Goal: Information Seeking & Learning: Learn about a topic

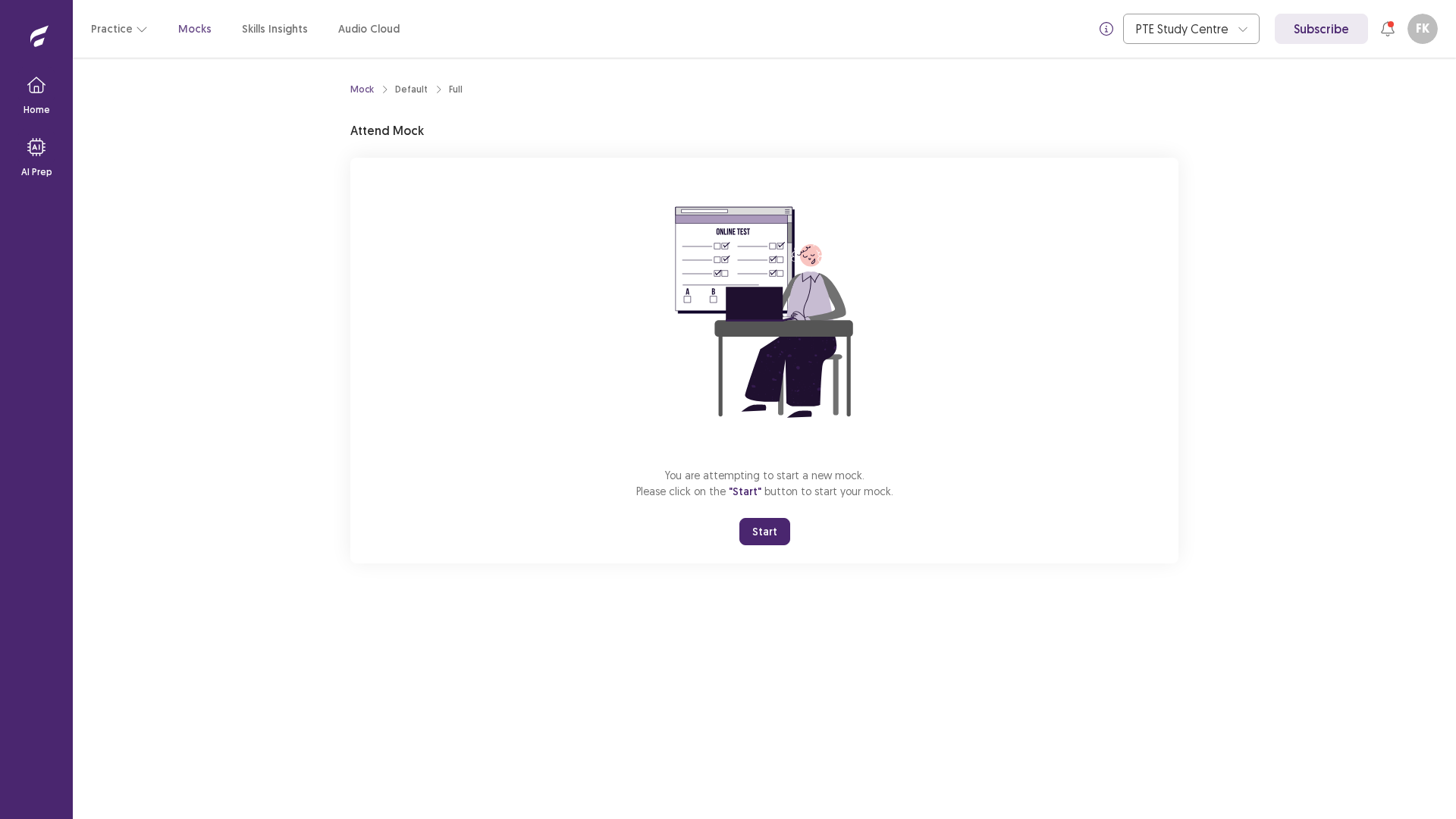
click at [753, 524] on button "Start" at bounding box center [765, 532] width 51 height 27
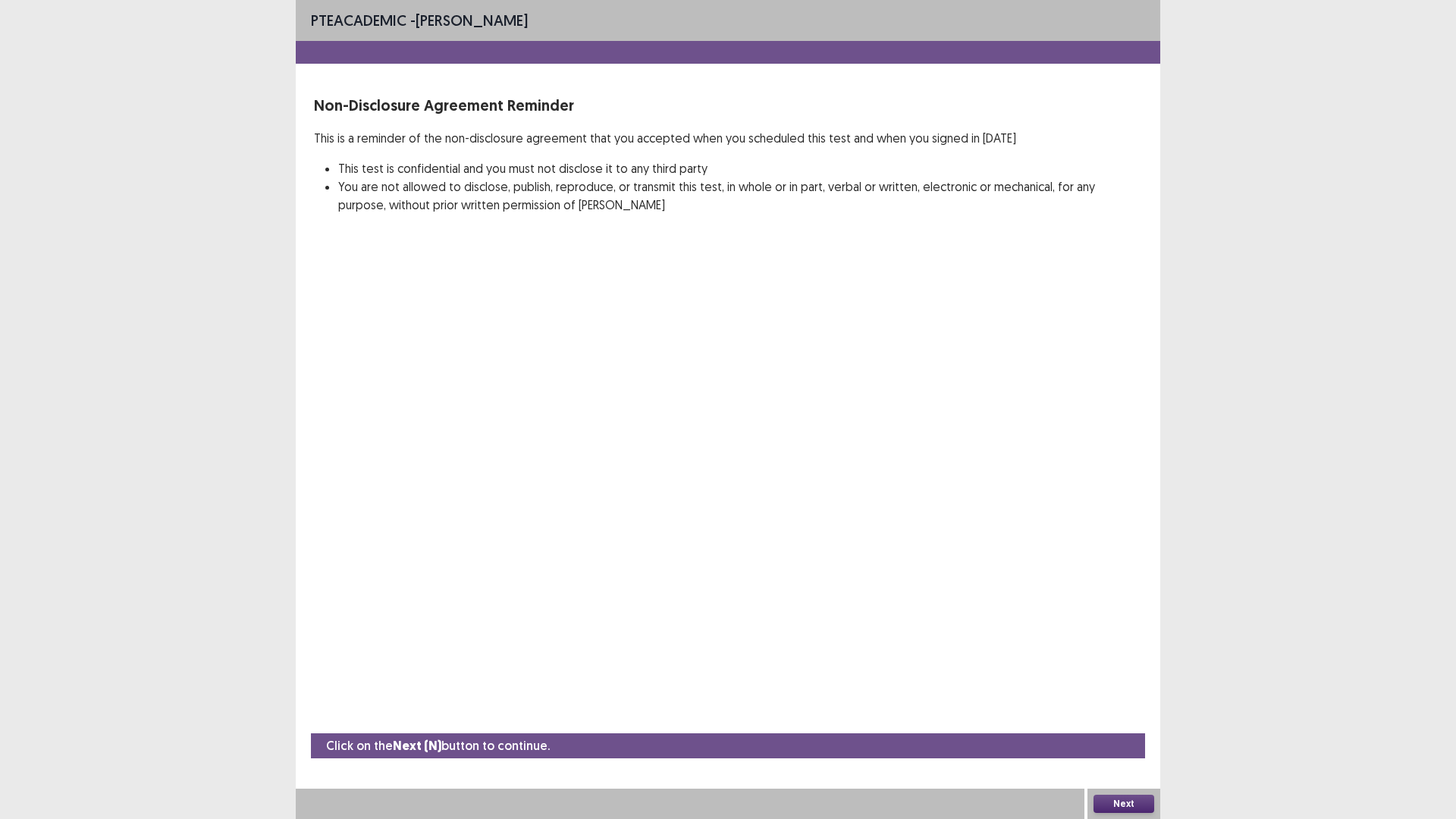
click at [1100, 805] on button "Next" at bounding box center [1123, 804] width 60 height 18
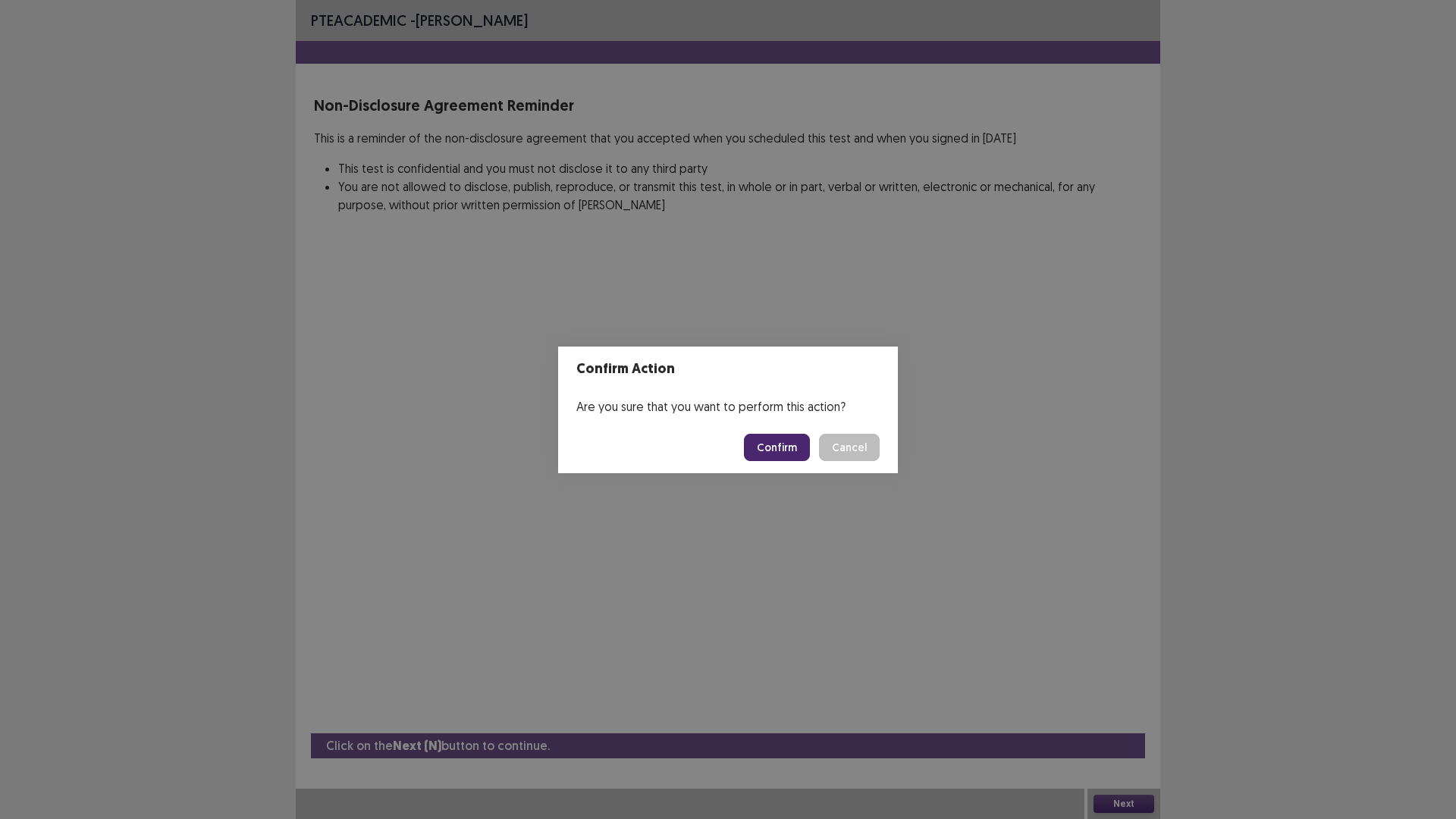
click at [764, 444] on button "Confirm" at bounding box center [776, 447] width 66 height 27
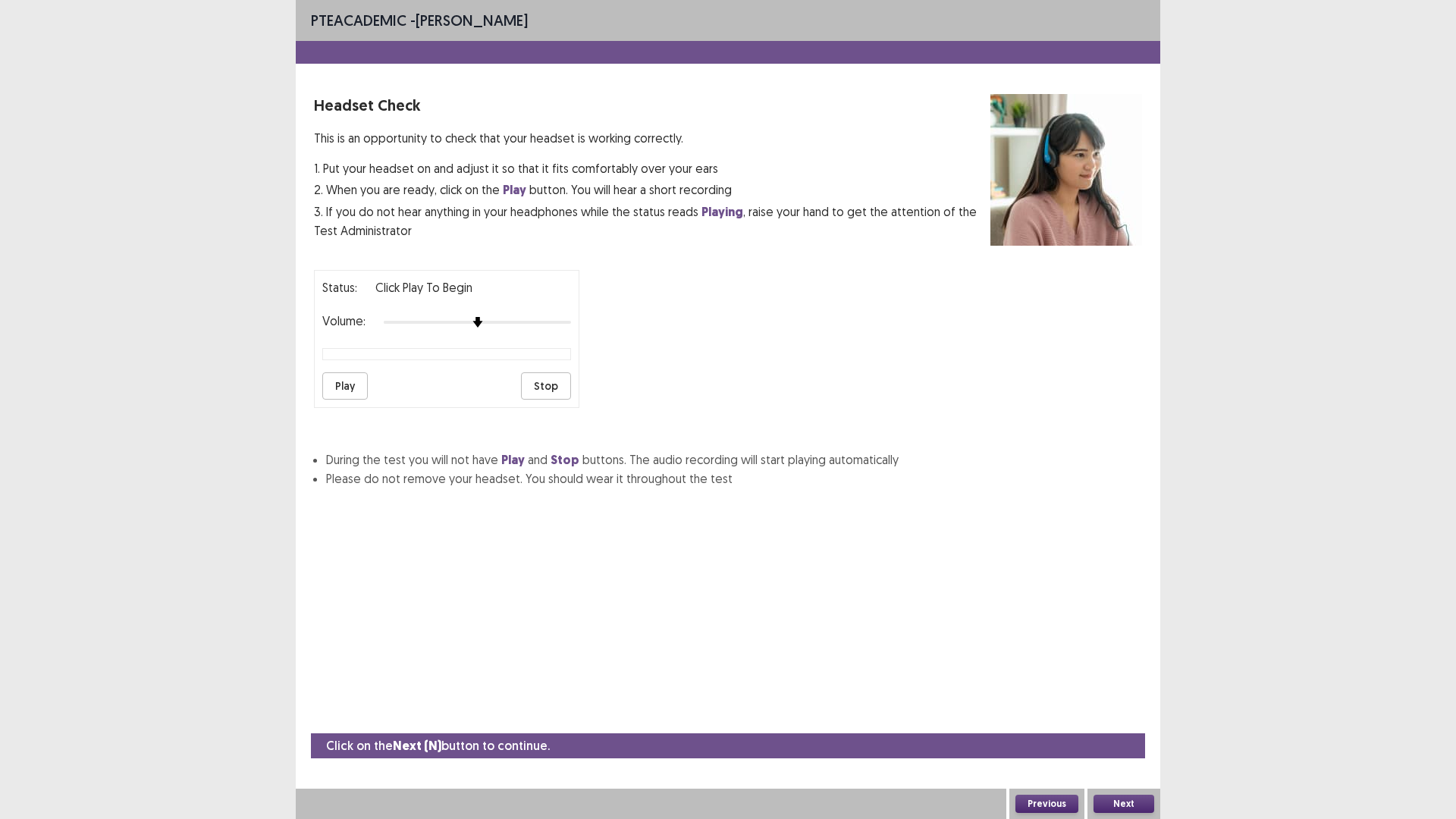
click at [343, 391] on button "Play" at bounding box center [345, 386] width 45 height 27
click at [1134, 807] on button "Next" at bounding box center [1123, 804] width 60 height 18
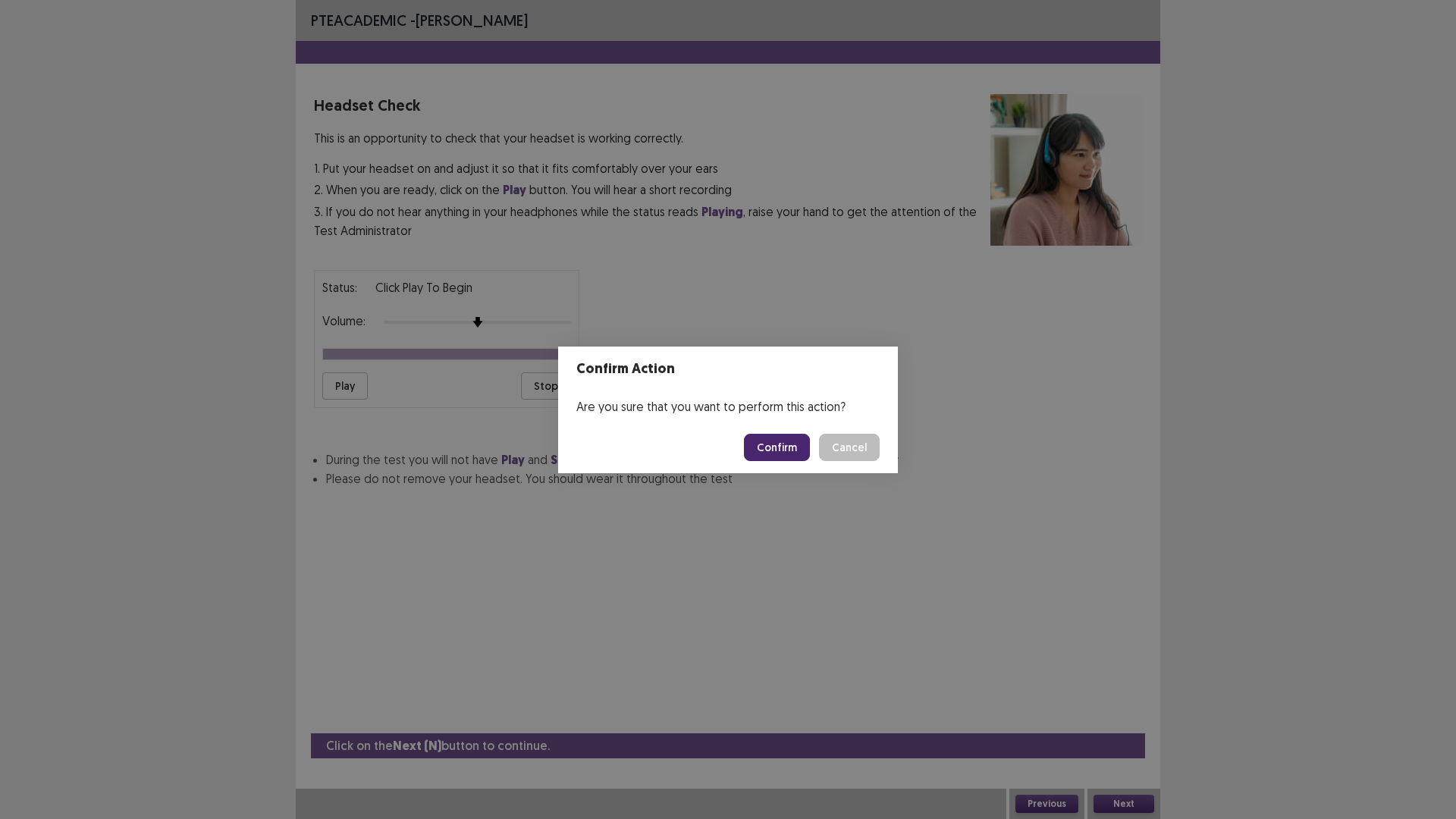
click at [765, 453] on button "Confirm" at bounding box center [776, 447] width 66 height 27
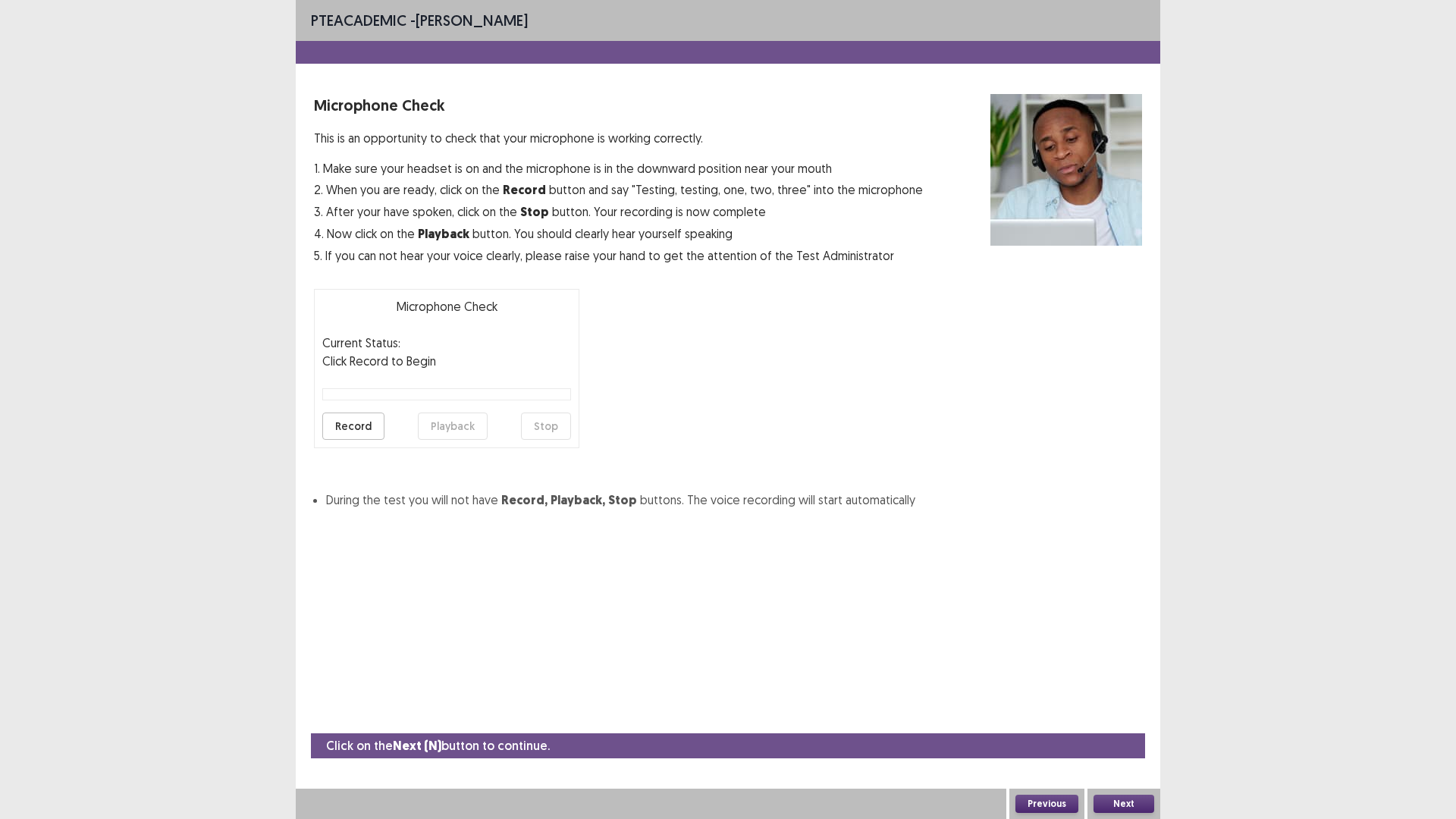
click at [365, 433] on button "Record" at bounding box center [353, 426] width 62 height 27
click at [548, 433] on button "Stop" at bounding box center [545, 426] width 50 height 27
click at [479, 421] on button "Playback" at bounding box center [452, 426] width 70 height 27
click at [1134, 818] on div "Next" at bounding box center [1124, 805] width 73 height 31
click at [1130, 809] on button "Next" at bounding box center [1123, 804] width 60 height 18
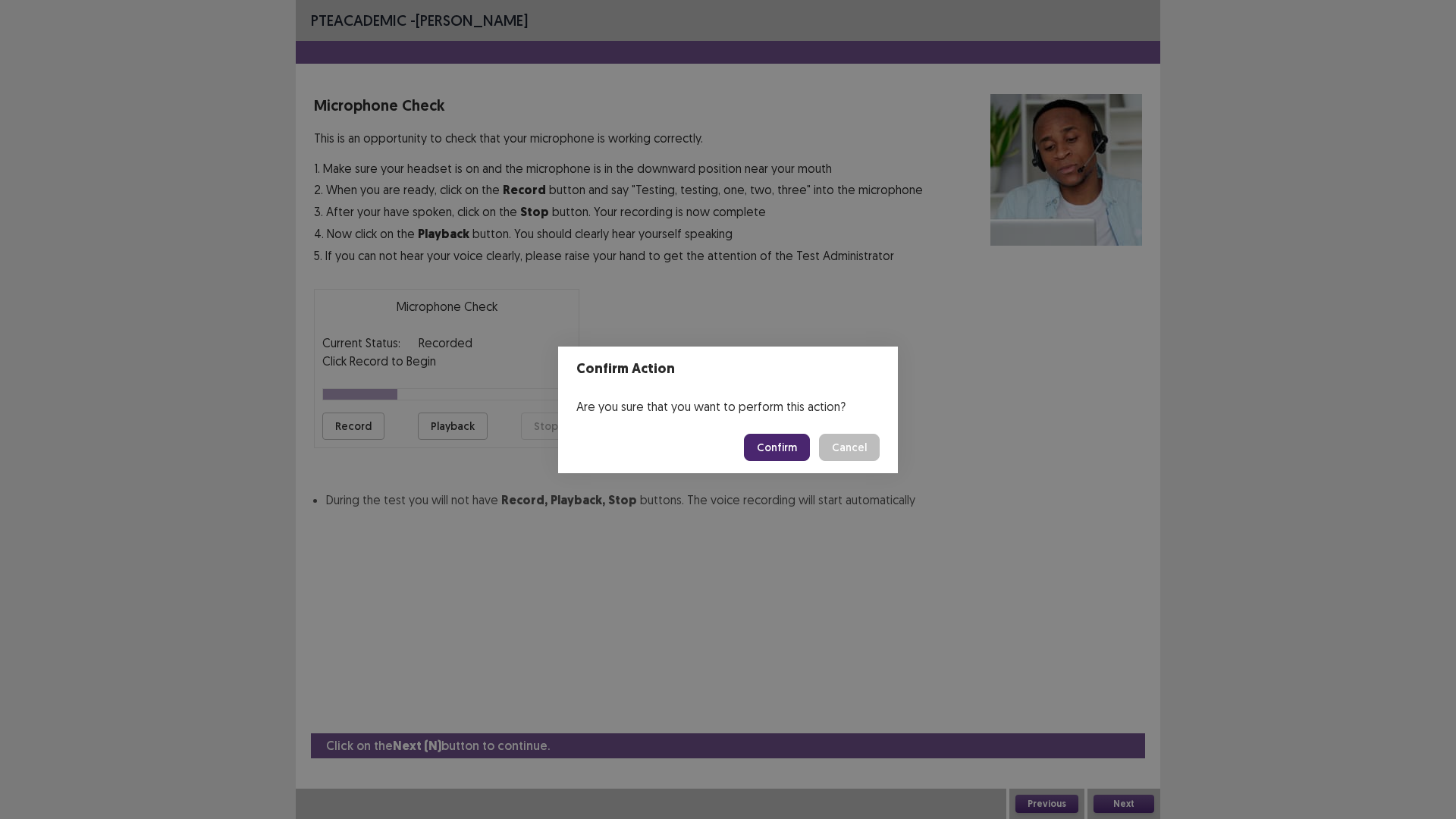
click at [787, 448] on button "Confirm" at bounding box center [776, 447] width 66 height 27
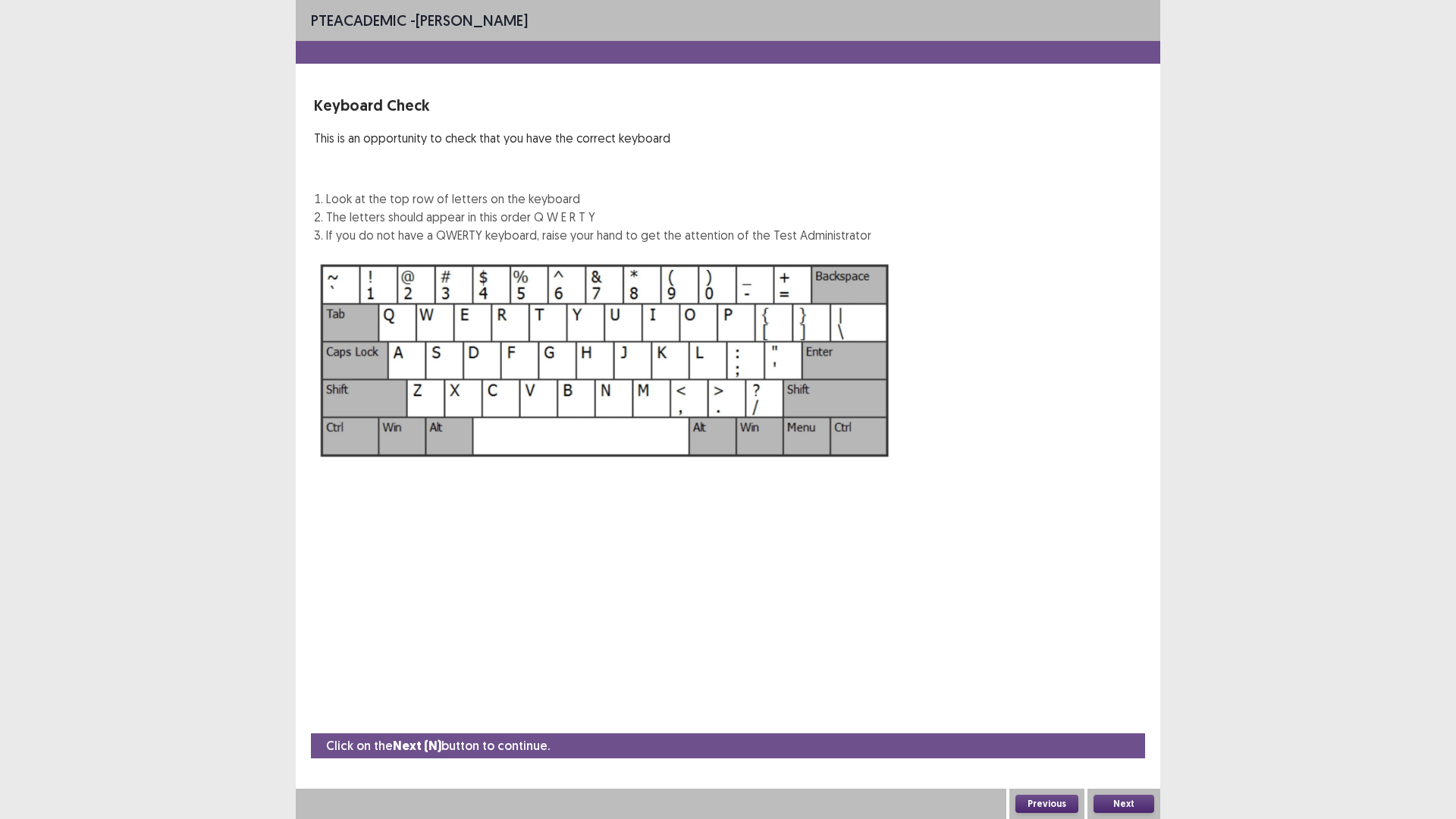
click at [1122, 800] on button "Next" at bounding box center [1123, 804] width 60 height 18
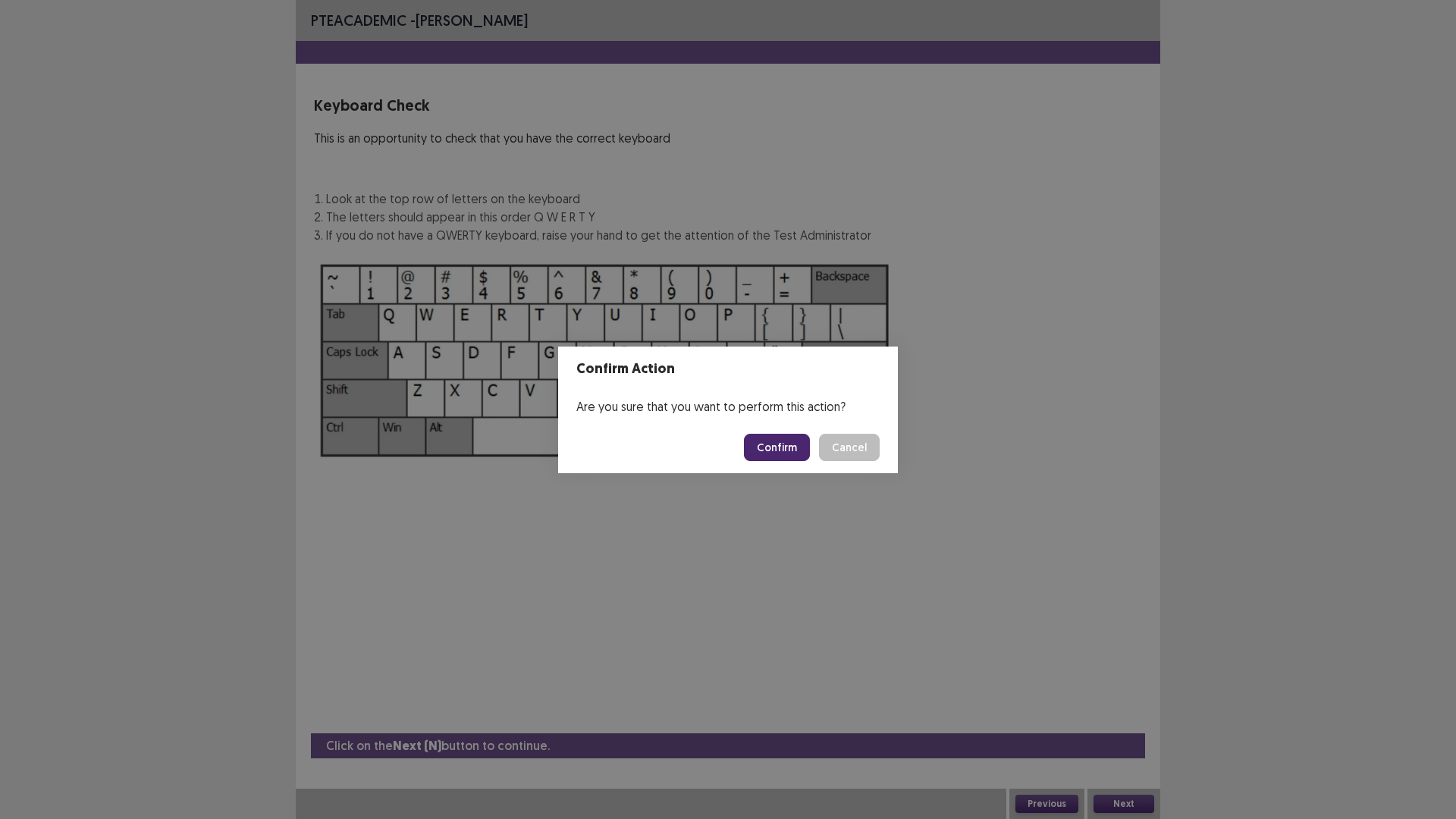
click at [778, 457] on button "Confirm" at bounding box center [776, 447] width 66 height 27
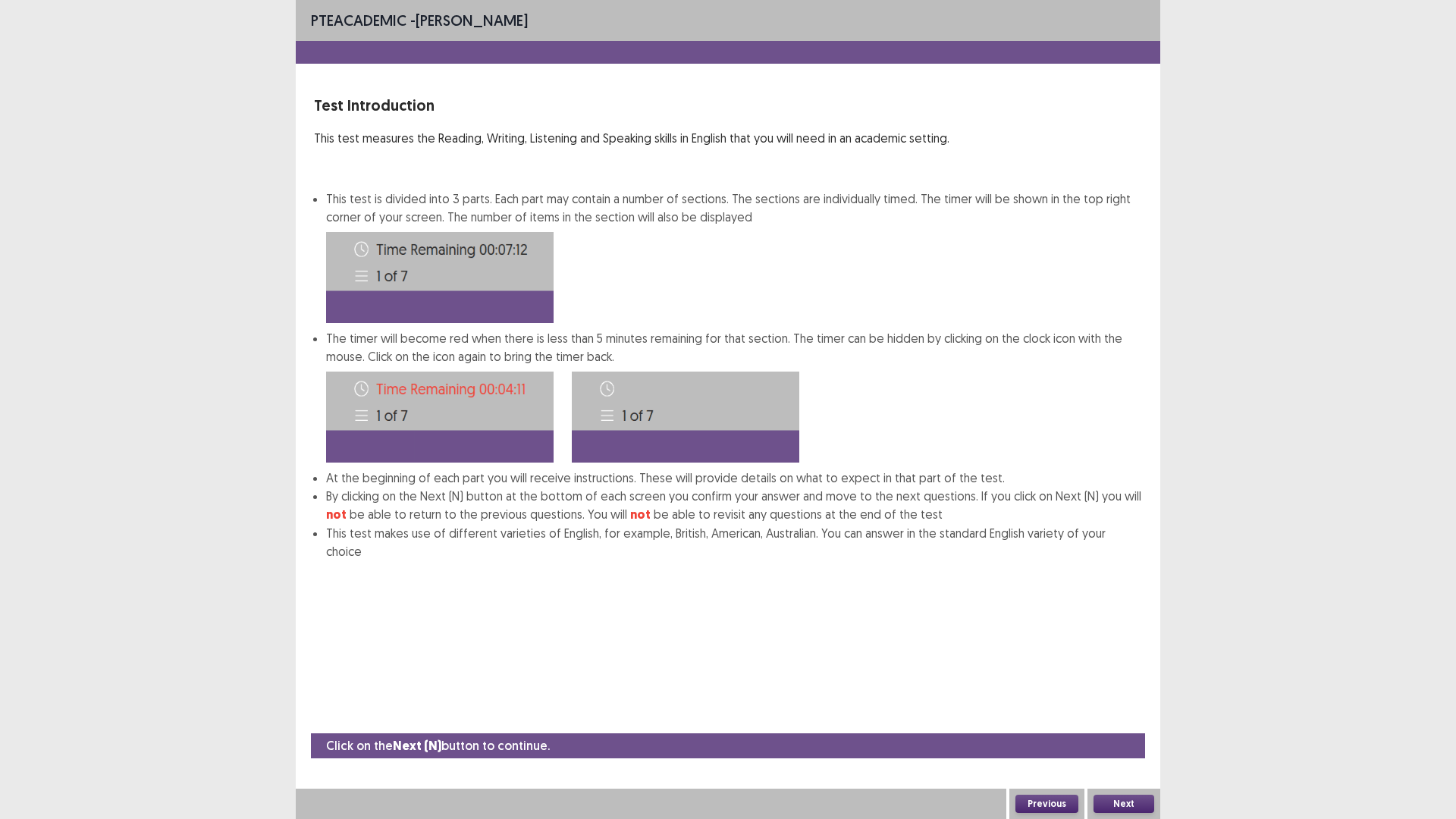
click at [1103, 799] on button "Next" at bounding box center [1123, 804] width 60 height 18
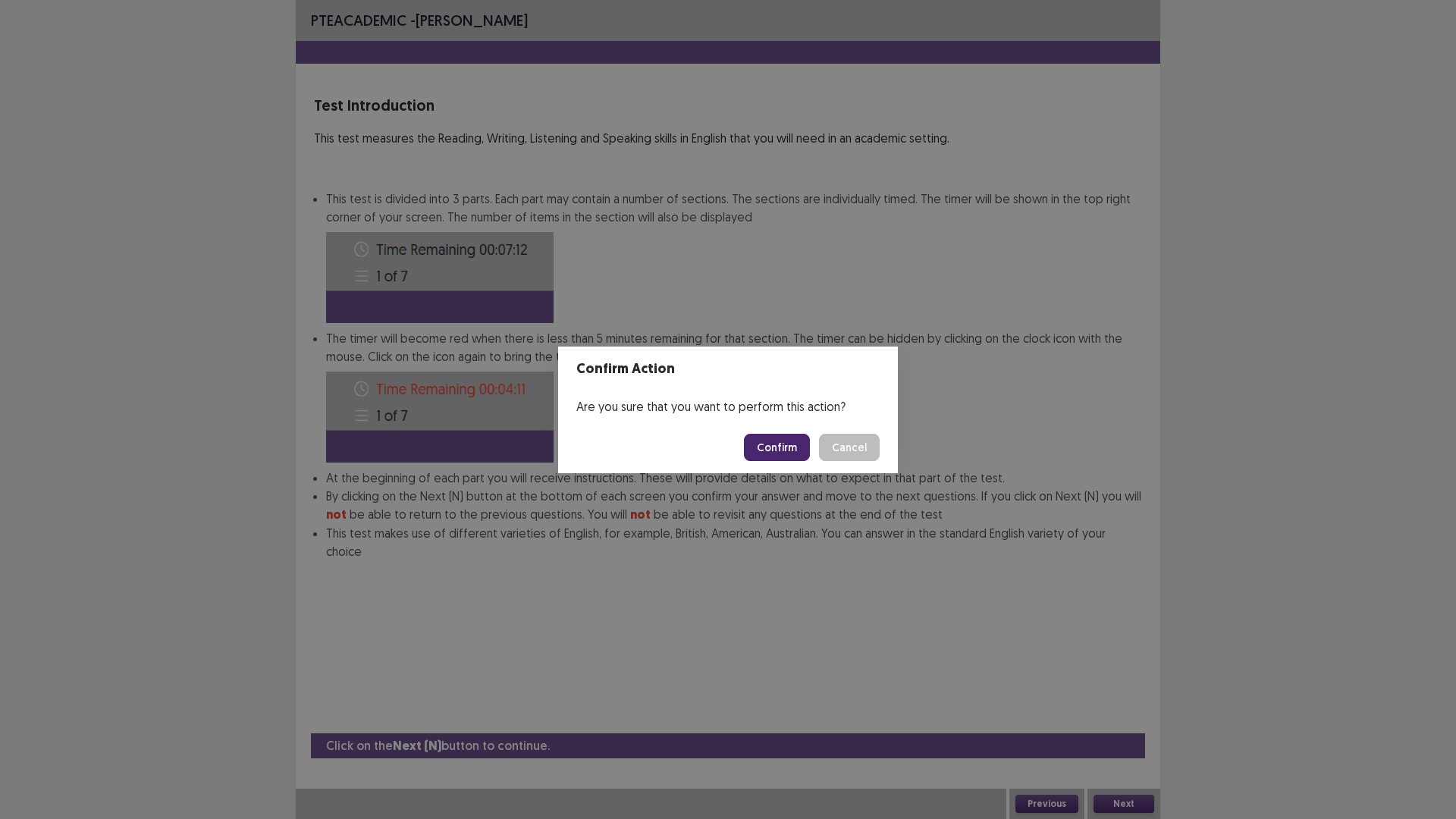
click at [774, 445] on button "Confirm" at bounding box center [776, 447] width 66 height 27
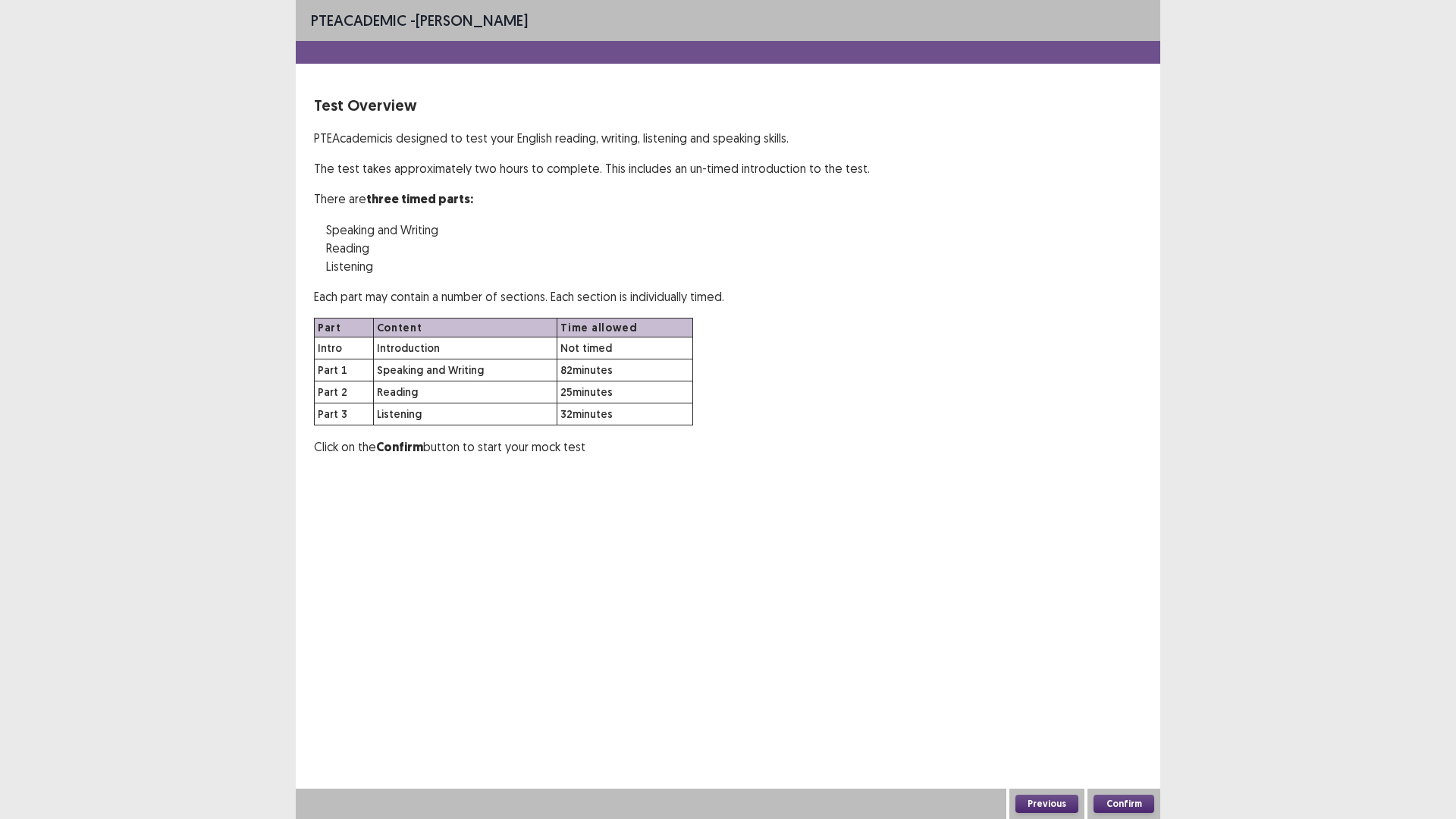
click at [1126, 805] on button "Confirm" at bounding box center [1123, 804] width 60 height 18
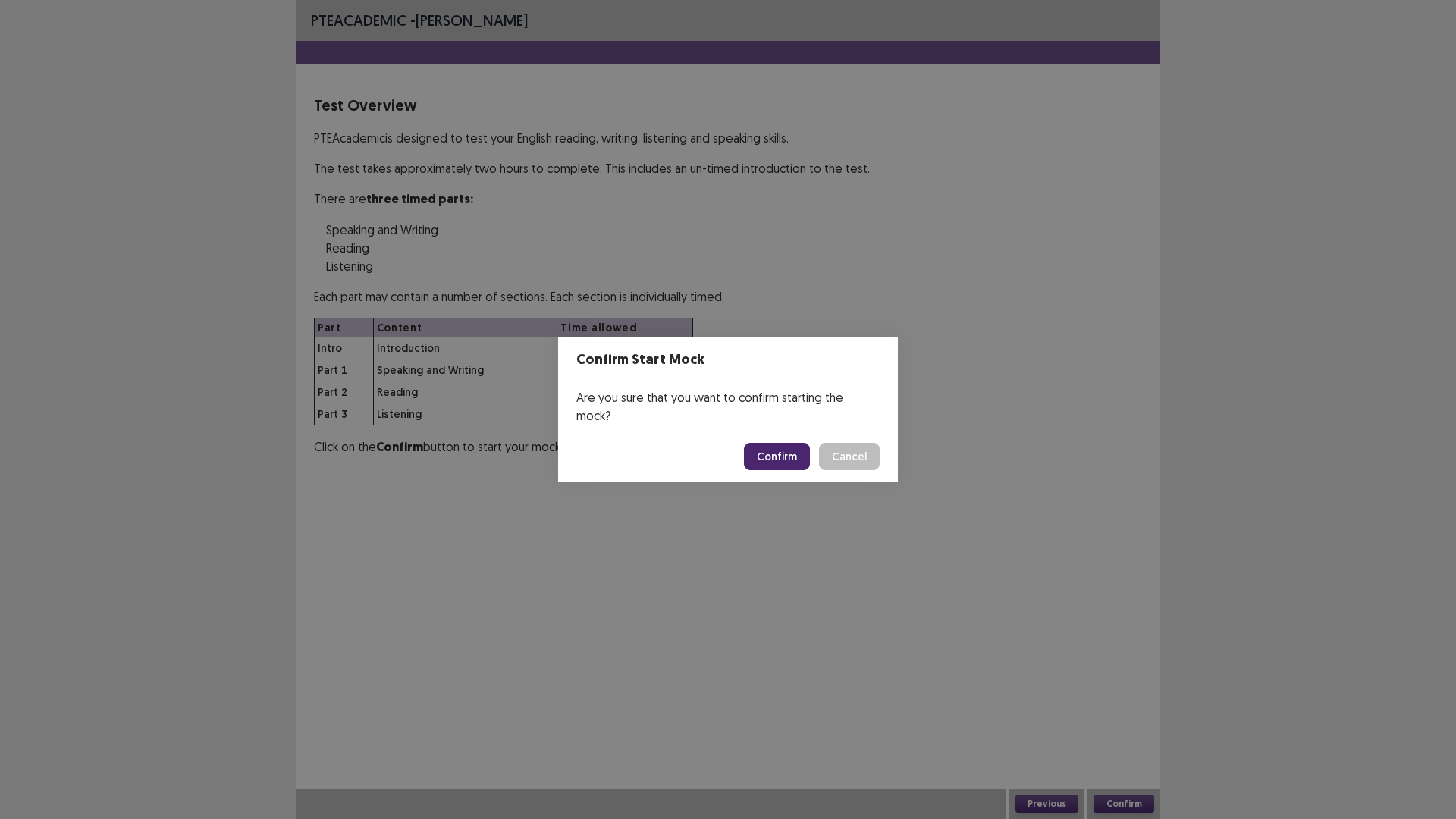
click at [775, 447] on button "Confirm" at bounding box center [776, 457] width 66 height 27
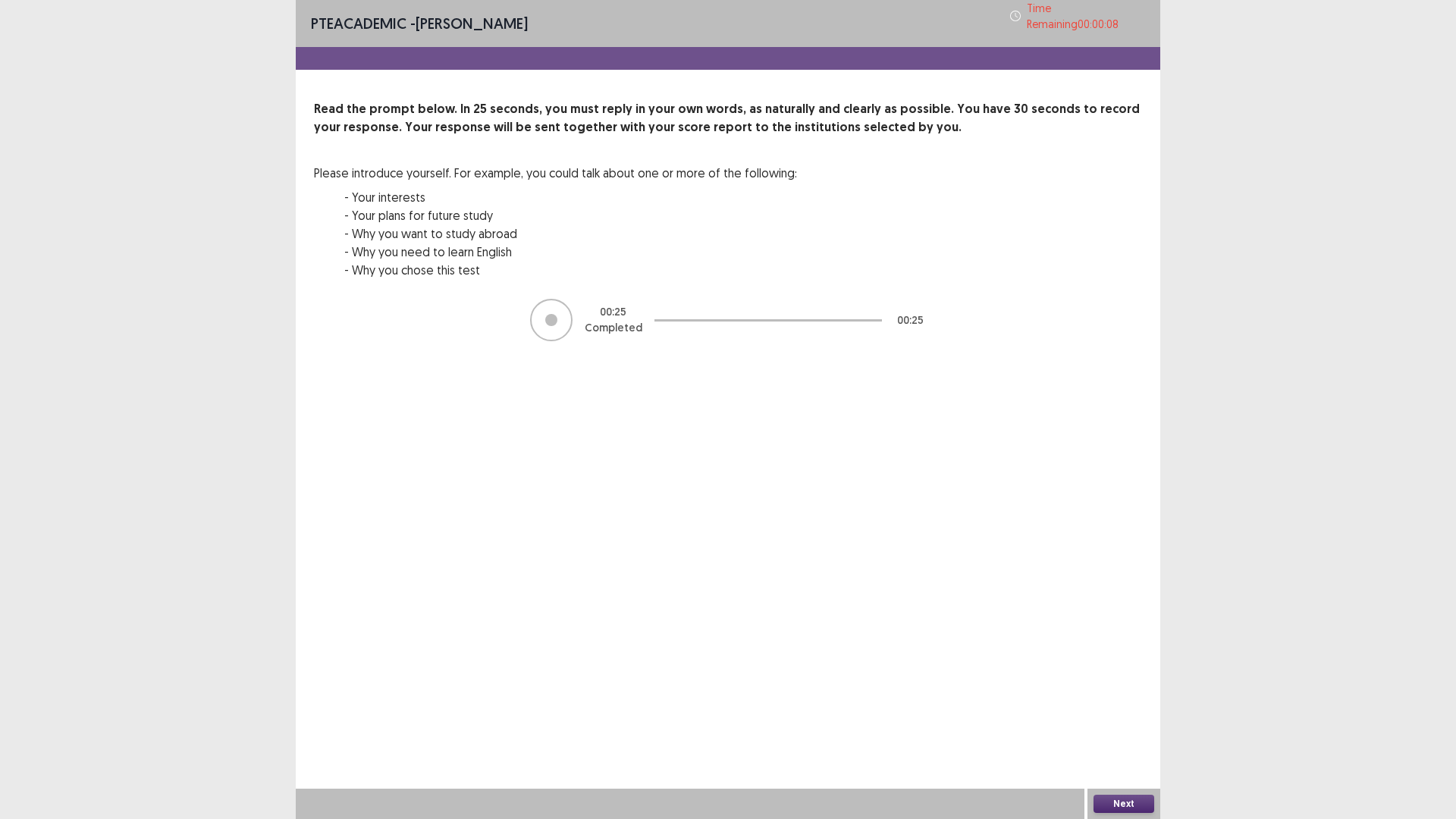
click at [1110, 804] on button "Next" at bounding box center [1123, 804] width 60 height 18
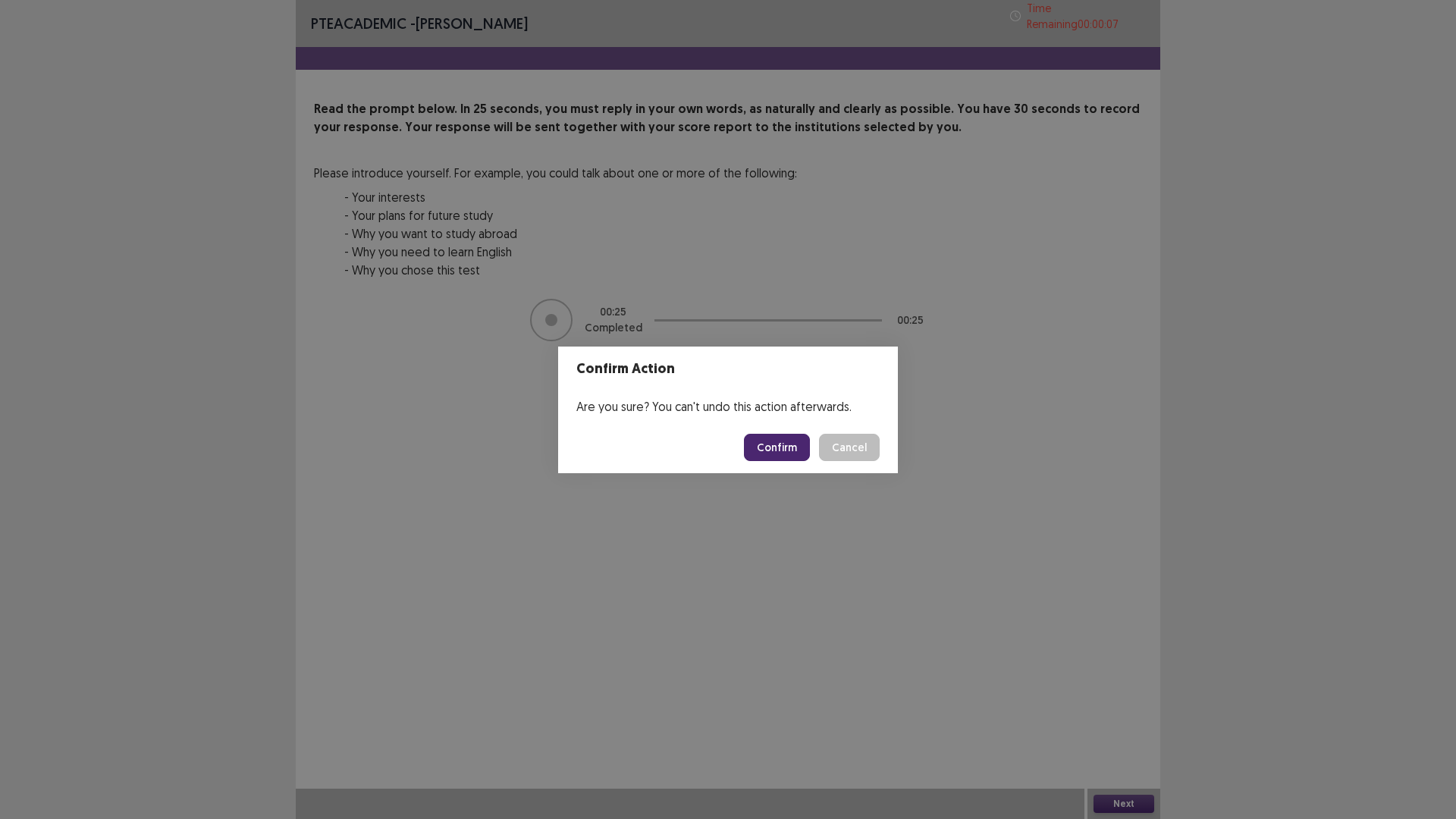
click at [803, 442] on button "Confirm" at bounding box center [776, 447] width 66 height 27
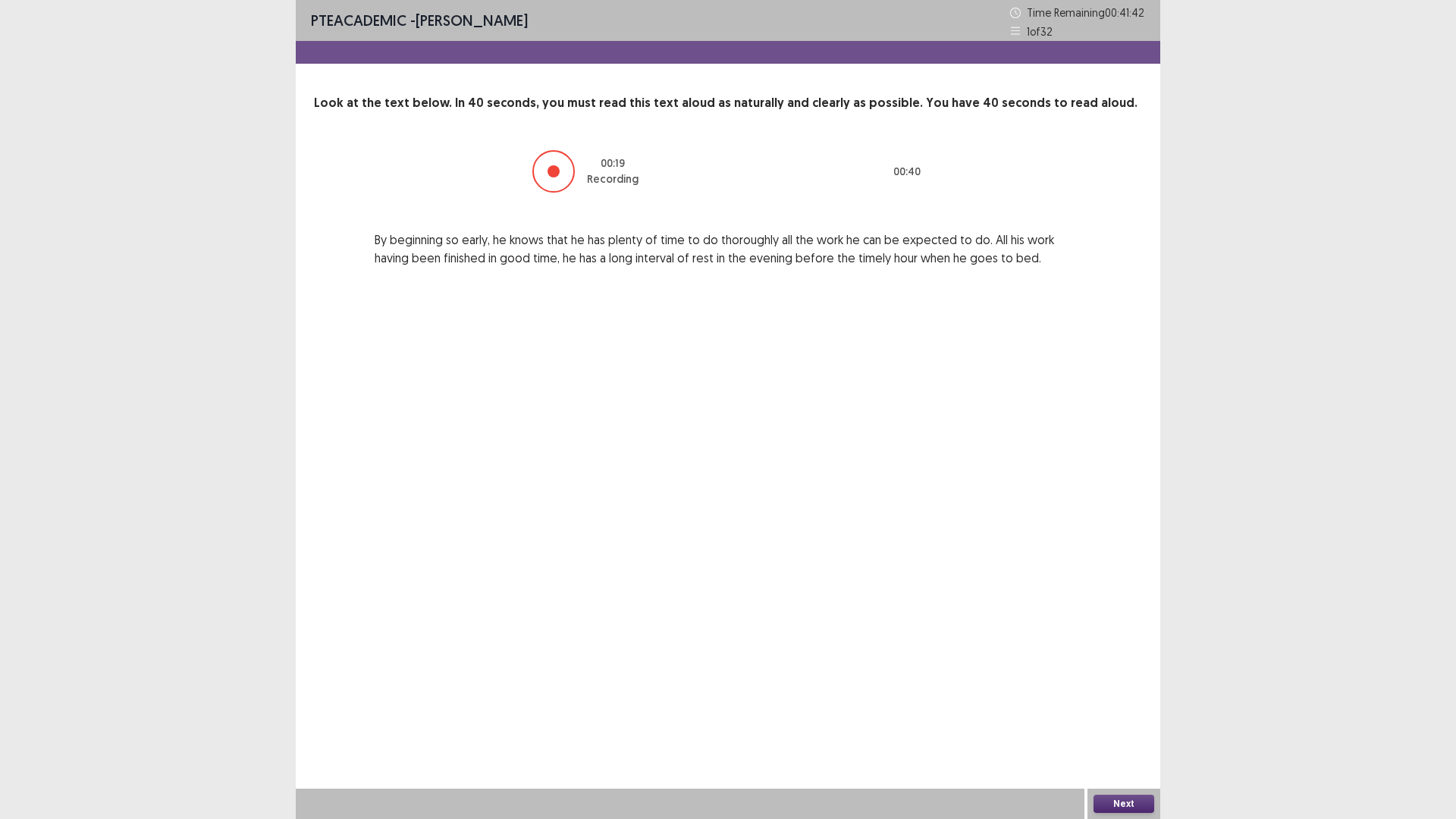
click at [1134, 802] on button "Next" at bounding box center [1123, 804] width 60 height 18
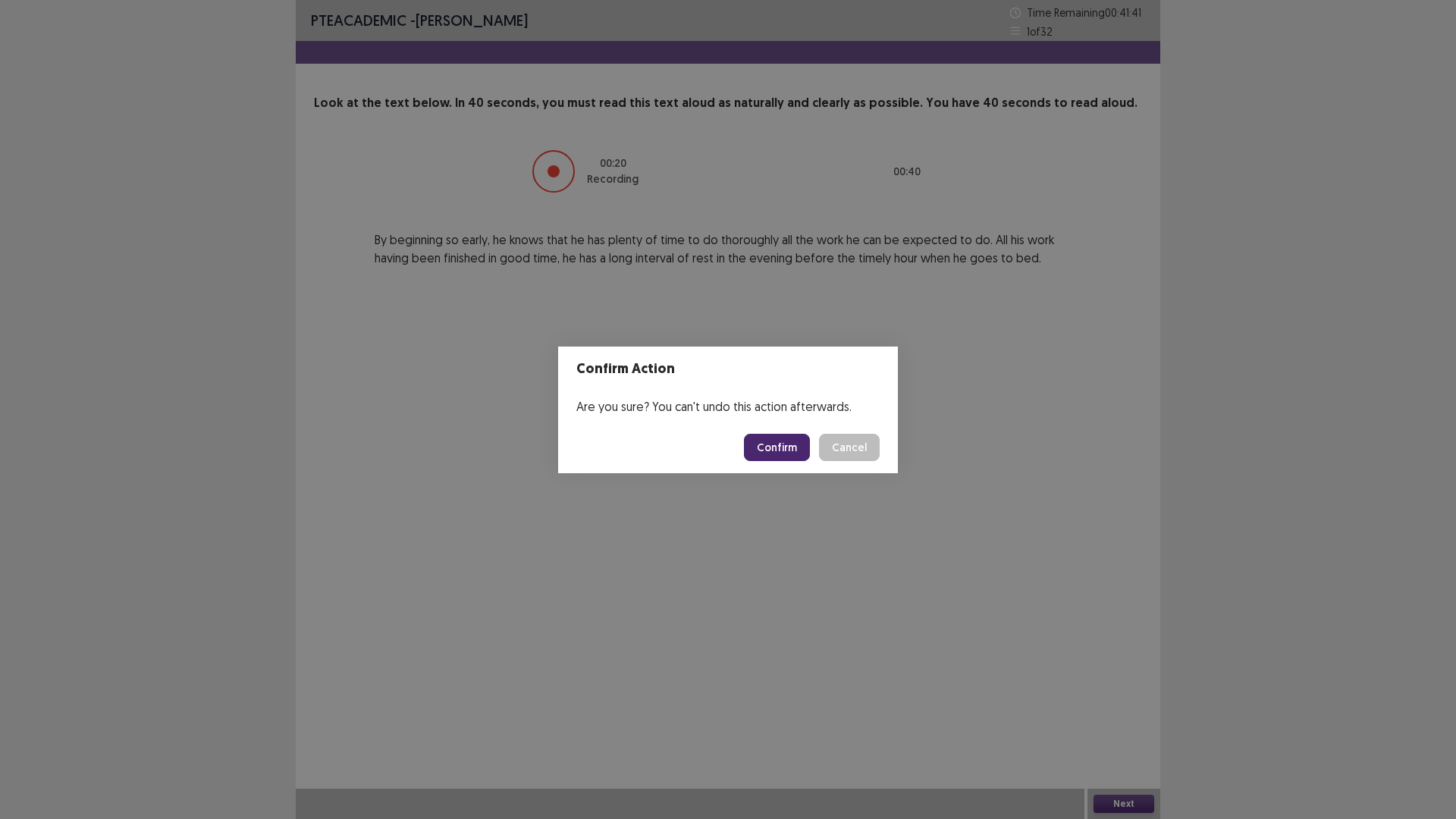
click at [765, 445] on button "Confirm" at bounding box center [776, 447] width 66 height 27
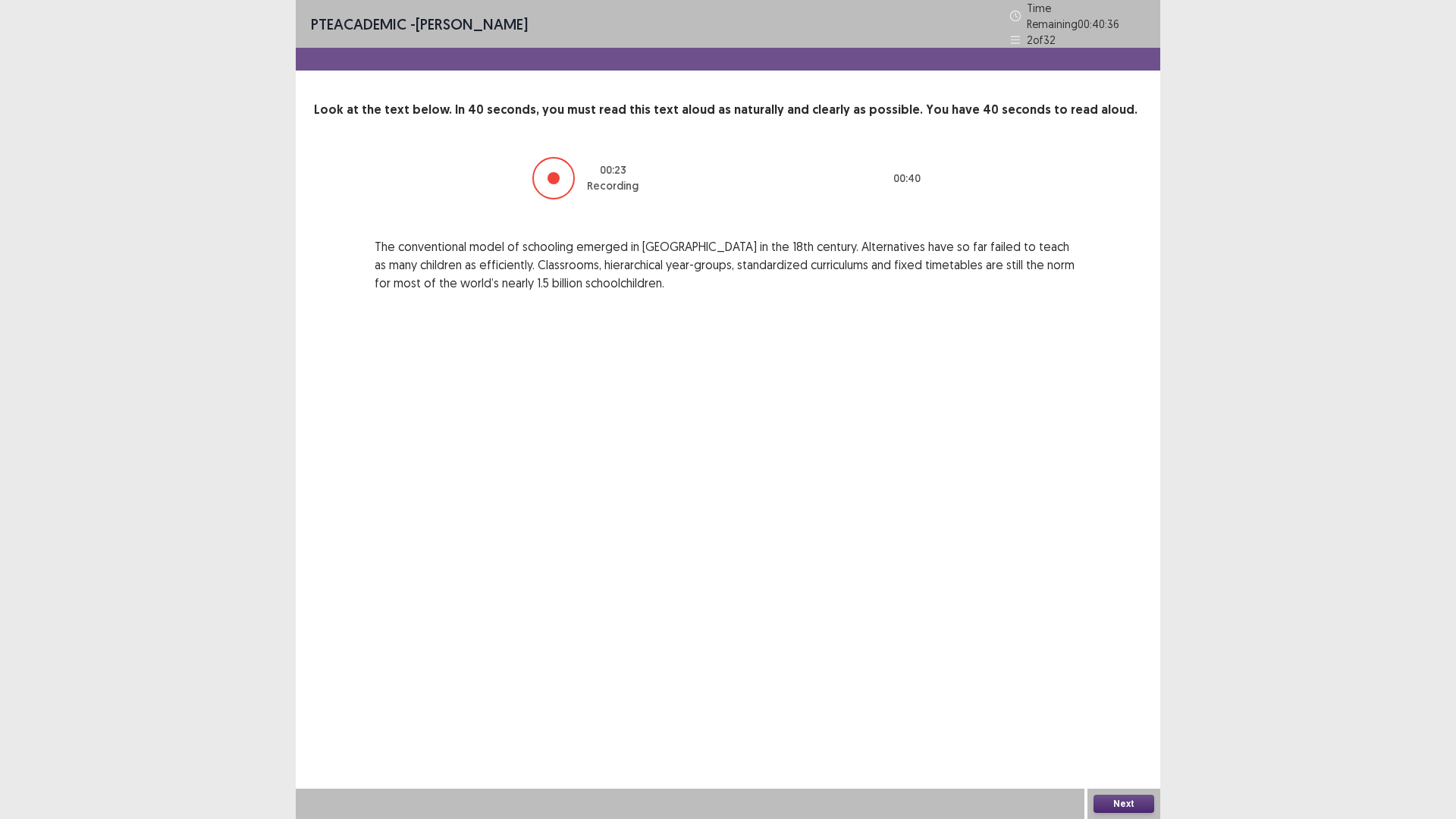
click at [1115, 808] on button "Next" at bounding box center [1123, 804] width 60 height 18
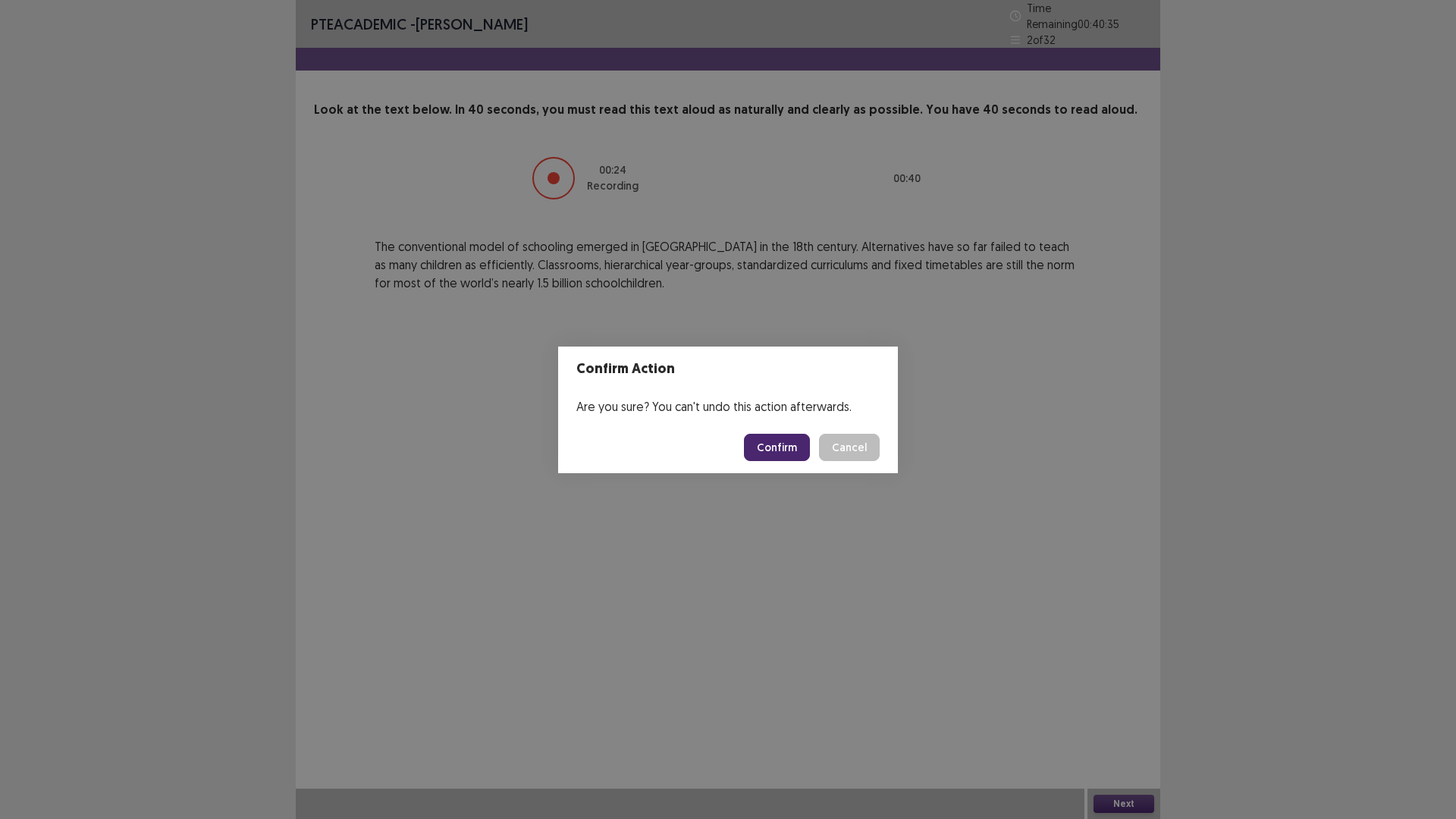
click at [796, 455] on button "Confirm" at bounding box center [776, 447] width 66 height 27
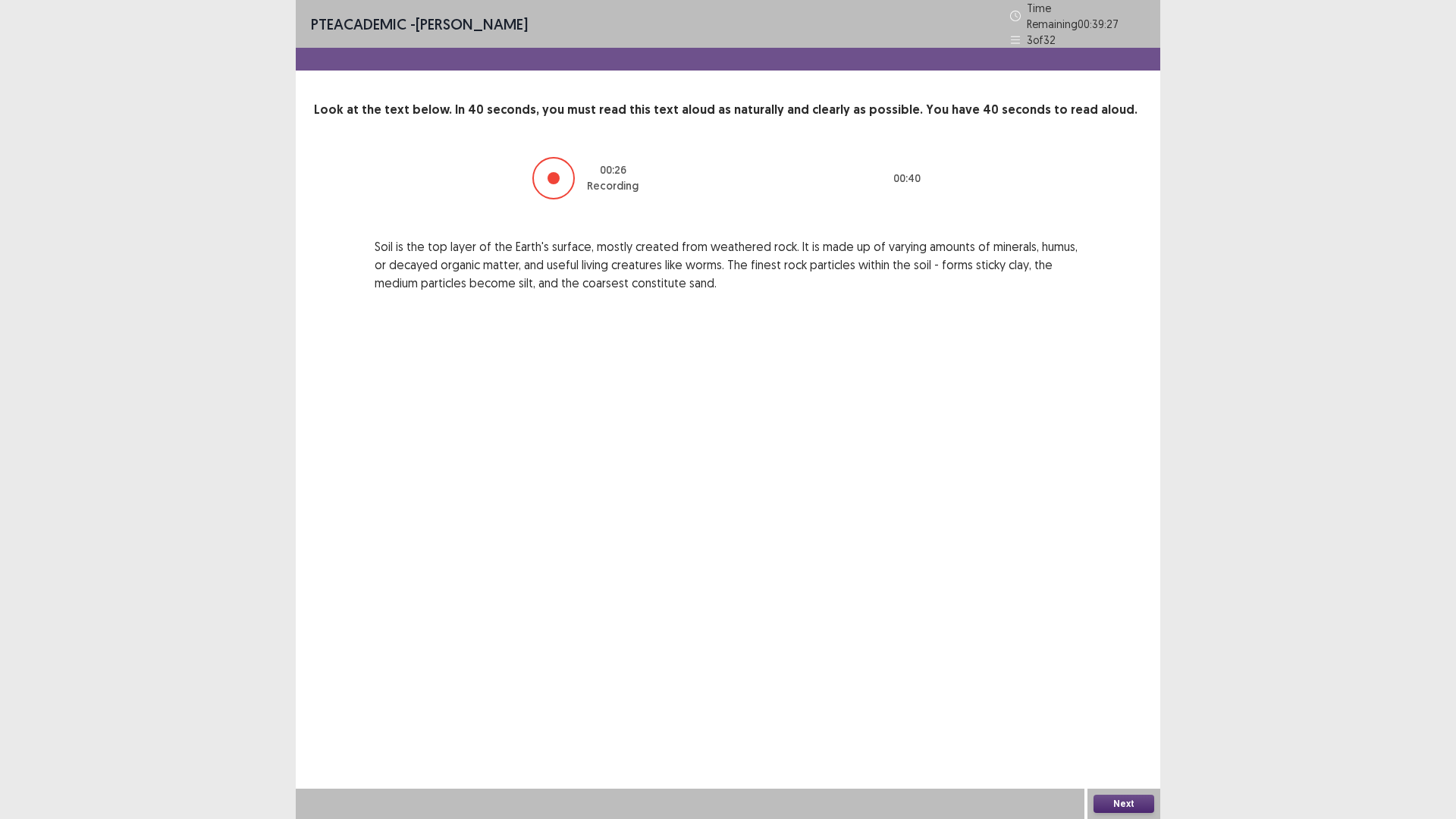
click at [1107, 805] on button "Next" at bounding box center [1123, 804] width 60 height 18
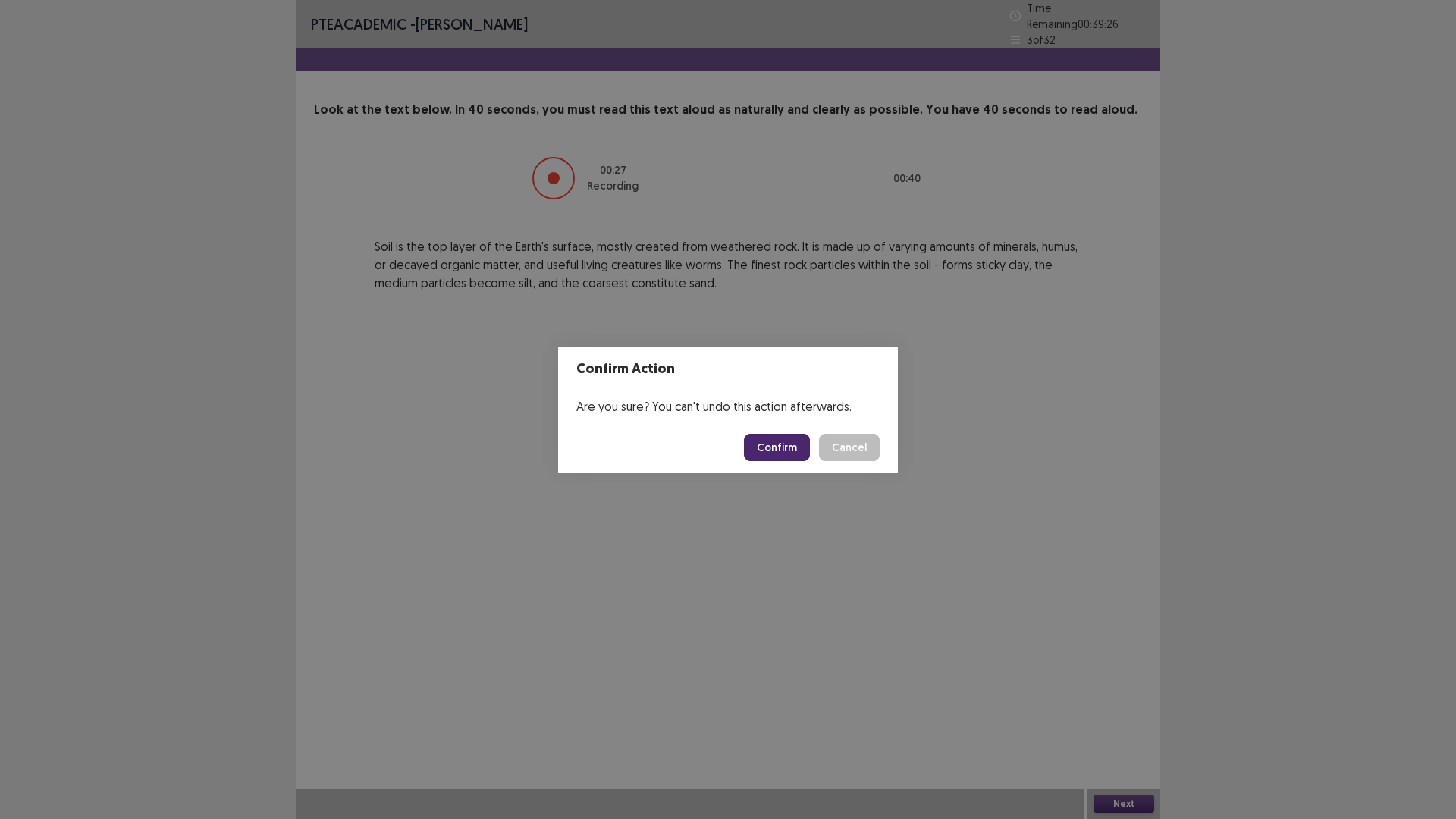
click at [790, 442] on button "Confirm" at bounding box center [776, 447] width 66 height 27
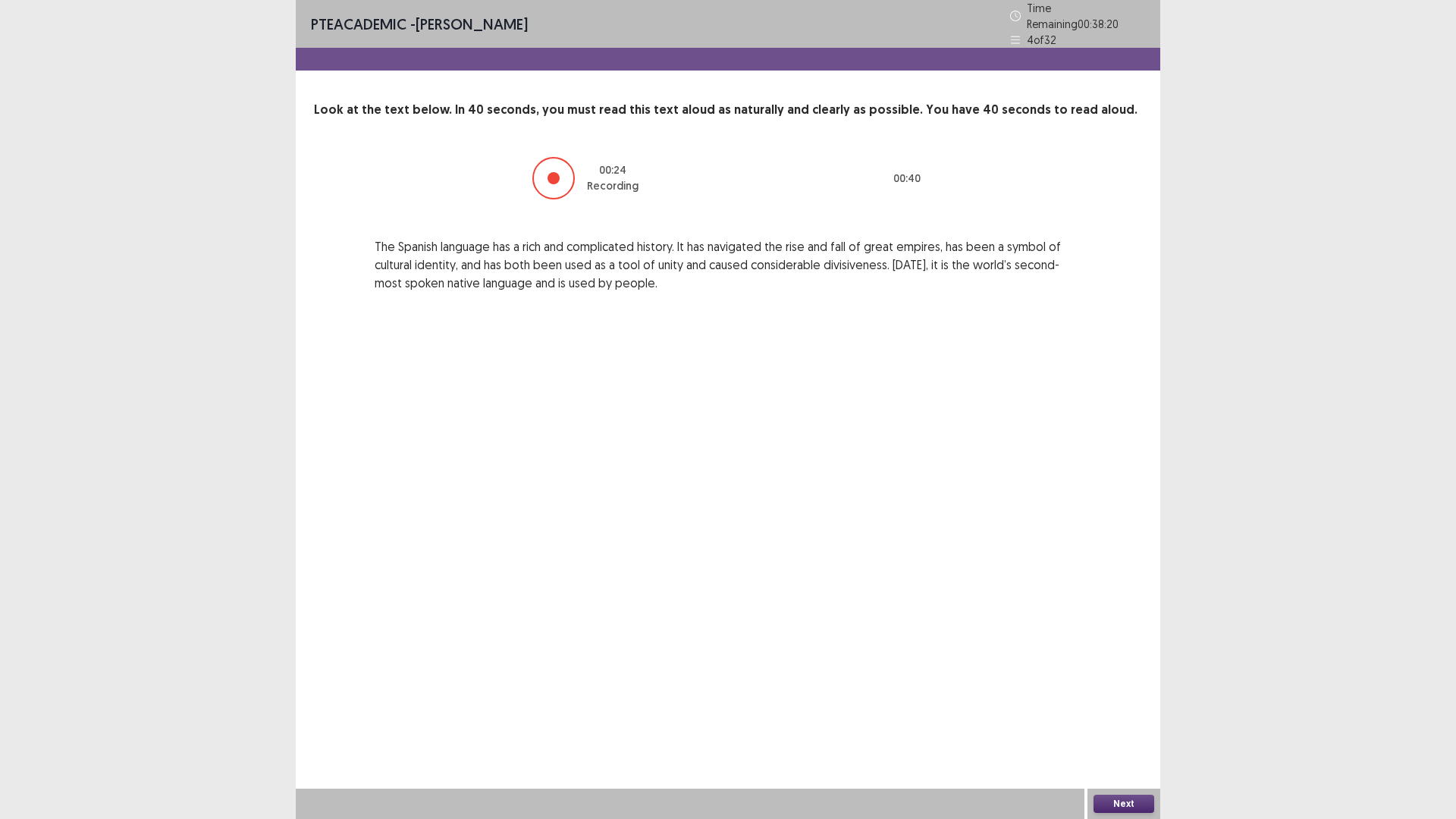
click at [1102, 811] on button "Next" at bounding box center [1123, 804] width 60 height 18
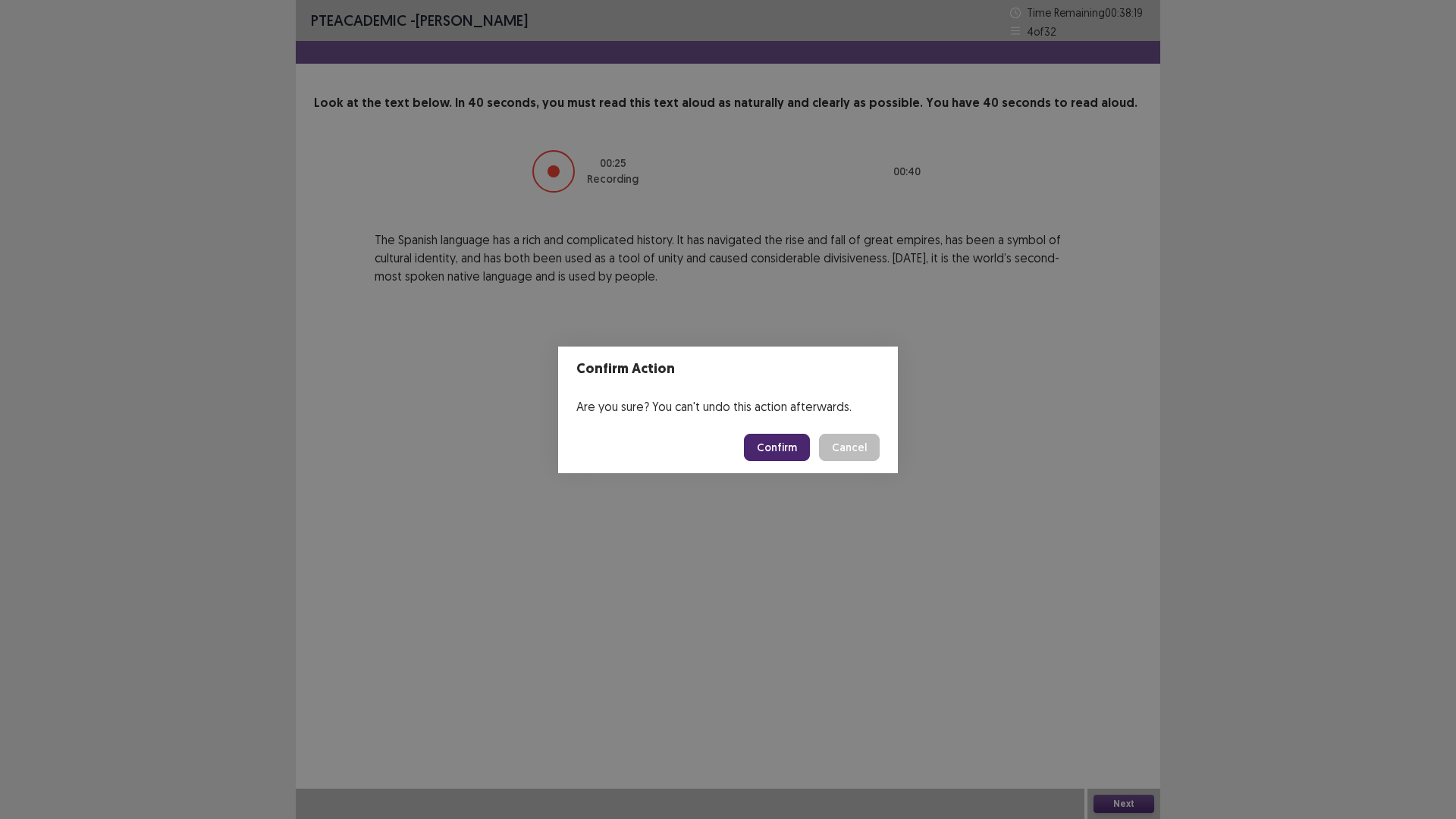
click at [793, 439] on button "Confirm" at bounding box center [776, 447] width 66 height 27
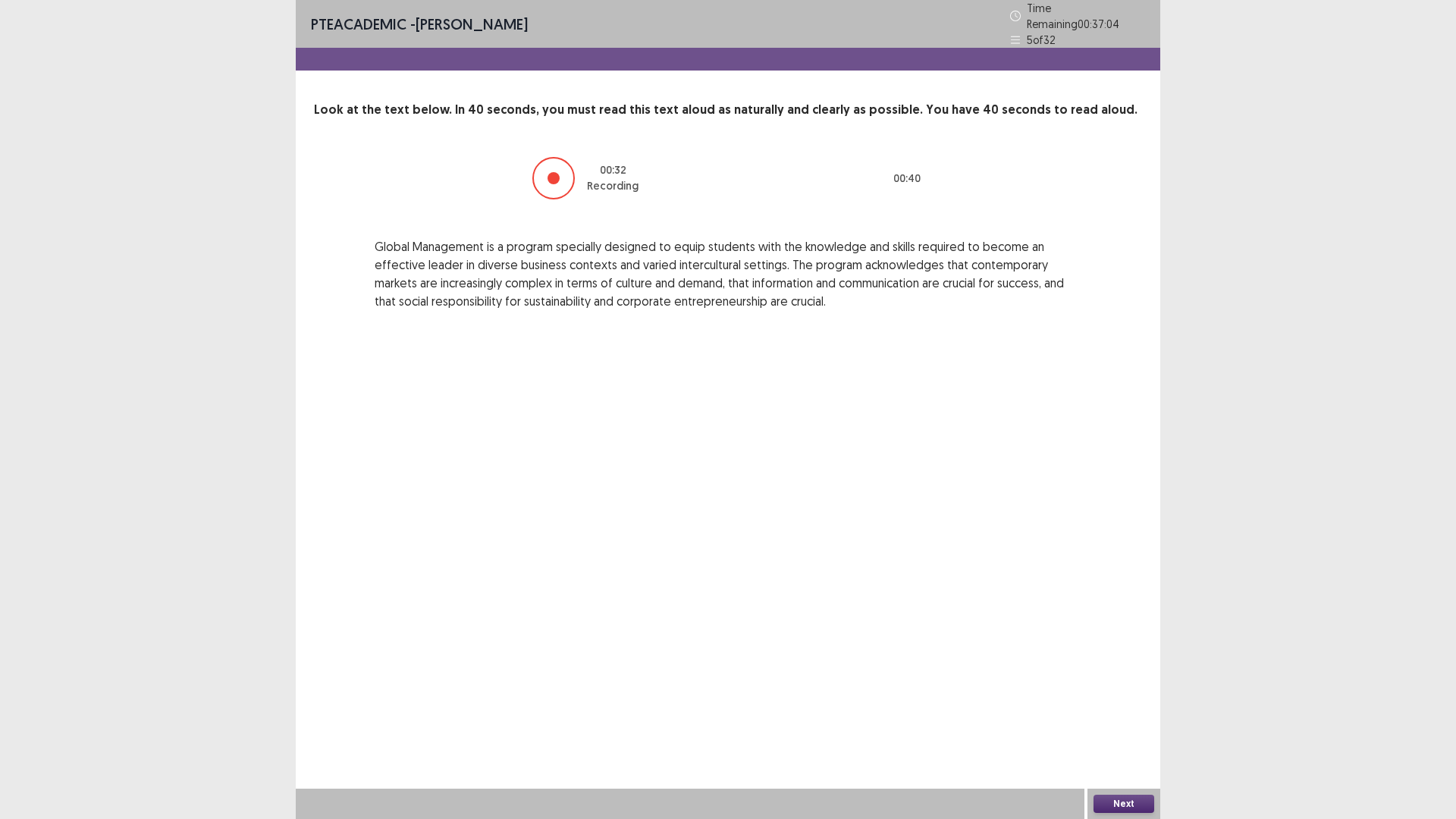
click at [1123, 806] on button "Next" at bounding box center [1123, 804] width 60 height 18
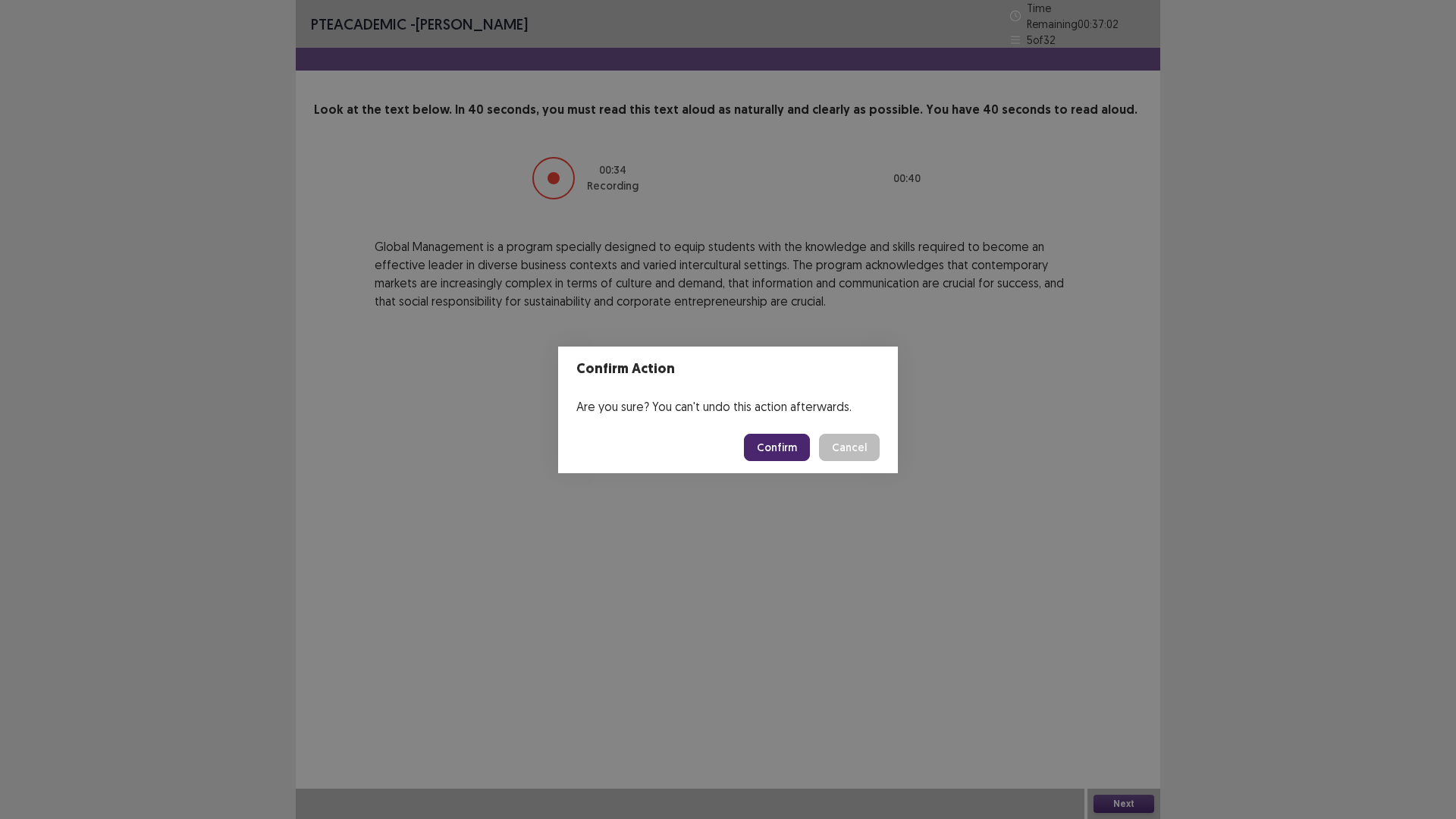
click at [761, 447] on button "Confirm" at bounding box center [776, 447] width 66 height 27
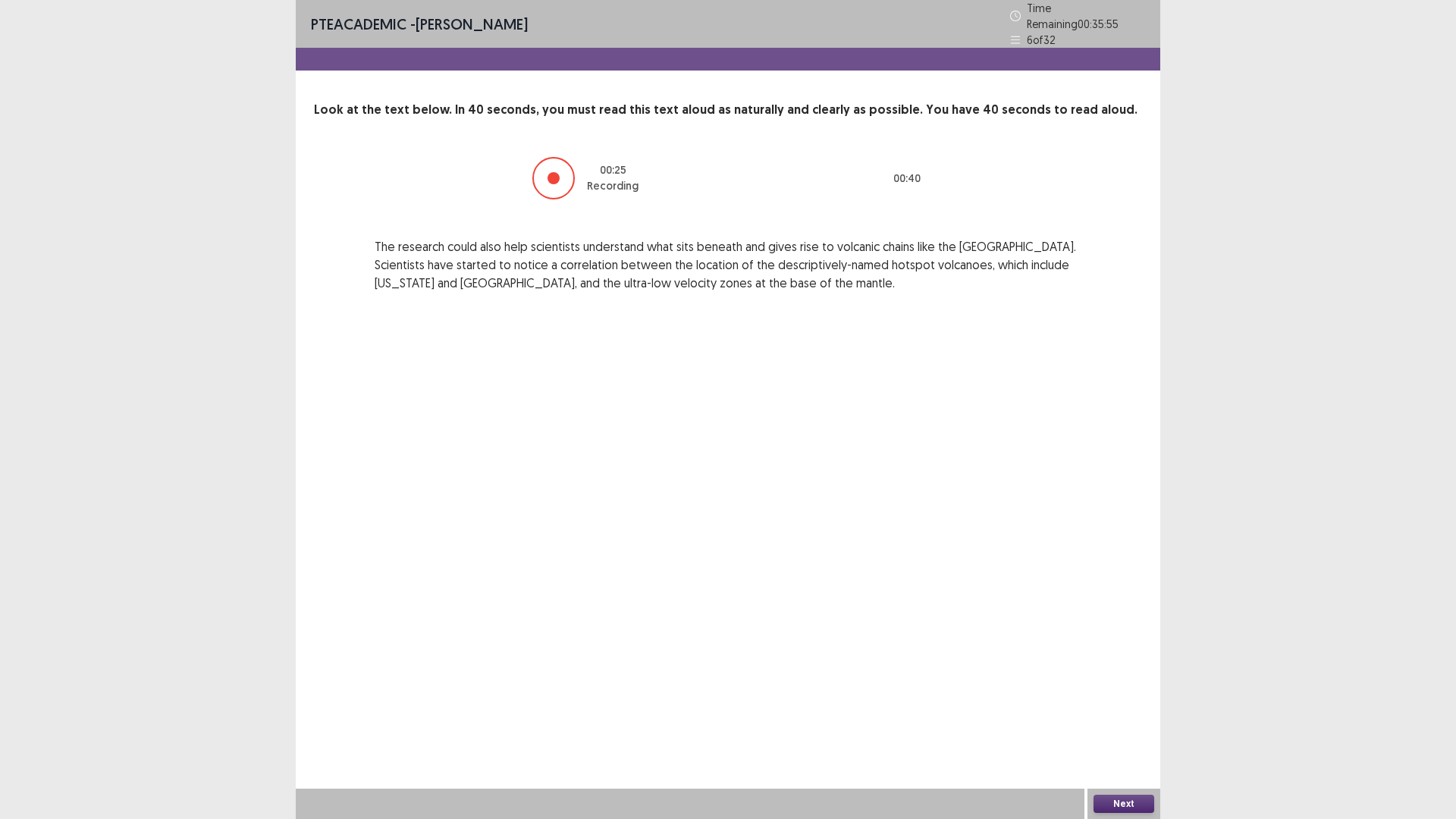
click at [1132, 807] on button "Next" at bounding box center [1123, 804] width 60 height 18
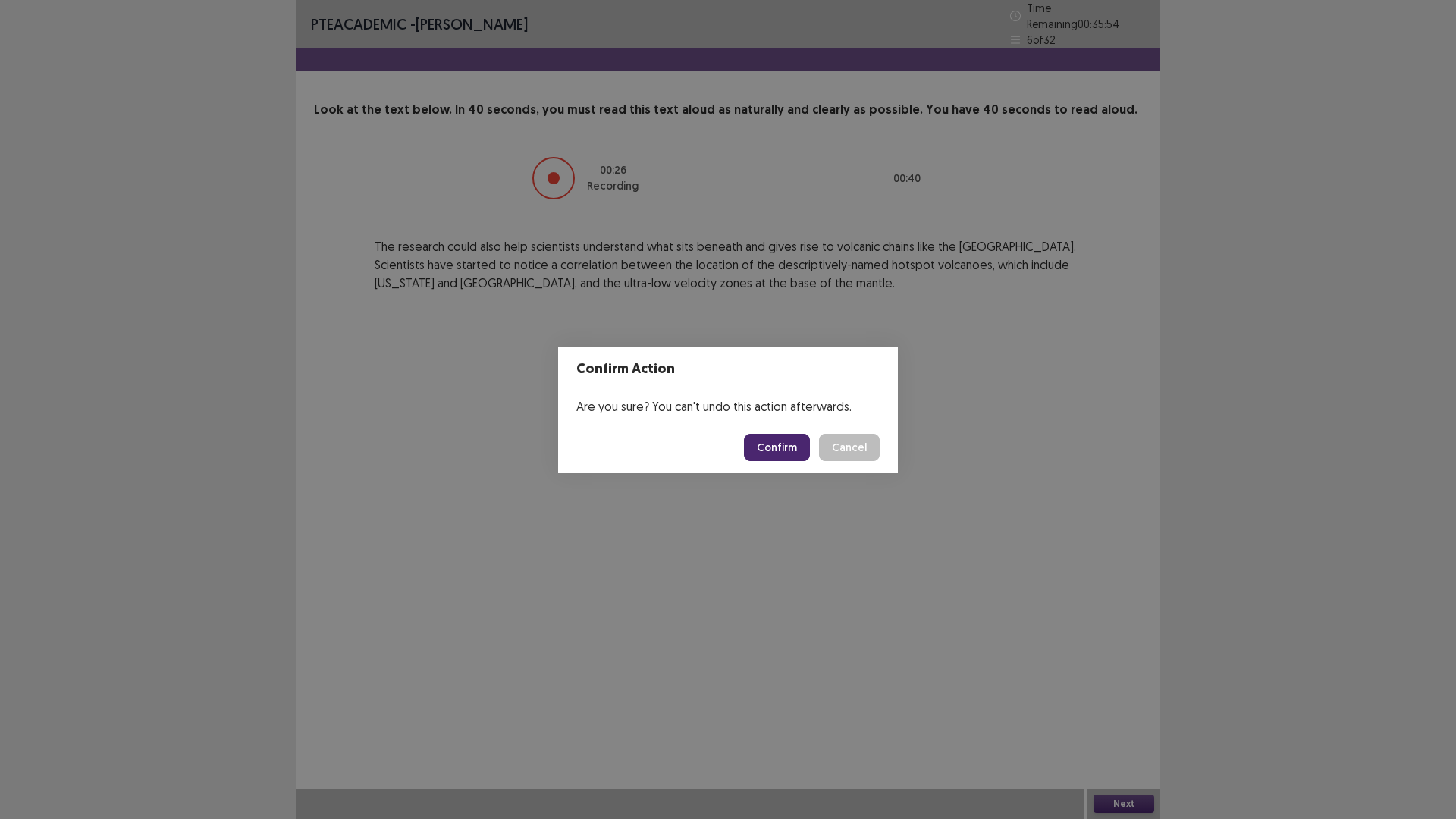
click at [792, 433] on button "Confirm" at bounding box center [776, 447] width 66 height 27
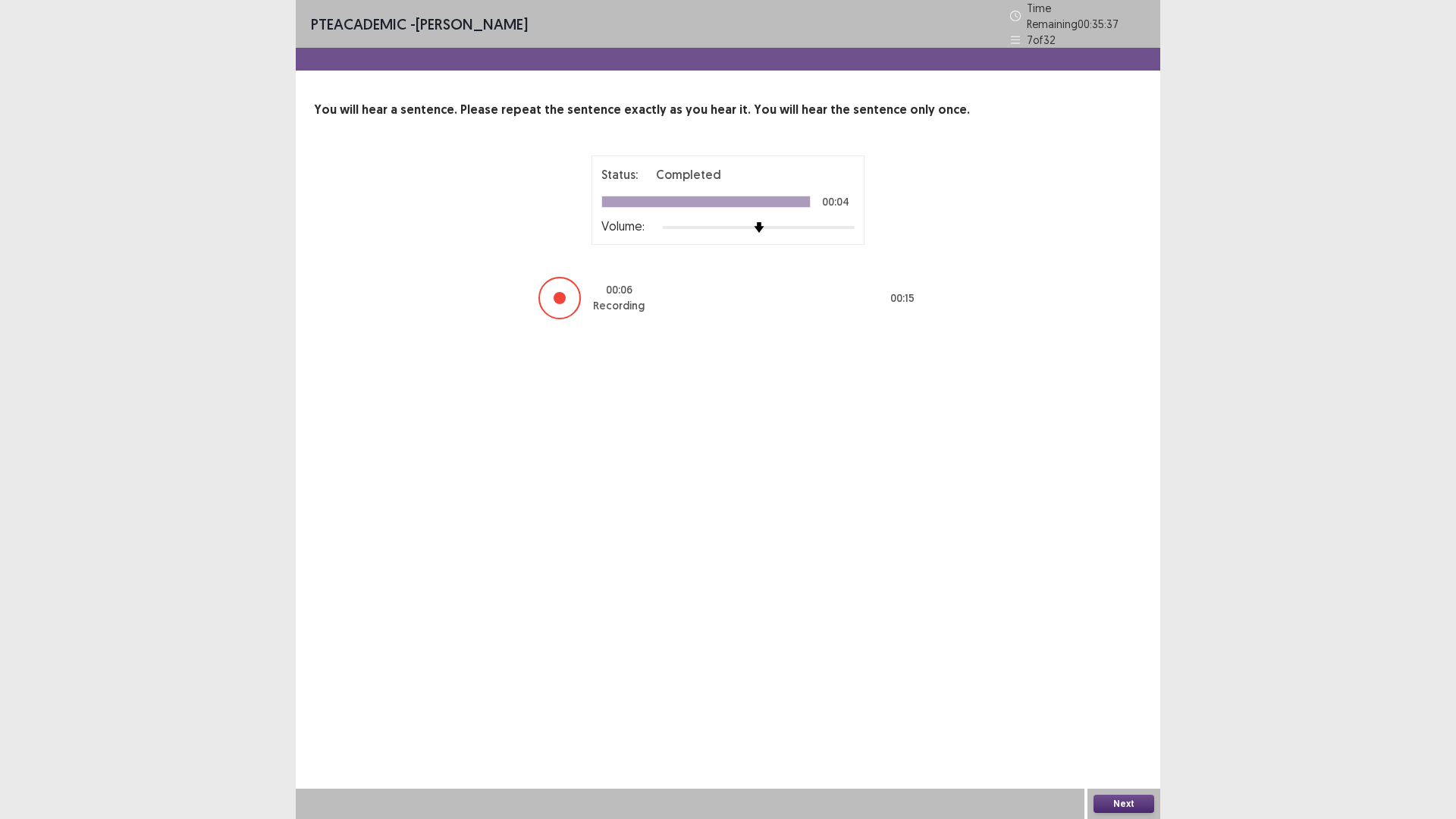
click at [1116, 801] on button "Next" at bounding box center [1123, 804] width 60 height 18
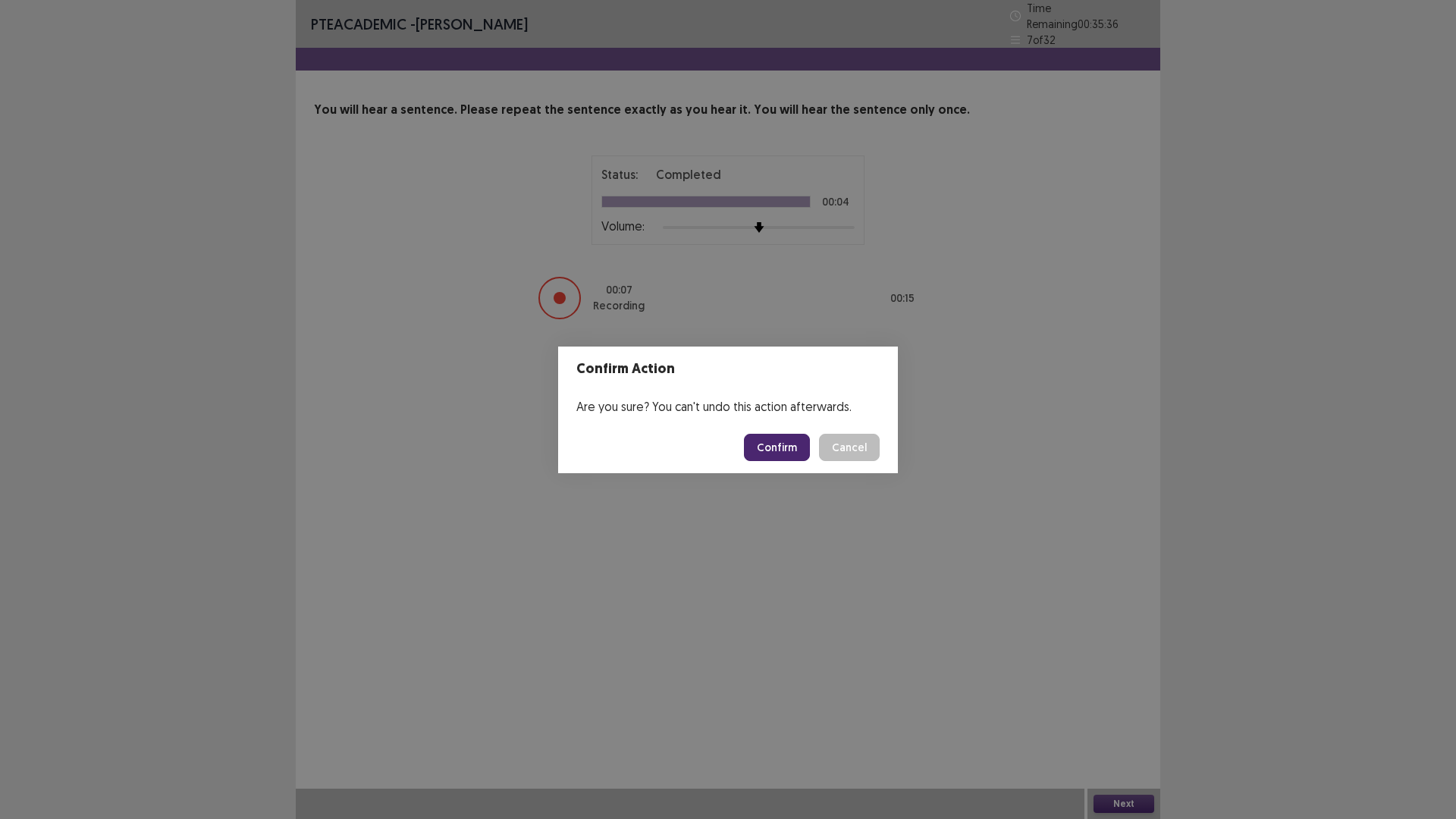
click at [801, 444] on button "Confirm" at bounding box center [776, 447] width 66 height 27
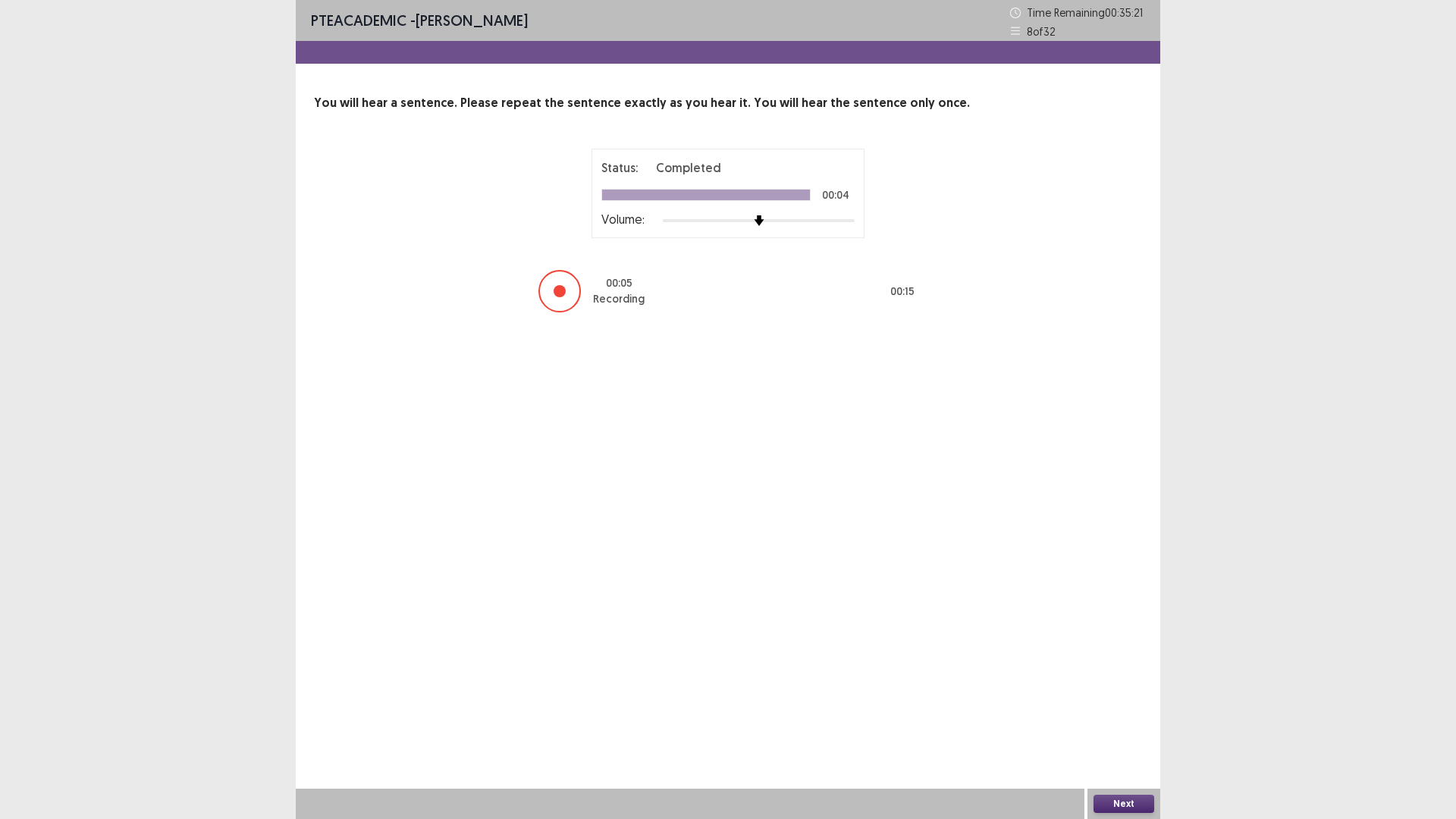
click at [1136, 805] on button "Next" at bounding box center [1123, 804] width 60 height 18
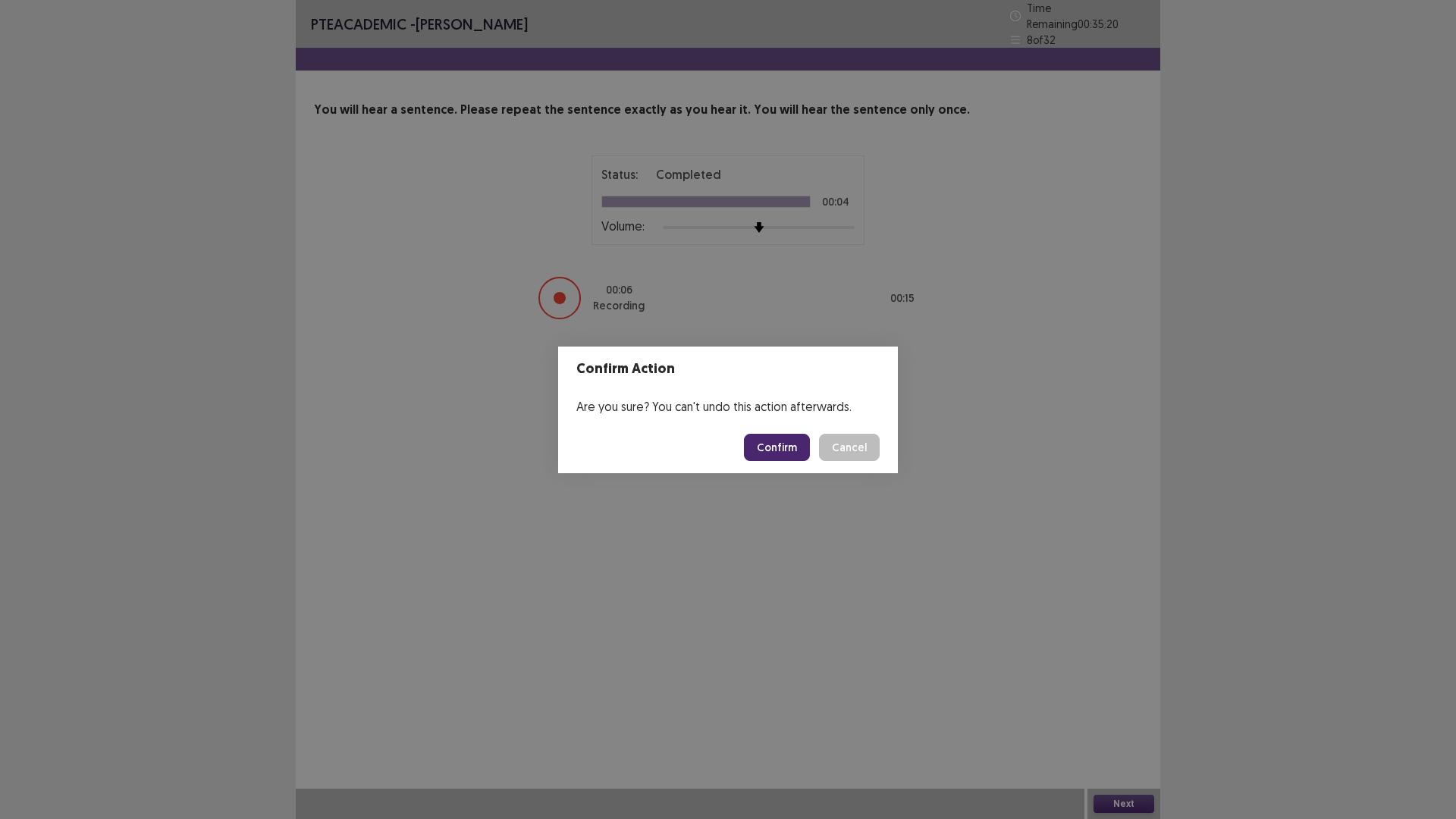
click at [790, 458] on button "Confirm" at bounding box center [776, 447] width 66 height 27
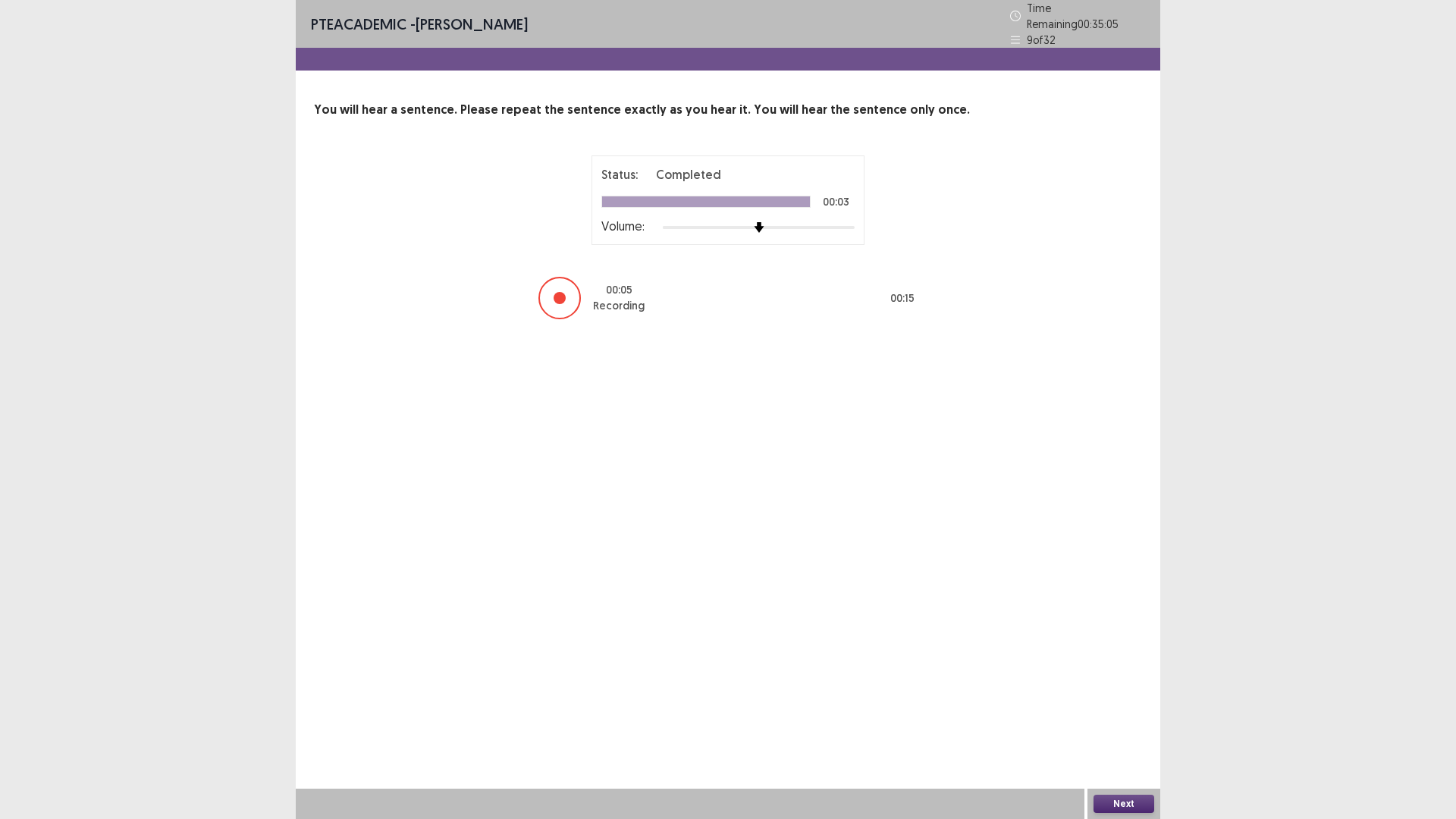
click at [1139, 804] on button "Next" at bounding box center [1123, 804] width 60 height 18
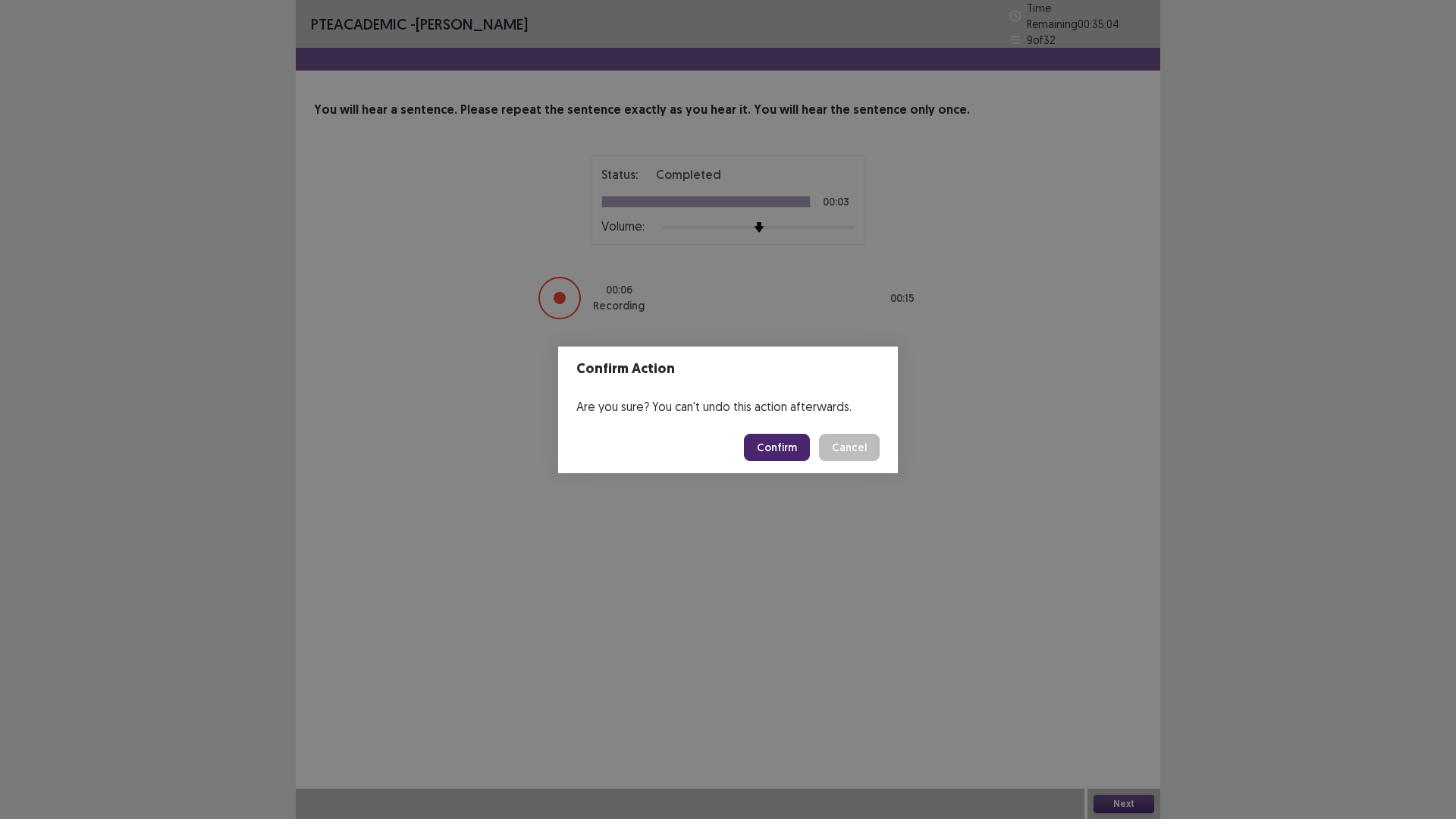
click at [782, 457] on button "Confirm" at bounding box center [776, 447] width 66 height 27
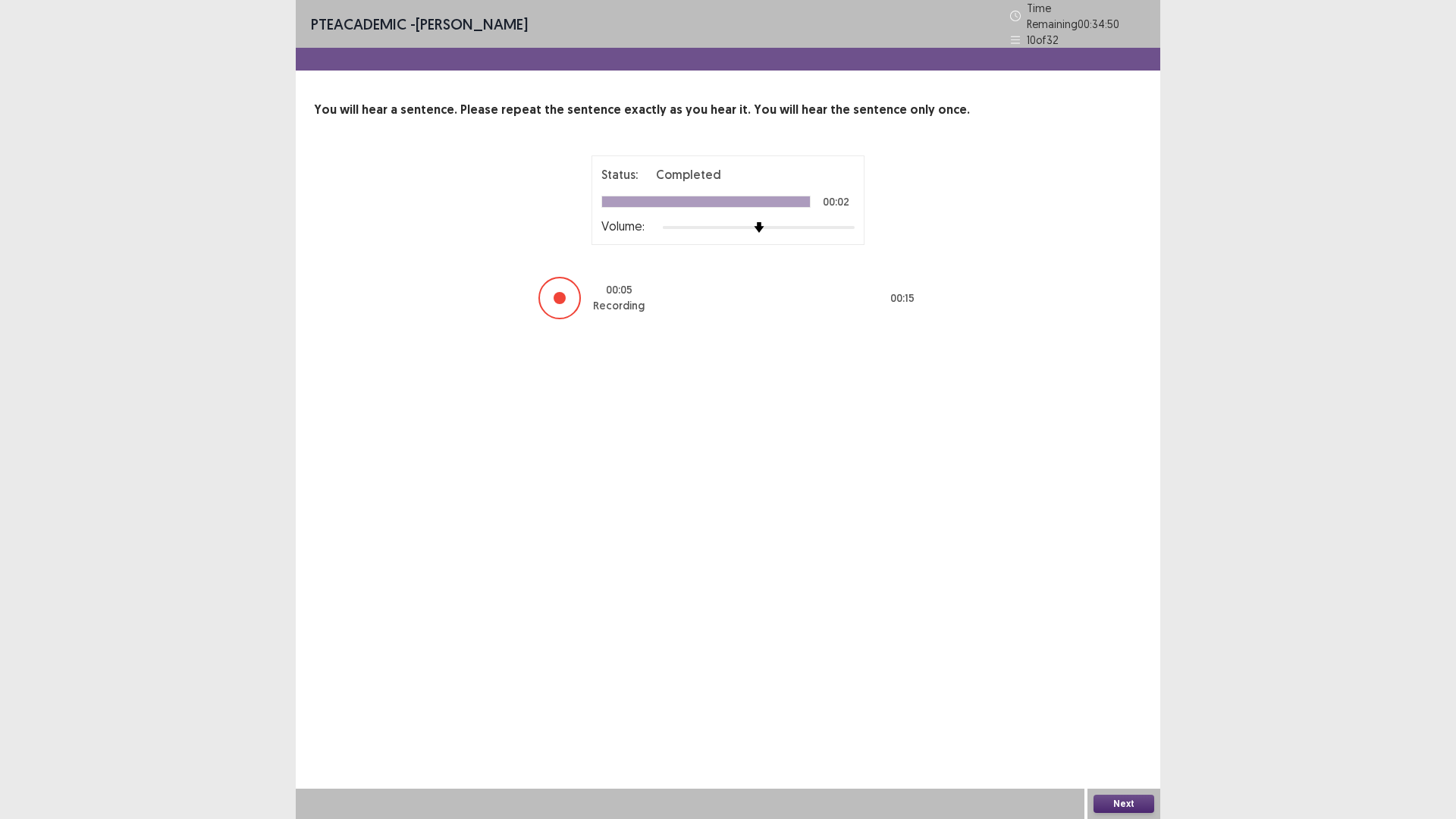
click at [1131, 814] on div "Next" at bounding box center [1124, 805] width 73 height 31
click at [1126, 804] on button "Next" at bounding box center [1123, 804] width 60 height 18
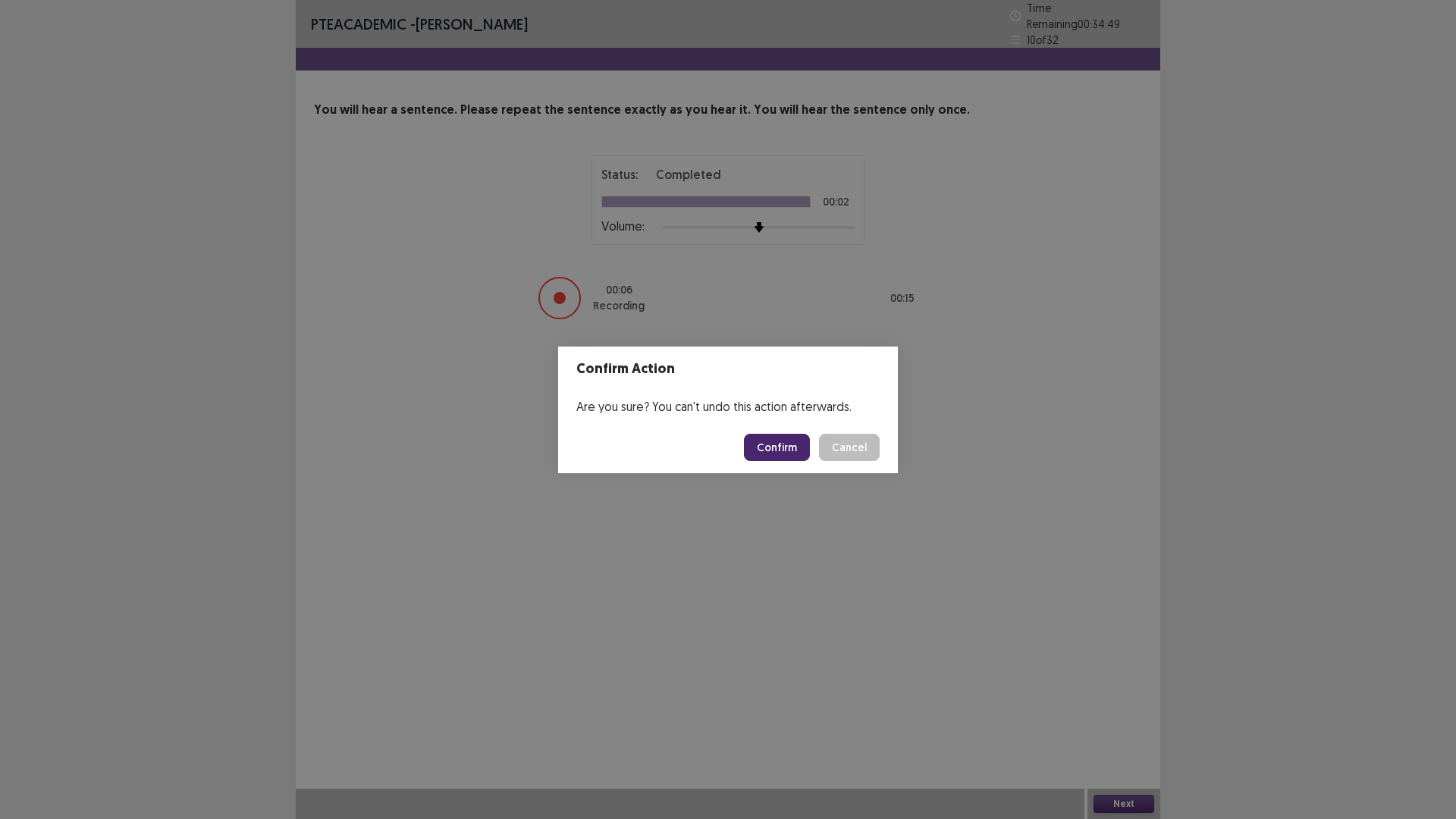
click at [791, 449] on button "Confirm" at bounding box center [776, 447] width 66 height 27
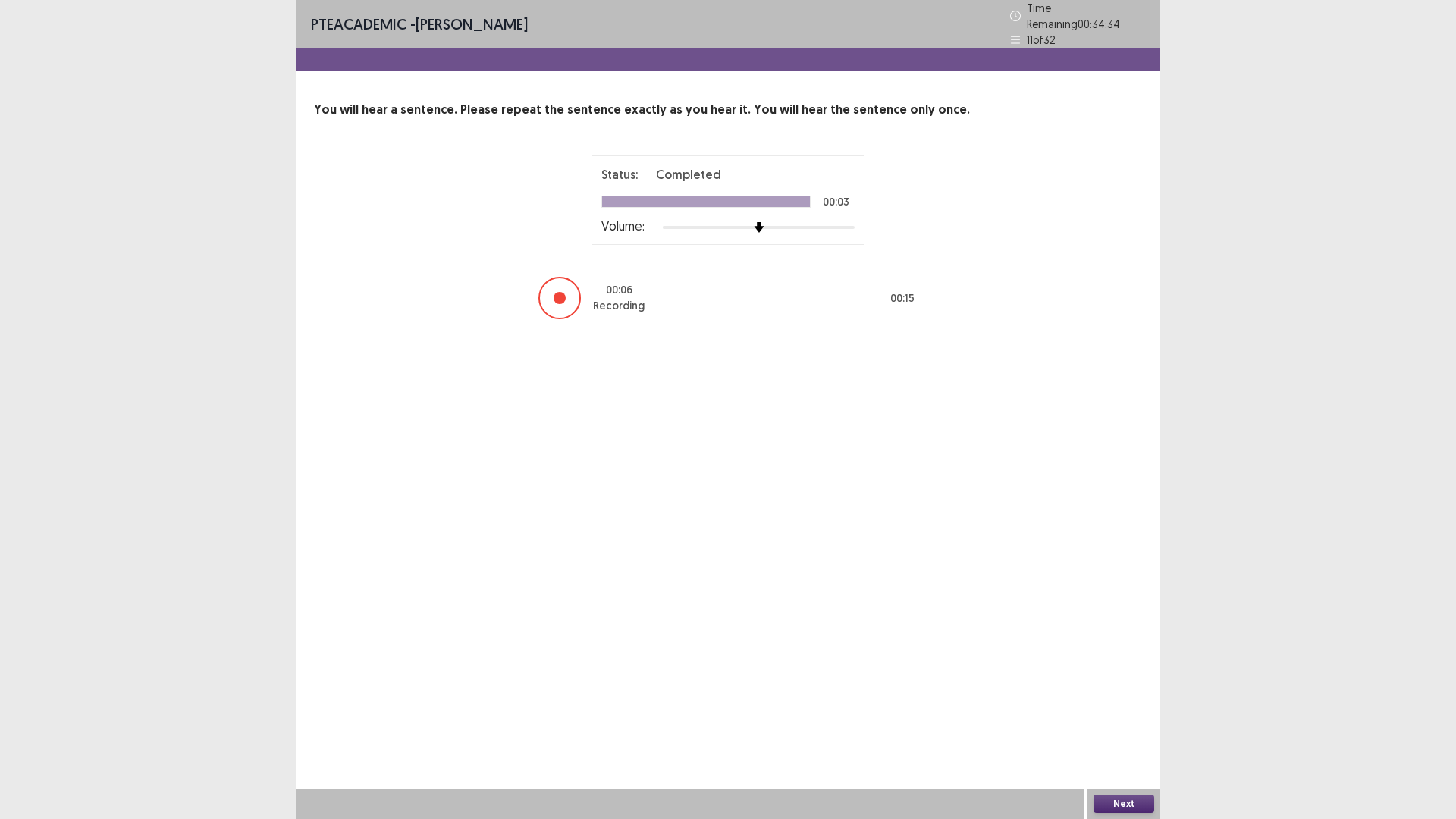
click at [1106, 798] on button "Next" at bounding box center [1123, 804] width 60 height 18
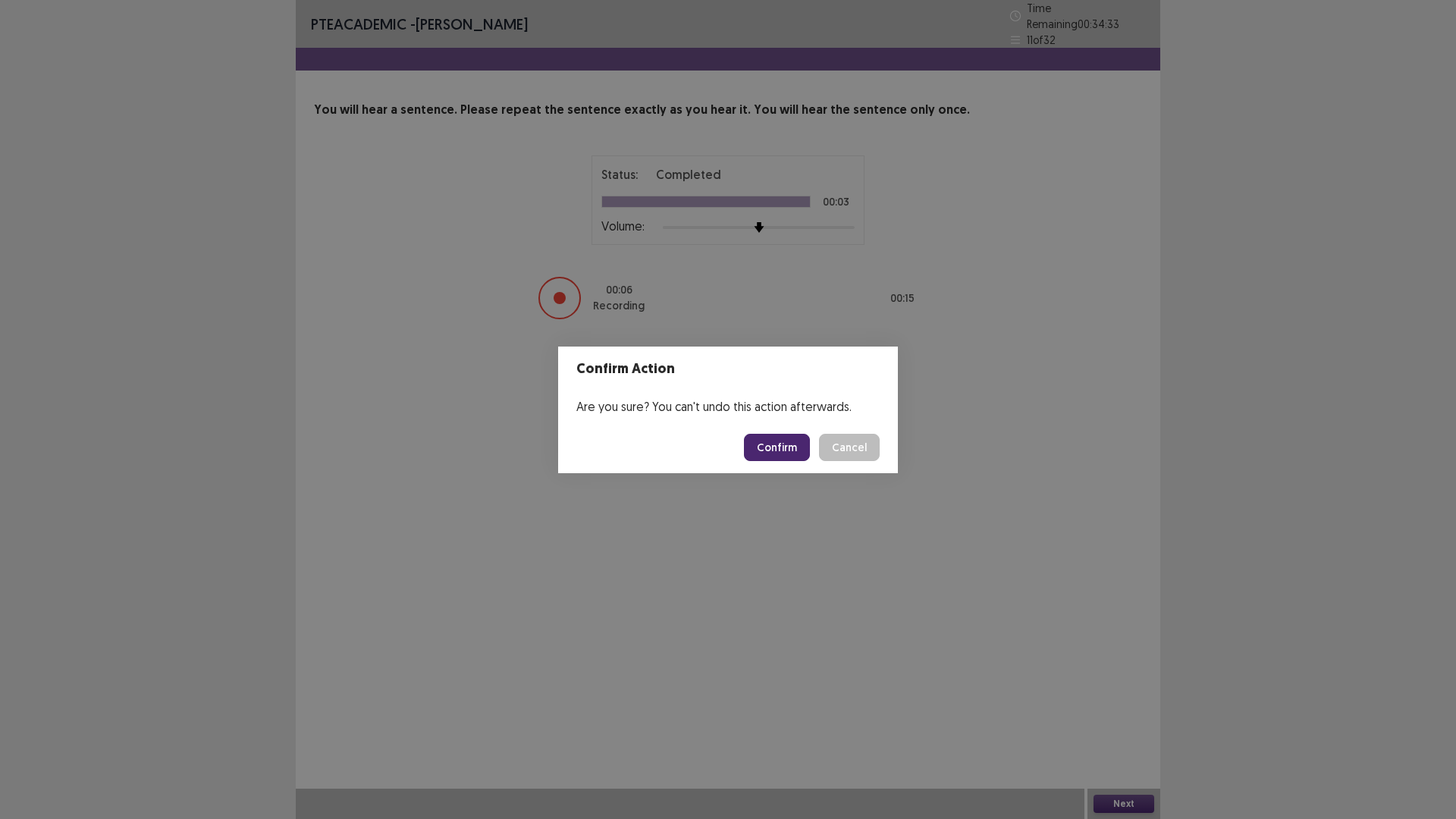
click at [788, 451] on button "Confirm" at bounding box center [776, 447] width 66 height 27
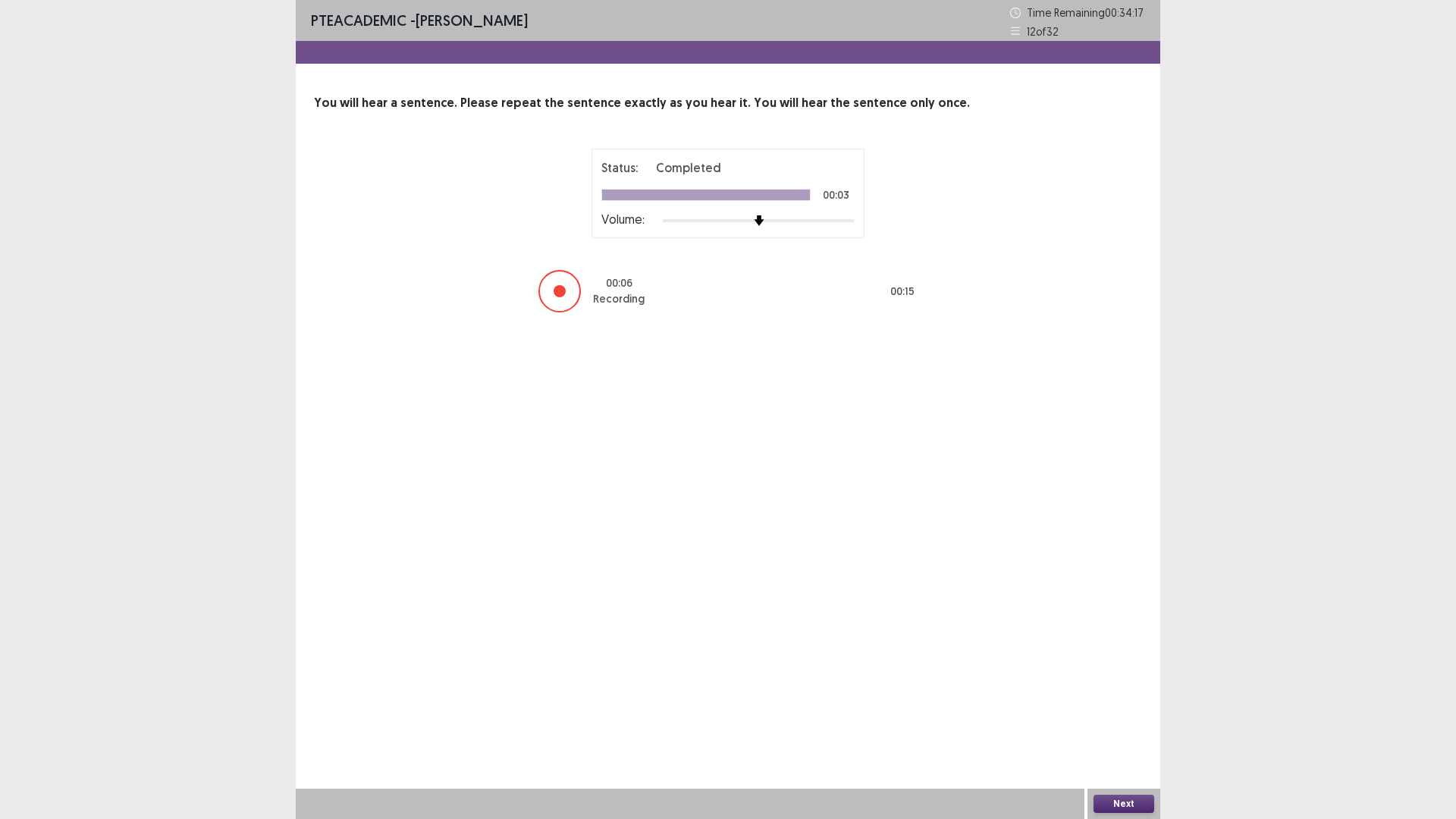
click at [1133, 812] on button "Next" at bounding box center [1123, 804] width 60 height 18
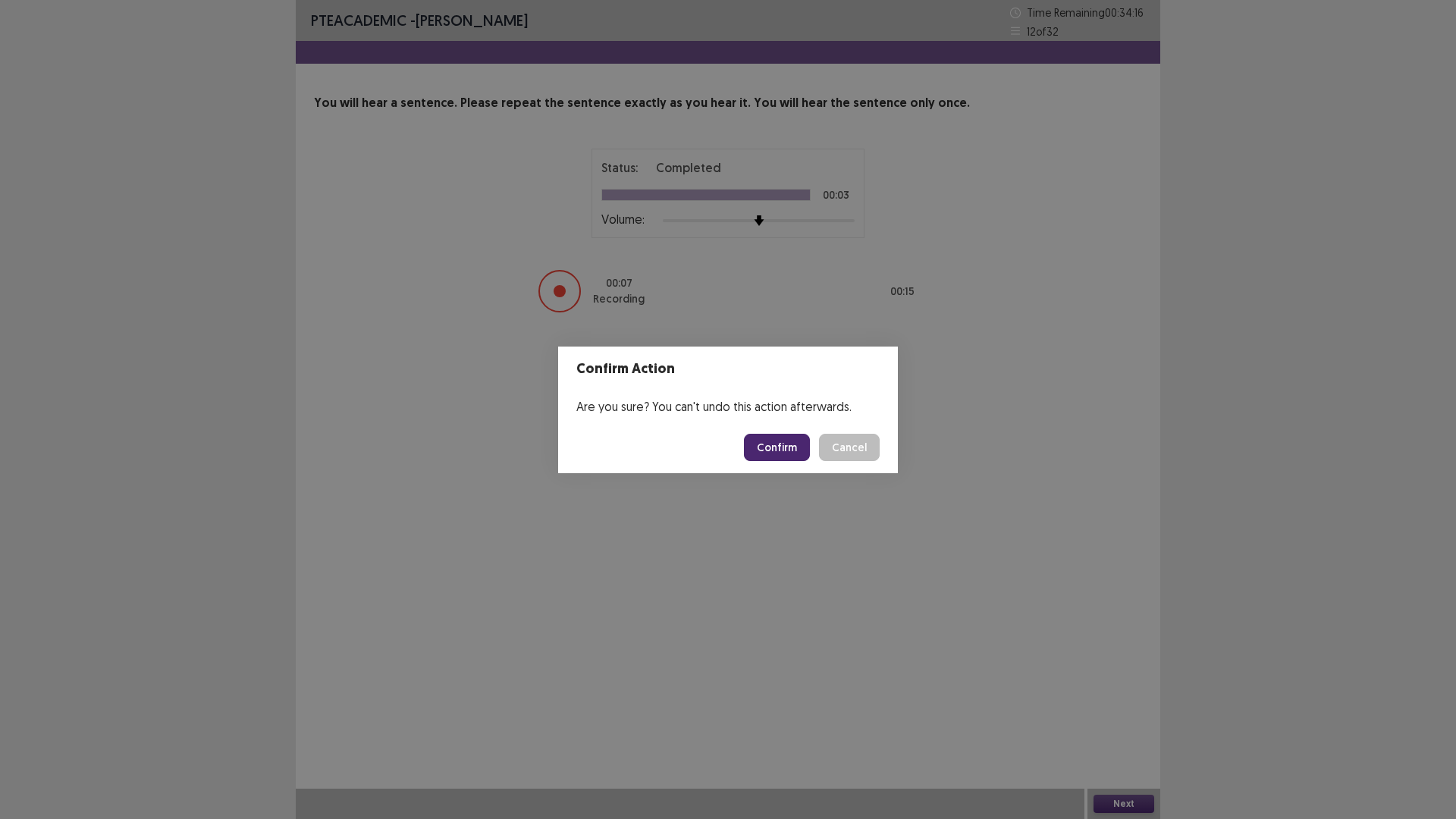
click at [794, 444] on button "Confirm" at bounding box center [776, 447] width 66 height 27
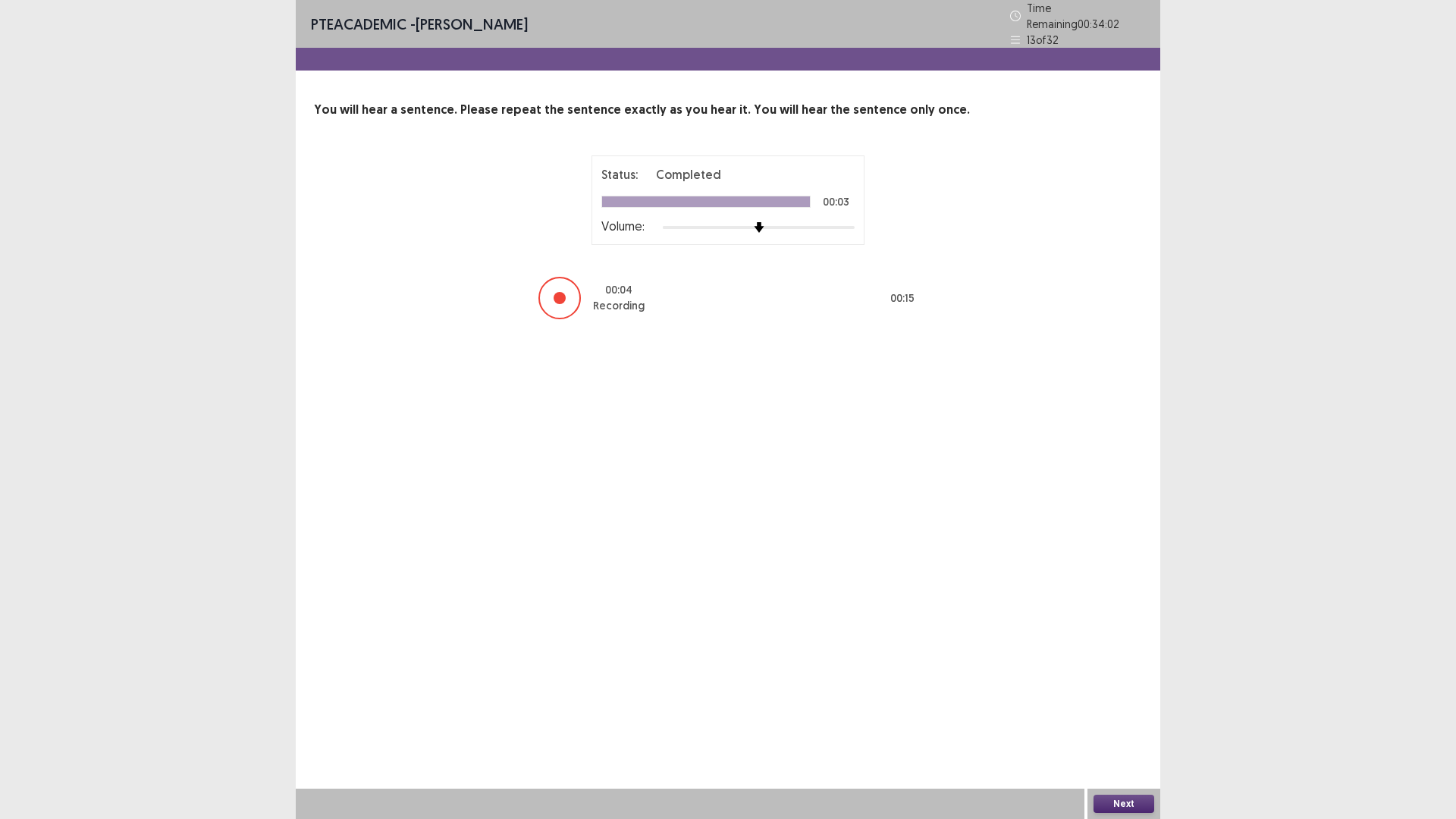
click at [1149, 805] on button "Next" at bounding box center [1123, 804] width 60 height 18
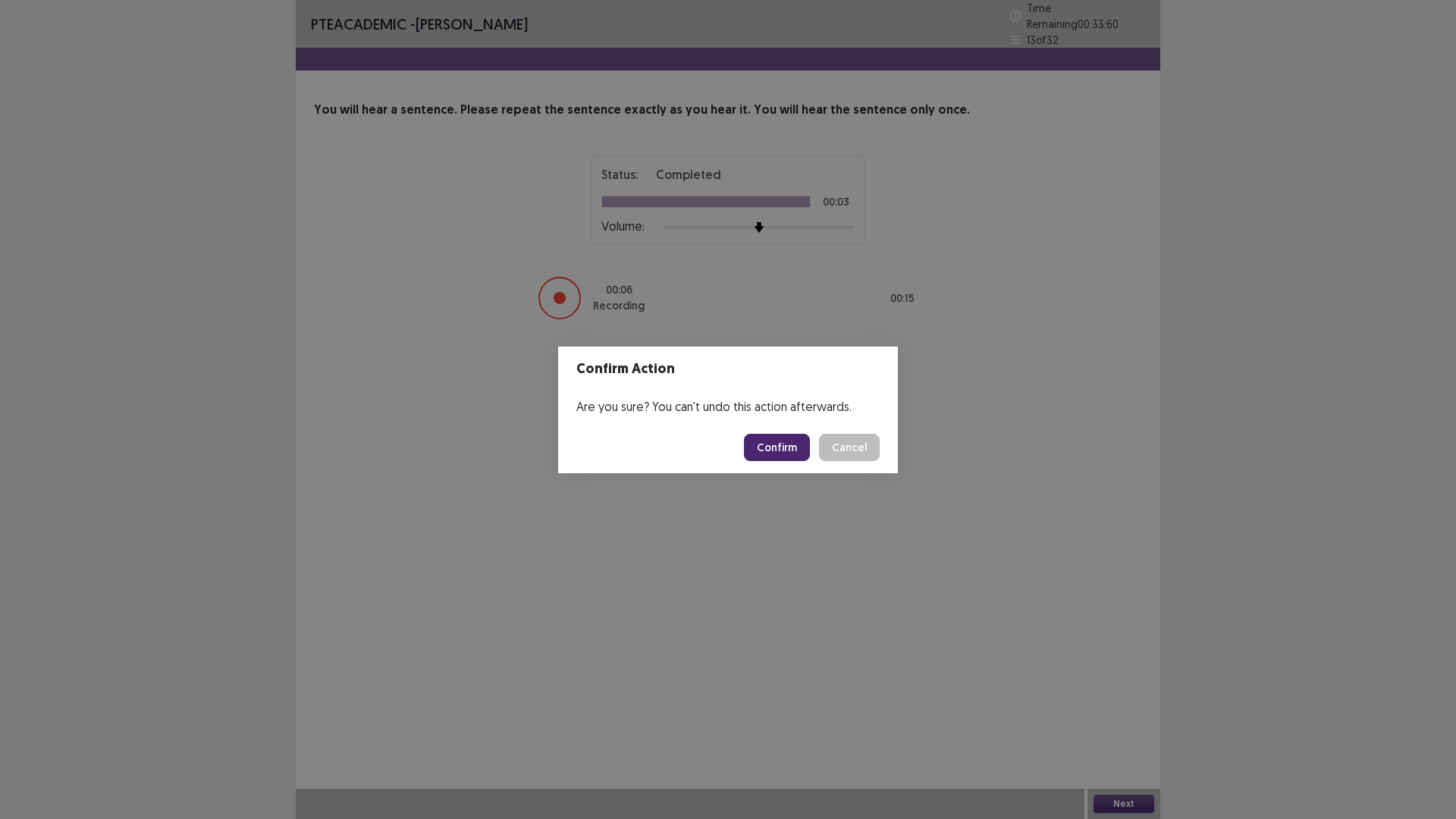
click at [779, 448] on button "Confirm" at bounding box center [776, 447] width 66 height 27
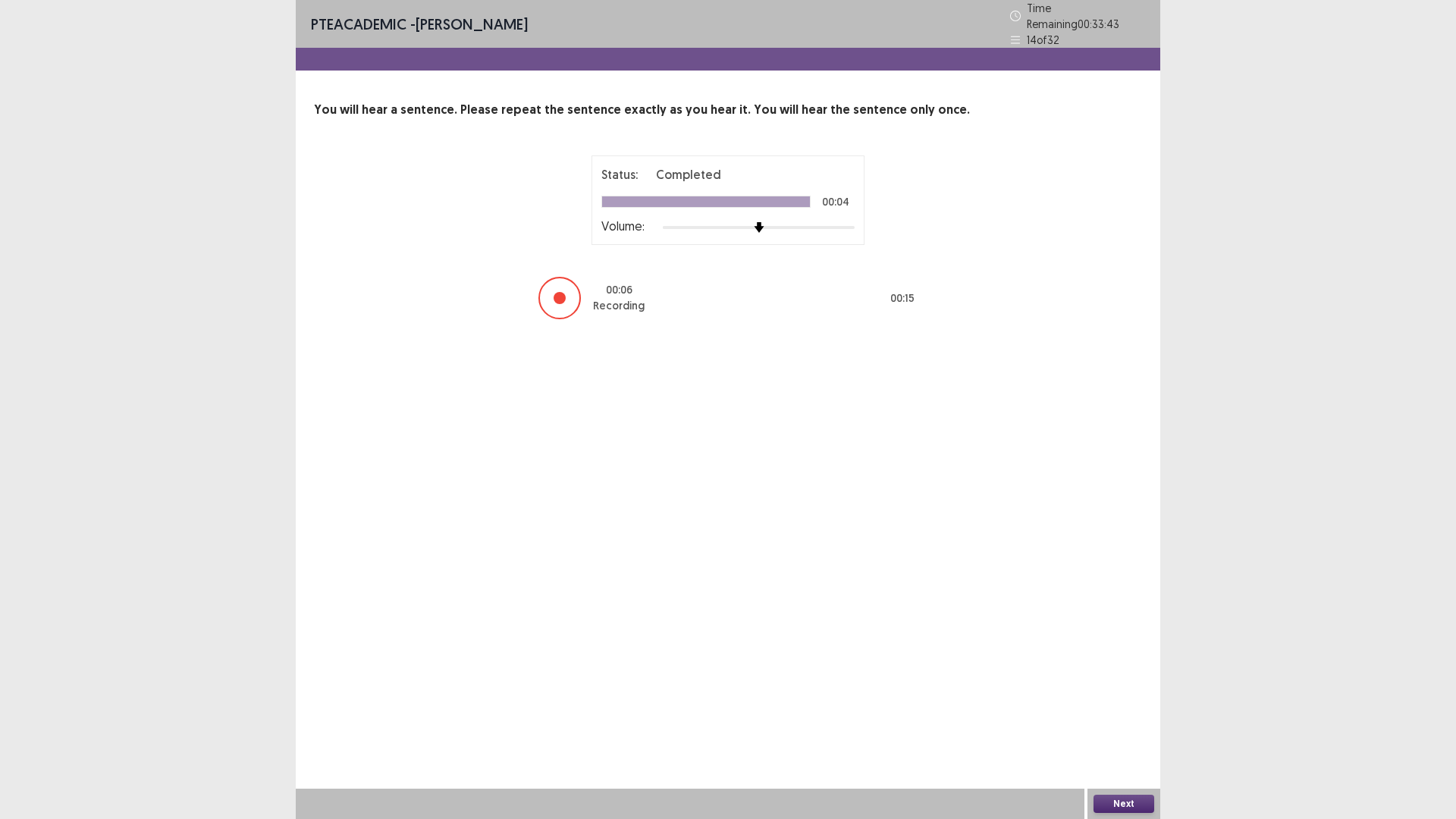
click at [1123, 805] on button "Next" at bounding box center [1123, 804] width 60 height 18
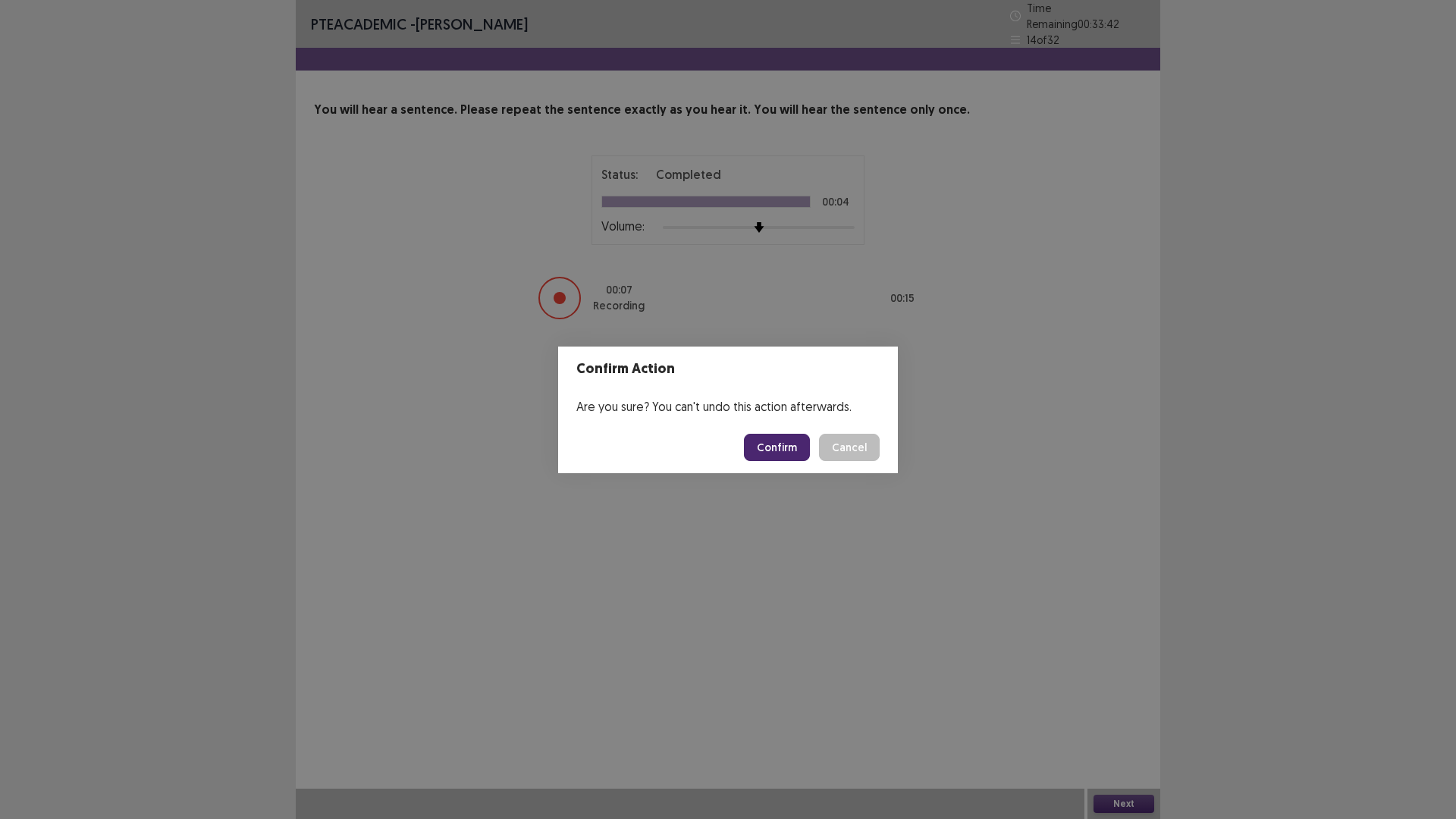
click at [742, 437] on footer "Confirm Cancel" at bounding box center [728, 447] width 339 height 51
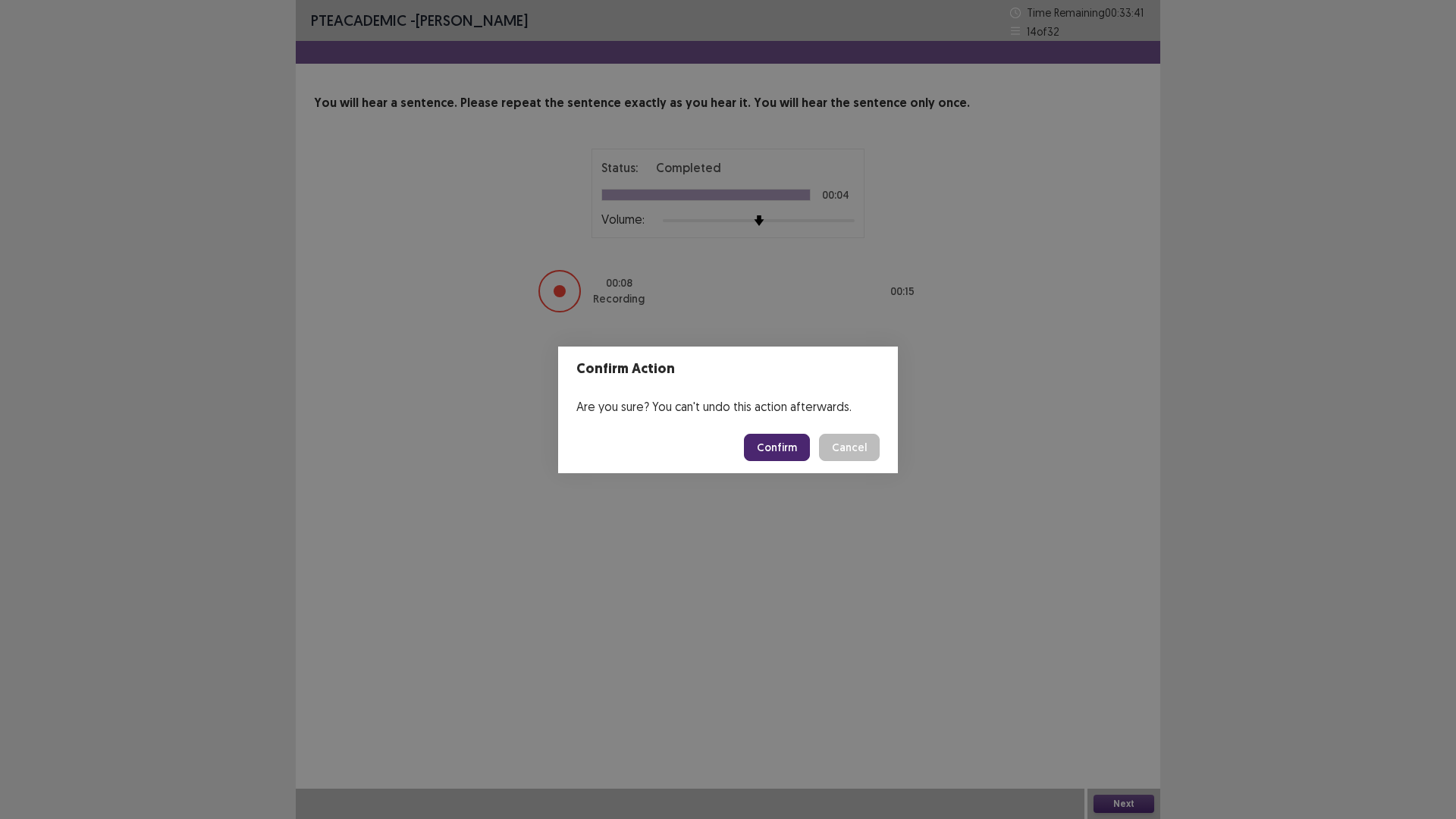
click at [794, 453] on button "Confirm" at bounding box center [776, 447] width 66 height 27
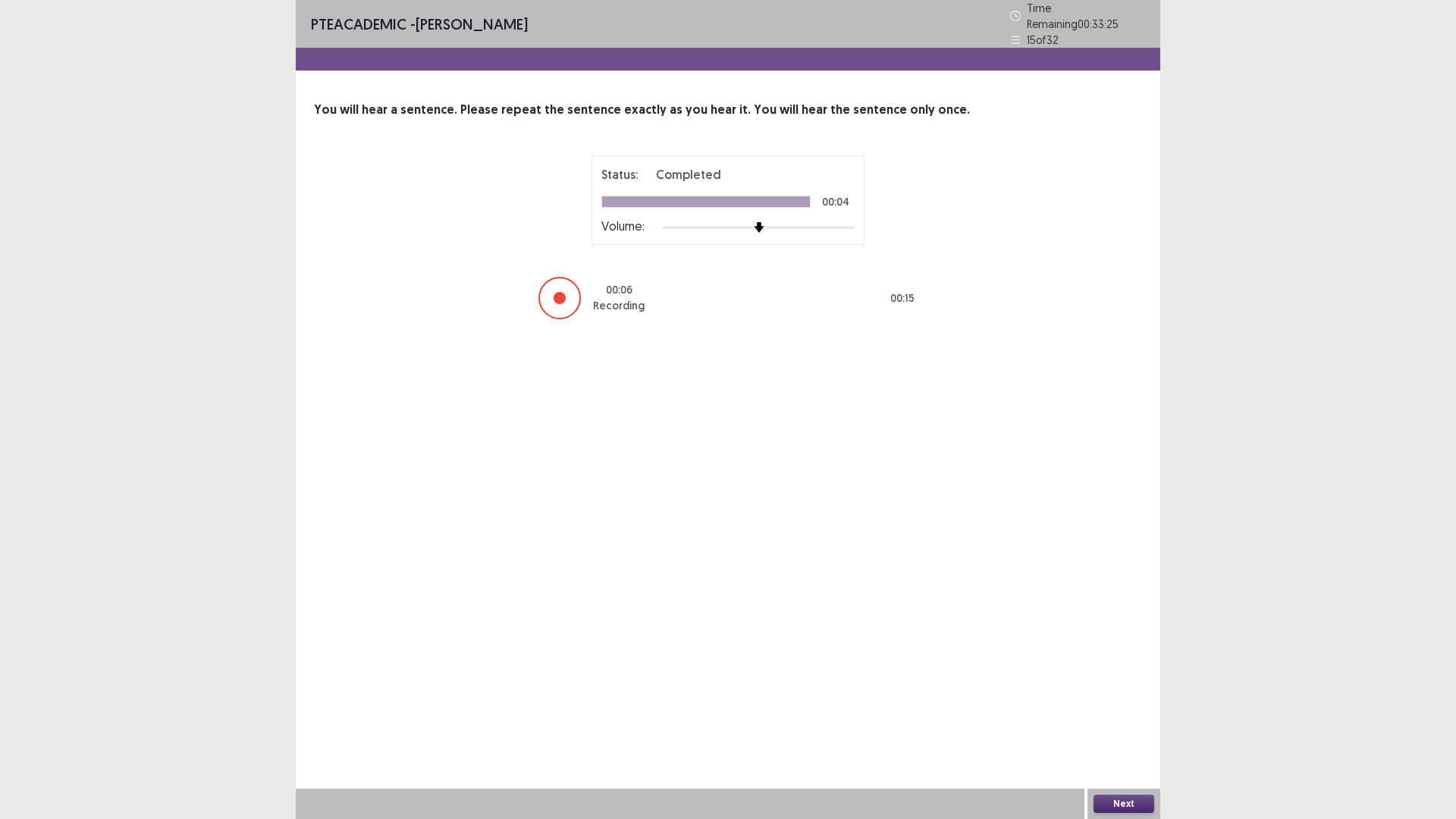
click at [1140, 807] on button "Next" at bounding box center [1123, 804] width 60 height 18
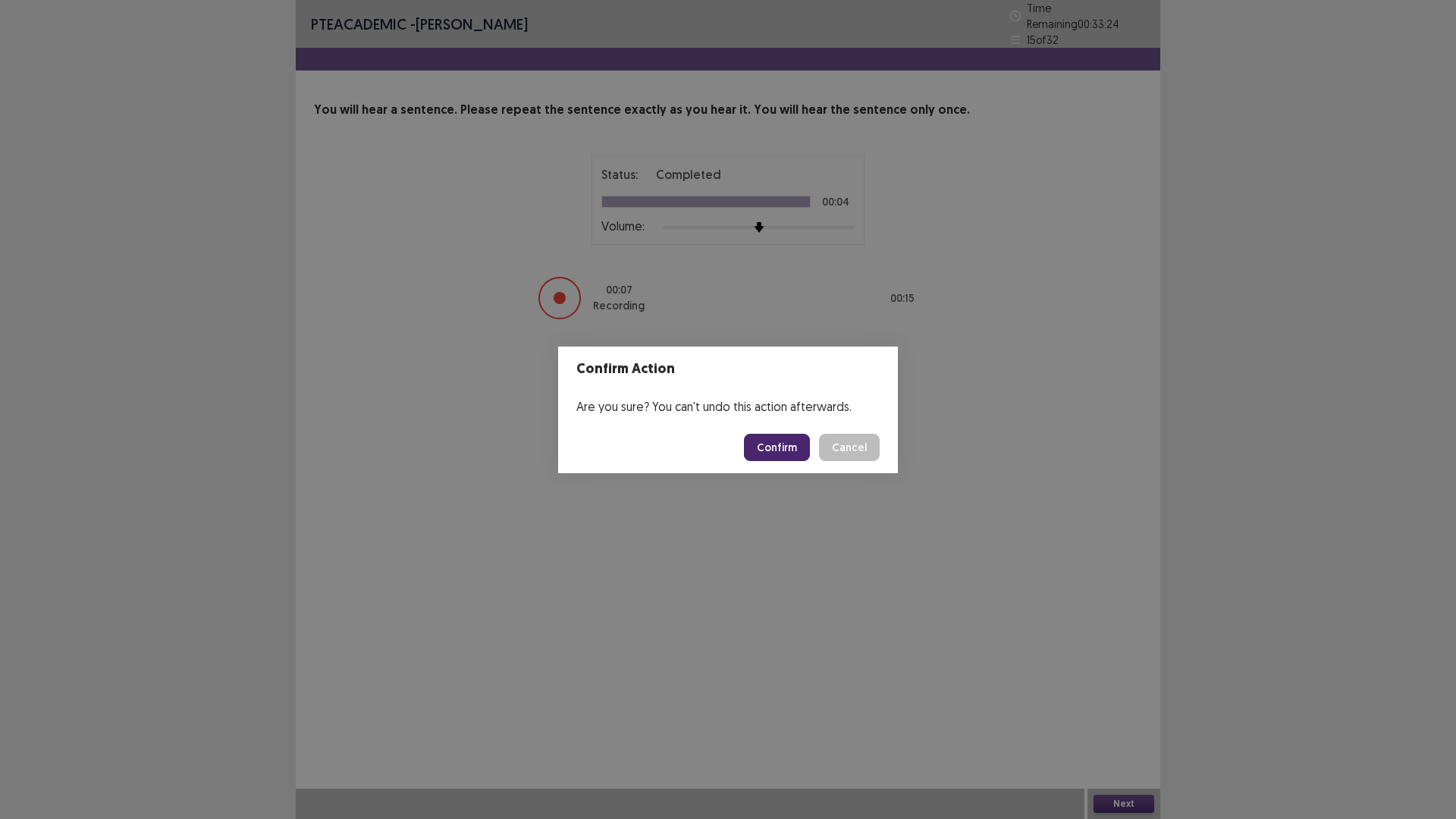
click at [782, 443] on button "Confirm" at bounding box center [776, 447] width 66 height 27
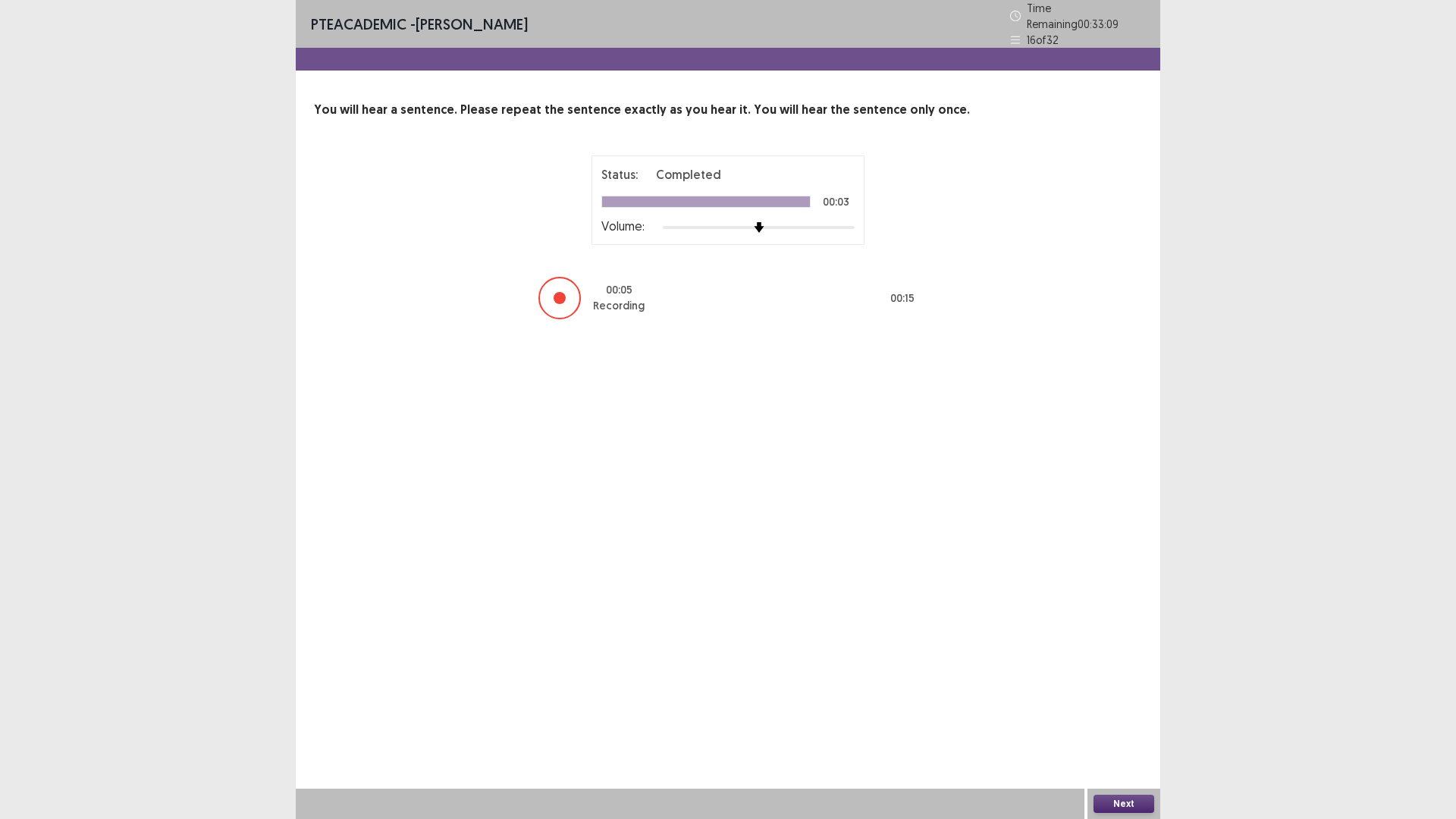
click at [1102, 794] on div "Next" at bounding box center [1124, 805] width 73 height 31
click at [1099, 814] on div "Next" at bounding box center [1124, 805] width 73 height 31
click at [1105, 811] on button "Next" at bounding box center [1123, 804] width 60 height 18
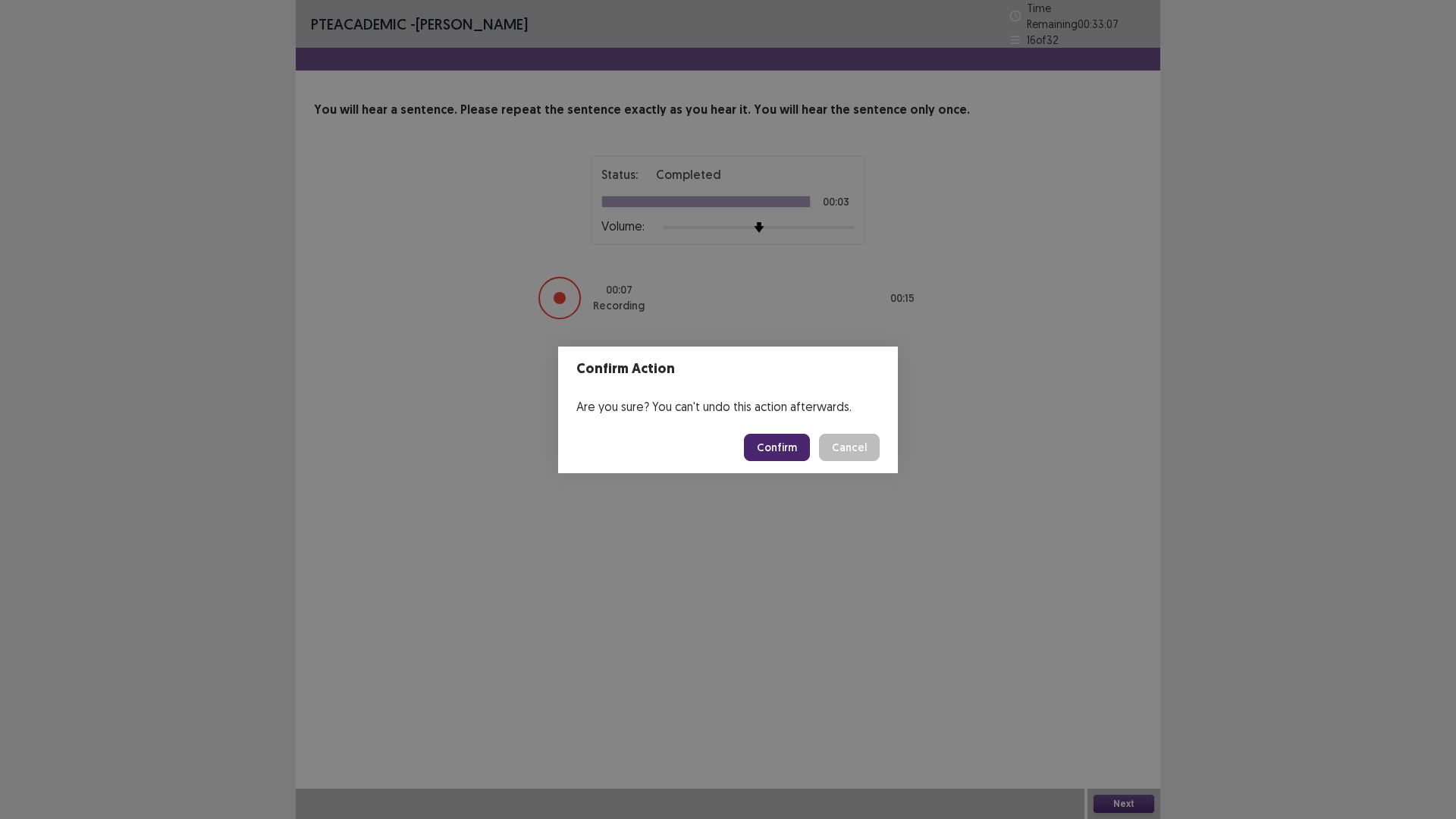
click at [800, 443] on button "Confirm" at bounding box center [776, 447] width 66 height 27
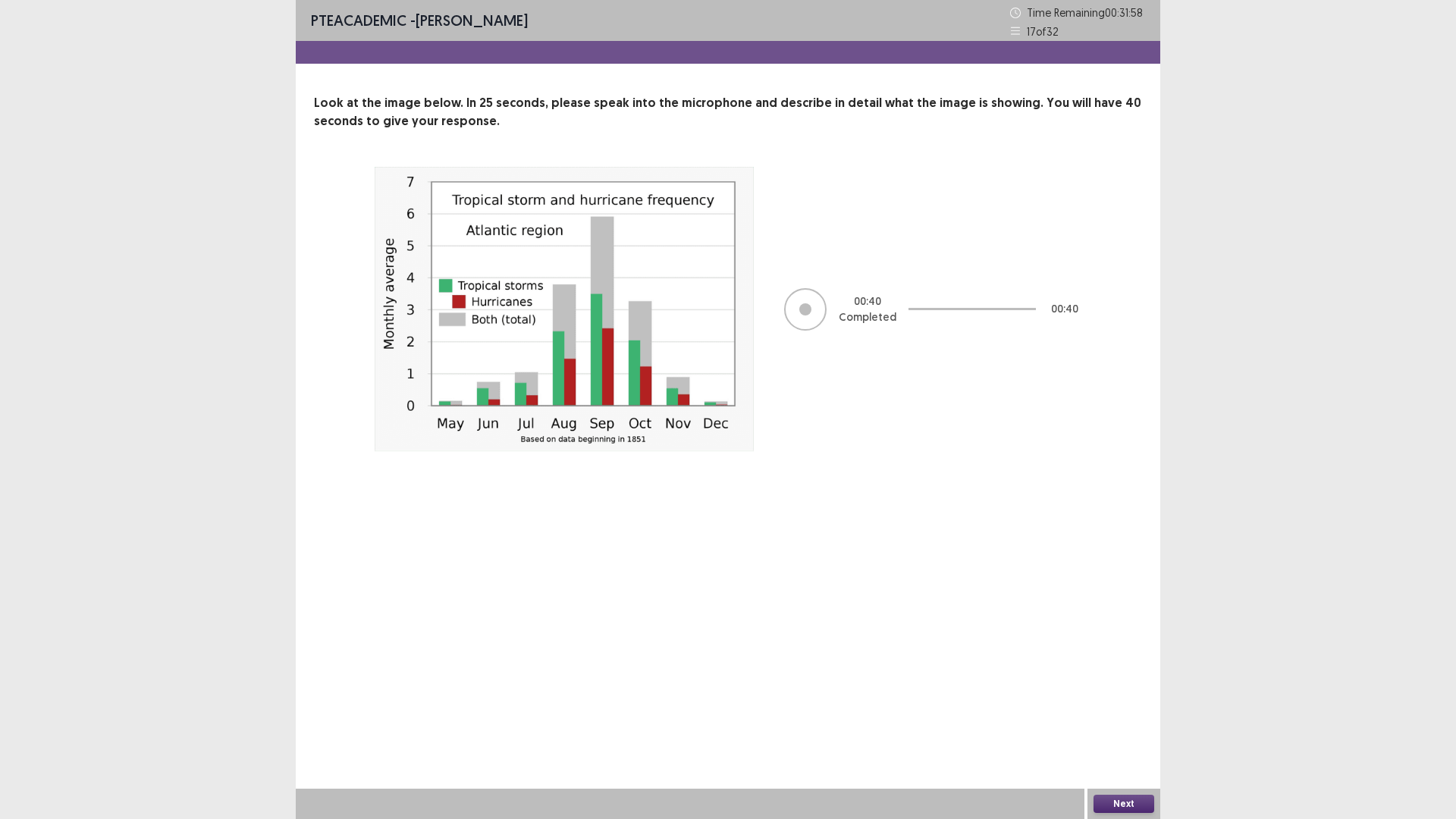
click at [1124, 793] on div "Next" at bounding box center [1124, 805] width 73 height 31
click at [1124, 799] on button "Next" at bounding box center [1123, 804] width 60 height 18
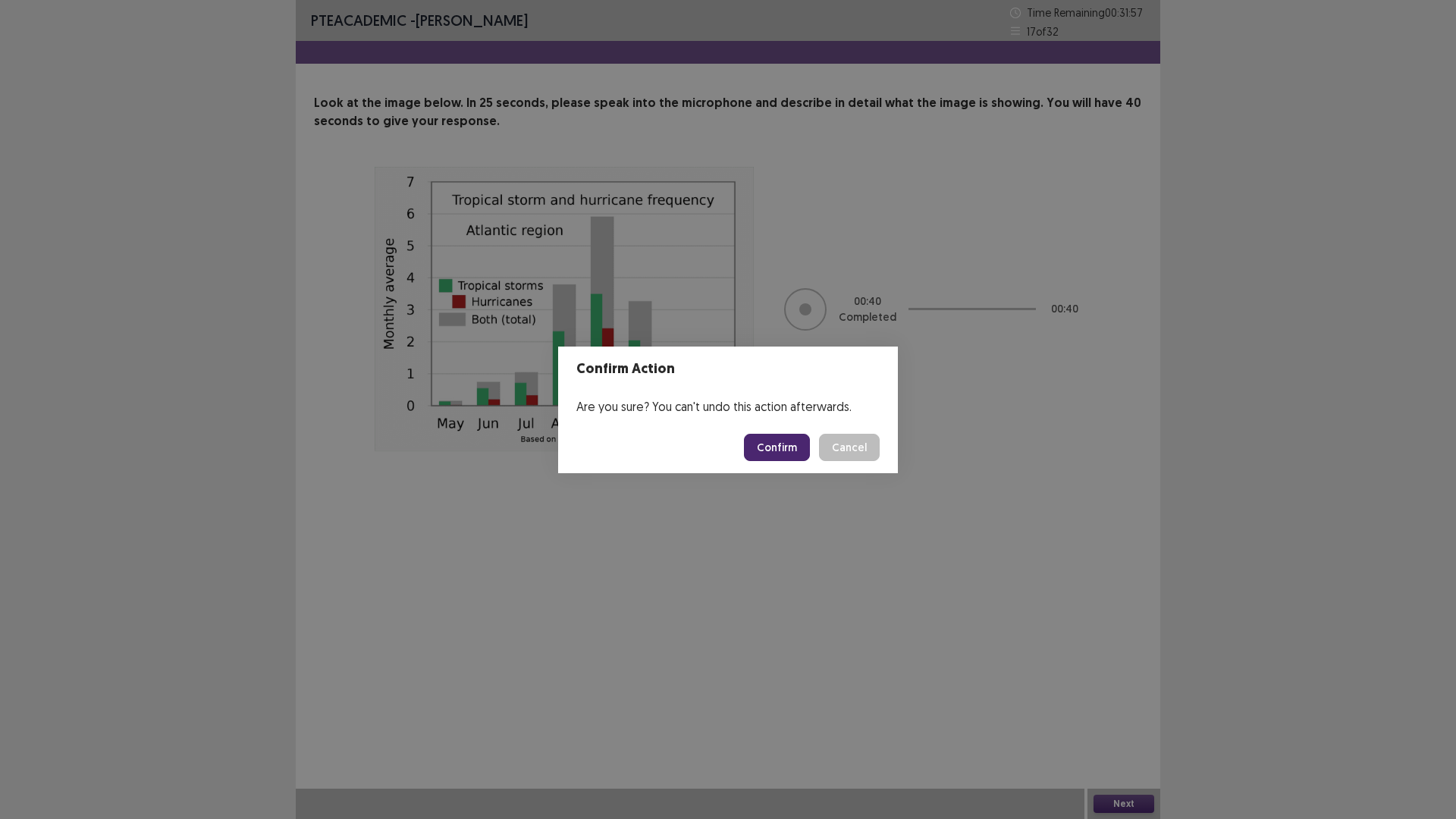
click at [785, 448] on button "Confirm" at bounding box center [776, 447] width 66 height 27
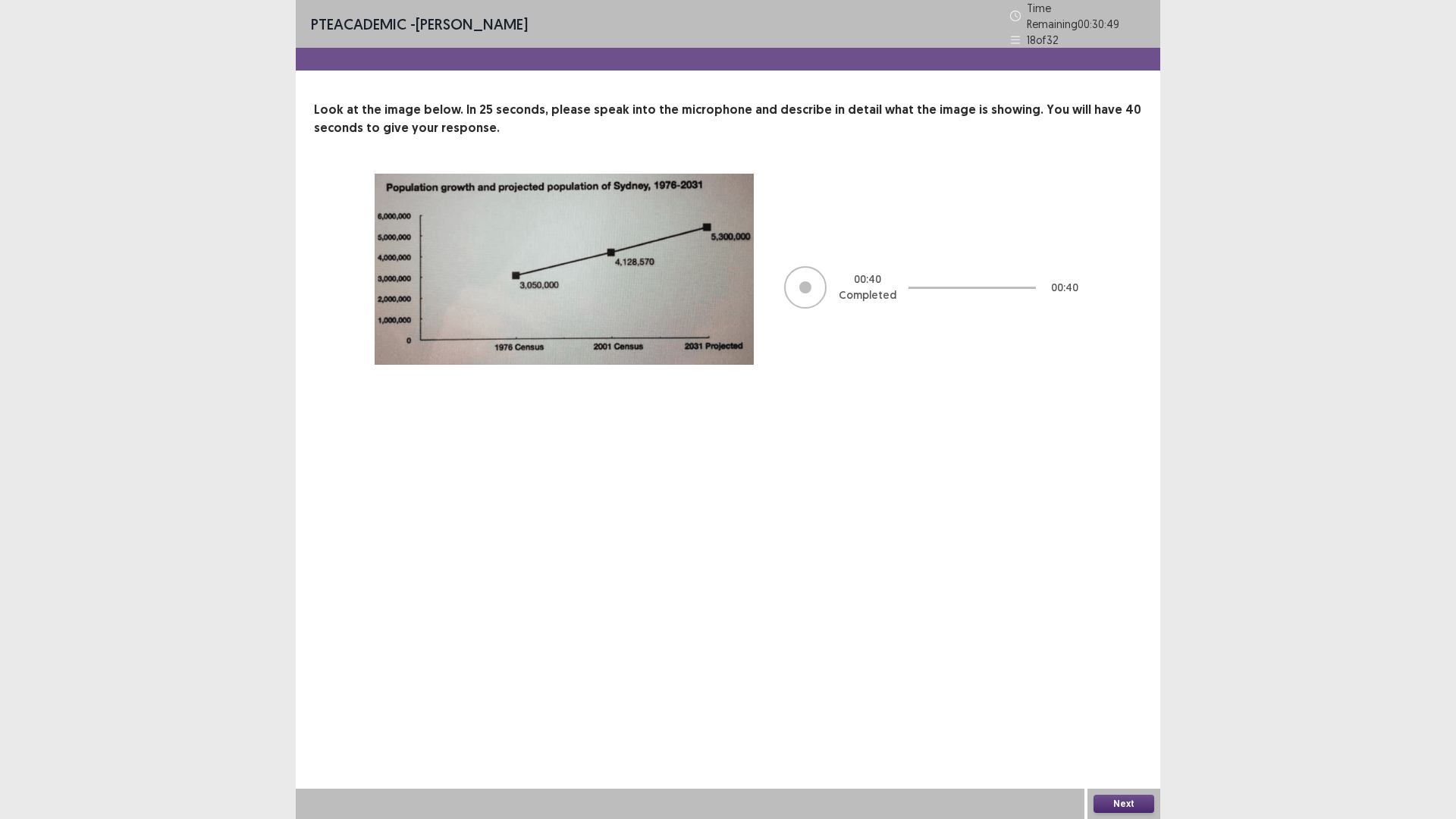
click at [1139, 804] on button "Next" at bounding box center [1123, 804] width 60 height 18
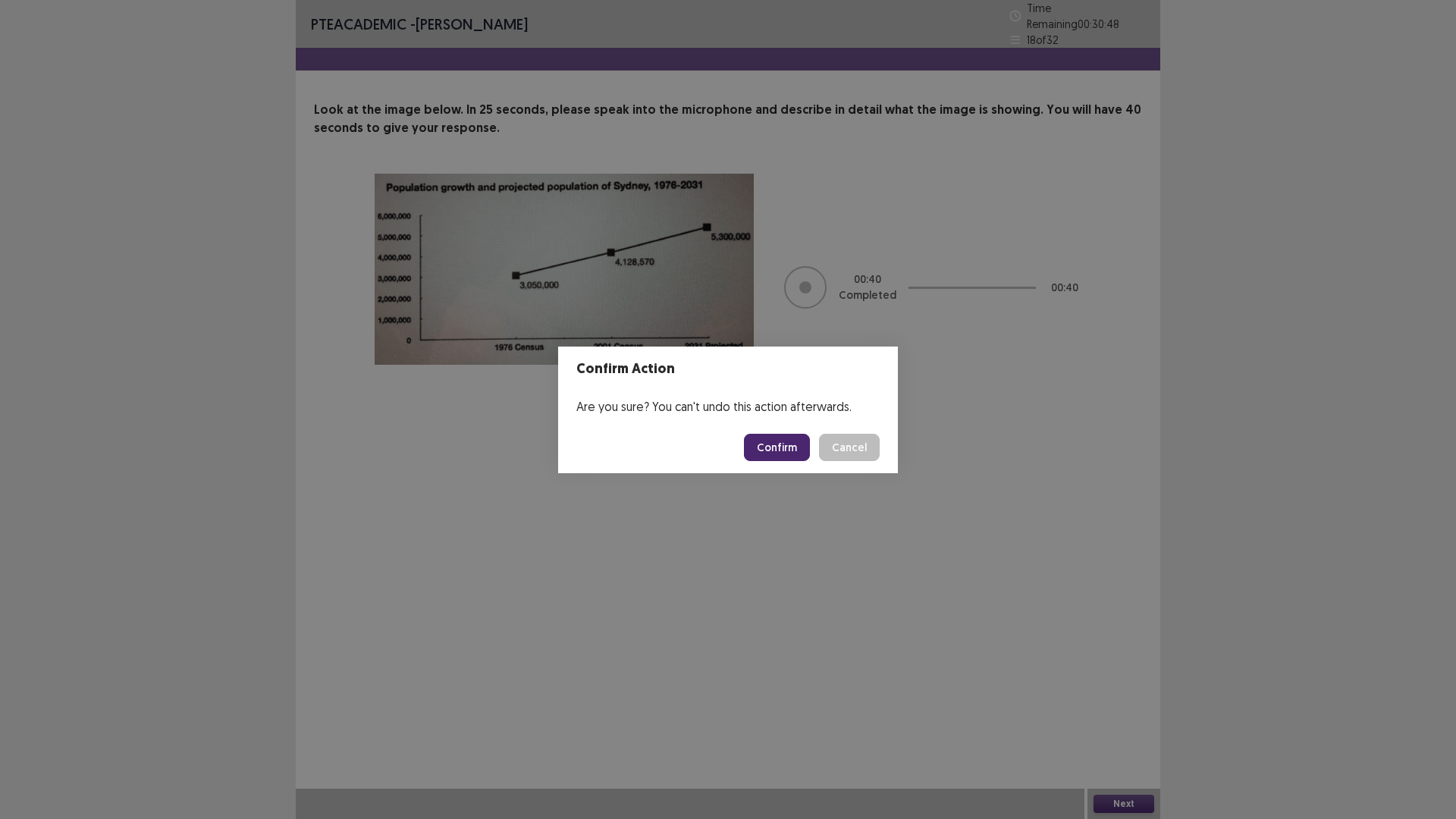
click at [795, 445] on button "Confirm" at bounding box center [776, 447] width 66 height 27
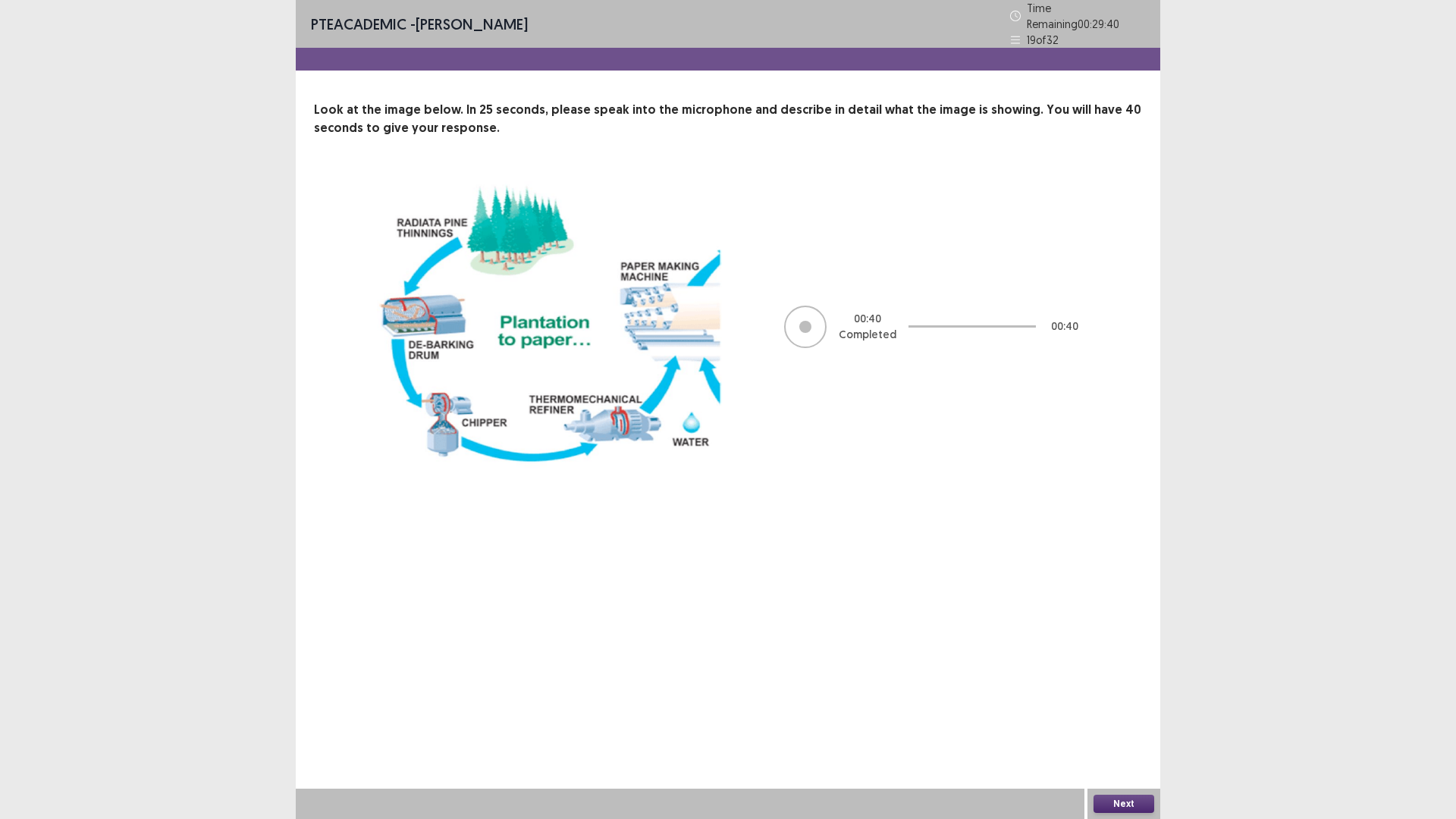
click at [1099, 800] on button "Next" at bounding box center [1123, 804] width 60 height 18
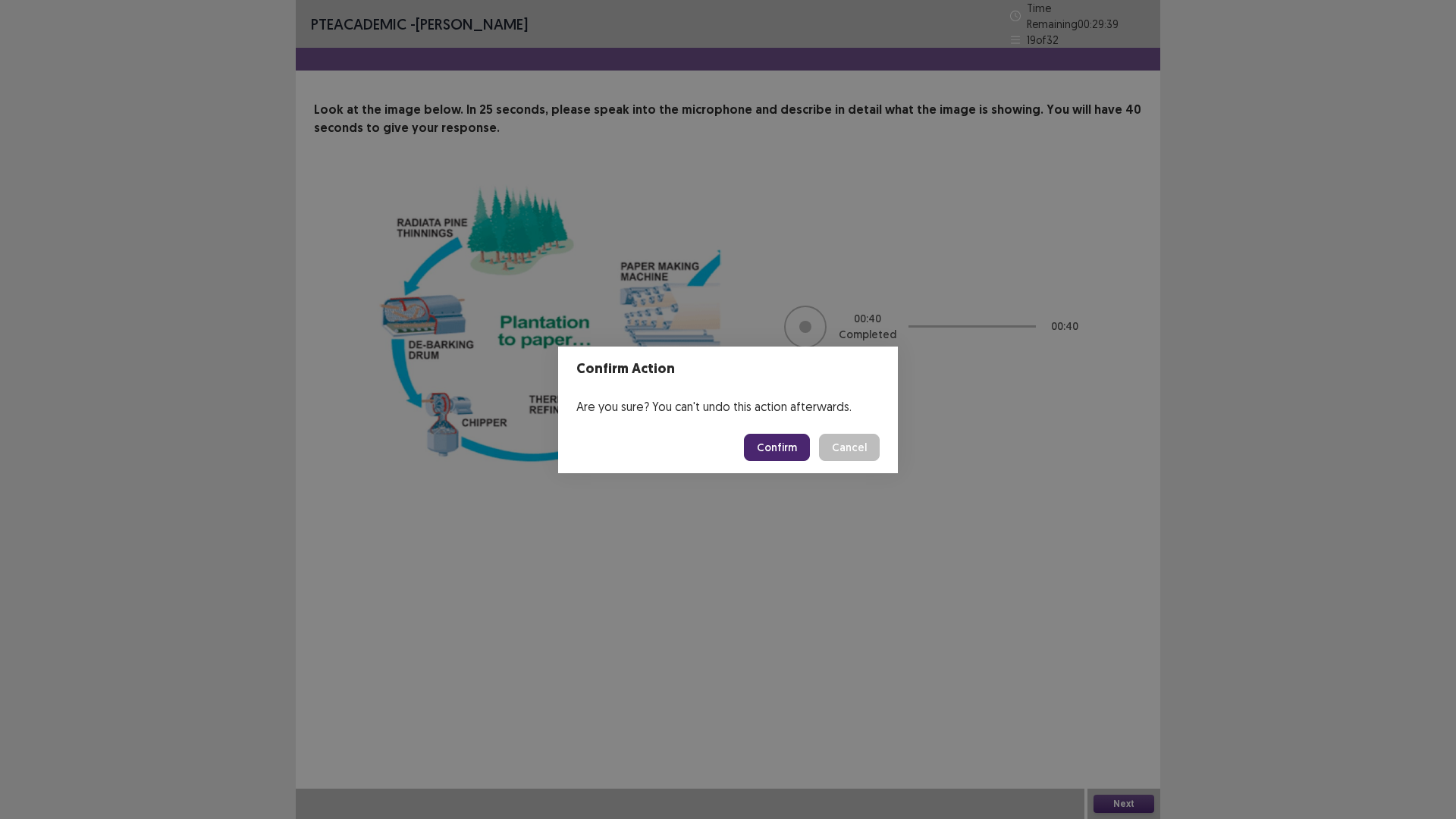
click at [799, 445] on button "Confirm" at bounding box center [776, 447] width 66 height 27
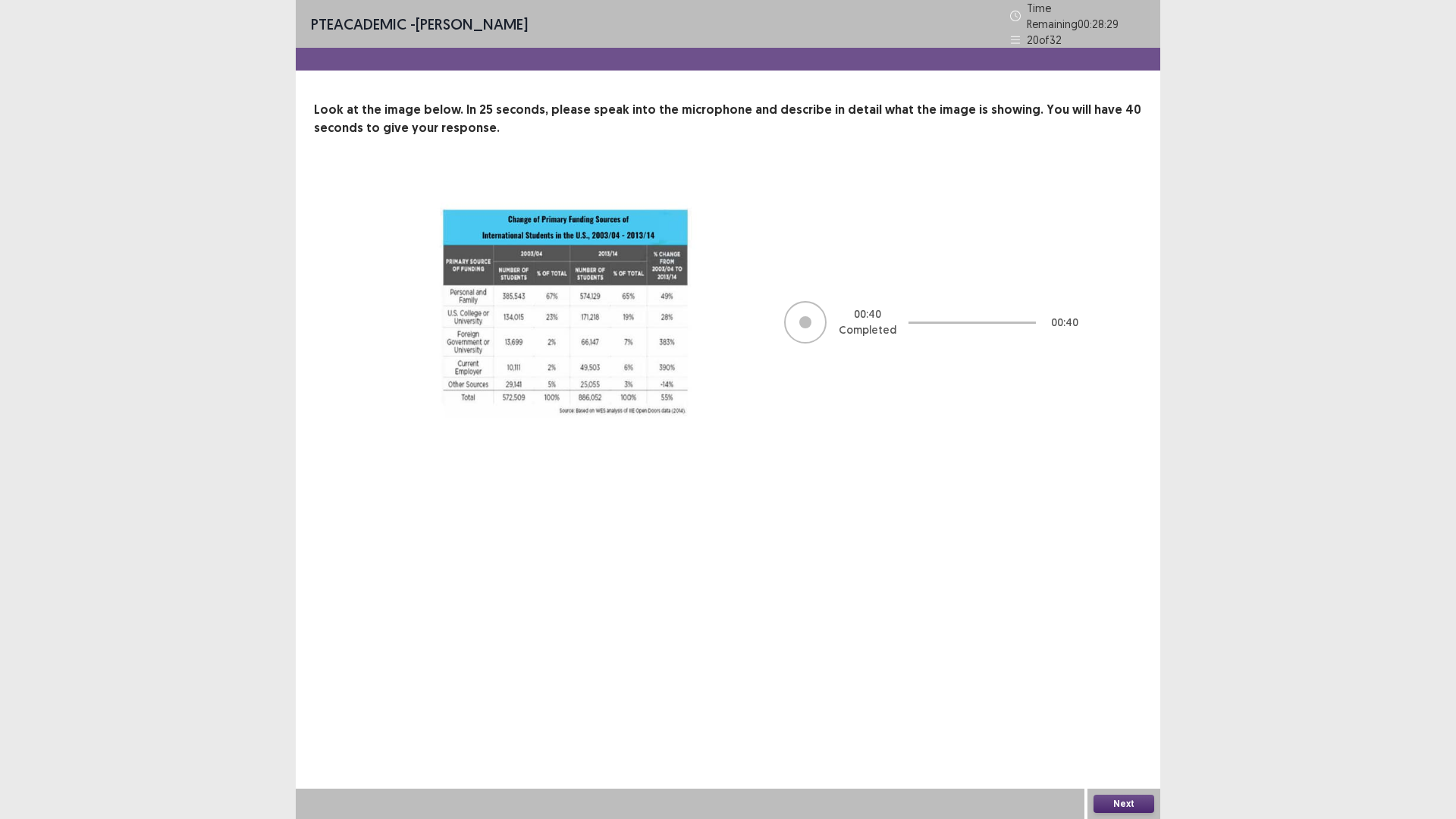
click at [1135, 810] on button "Next" at bounding box center [1123, 804] width 60 height 18
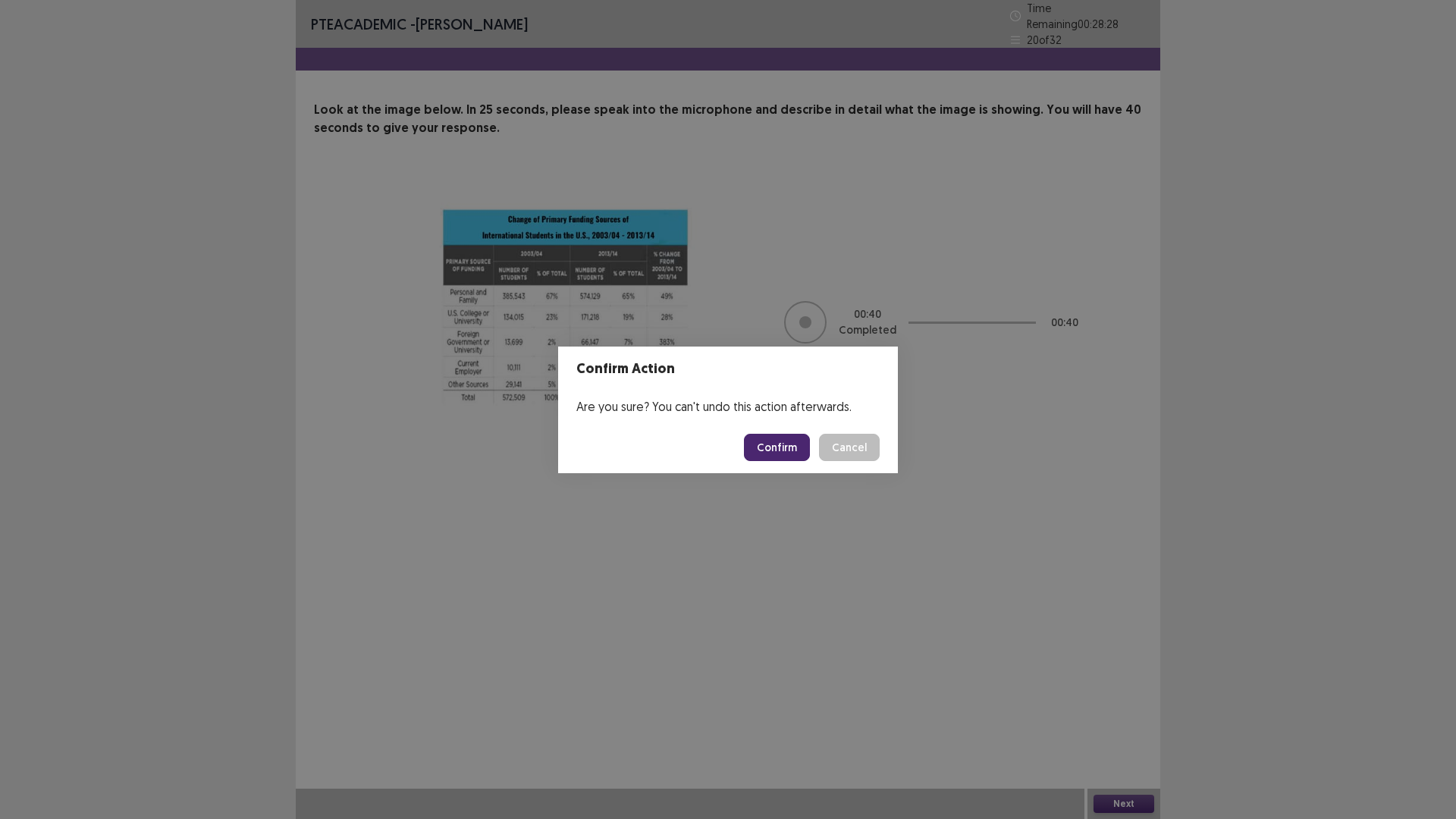
click at [765, 440] on button "Confirm" at bounding box center [776, 447] width 66 height 27
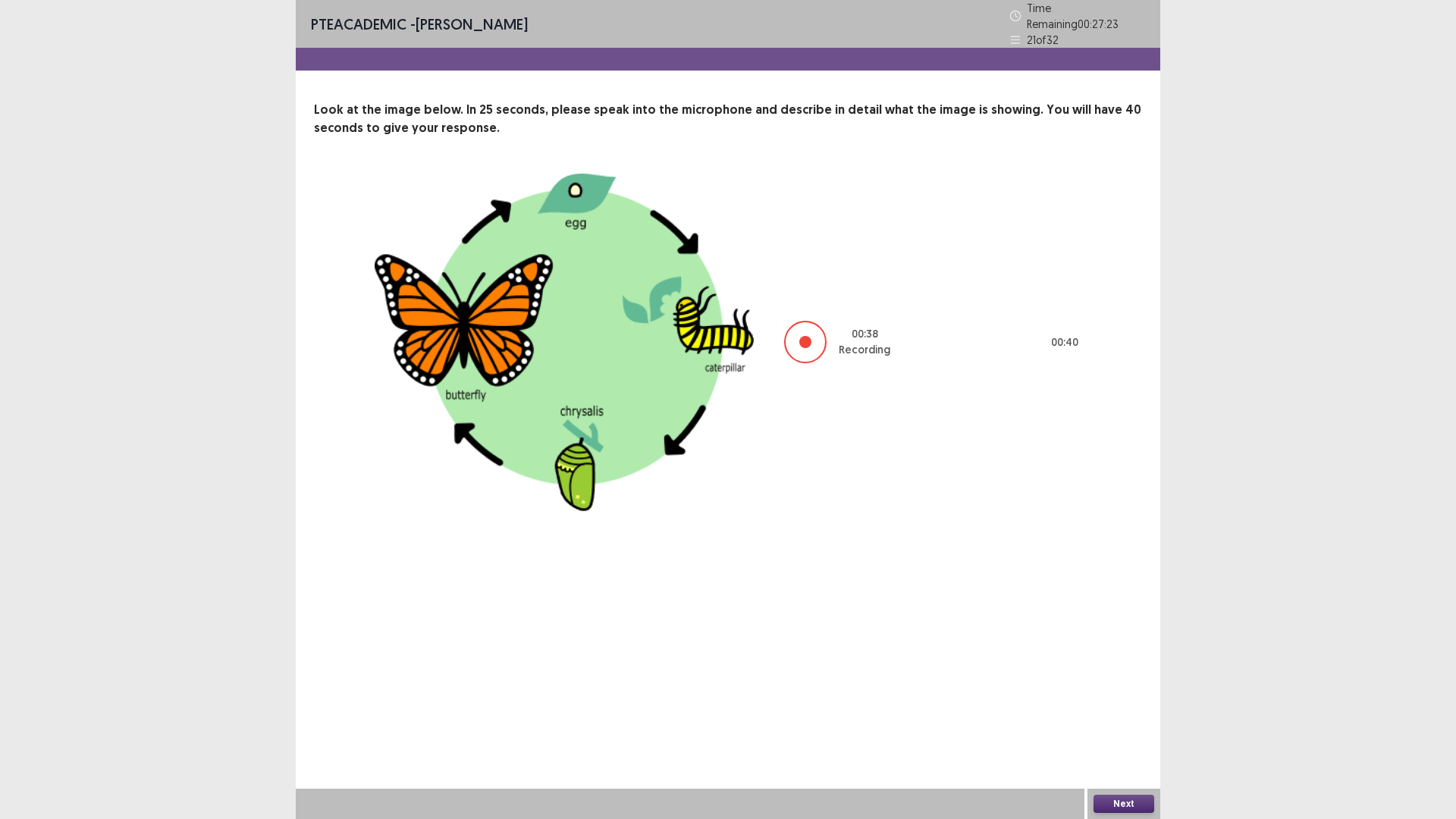
click at [1114, 792] on div "Next" at bounding box center [1124, 805] width 73 height 31
click at [1115, 803] on button "Next" at bounding box center [1123, 804] width 60 height 18
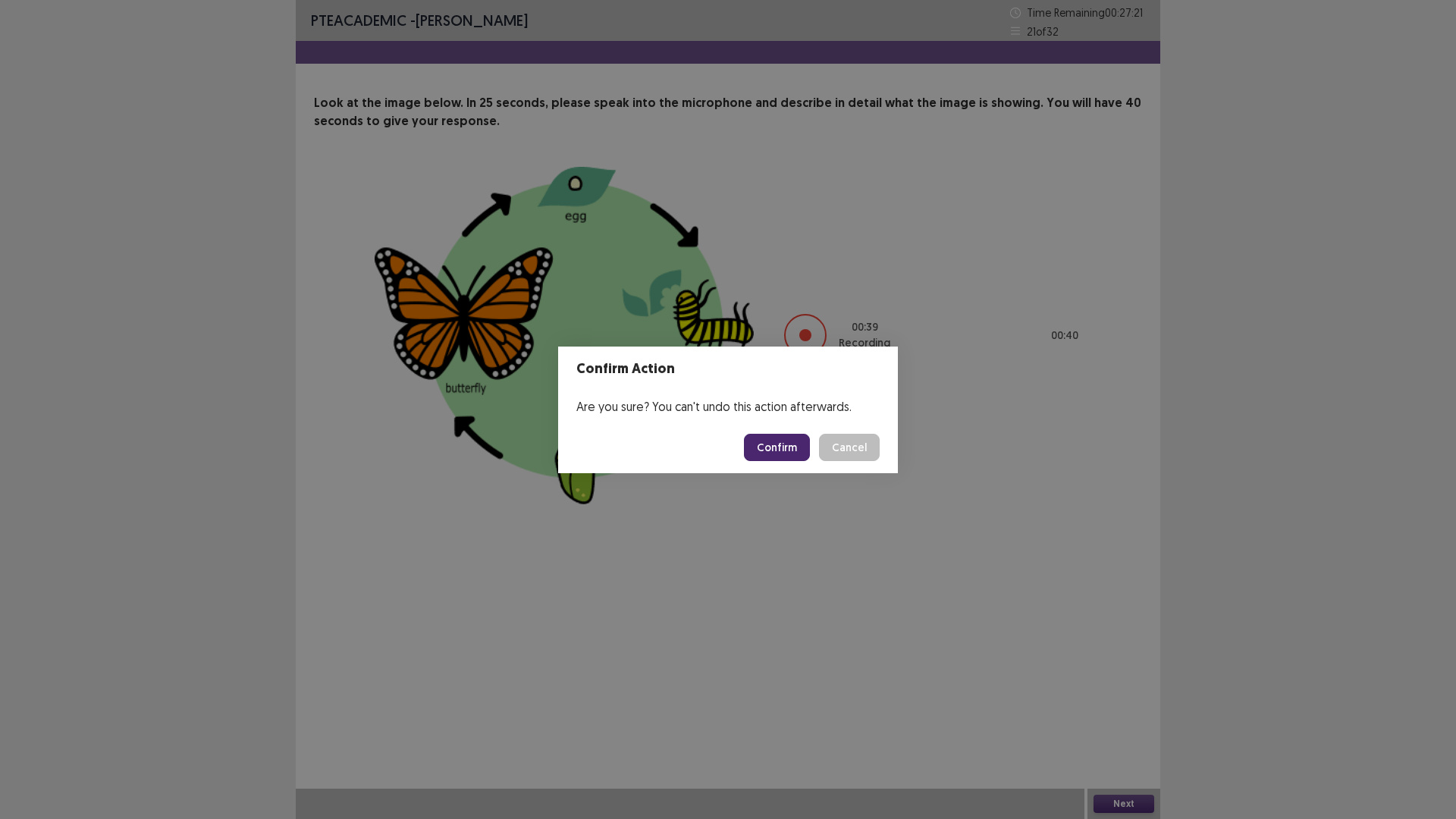
click at [804, 445] on button "Confirm" at bounding box center [776, 447] width 66 height 27
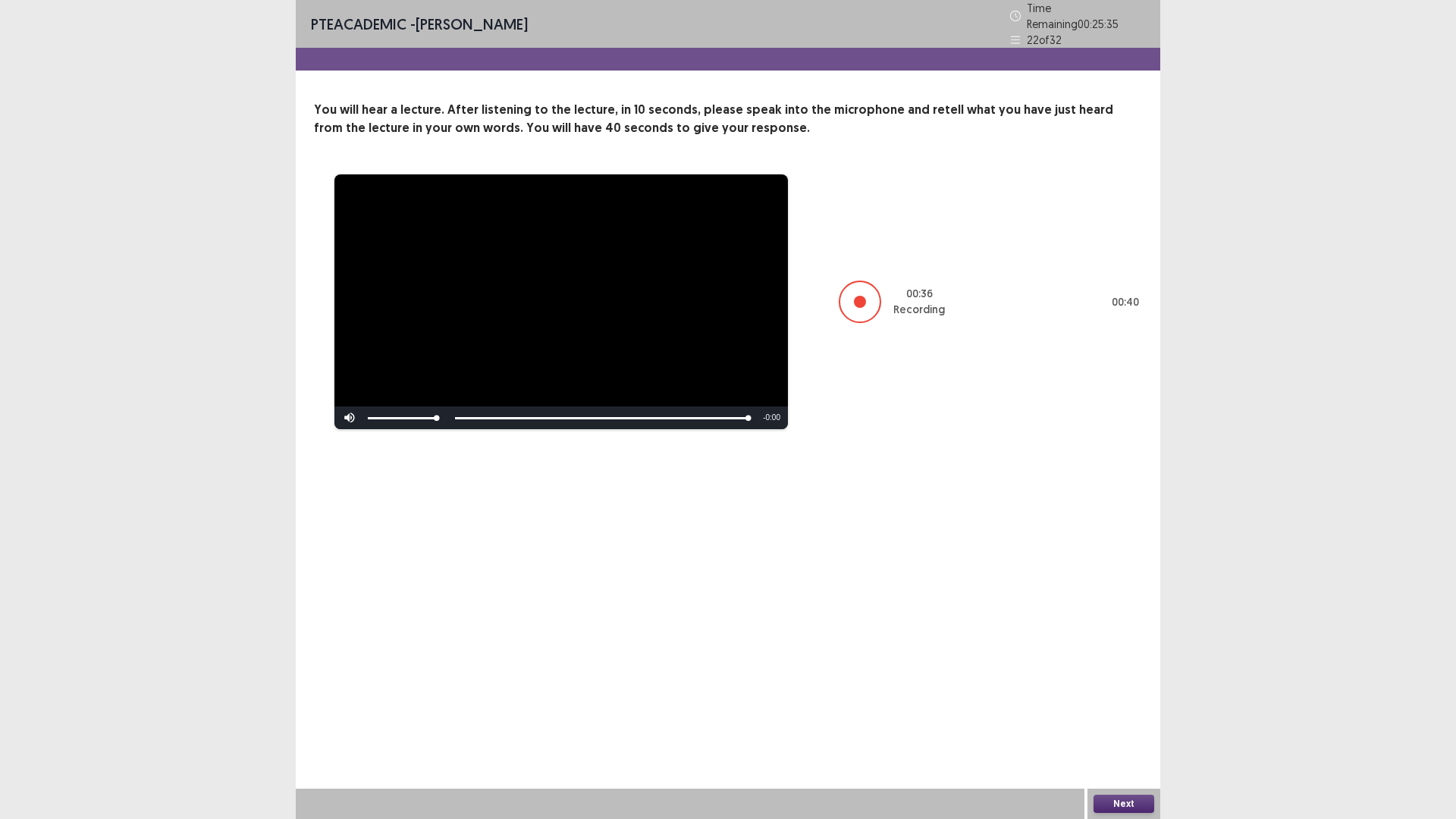
click at [1138, 801] on button "Next" at bounding box center [1123, 804] width 60 height 18
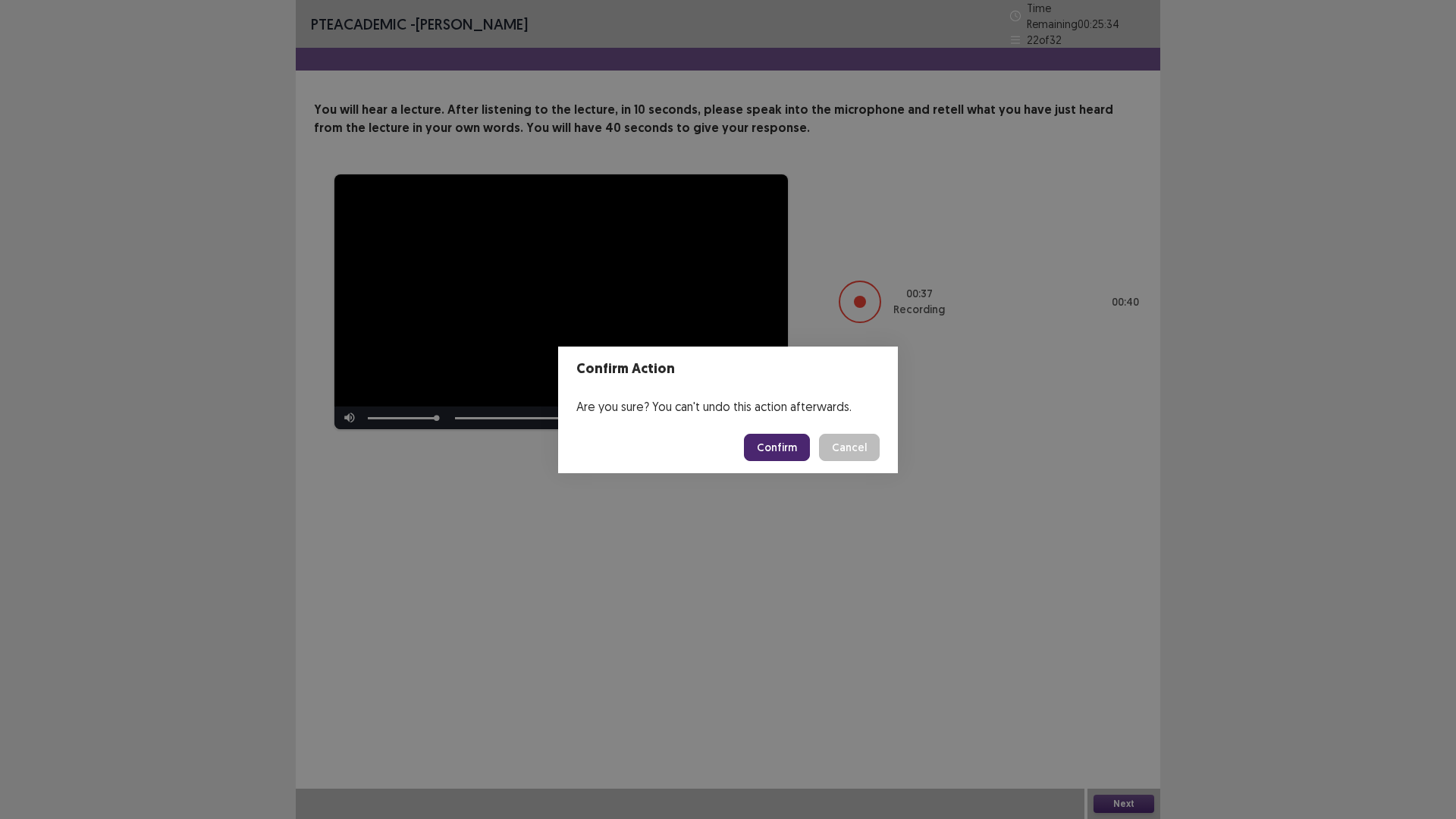
click at [798, 451] on button "Confirm" at bounding box center [776, 447] width 66 height 27
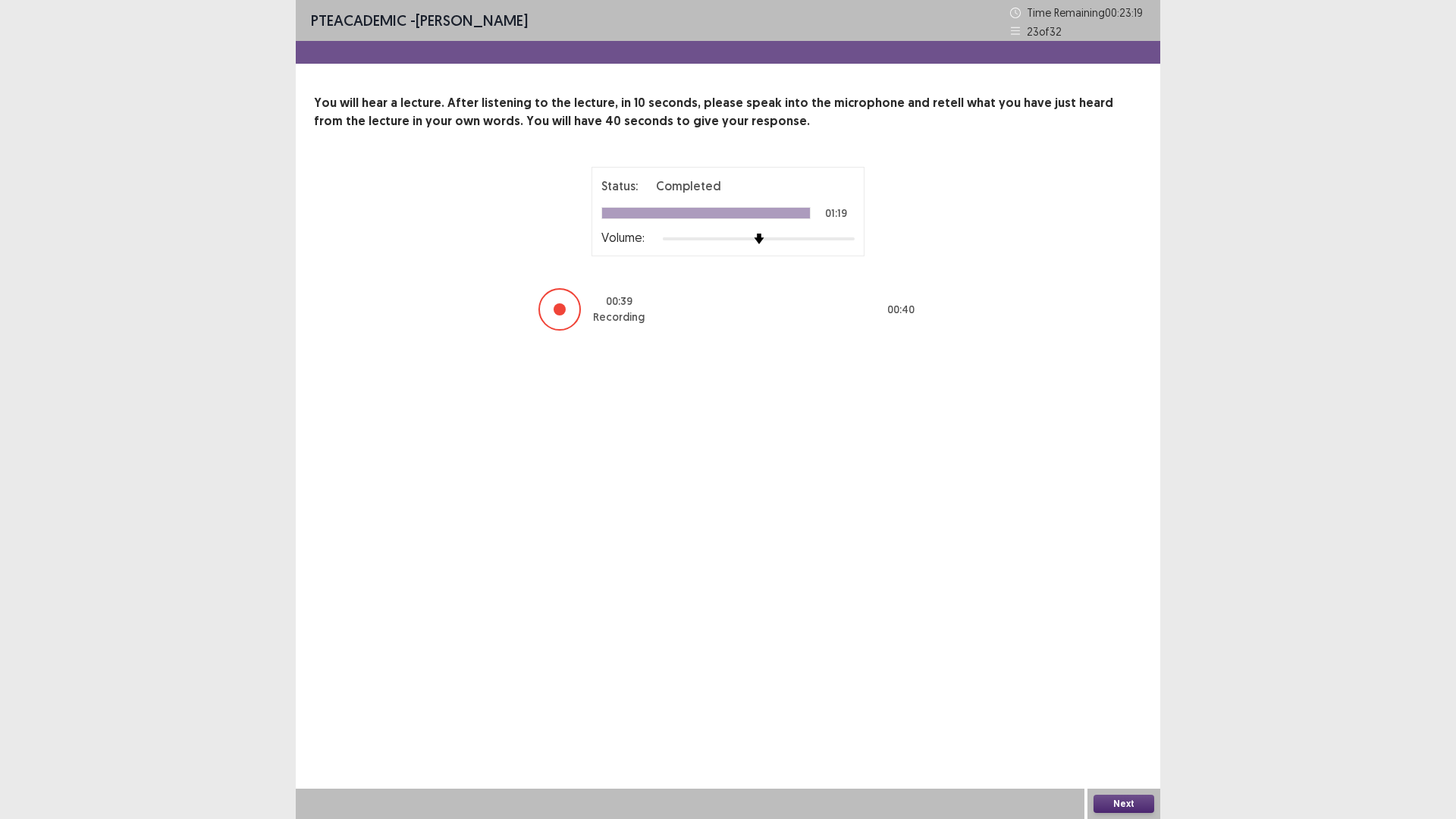
click at [1105, 796] on button "Next" at bounding box center [1123, 804] width 60 height 18
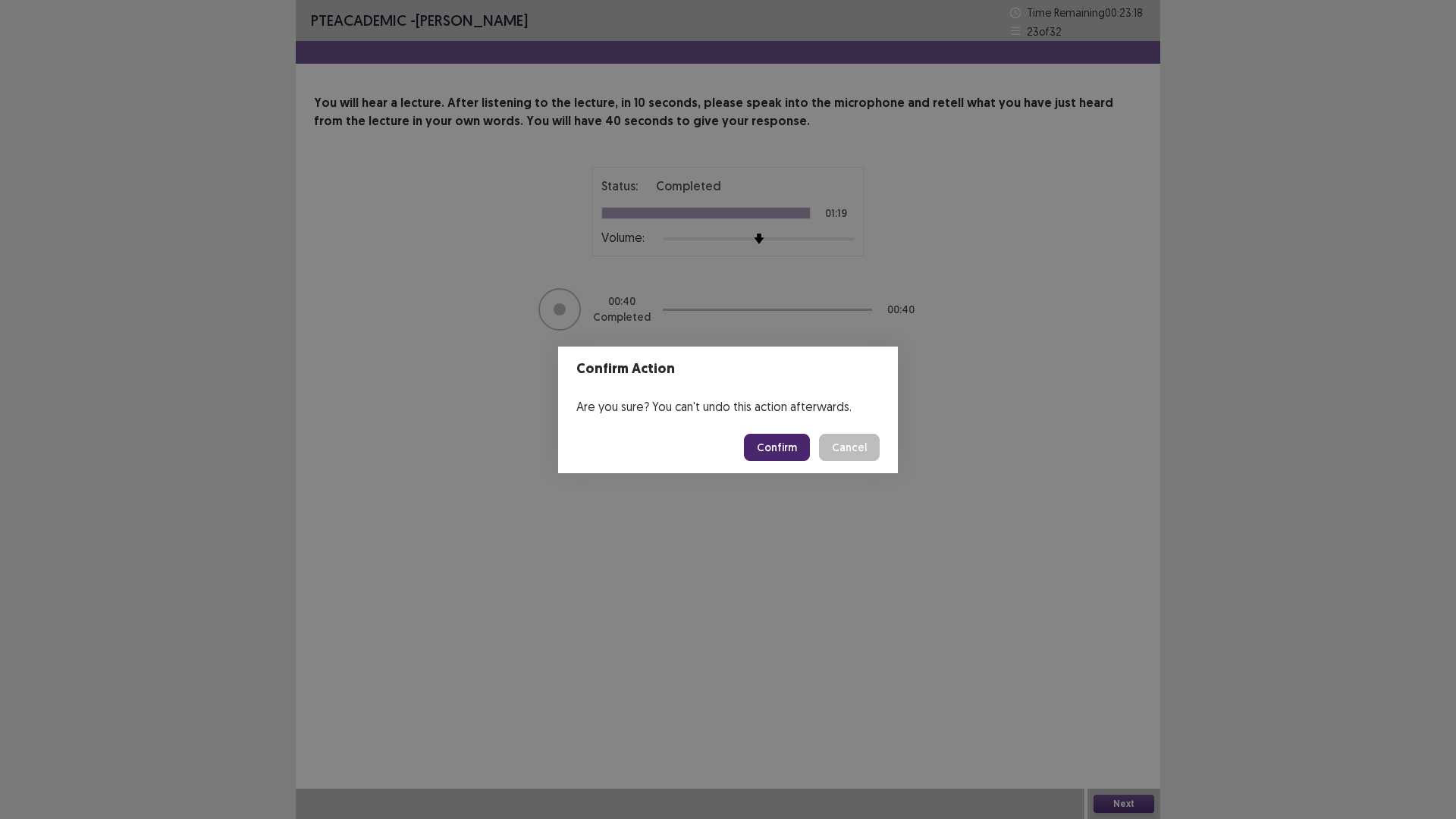
click at [793, 438] on button "Confirm" at bounding box center [776, 447] width 66 height 27
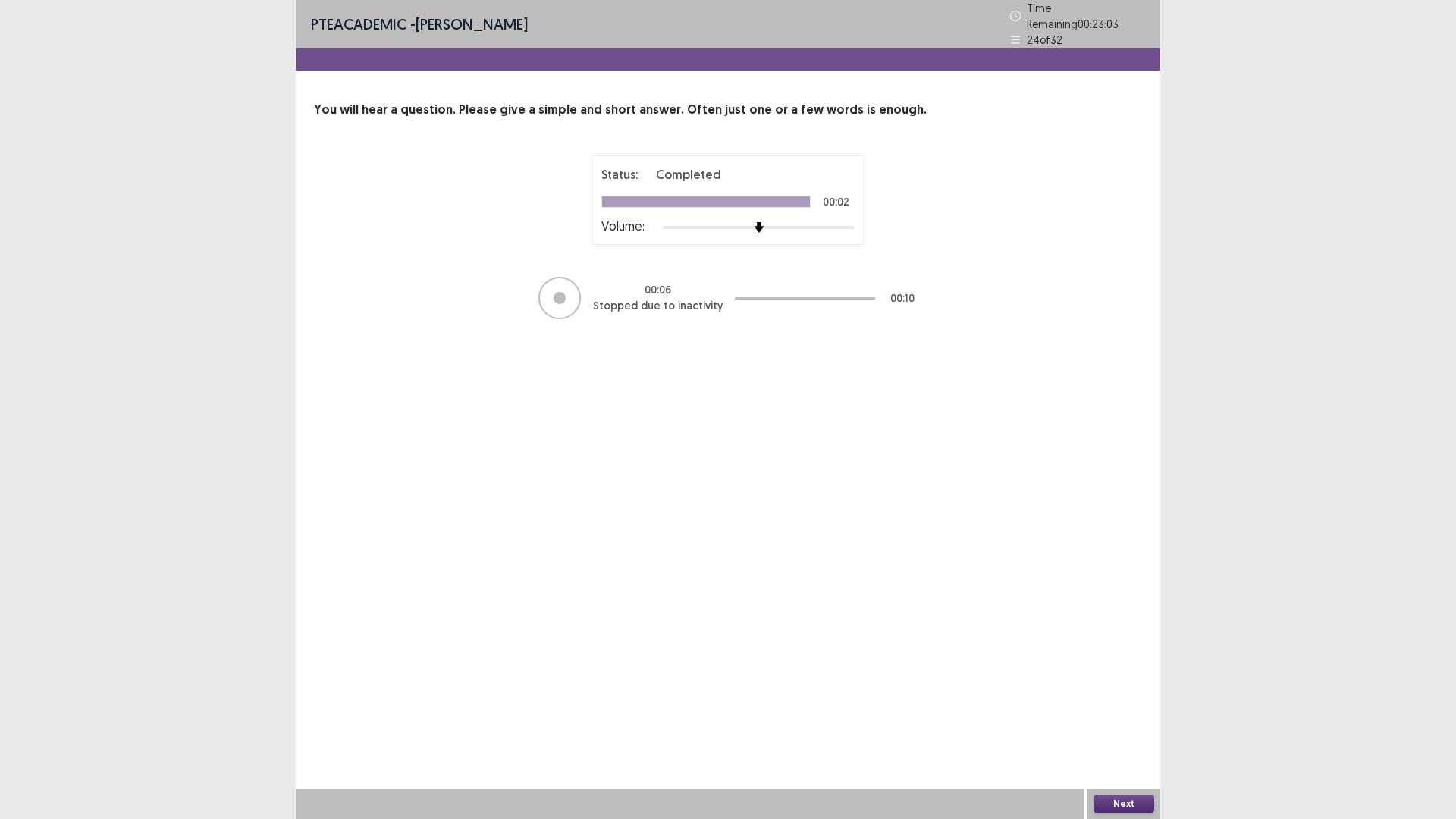
click at [1136, 800] on button "Next" at bounding box center [1123, 804] width 60 height 18
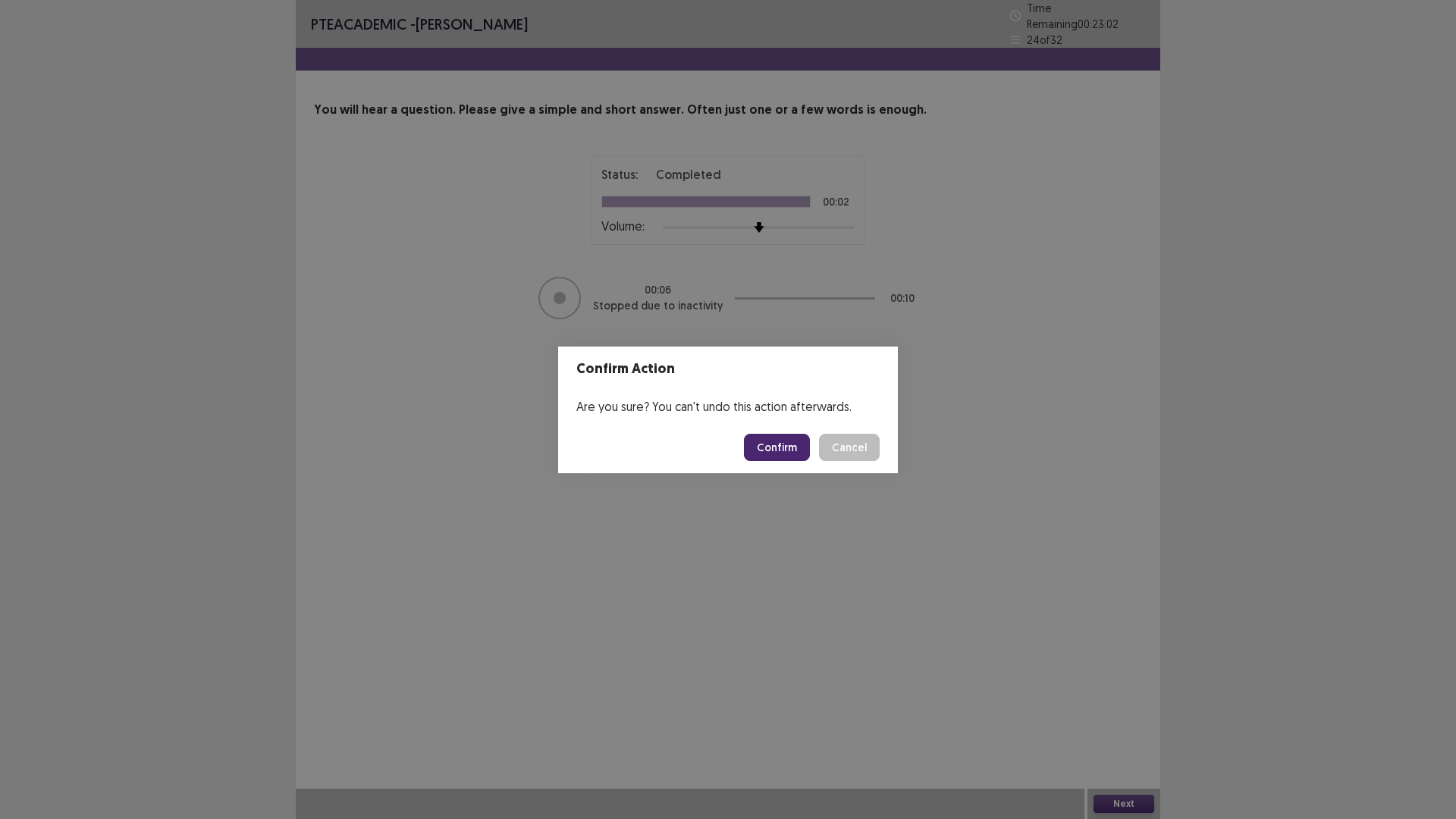
click at [799, 447] on button "Confirm" at bounding box center [776, 447] width 66 height 27
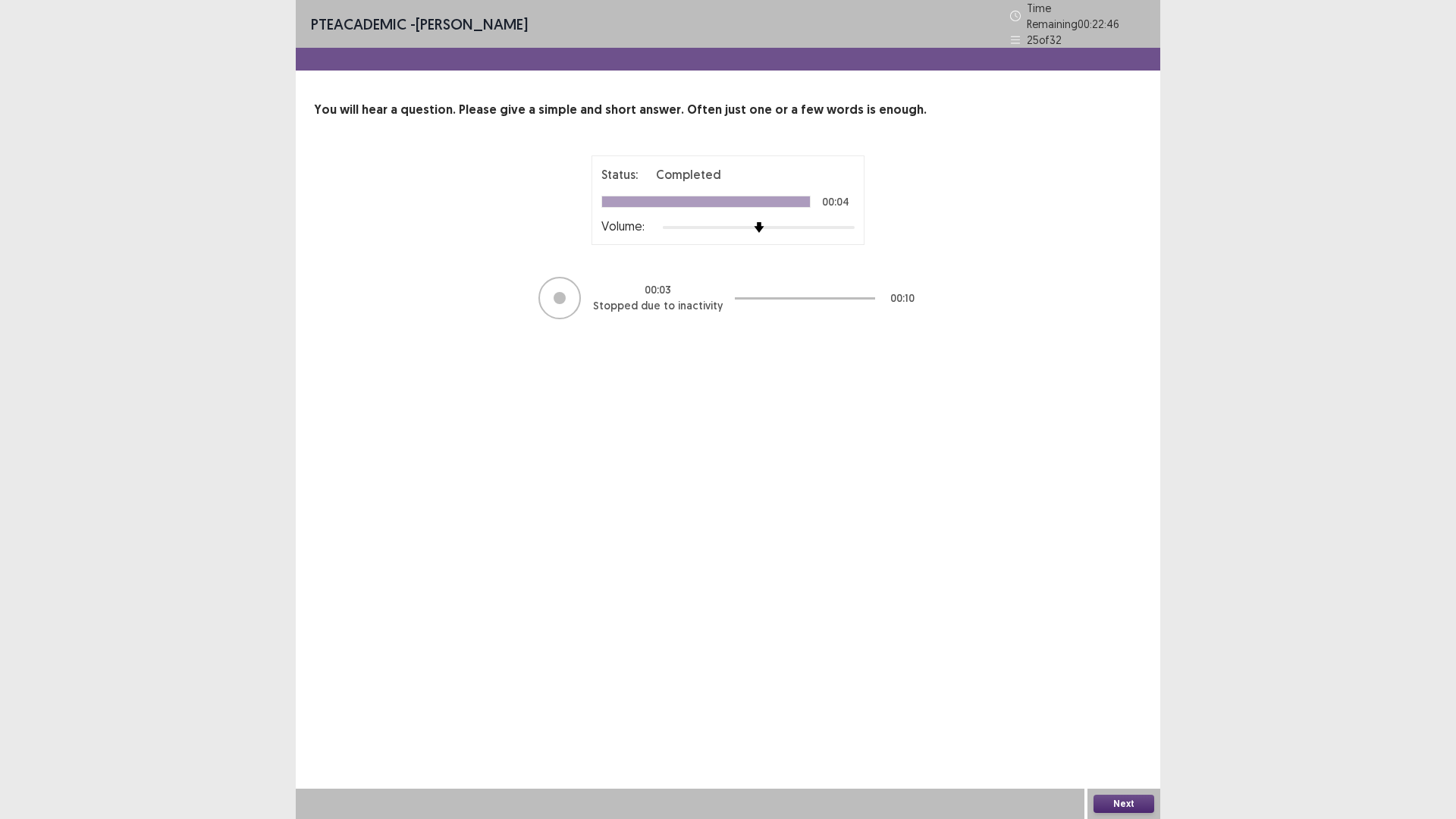
click at [1153, 808] on button "Next" at bounding box center [1123, 804] width 60 height 18
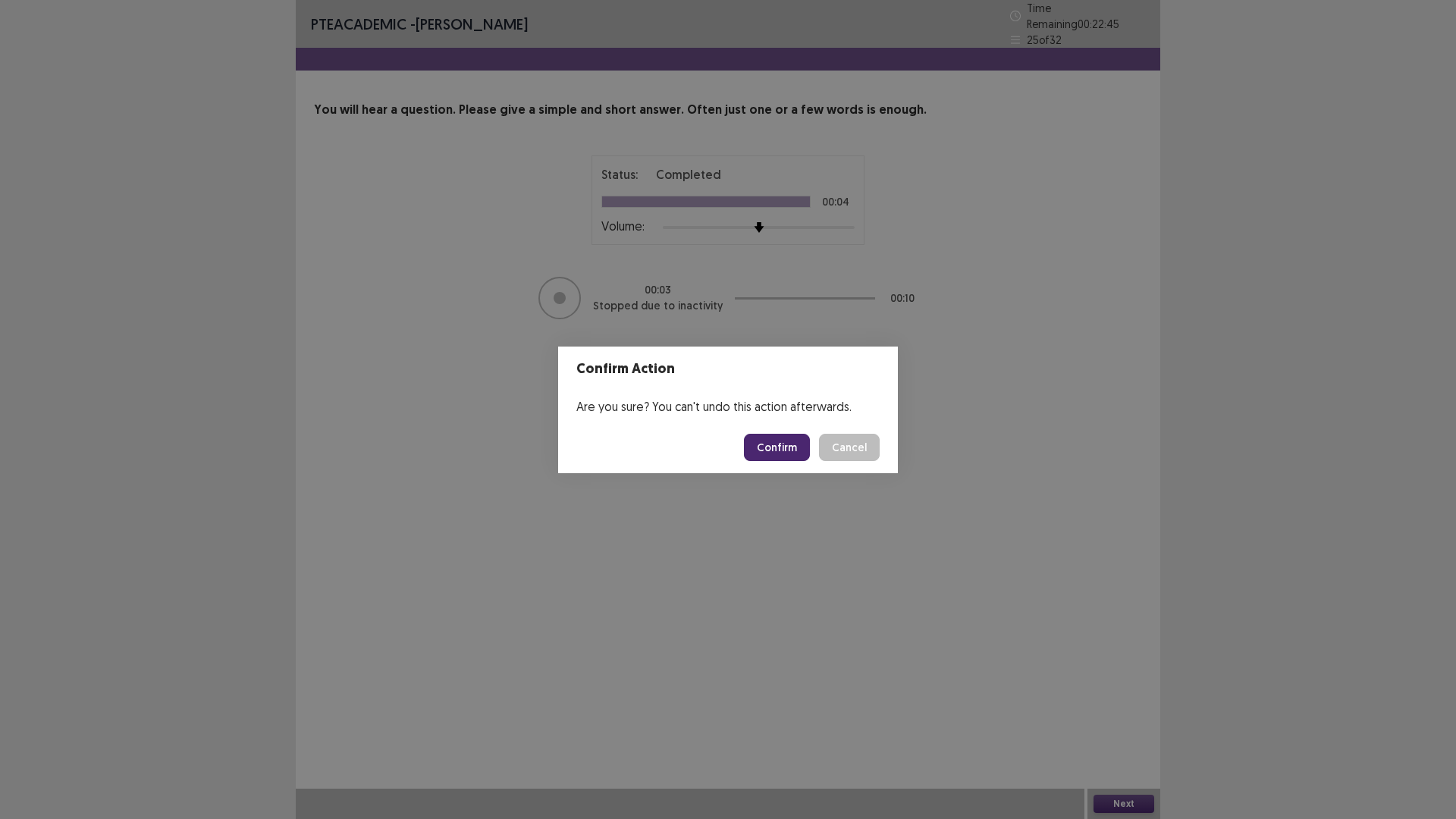
click at [798, 432] on footer "Confirm Cancel" at bounding box center [728, 447] width 339 height 51
click at [780, 442] on button "Confirm" at bounding box center [776, 447] width 66 height 27
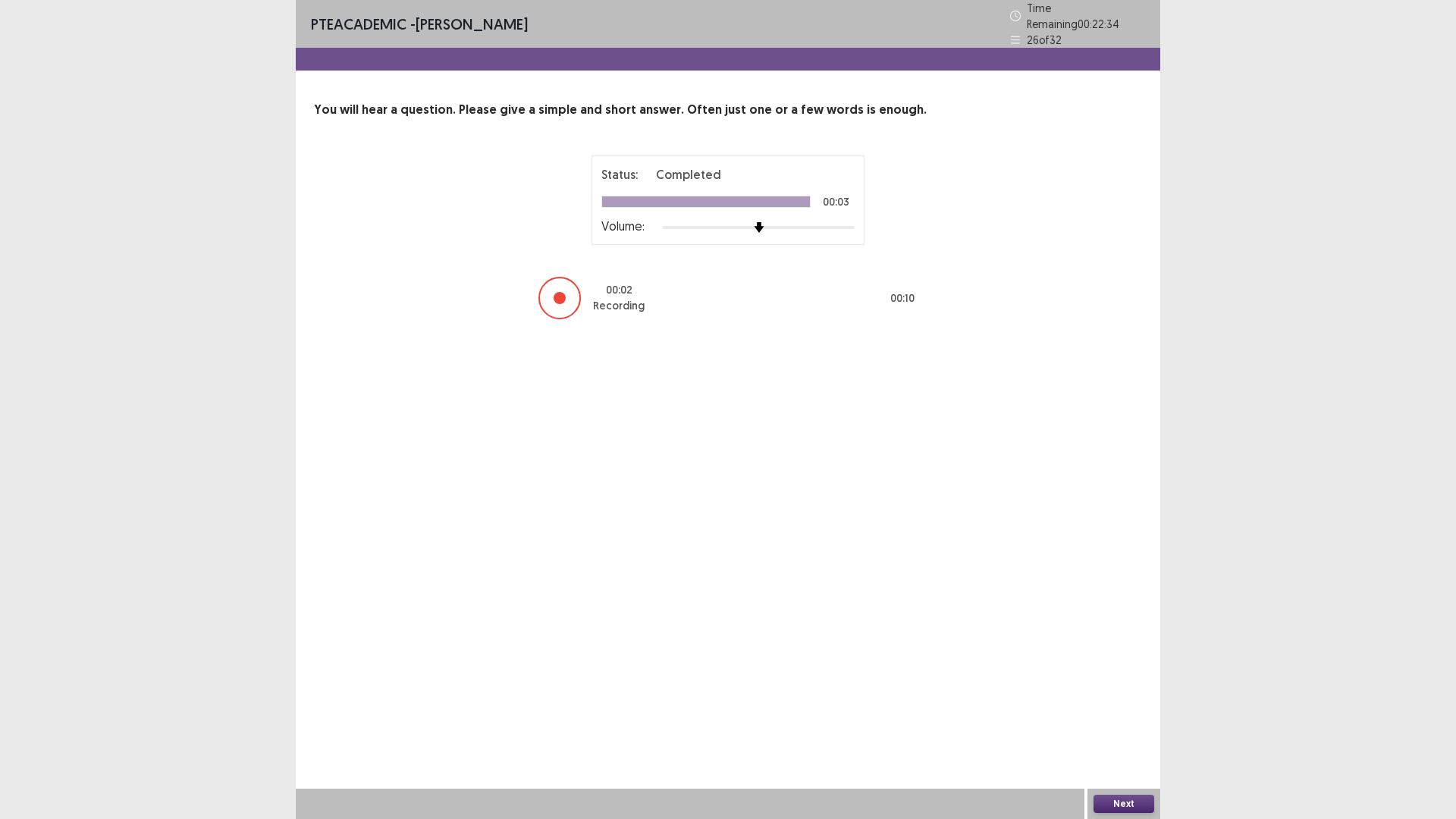
click at [1133, 803] on button "Next" at bounding box center [1123, 804] width 60 height 18
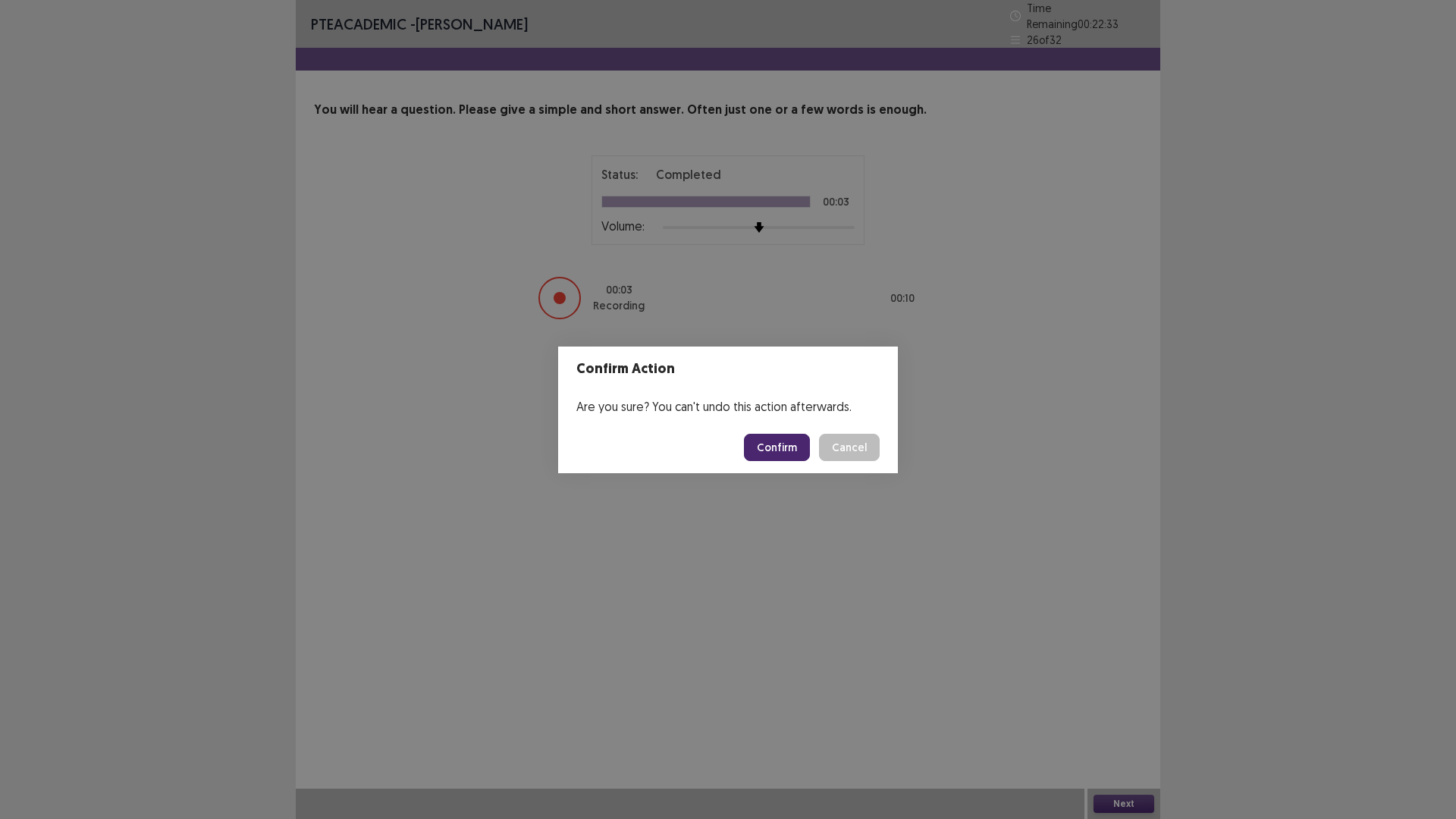
click at [785, 441] on button "Confirm" at bounding box center [776, 447] width 66 height 27
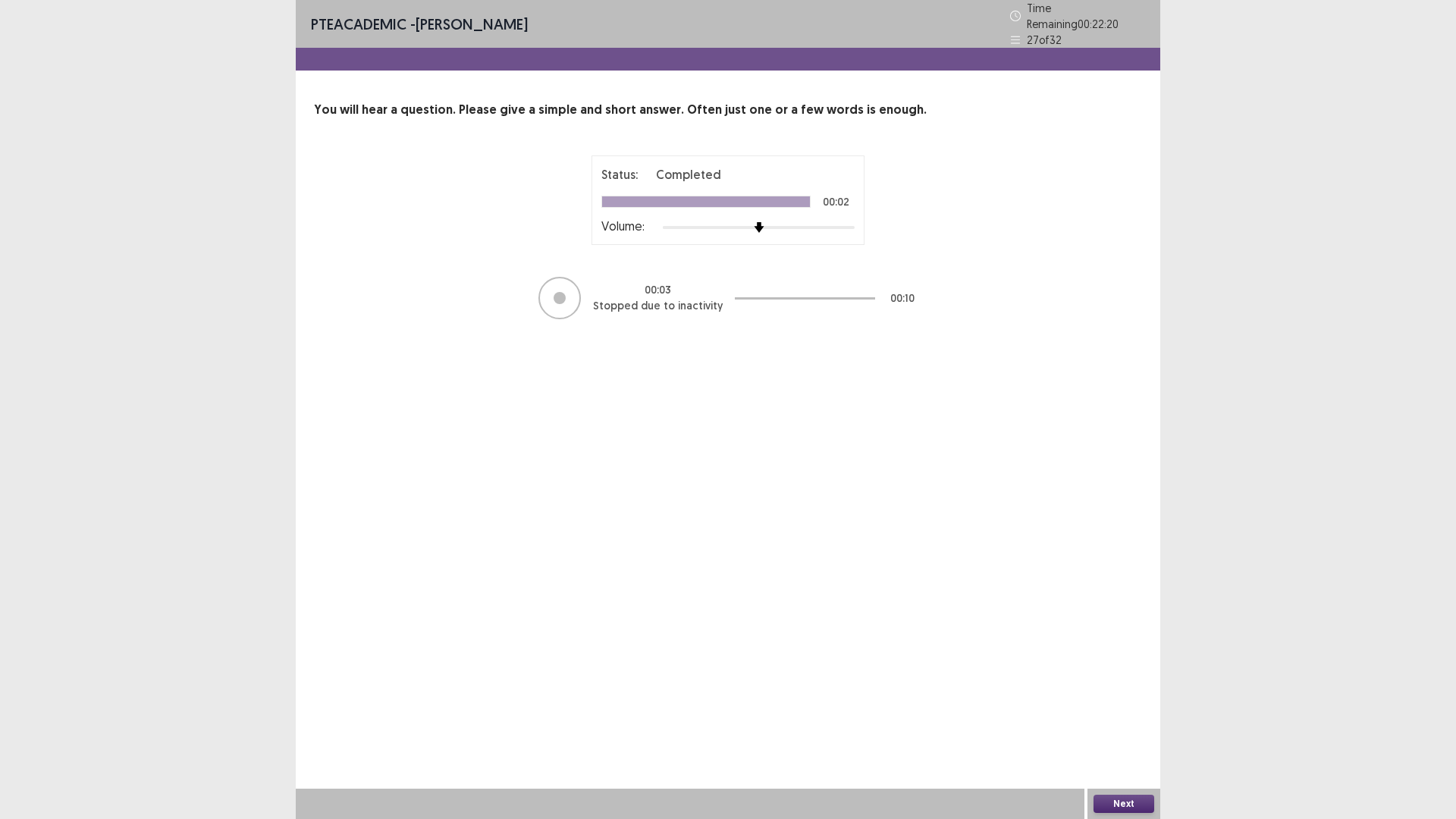
click at [1118, 796] on button "Next" at bounding box center [1123, 804] width 60 height 18
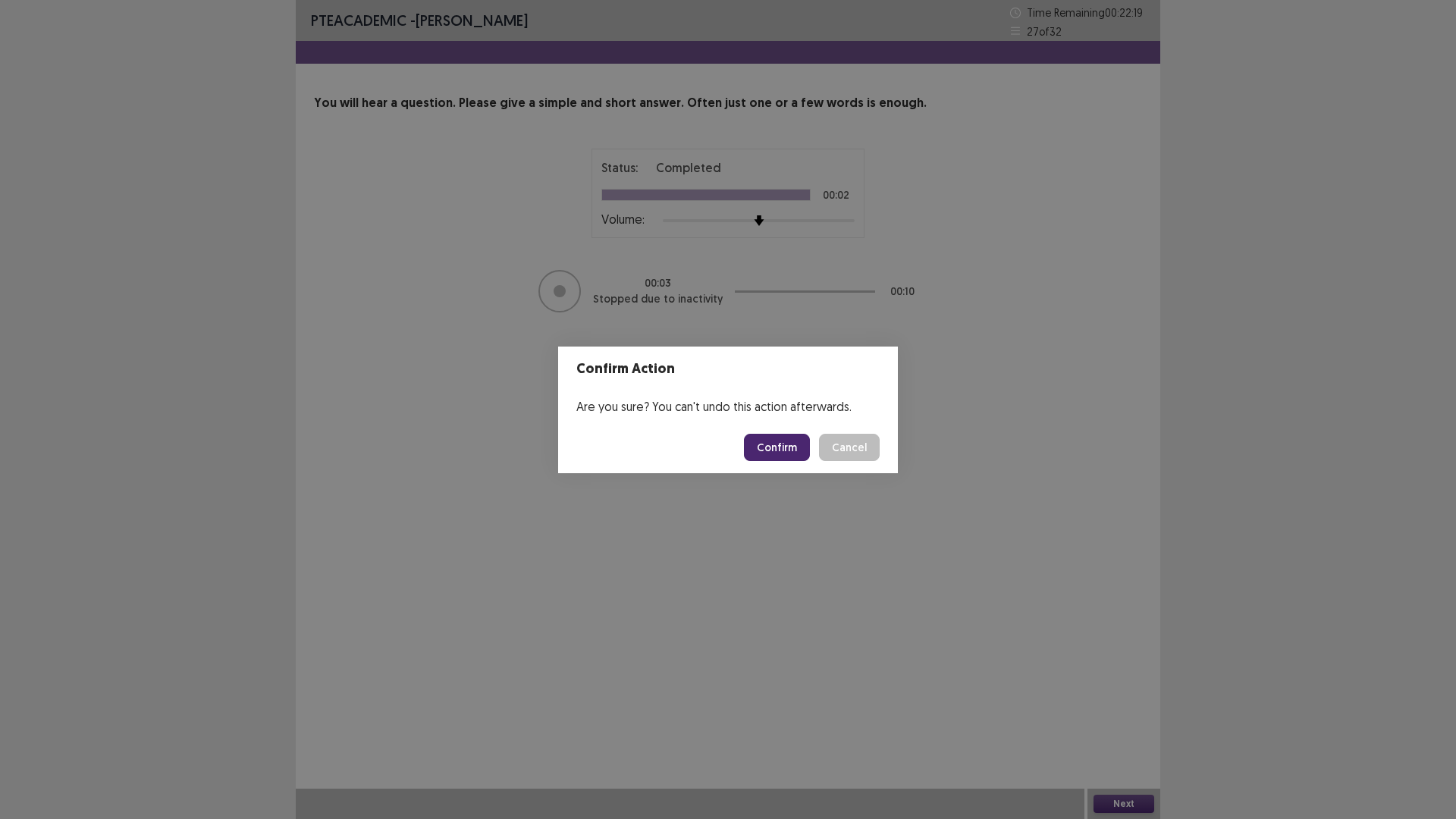
click at [809, 452] on button "Confirm" at bounding box center [776, 447] width 66 height 27
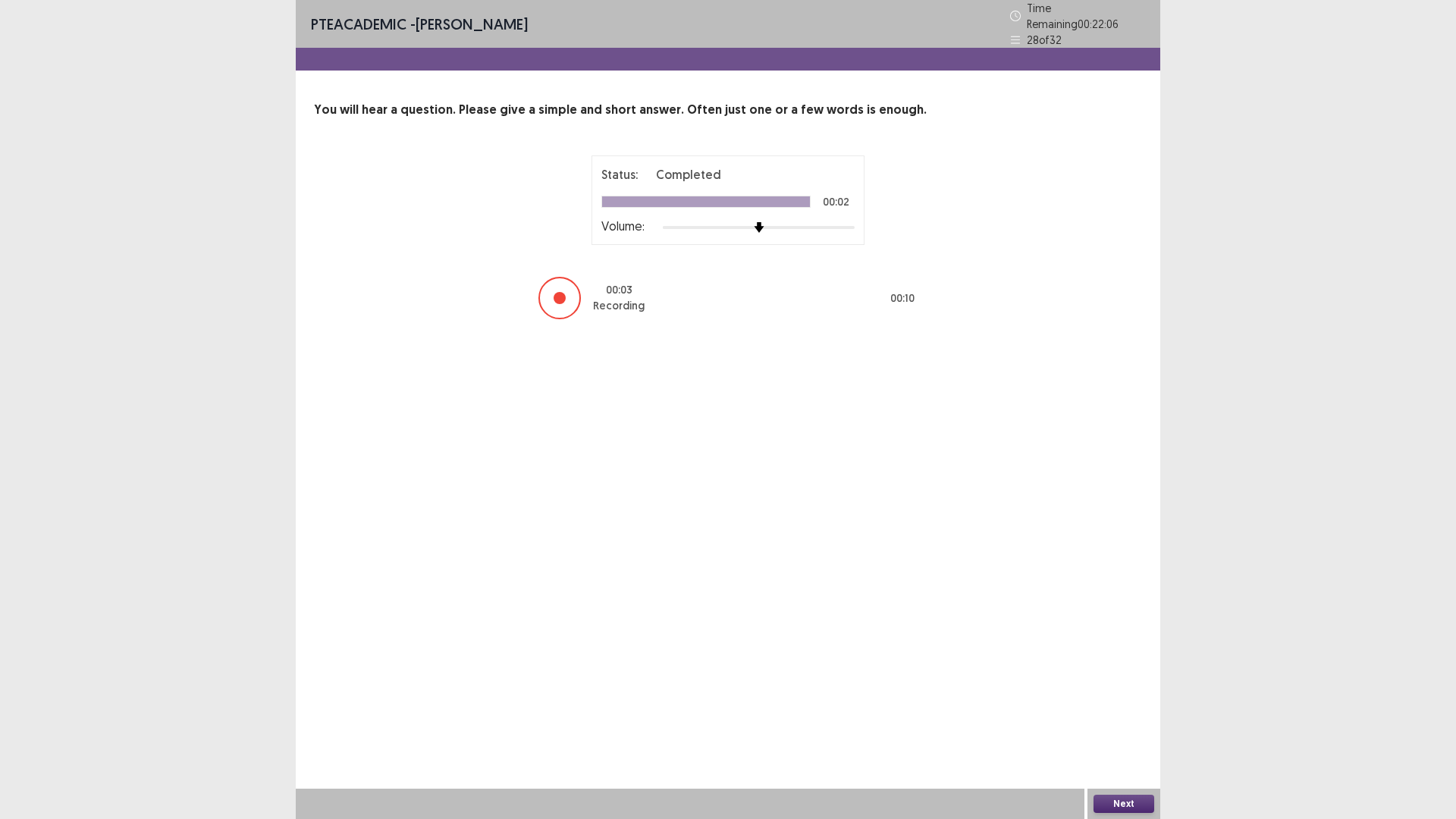
click at [1117, 800] on button "Next" at bounding box center [1123, 804] width 60 height 18
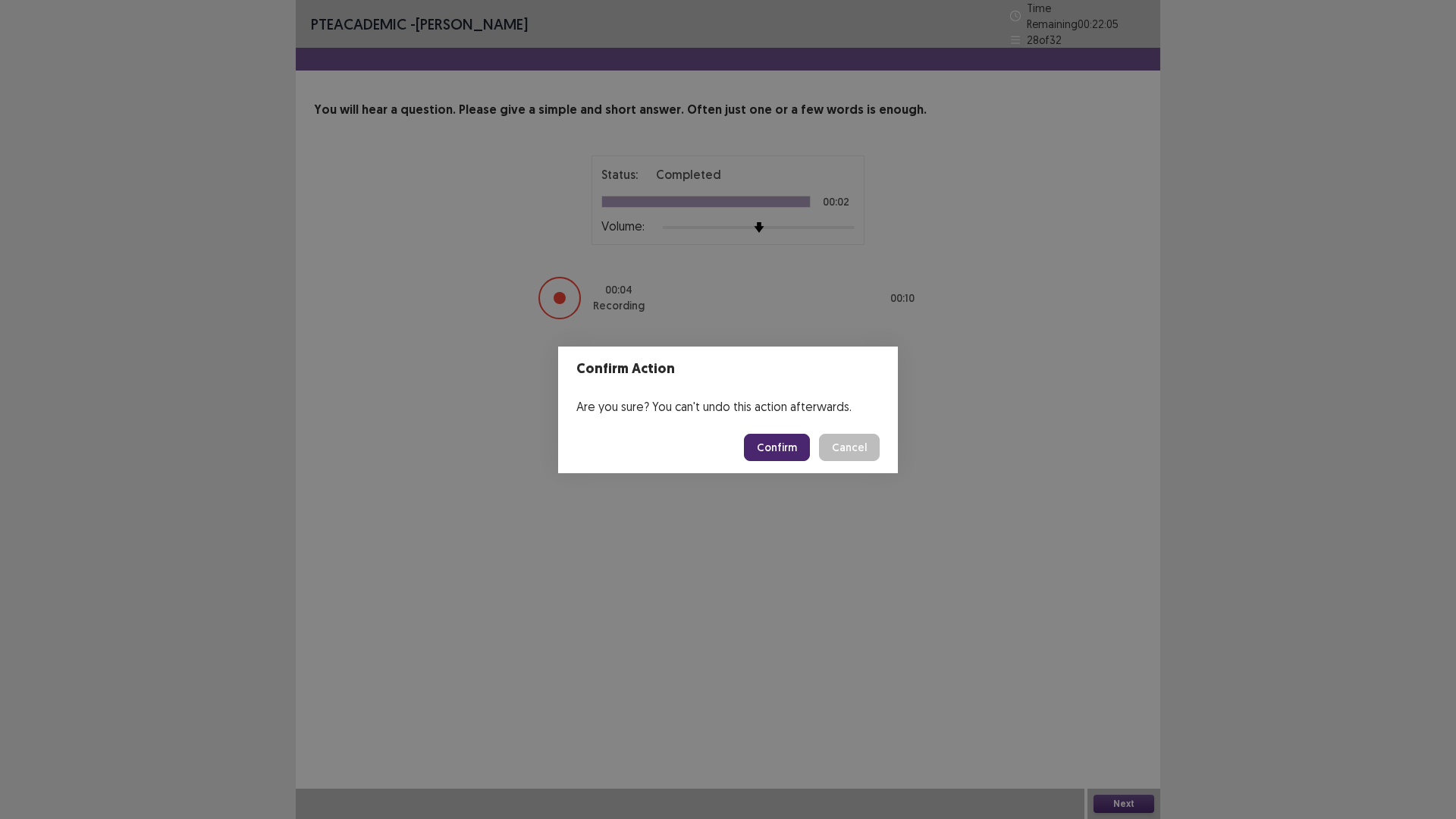
click at [793, 448] on button "Confirm" at bounding box center [776, 447] width 66 height 27
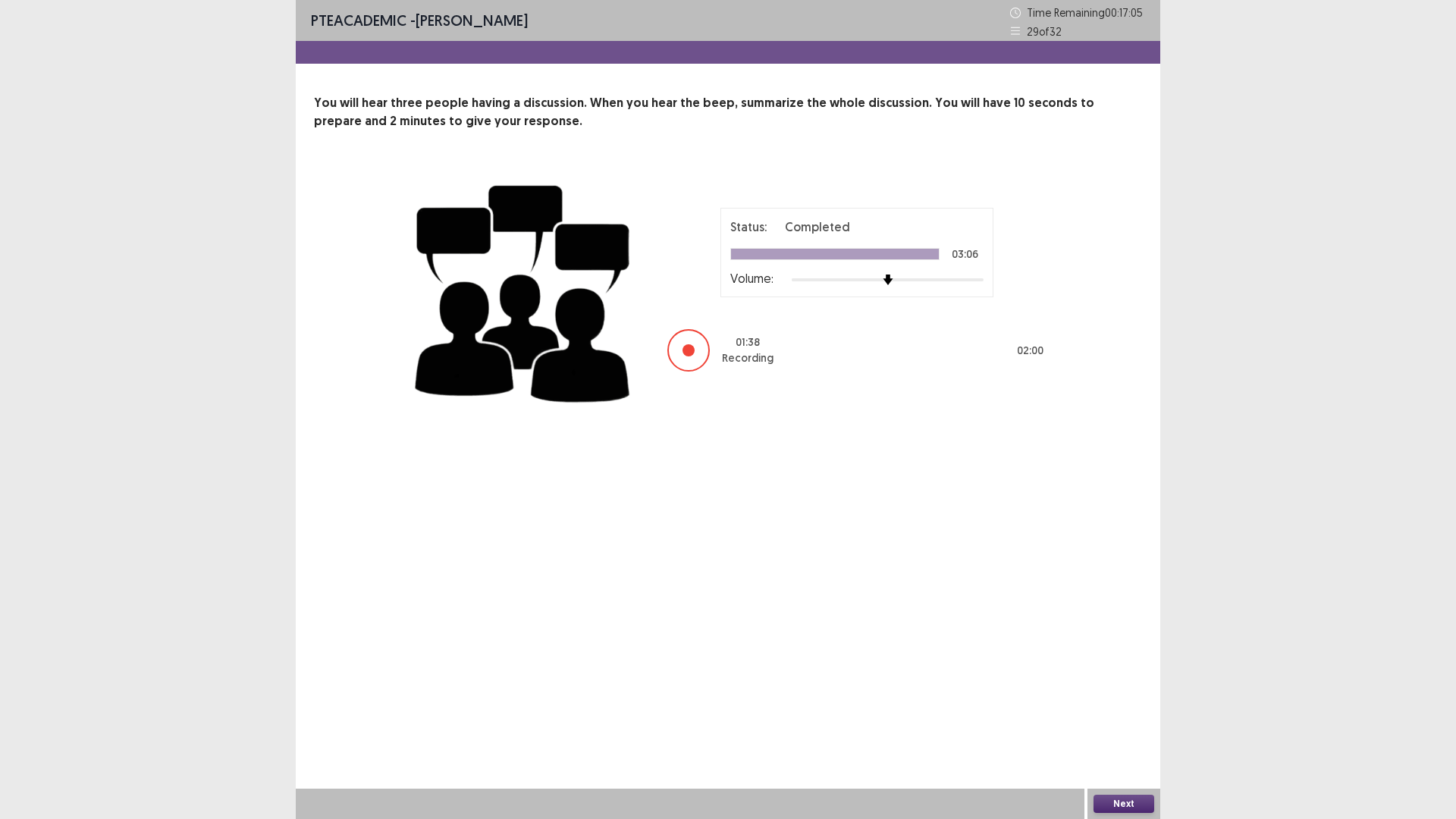
click at [1124, 803] on button "Next" at bounding box center [1123, 804] width 60 height 18
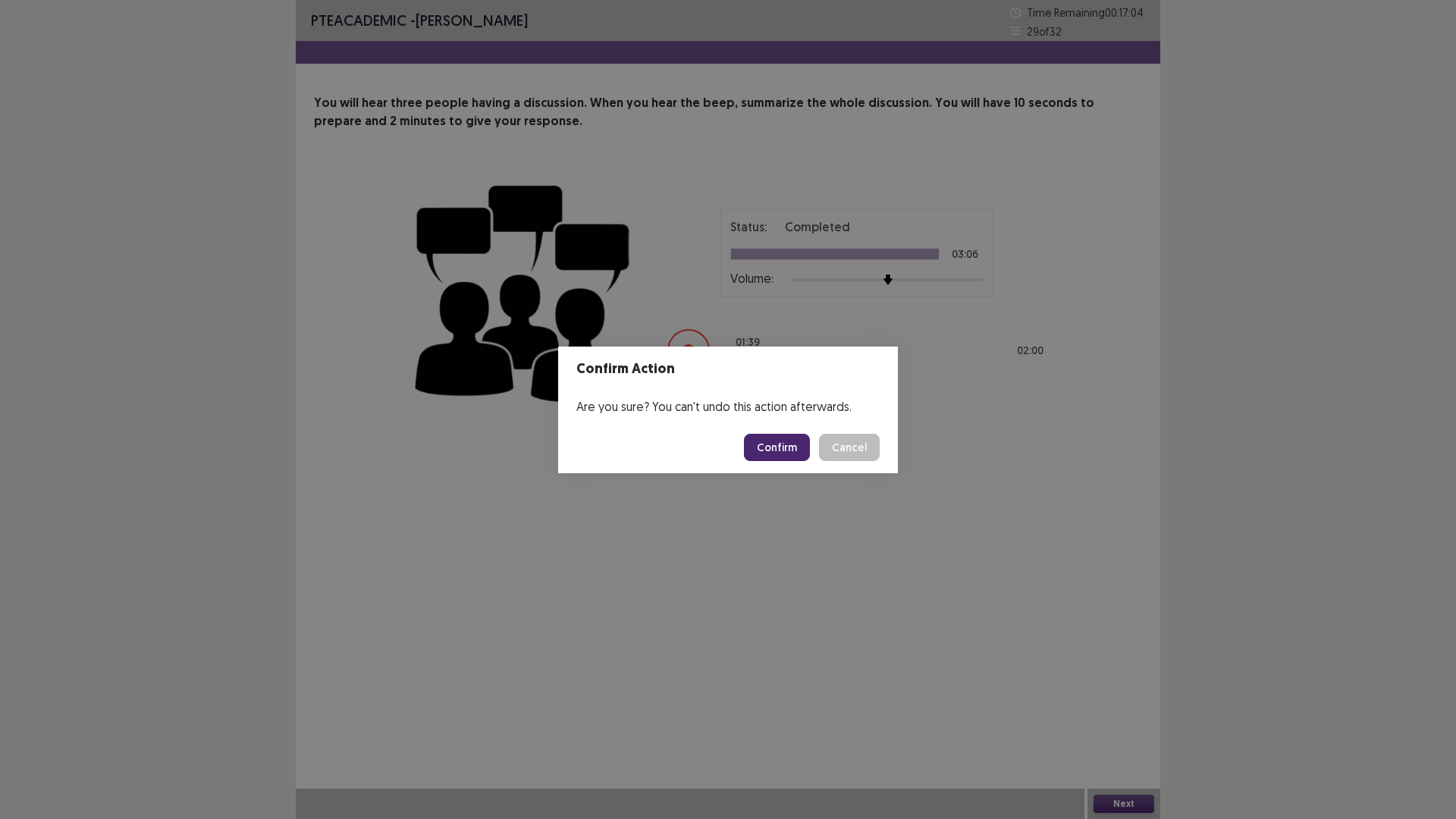
click at [796, 437] on button "Confirm" at bounding box center [776, 447] width 66 height 27
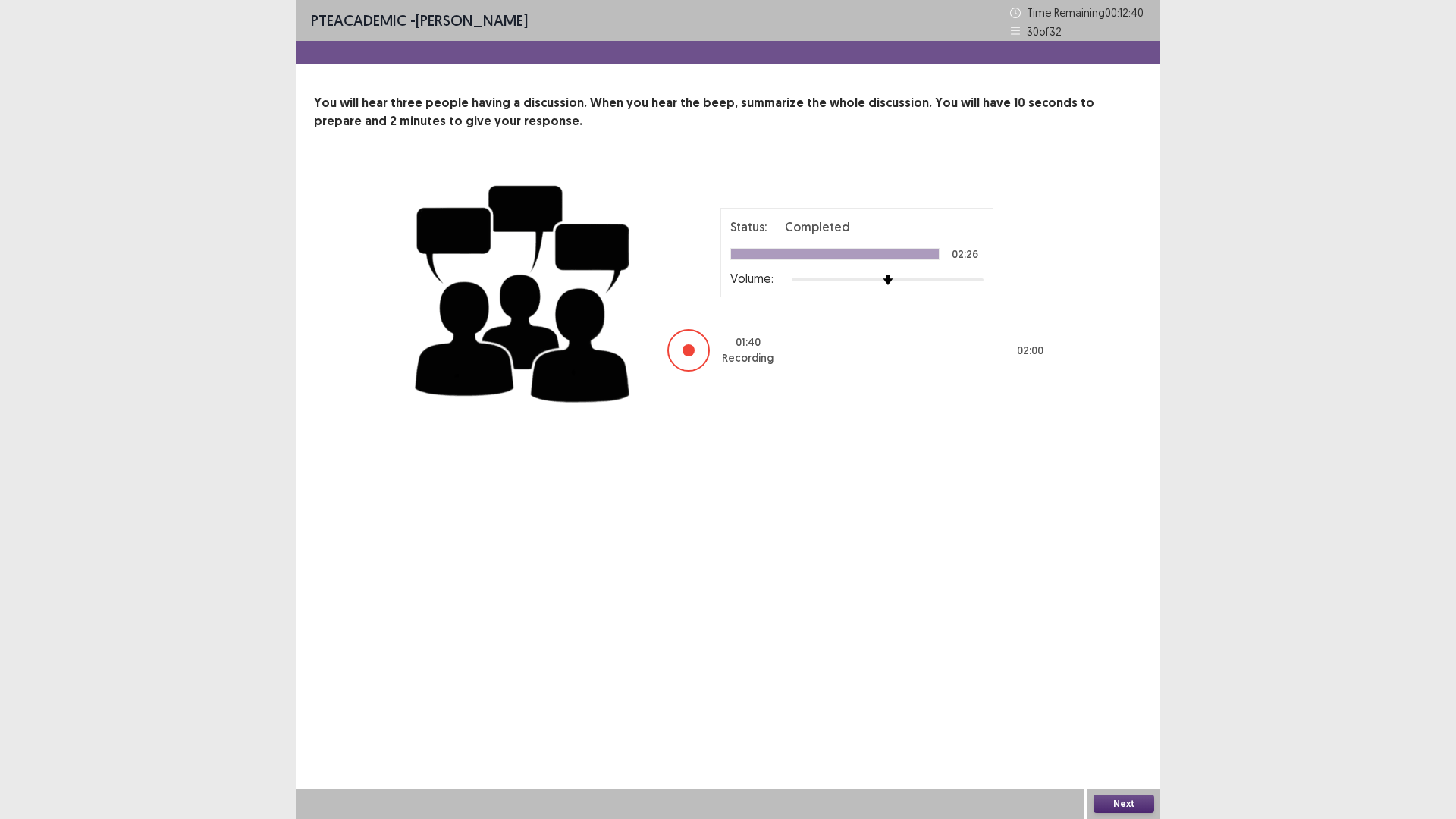
click at [1132, 817] on div "Next" at bounding box center [1124, 805] width 73 height 31
click at [1128, 805] on button "Next" at bounding box center [1123, 804] width 60 height 18
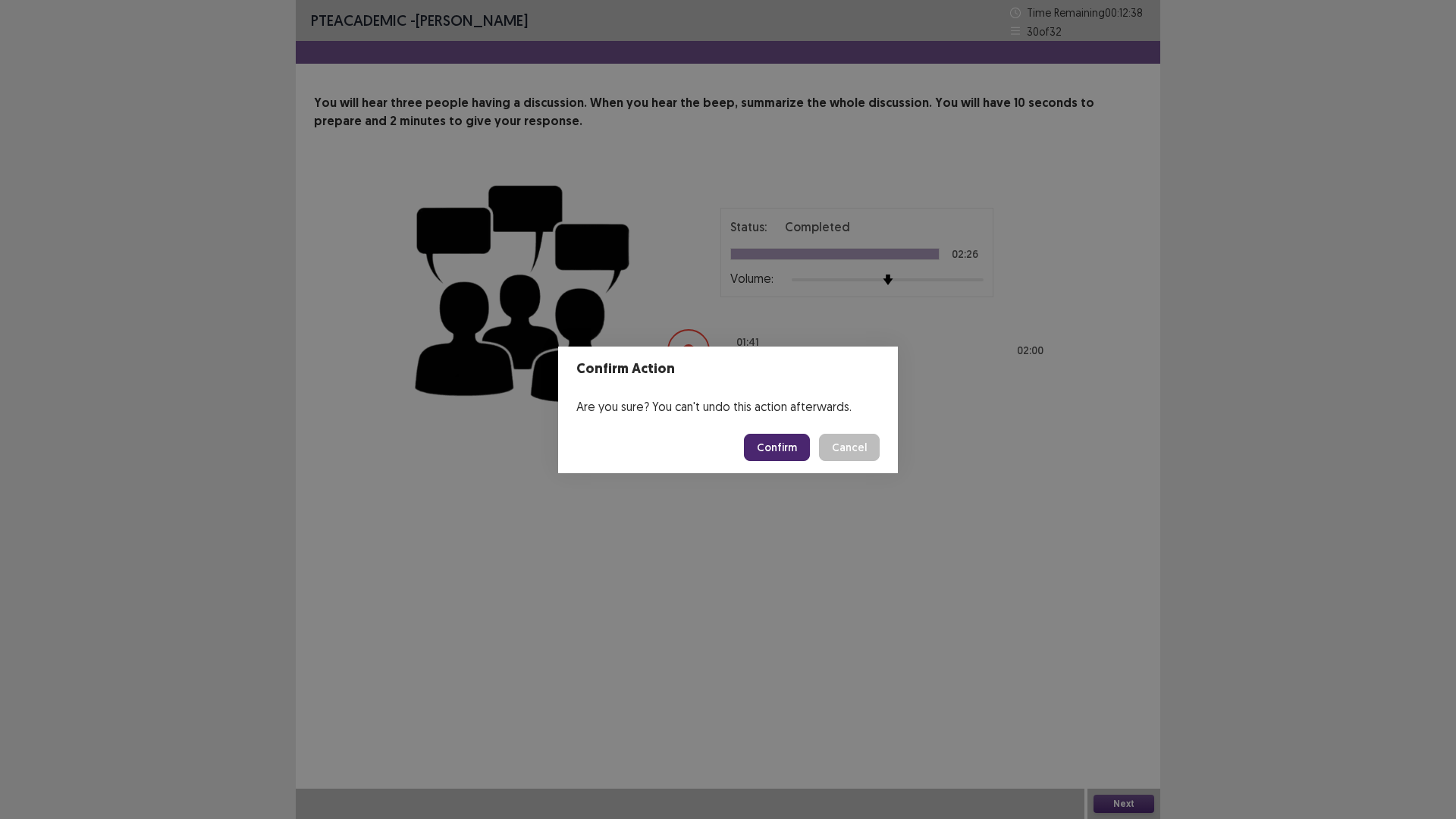
click at [796, 448] on button "Confirm" at bounding box center [776, 447] width 66 height 27
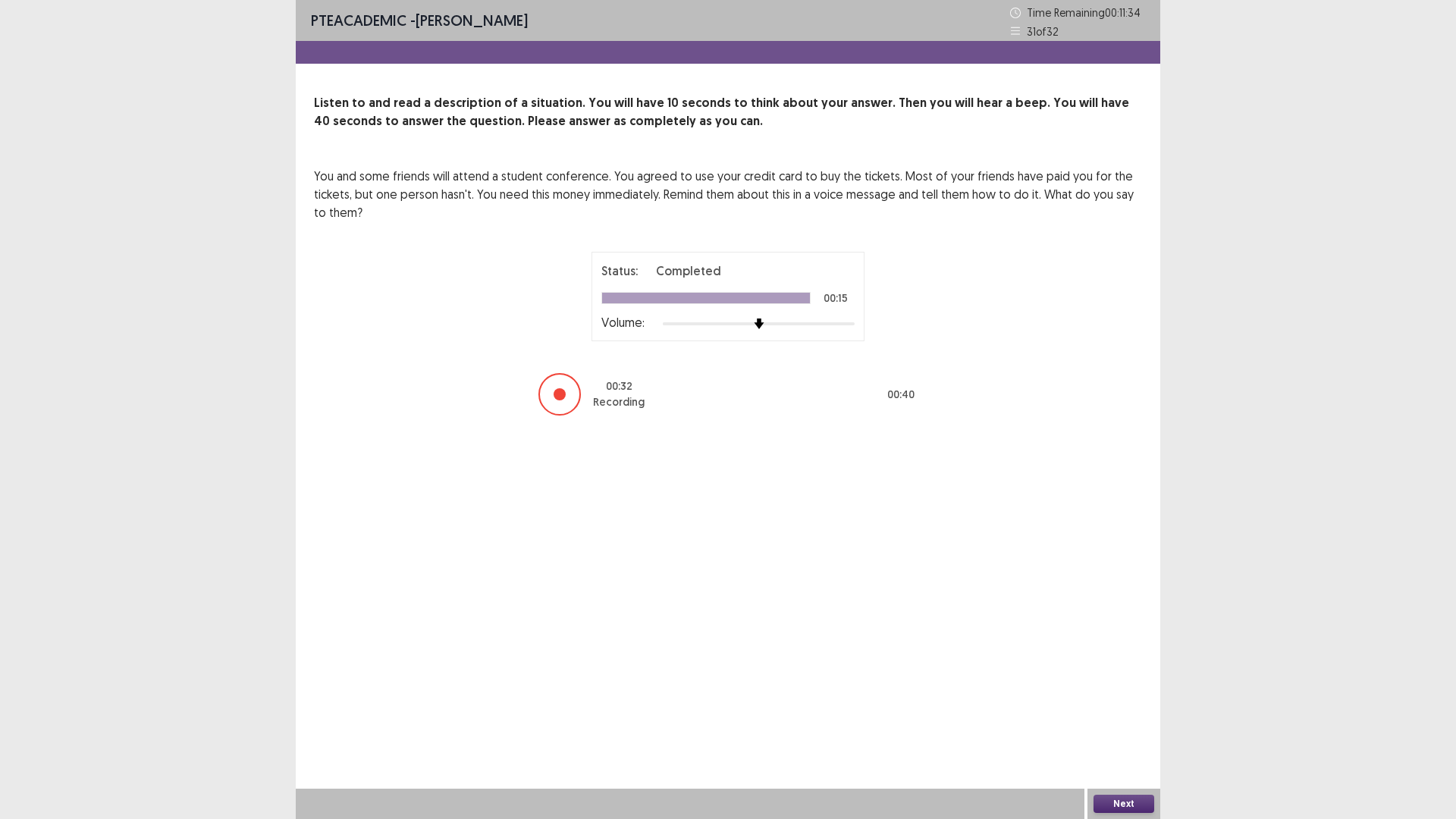
click at [1107, 800] on button "Next" at bounding box center [1123, 804] width 60 height 18
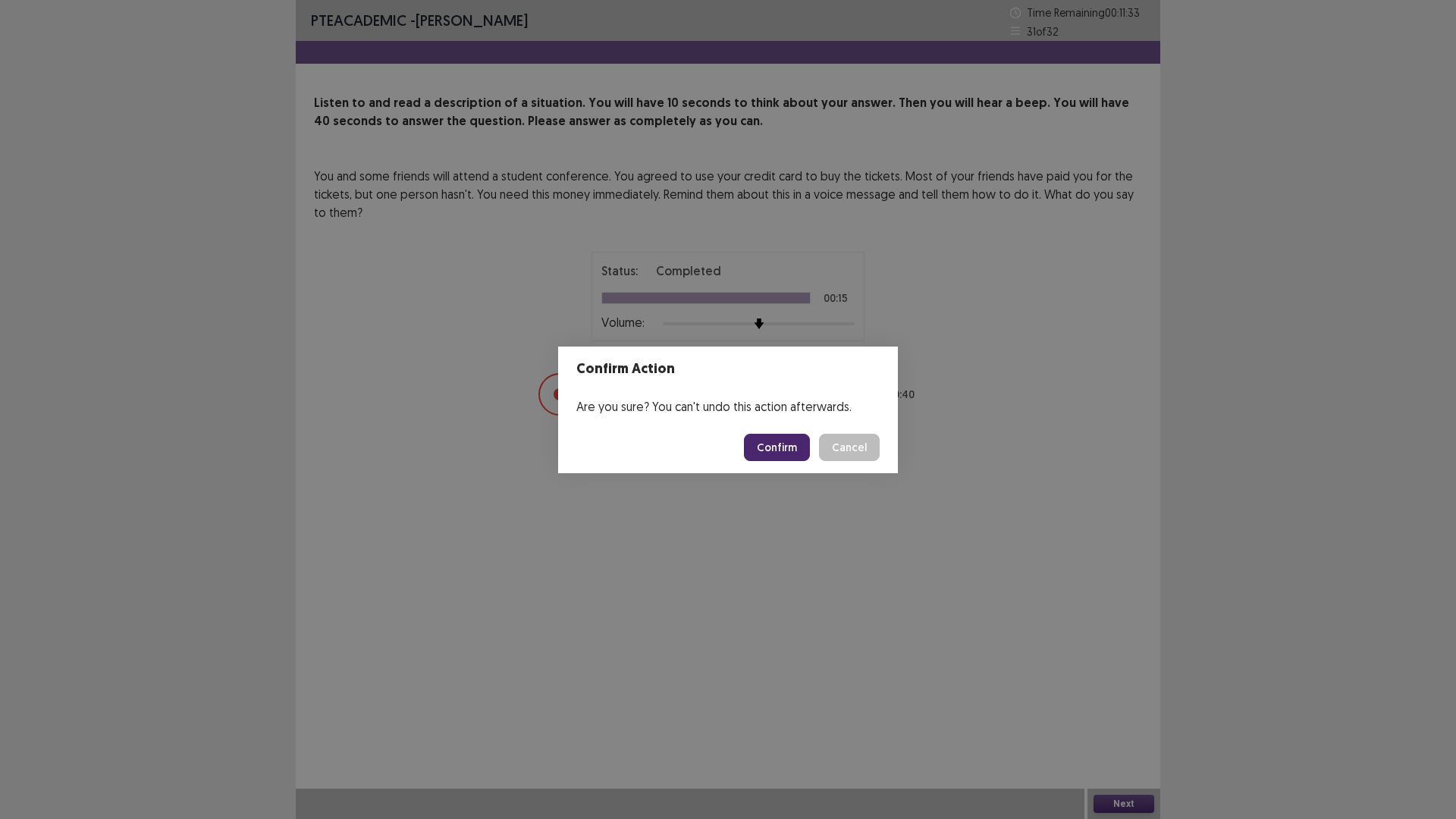
click at [800, 452] on button "Confirm" at bounding box center [776, 447] width 66 height 27
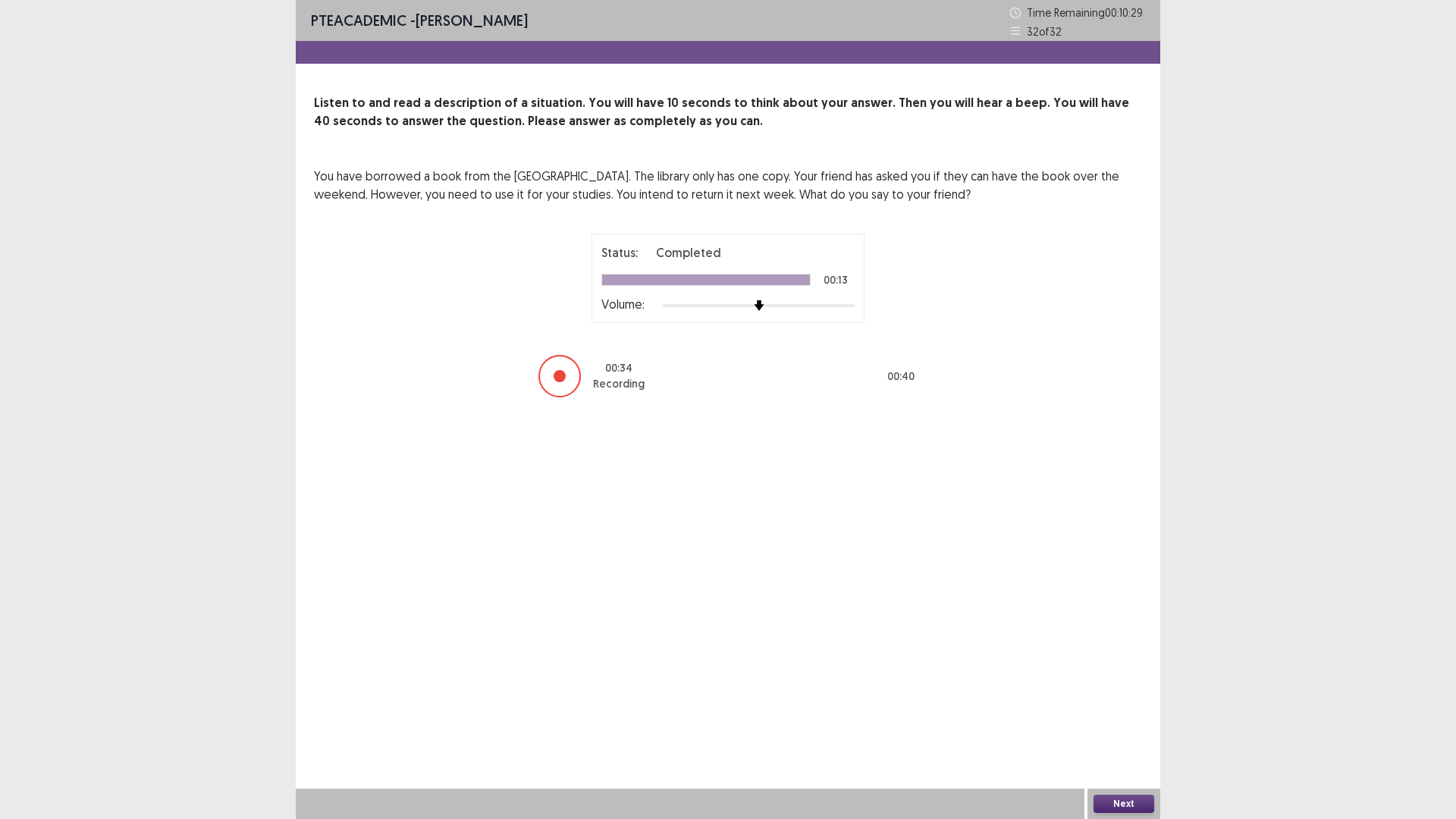
click at [1114, 803] on button "Next" at bounding box center [1123, 804] width 60 height 18
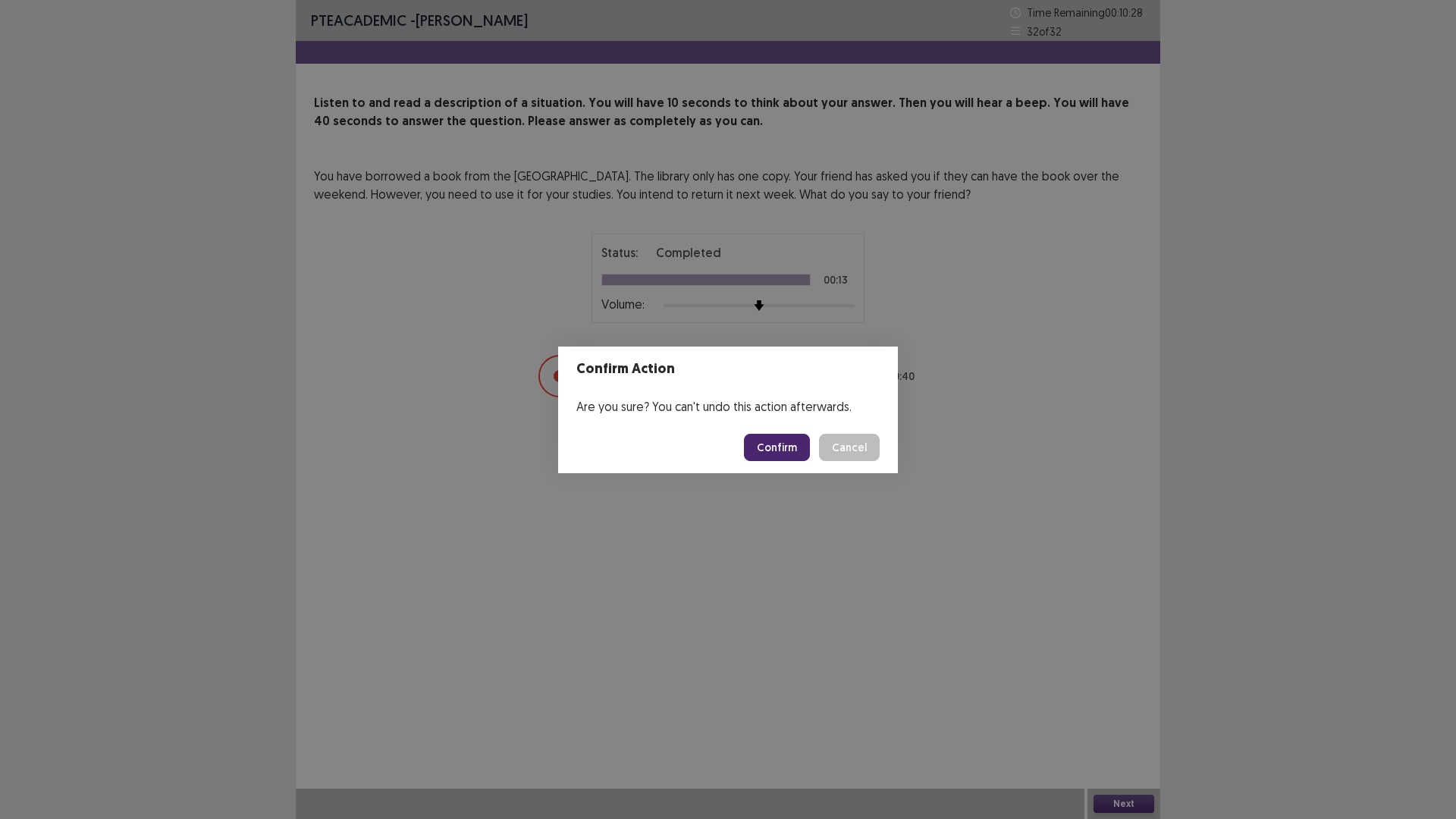
click at [791, 452] on button "Confirm" at bounding box center [776, 447] width 66 height 27
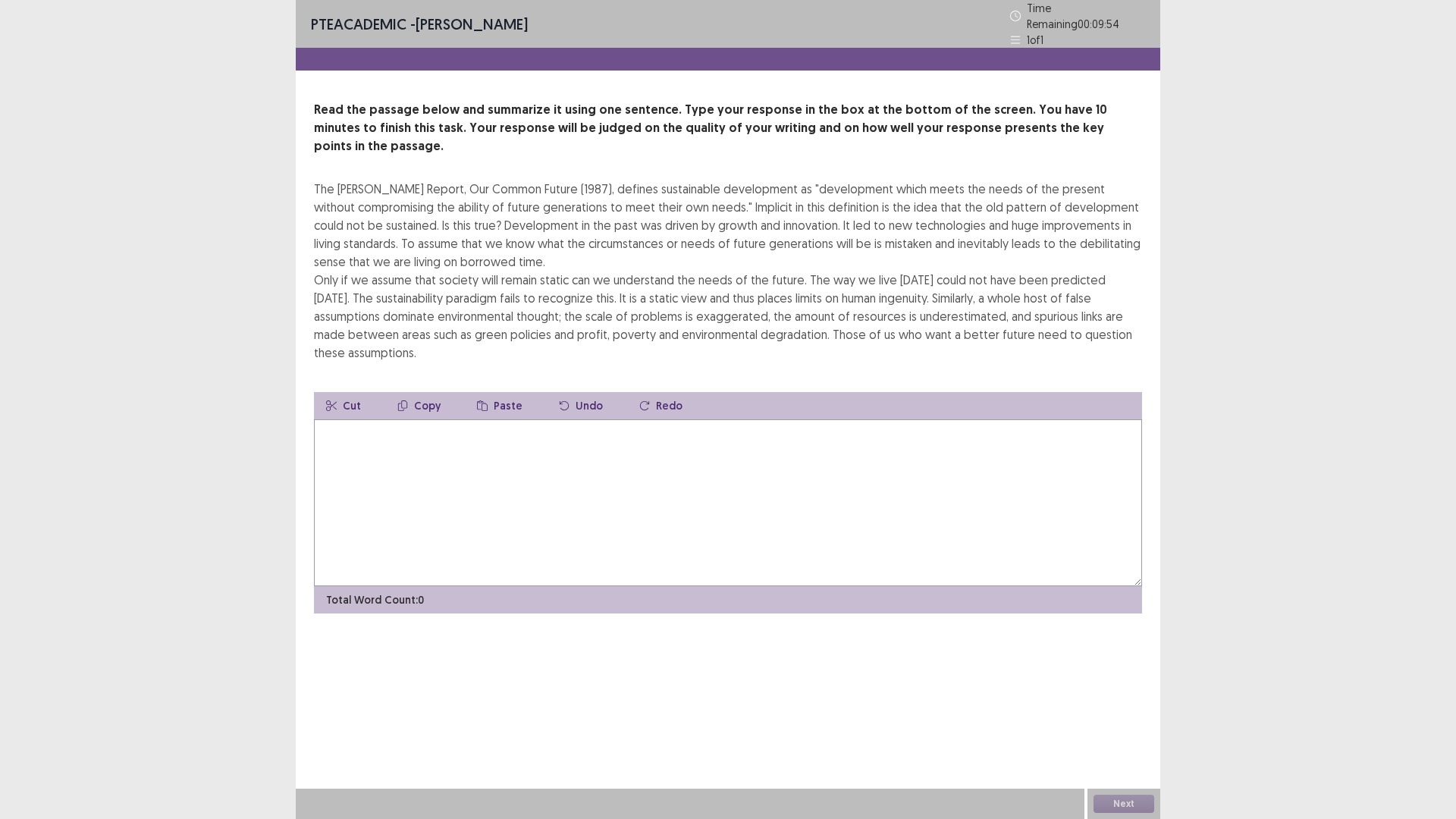
click at [636, 516] on textarea at bounding box center [728, 503] width 828 height 167
click at [607, 479] on textarea at bounding box center [728, 503] width 828 height 167
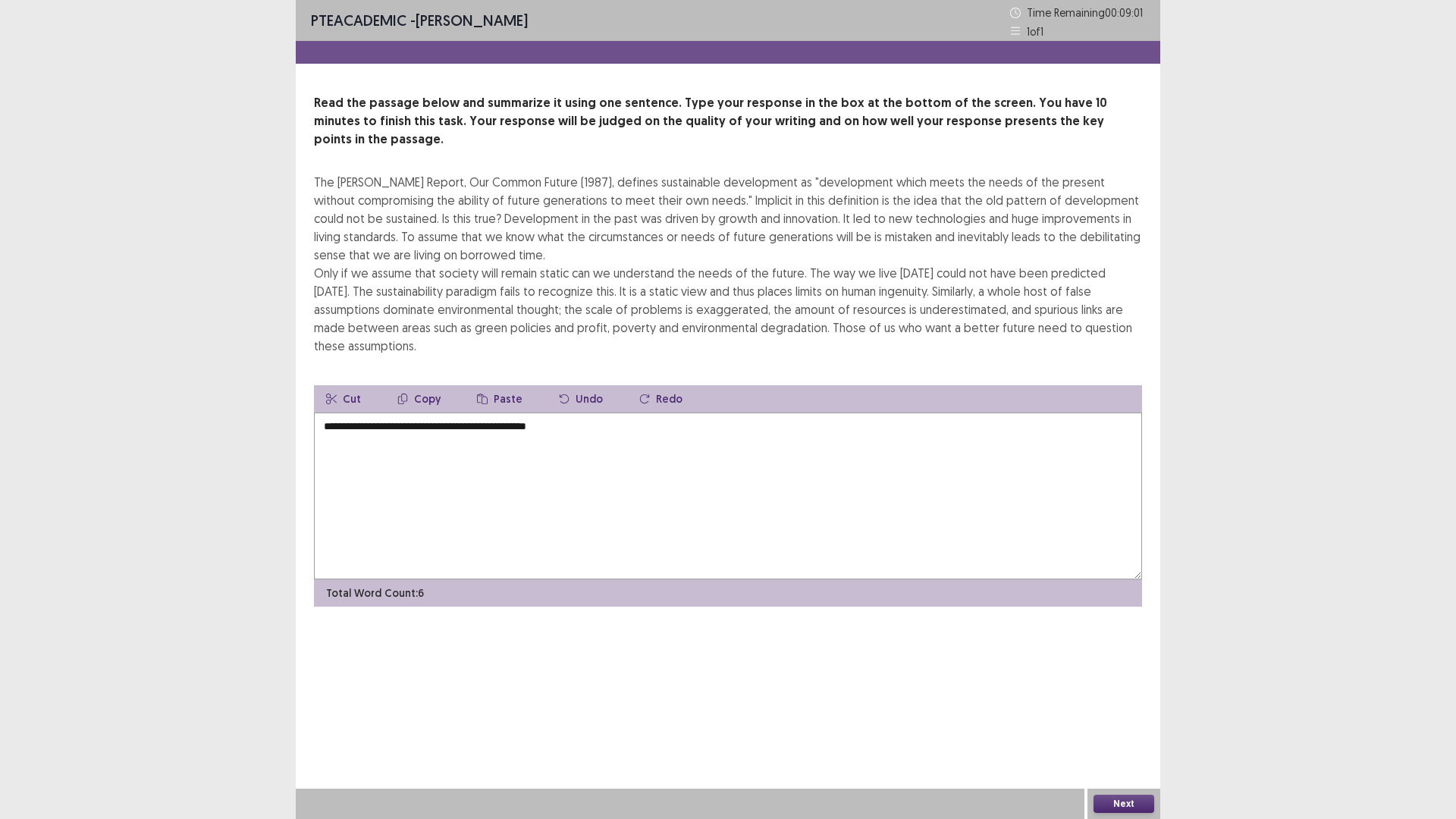
click at [470, 413] on textarea "**********" at bounding box center [728, 496] width 828 height 167
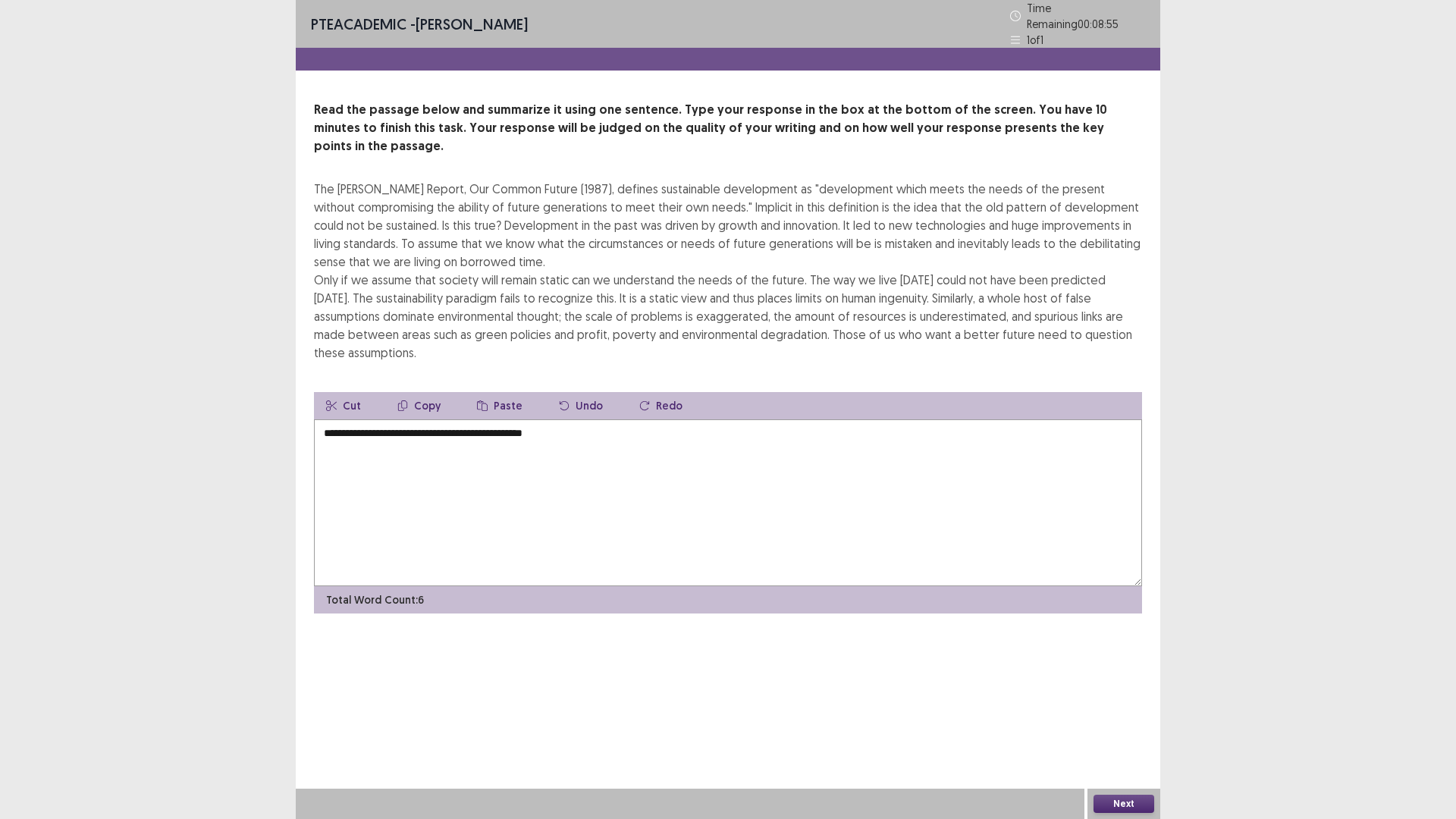
click at [721, 420] on textarea "**********" at bounding box center [728, 503] width 828 height 167
click at [463, 420] on textarea "**********" at bounding box center [728, 503] width 828 height 167
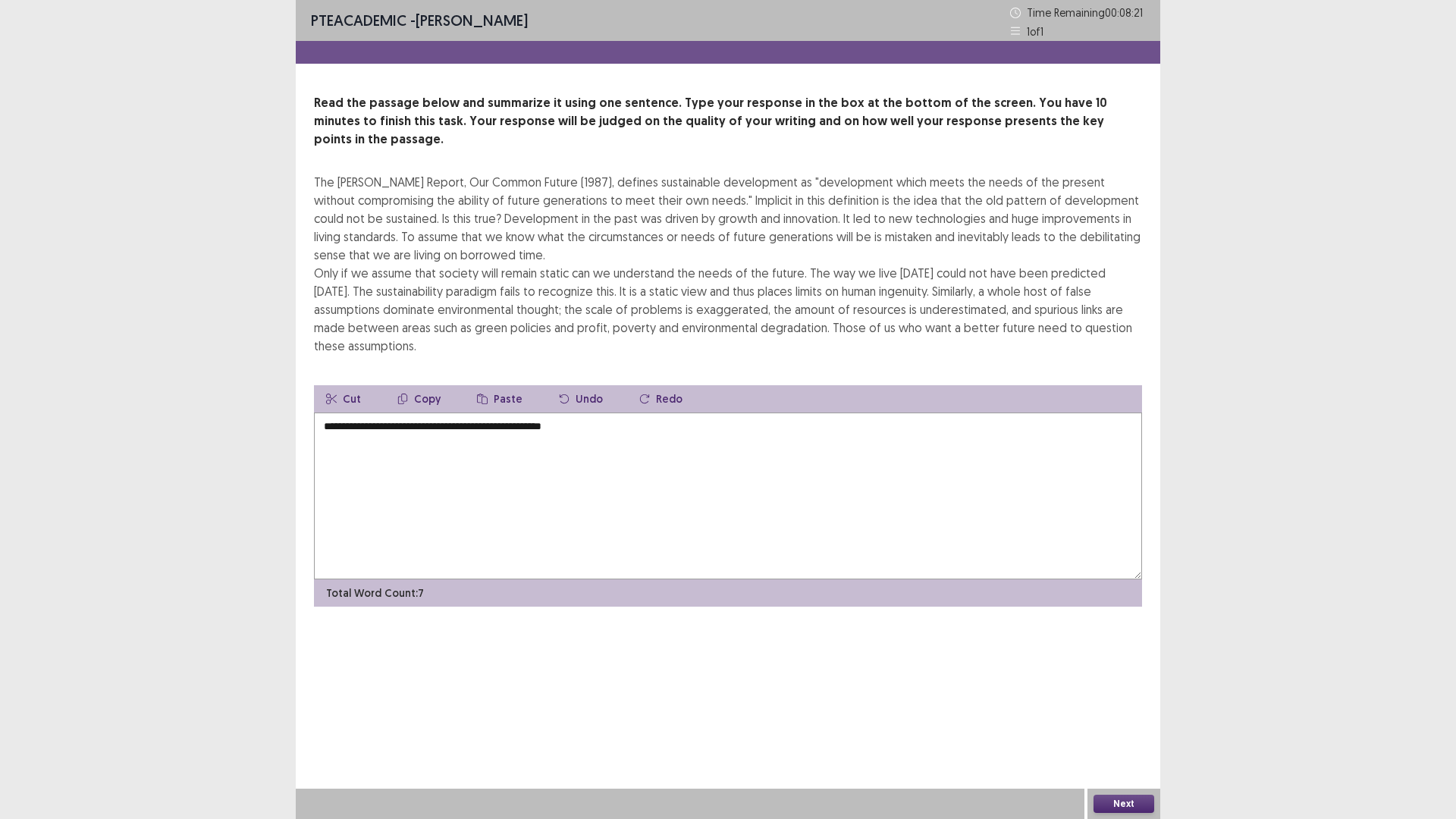
click at [654, 413] on textarea "**********" at bounding box center [728, 496] width 828 height 167
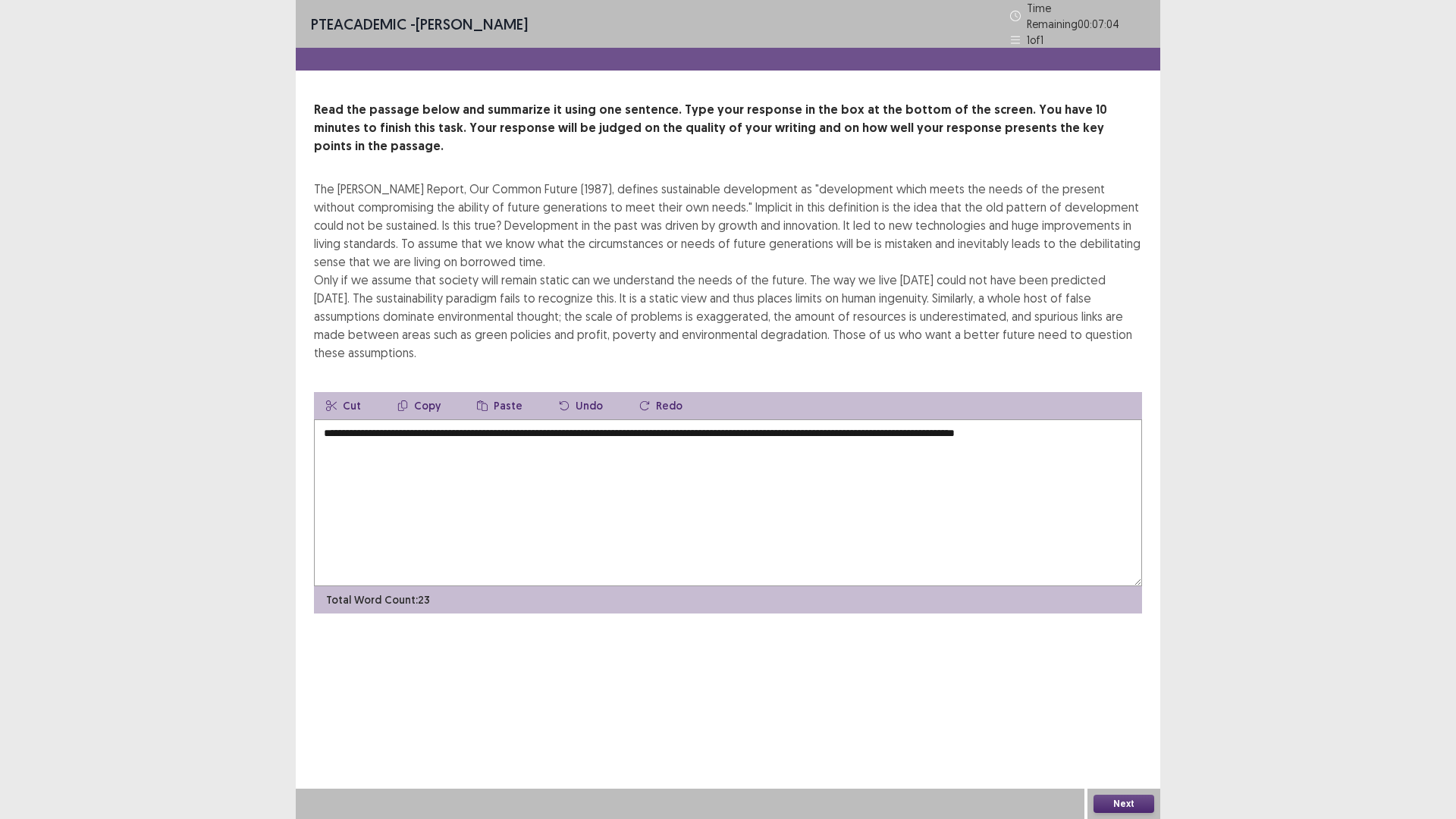
click at [937, 420] on textarea "**********" at bounding box center [728, 503] width 828 height 167
click at [1131, 420] on textarea "**********" at bounding box center [728, 503] width 828 height 167
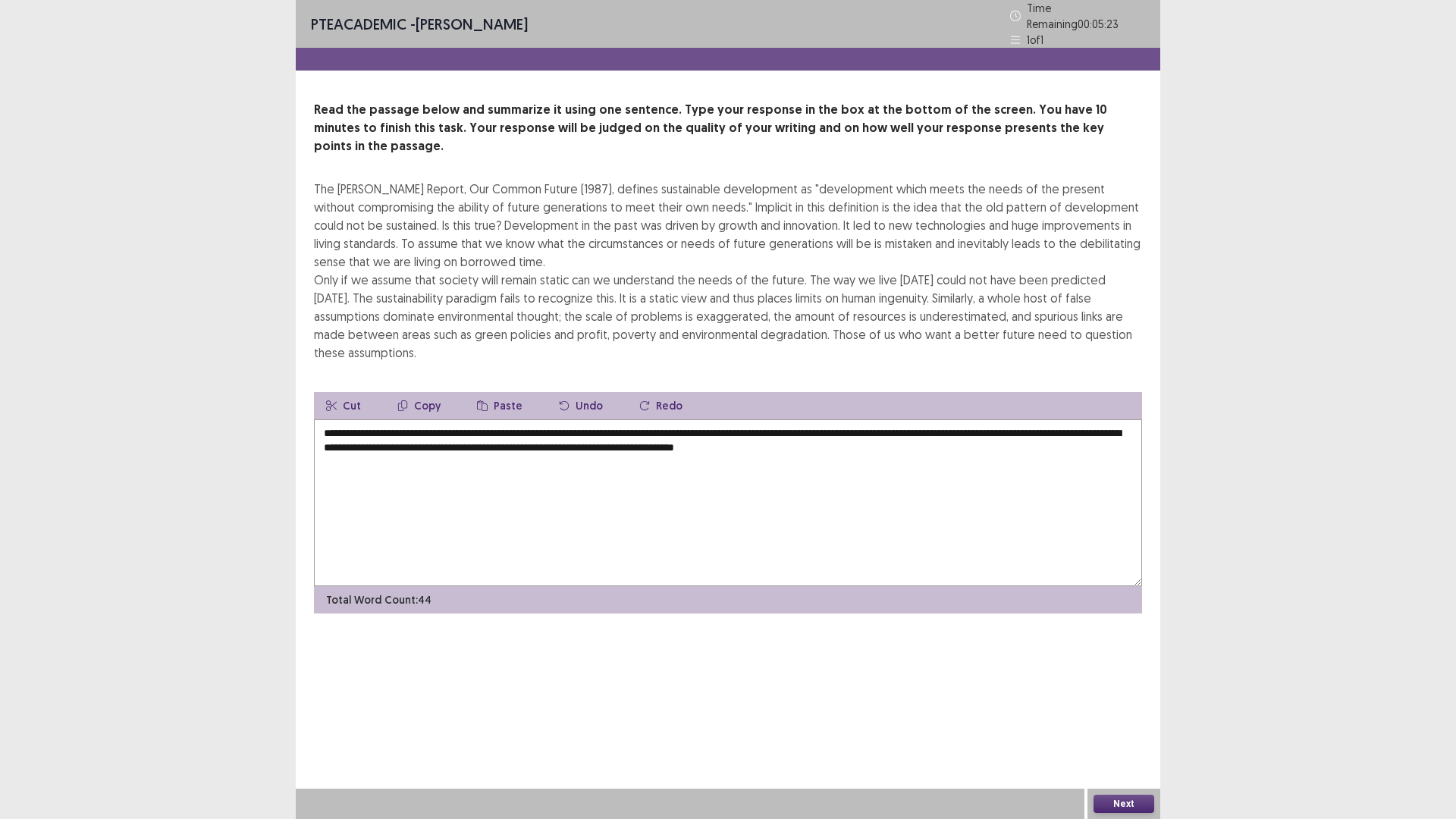
click at [902, 425] on textarea "**********" at bounding box center [728, 503] width 828 height 167
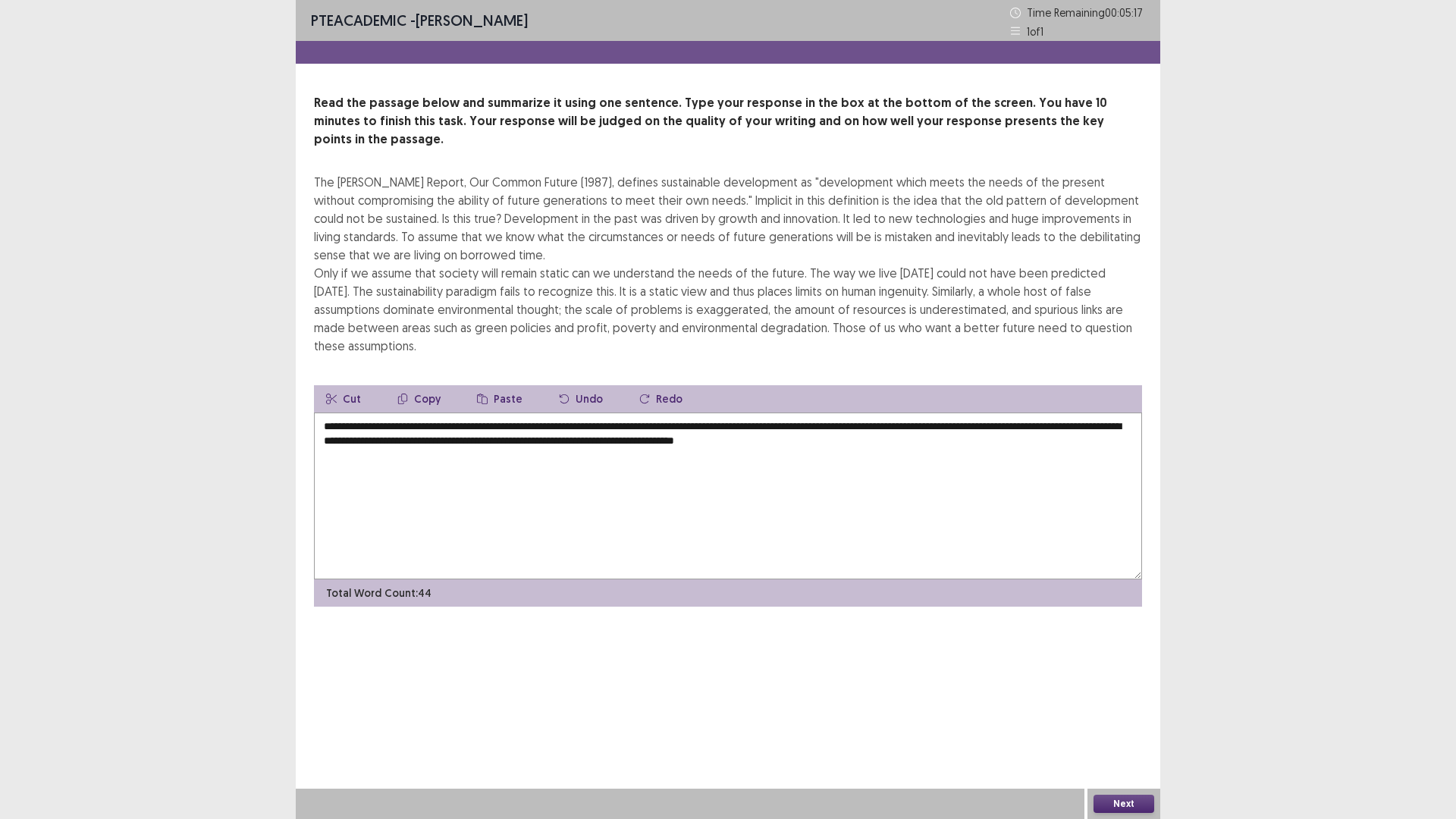
click at [914, 427] on textarea "**********" at bounding box center [728, 496] width 828 height 167
click at [907, 429] on textarea "**********" at bounding box center [728, 496] width 828 height 167
click at [908, 423] on textarea "**********" at bounding box center [728, 496] width 828 height 167
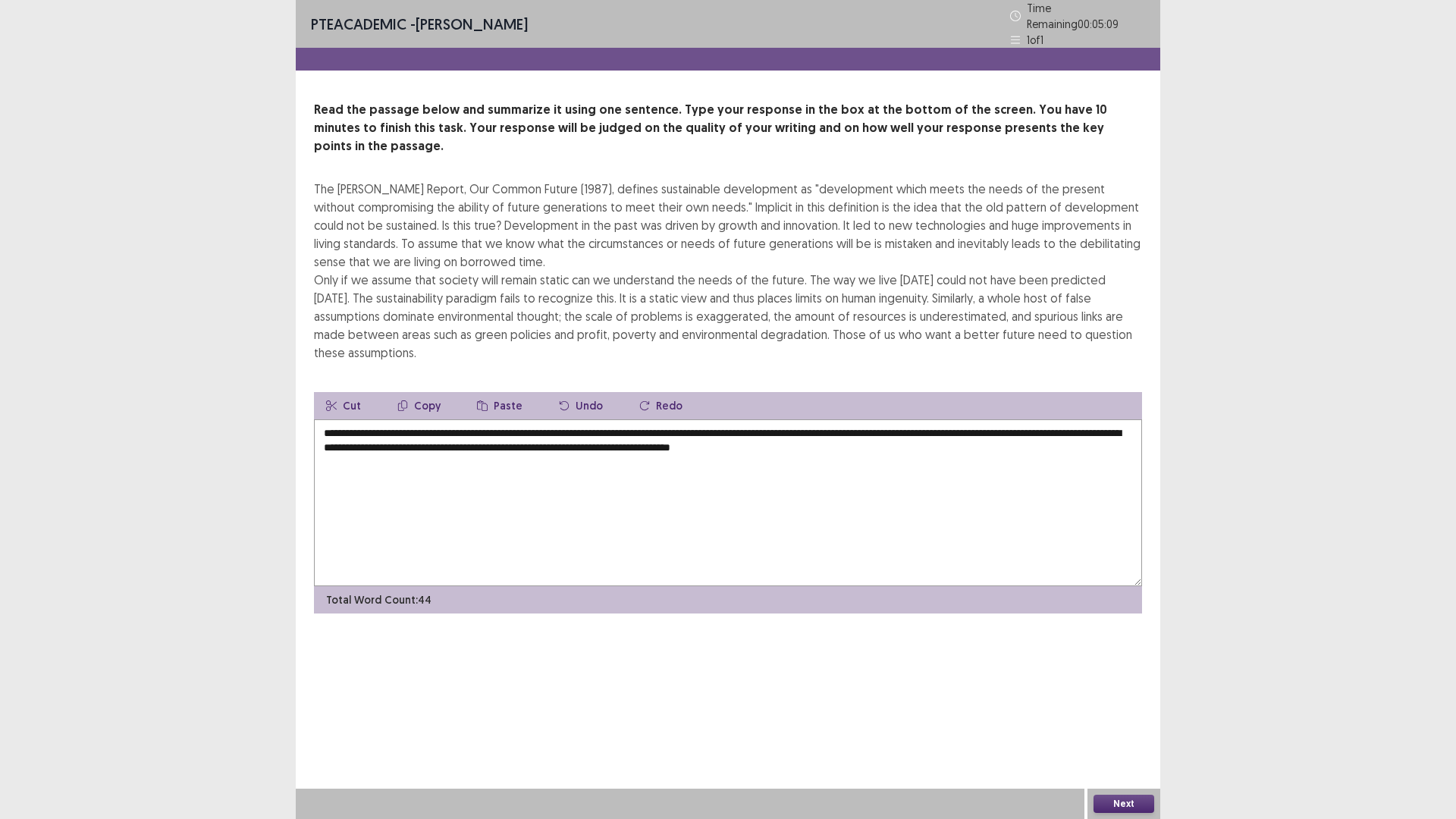
click at [991, 429] on textarea "**********" at bounding box center [728, 503] width 828 height 167
click at [461, 441] on textarea "**********" at bounding box center [728, 503] width 828 height 167
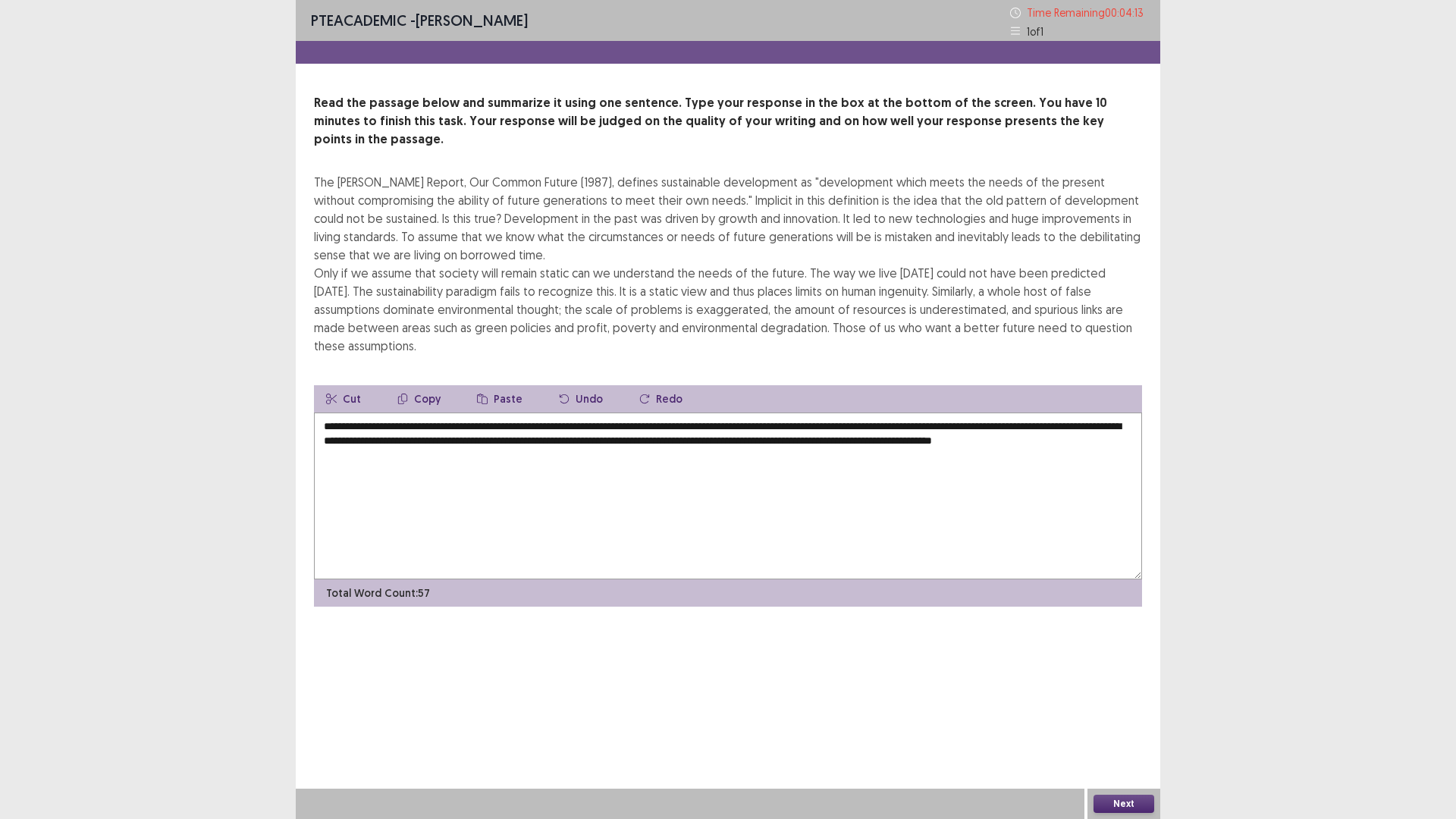
click at [515, 441] on textarea "**********" at bounding box center [728, 496] width 828 height 167
click at [371, 413] on textarea "**********" at bounding box center [728, 496] width 828 height 167
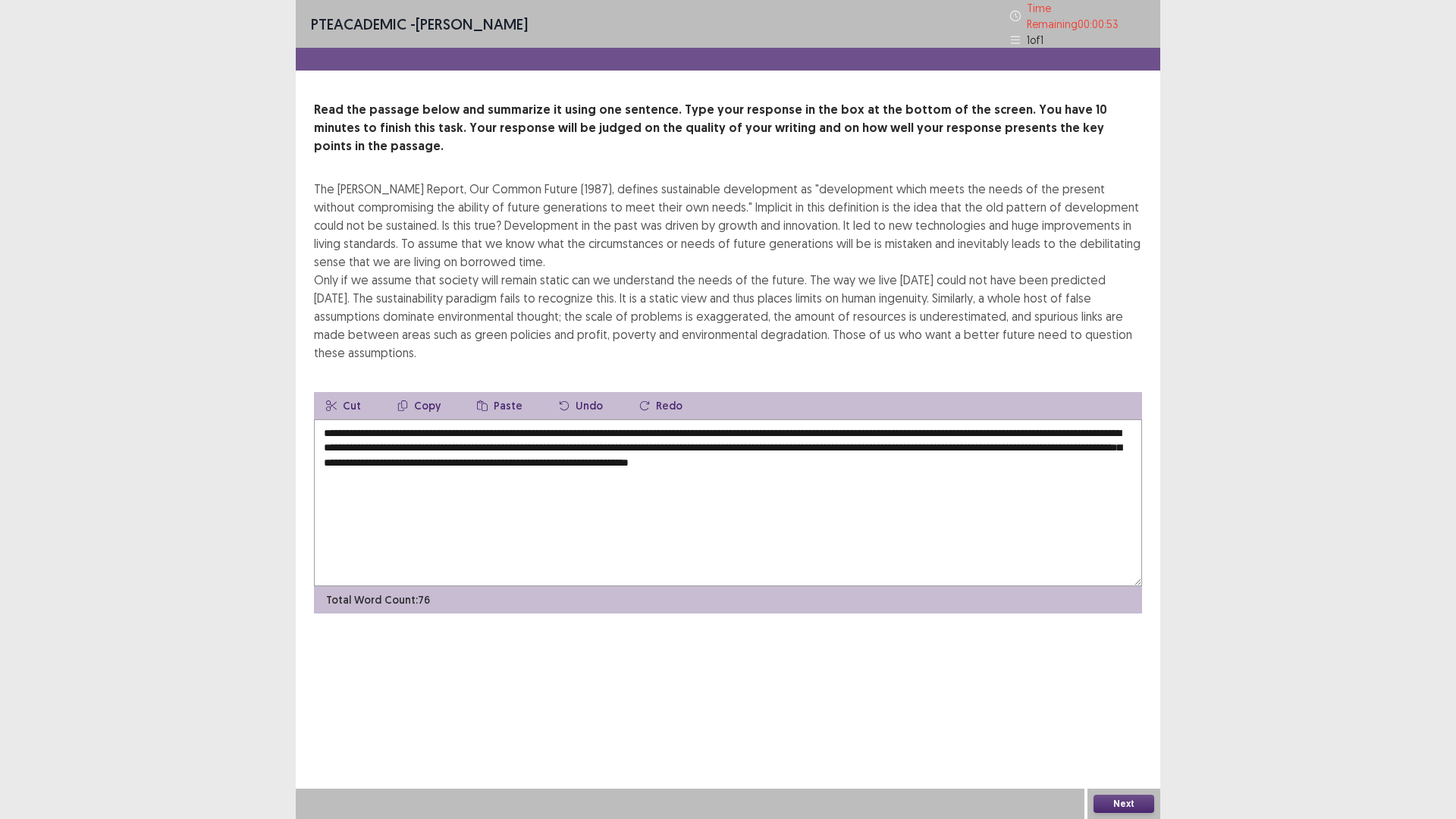
click at [662, 420] on textarea "**********" at bounding box center [728, 503] width 828 height 167
type textarea "**********"
click at [1123, 812] on button "Next" at bounding box center [1123, 804] width 60 height 18
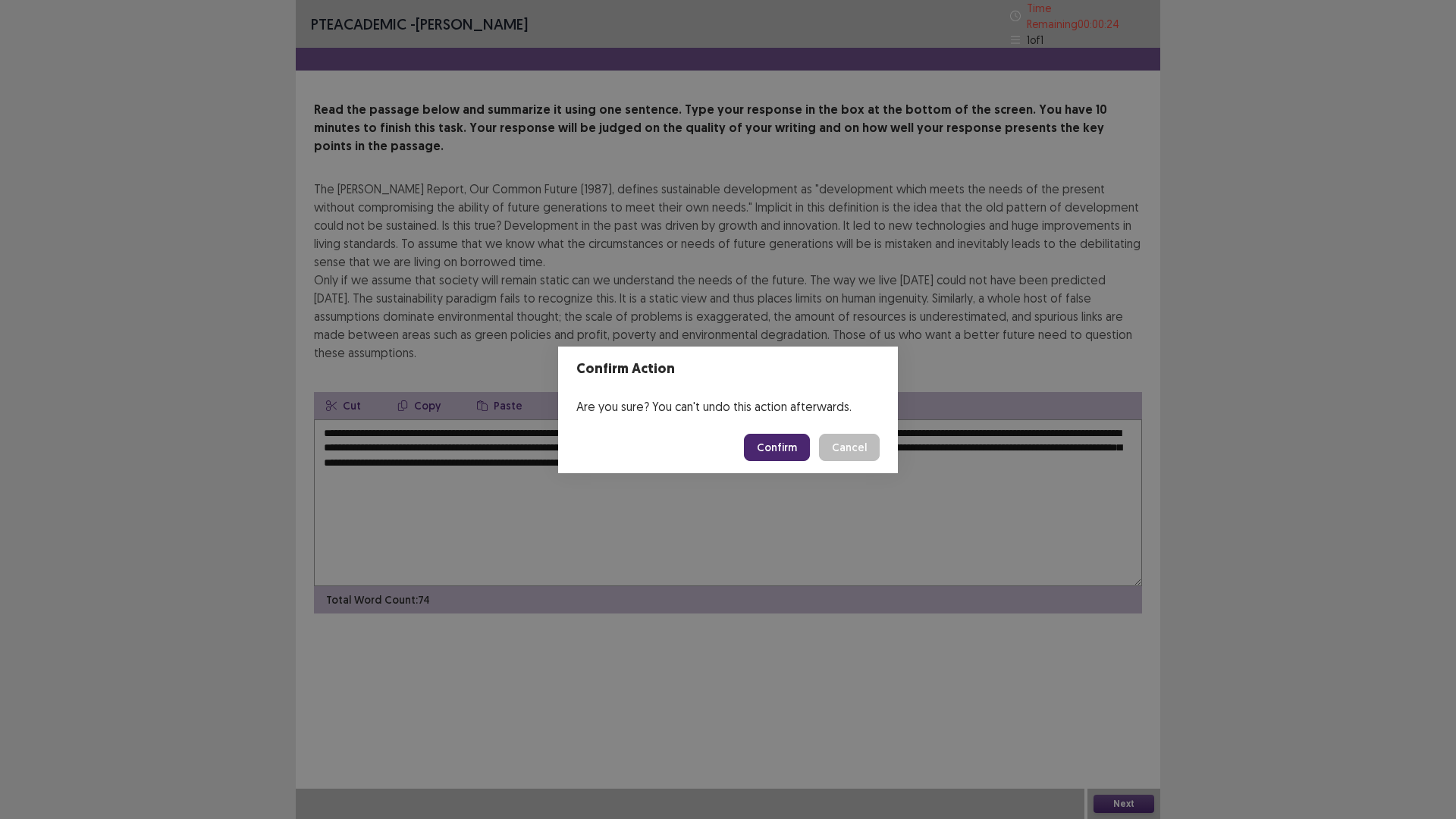
click at [785, 459] on button "Confirm" at bounding box center [776, 447] width 66 height 27
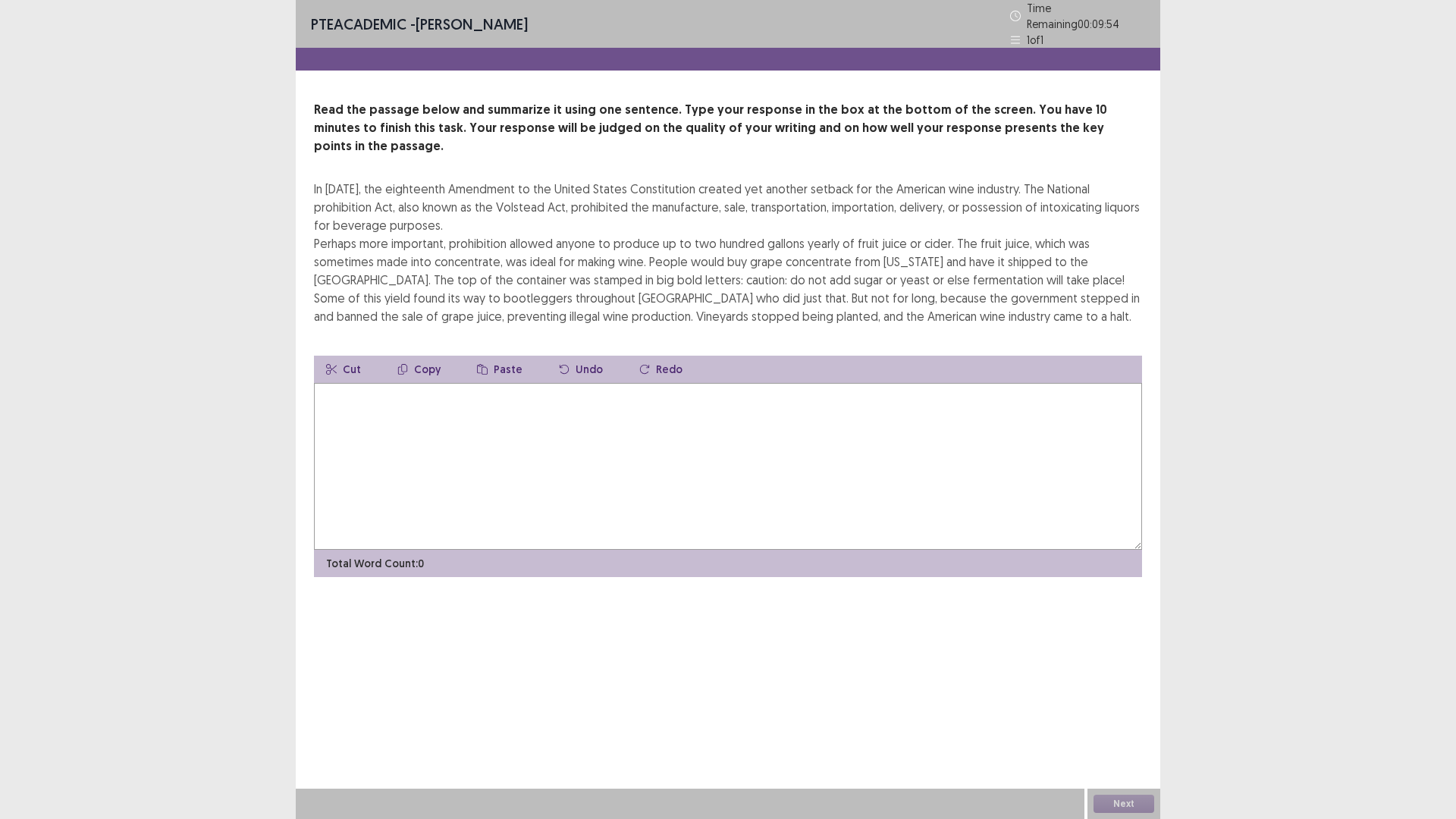
click at [818, 417] on textarea at bounding box center [728, 466] width 828 height 167
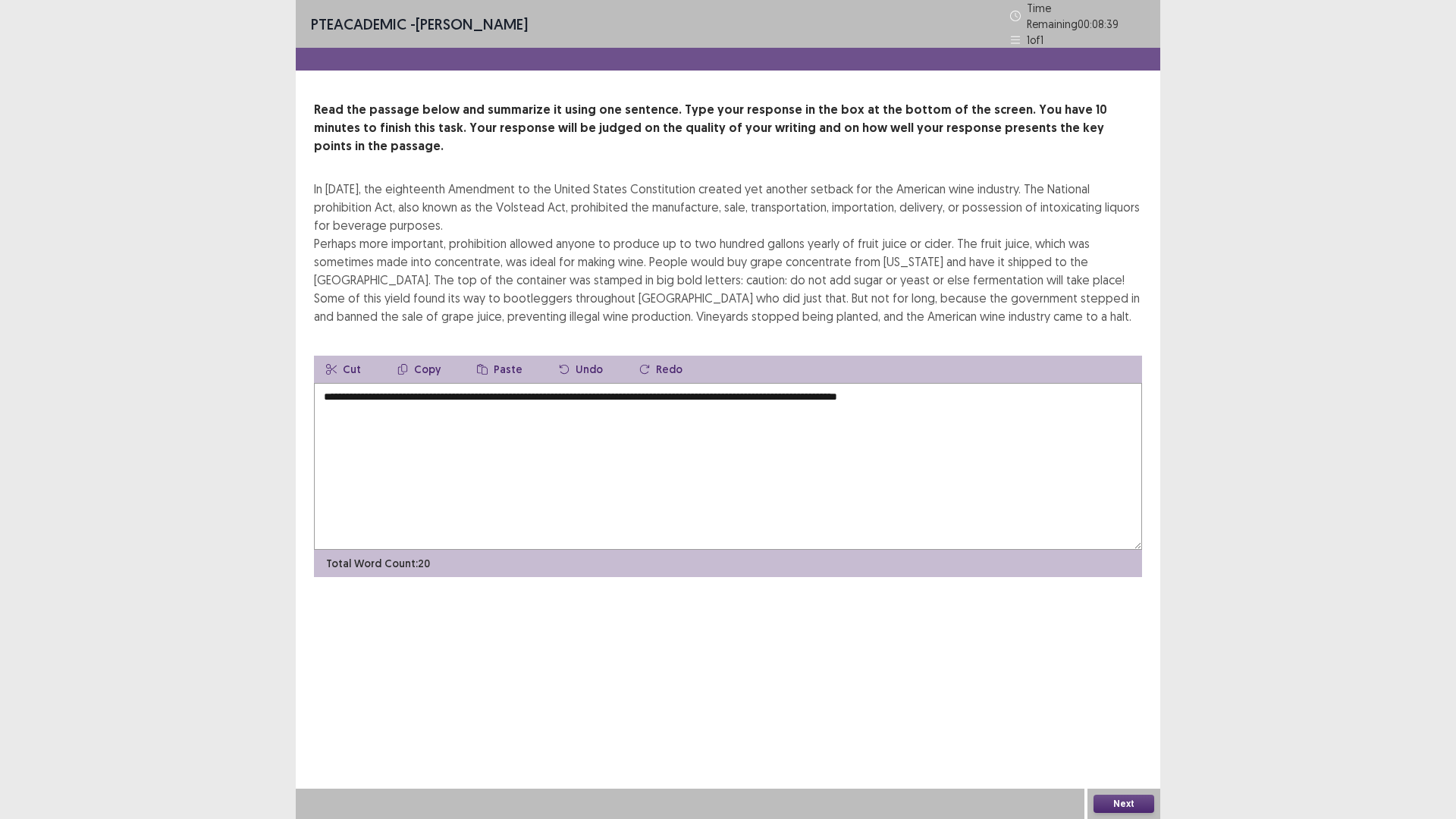
click at [1012, 356] on div "Cut Copy Paste Undo Redo" at bounding box center [728, 369] width 828 height 27
click at [996, 383] on textarea "**********" at bounding box center [728, 466] width 828 height 167
click at [1009, 383] on textarea "**********" at bounding box center [728, 466] width 828 height 167
click at [1039, 383] on textarea "**********" at bounding box center [728, 466] width 828 height 167
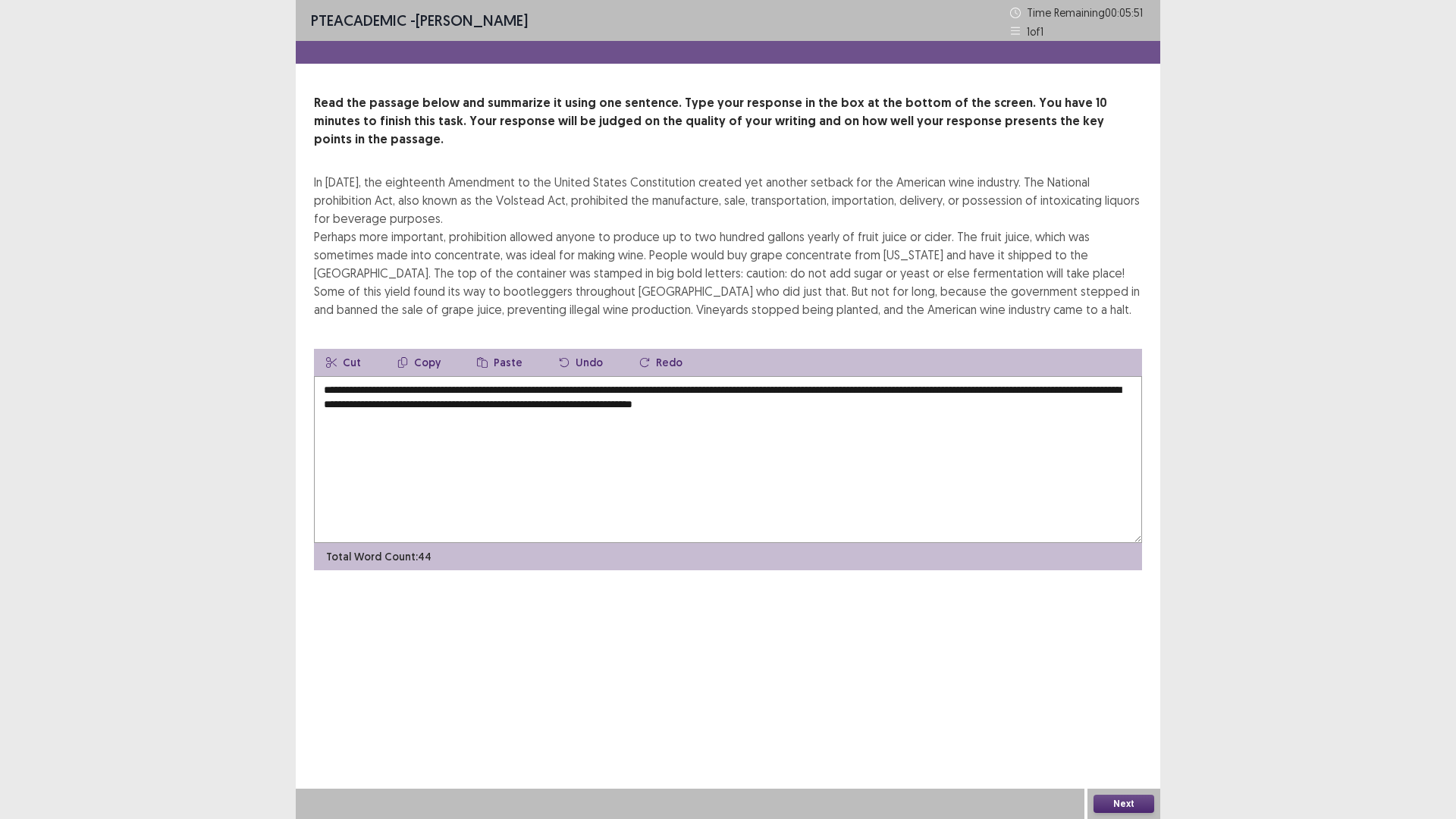
click at [905, 392] on textarea "**********" at bounding box center [728, 460] width 828 height 167
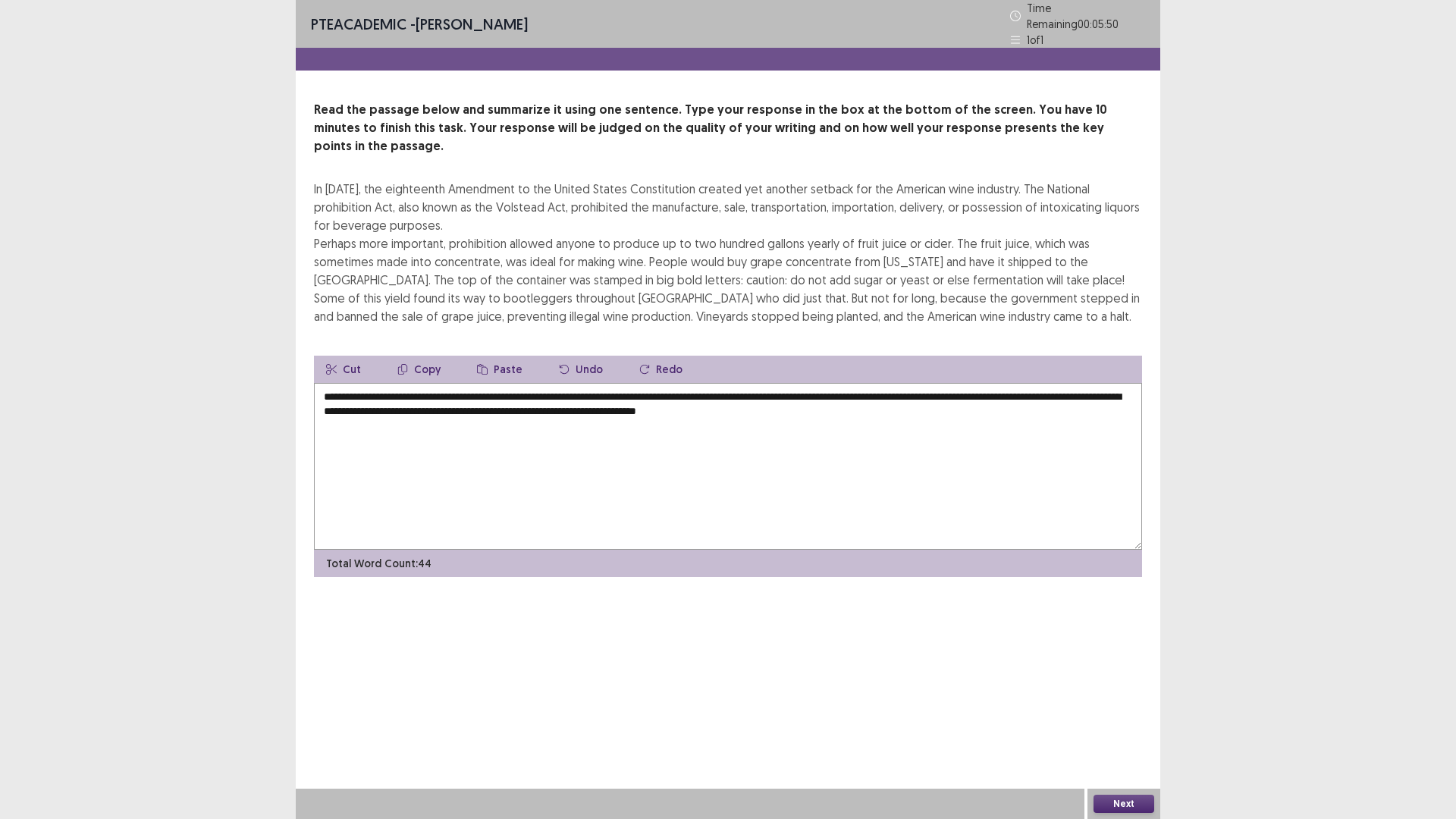
click at [968, 392] on textarea "**********" at bounding box center [728, 466] width 828 height 167
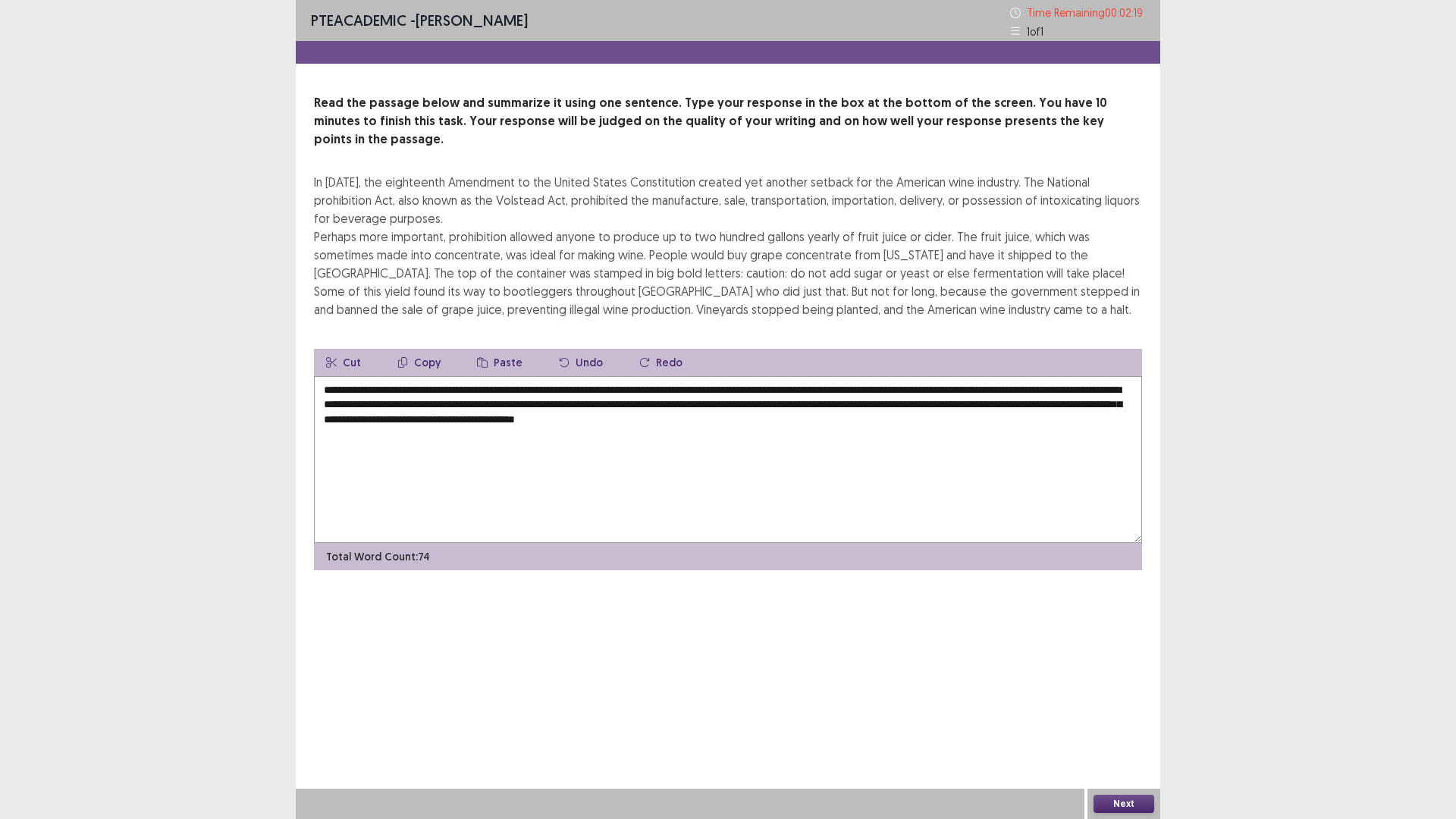
click at [477, 404] on textarea "**********" at bounding box center [728, 460] width 828 height 167
type textarea "**********"
click at [1118, 804] on button "Next" at bounding box center [1123, 804] width 60 height 18
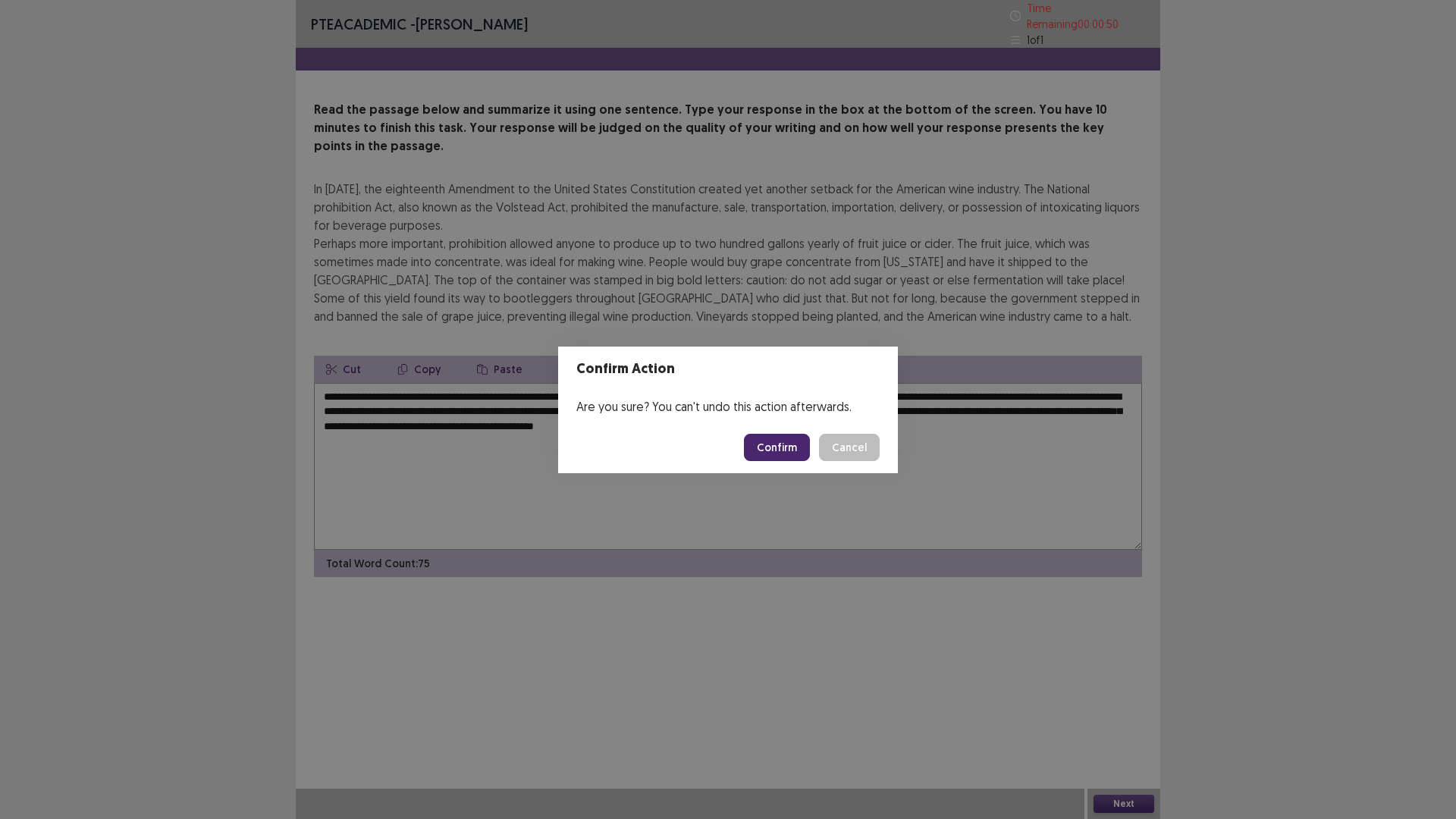
click at [809, 453] on button "Confirm" at bounding box center [776, 447] width 66 height 27
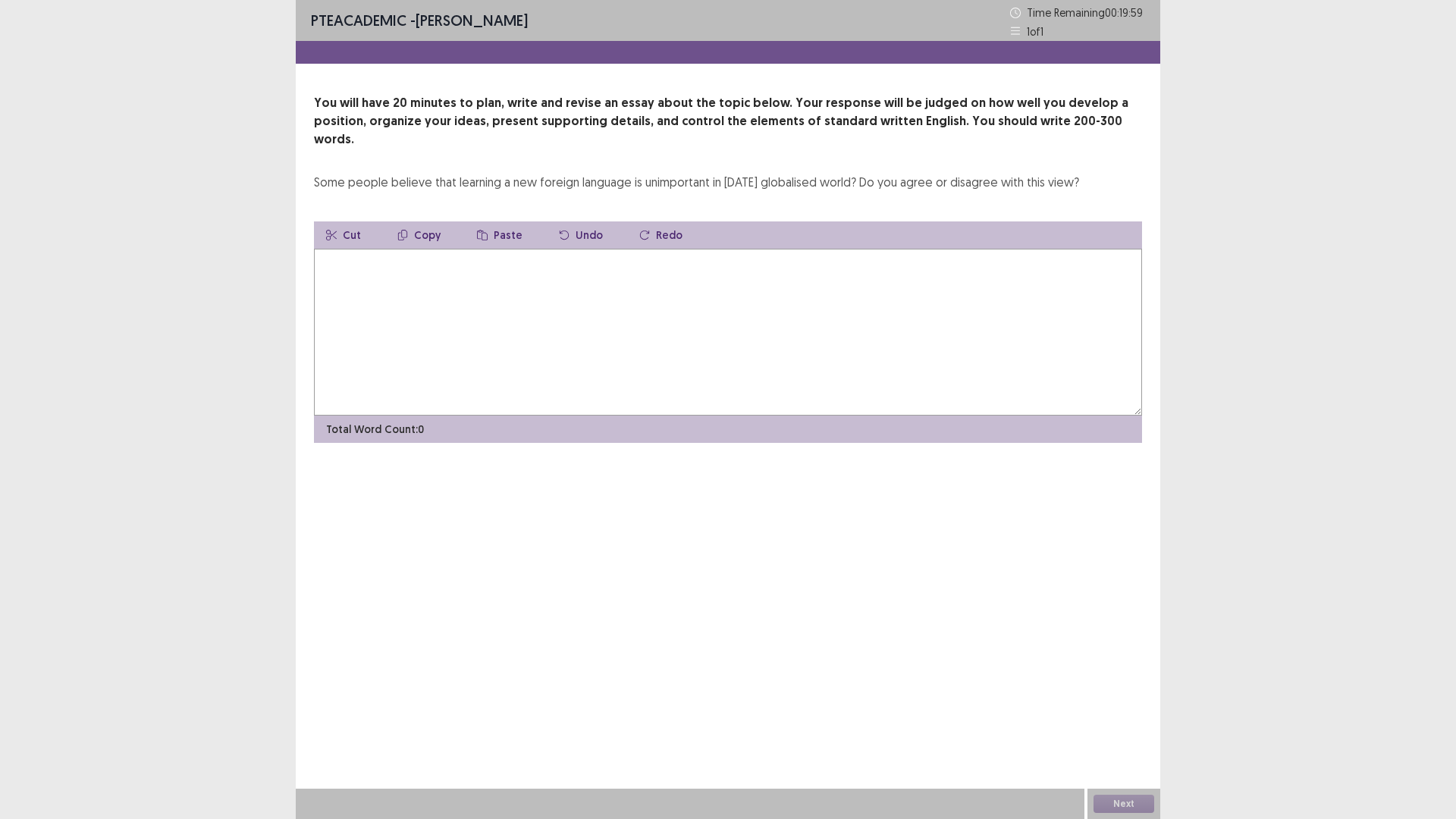
click at [680, 318] on textarea at bounding box center [728, 332] width 828 height 167
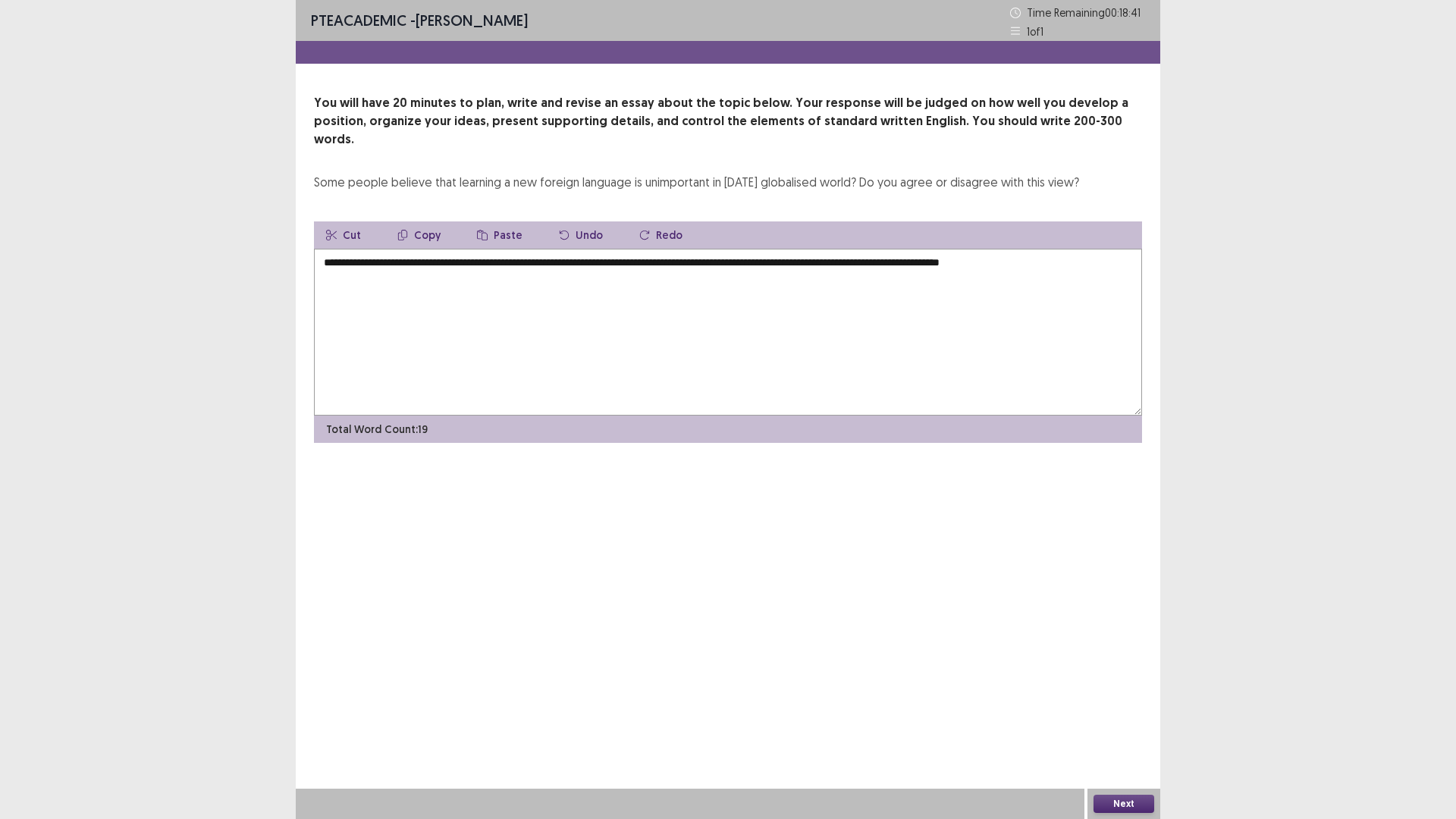
click at [1022, 249] on textarea "**********" at bounding box center [728, 332] width 828 height 167
click at [1081, 249] on textarea "**********" at bounding box center [728, 332] width 828 height 167
click at [895, 249] on textarea "**********" at bounding box center [728, 332] width 828 height 167
click at [1131, 249] on textarea "**********" at bounding box center [728, 332] width 828 height 167
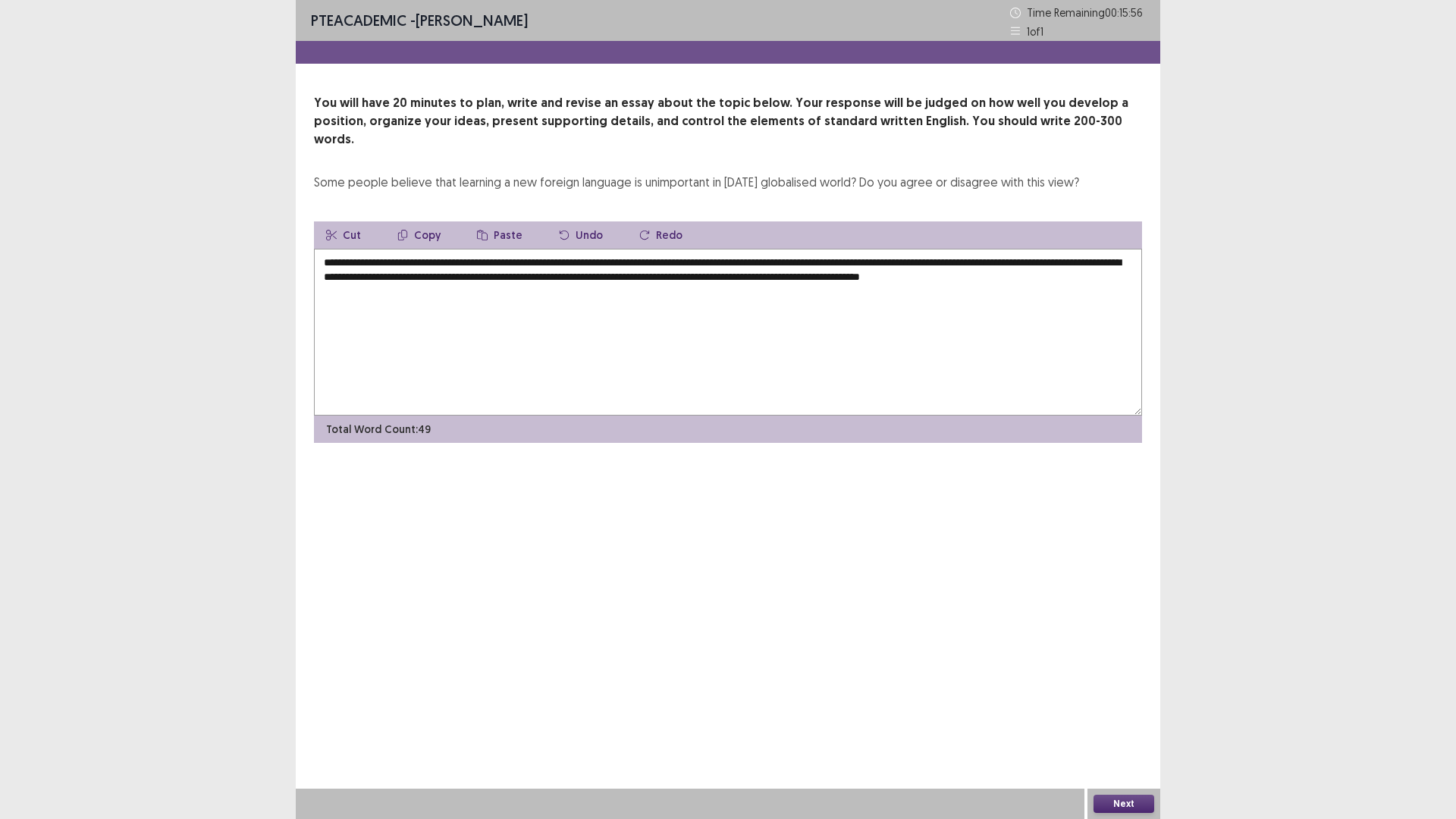
click at [1046, 255] on textarea "**********" at bounding box center [728, 332] width 828 height 167
click at [1057, 258] on textarea "**********" at bounding box center [728, 332] width 828 height 167
click at [1054, 263] on textarea "**********" at bounding box center [728, 332] width 828 height 167
click at [1029, 302] on textarea "**********" at bounding box center [728, 332] width 828 height 167
click at [441, 283] on textarea "**********" at bounding box center [728, 332] width 828 height 167
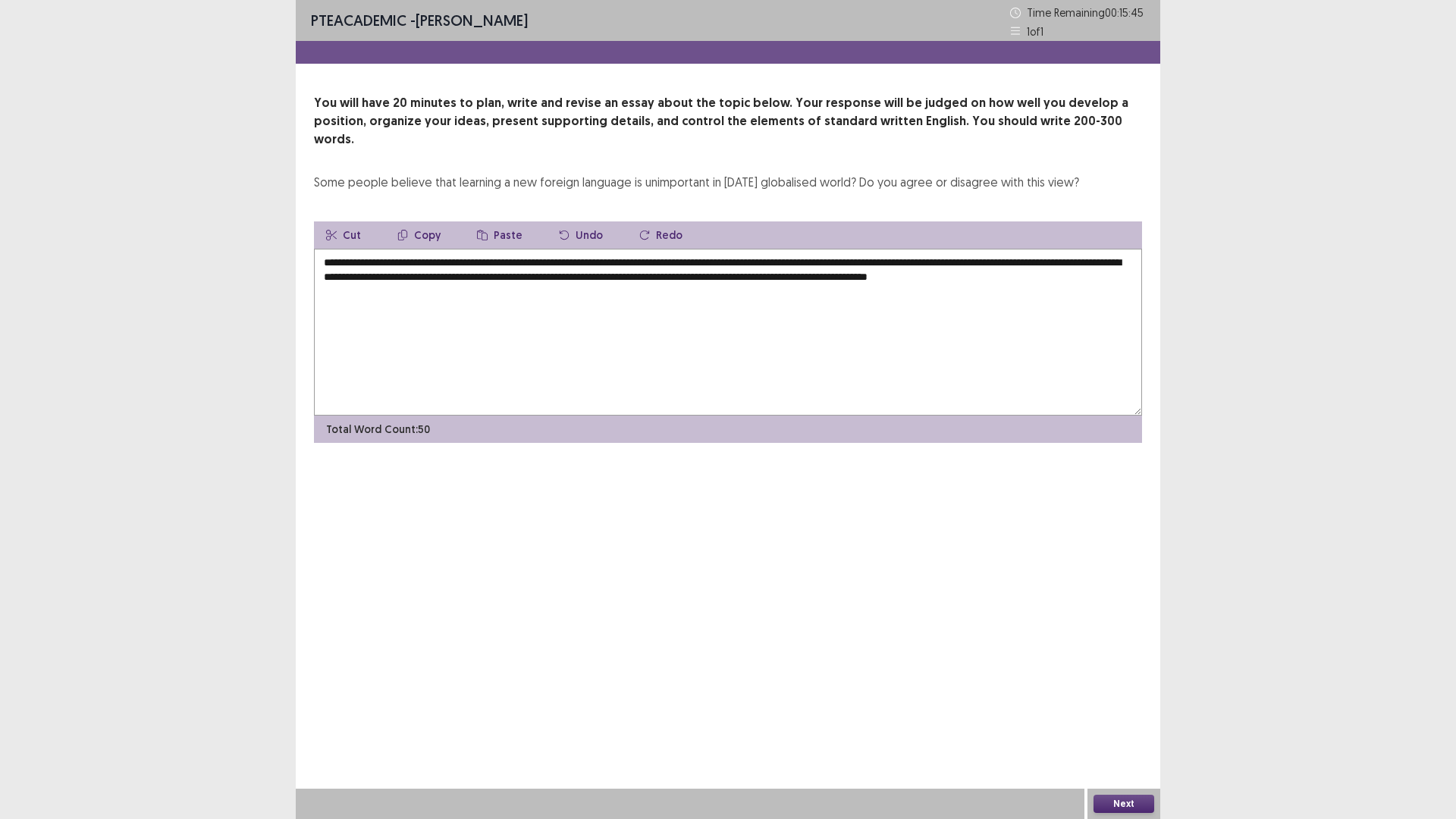
click at [938, 258] on textarea "**********" at bounding box center [728, 332] width 828 height 167
click at [942, 261] on textarea "**********" at bounding box center [728, 332] width 828 height 167
click at [454, 311] on textarea "**********" at bounding box center [728, 332] width 828 height 167
click at [599, 250] on textarea "**********" at bounding box center [728, 332] width 828 height 167
click at [601, 249] on textarea "**********" at bounding box center [728, 332] width 828 height 167
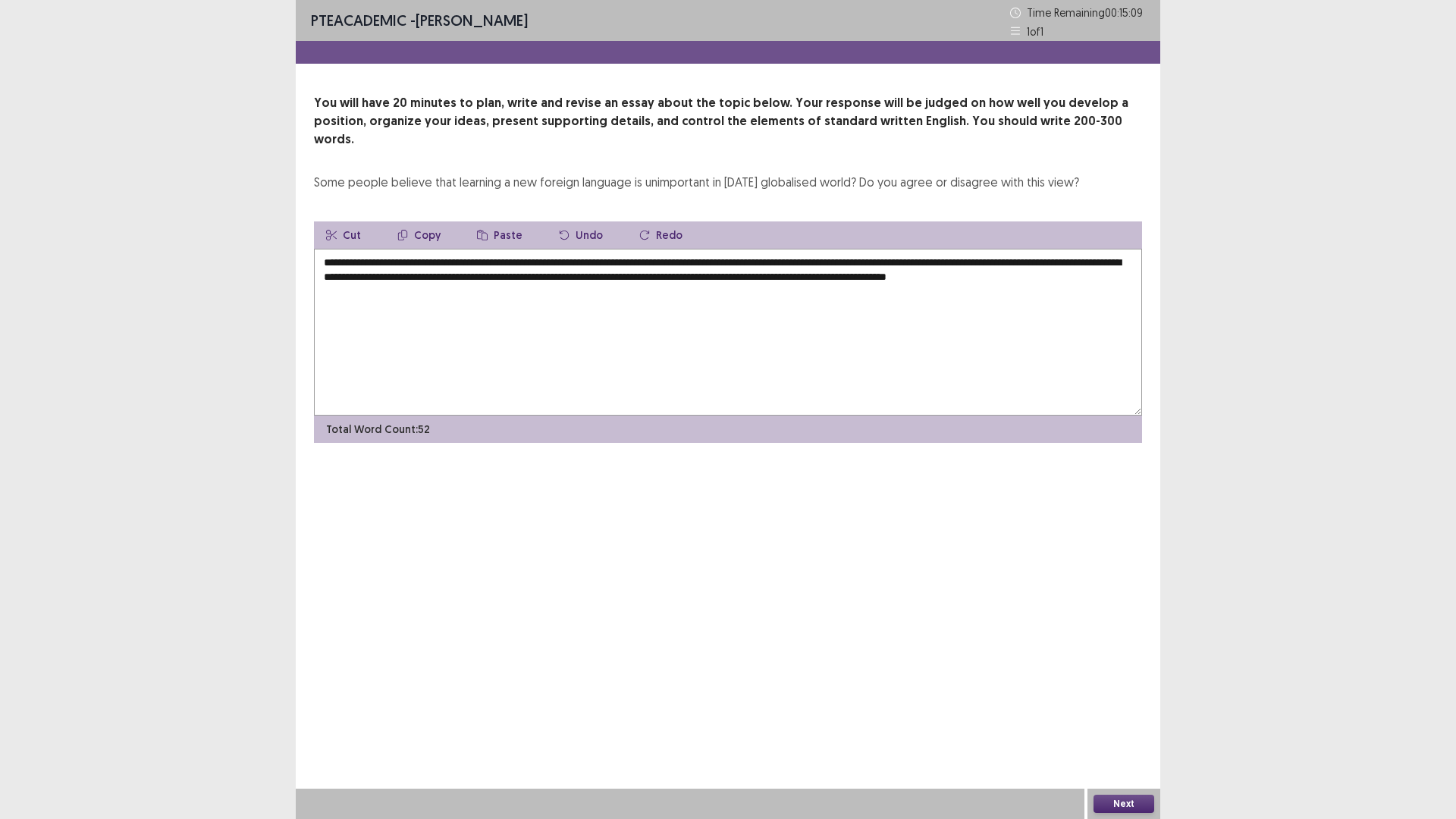
click at [420, 278] on textarea "**********" at bounding box center [728, 332] width 828 height 167
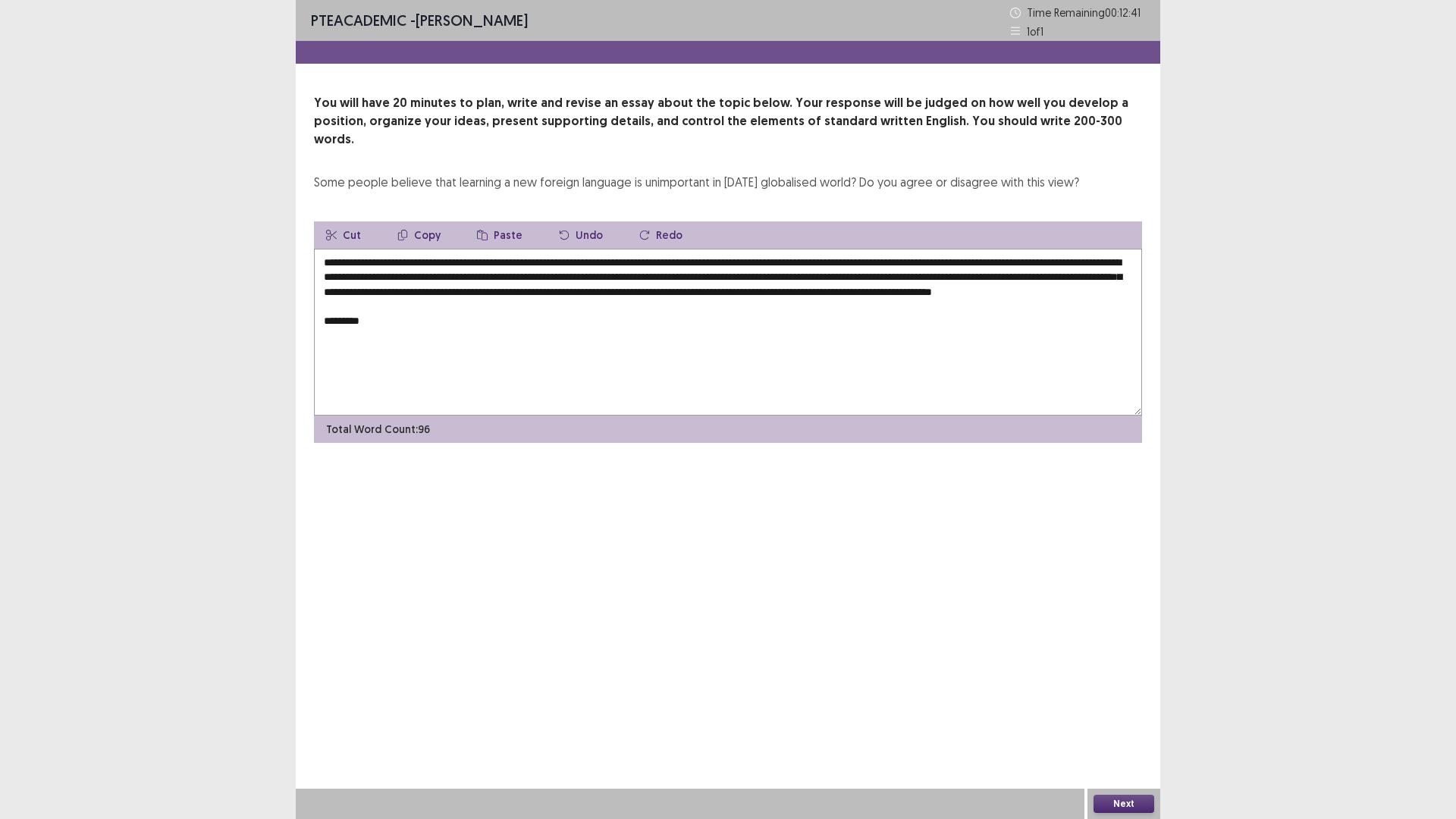
click at [420, 288] on textarea "**********" at bounding box center [728, 332] width 828 height 167
click at [409, 310] on textarea "**********" at bounding box center [728, 332] width 828 height 167
click at [409, 324] on textarea "**********" at bounding box center [728, 332] width 828 height 167
click at [951, 317] on textarea "**********" at bounding box center [728, 332] width 828 height 167
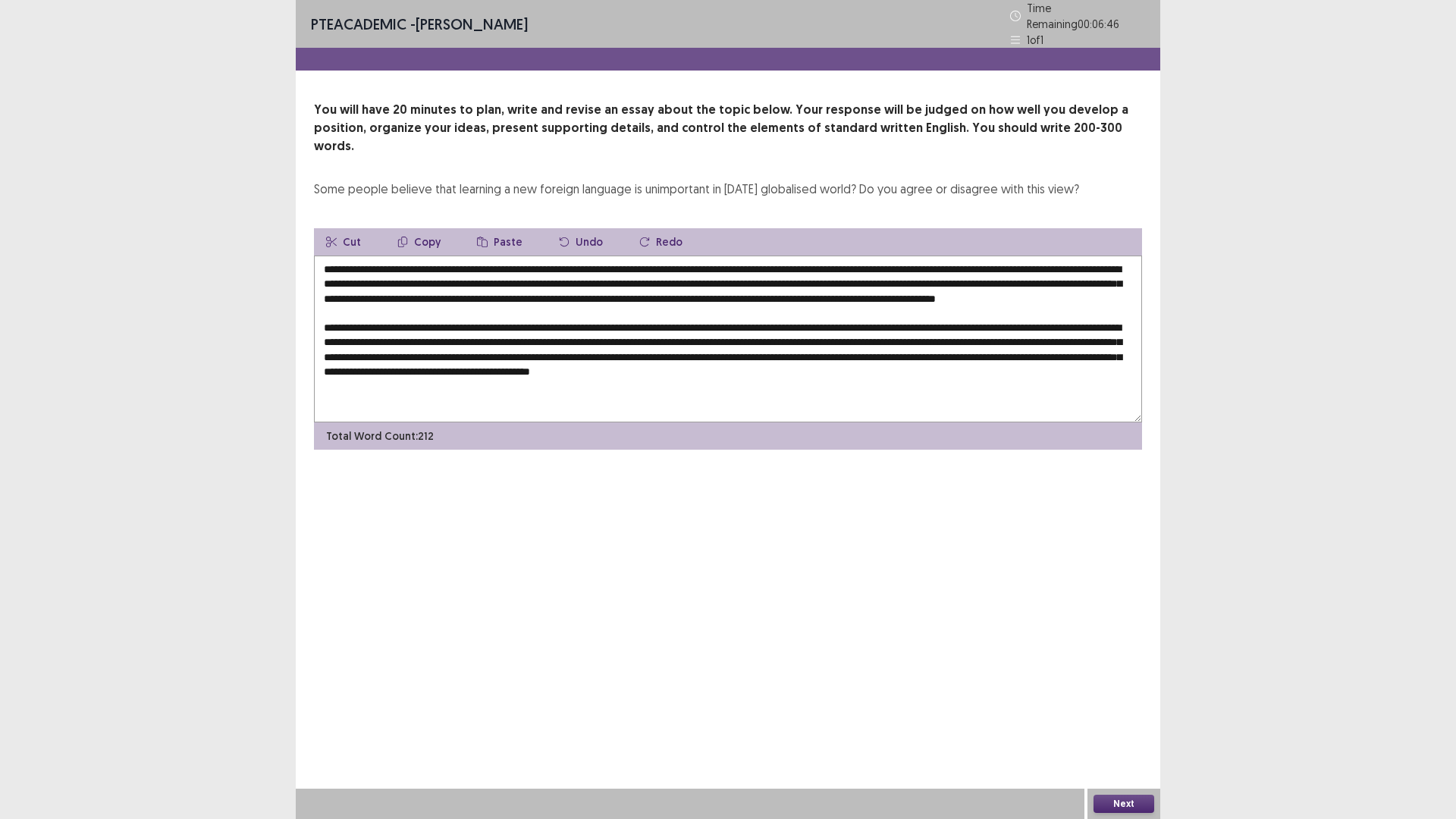
scroll to position [1, 0]
click at [554, 387] on textarea at bounding box center [728, 339] width 828 height 167
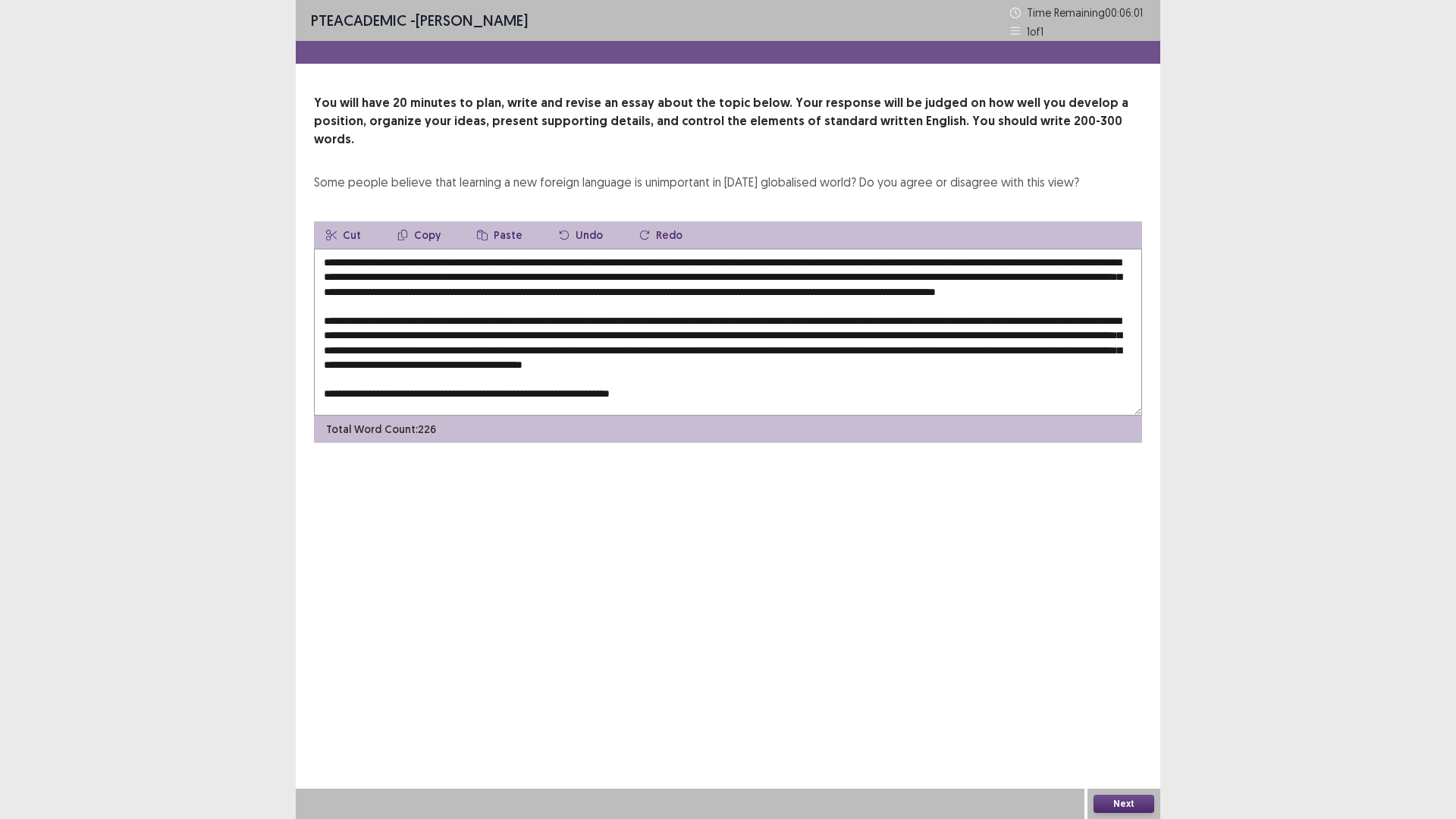
click at [714, 391] on textarea at bounding box center [728, 332] width 828 height 167
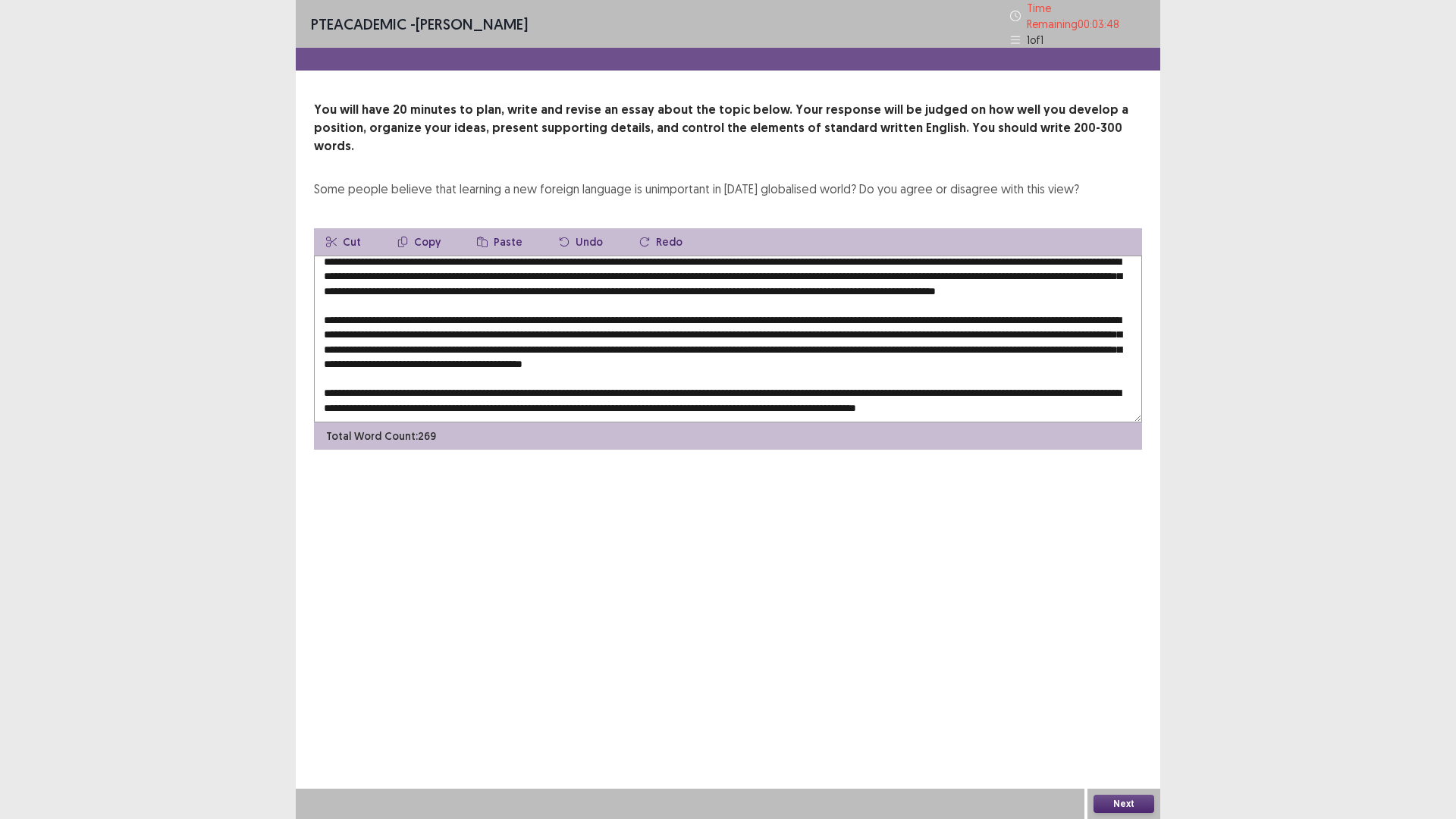
scroll to position [30, 0]
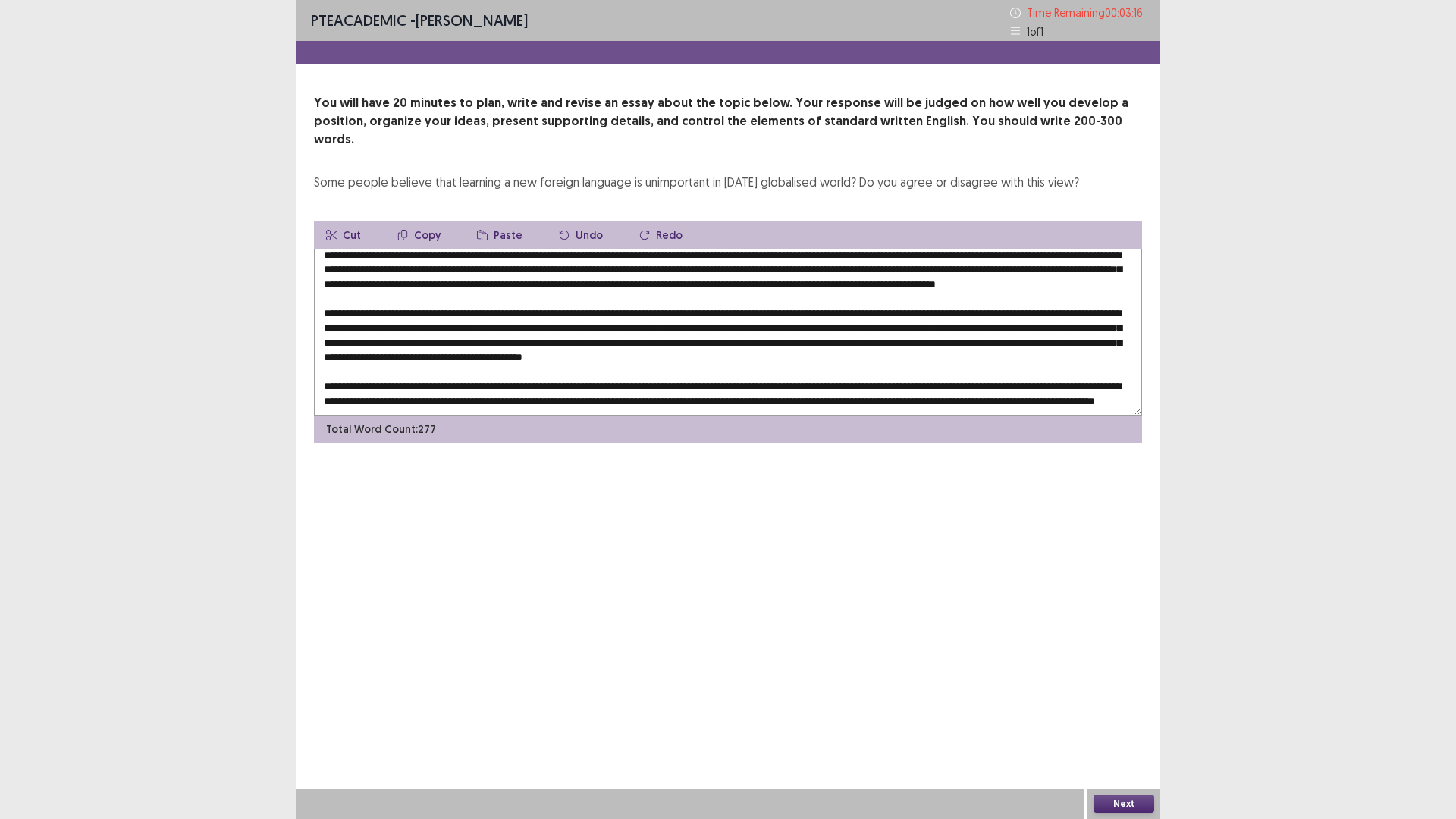
click at [531, 391] on textarea at bounding box center [728, 332] width 828 height 167
click at [656, 388] on textarea at bounding box center [728, 332] width 828 height 167
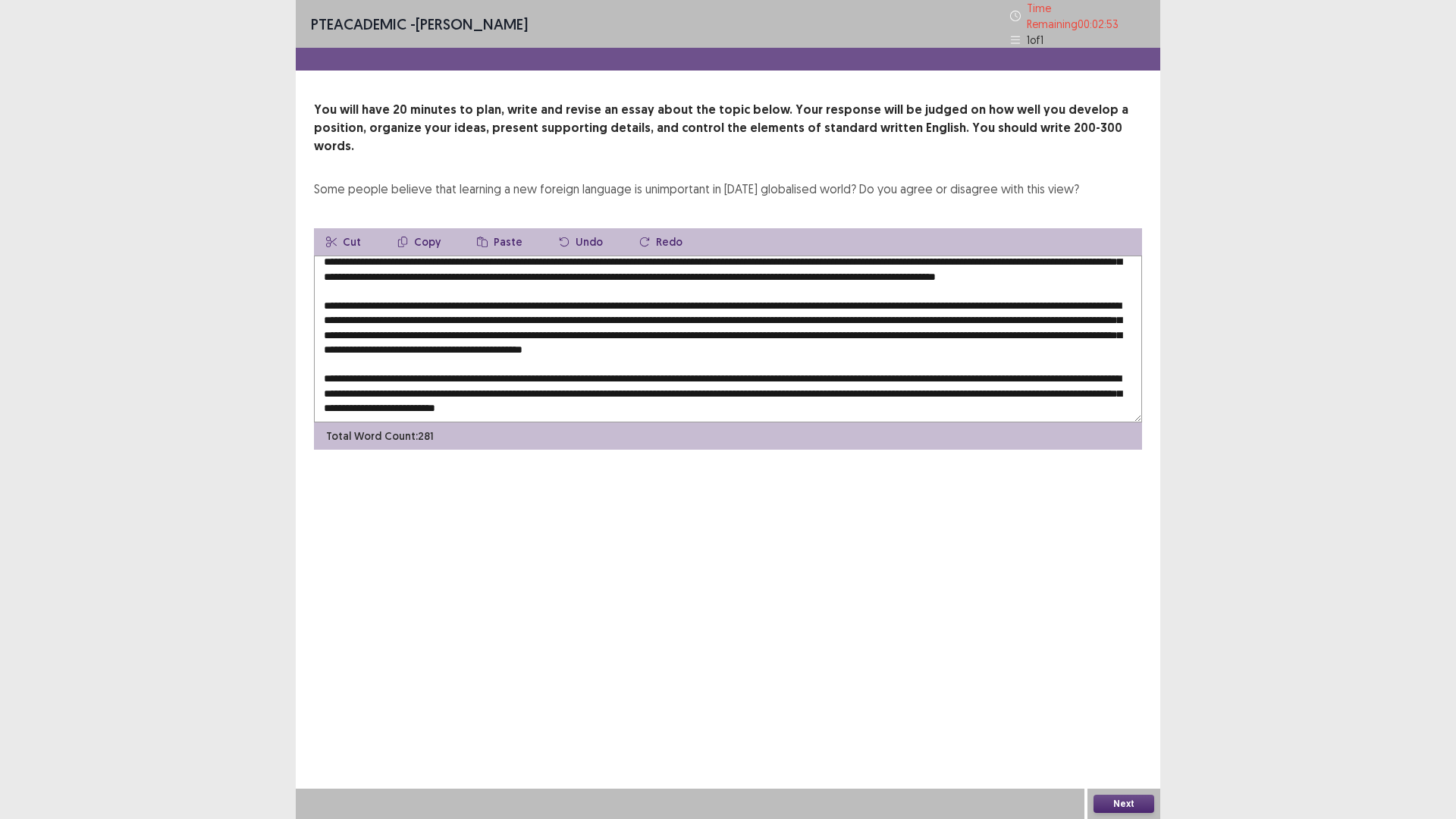
scroll to position [60, 0]
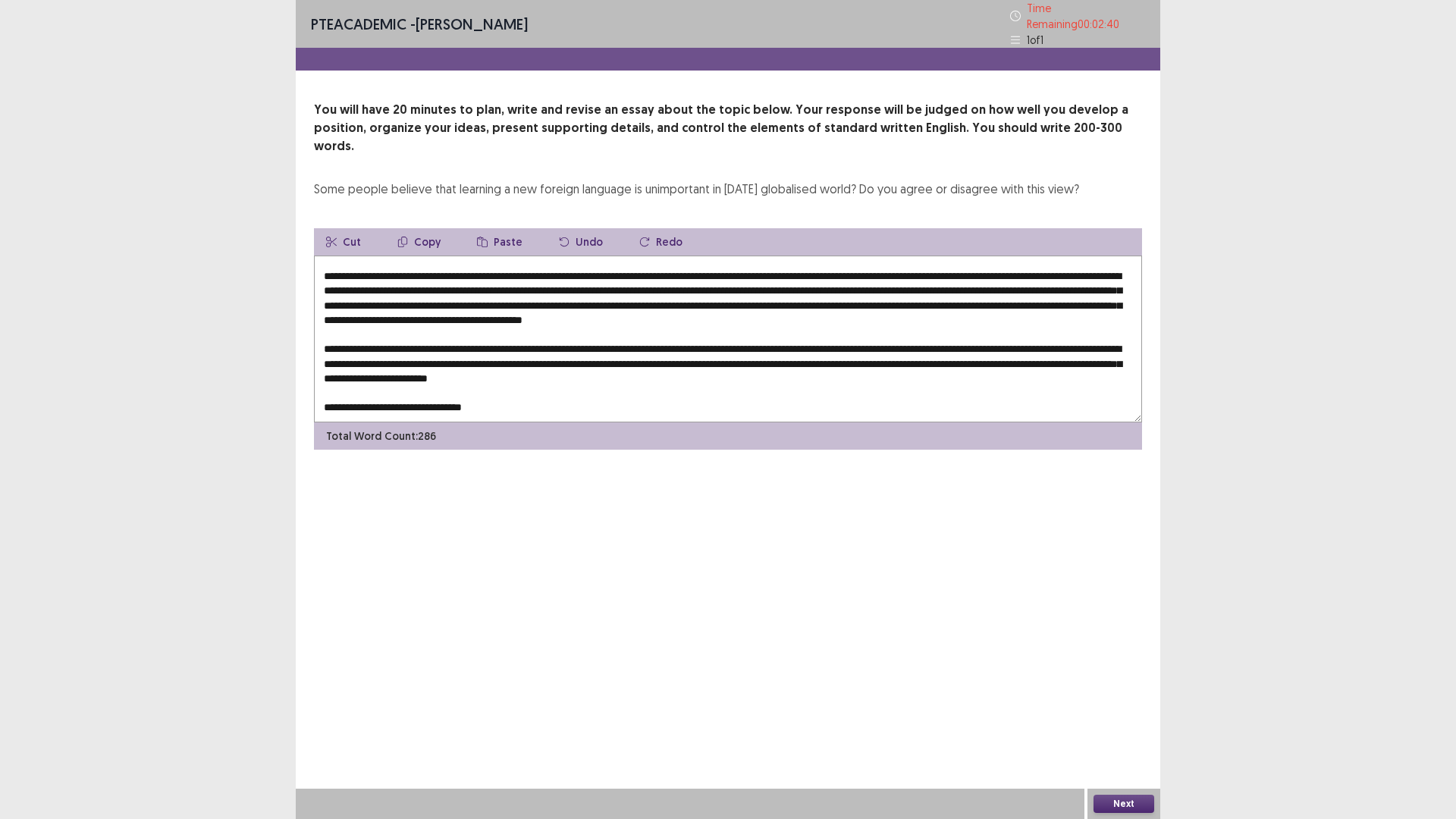
click at [397, 396] on textarea at bounding box center [728, 339] width 828 height 167
click at [563, 380] on textarea at bounding box center [728, 339] width 828 height 167
click at [542, 380] on textarea at bounding box center [728, 339] width 828 height 167
click at [521, 396] on textarea at bounding box center [728, 339] width 828 height 167
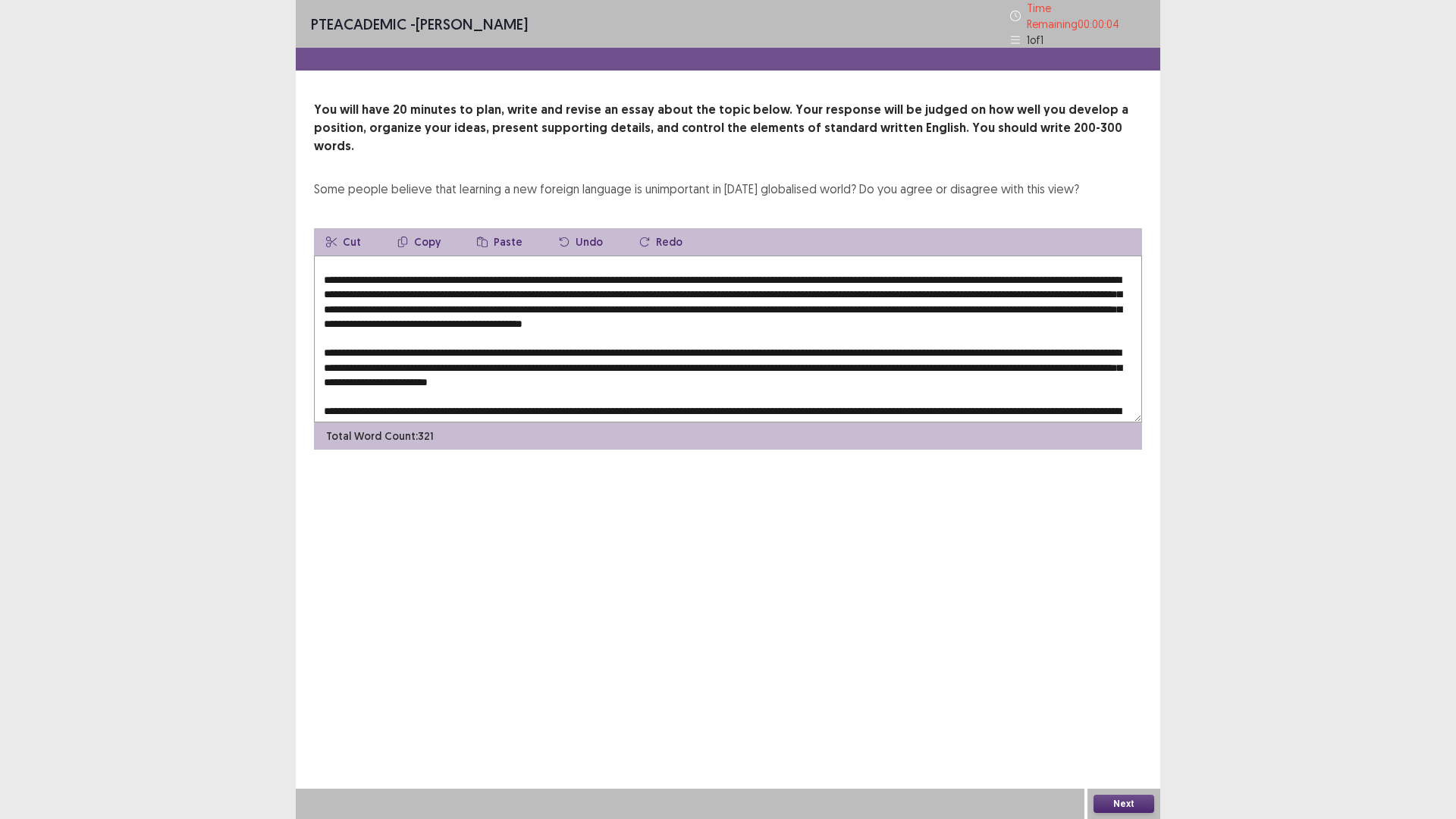
scroll to position [3, 0]
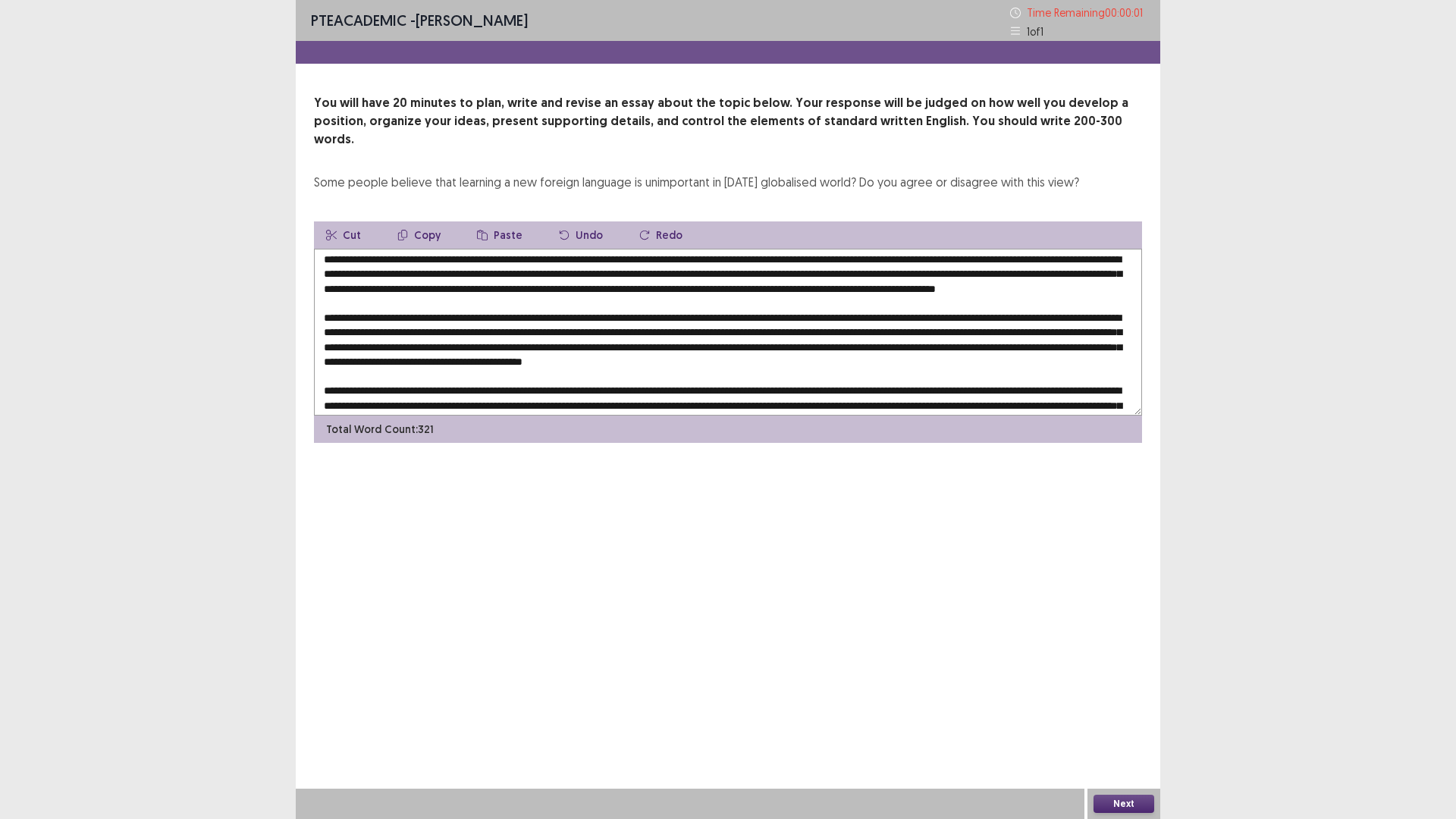
drag, startPoint x: 1117, startPoint y: 275, endPoint x: 518, endPoint y: 339, distance: 602.4
click at [518, 339] on textarea at bounding box center [728, 332] width 828 height 167
type textarea "**********"
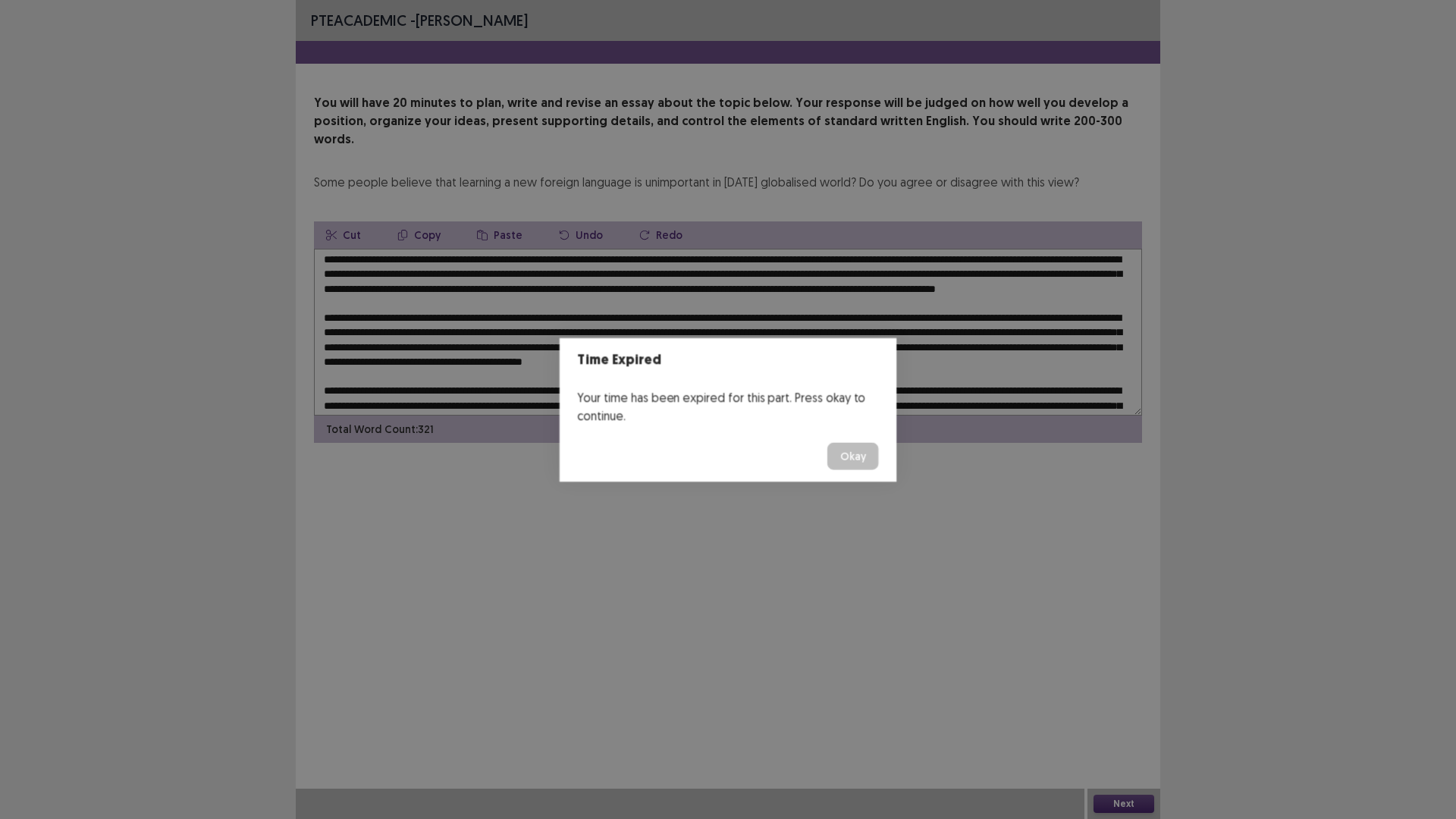
click at [770, 349] on header "Time Expired" at bounding box center [728, 360] width 337 height 45
click at [866, 453] on button "Okay" at bounding box center [853, 457] width 51 height 27
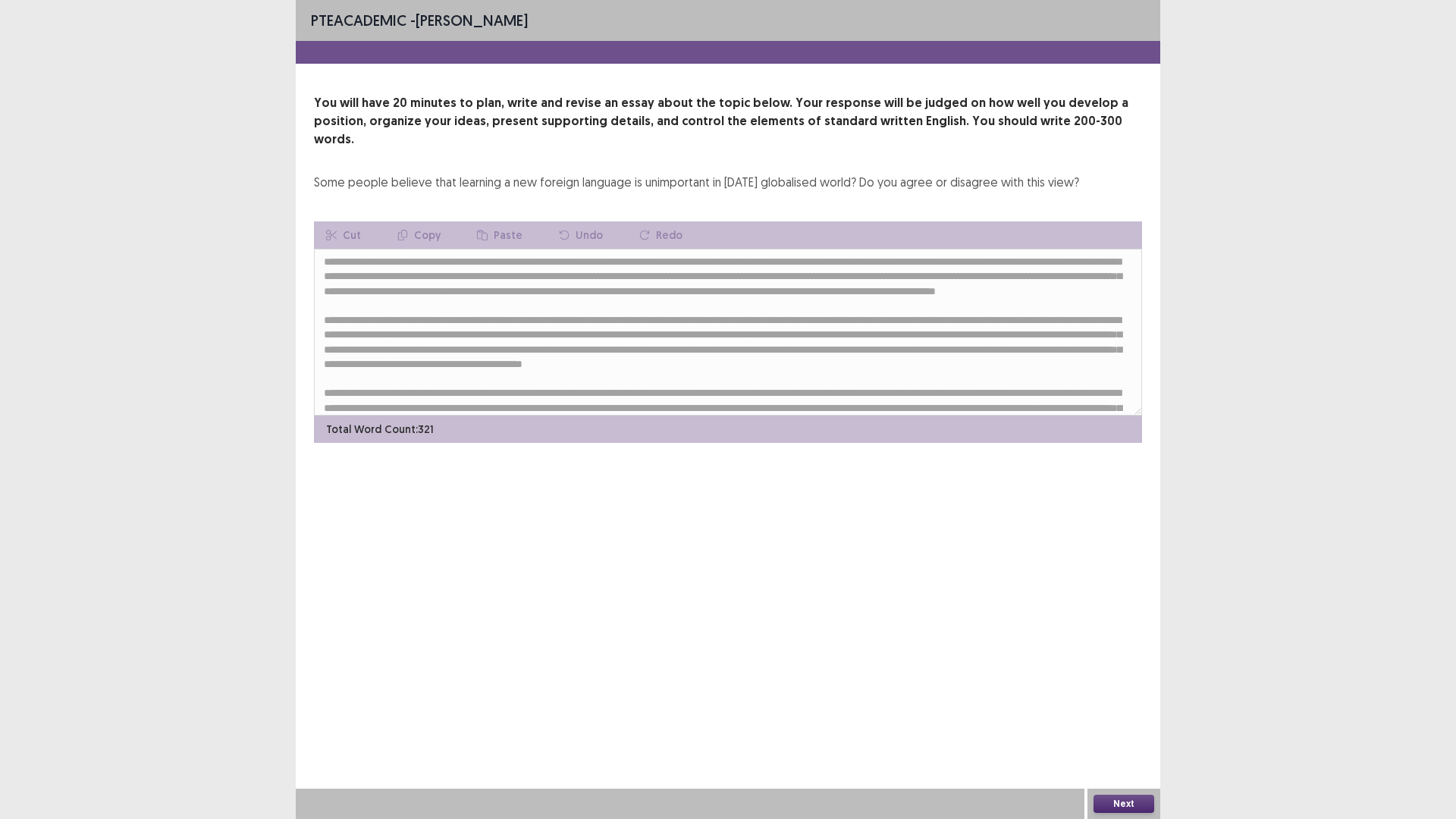
scroll to position [0, 0]
click at [1125, 807] on button "Next" at bounding box center [1123, 804] width 60 height 18
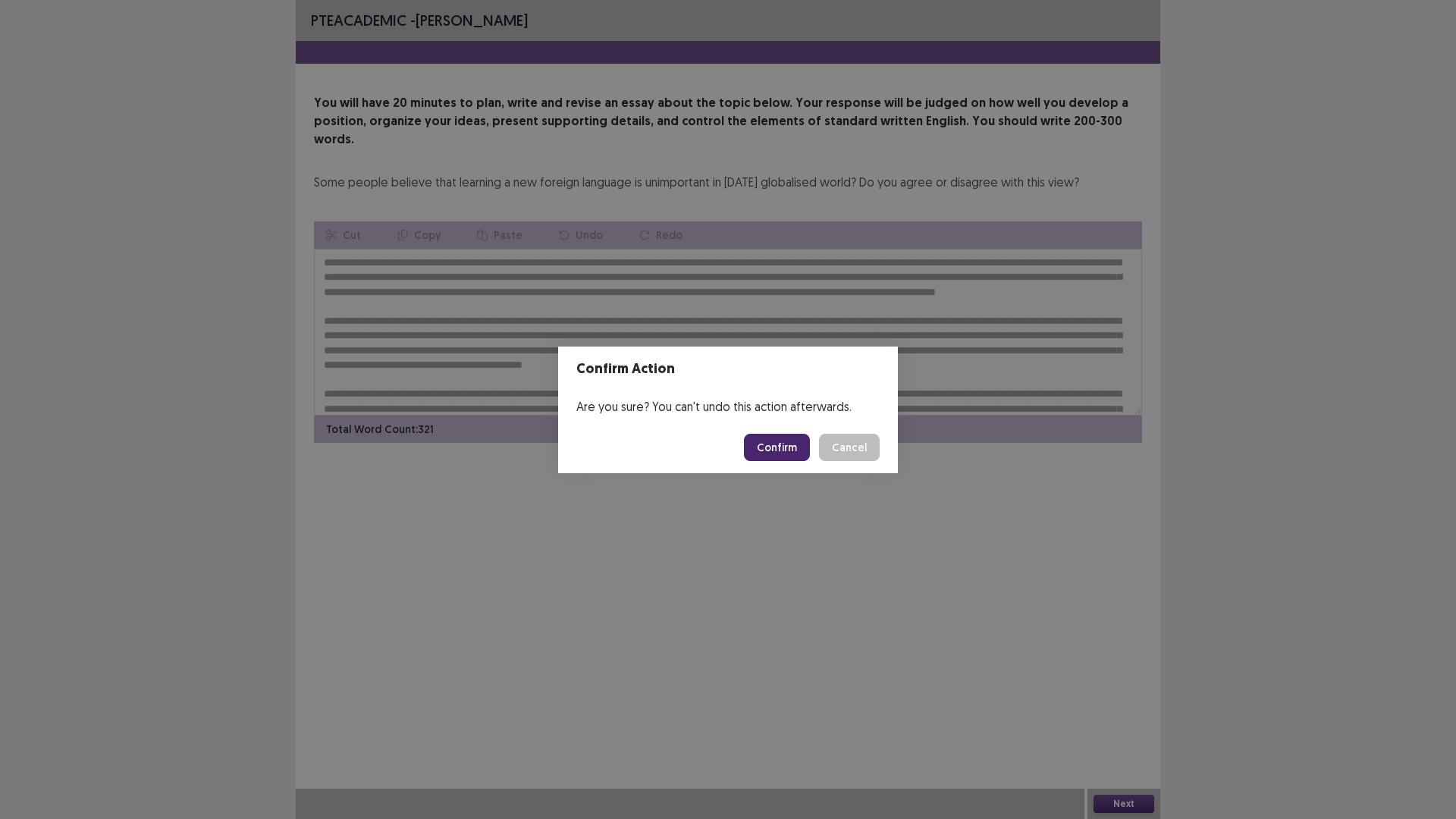
click at [791, 448] on button "Confirm" at bounding box center [776, 447] width 66 height 27
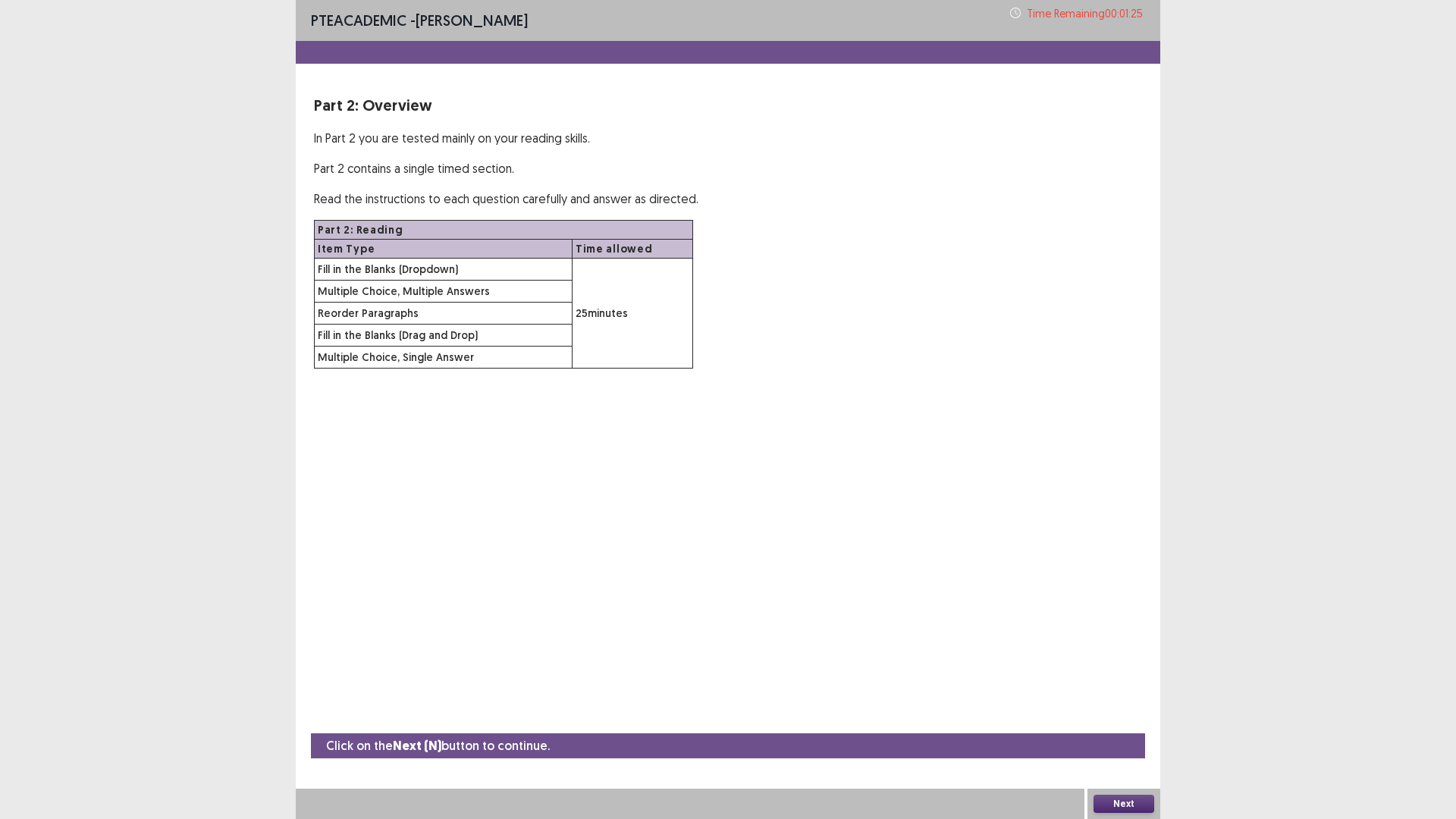
click at [1107, 813] on div "Next" at bounding box center [1124, 805] width 73 height 31
click at [1123, 808] on button "Next" at bounding box center [1123, 804] width 60 height 18
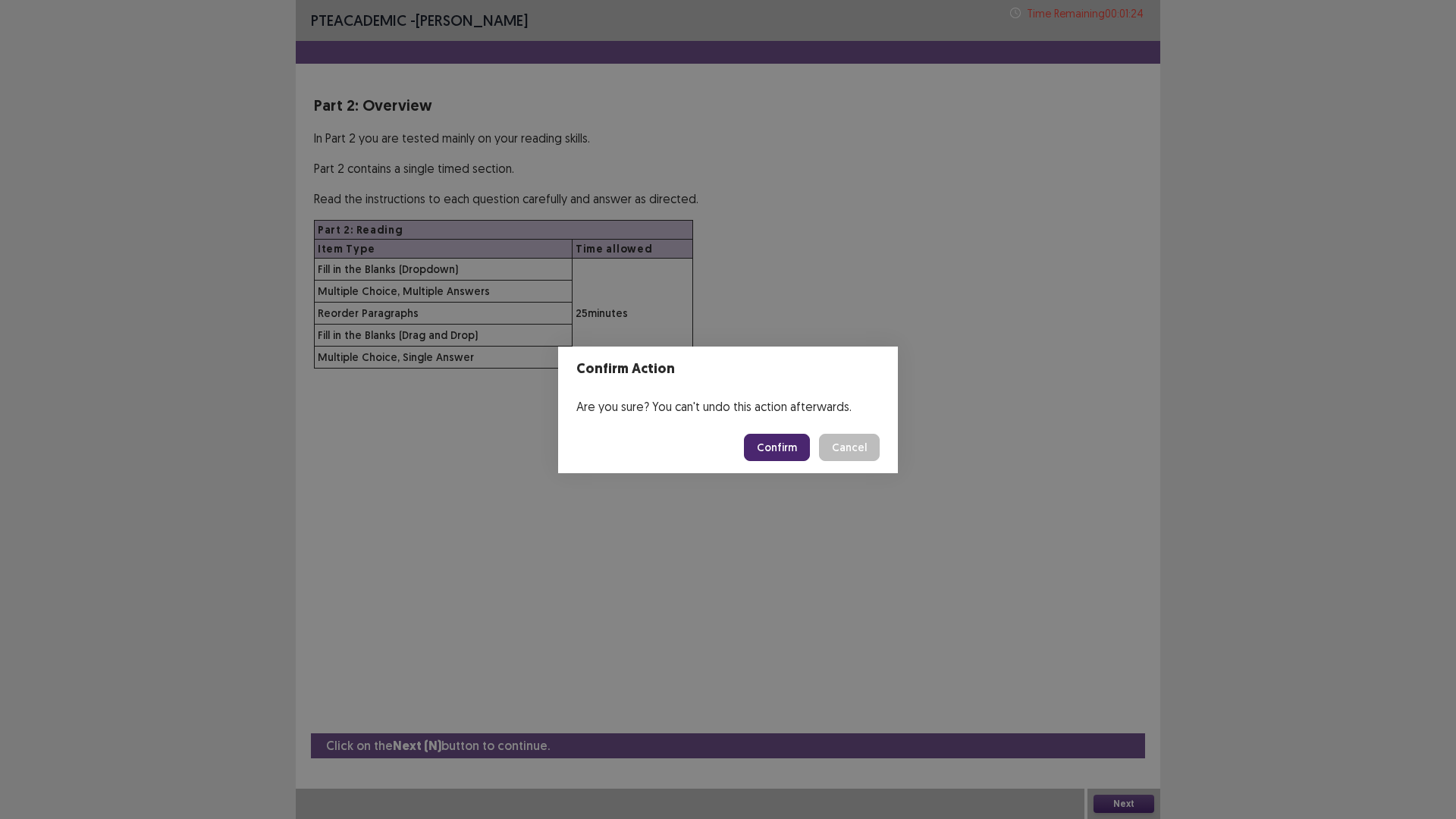
click at [795, 434] on button "Confirm" at bounding box center [776, 447] width 66 height 27
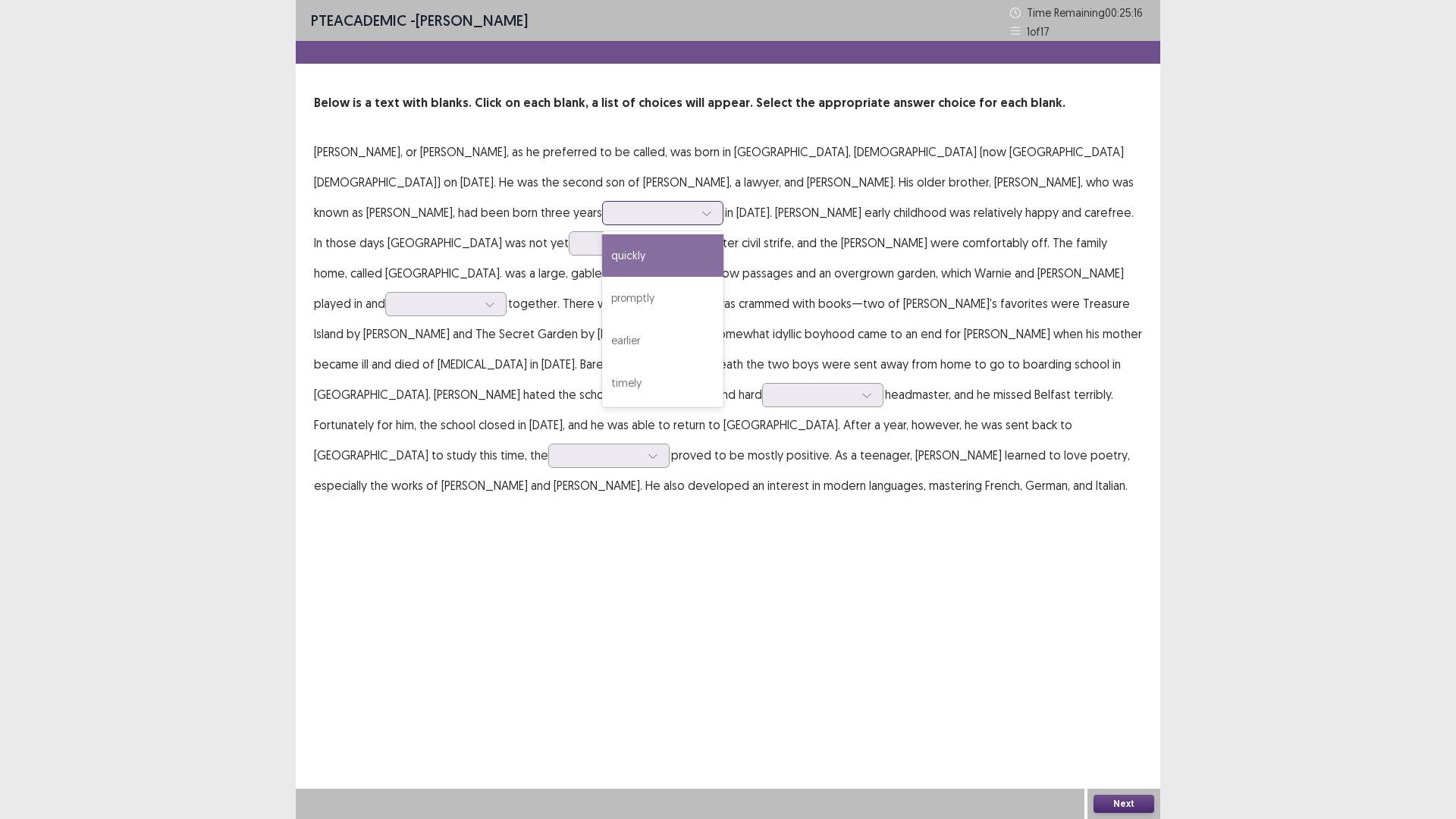
click at [701, 212] on icon at bounding box center [707, 213] width 11 height 11
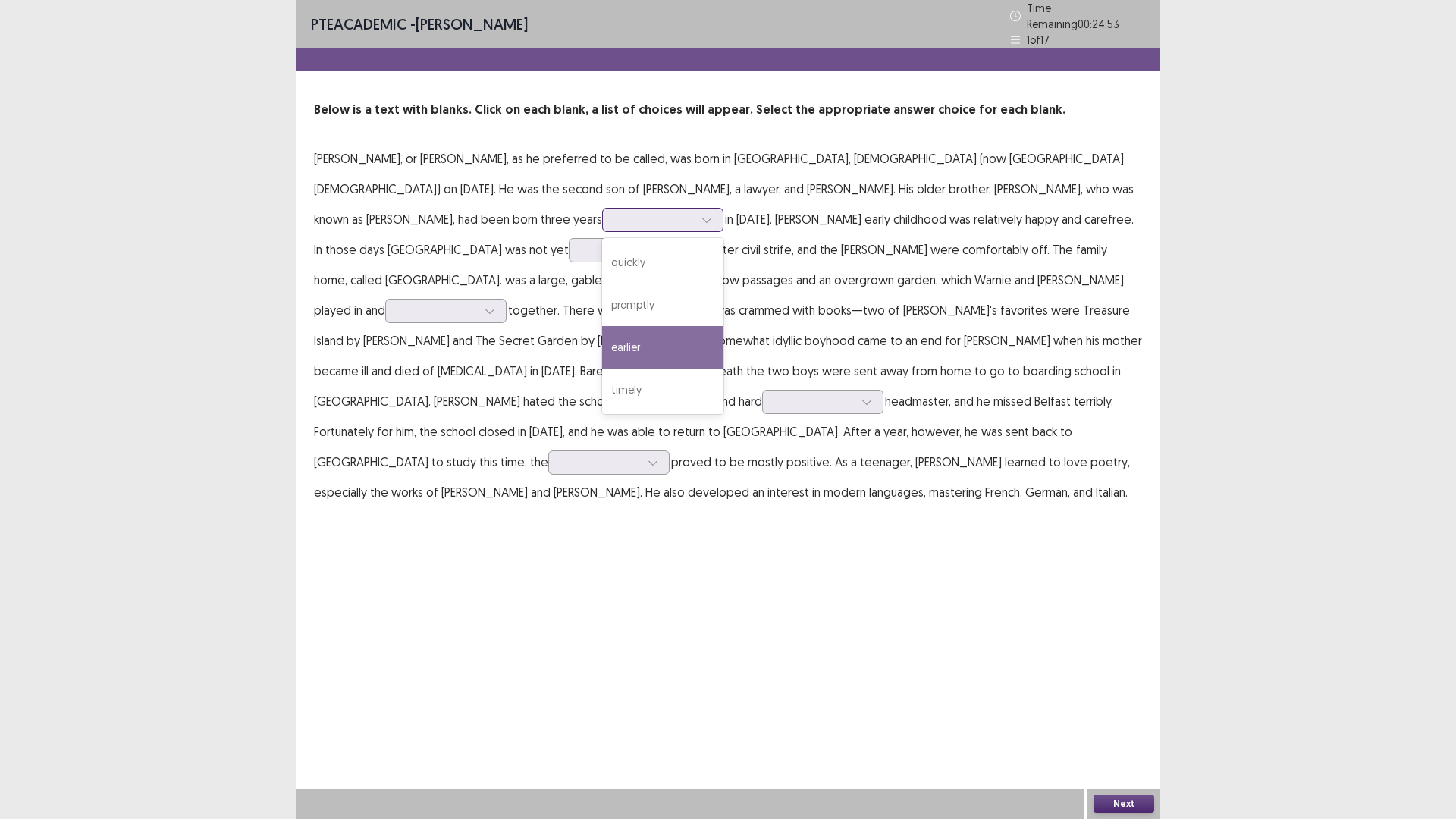
click at [602, 326] on div "earlier" at bounding box center [663, 347] width 121 height 42
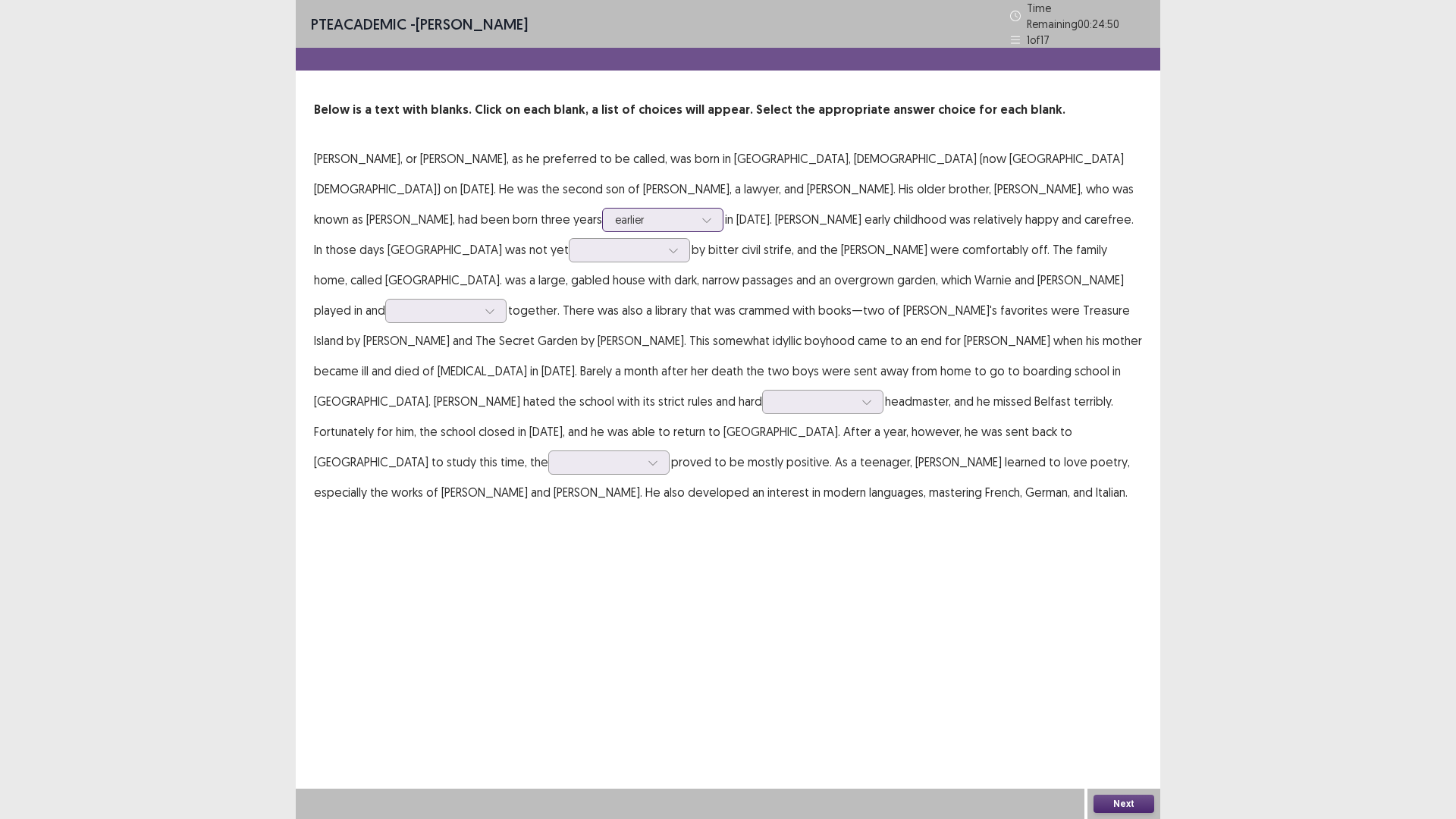
click at [615, 219] on div at bounding box center [654, 219] width 79 height 14
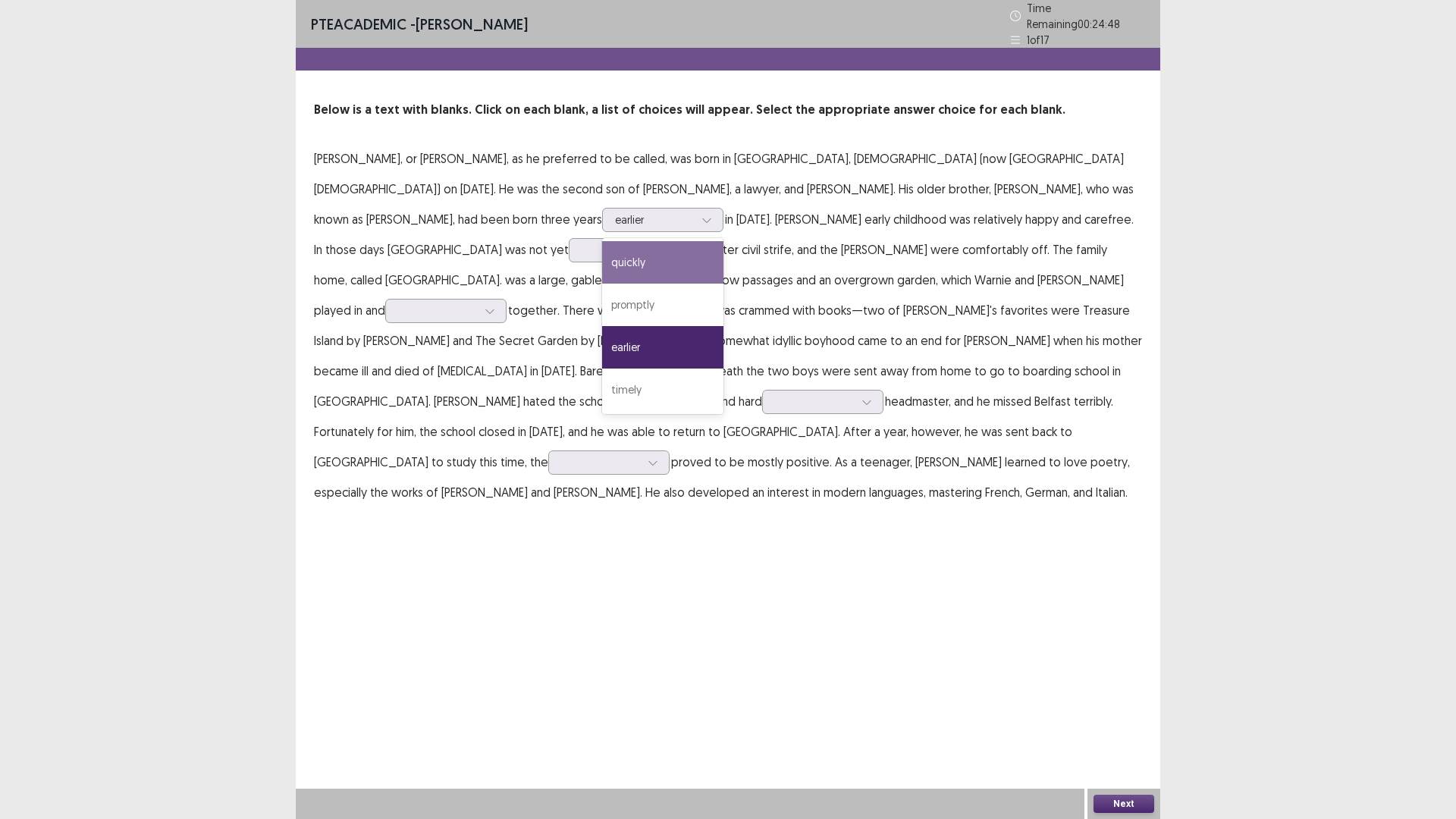
click at [508, 232] on p "[PERSON_NAME], or [PERSON_NAME], as he preferred to be called, was born in [GEO…" at bounding box center [728, 325] width 828 height 364
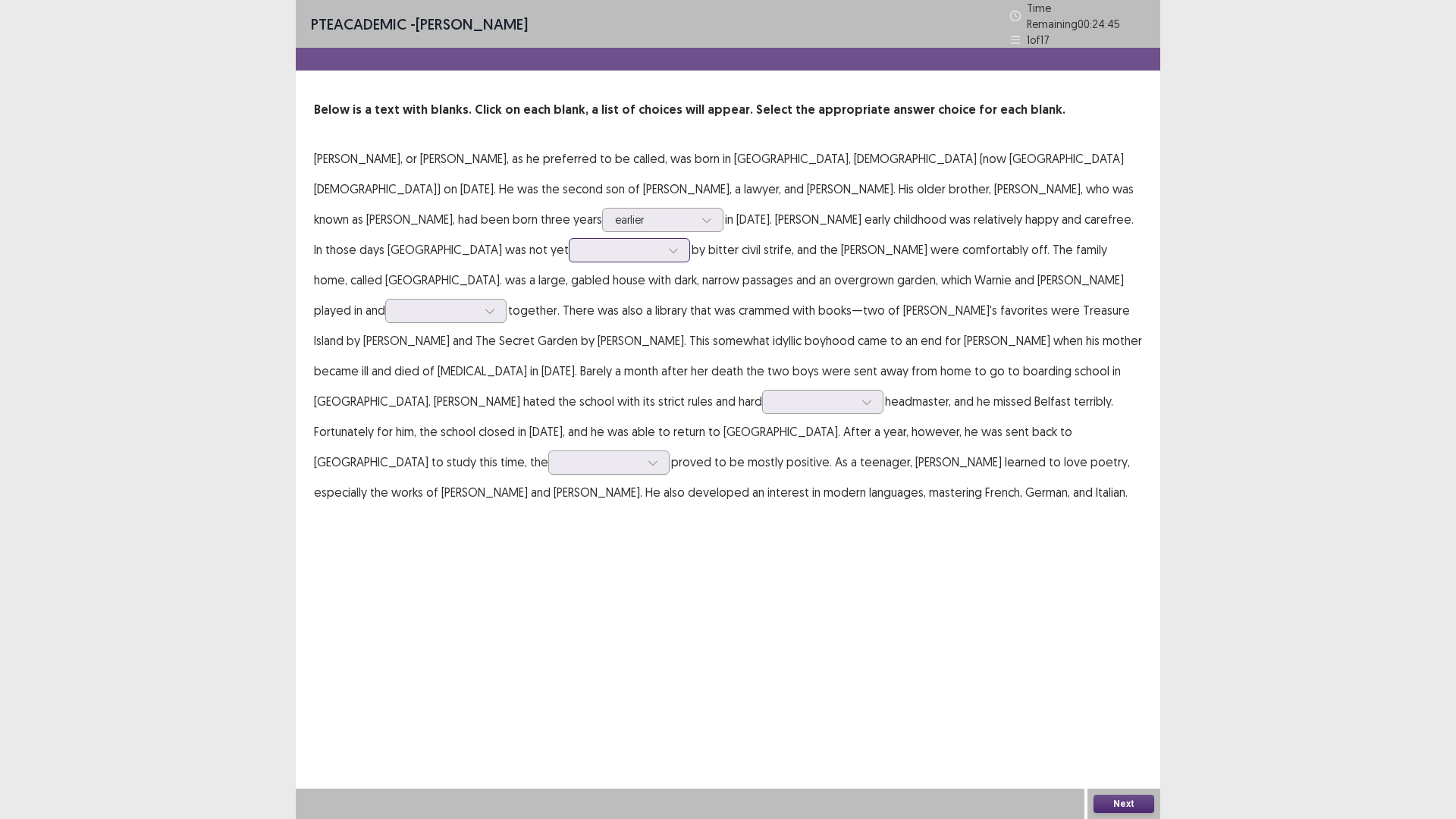
click at [661, 243] on div at bounding box center [620, 250] width 79 height 14
click at [796, 253] on p "[PERSON_NAME], or [PERSON_NAME], as he preferred to be called, was born in [GEO…" at bounding box center [728, 325] width 828 height 364
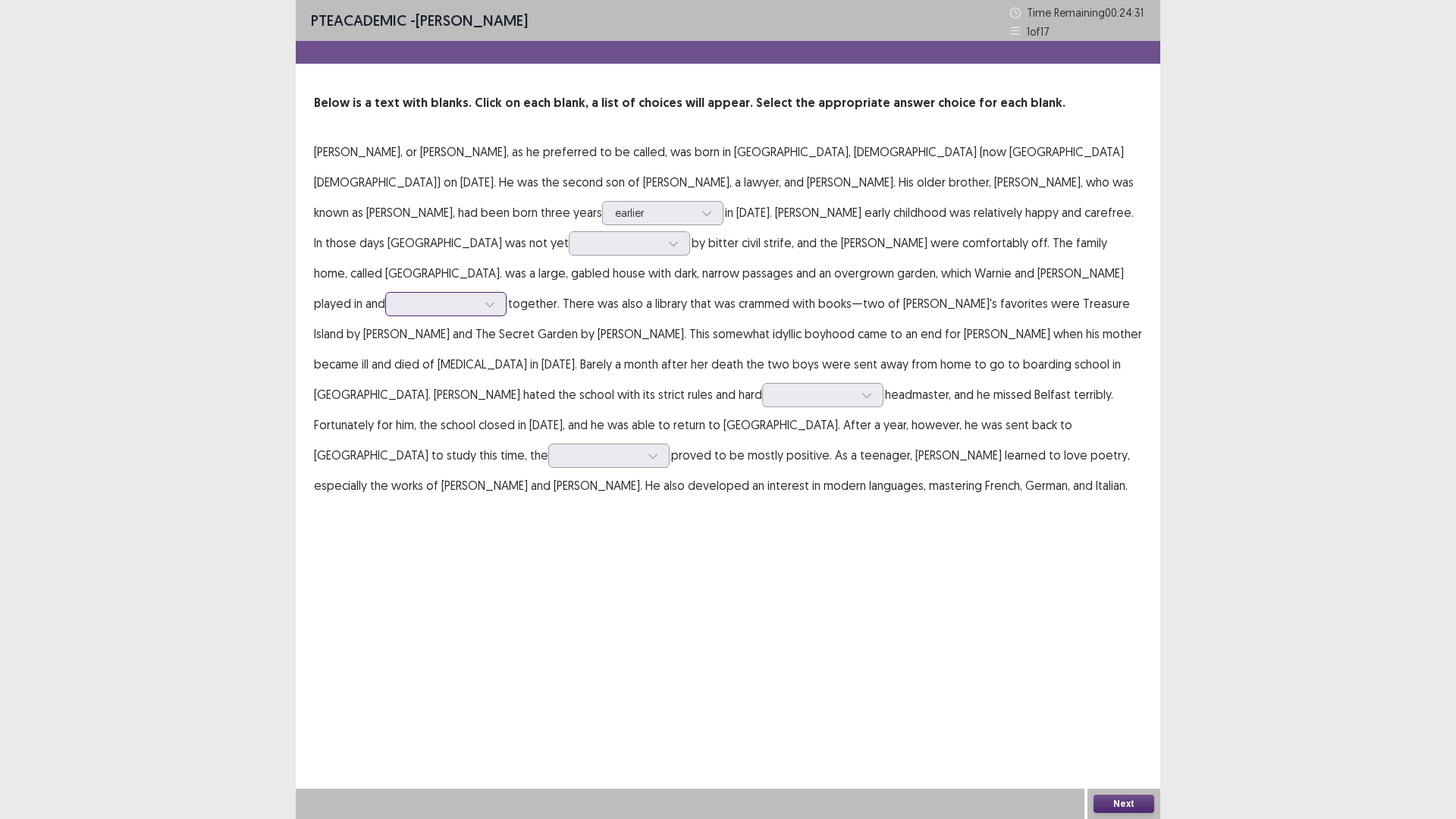
click at [477, 296] on div at bounding box center [437, 303] width 79 height 14
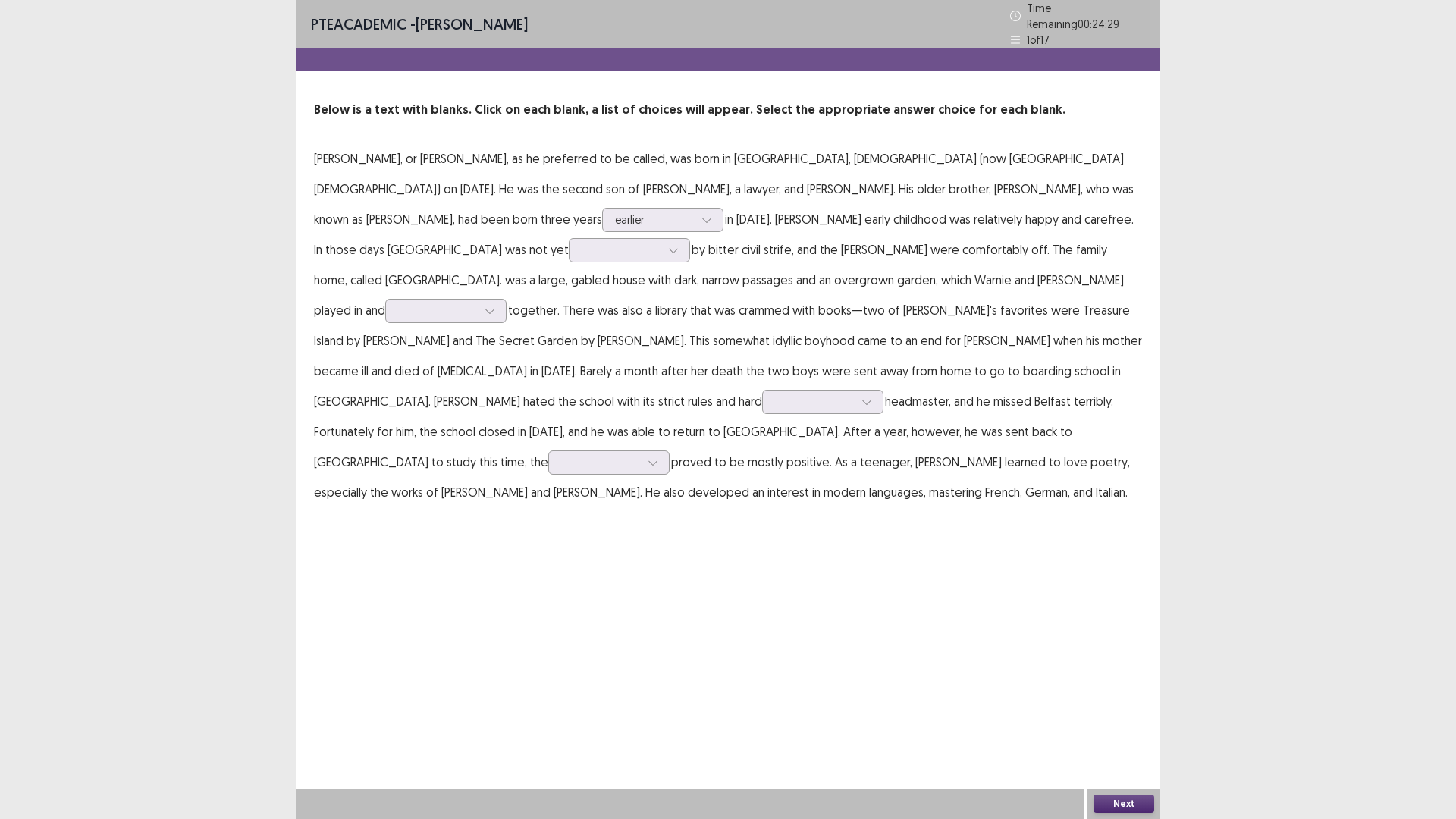
click at [1156, 280] on div "Below is a text with blanks. Click on each blank, a list of choices will appear…" at bounding box center [728, 304] width 865 height 406
click at [661, 243] on div at bounding box center [620, 250] width 79 height 14
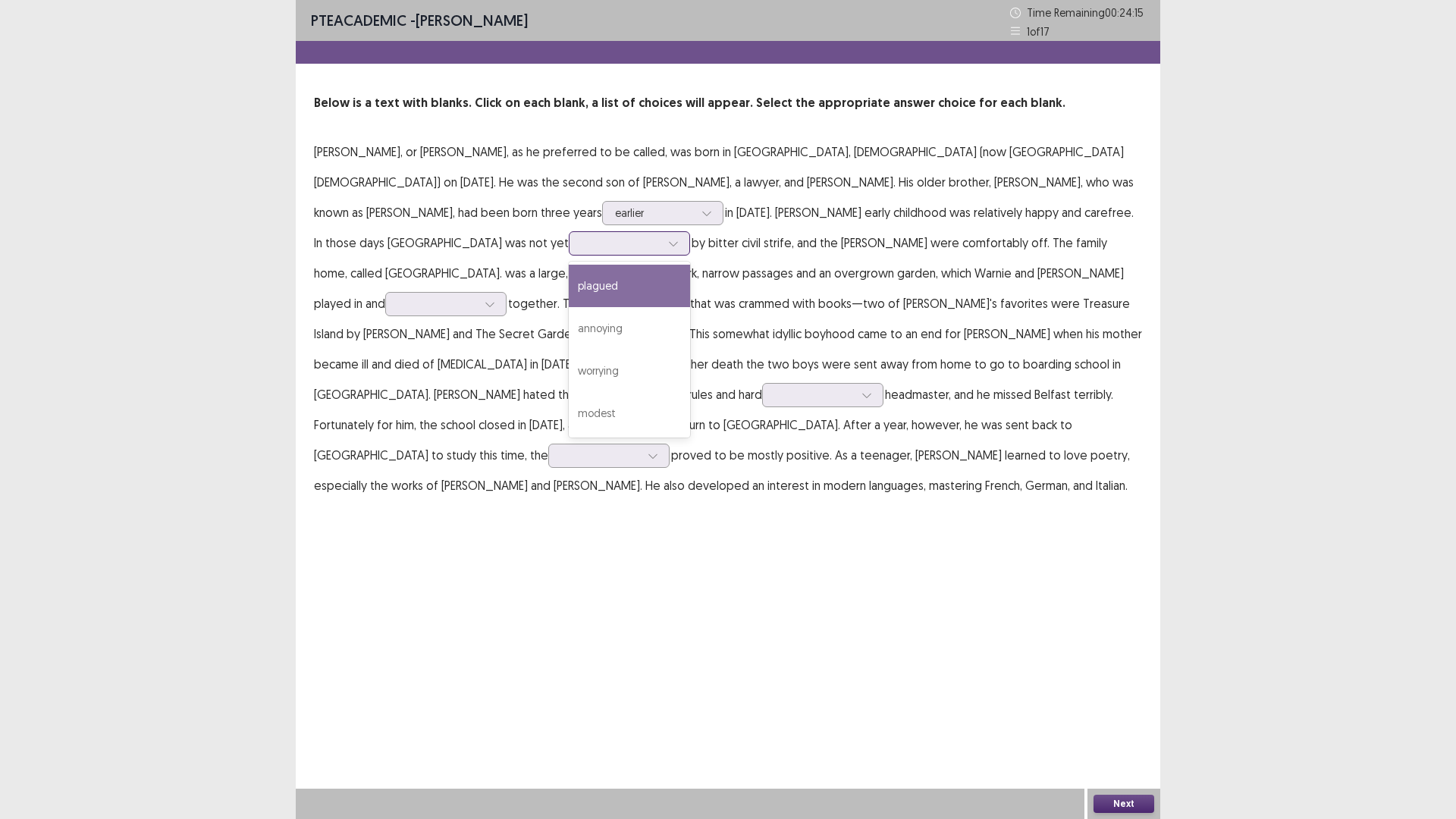
click at [690, 269] on div "plagued" at bounding box center [629, 285] width 121 height 42
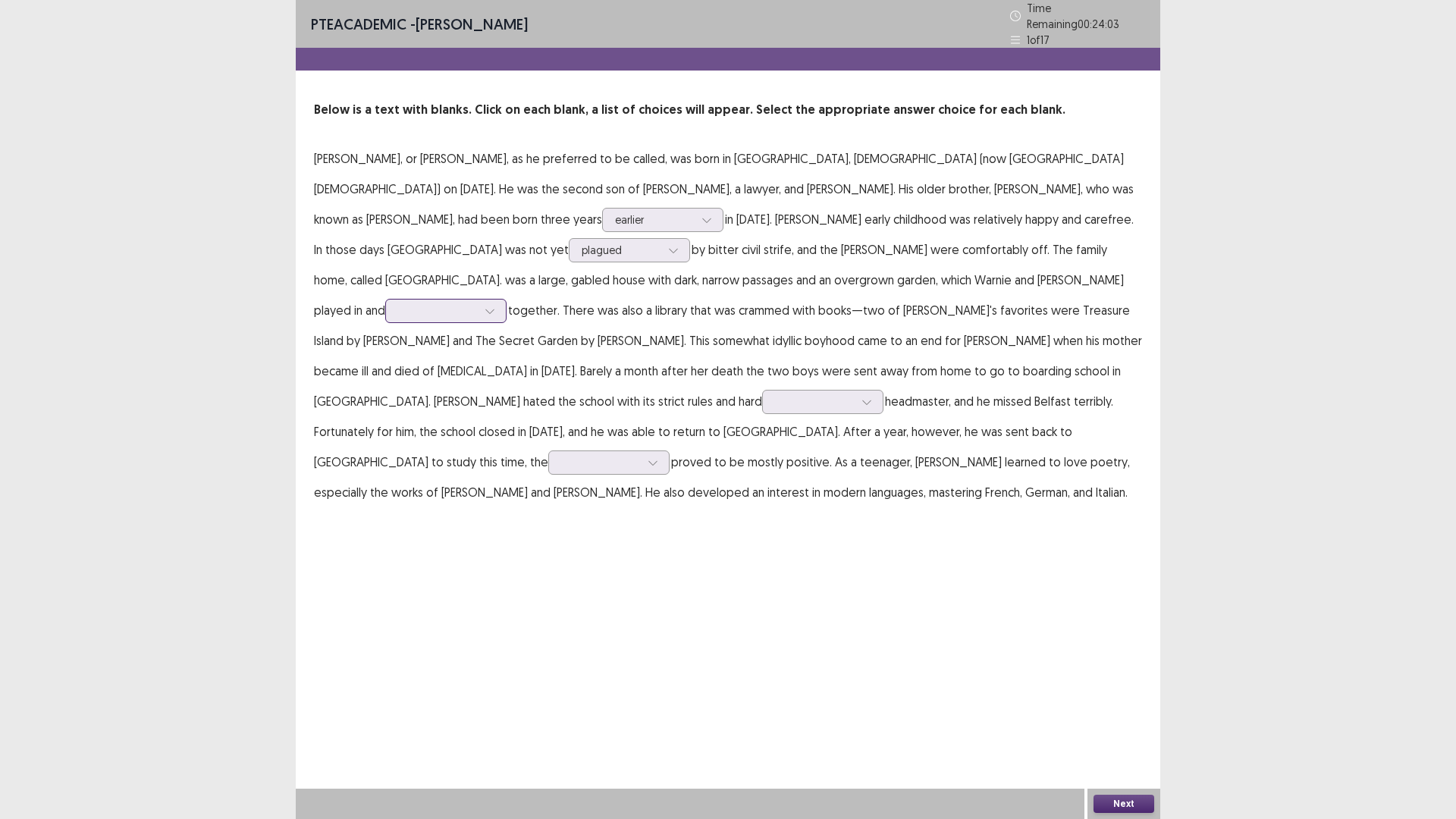
click at [477, 303] on div at bounding box center [437, 311] width 79 height 14
click at [506, 375] on div "explored" at bounding box center [446, 396] width 121 height 42
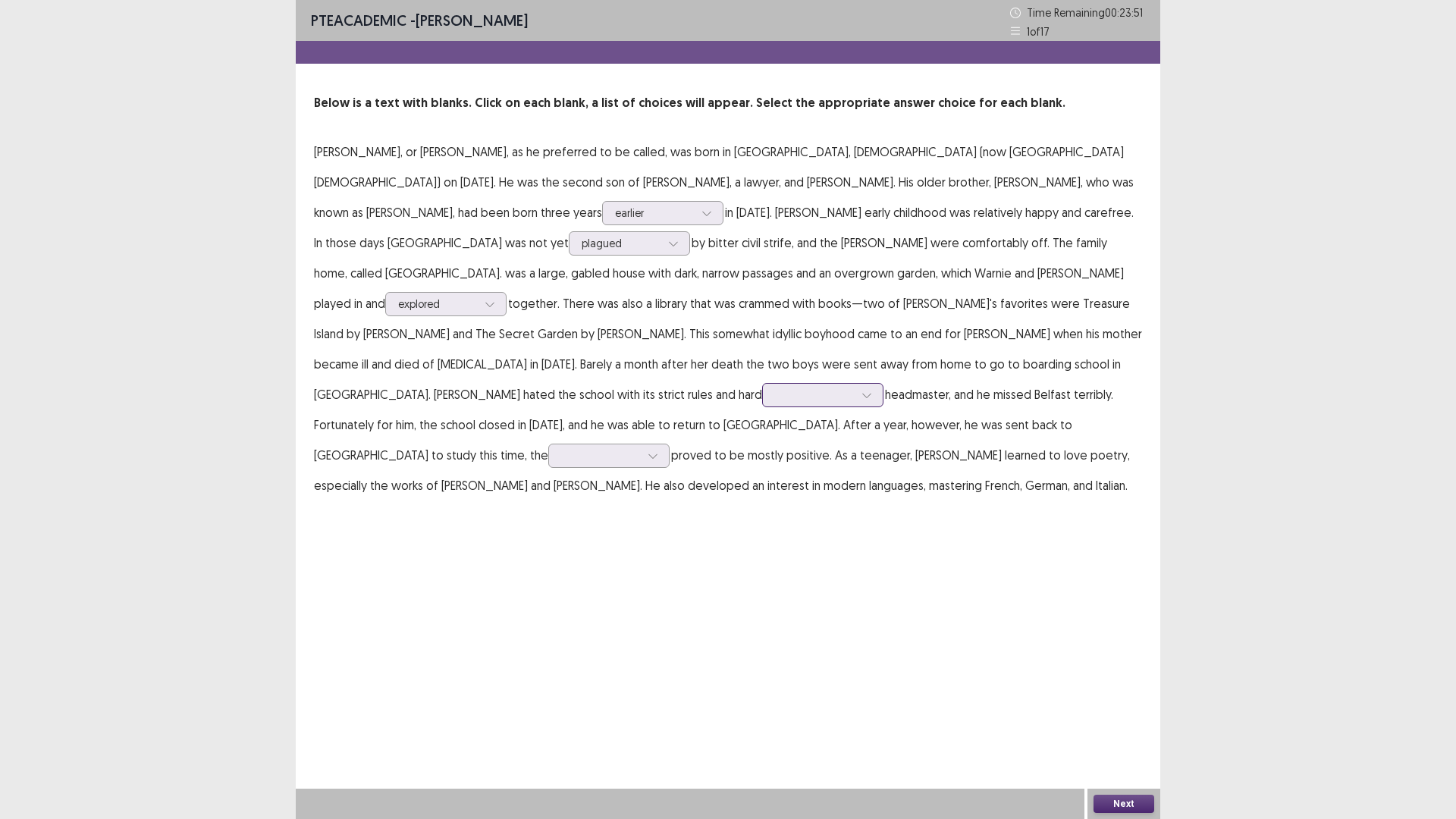
click at [820, 387] on div at bounding box center [813, 395] width 79 height 14
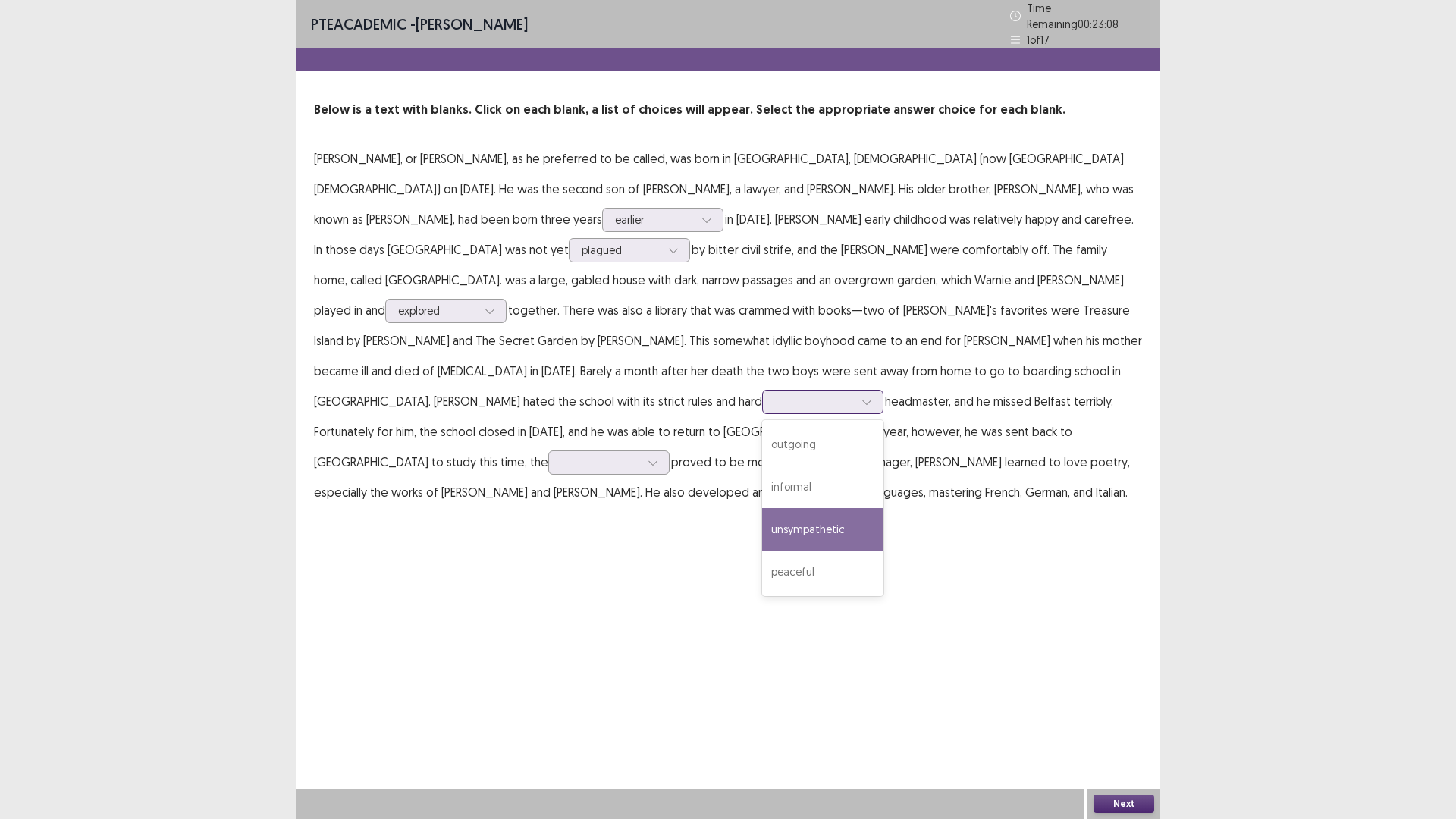
click at [788, 508] on div "unsympathetic" at bounding box center [822, 529] width 121 height 42
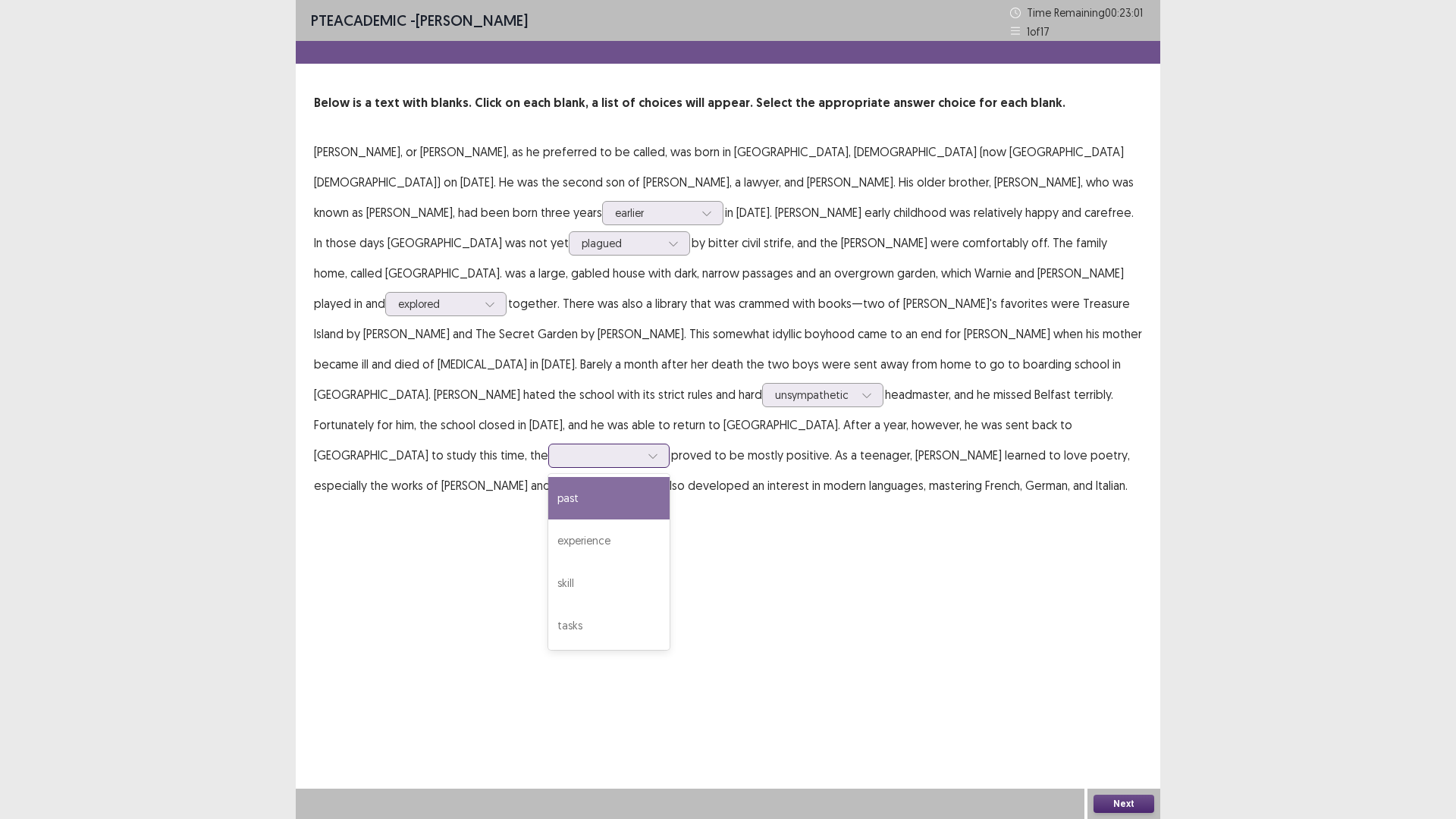
click at [561, 448] on div at bounding box center [600, 455] width 79 height 14
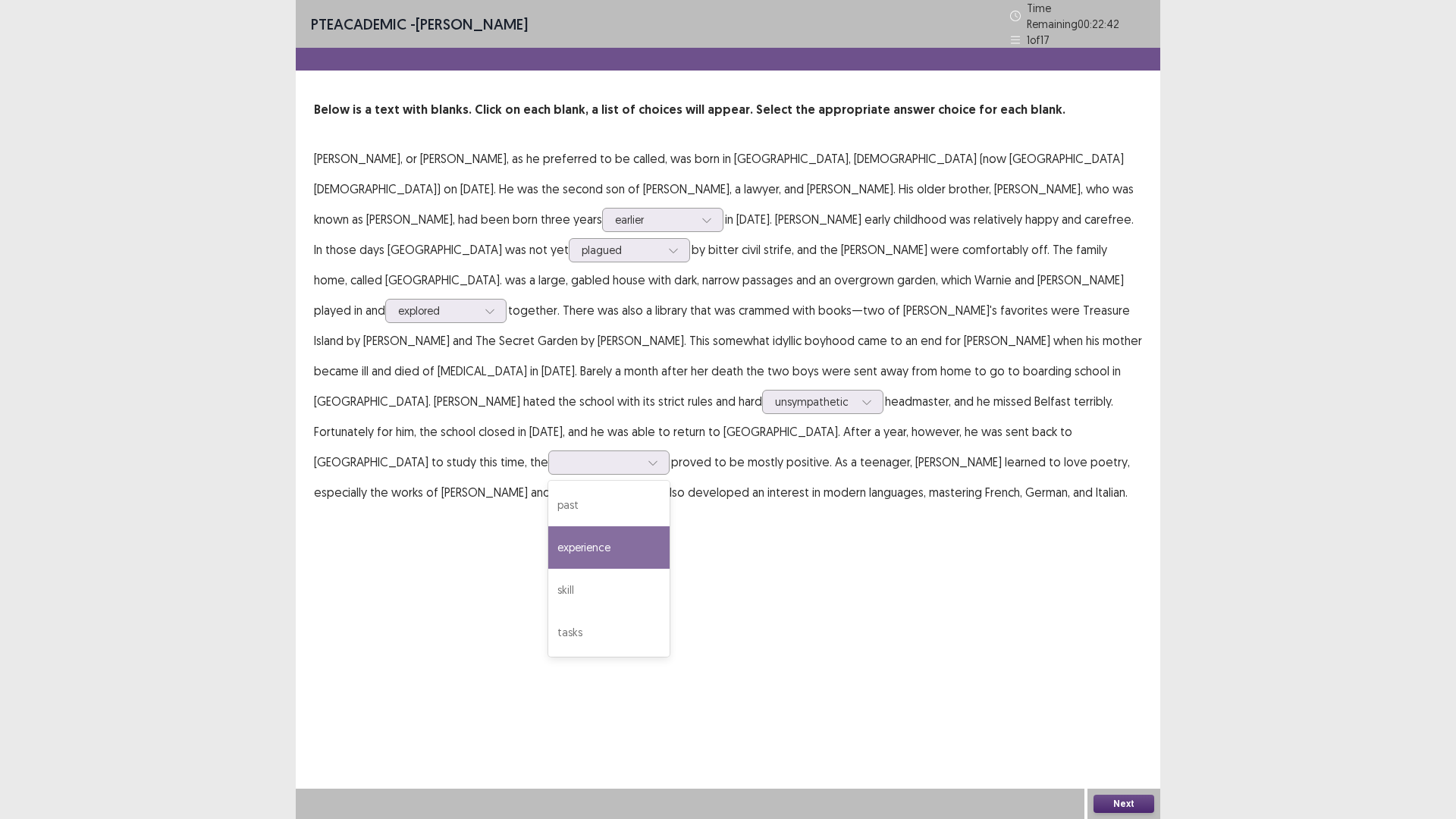
click at [770, 462] on p "[PERSON_NAME], or [PERSON_NAME], as he preferred to be called, was born in [GEO…" at bounding box center [728, 325] width 828 height 364
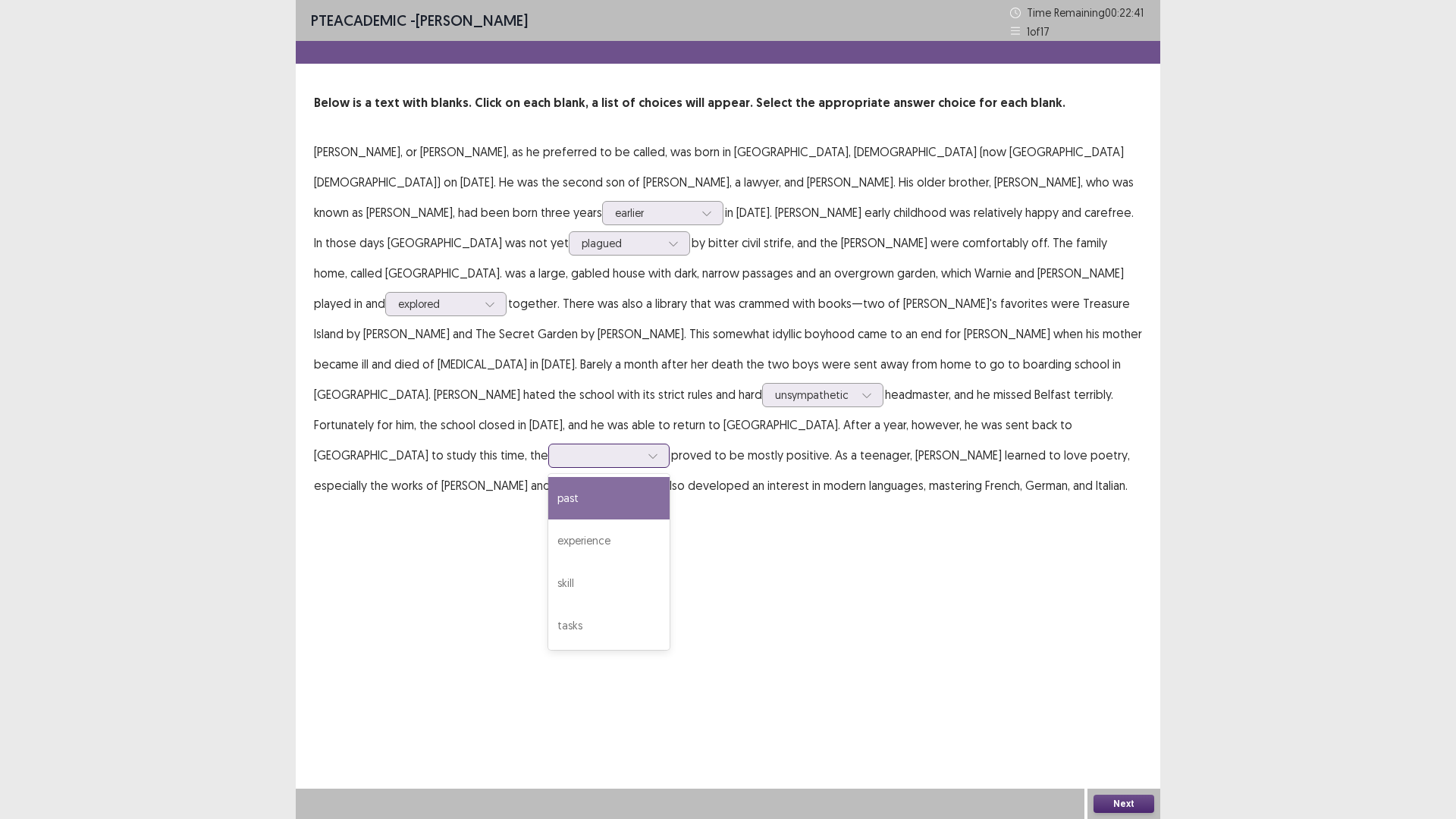
click at [642, 444] on div at bounding box center [653, 455] width 23 height 23
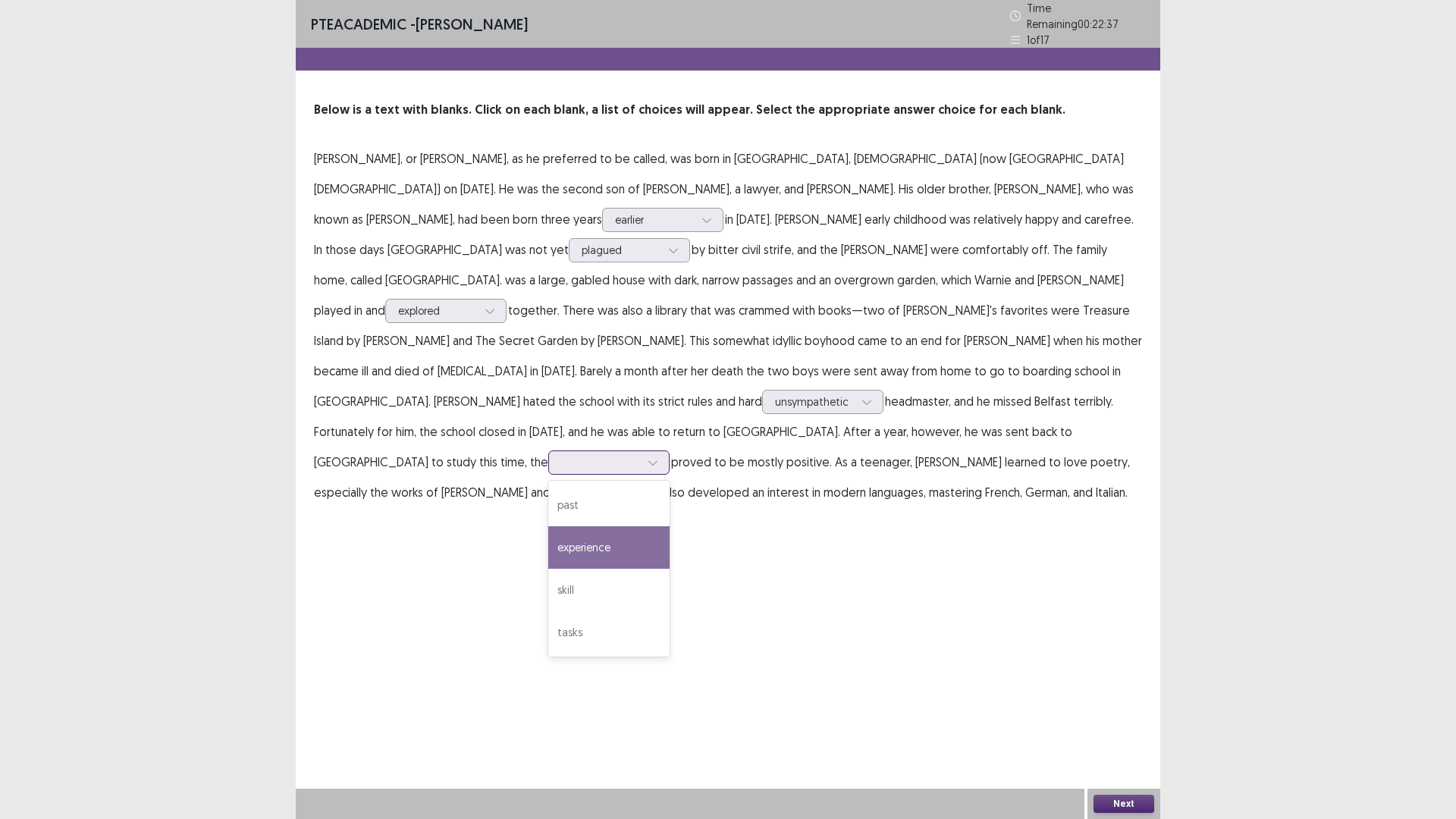
click at [548, 526] on div "experience" at bounding box center [608, 547] width 121 height 42
click at [1122, 794] on div "Next" at bounding box center [1124, 805] width 73 height 31
click at [1118, 807] on button "Next" at bounding box center [1123, 804] width 60 height 18
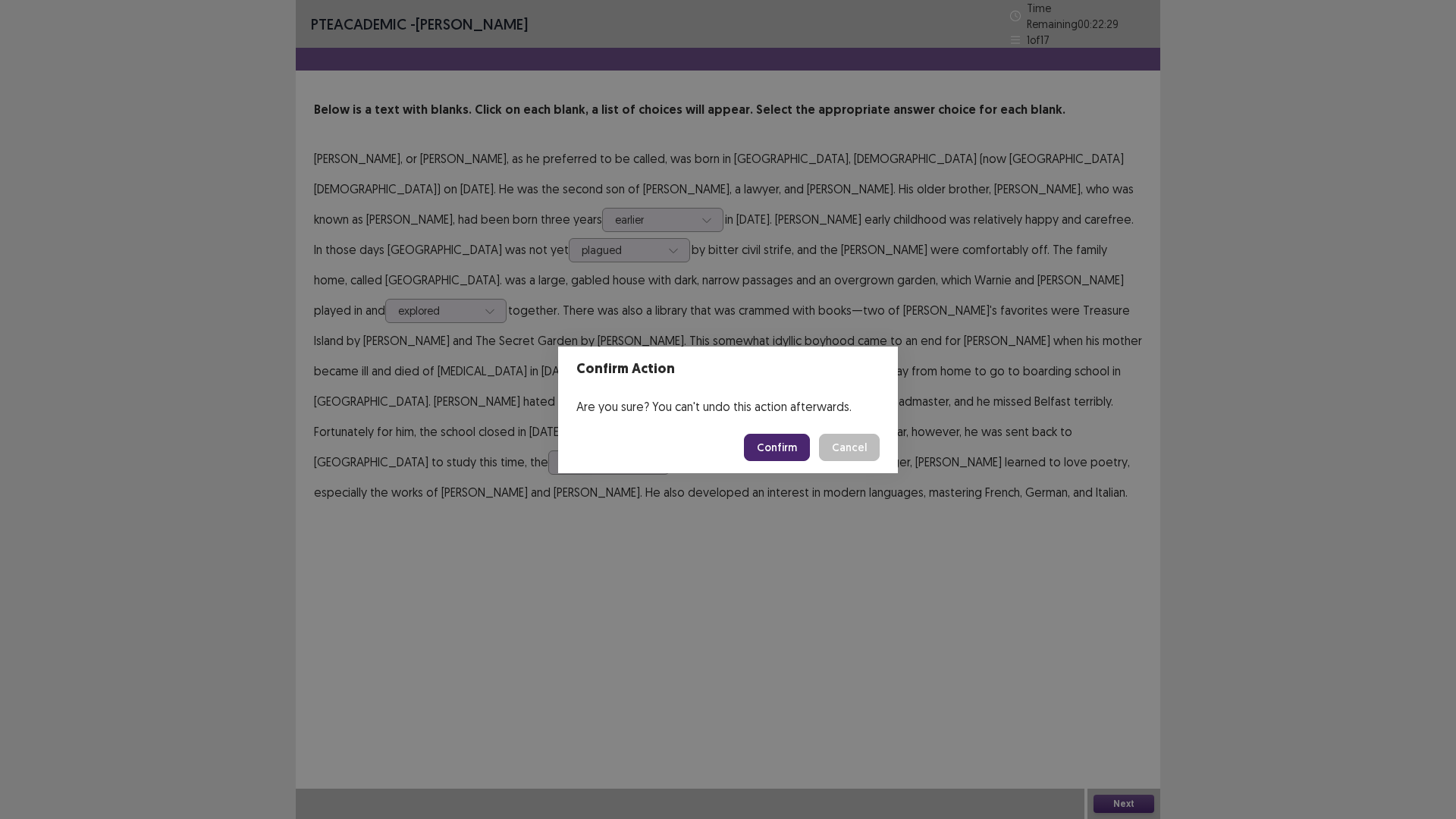
click at [765, 447] on button "Confirm" at bounding box center [776, 447] width 66 height 27
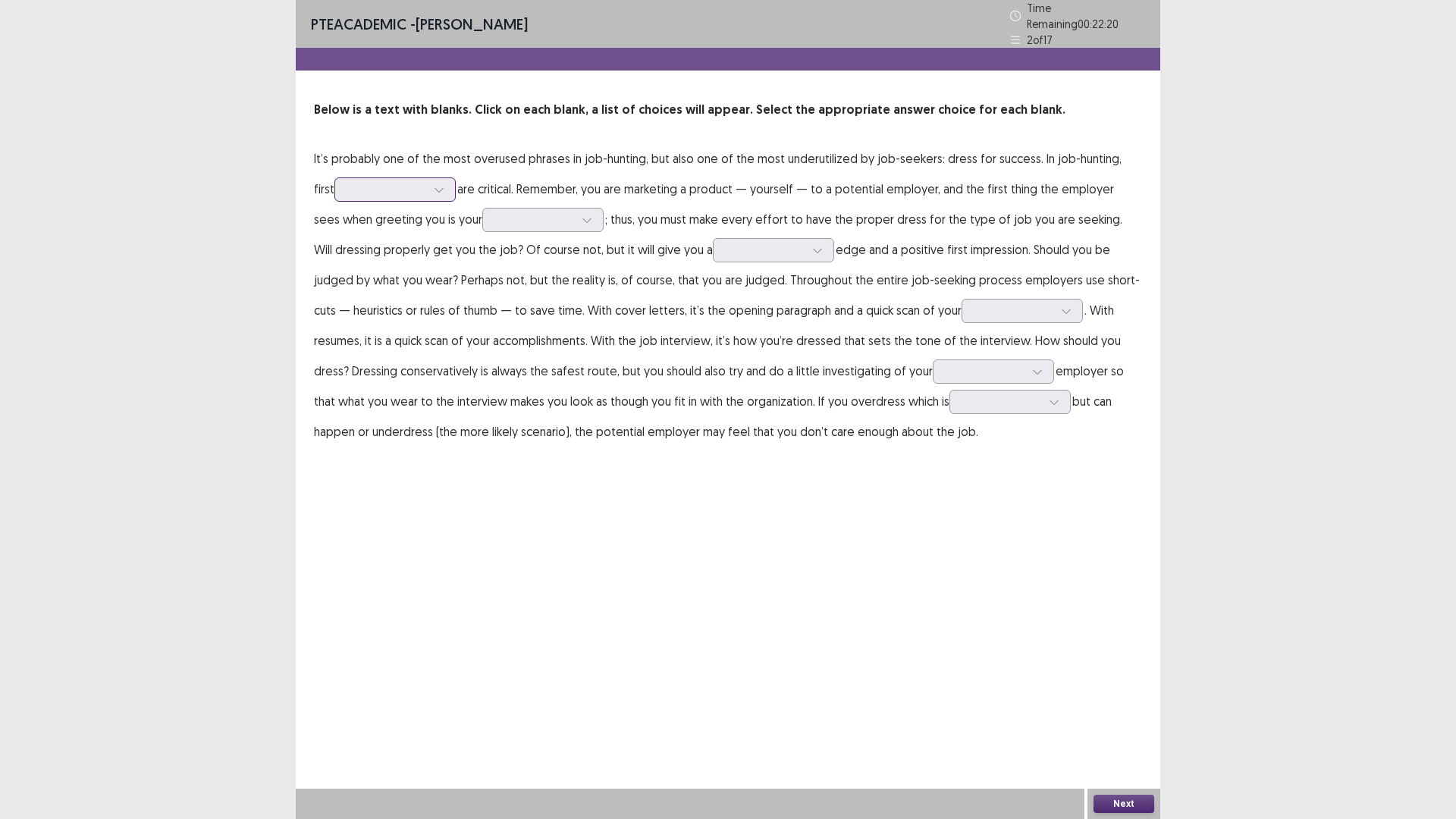
click at [415, 194] on div at bounding box center [394, 190] width 121 height 24
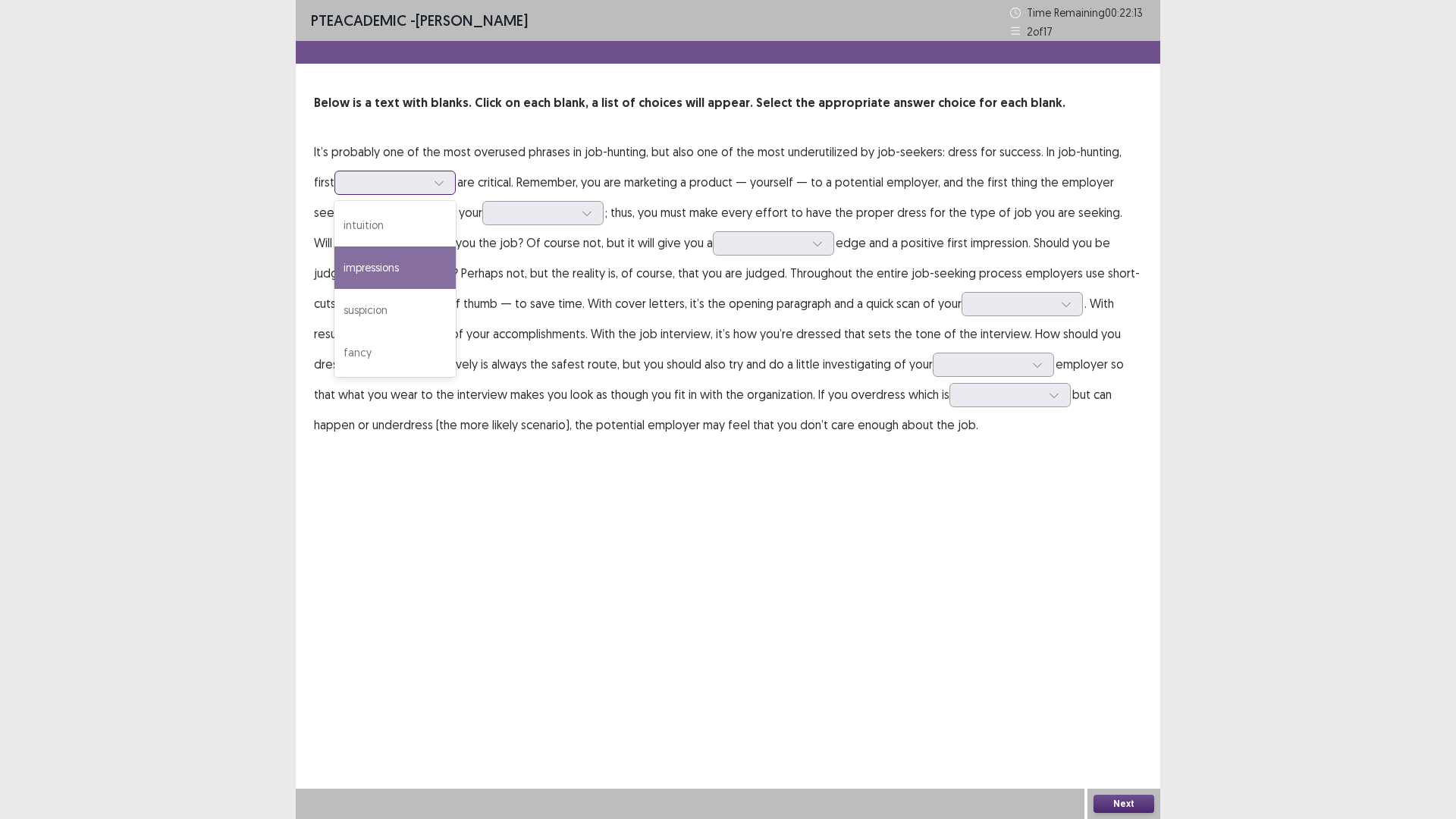
click at [405, 267] on div "impressions" at bounding box center [394, 267] width 121 height 42
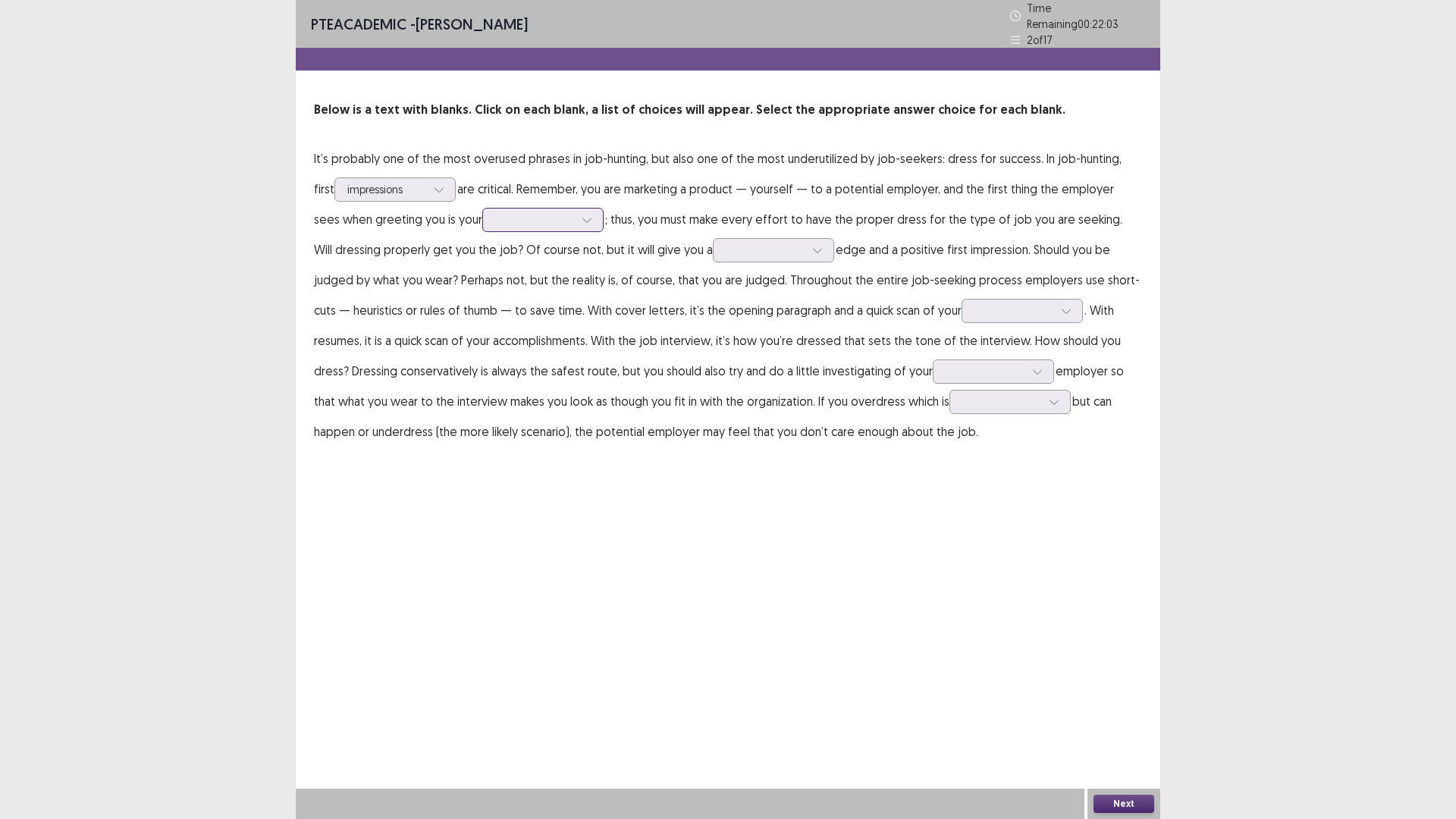
click at [510, 212] on div at bounding box center [534, 219] width 79 height 14
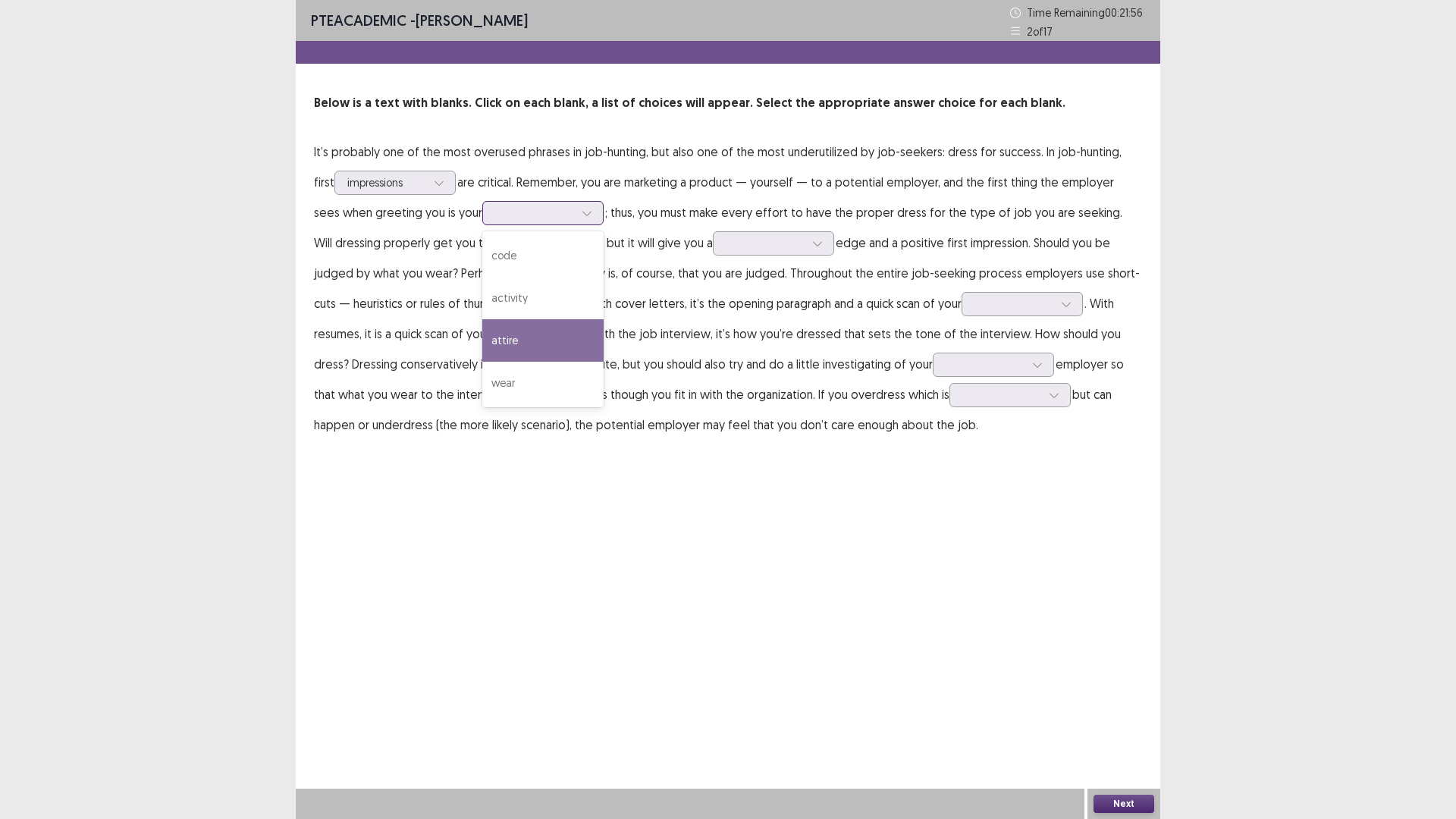
click at [524, 345] on div "attire" at bounding box center [543, 340] width 121 height 42
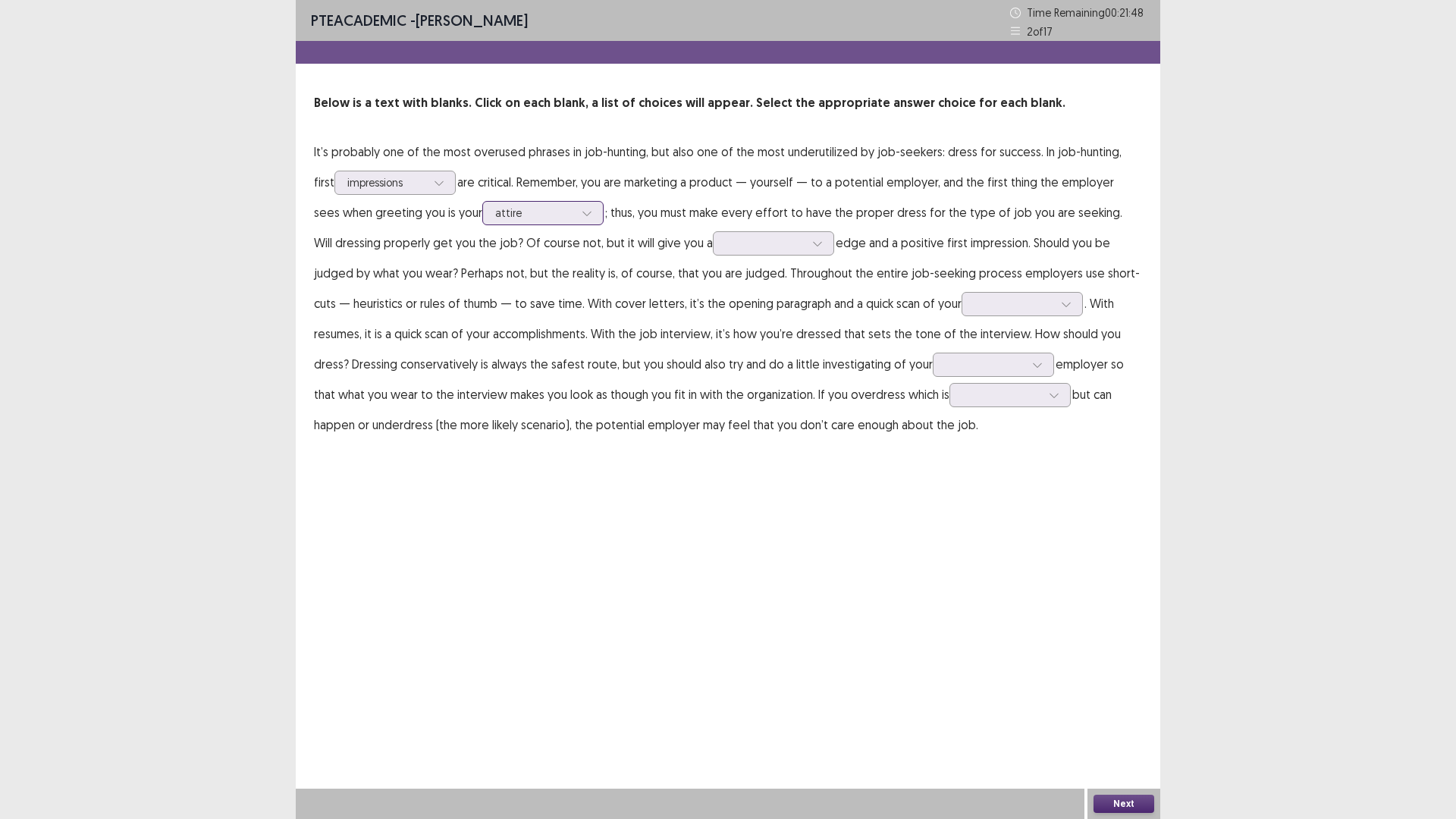
click at [535, 225] on div "attire" at bounding box center [543, 213] width 121 height 24
click at [633, 300] on p "It’s probably one of the most overused phrases in job-hunting, but also one of …" at bounding box center [728, 288] width 828 height 303
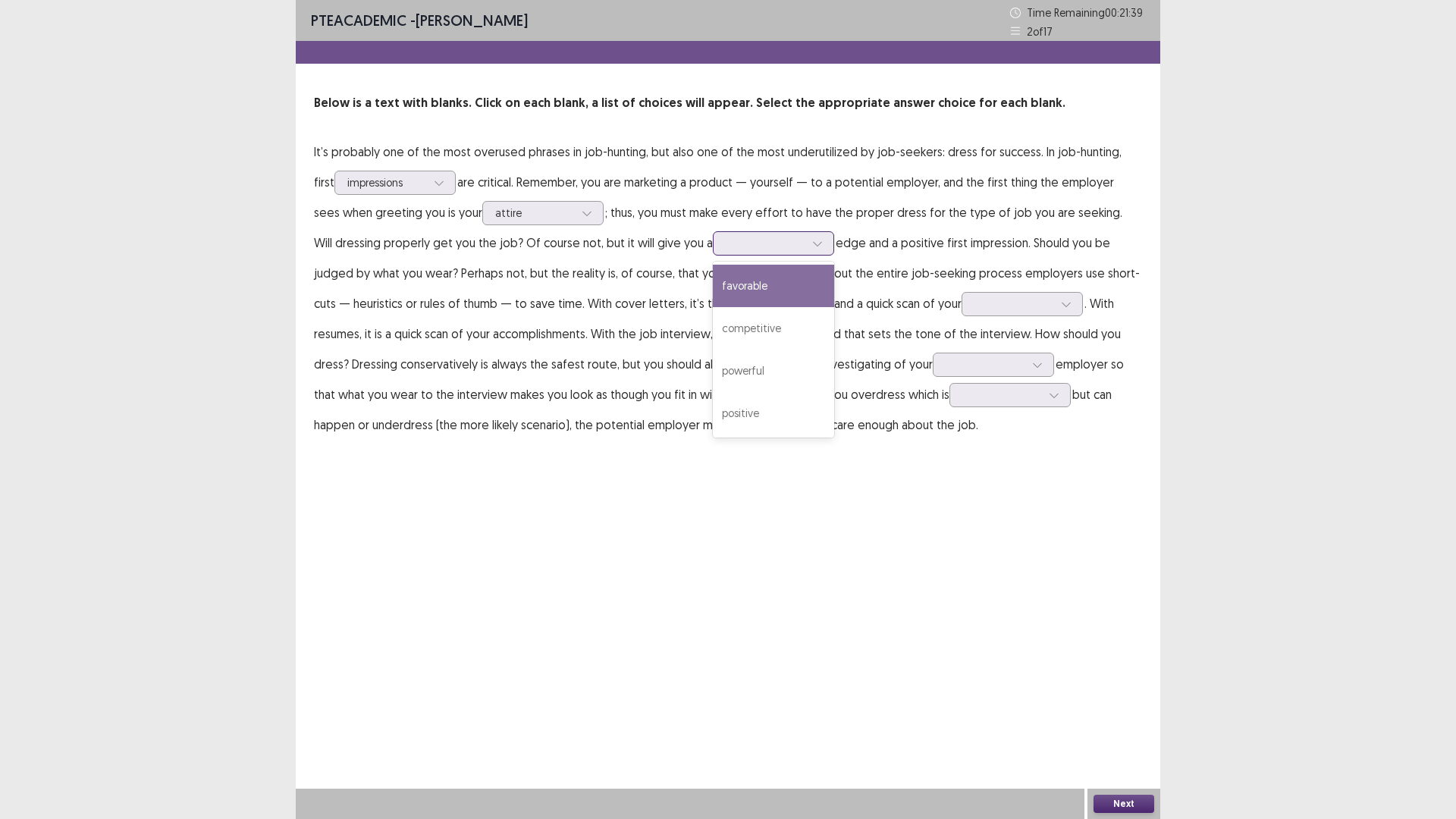
click at [736, 246] on div at bounding box center [765, 243] width 79 height 14
click at [756, 314] on div "competitive" at bounding box center [774, 328] width 121 height 42
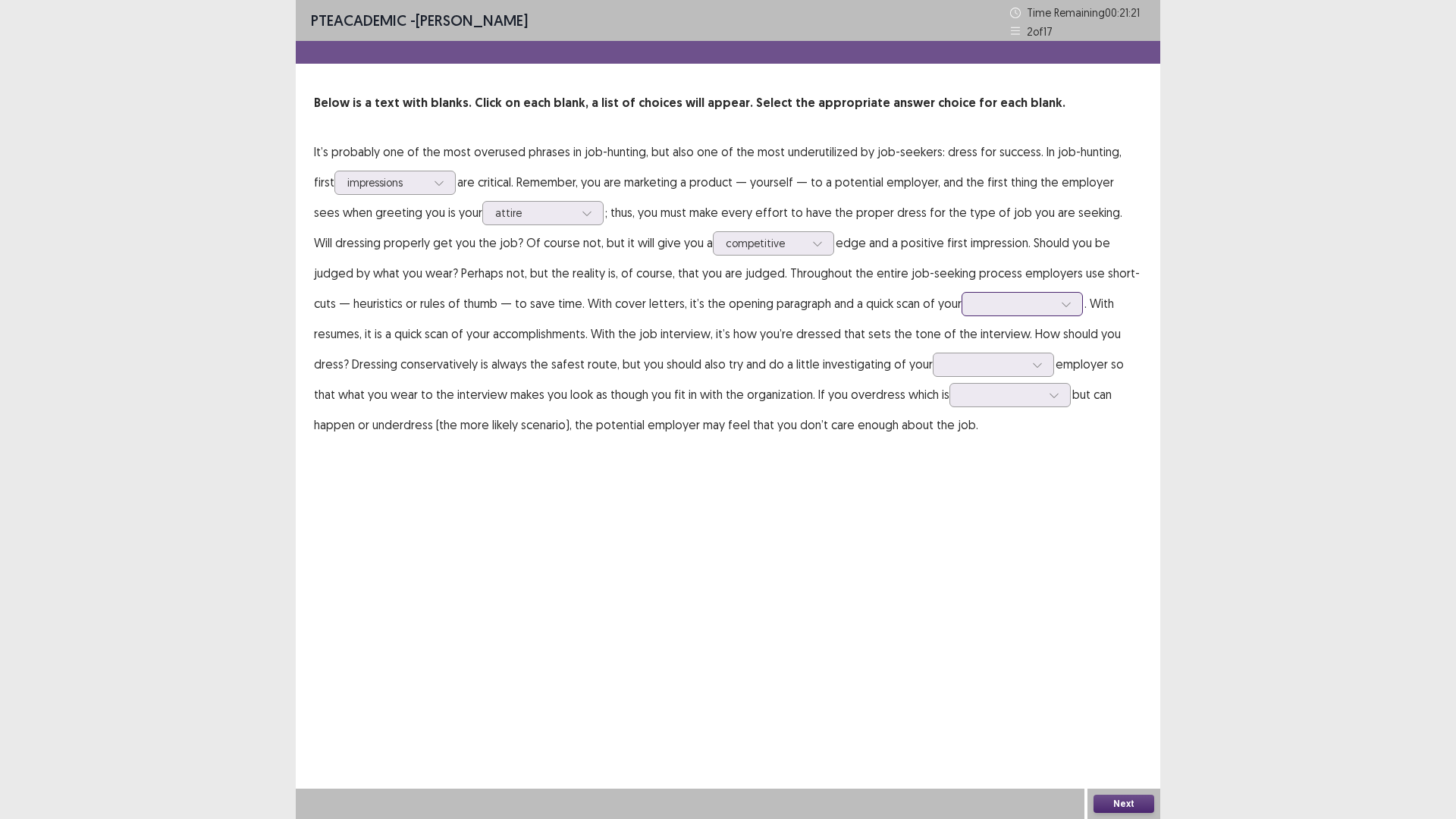
click at [991, 305] on div at bounding box center [1013, 303] width 79 height 14
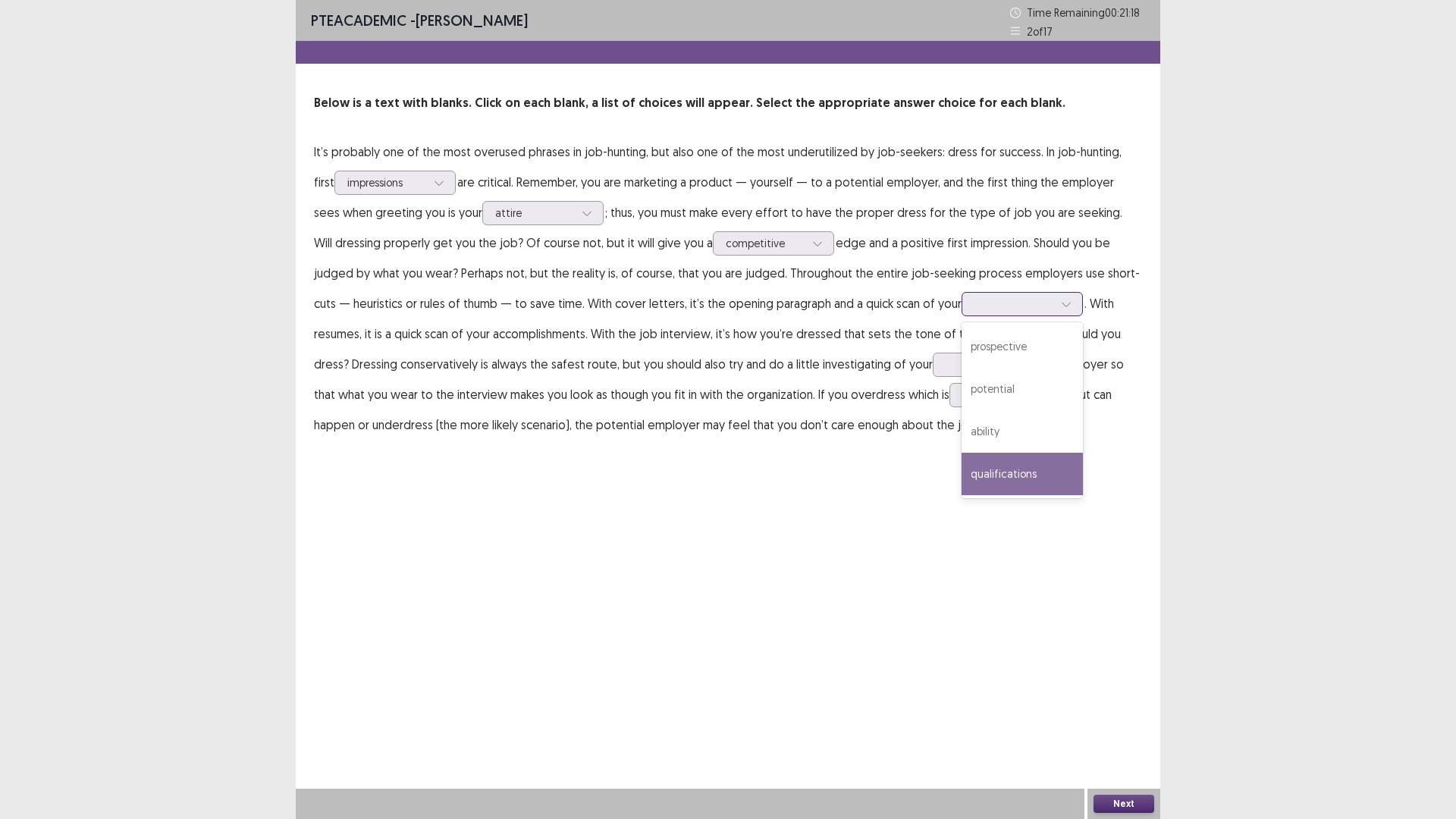
click at [978, 459] on div "qualifications" at bounding box center [1022, 473] width 121 height 42
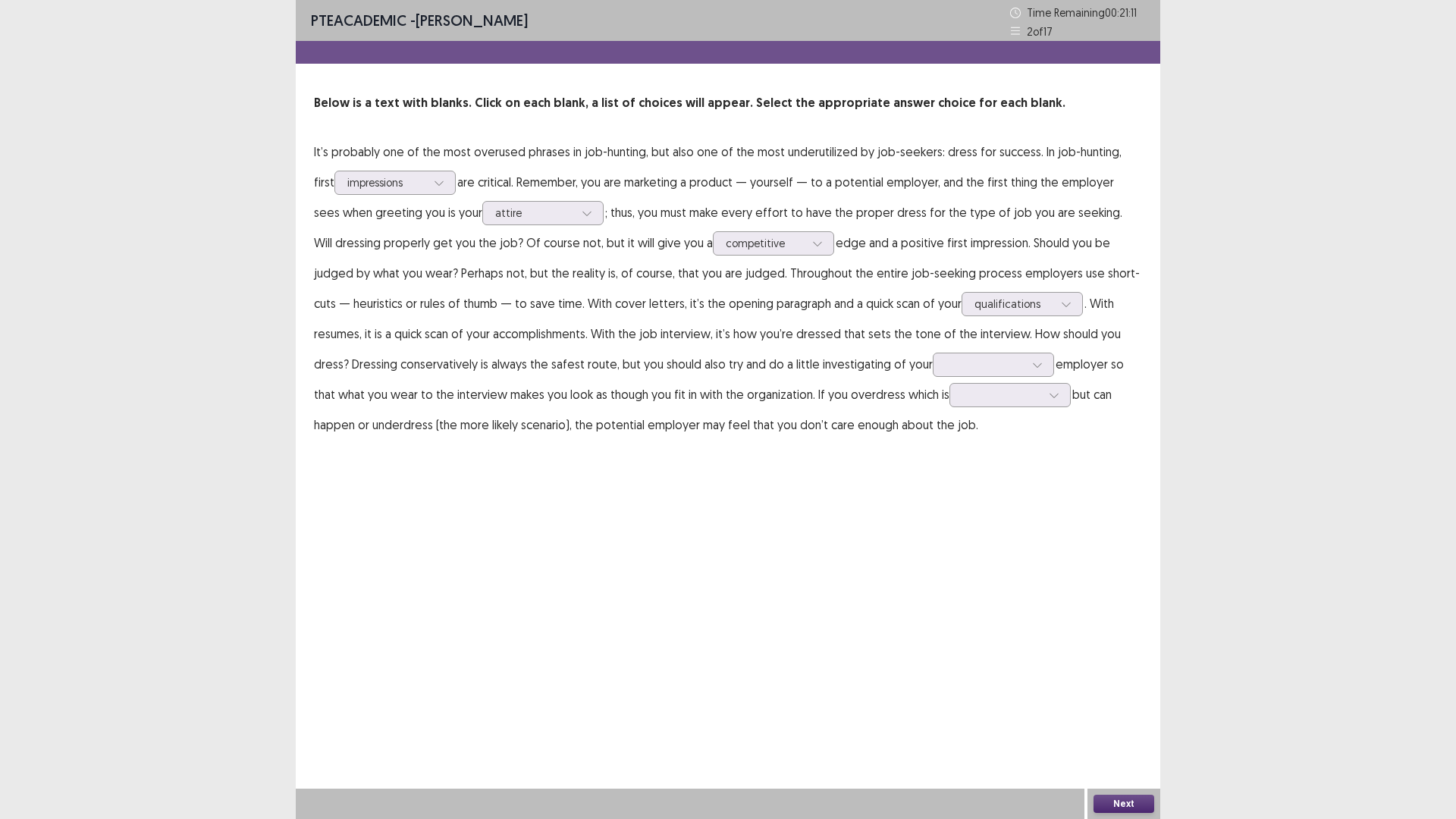
click at [1006, 316] on p "It’s probably one of the most overused phrases in job-hunting, but also one of …" at bounding box center [728, 288] width 828 height 303
click at [1003, 300] on div at bounding box center [1013, 303] width 79 height 14
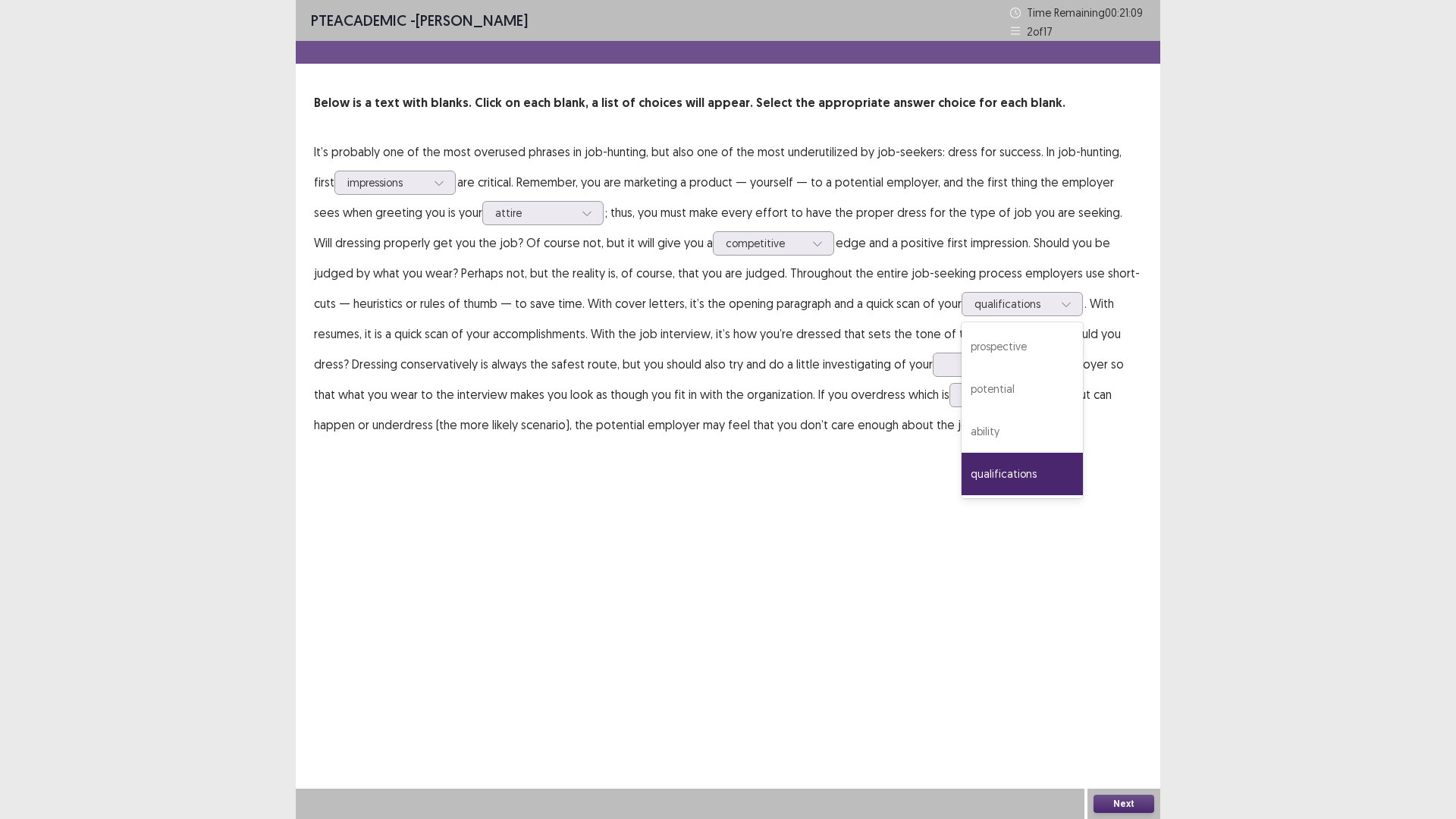
click at [849, 473] on div "PTE academic - [PERSON_NAME] Time Remaining 00 : 21 : 09 2 of 17 Below is a tex…" at bounding box center [728, 409] width 865 height 819
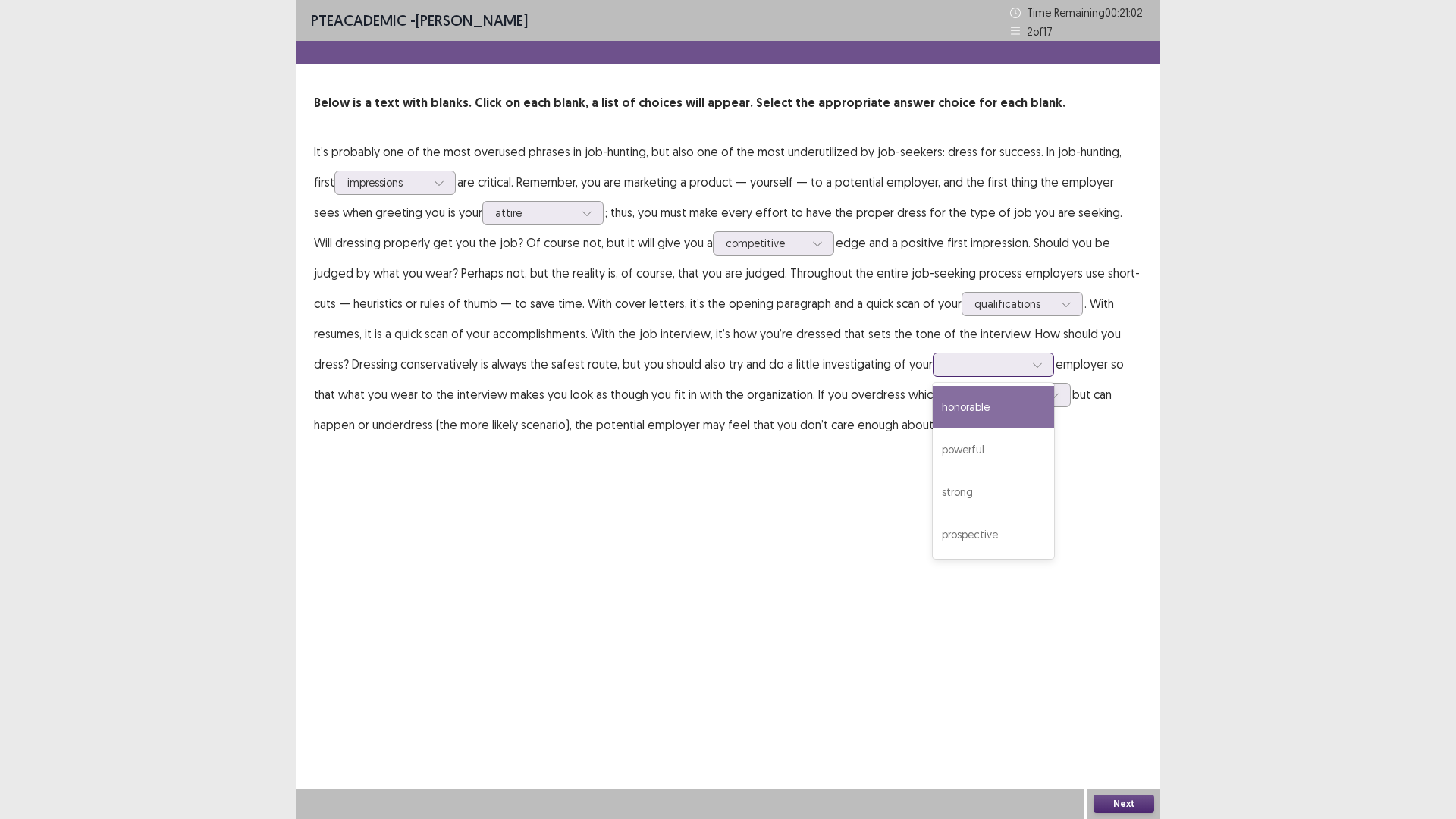
click at [945, 367] on div at bounding box center [984, 365] width 79 height 14
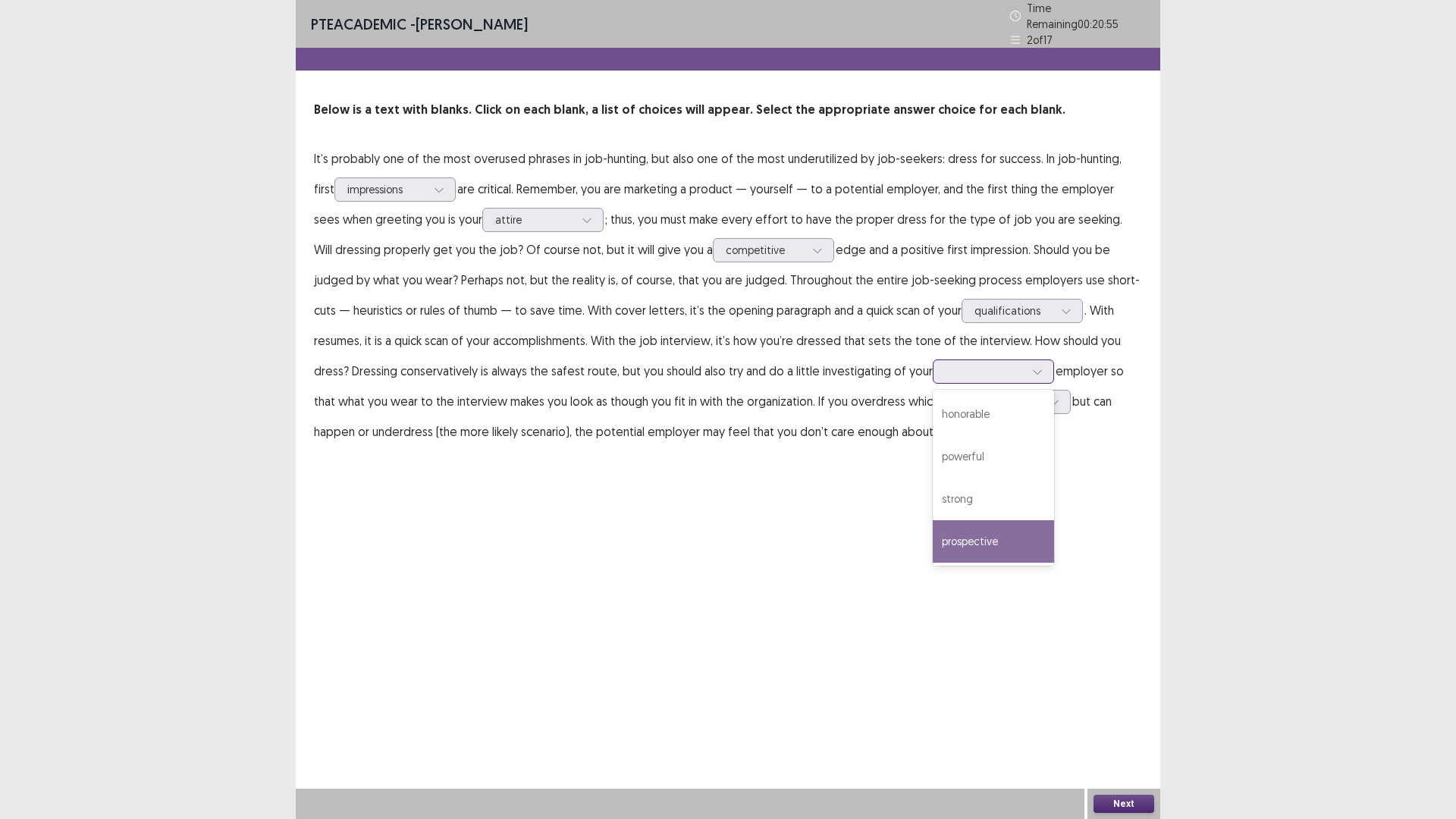
click at [932, 528] on div "prospective" at bounding box center [993, 541] width 121 height 42
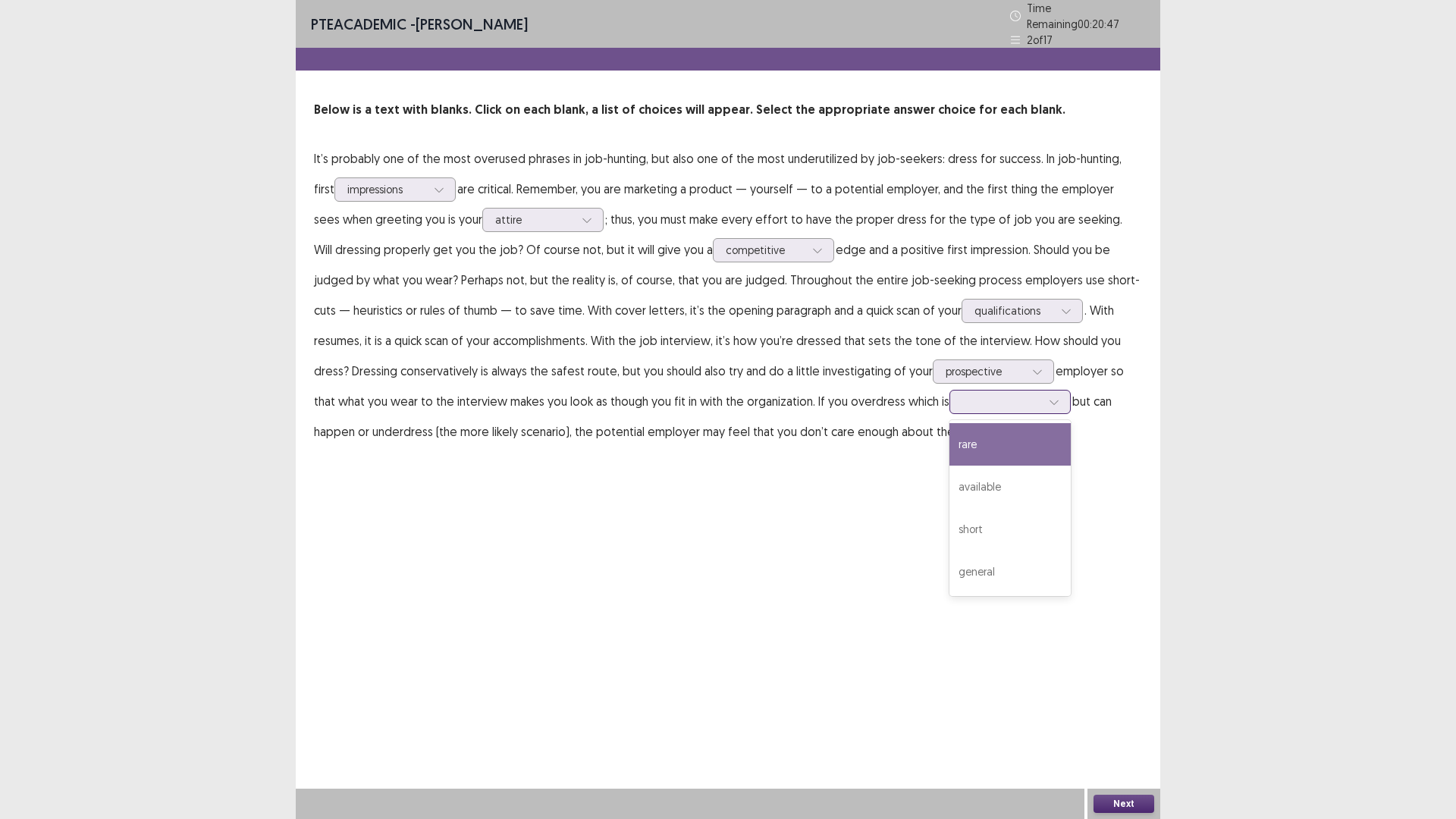
click at [962, 395] on div at bounding box center [1001, 402] width 79 height 14
click at [730, 442] on div "PTE academic - [PERSON_NAME] Time Remaining 00 : 20 : 42 2 of 17 Below is a tex…" at bounding box center [728, 238] width 865 height 477
click at [962, 399] on div at bounding box center [1001, 402] width 79 height 14
click at [343, 505] on div "PTE academic - [PERSON_NAME] Time Remaining 00 : 20 : 25 2 of 17 Below is a tex…" at bounding box center [728, 409] width 865 height 819
click at [962, 395] on div at bounding box center [1001, 402] width 79 height 14
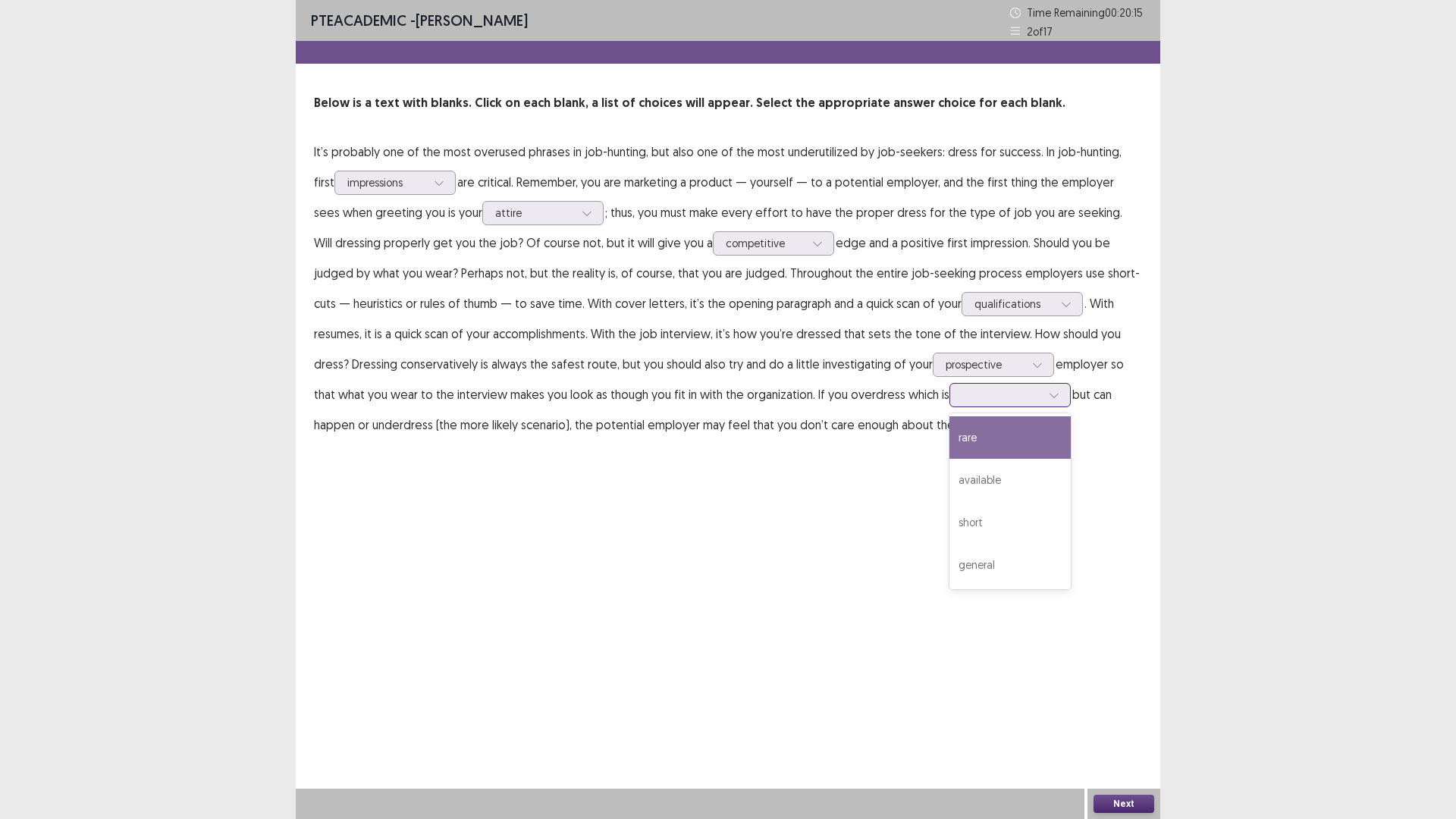
click at [950, 443] on div "rare" at bounding box center [1010, 437] width 121 height 42
click at [1115, 802] on button "Next" at bounding box center [1123, 804] width 60 height 18
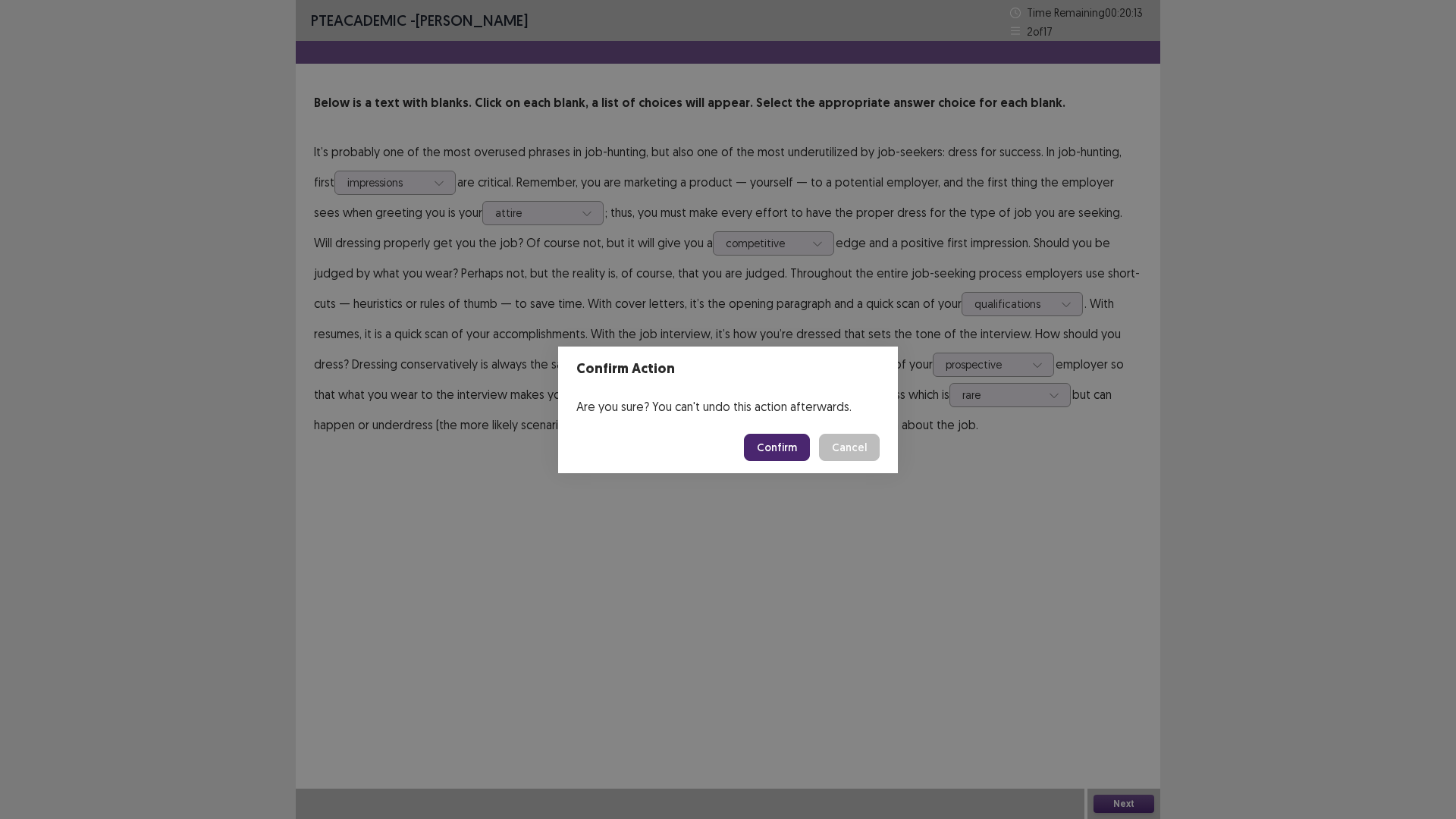
click at [788, 446] on button "Confirm" at bounding box center [776, 447] width 66 height 27
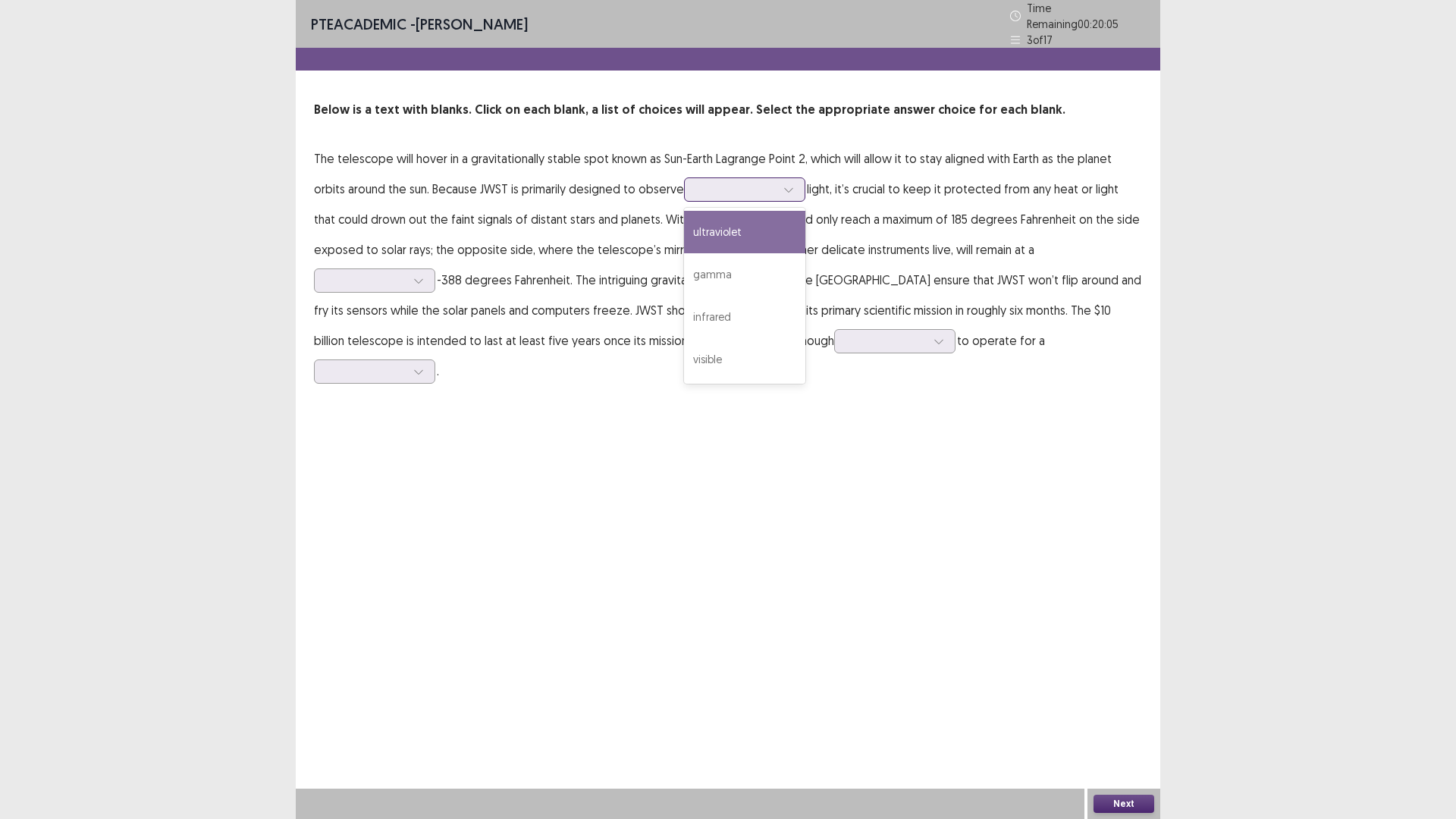
click at [718, 190] on div at bounding box center [736, 190] width 79 height 14
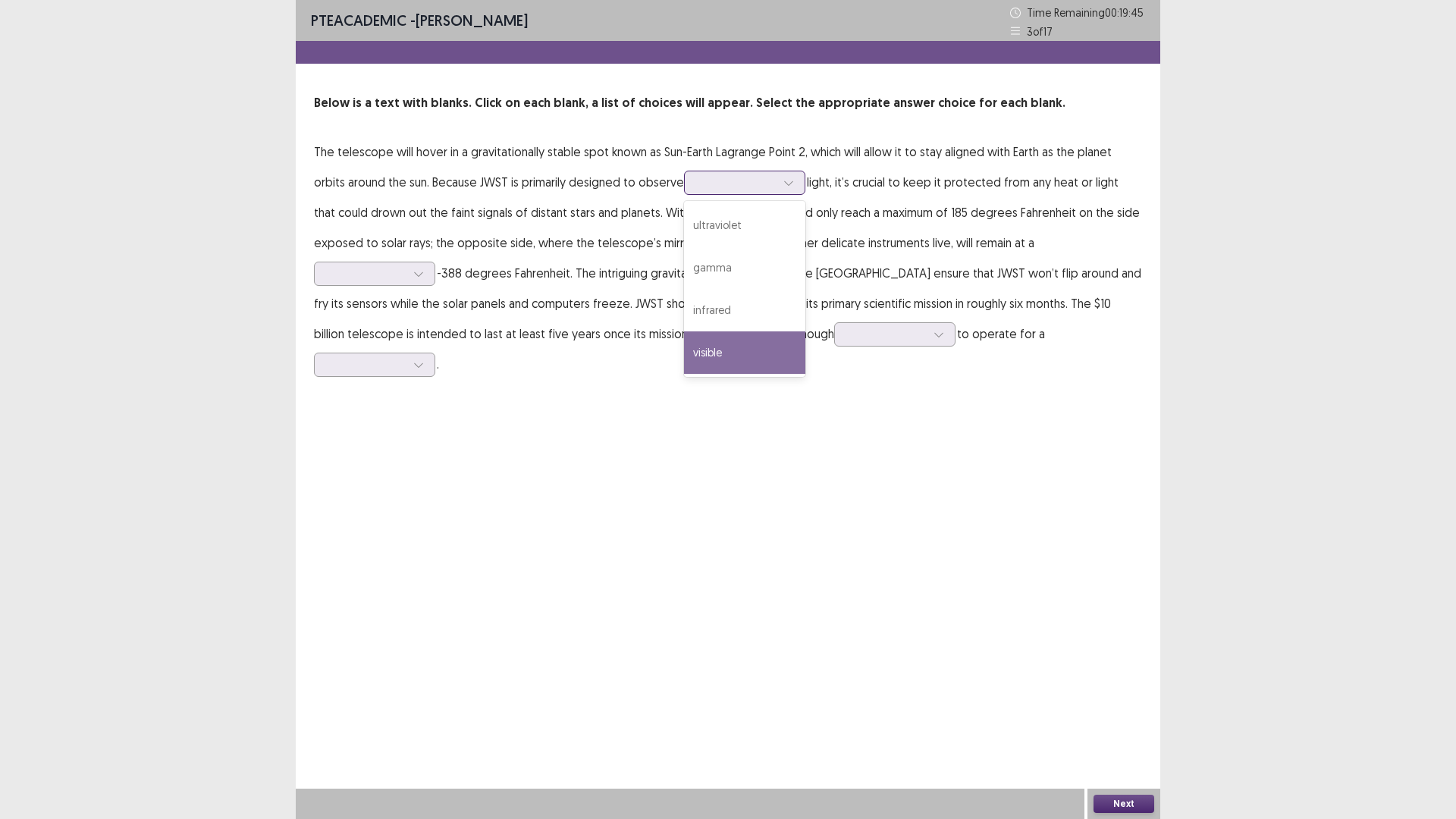
click at [768, 339] on div "visible" at bounding box center [745, 352] width 121 height 42
click at [798, 179] on div at bounding box center [788, 182] width 23 height 23
click at [749, 305] on div "infrared" at bounding box center [745, 310] width 121 height 42
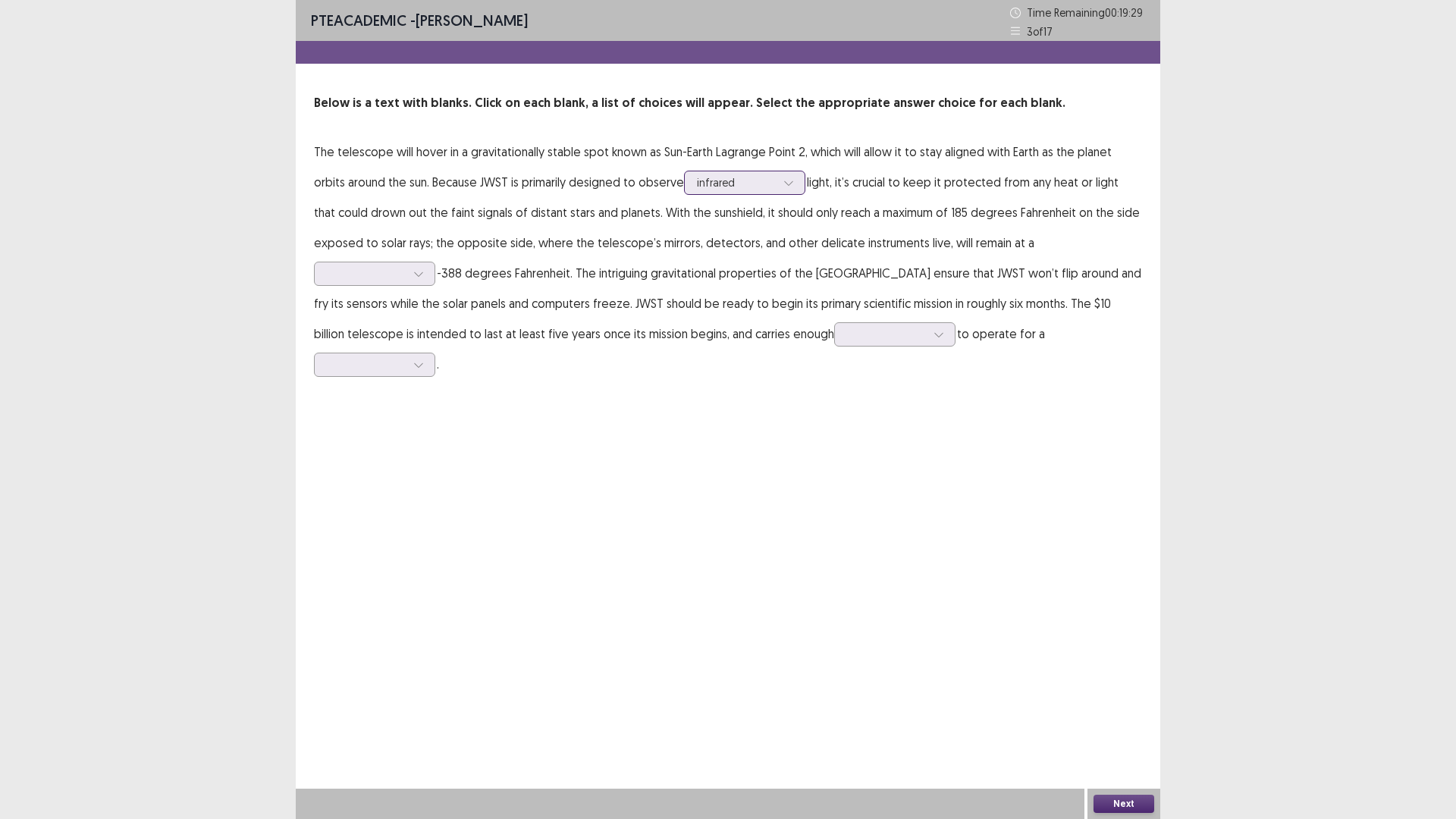
click at [756, 182] on div at bounding box center [736, 182] width 79 height 14
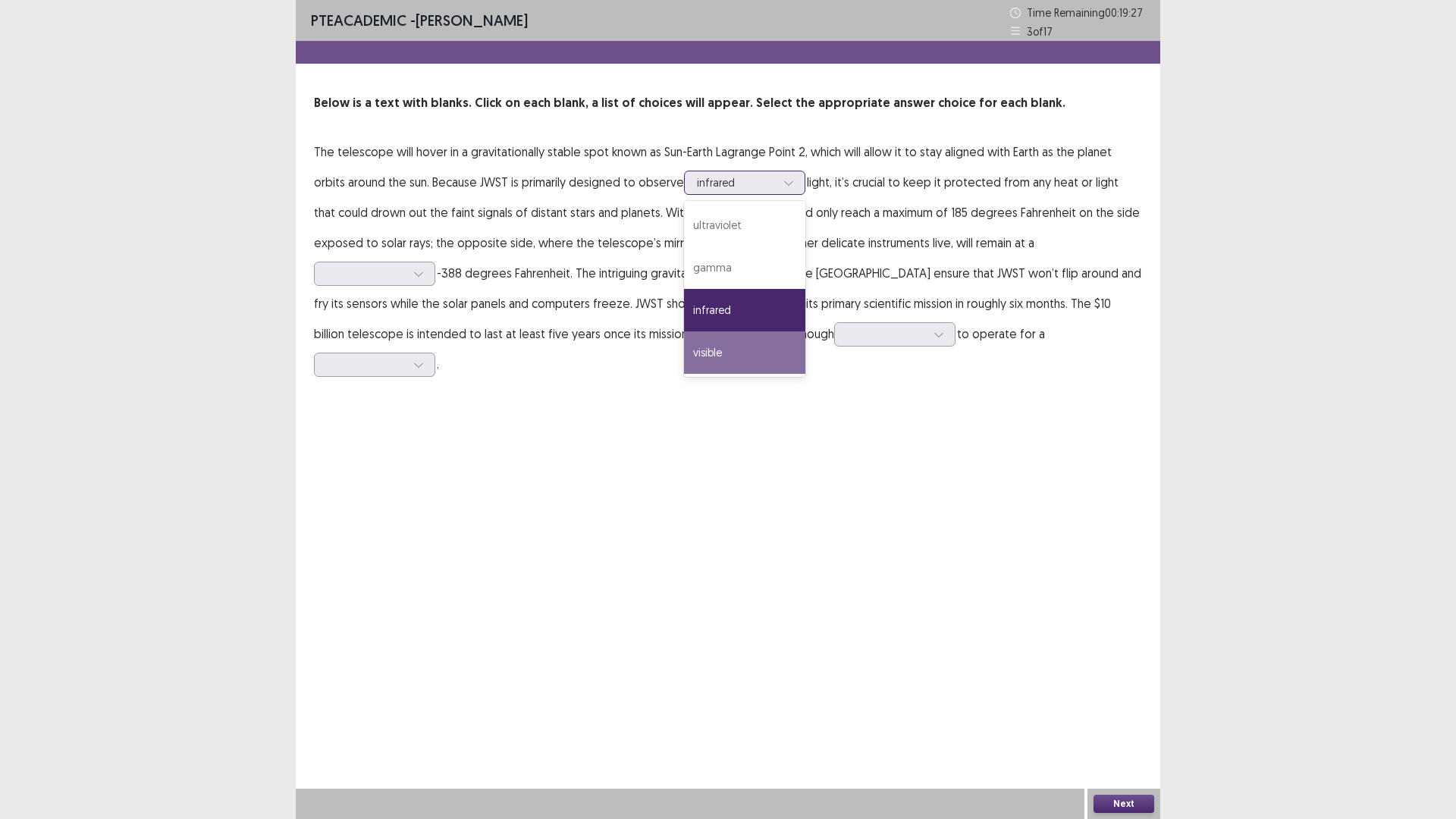
click at [695, 344] on div "visible" at bounding box center [745, 352] width 121 height 42
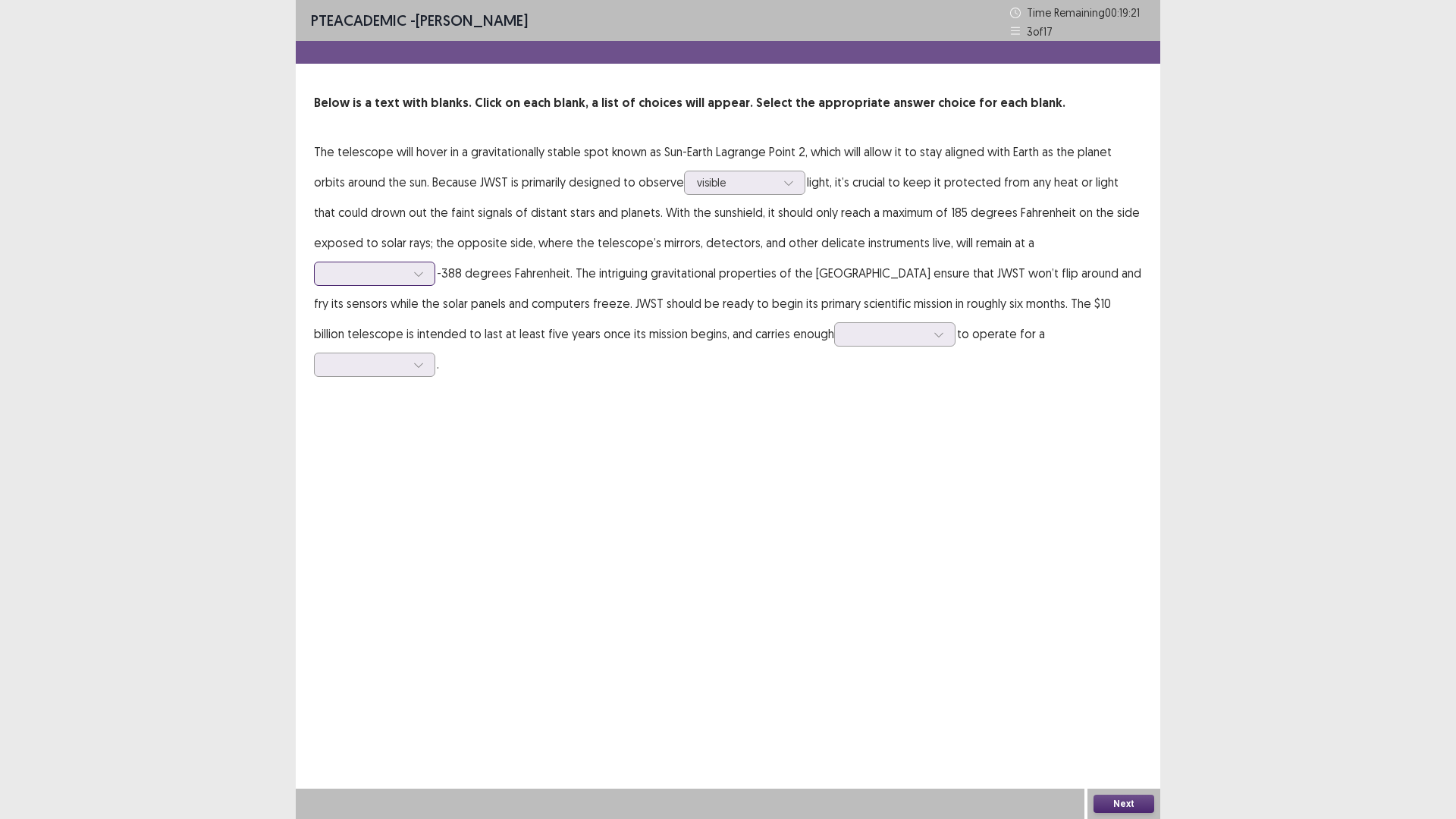
click at [411, 282] on div at bounding box center [418, 274] width 23 height 23
click at [376, 358] on div "stable" at bounding box center [375, 358] width 121 height 42
click at [847, 341] on div at bounding box center [886, 334] width 79 height 14
click at [840, 414] on div "solar" at bounding box center [895, 419] width 121 height 42
click at [405, 358] on div at bounding box center [366, 365] width 79 height 14
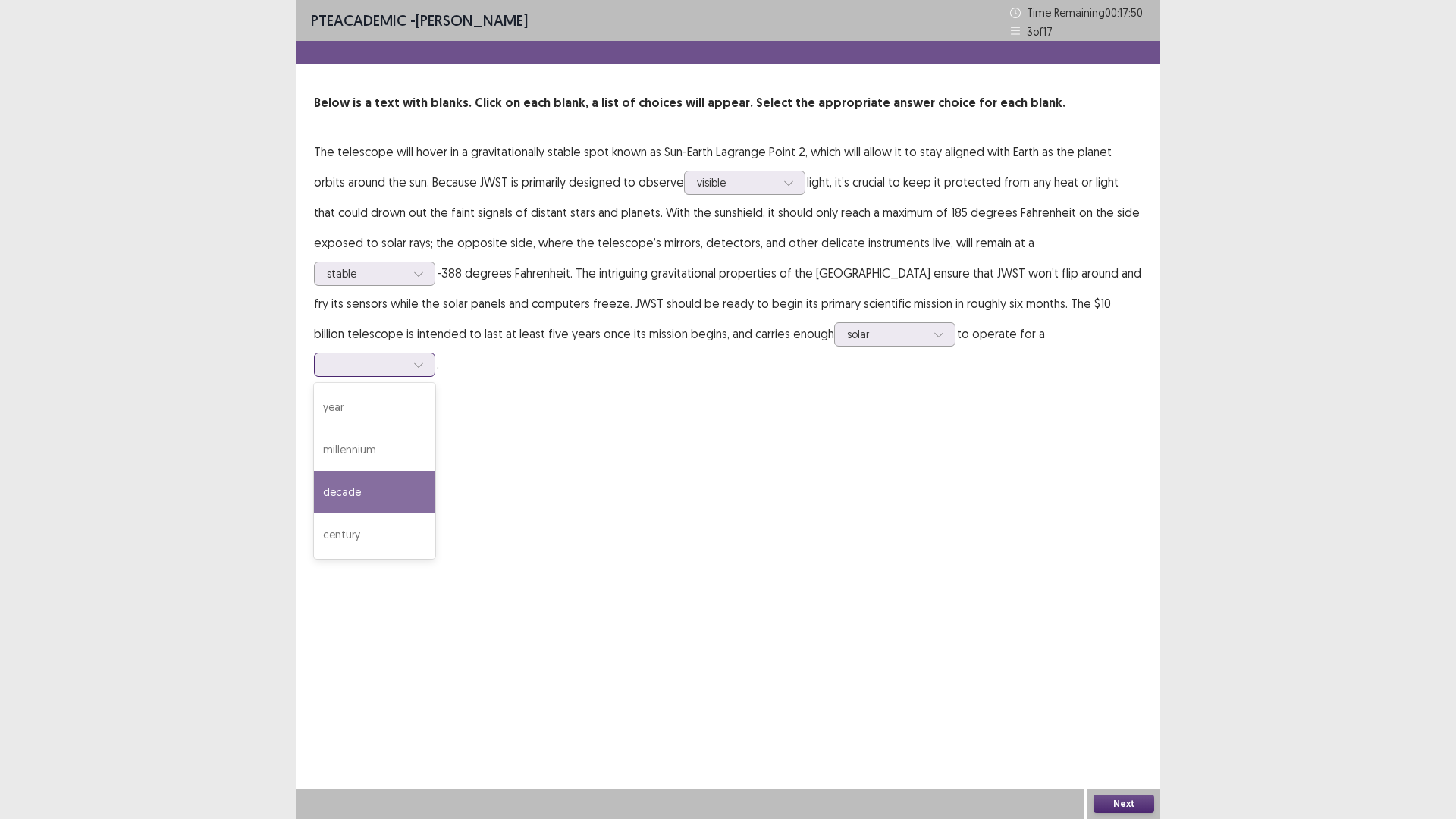
click at [435, 472] on div "decade" at bounding box center [375, 492] width 121 height 42
click at [405, 358] on div at bounding box center [366, 365] width 79 height 14
click at [974, 401] on div "PTE academic - [PERSON_NAME] Time Remaining 00 : 17 : 47 3 of 17 Below is a tex…" at bounding box center [728, 409] width 865 height 819
click at [1125, 818] on div "Next" at bounding box center [1124, 805] width 73 height 31
click at [1129, 811] on button "Next" at bounding box center [1123, 804] width 60 height 18
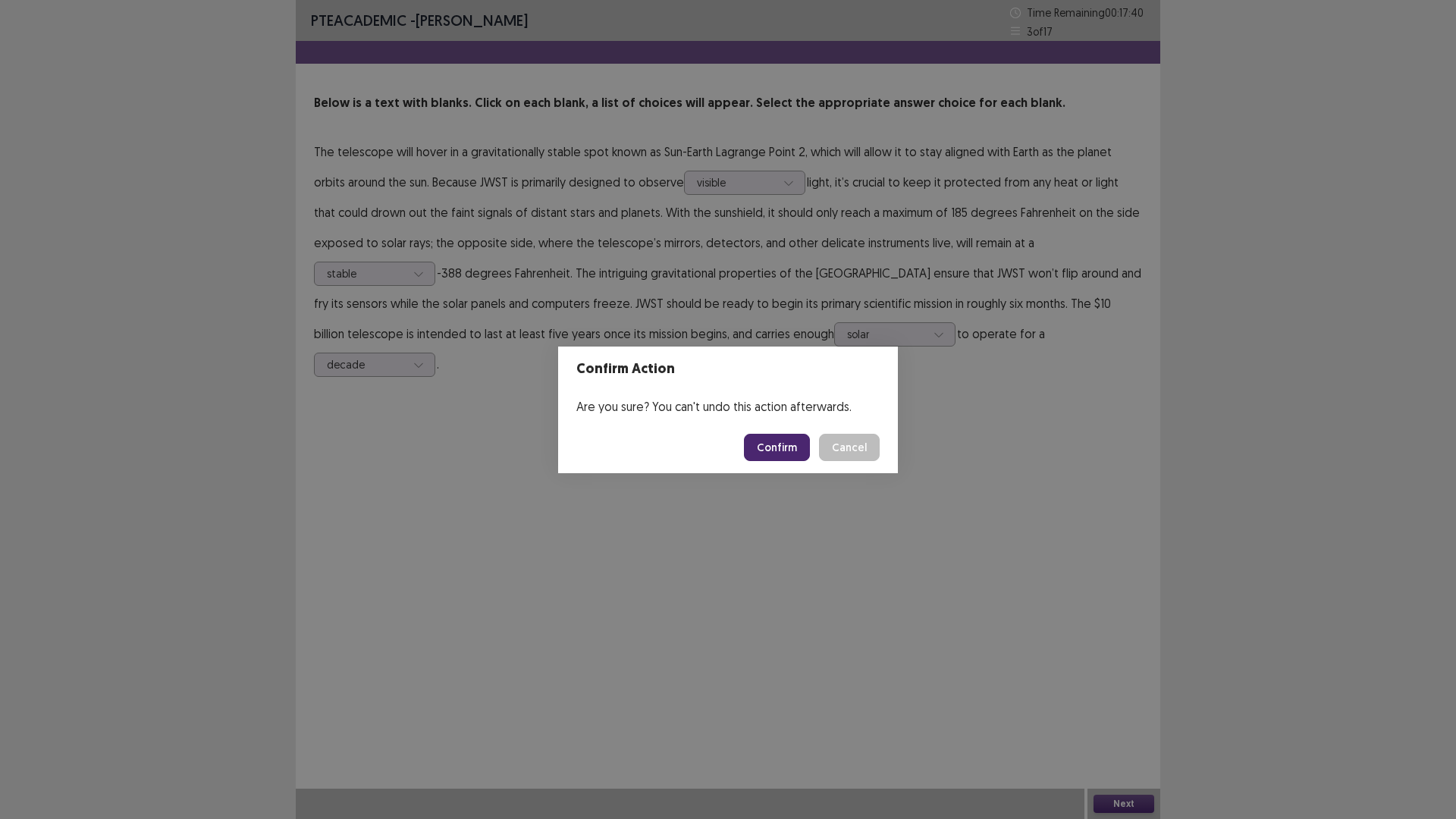
click at [798, 454] on button "Confirm" at bounding box center [776, 447] width 66 height 27
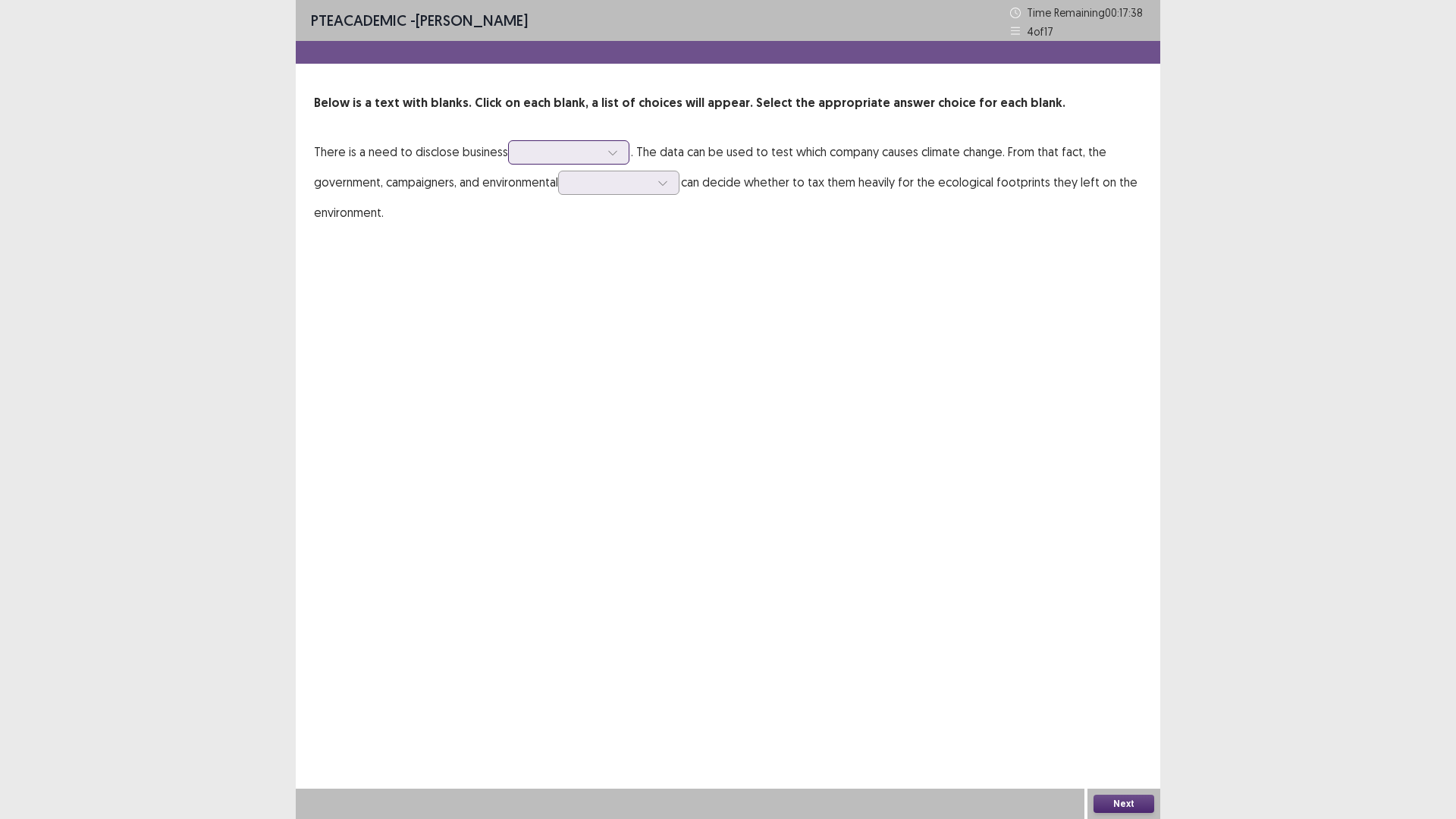
click at [540, 149] on div at bounding box center [560, 152] width 79 height 14
click at [1097, 225] on p "There is a need to disclose business . The data can be used to test which compa…" at bounding box center [728, 181] width 828 height 91
click at [599, 187] on div at bounding box center [610, 182] width 79 height 14
click at [613, 264] on div "advocates" at bounding box center [618, 267] width 121 height 42
click at [564, 158] on div at bounding box center [560, 152] width 79 height 14
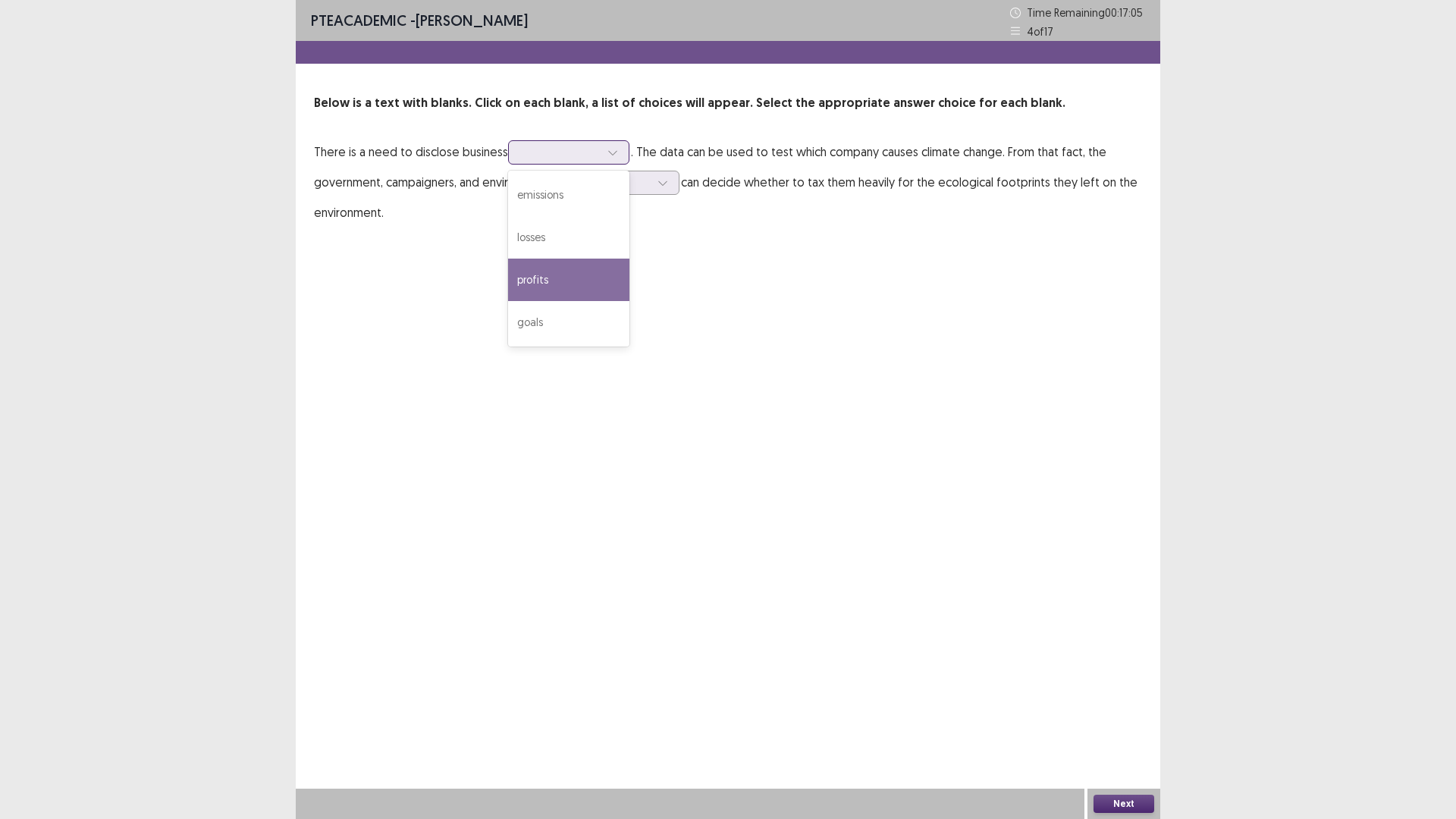
click at [561, 280] on div "profits" at bounding box center [569, 279] width 121 height 42
click at [1114, 802] on button "Next" at bounding box center [1123, 804] width 60 height 18
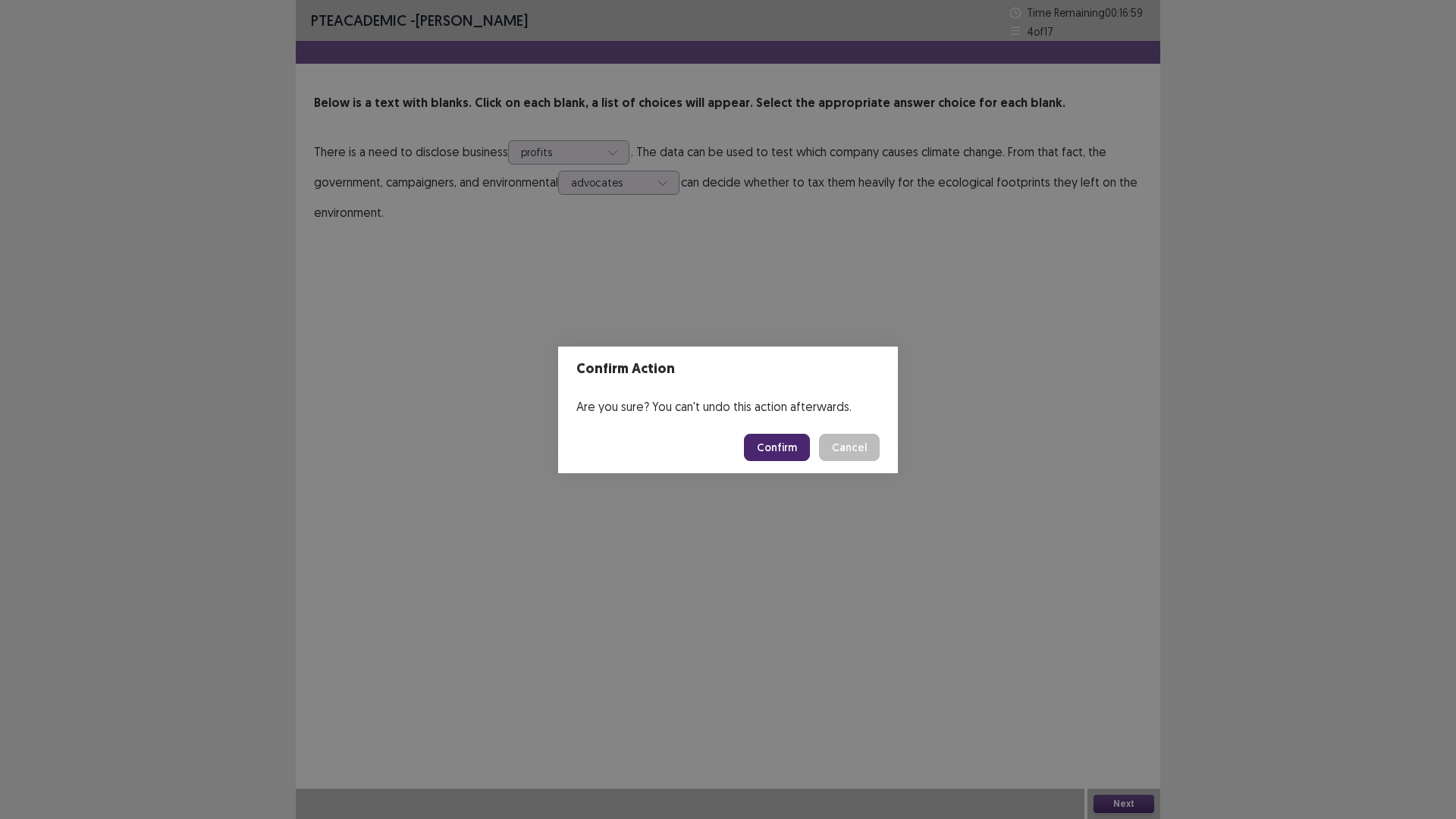
click at [784, 450] on button "Confirm" at bounding box center [776, 447] width 66 height 27
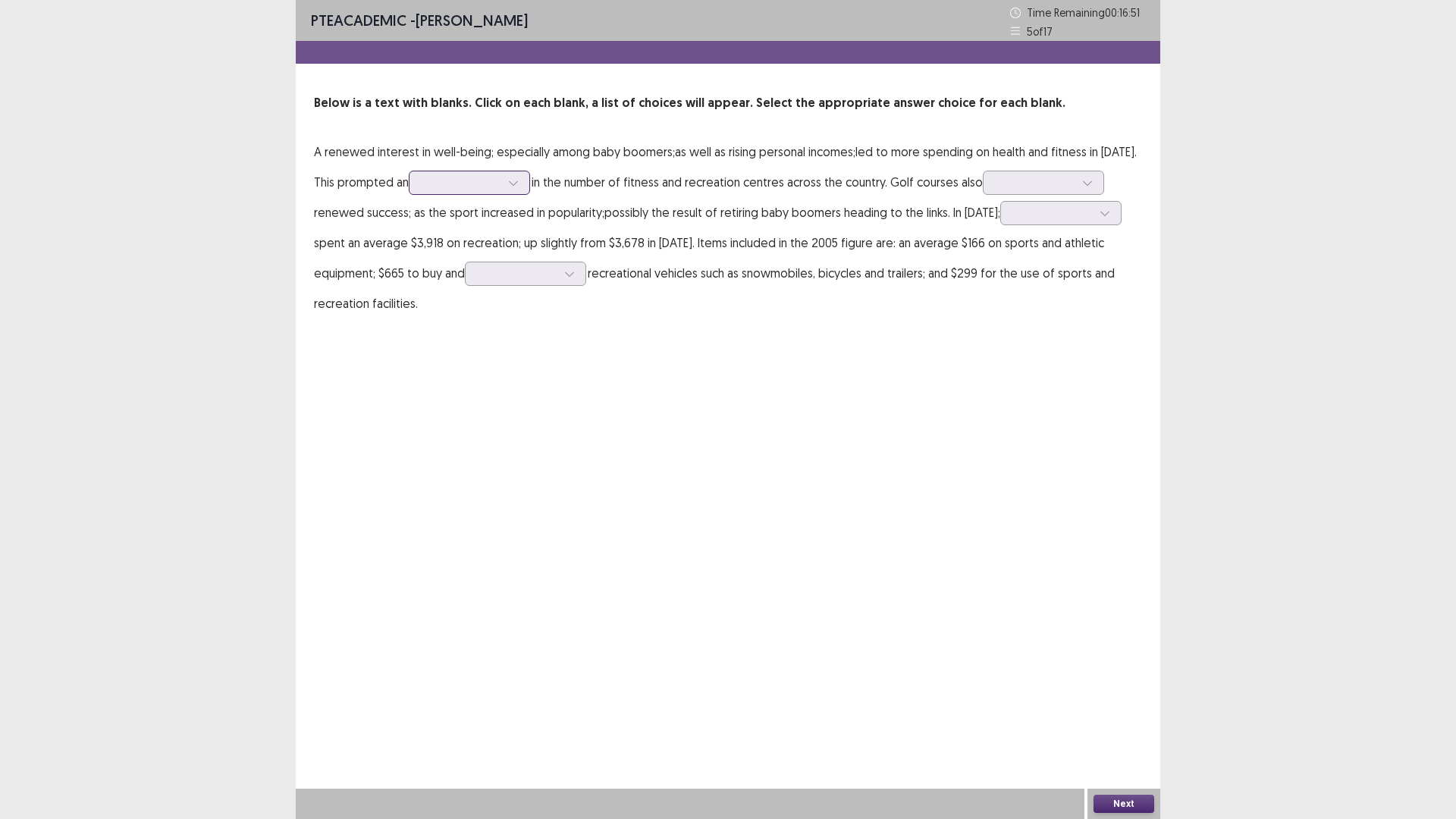
click at [453, 187] on div at bounding box center [460, 182] width 79 height 14
click at [591, 168] on p "A renewed interest in well-being; especially among baby boomers;as well as risi…" at bounding box center [728, 228] width 828 height 182
click at [459, 178] on div at bounding box center [460, 182] width 79 height 14
click at [433, 220] on div "expansion" at bounding box center [469, 225] width 121 height 42
click at [1073, 177] on div at bounding box center [1034, 182] width 79 height 14
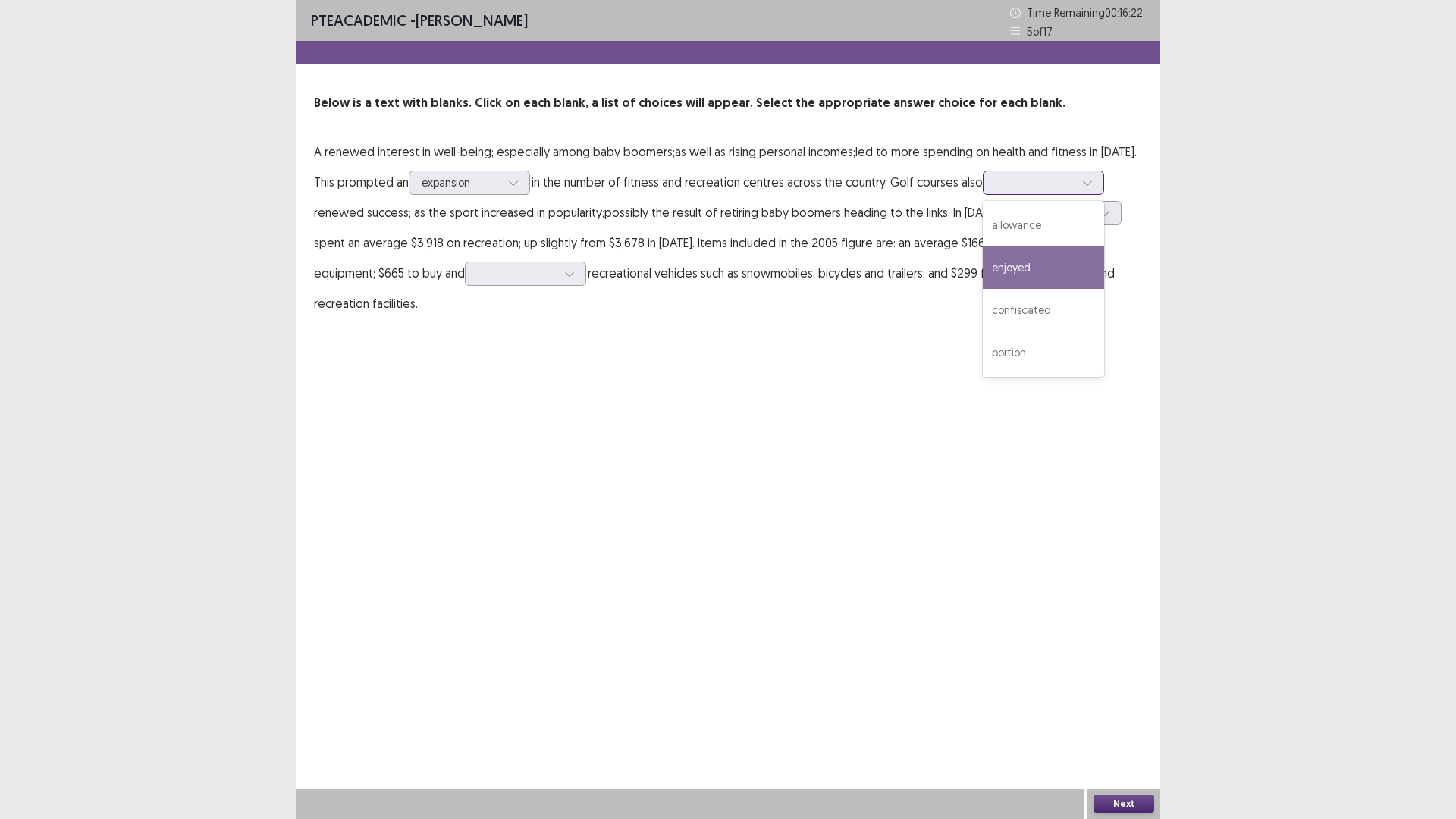
click at [1035, 260] on div "enjoyed" at bounding box center [1043, 267] width 121 height 42
click at [1062, 204] on div at bounding box center [1053, 212] width 82 height 17
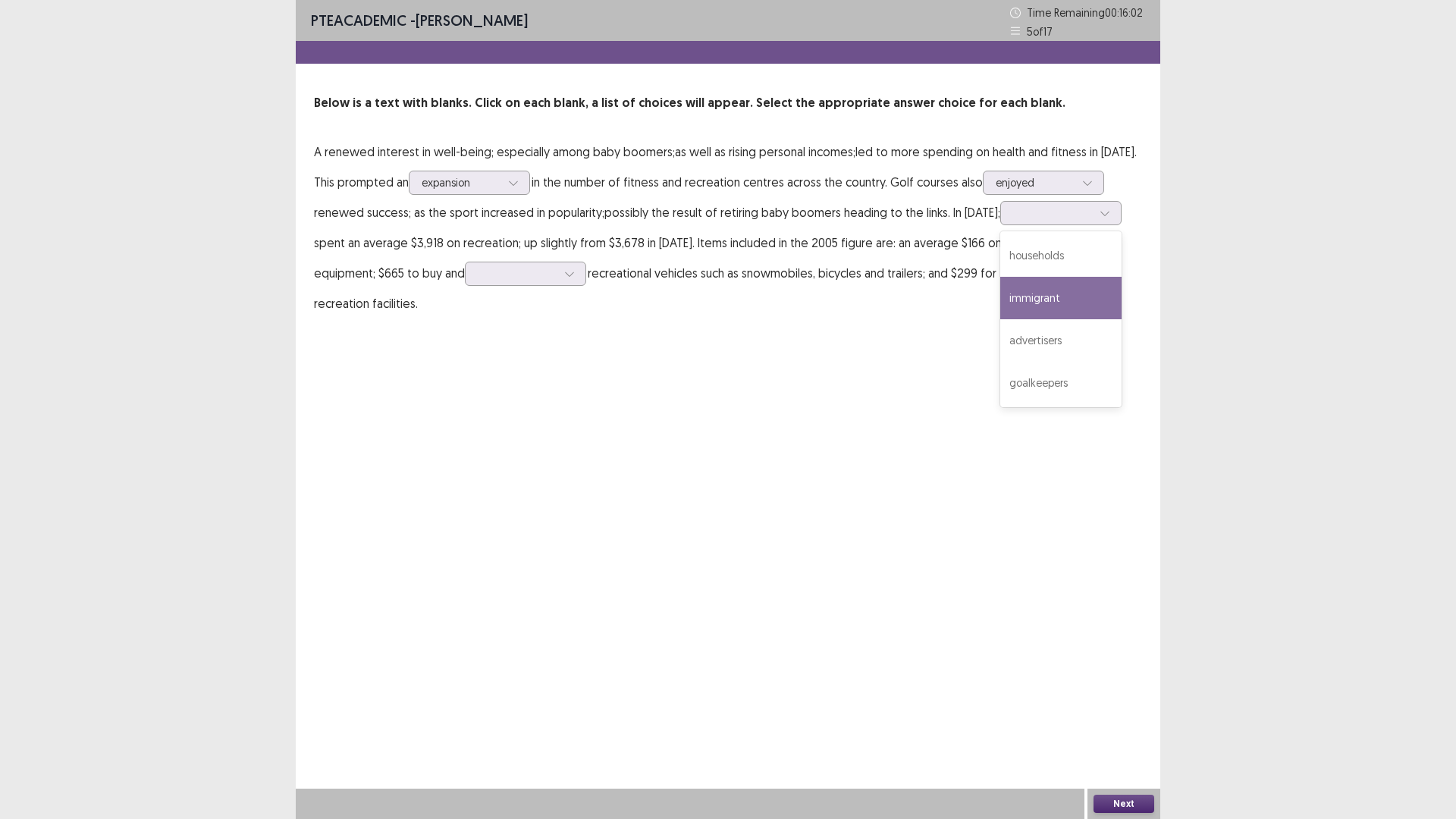
click at [923, 349] on div "PTE academic - [PERSON_NAME] Time Remaining 00 : 16 : 02 5 of 17 Below is a tex…" at bounding box center [728, 174] width 865 height 349
click at [557, 277] on div at bounding box center [516, 274] width 79 height 14
click at [668, 325] on div "PTE academic - [PERSON_NAME] Time Remaining 00 : 15 : 47 5 of 17 Below is a tex…" at bounding box center [728, 174] width 865 height 349
click at [520, 276] on div at bounding box center [516, 274] width 79 height 14
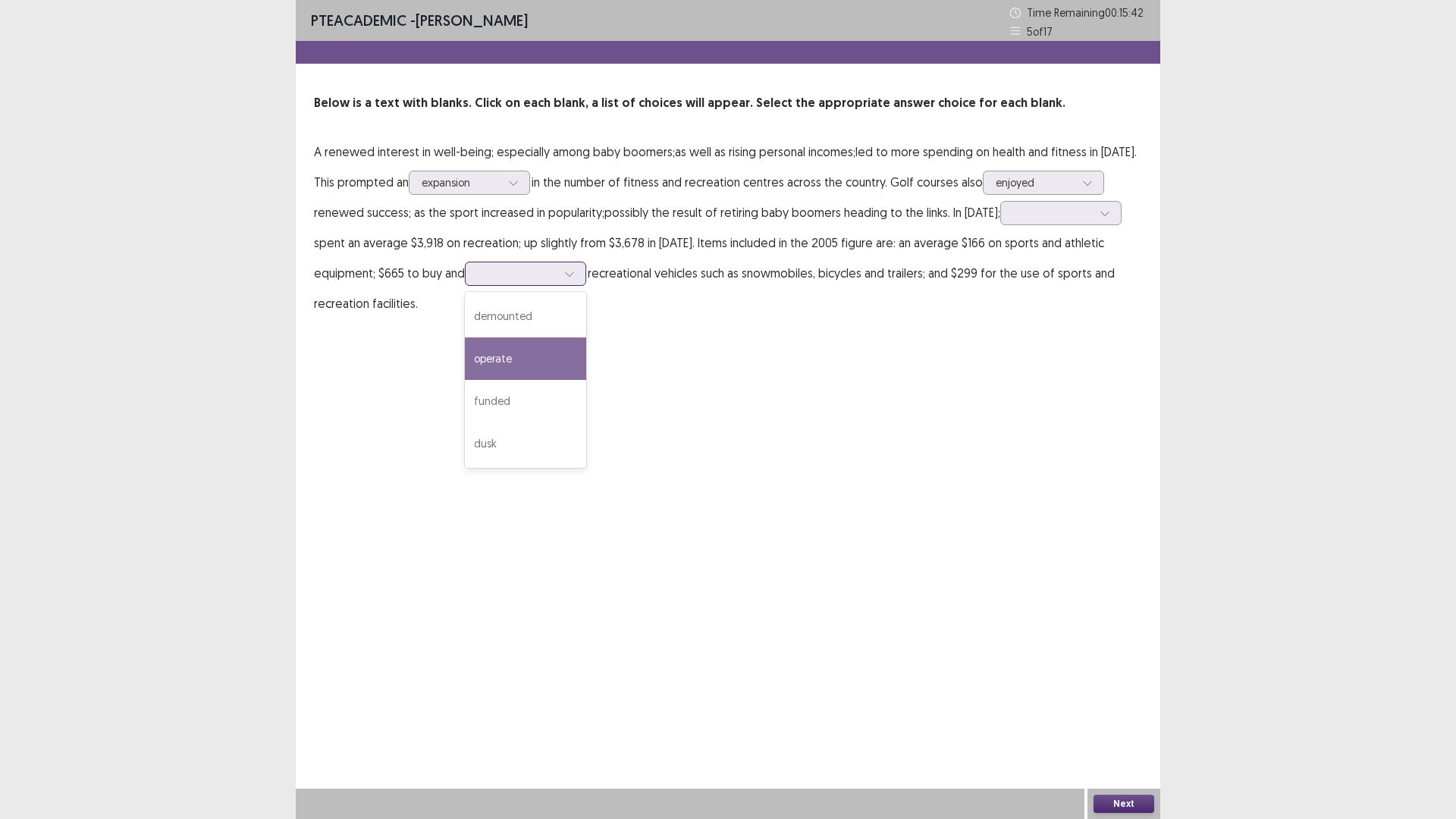
click at [538, 347] on div "operate" at bounding box center [525, 358] width 121 height 42
click at [1070, 201] on div at bounding box center [1061, 213] width 121 height 24
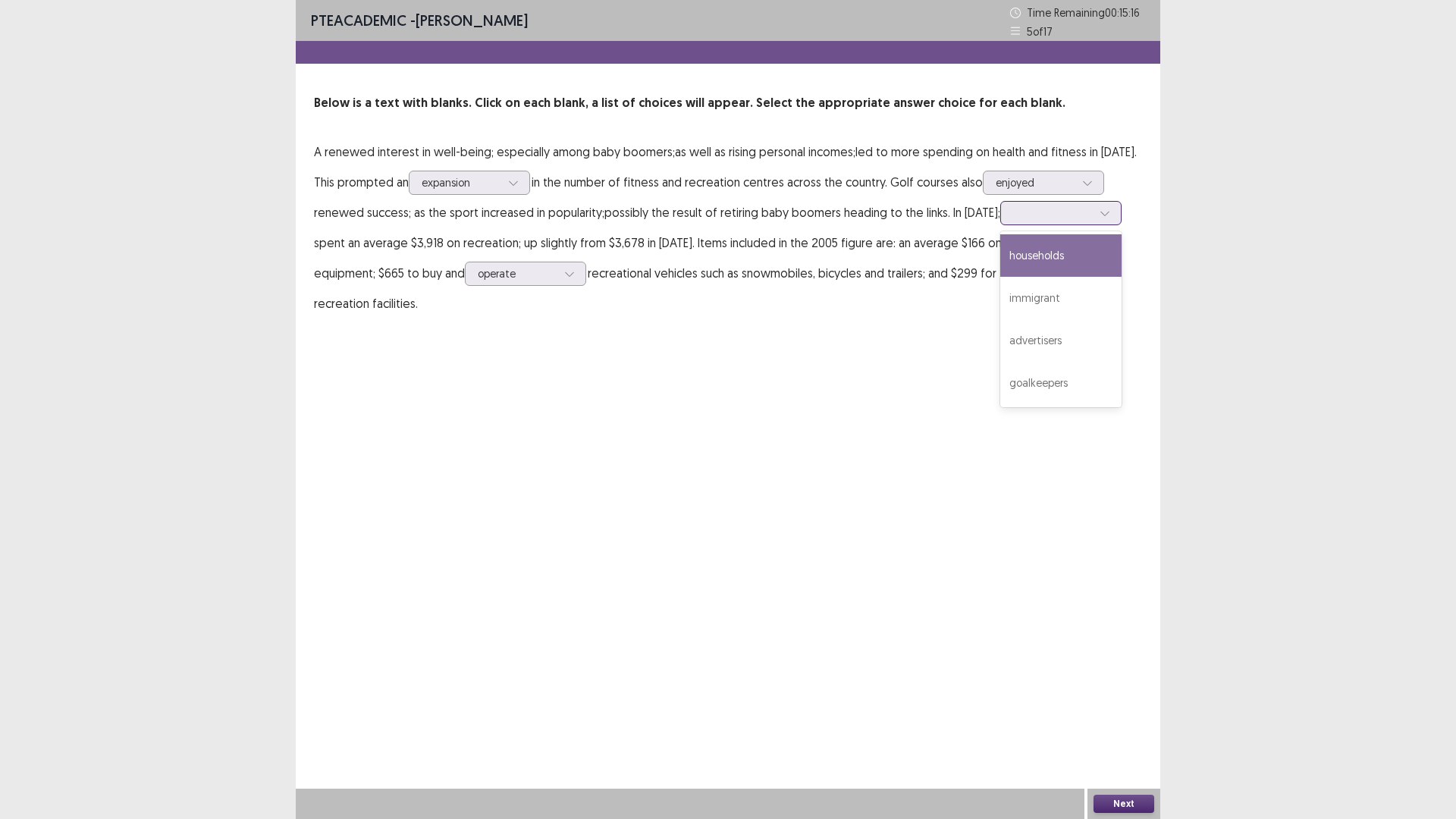
click at [1076, 262] on div "households" at bounding box center [1061, 256] width 121 height 42
click at [1114, 807] on button "Next" at bounding box center [1123, 804] width 60 height 18
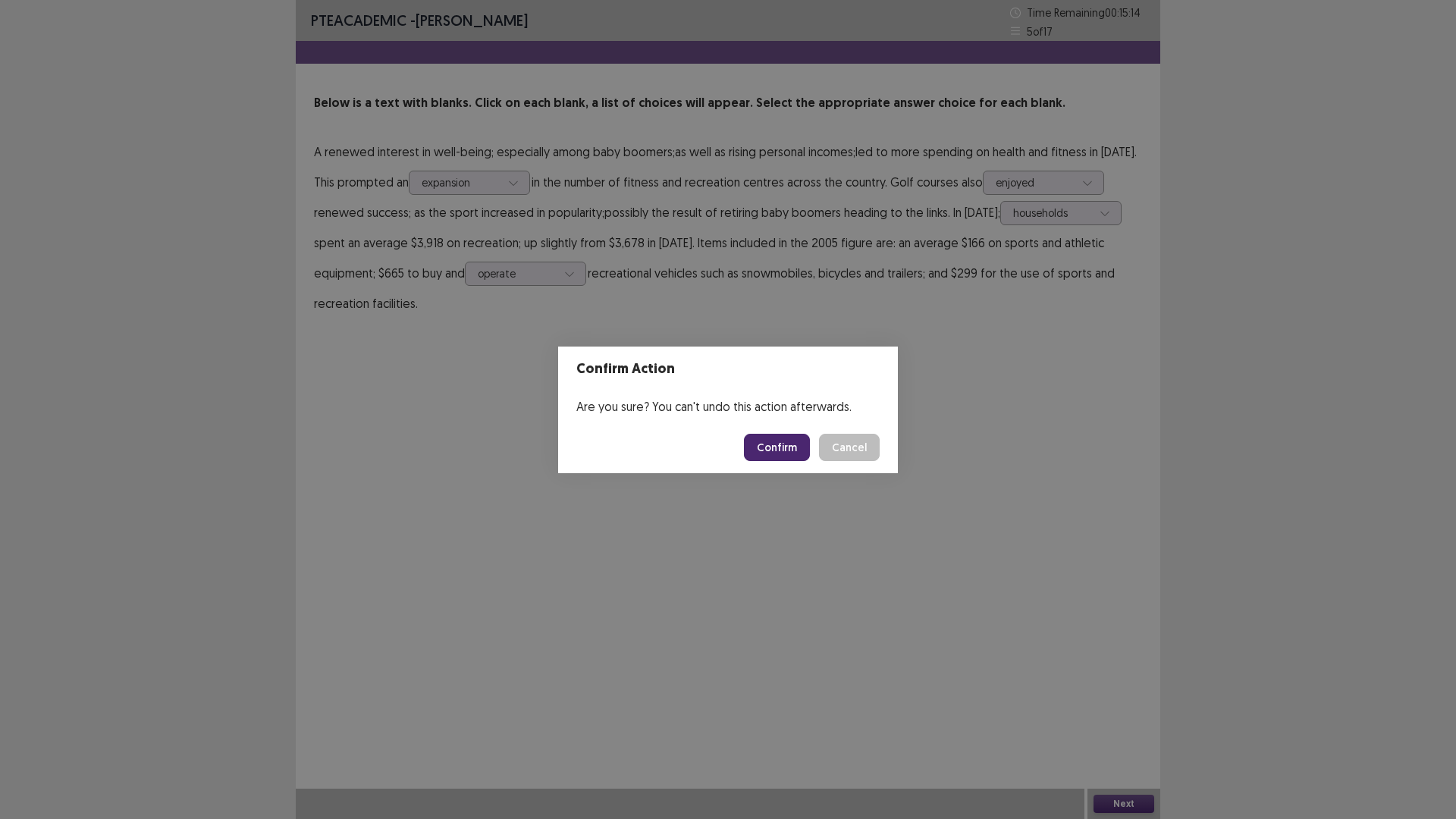
drag, startPoint x: 784, startPoint y: 451, endPoint x: 784, endPoint y: 440, distance: 11.0
click at [784, 440] on button "Confirm" at bounding box center [776, 447] width 66 height 27
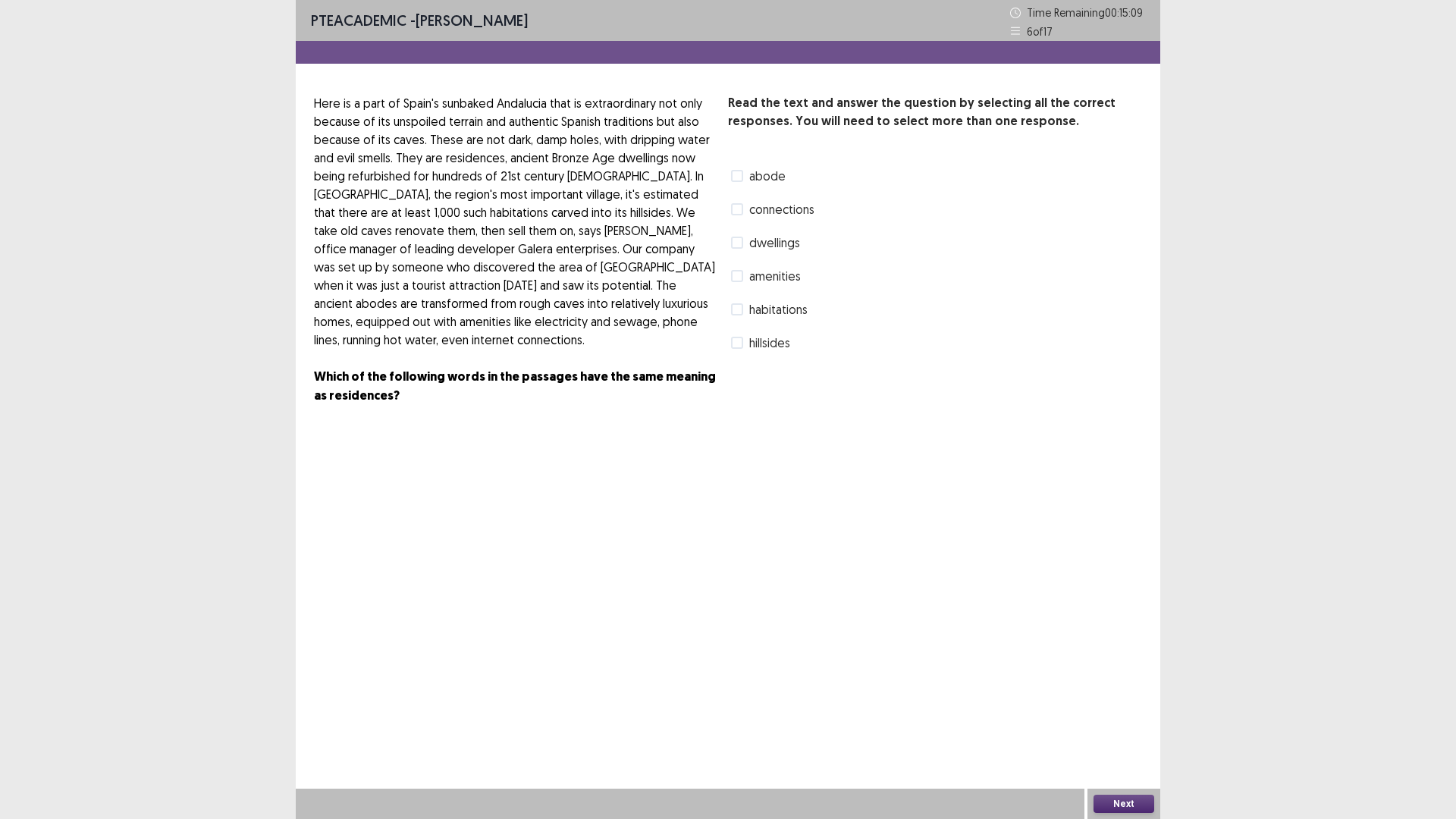
click at [737, 236] on label "dwellings" at bounding box center [765, 243] width 69 height 18
click at [734, 172] on span at bounding box center [737, 175] width 12 height 12
click at [778, 311] on span "habitations" at bounding box center [778, 310] width 59 height 18
click at [1122, 814] on div "Next" at bounding box center [1124, 805] width 73 height 31
click at [1117, 793] on div "Next" at bounding box center [1124, 805] width 73 height 31
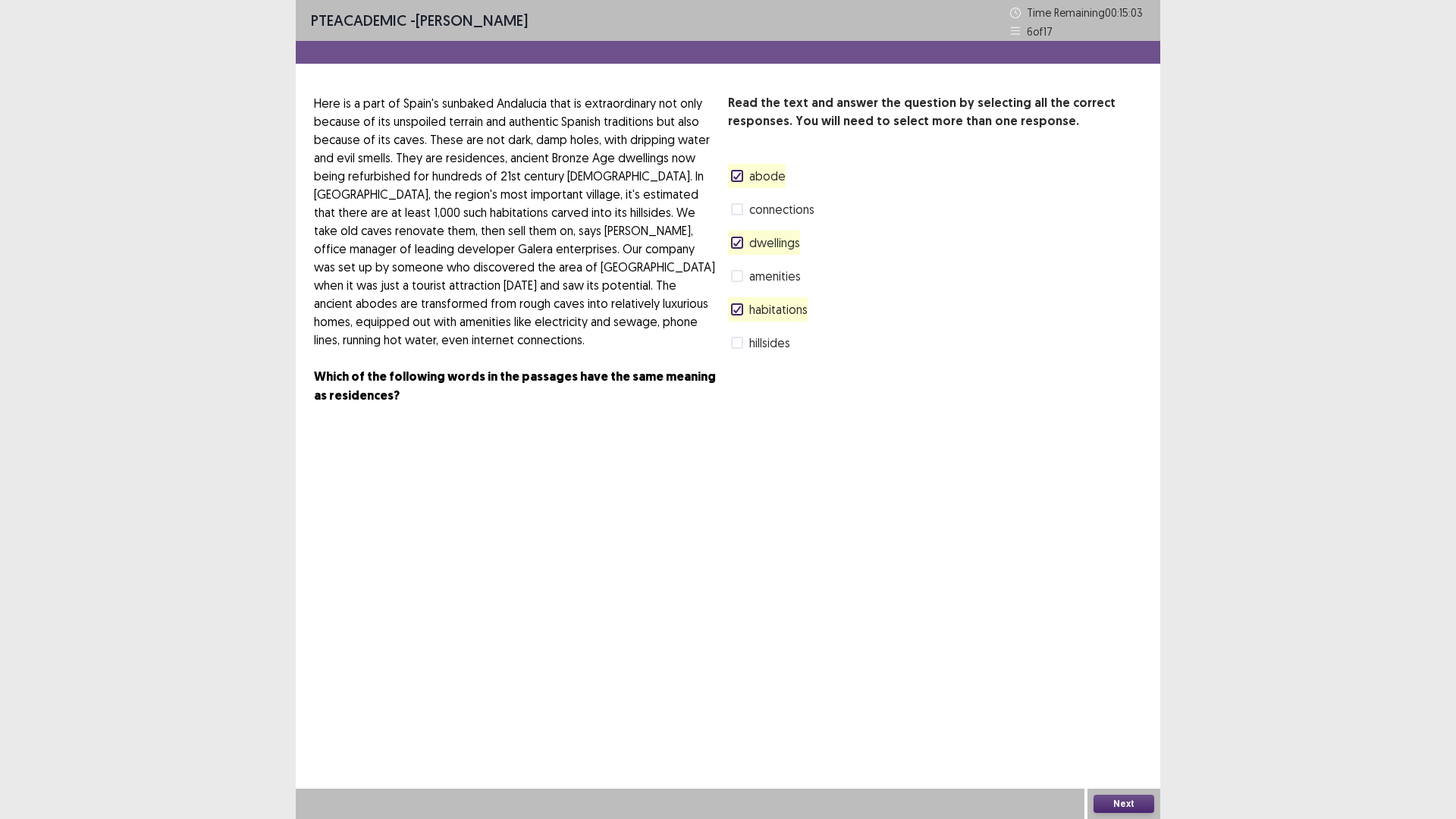
click at [1126, 800] on button "Next" at bounding box center [1123, 804] width 60 height 18
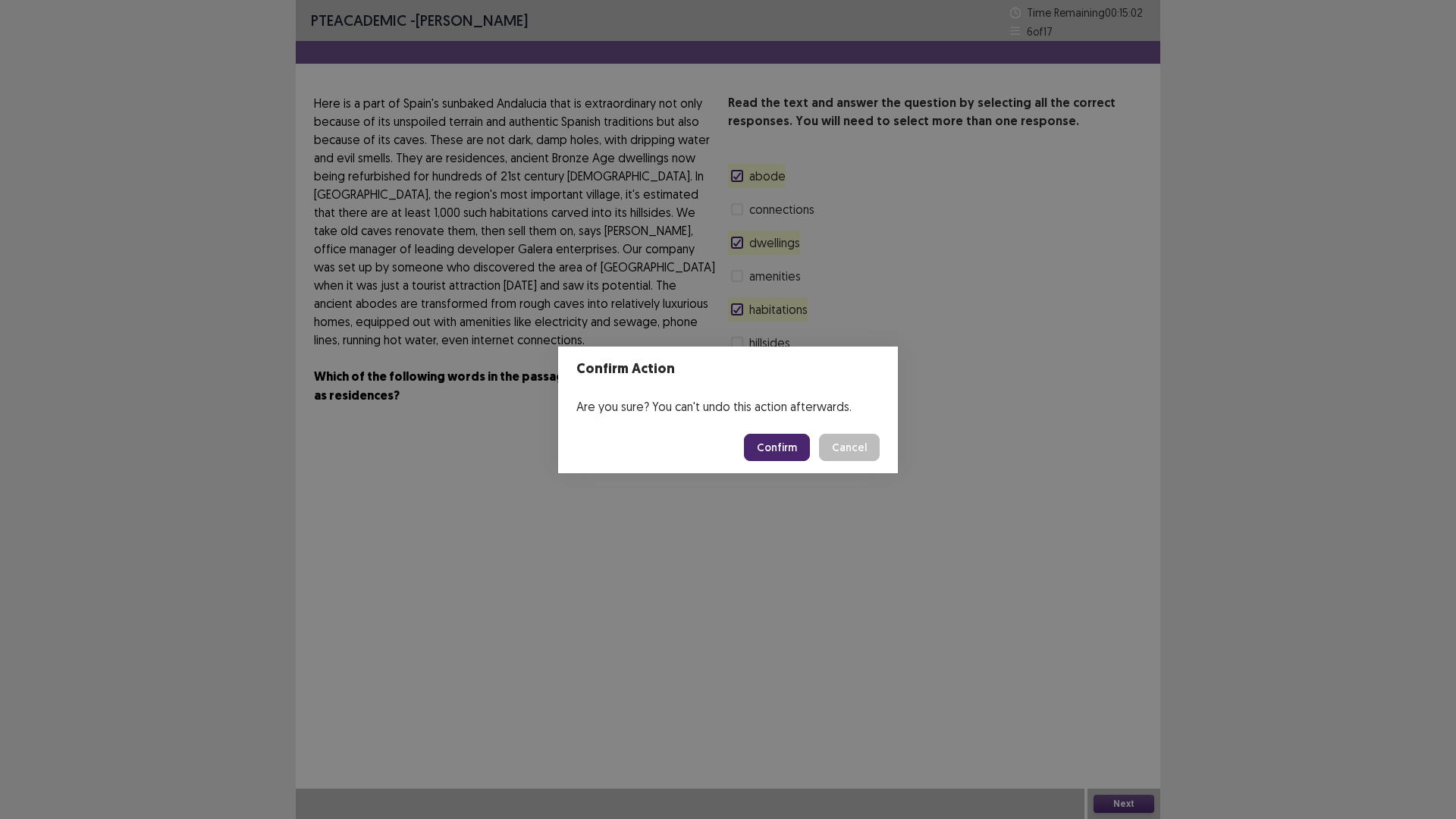
click at [781, 435] on button "Confirm" at bounding box center [776, 447] width 66 height 27
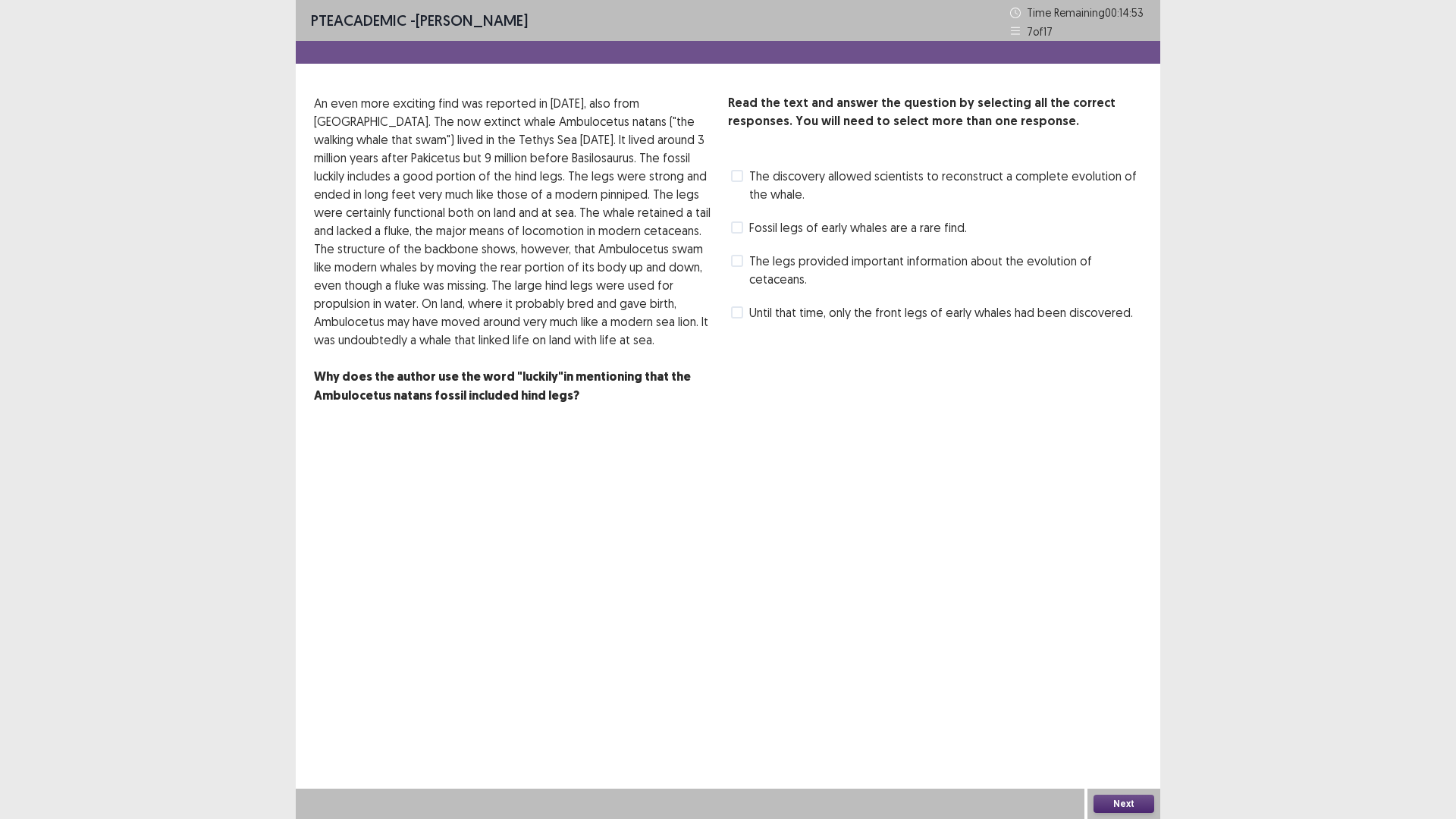
click at [745, 228] on label "Fossil legs of early whales are a rare find." at bounding box center [849, 228] width 236 height 18
click at [1109, 800] on button "Next" at bounding box center [1123, 804] width 60 height 18
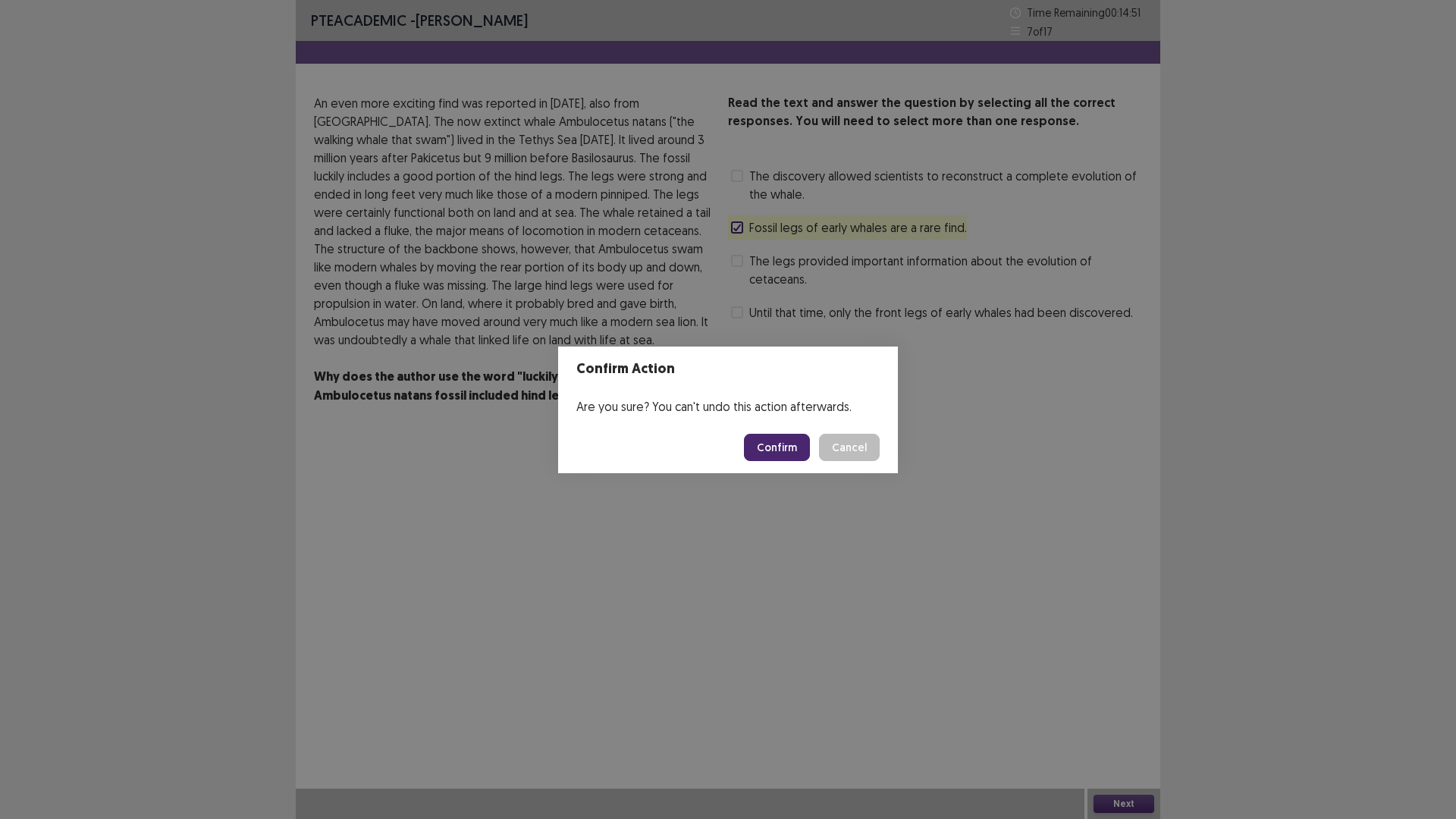
click at [813, 443] on div "Confirm Cancel" at bounding box center [811, 447] width 135 height 27
click at [810, 447] on button "Confirm" at bounding box center [776, 447] width 66 height 27
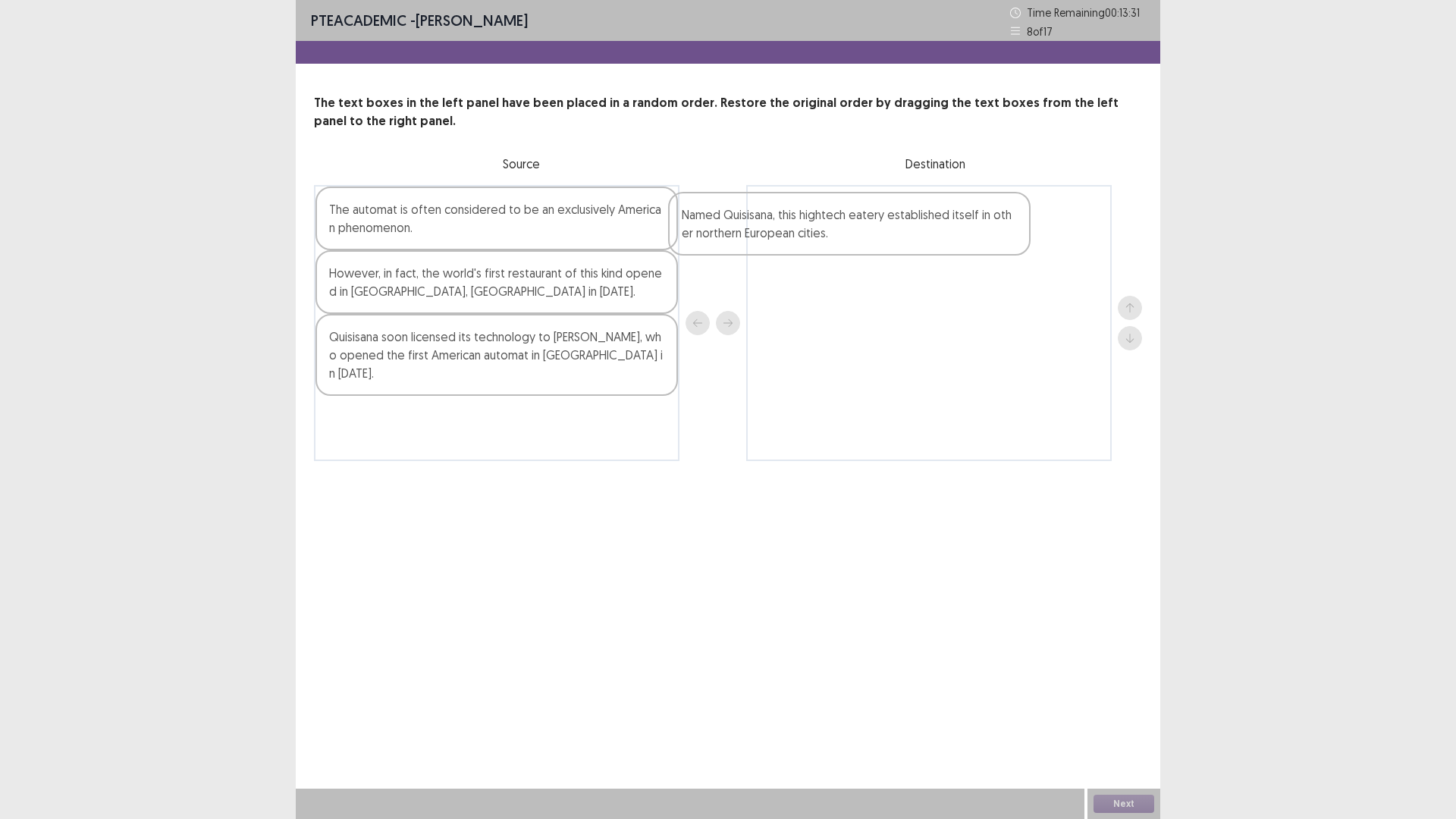
drag, startPoint x: 518, startPoint y: 304, endPoint x: 894, endPoint y: 239, distance: 381.6
click at [894, 239] on div "The automat is often considered to be an exclusively American phenomenon. Named…" at bounding box center [728, 323] width 828 height 276
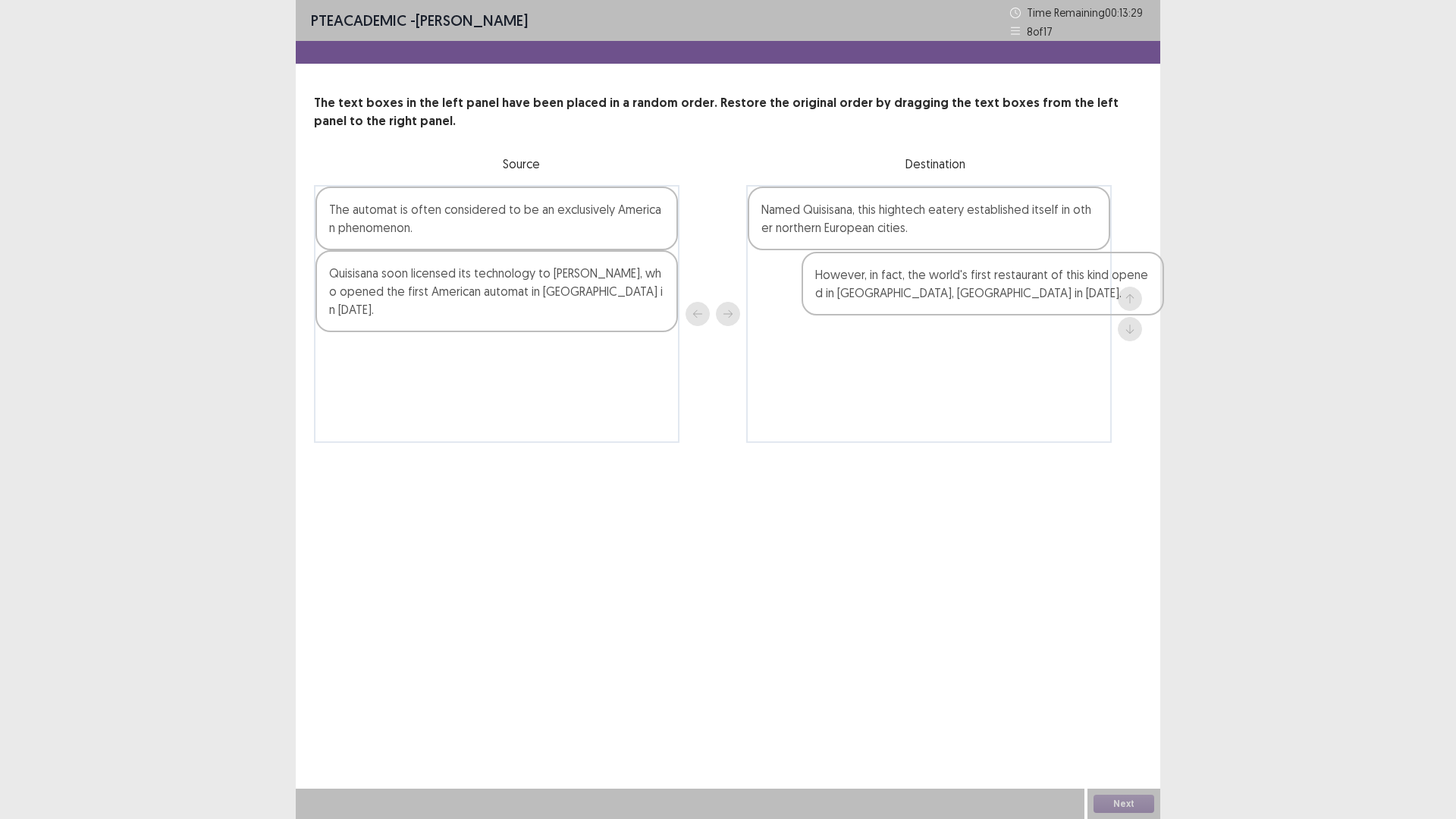
drag, startPoint x: 469, startPoint y: 287, endPoint x: 963, endPoint y: 286, distance: 494.0
click at [963, 286] on div "The automat is often considered to be an exclusively American phenomenon. Howev…" at bounding box center [728, 314] width 828 height 258
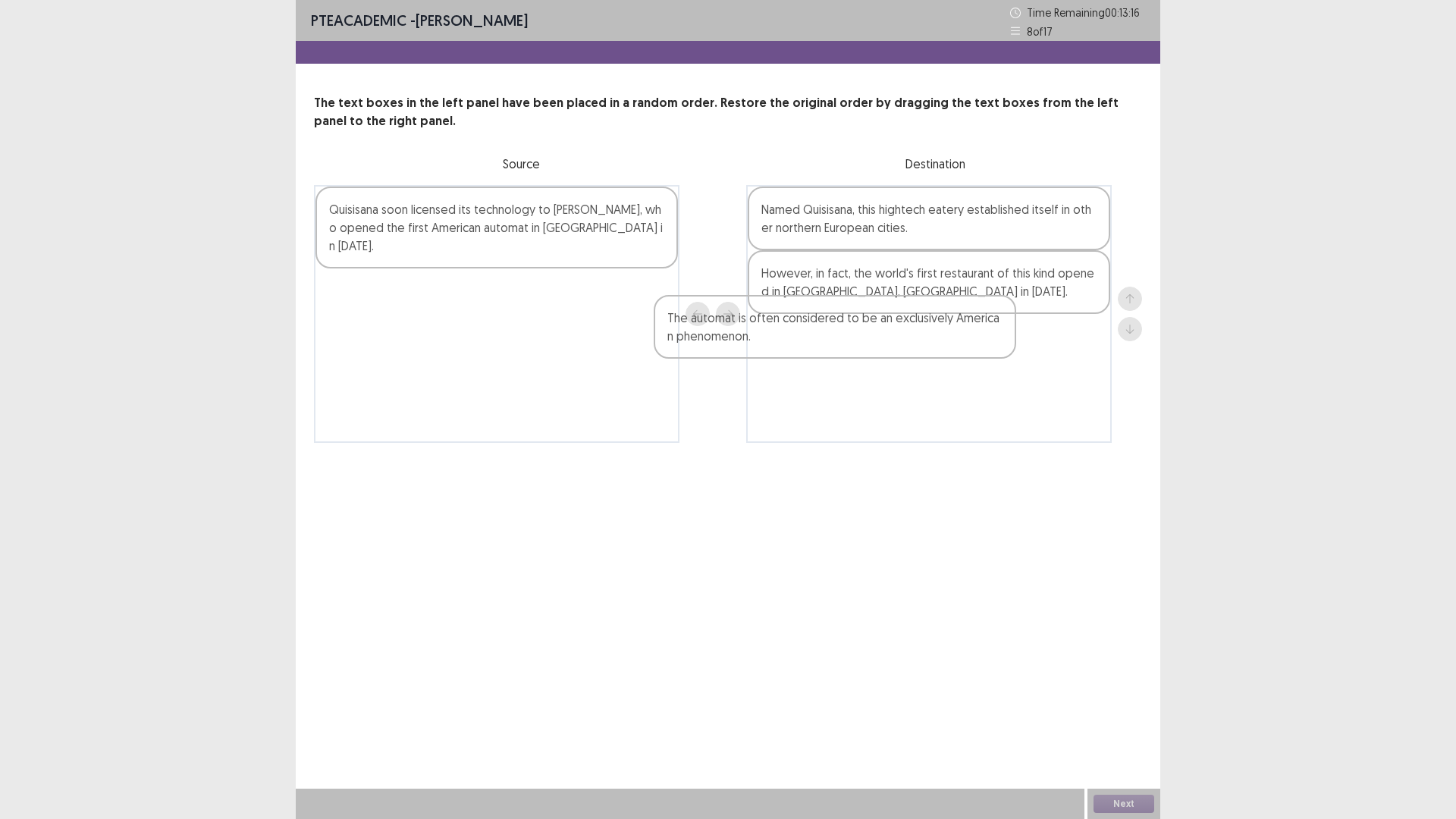
drag, startPoint x: 542, startPoint y: 219, endPoint x: 895, endPoint y: 331, distance: 370.3
click at [895, 331] on div "The automat is often considered to be an exclusively American phenomenon. Quisi…" at bounding box center [728, 314] width 828 height 258
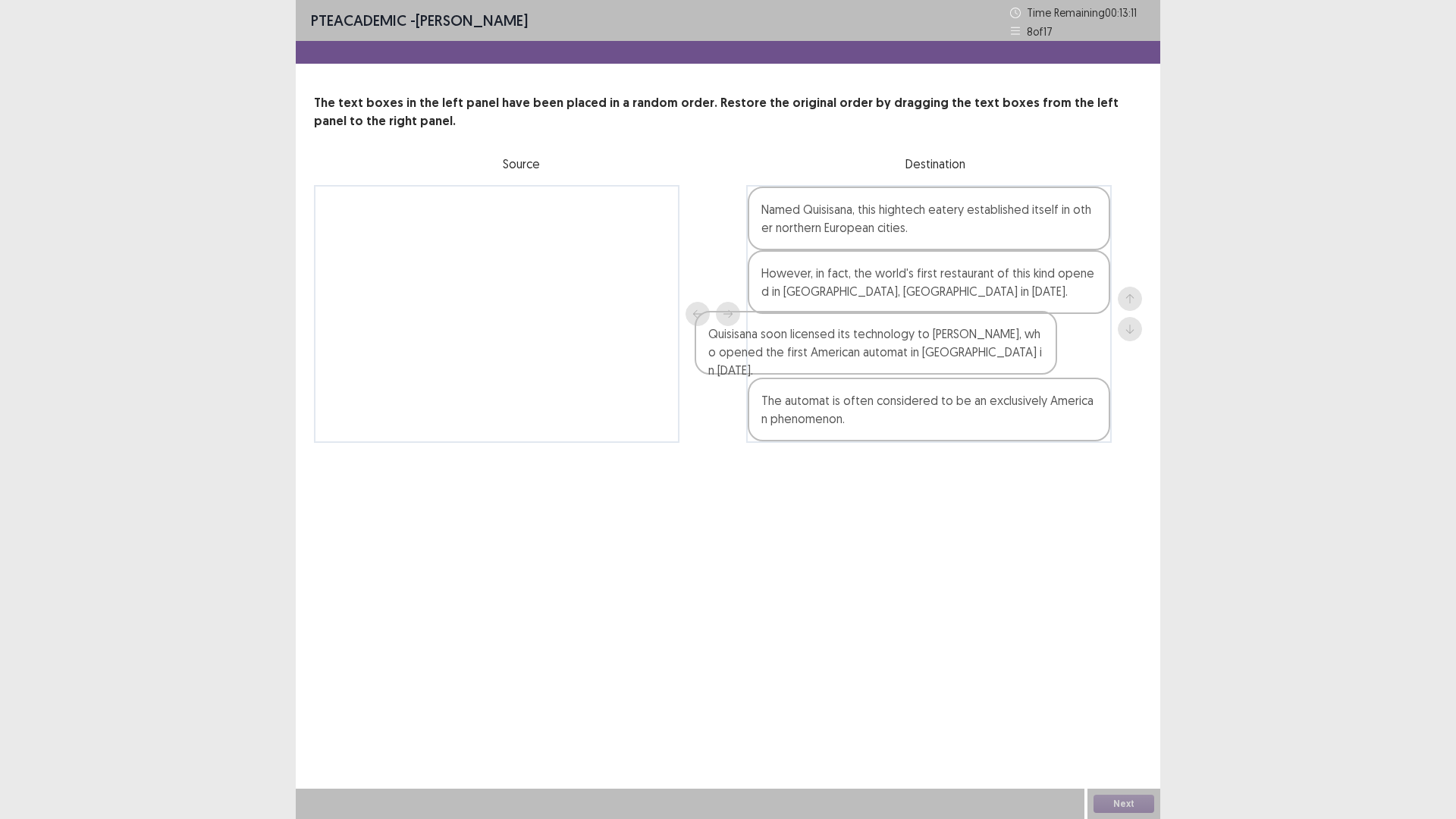
drag, startPoint x: 463, startPoint y: 219, endPoint x: 854, endPoint y: 344, distance: 410.5
click at [852, 344] on div "Quisisana soon licensed its technology to [PERSON_NAME], who opened the first A…" at bounding box center [728, 314] width 828 height 258
click at [1108, 814] on div "Next" at bounding box center [1124, 805] width 73 height 31
click at [1136, 805] on button "Next" at bounding box center [1123, 804] width 60 height 18
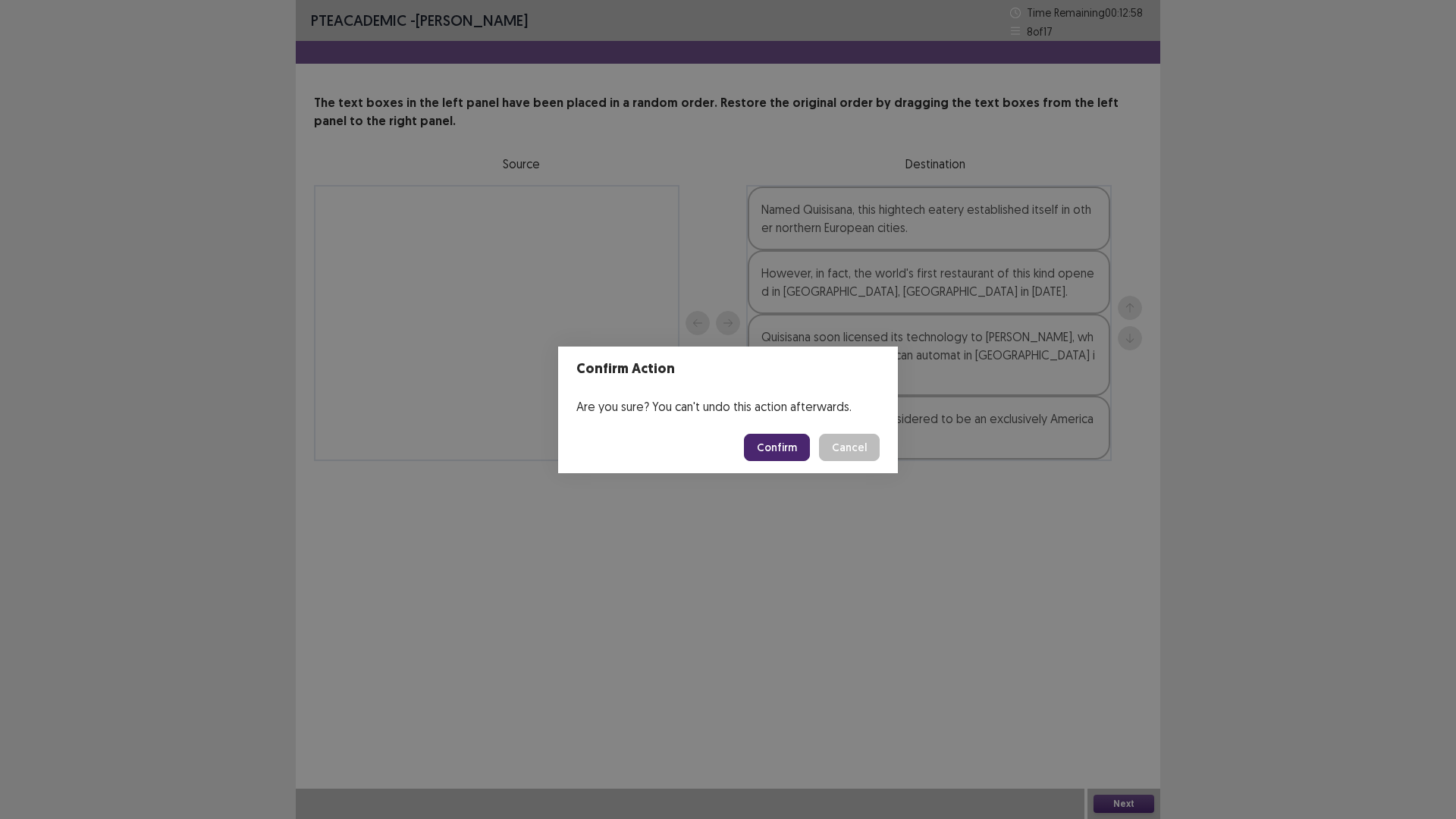
click at [800, 446] on button "Confirm" at bounding box center [776, 447] width 66 height 27
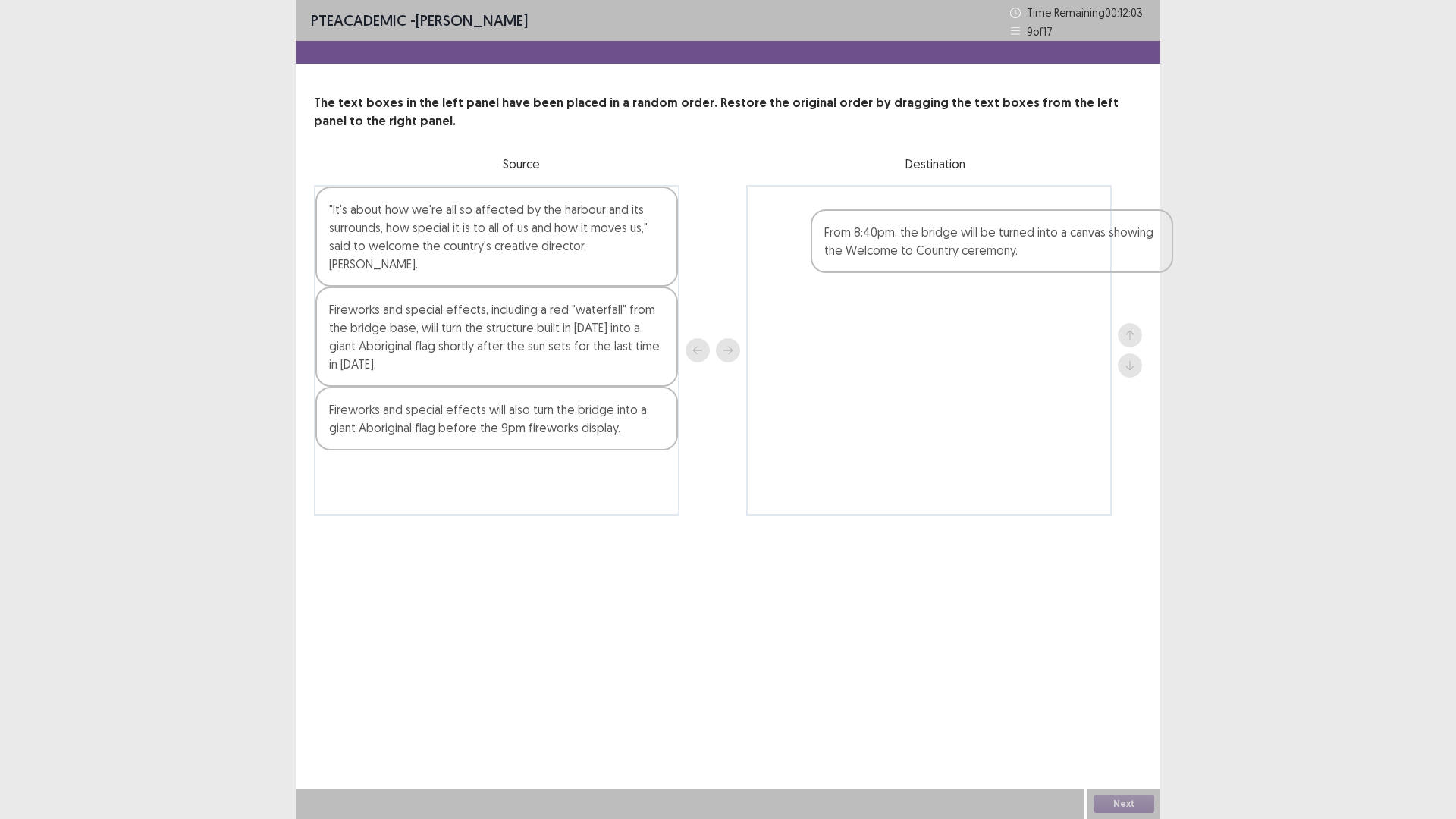
drag, startPoint x: 448, startPoint y: 213, endPoint x: 963, endPoint y: 236, distance: 515.5
click at [963, 236] on div "From 8:40pm, the bridge will be turned into a canvas showing the Welcome to Cou…" at bounding box center [728, 350] width 828 height 330
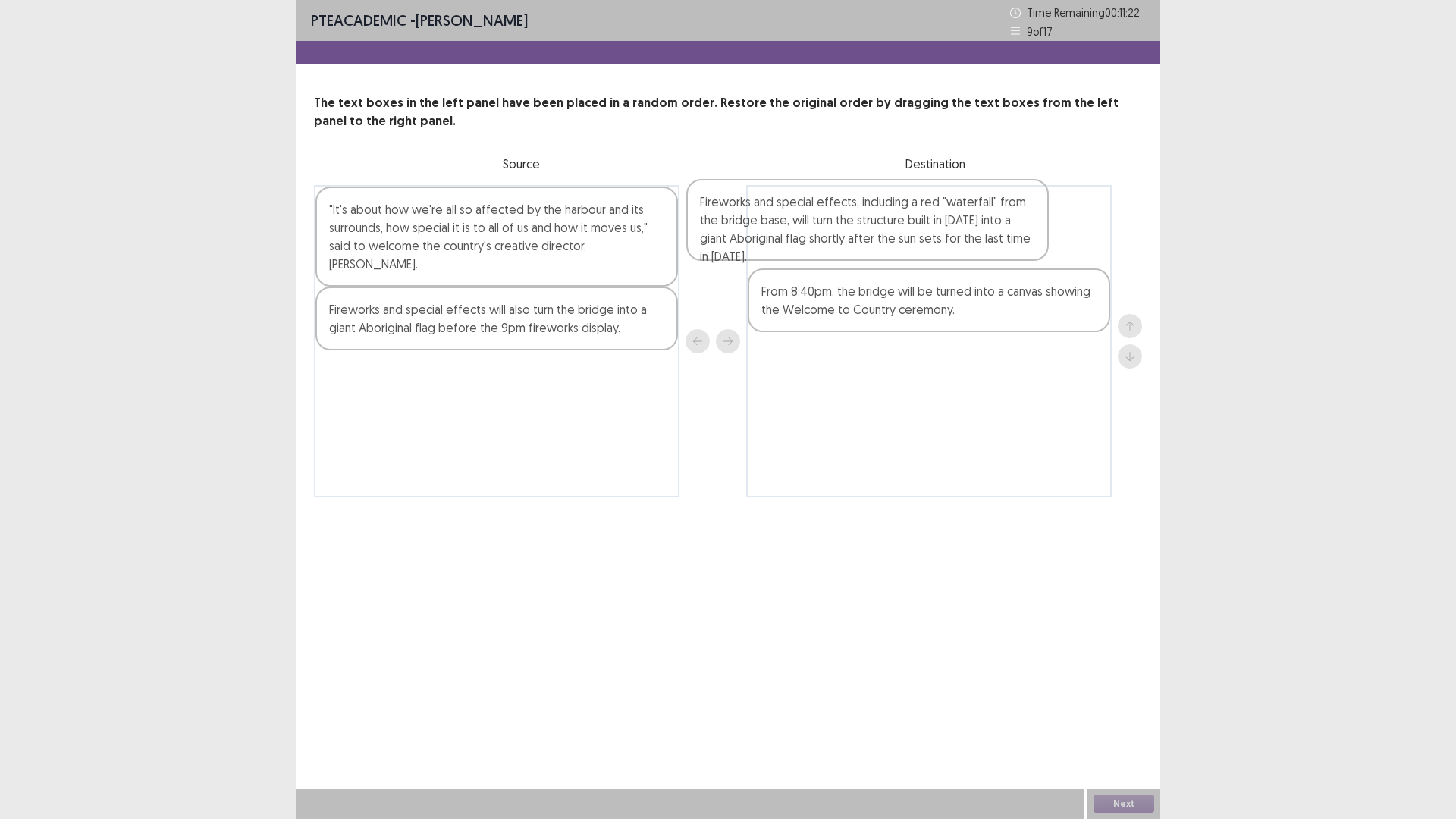
drag, startPoint x: 550, startPoint y: 358, endPoint x: 929, endPoint y: 244, distance: 395.8
click at [929, 244] on div ""It's about how we're all so affected by the harbour and its surrounds, how spe…" at bounding box center [728, 341] width 828 height 312
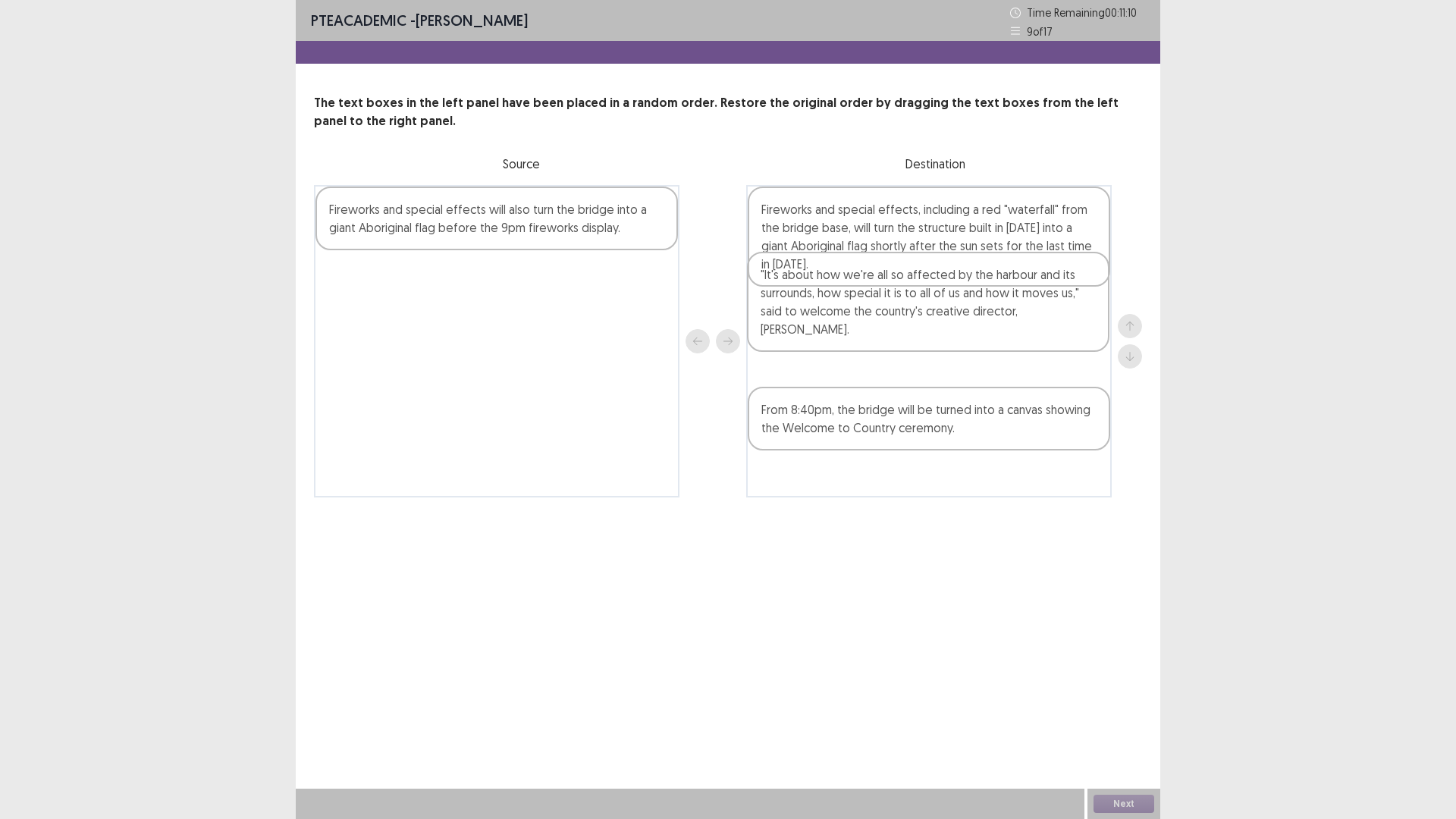
drag, startPoint x: 530, startPoint y: 260, endPoint x: 969, endPoint y: 329, distance: 444.4
click at [969, 329] on div ""It's about how we're all so affected by the harbour and its surrounds, how spe…" at bounding box center [728, 341] width 828 height 312
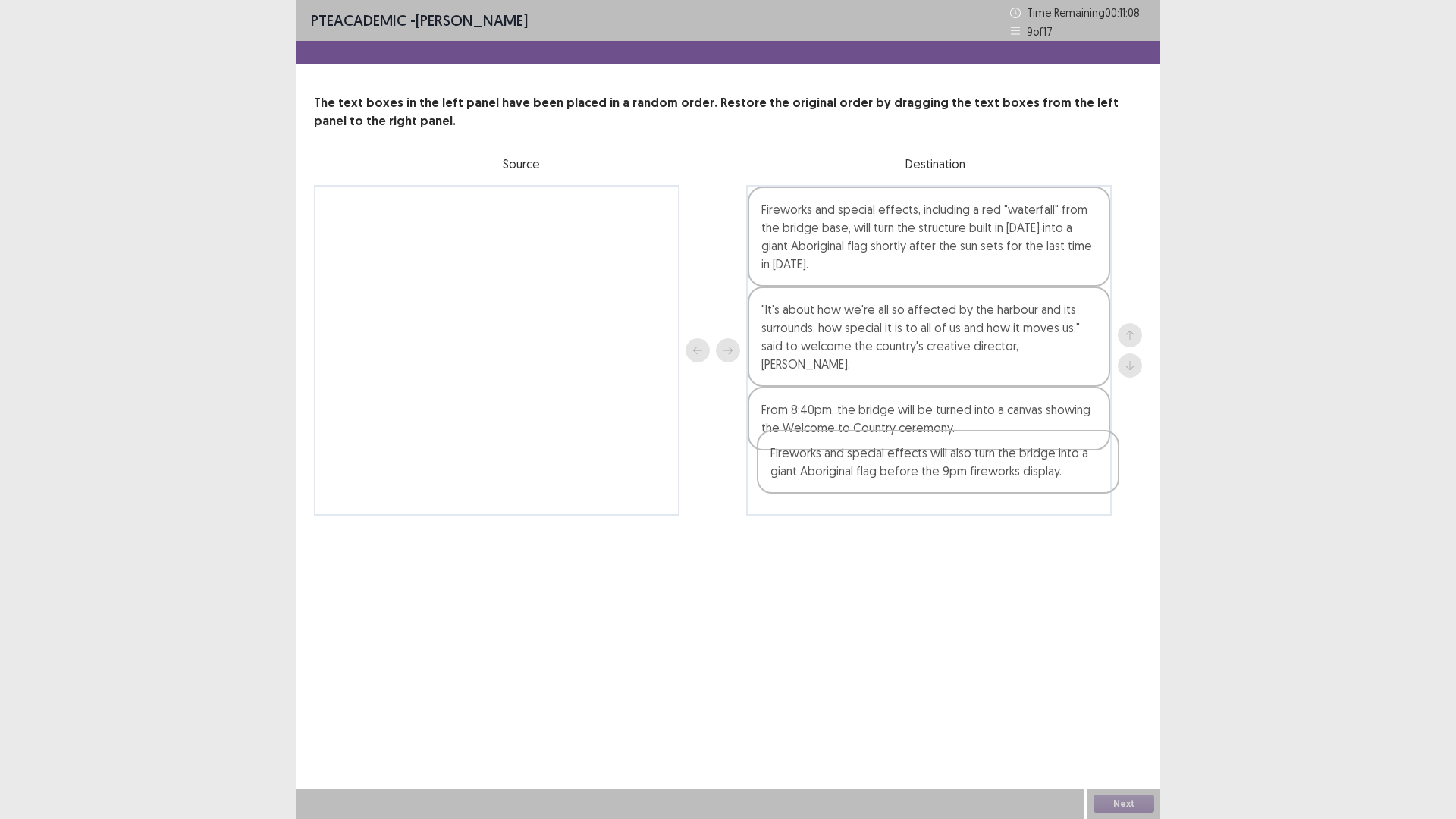
drag, startPoint x: 486, startPoint y: 225, endPoint x: 931, endPoint y: 473, distance: 509.4
click at [931, 473] on div "Fireworks and special effects will also turn the bridge into a giant Aboriginal…" at bounding box center [728, 350] width 828 height 330
click at [1117, 801] on button "Next" at bounding box center [1123, 804] width 60 height 18
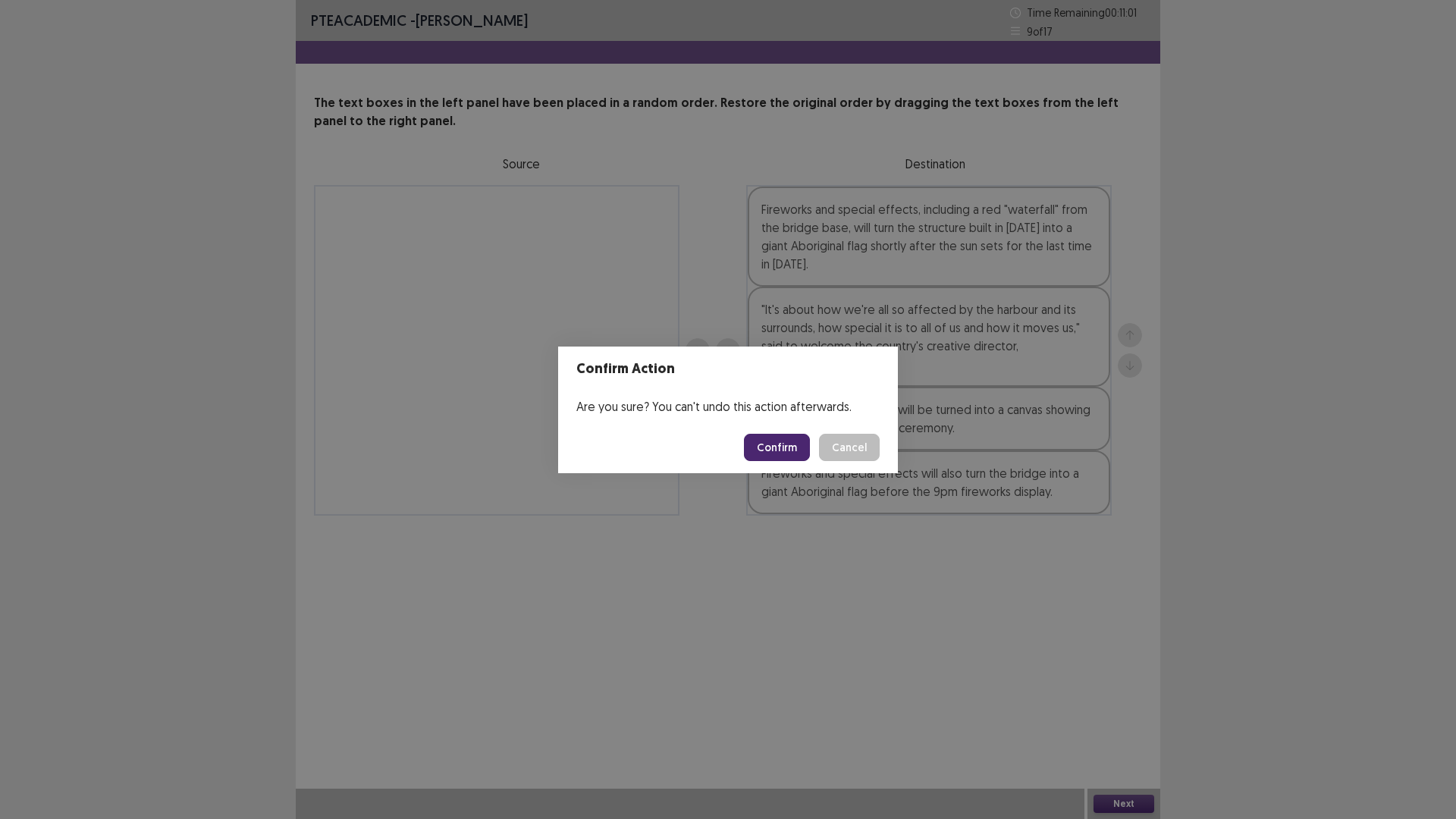
click at [804, 460] on button "Confirm" at bounding box center [776, 447] width 66 height 27
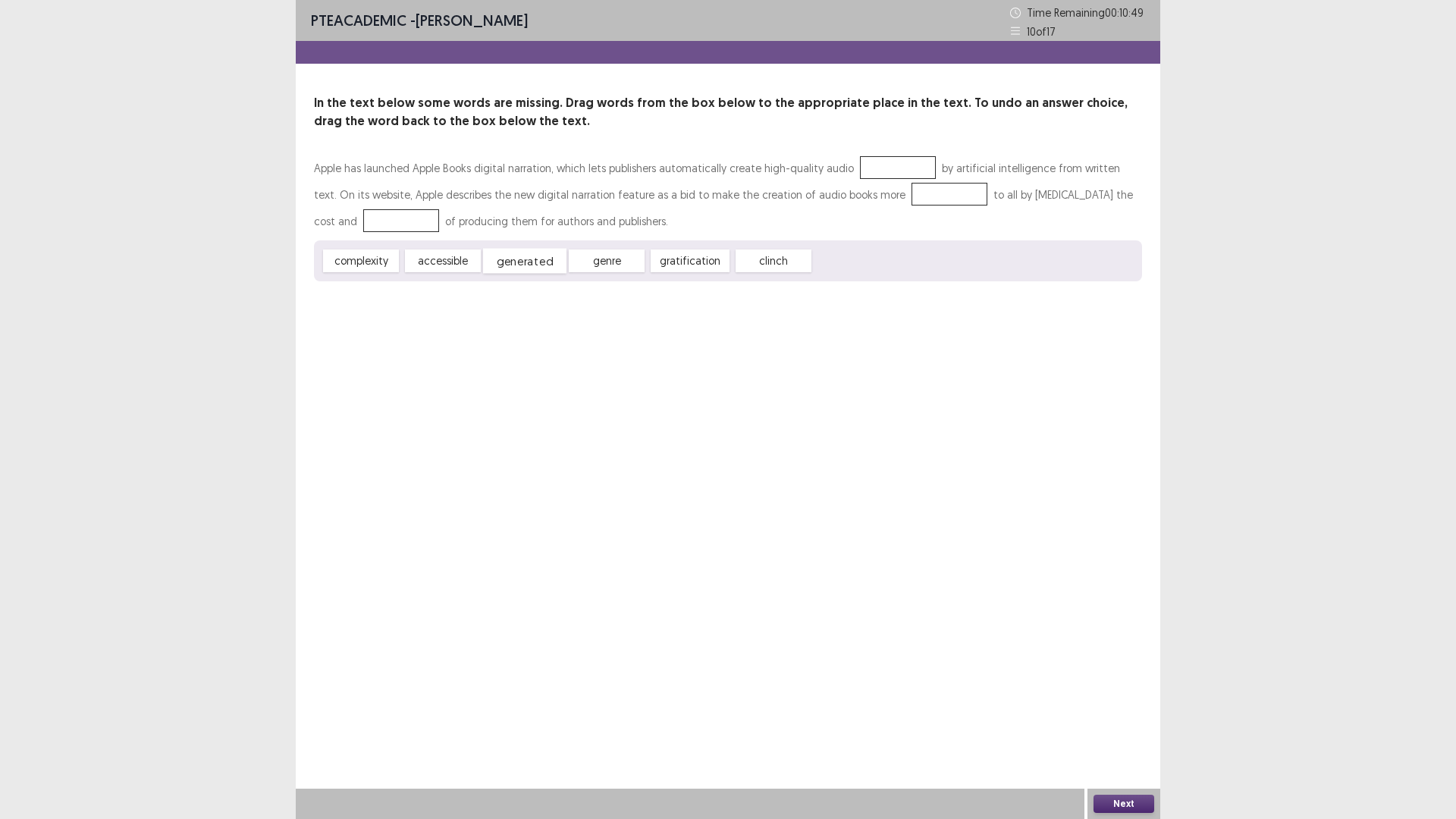
click at [525, 258] on div "generated" at bounding box center [524, 262] width 83 height 25
drag, startPoint x: 637, startPoint y: 265, endPoint x: 875, endPoint y: 163, distance: 258.9
drag, startPoint x: 455, startPoint y: 268, endPoint x: 914, endPoint y: 208, distance: 462.9
drag, startPoint x: 387, startPoint y: 263, endPoint x: 968, endPoint y: 195, distance: 585.0
click at [968, 195] on div "Apple has launched Apple Books digital narration, which lets publishers automat…" at bounding box center [728, 218] width 828 height 126
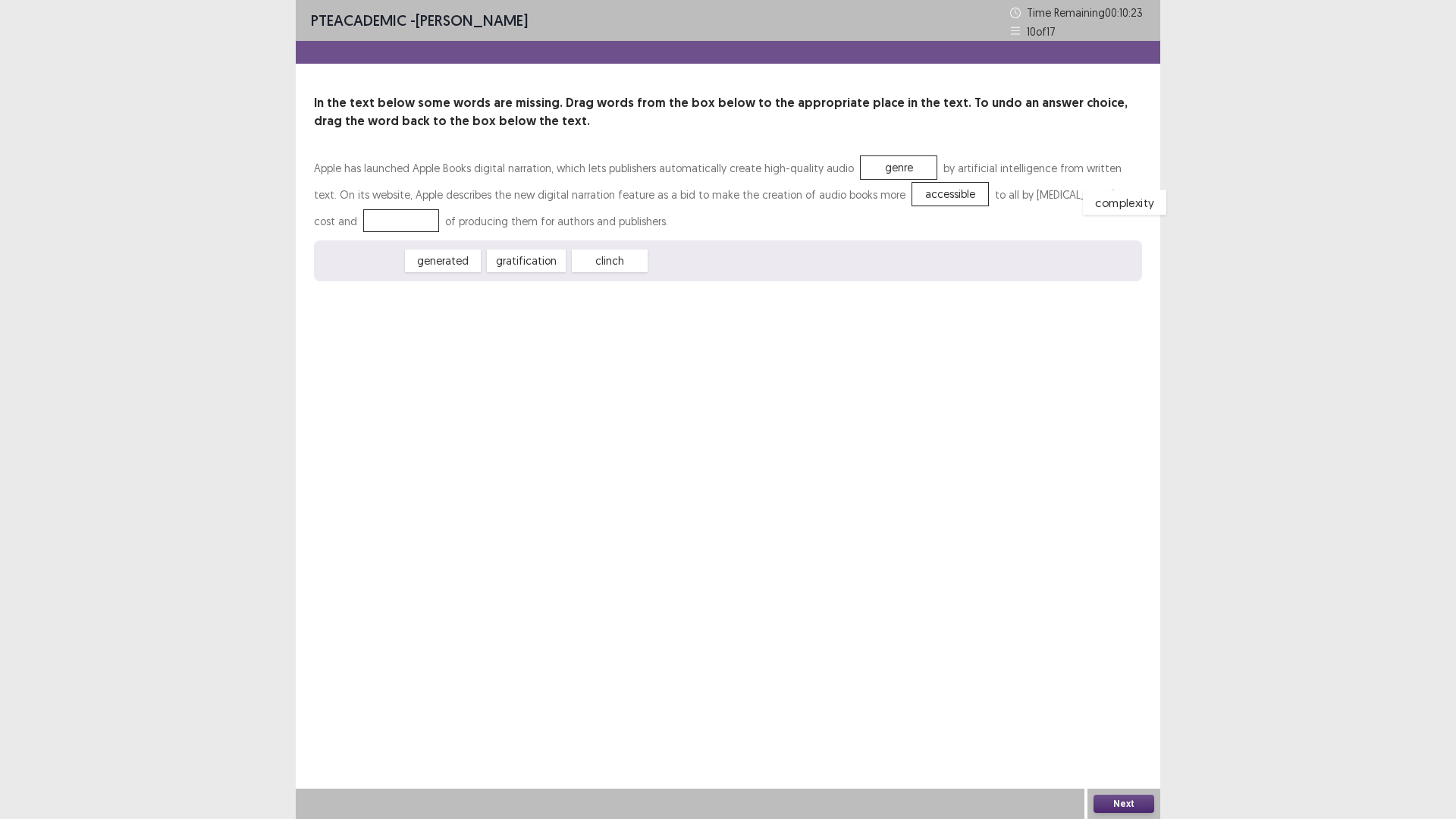
drag, startPoint x: 385, startPoint y: 262, endPoint x: 1145, endPoint y: 201, distance: 762.4
click at [1118, 803] on button "Next" at bounding box center [1123, 804] width 60 height 18
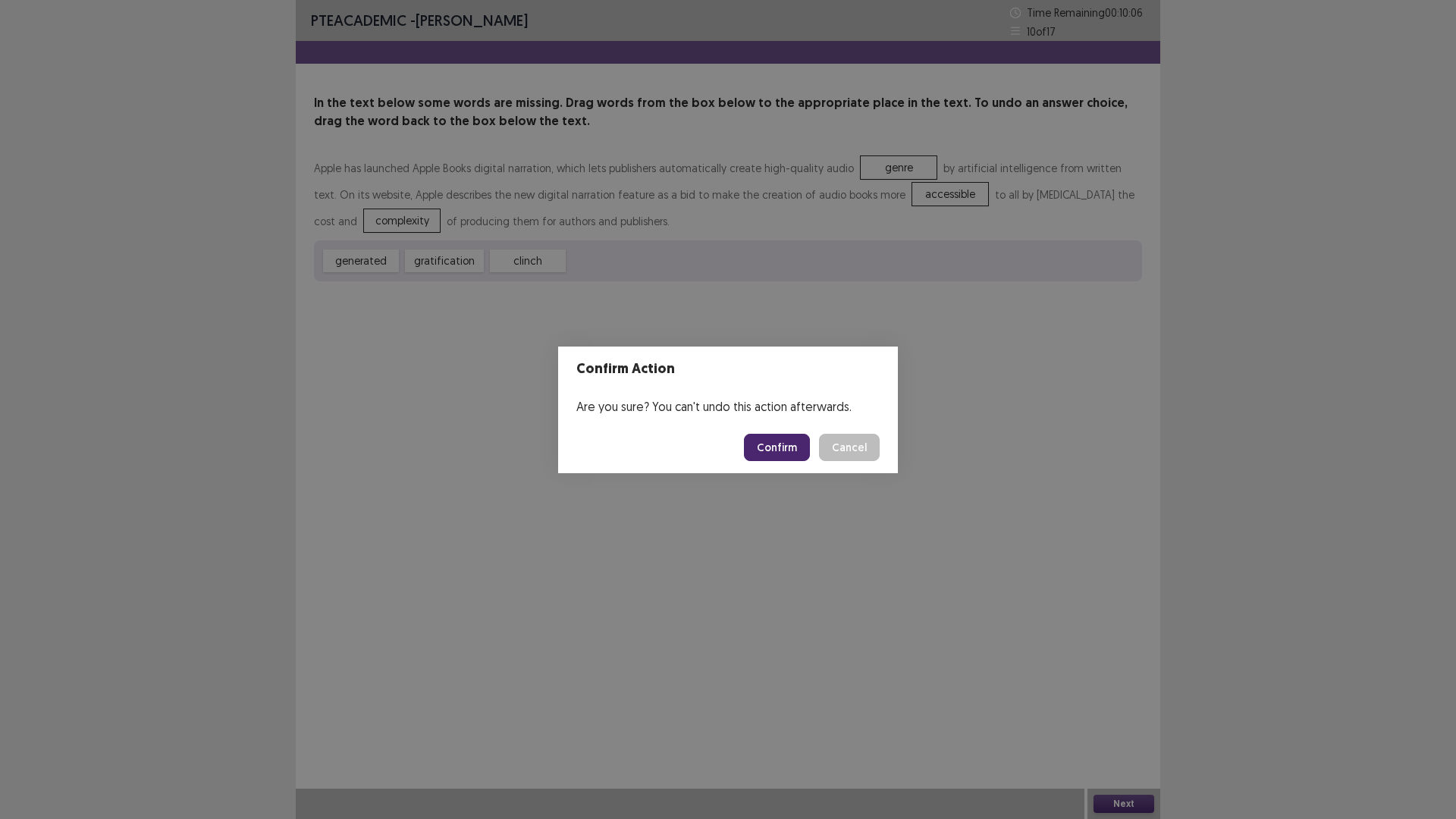
click at [784, 456] on button "Confirm" at bounding box center [776, 447] width 66 height 27
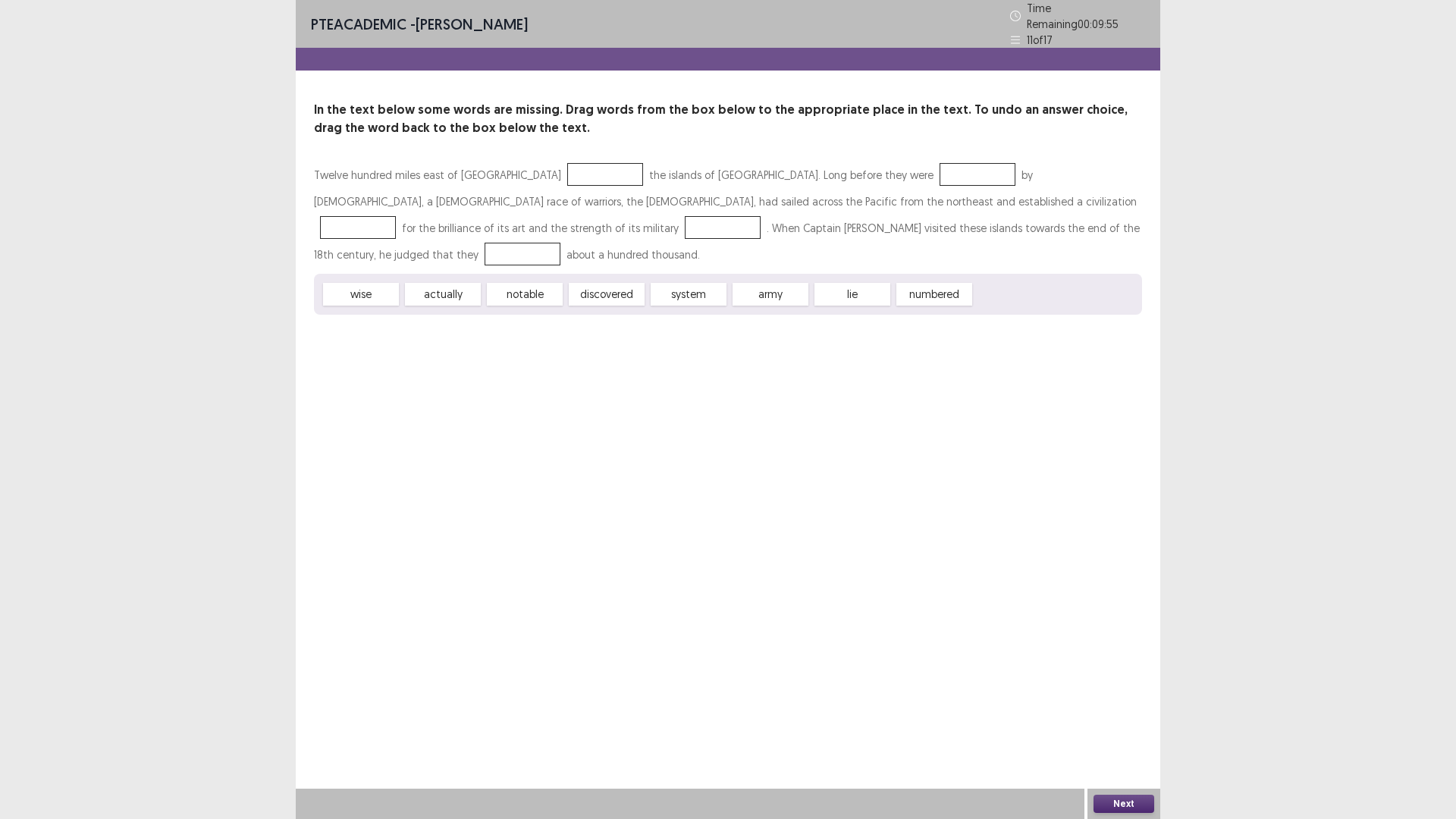
drag, startPoint x: 852, startPoint y: 273, endPoint x: 850, endPoint y: 260, distance: 13.2
click at [850, 274] on div "wise actually notable discovered system army lie numbered" at bounding box center [728, 293] width 828 height 41
drag, startPoint x: 850, startPoint y: 260, endPoint x: 558, endPoint y: 164, distance: 307.4
drag, startPoint x: 624, startPoint y: 266, endPoint x: 861, endPoint y: 173, distance: 254.6
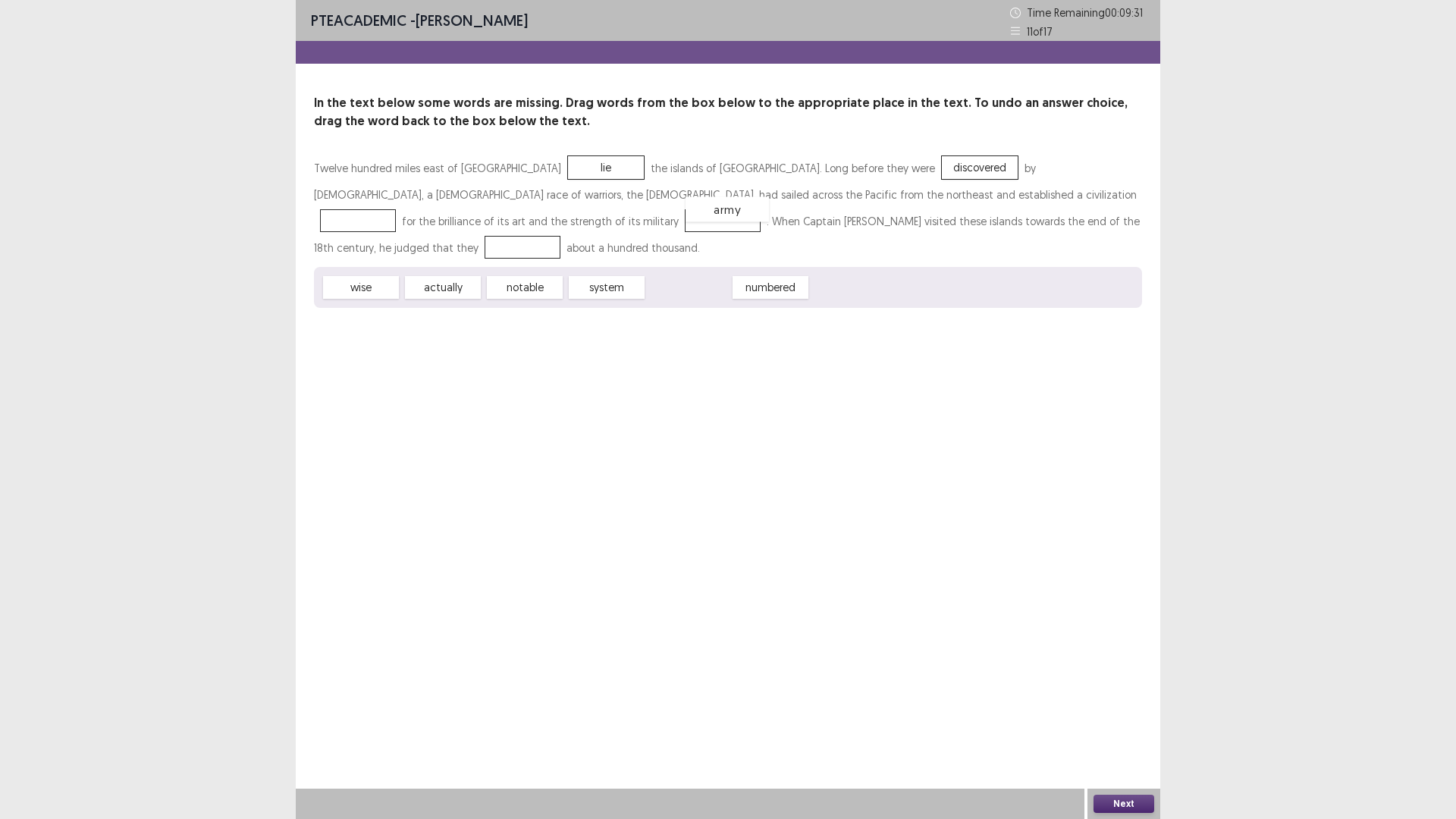
drag, startPoint x: 707, startPoint y: 259, endPoint x: 747, endPoint y: 187, distance: 82.4
drag, startPoint x: 605, startPoint y: 265, endPoint x: 358, endPoint y: 237, distance: 248.6
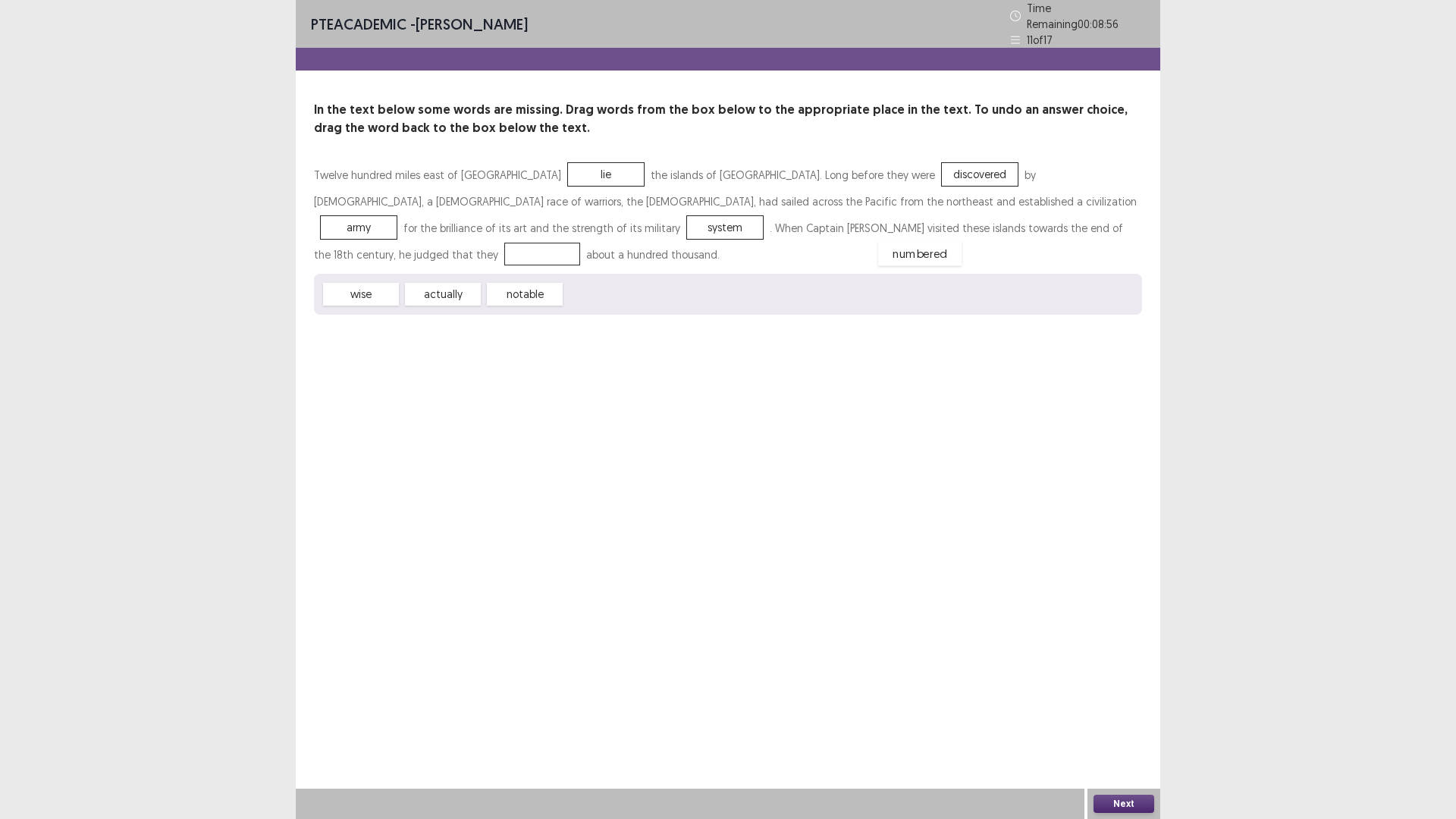
drag, startPoint x: 618, startPoint y: 265, endPoint x: 932, endPoint y: 224, distance: 316.7
click at [1116, 812] on button "Next" at bounding box center [1123, 804] width 60 height 18
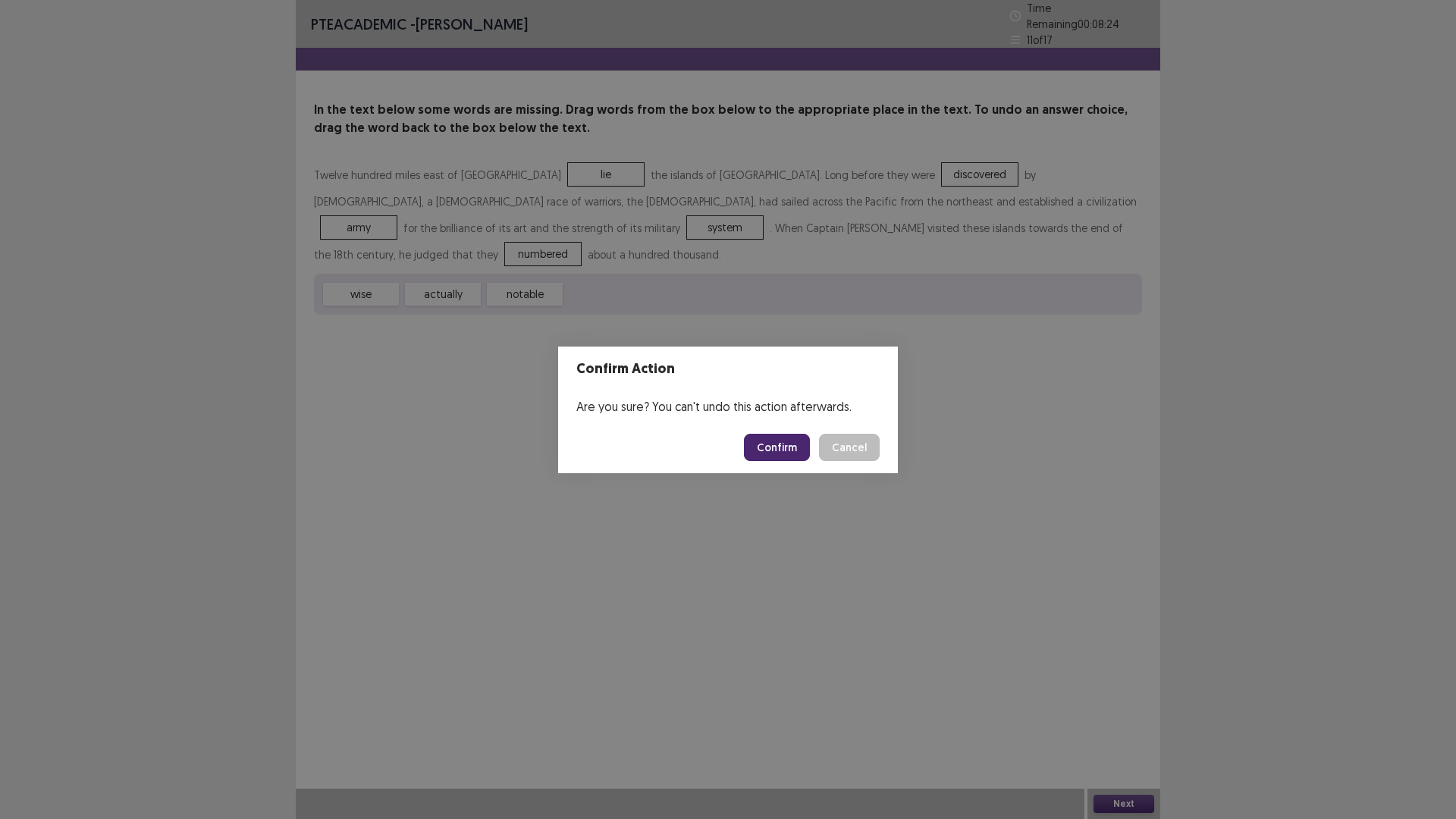
click at [767, 445] on button "Confirm" at bounding box center [776, 447] width 66 height 27
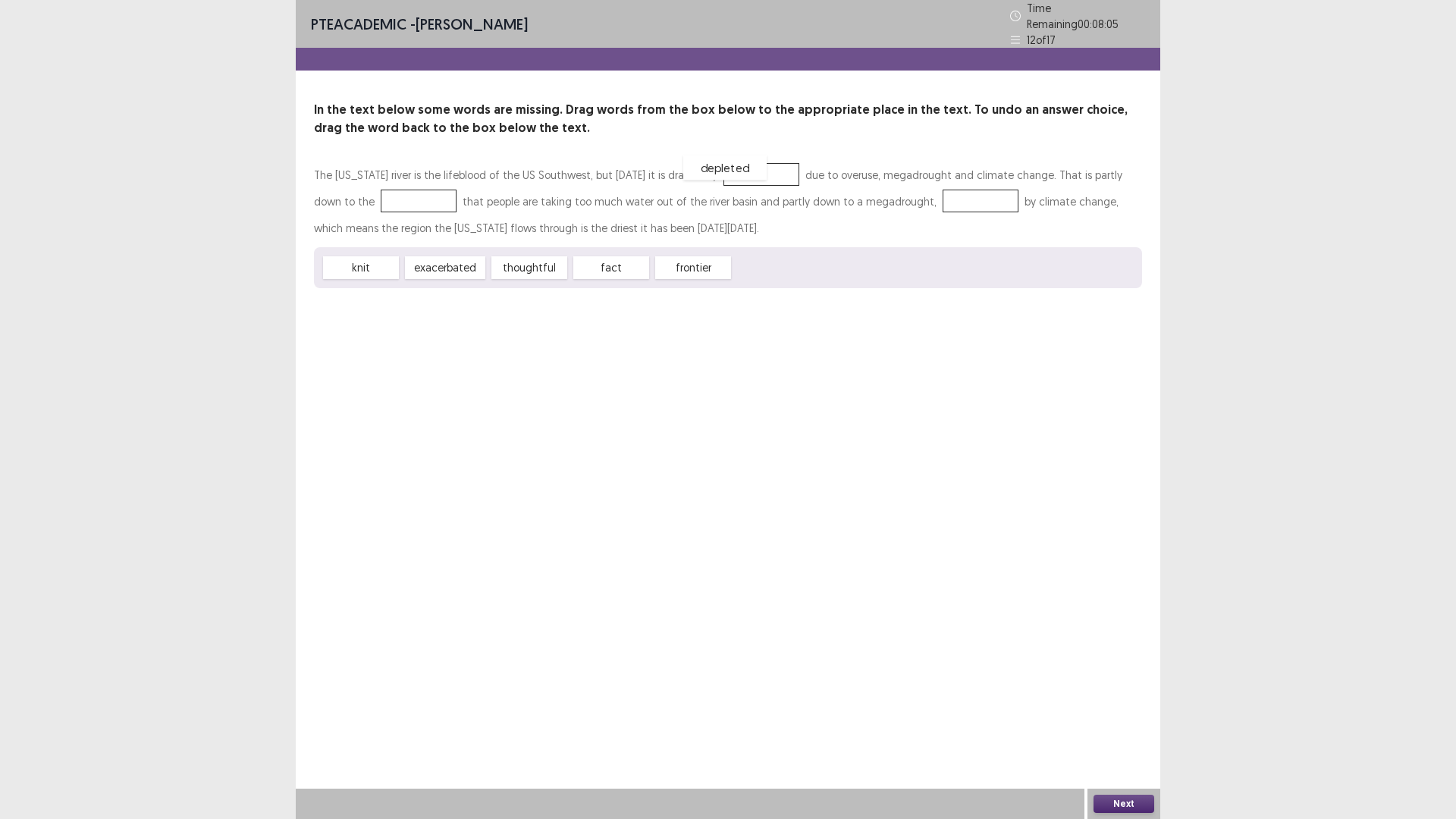
drag, startPoint x: 790, startPoint y: 256, endPoint x: 740, endPoint y: 155, distance: 112.7
drag, startPoint x: 614, startPoint y: 263, endPoint x: 375, endPoint y: 200, distance: 247.2
drag, startPoint x: 454, startPoint y: 262, endPoint x: 916, endPoint y: 194, distance: 467.0
click at [1070, 806] on div at bounding box center [691, 805] width 789 height 31
click at [1105, 799] on button "Next" at bounding box center [1123, 804] width 60 height 18
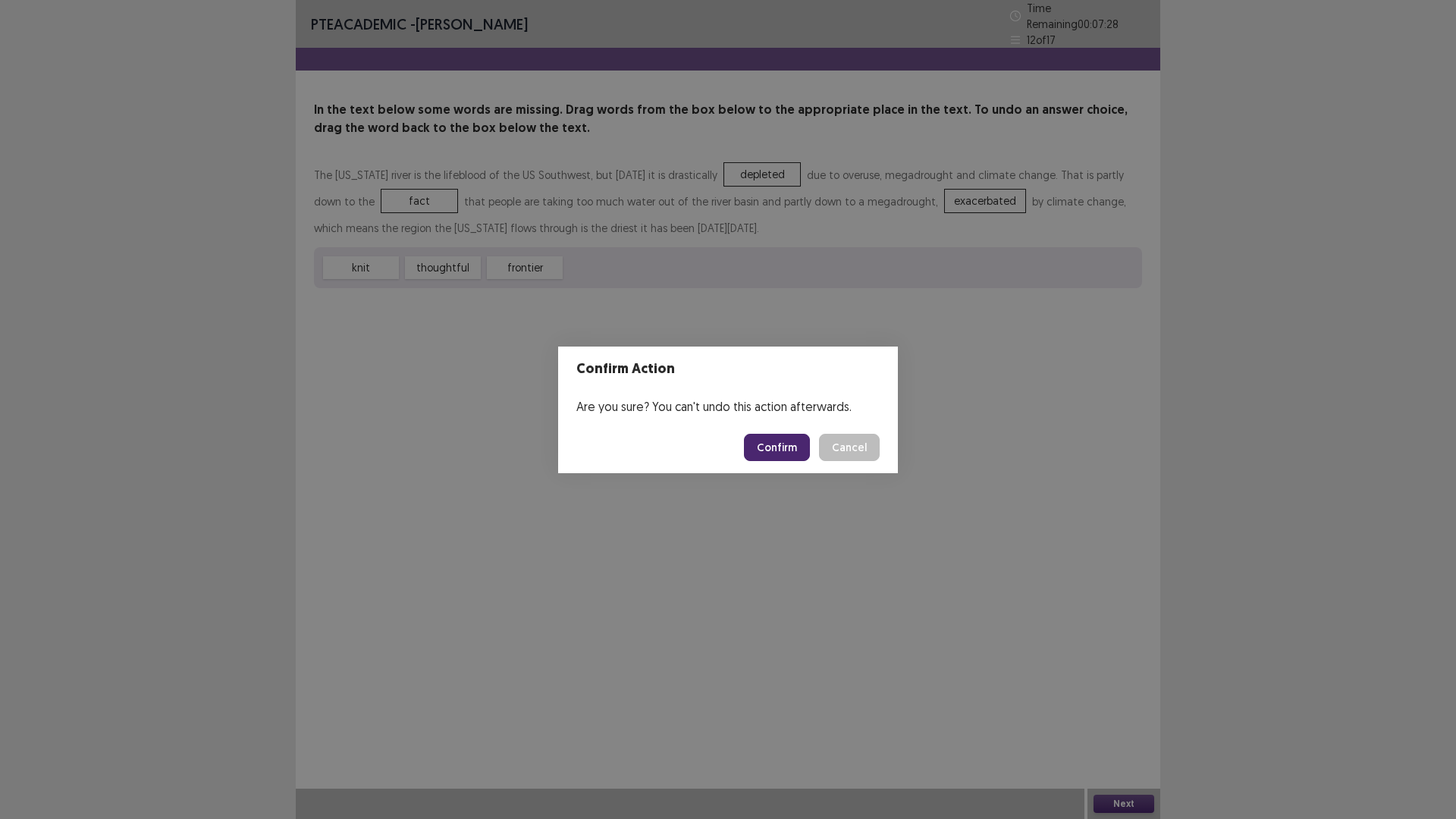
click at [807, 456] on button "Confirm" at bounding box center [776, 447] width 66 height 27
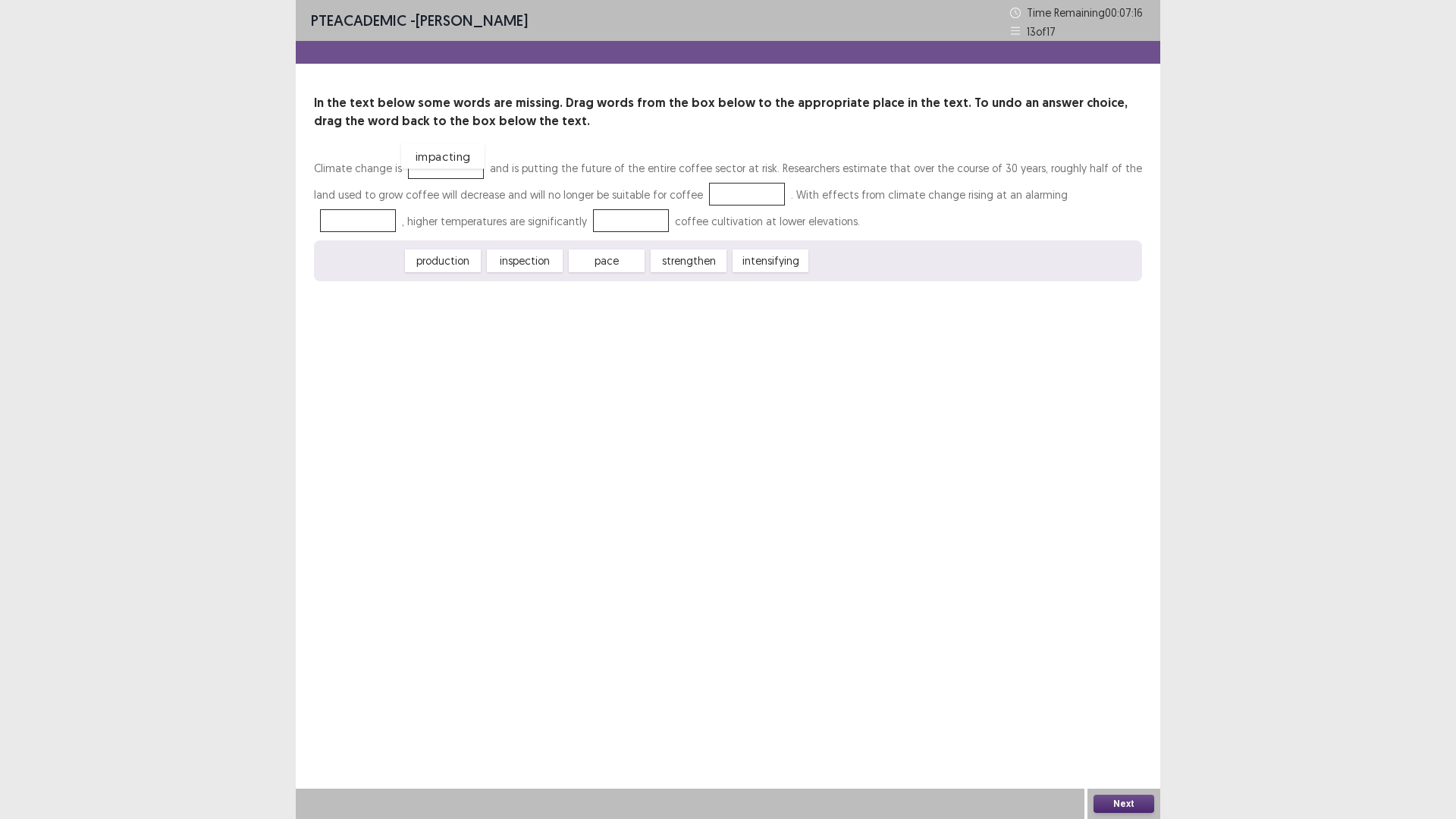
drag, startPoint x: 372, startPoint y: 263, endPoint x: 454, endPoint y: 159, distance: 132.4
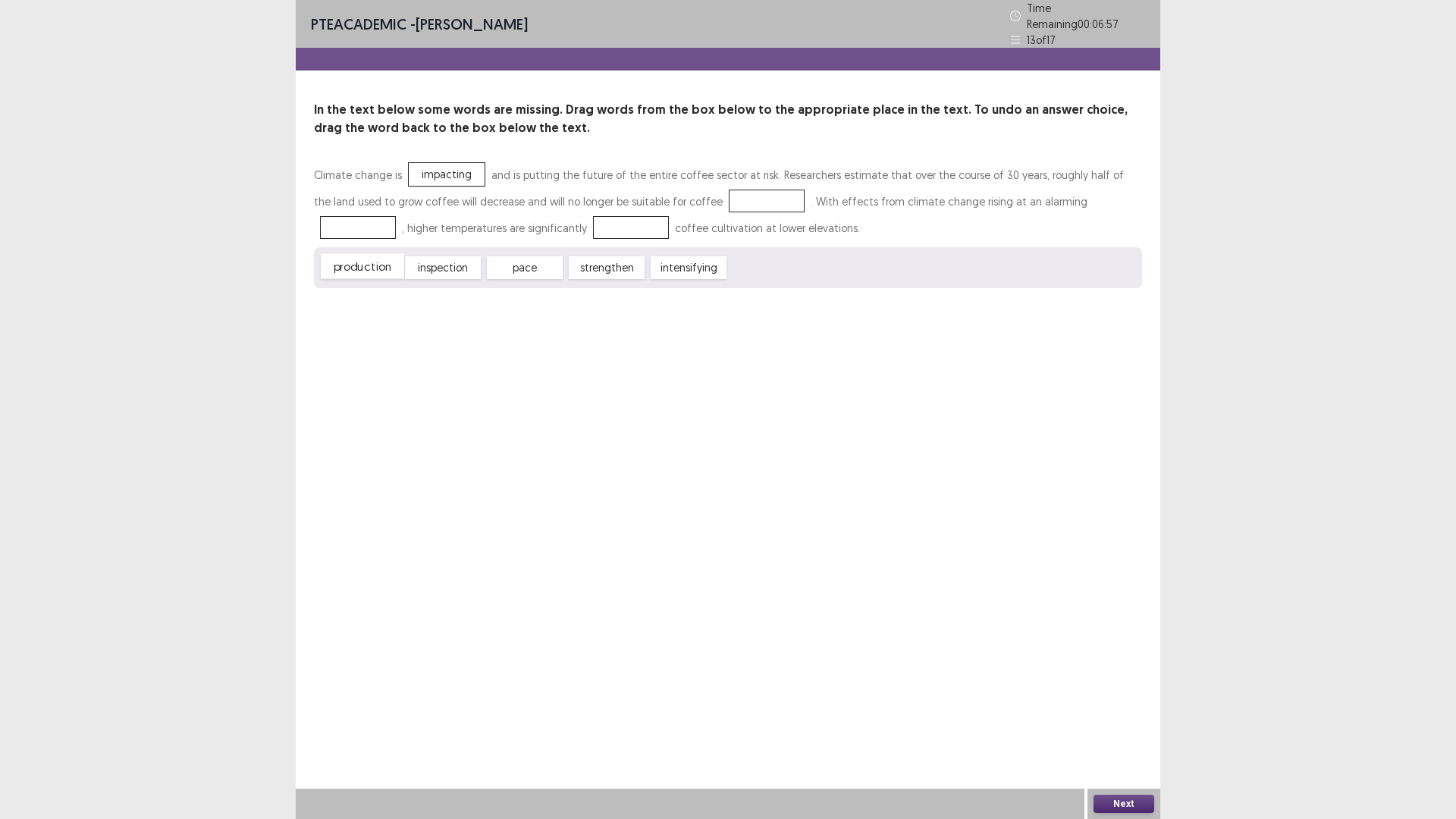
click at [373, 254] on div "production" at bounding box center [362, 266] width 83 height 25
drag, startPoint x: 373, startPoint y: 253, endPoint x: 738, endPoint y: 191, distance: 370.2
drag, startPoint x: 450, startPoint y: 267, endPoint x: 1052, endPoint y: 200, distance: 605.7
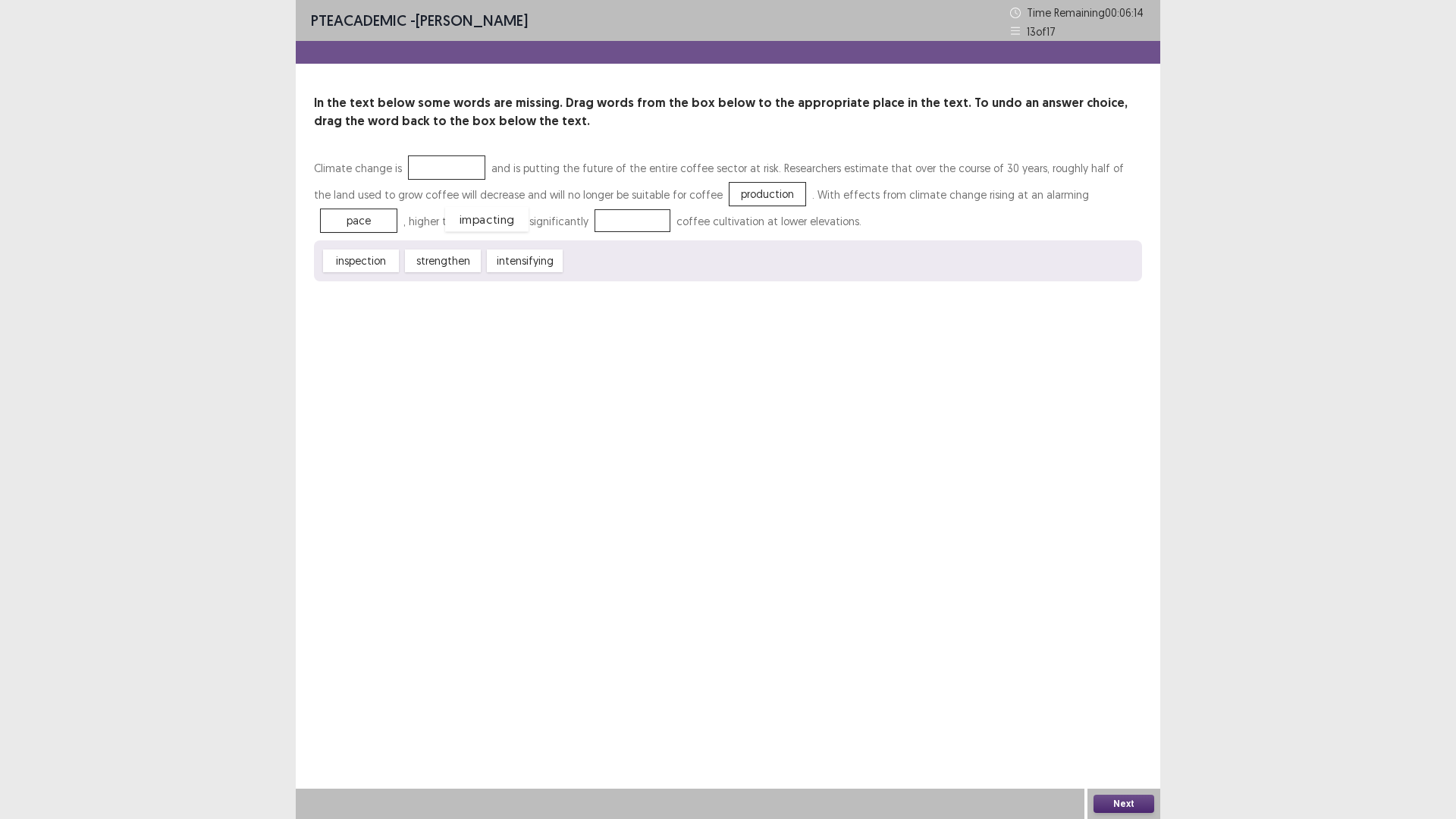
drag, startPoint x: 451, startPoint y: 171, endPoint x: 493, endPoint y: 222, distance: 66.1
drag, startPoint x: 520, startPoint y: 254, endPoint x: 452, endPoint y: 159, distance: 116.8
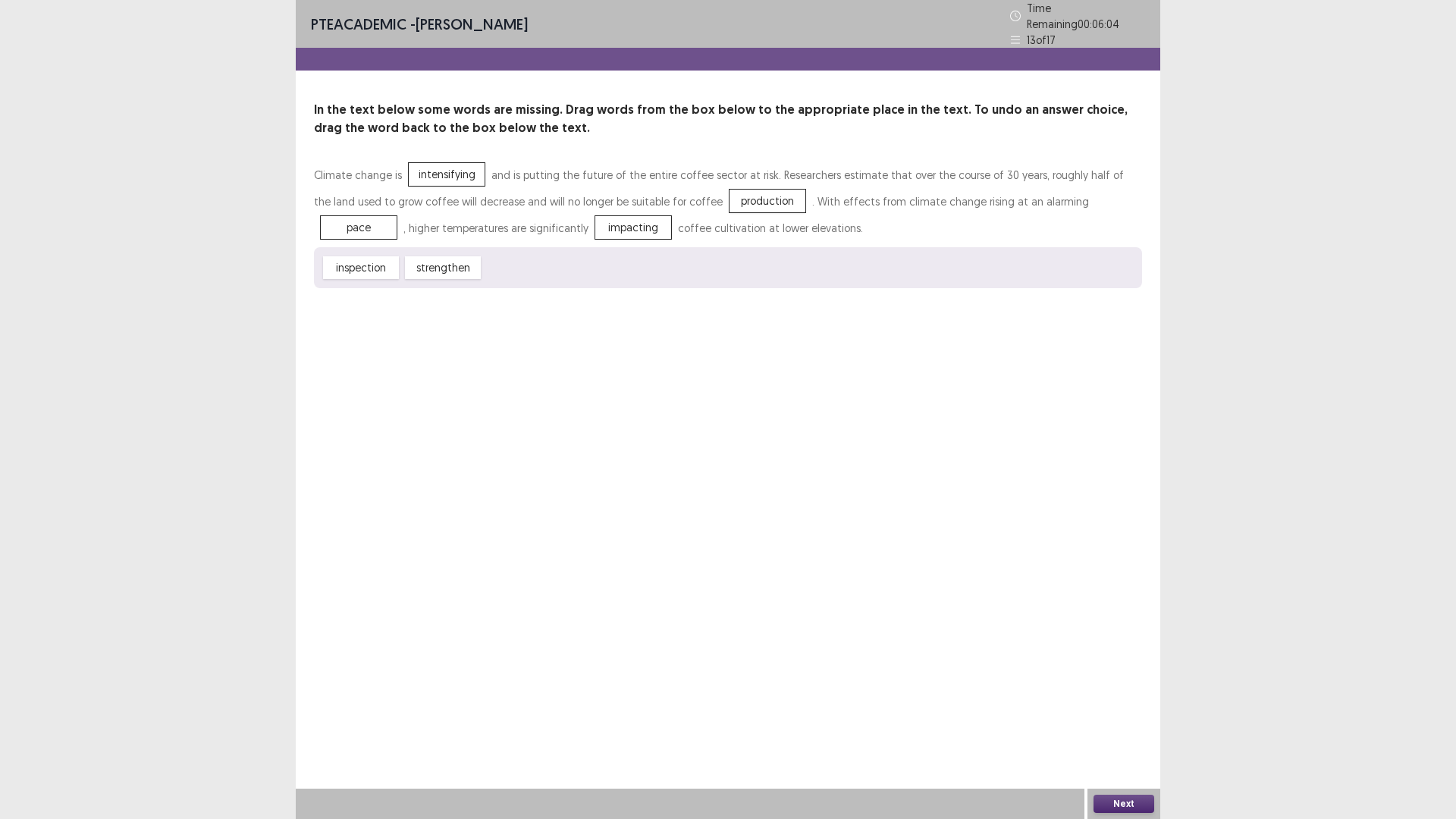
click at [1150, 796] on button "Next" at bounding box center [1123, 804] width 60 height 18
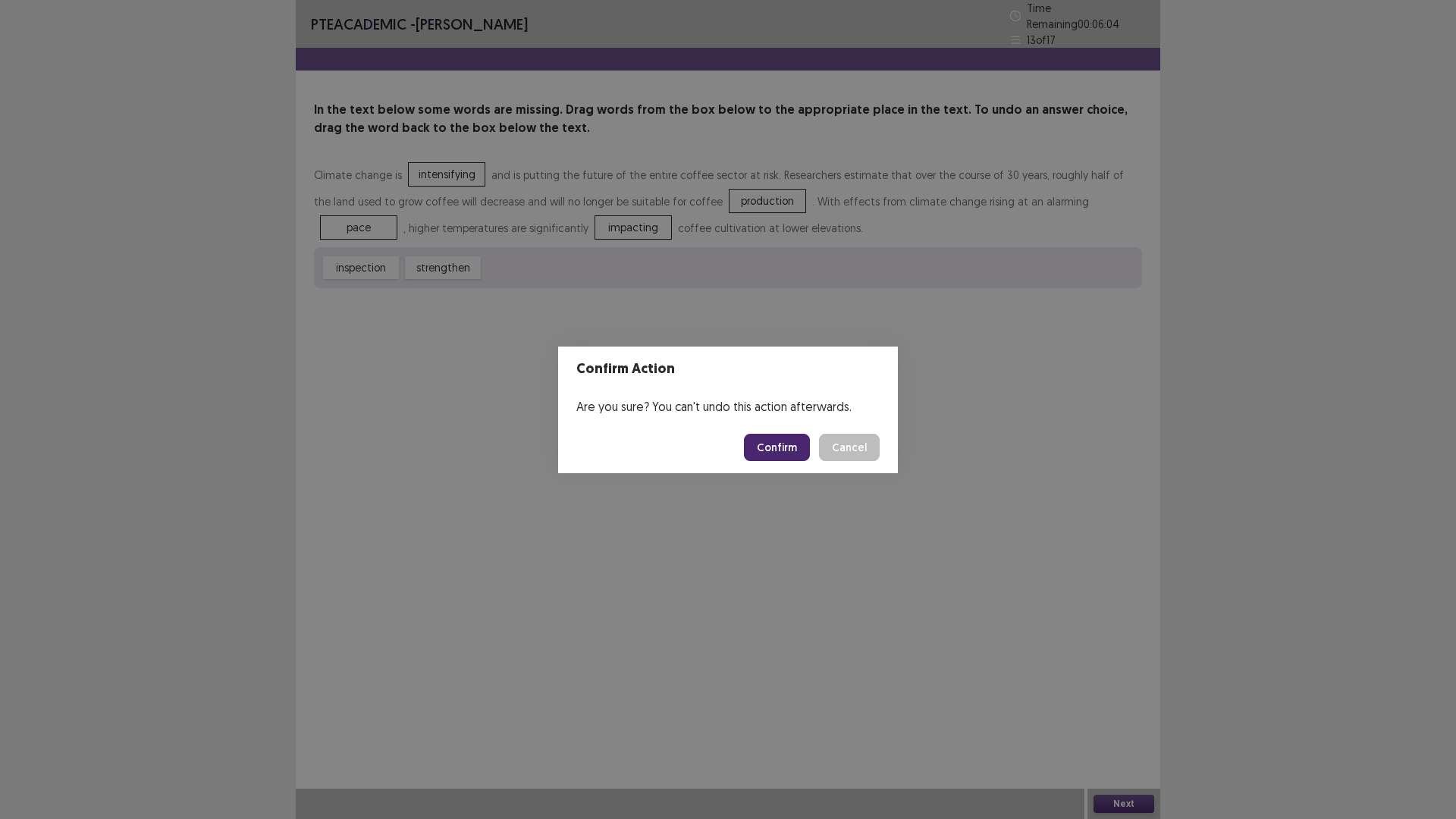
click at [792, 448] on button "Confirm" at bounding box center [776, 447] width 66 height 27
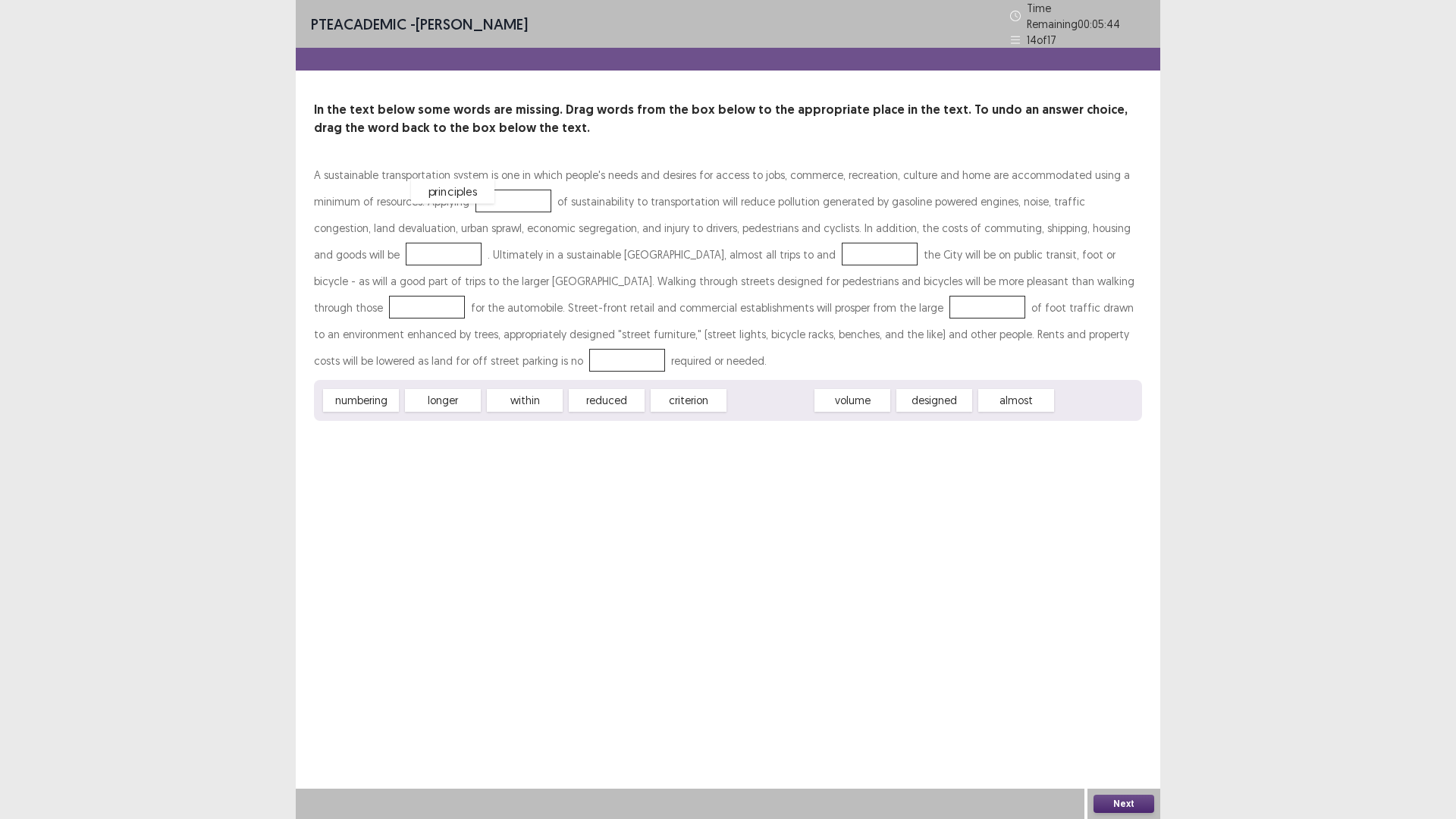
drag, startPoint x: 779, startPoint y: 397, endPoint x: 462, endPoint y: 188, distance: 379.7
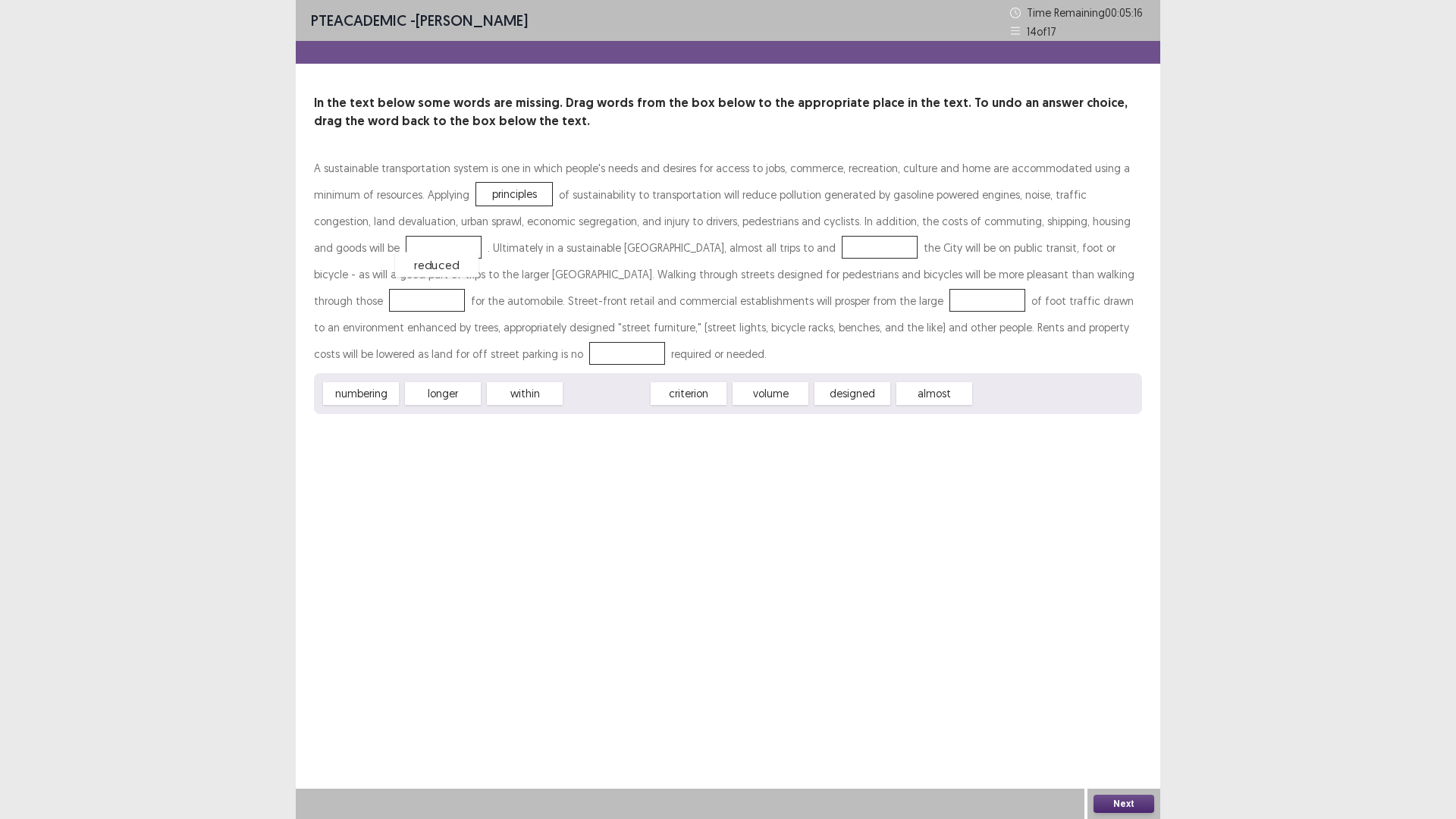
drag, startPoint x: 595, startPoint y: 396, endPoint x: 401, endPoint y: 259, distance: 237.5
click at [406, 243] on div "reduced" at bounding box center [444, 247] width 76 height 23
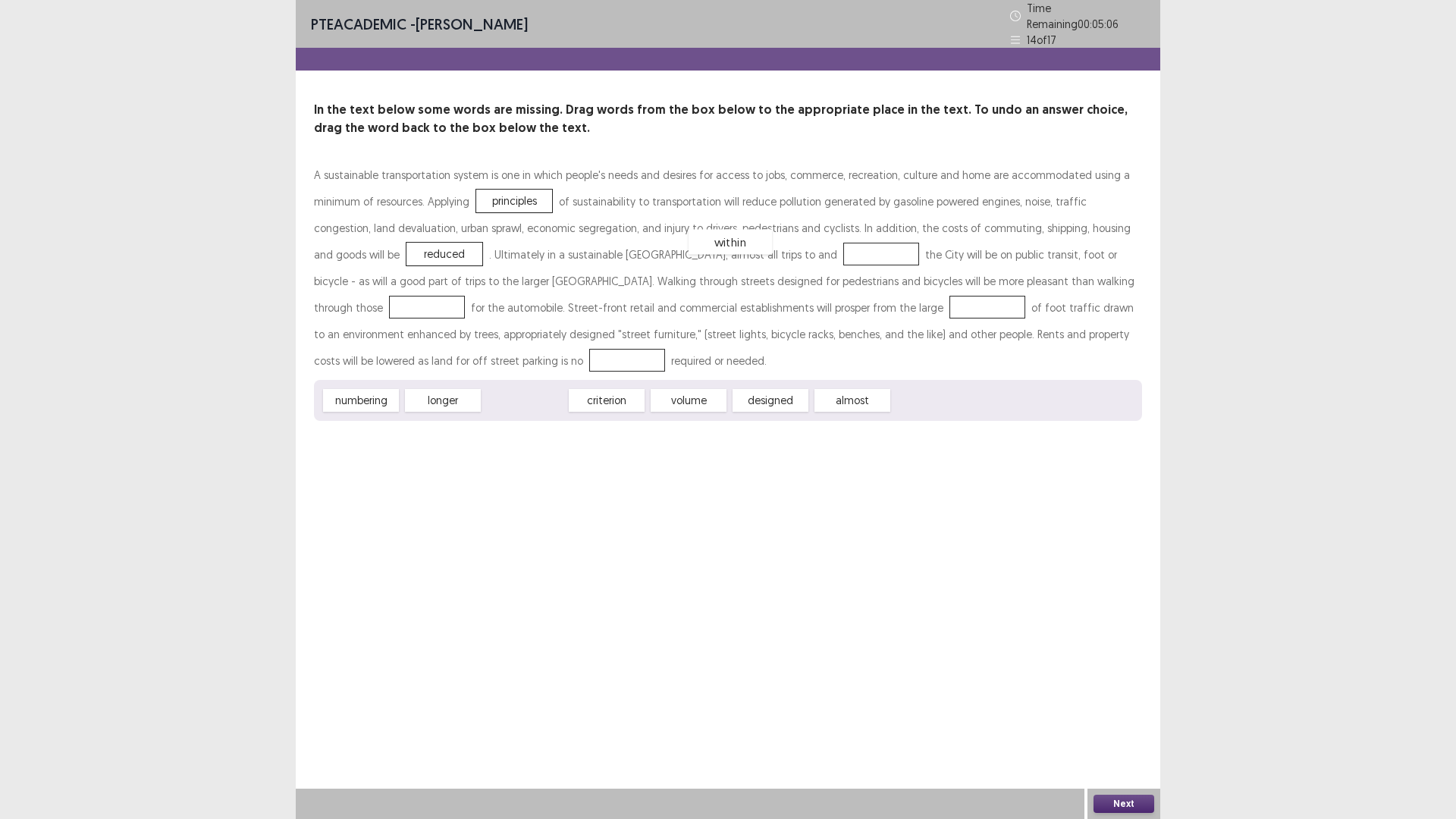
drag, startPoint x: 534, startPoint y: 395, endPoint x: 742, endPoint y: 236, distance: 261.8
drag, startPoint x: 697, startPoint y: 399, endPoint x: 1019, endPoint y: 272, distance: 346.1
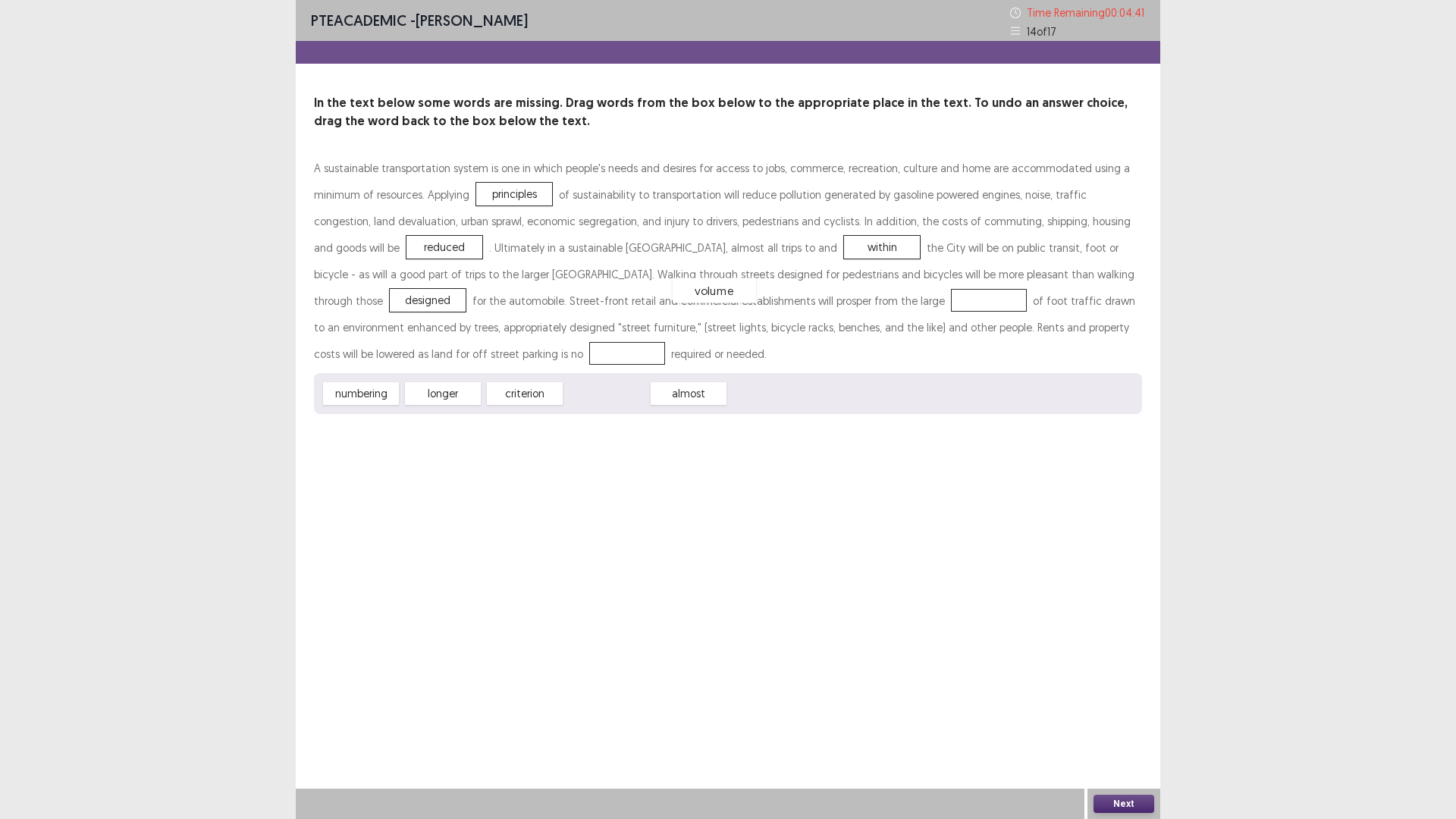
drag, startPoint x: 614, startPoint y: 400, endPoint x: 722, endPoint y: 296, distance: 149.9
drag, startPoint x: 461, startPoint y: 396, endPoint x: 395, endPoint y: 350, distance: 80.4
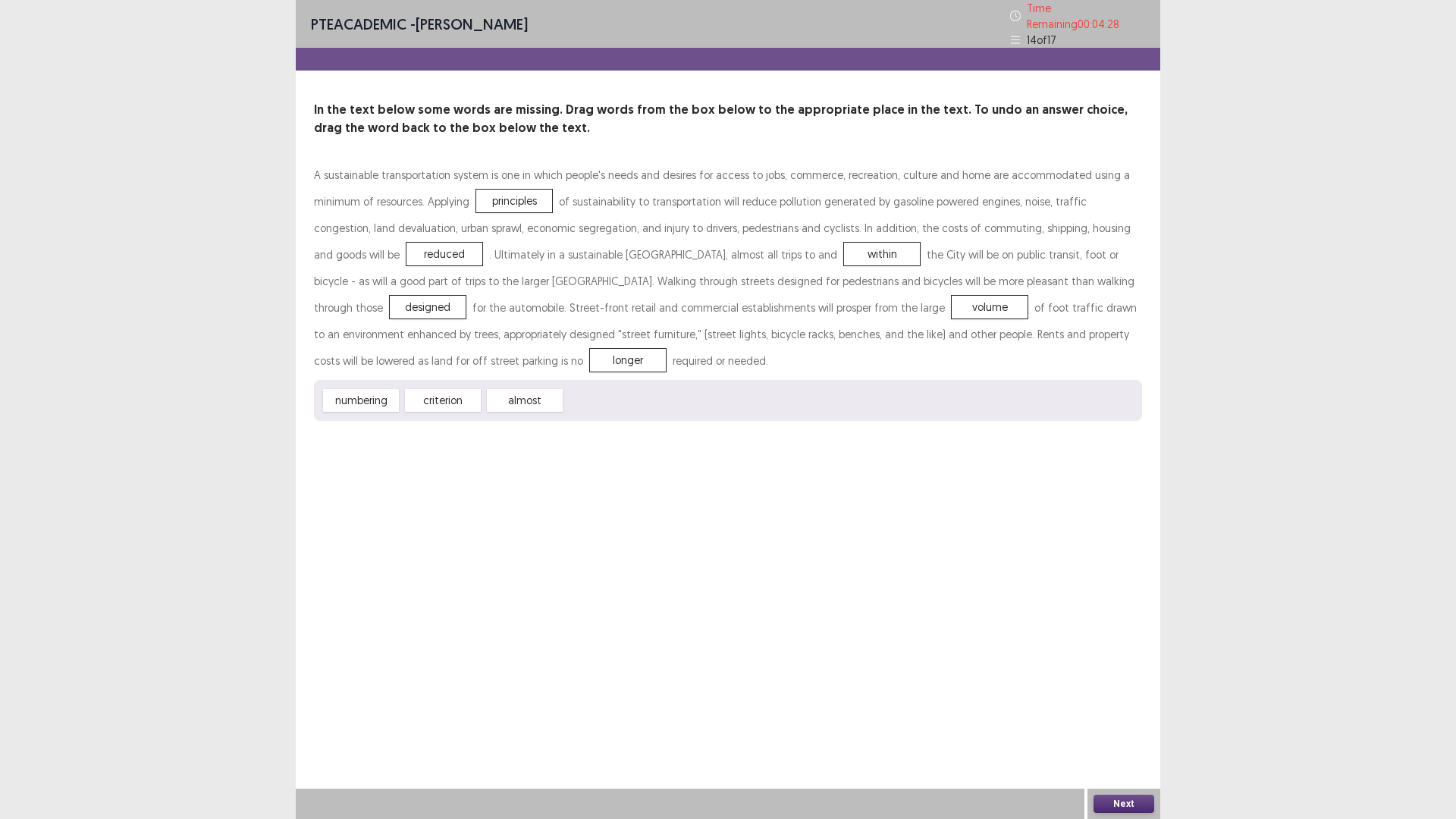
click at [1117, 798] on button "Next" at bounding box center [1123, 804] width 60 height 18
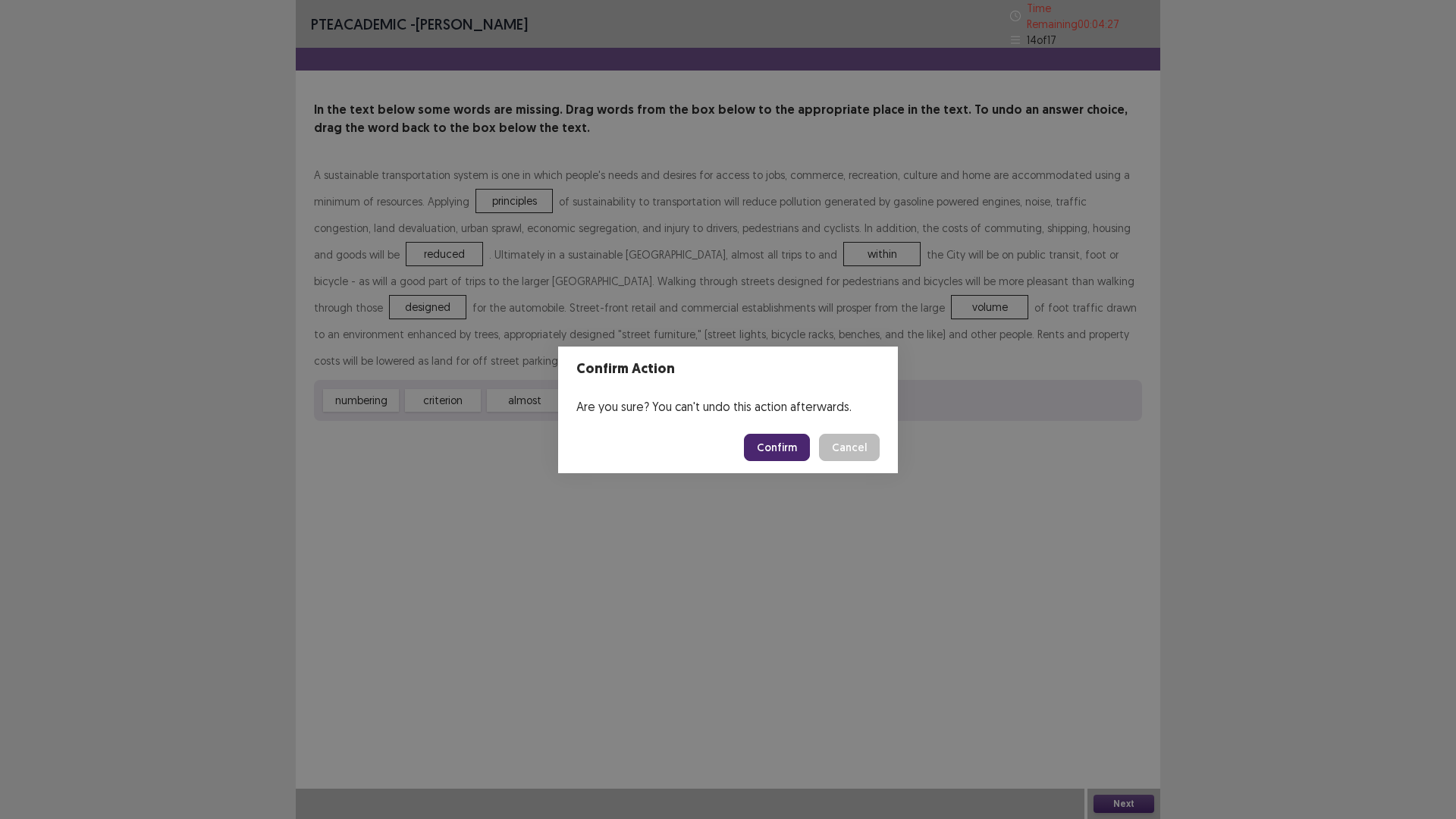
click at [784, 447] on button "Confirm" at bounding box center [776, 447] width 66 height 27
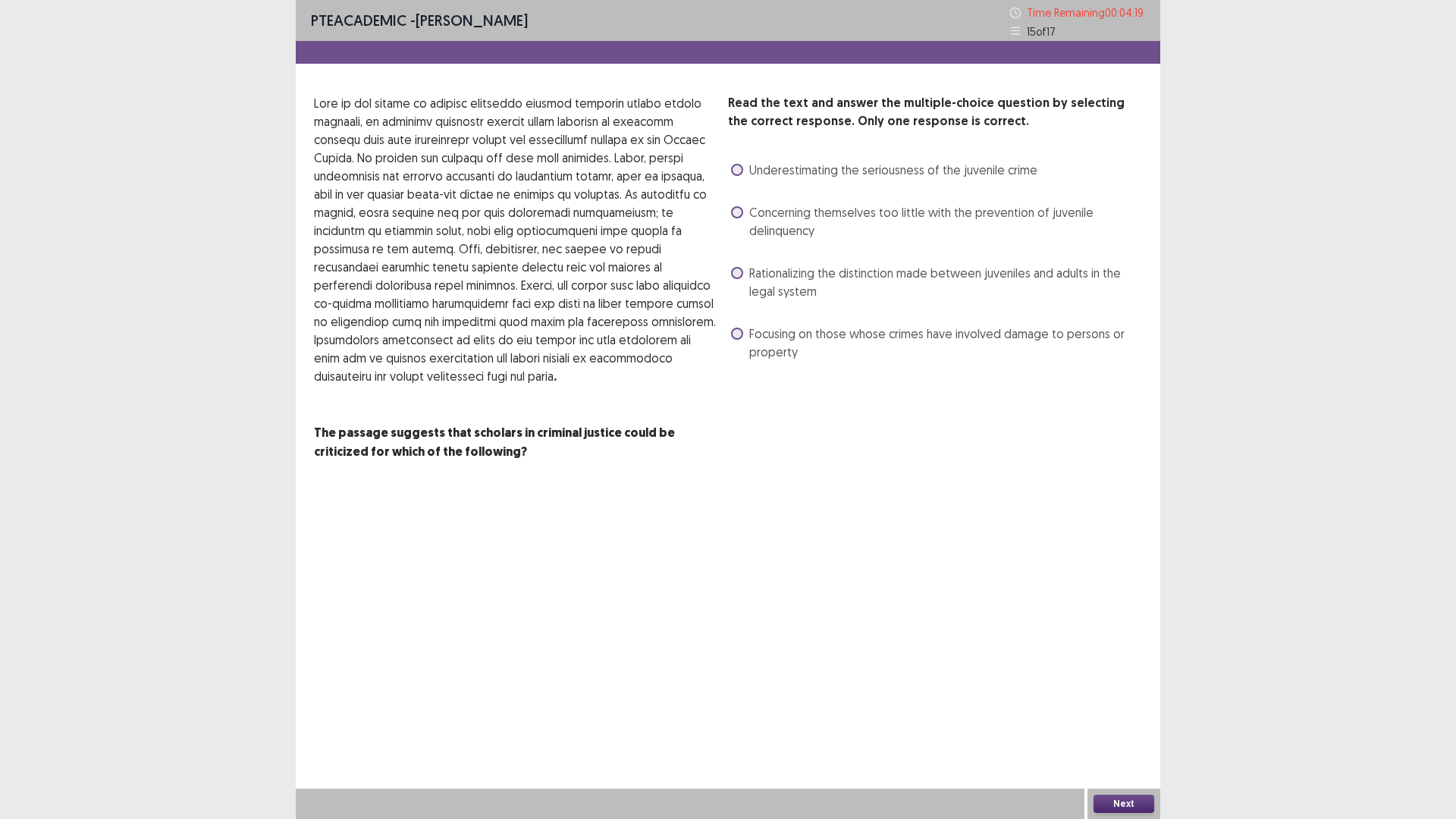
click at [740, 277] on span at bounding box center [737, 273] width 12 height 12
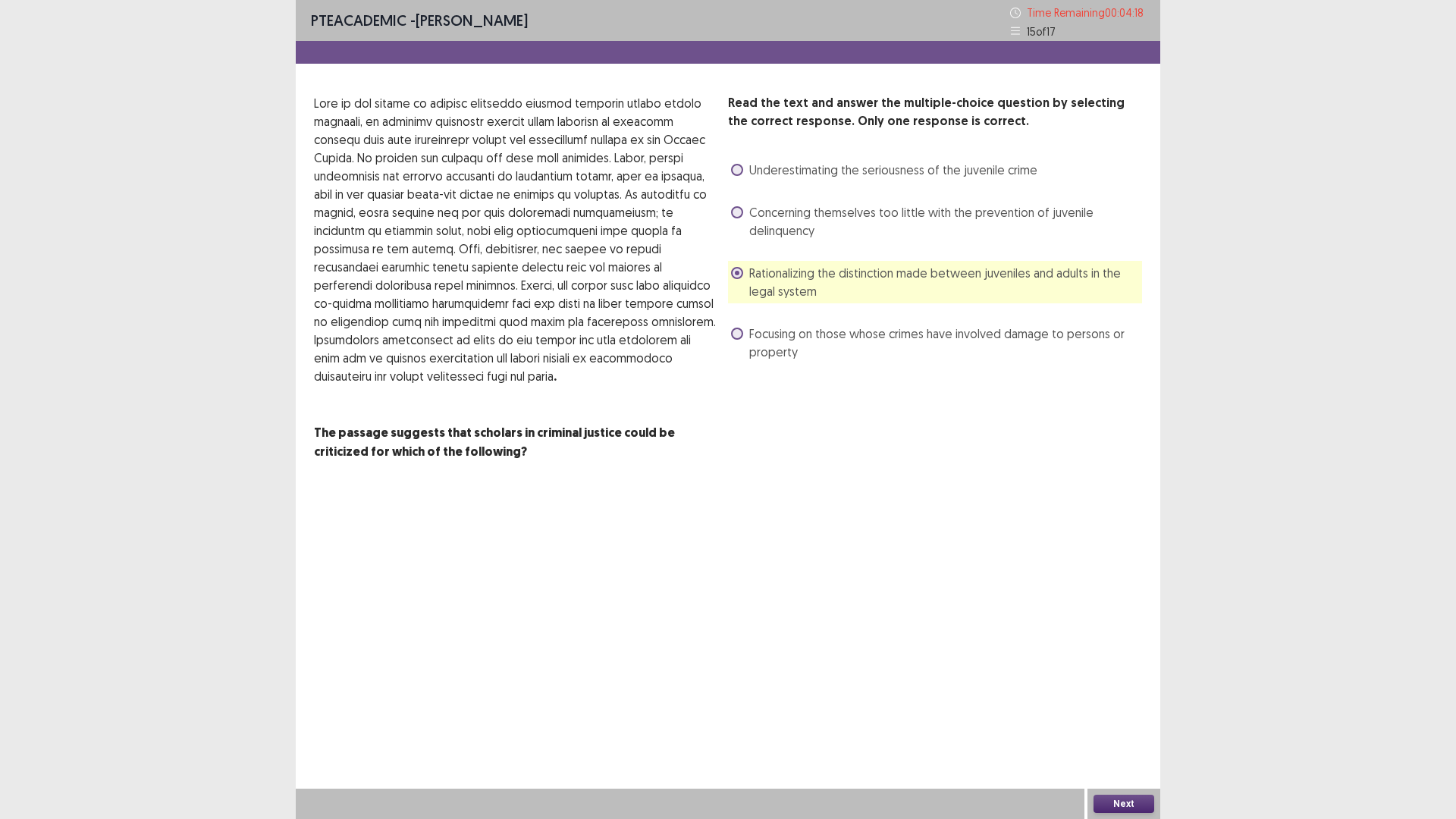
click at [1117, 803] on button "Next" at bounding box center [1123, 804] width 60 height 18
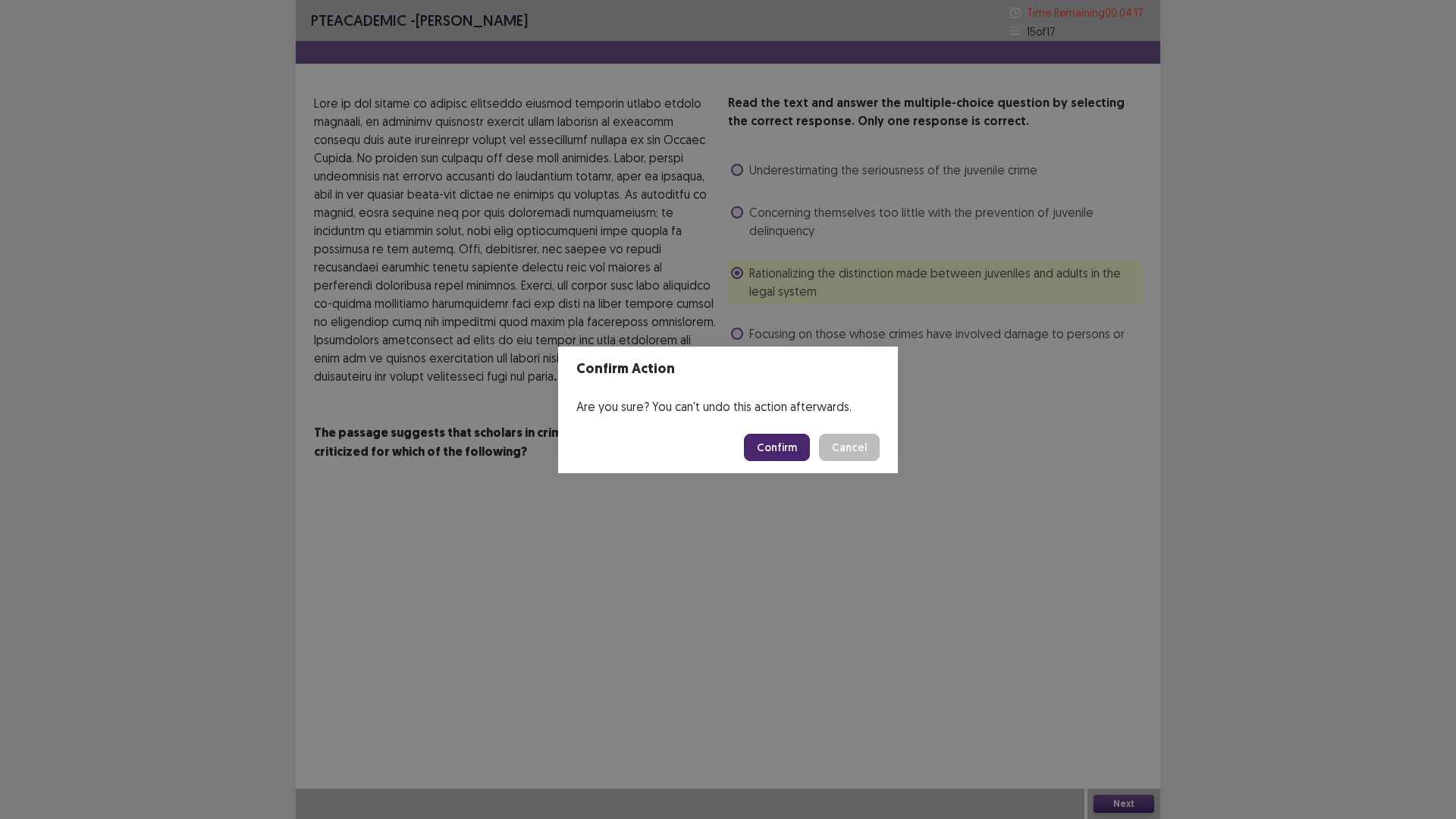
click at [790, 439] on button "Confirm" at bounding box center [776, 447] width 66 height 27
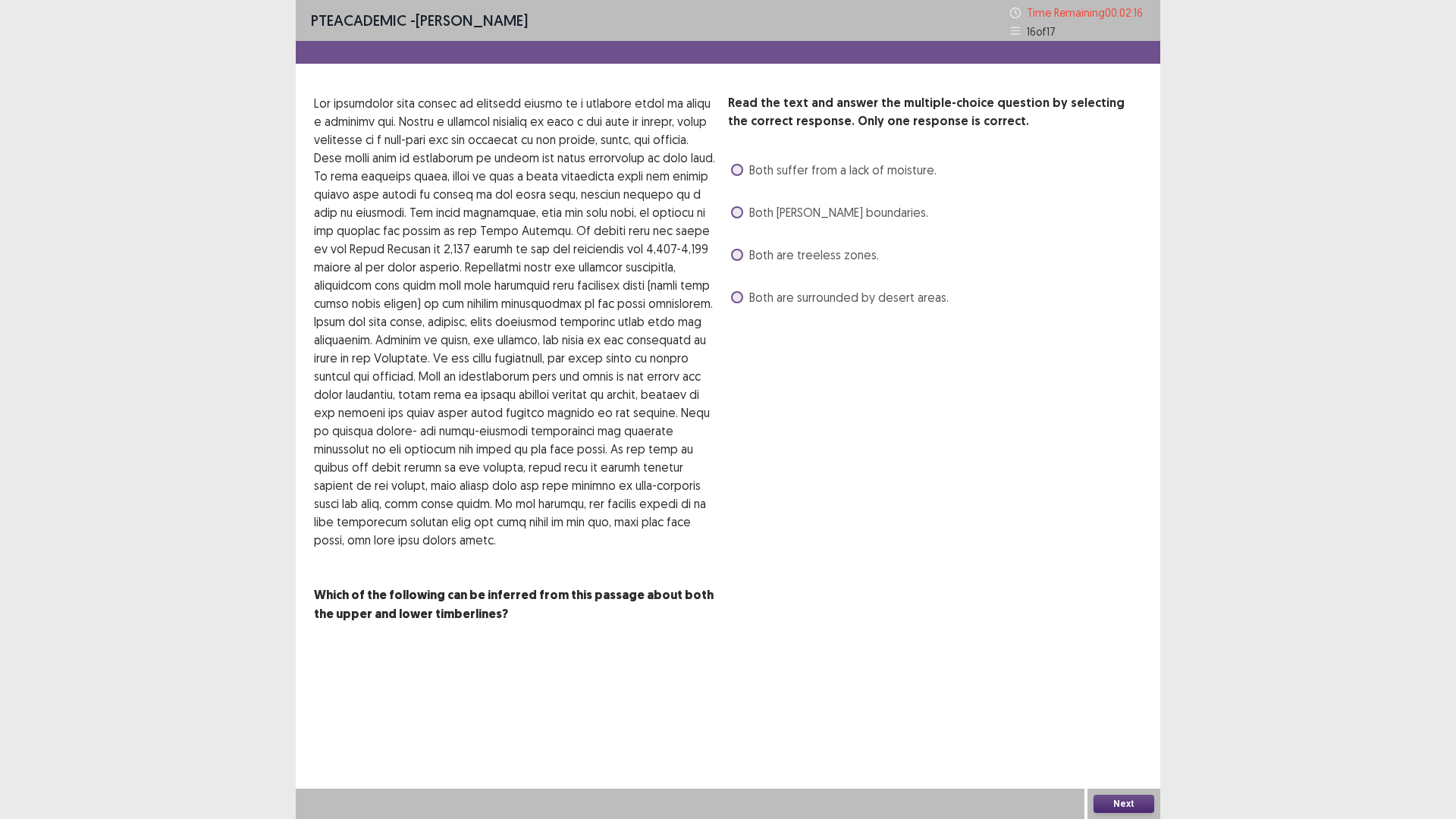
click at [732, 304] on label "Both are surrounded by desert areas." at bounding box center [839, 297] width 218 height 18
click at [1099, 803] on button "Next" at bounding box center [1123, 804] width 60 height 18
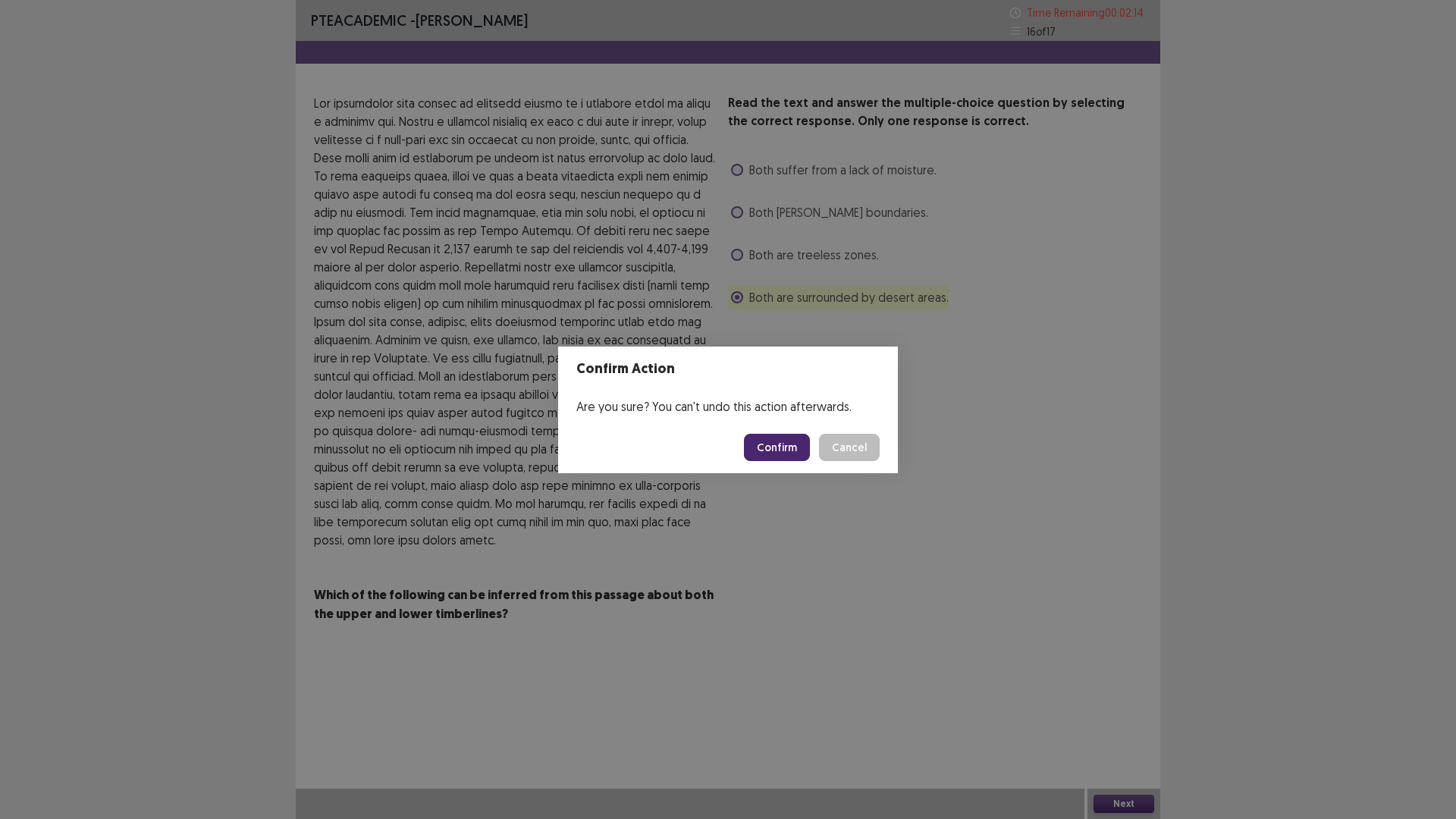
click at [774, 451] on button "Confirm" at bounding box center [776, 447] width 66 height 27
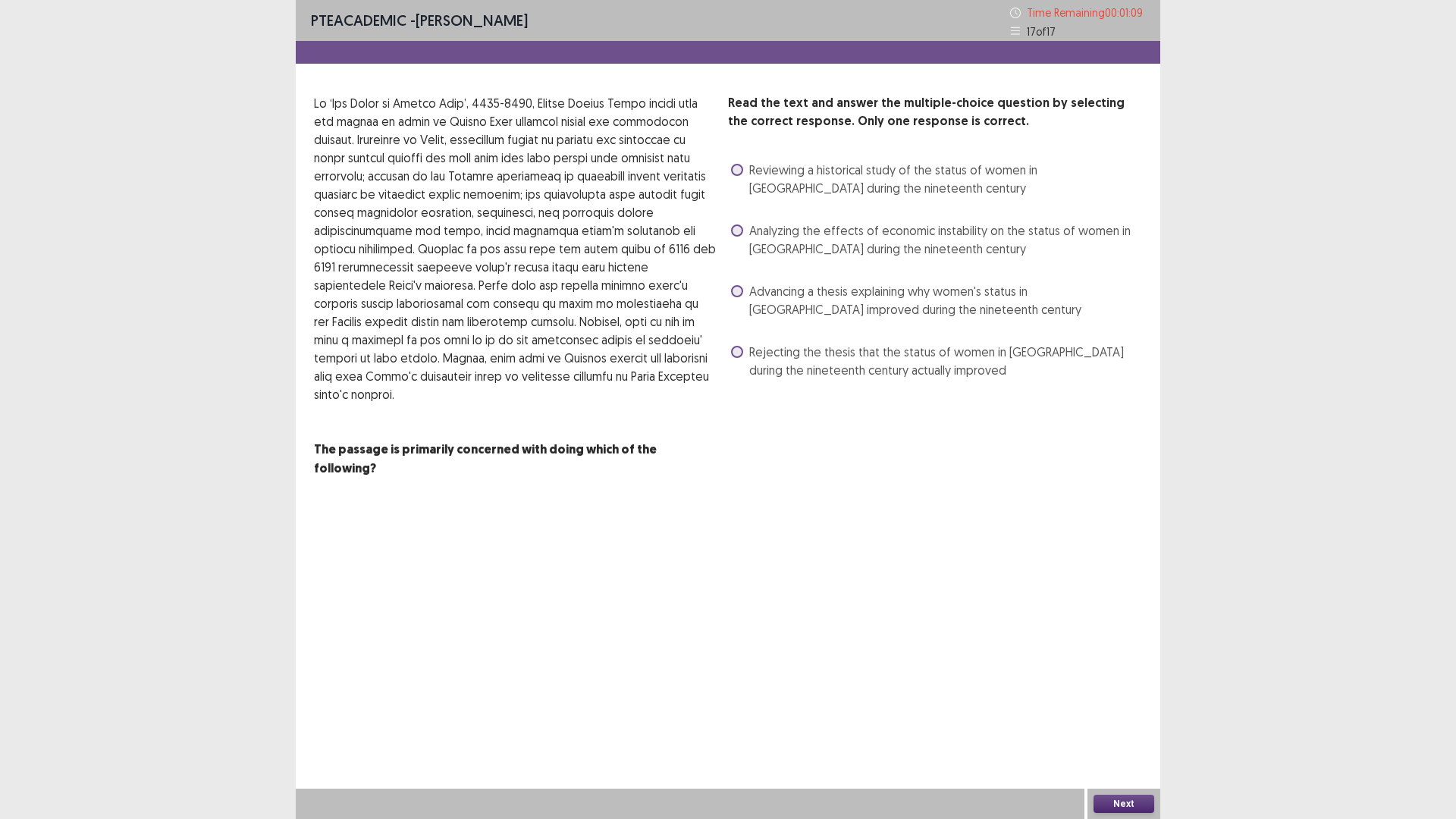
click at [753, 291] on span "Advancing a thesis explaining why women's status in [GEOGRAPHIC_DATA] improved …" at bounding box center [945, 300] width 393 height 36
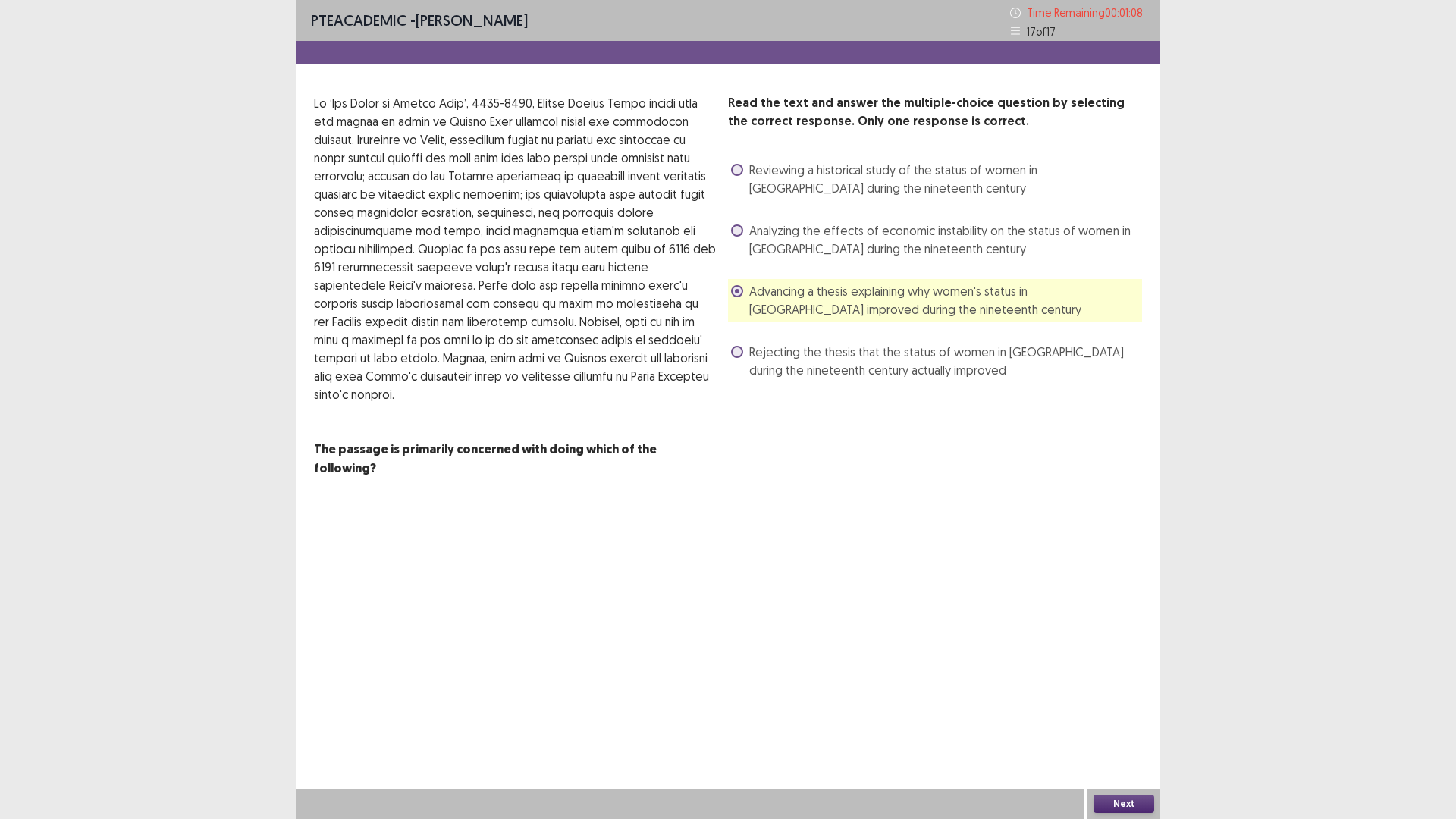
click at [1120, 791] on div "Next" at bounding box center [1124, 805] width 73 height 31
click at [1098, 817] on div "Next" at bounding box center [1124, 805] width 73 height 31
click at [1106, 800] on button "Next" at bounding box center [1123, 804] width 60 height 18
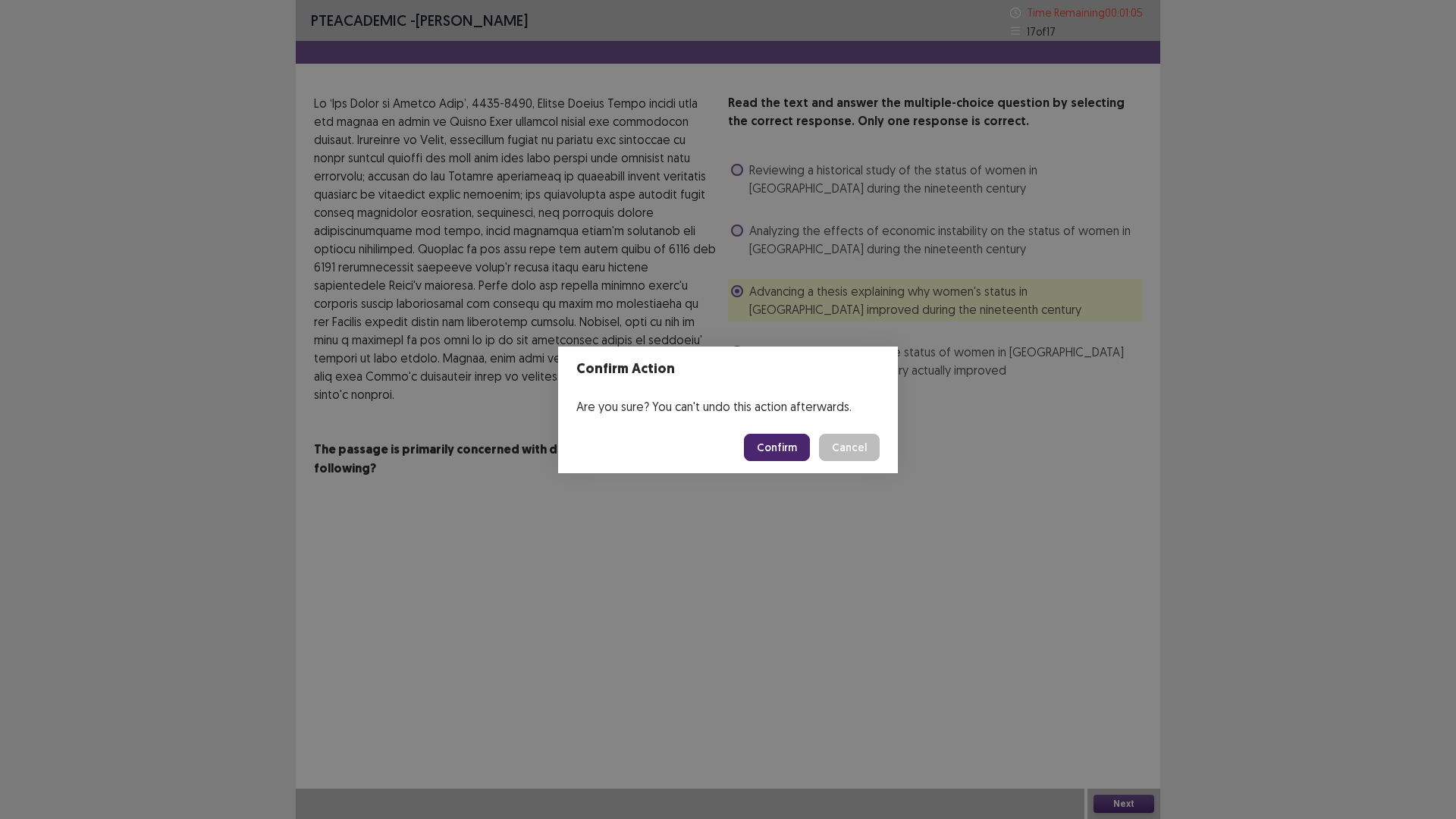
click at [785, 459] on button "Confirm" at bounding box center [776, 447] width 66 height 27
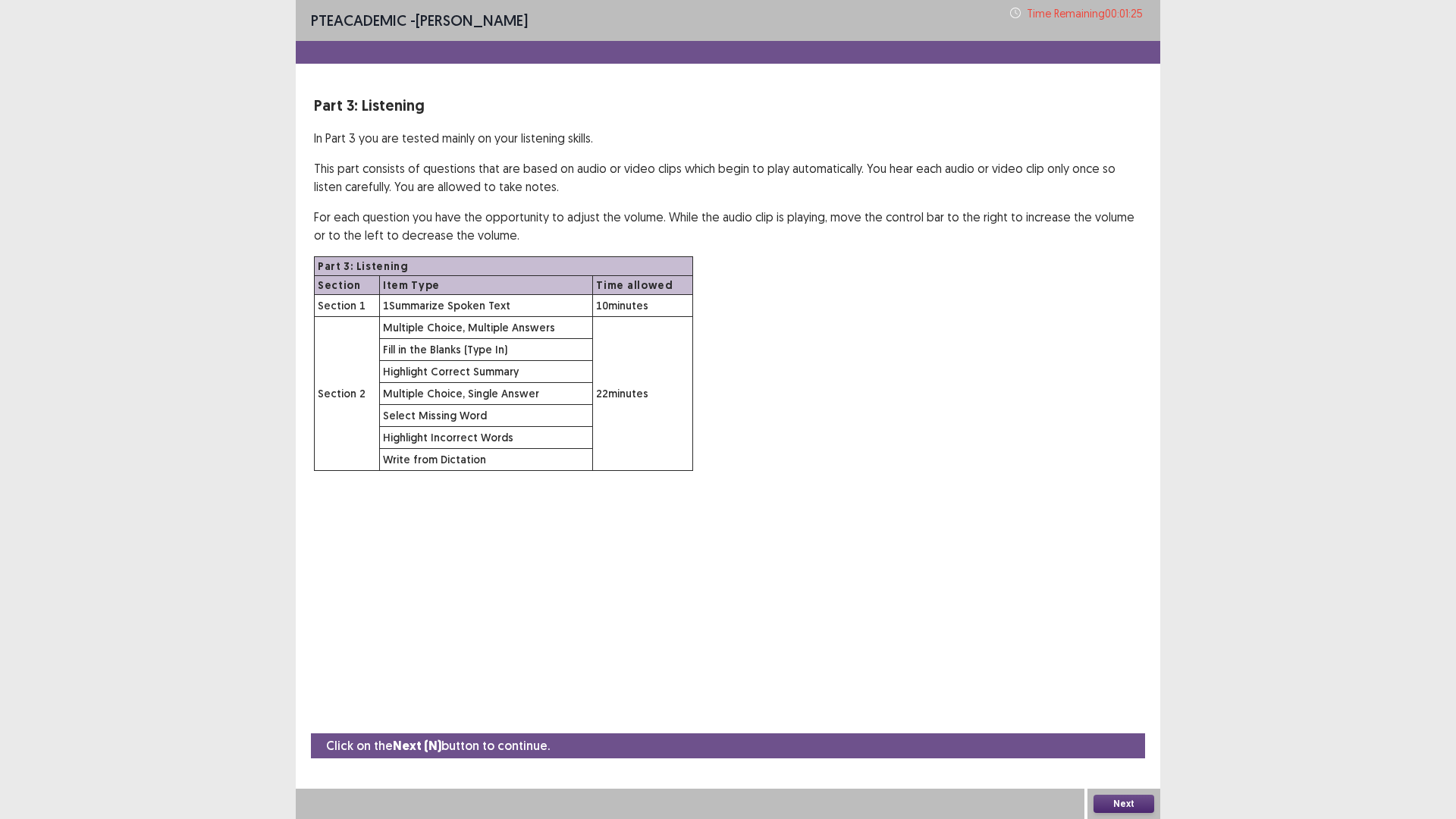
click at [1136, 805] on button "Next" at bounding box center [1123, 804] width 60 height 18
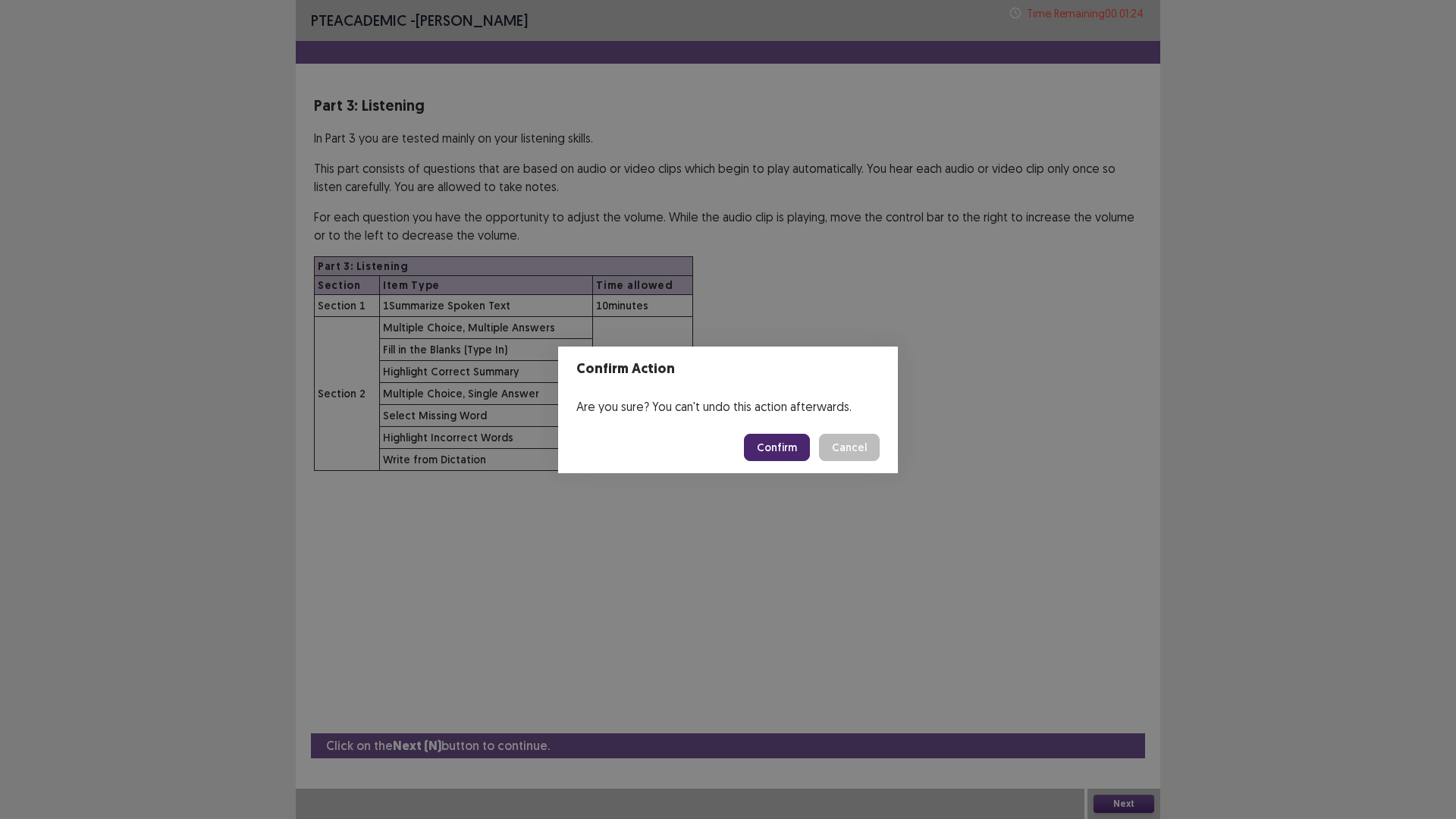
click at [797, 446] on button "Confirm" at bounding box center [776, 447] width 66 height 27
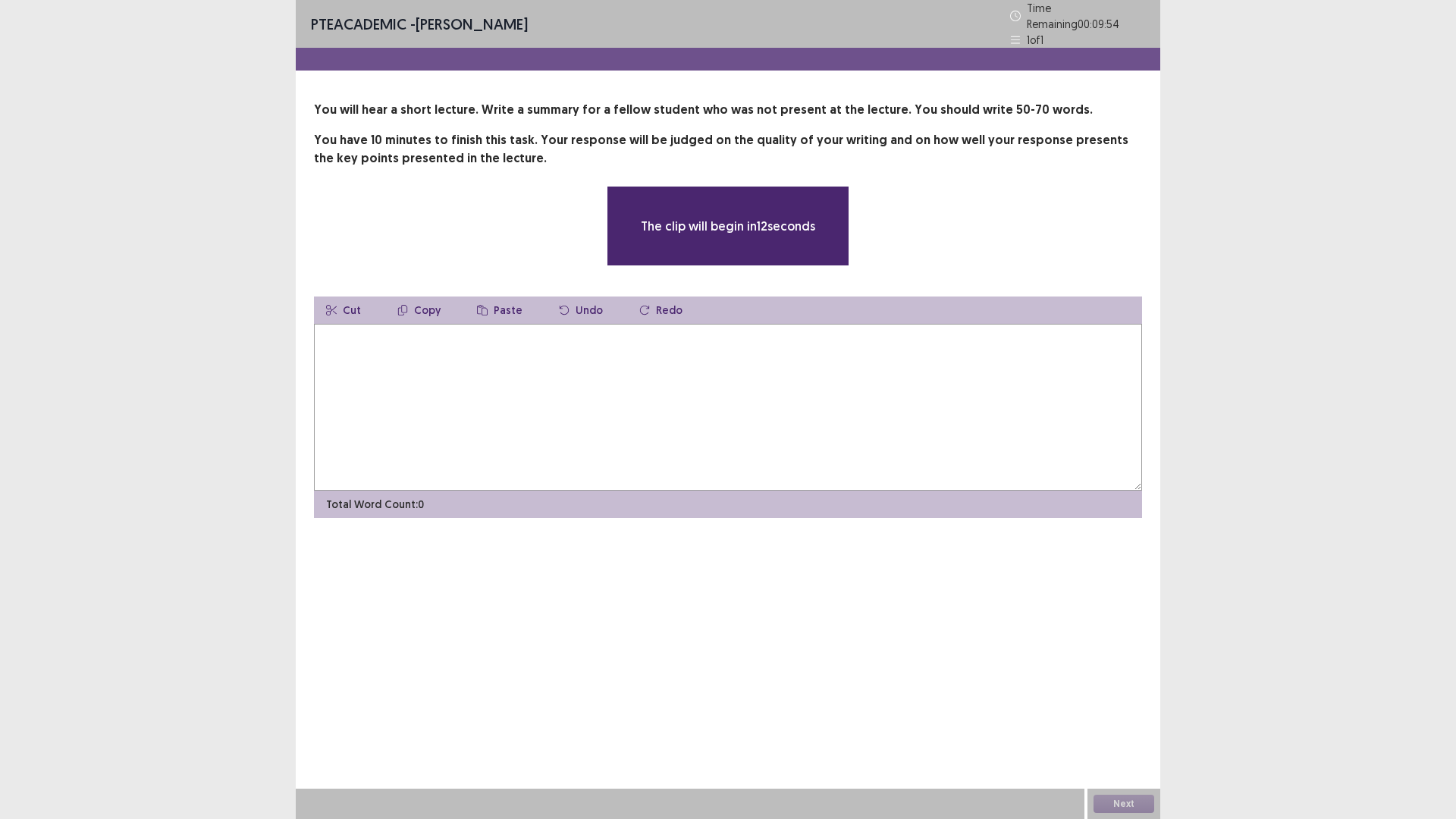
click at [712, 422] on textarea at bounding box center [728, 407] width 828 height 167
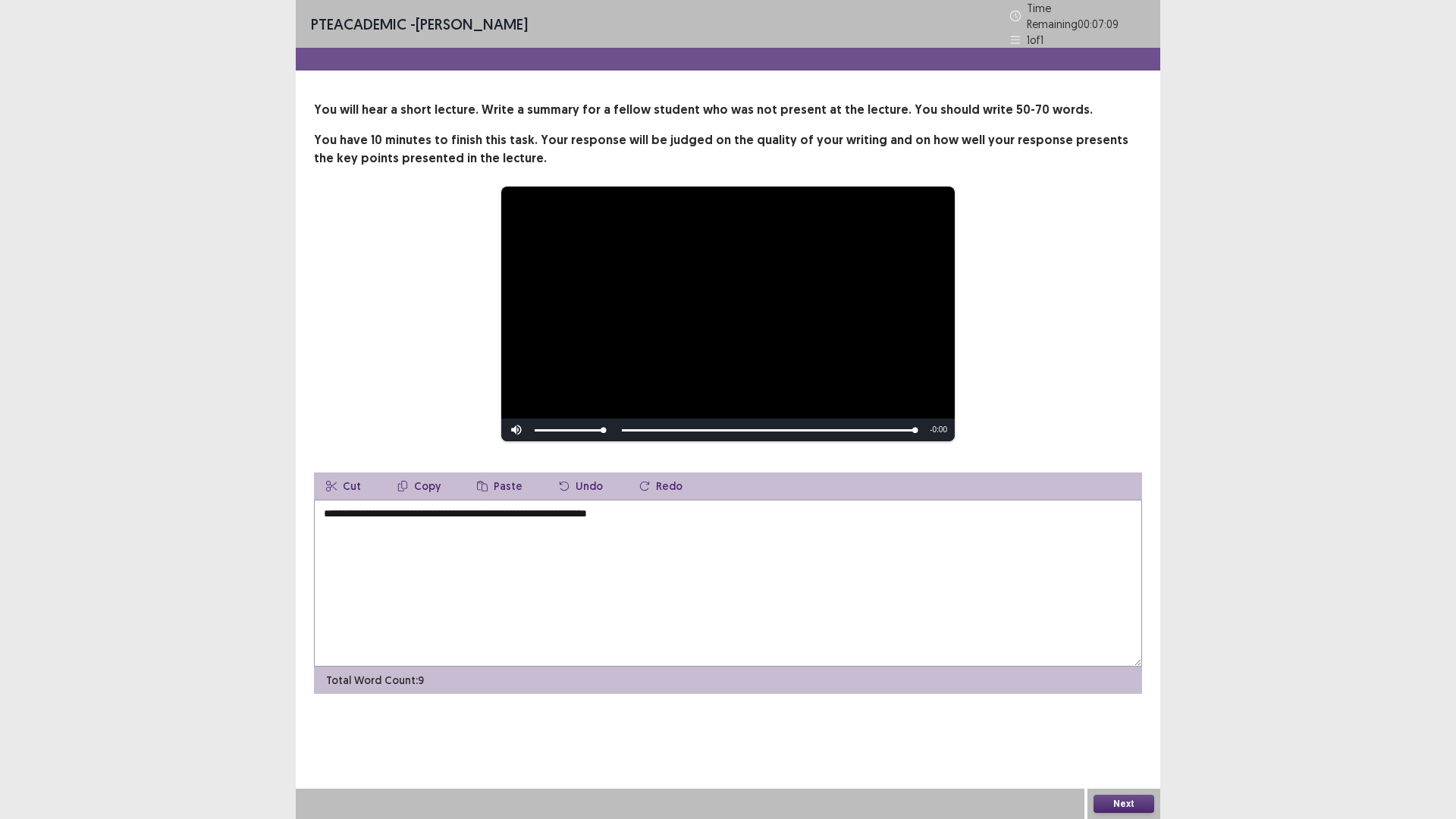
click at [590, 505] on textarea "**********" at bounding box center [728, 583] width 828 height 167
click at [653, 517] on textarea "**********" at bounding box center [728, 583] width 828 height 167
click at [799, 509] on textarea "**********" at bounding box center [728, 583] width 828 height 167
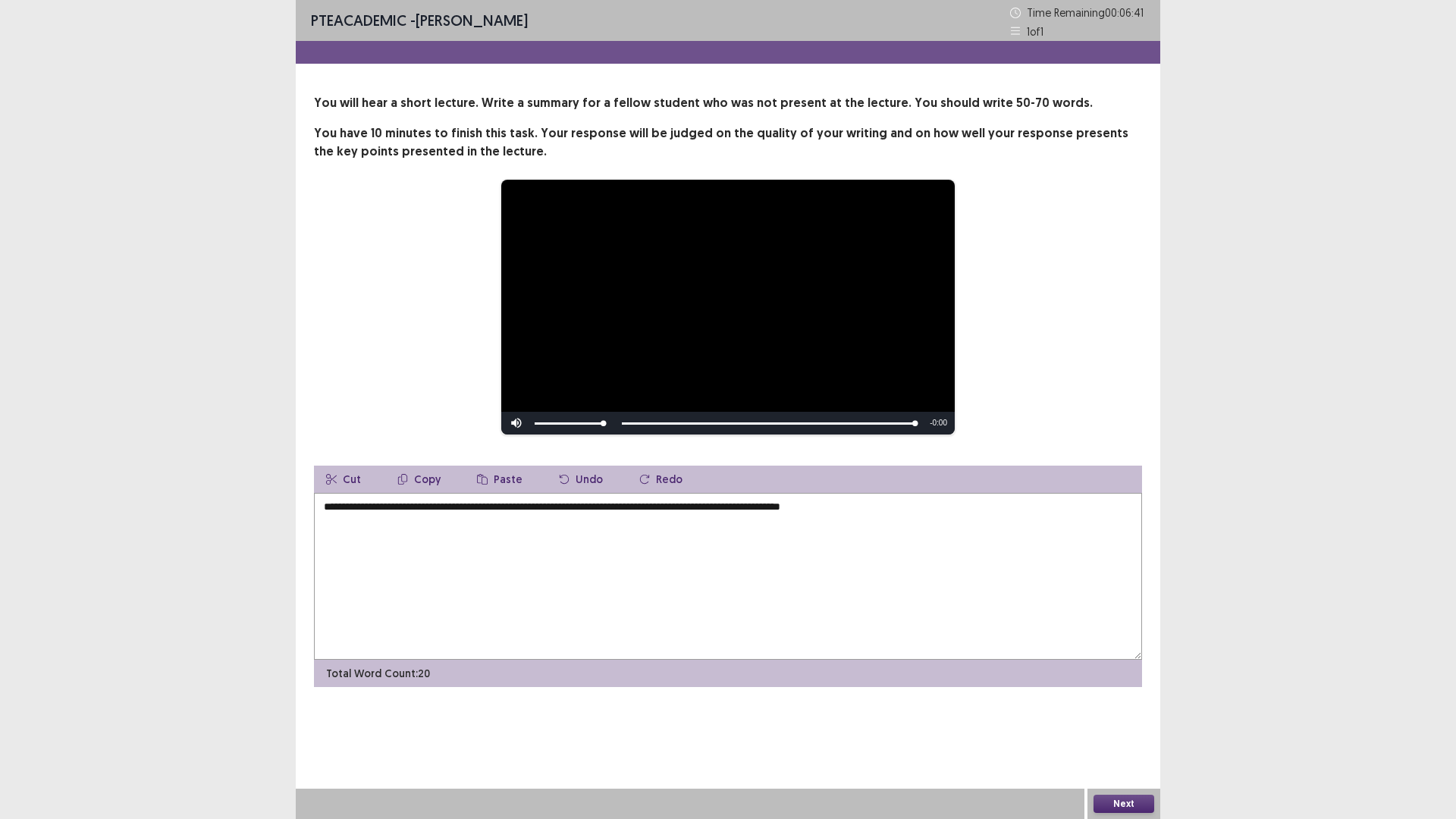
click at [904, 515] on textarea "**********" at bounding box center [728, 576] width 828 height 167
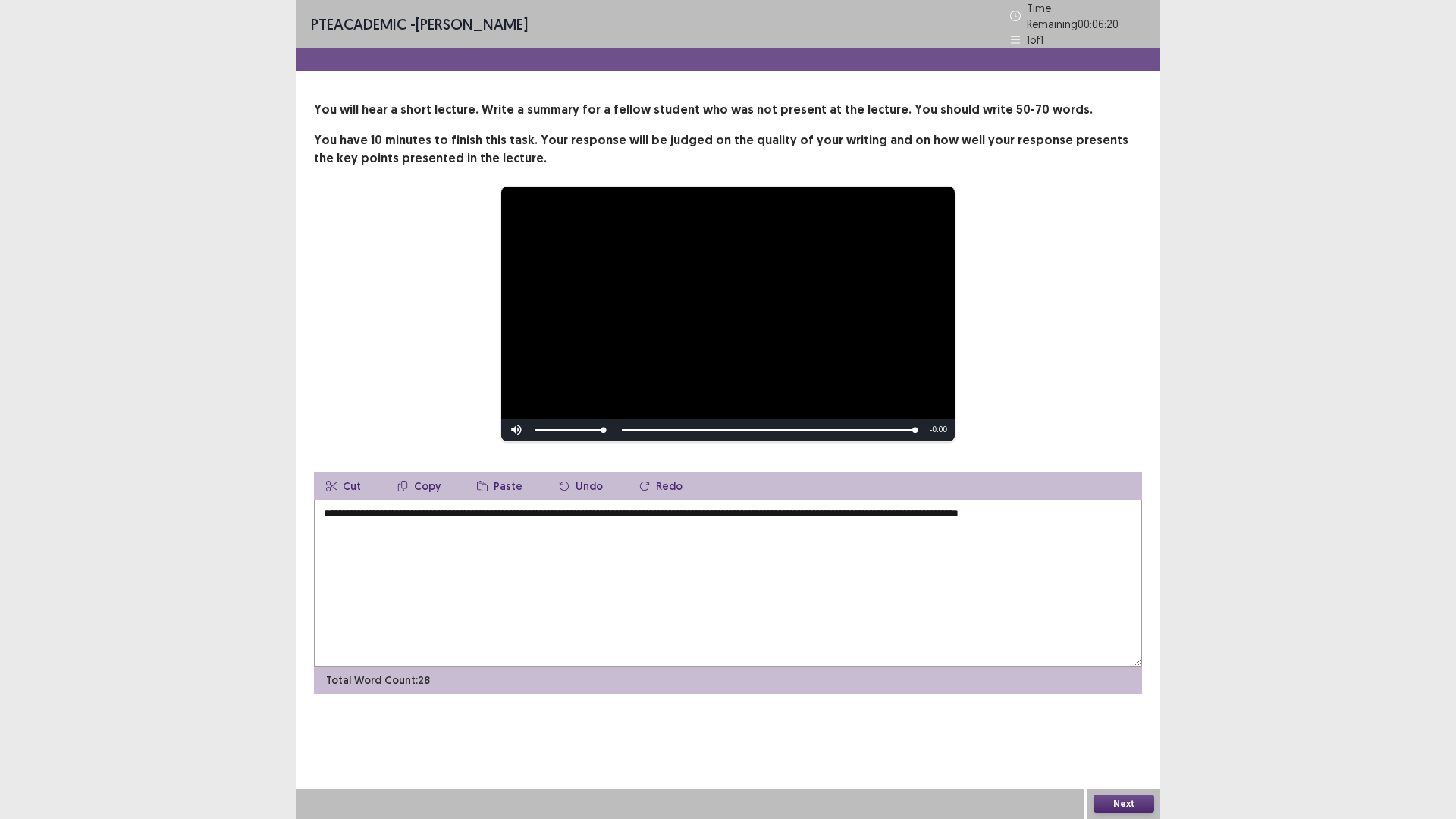
click at [949, 510] on textarea "**********" at bounding box center [728, 583] width 828 height 167
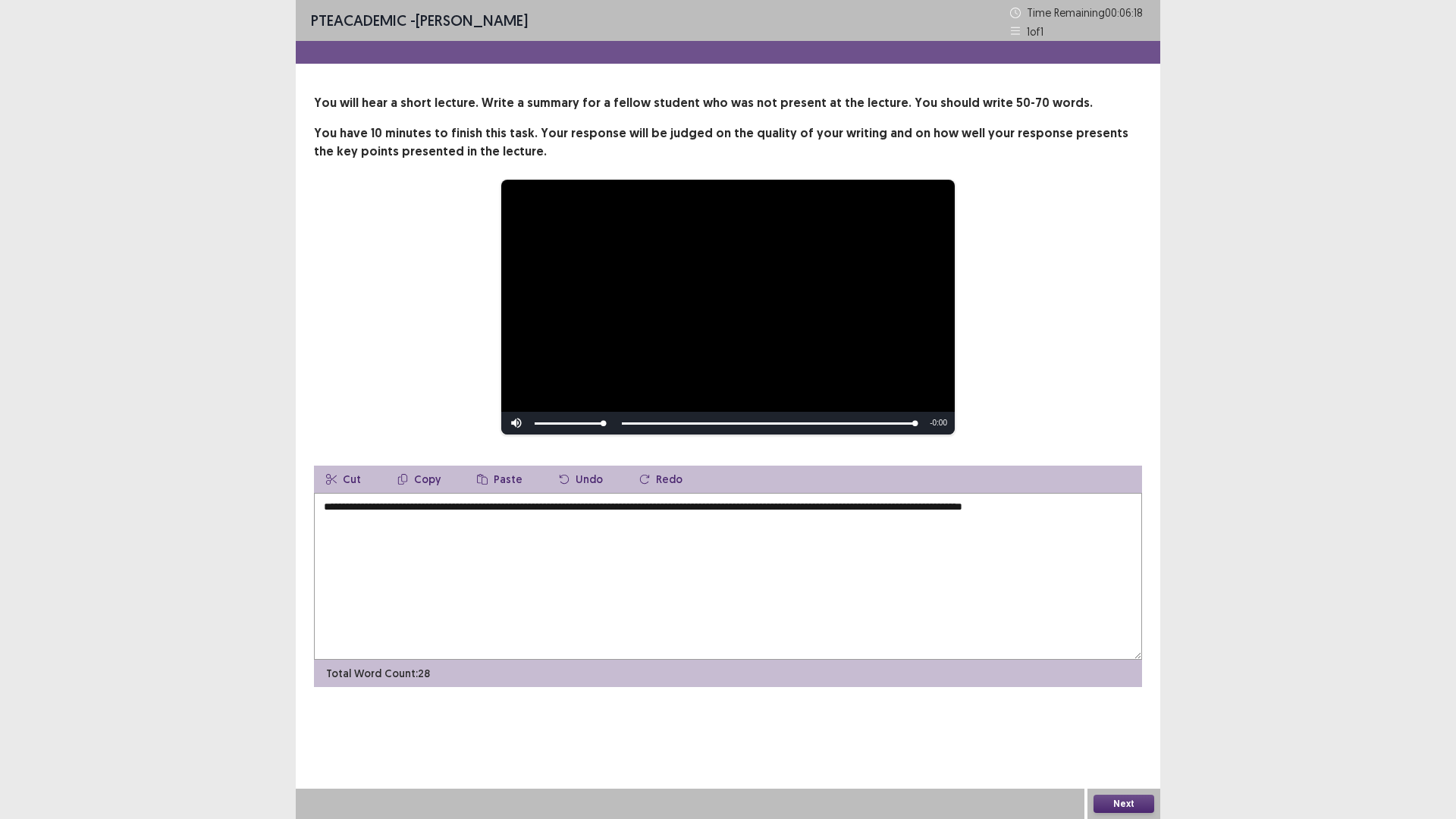
click at [1114, 508] on textarea "**********" at bounding box center [728, 576] width 828 height 167
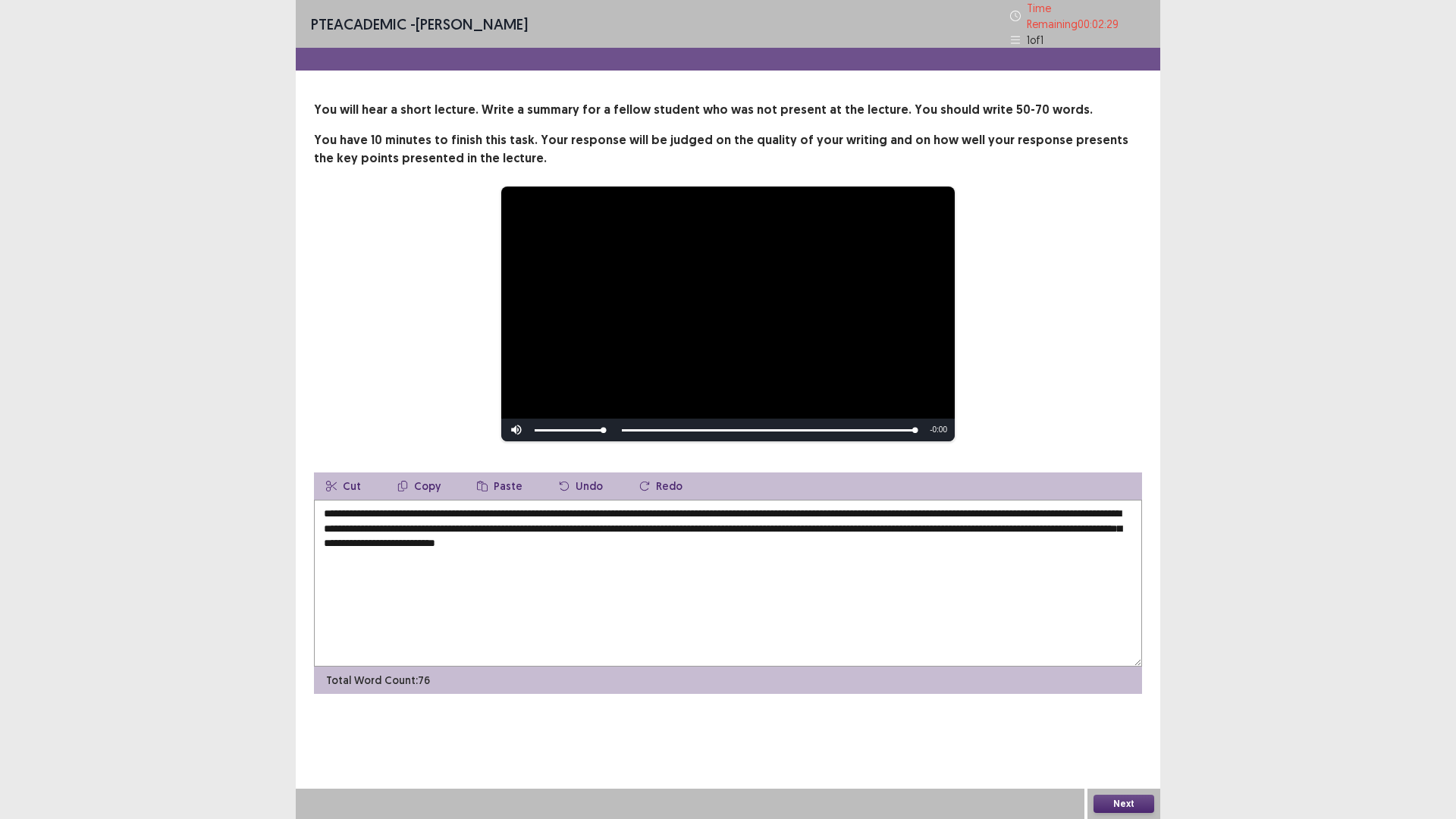
click at [1040, 528] on textarea "**********" at bounding box center [728, 583] width 828 height 167
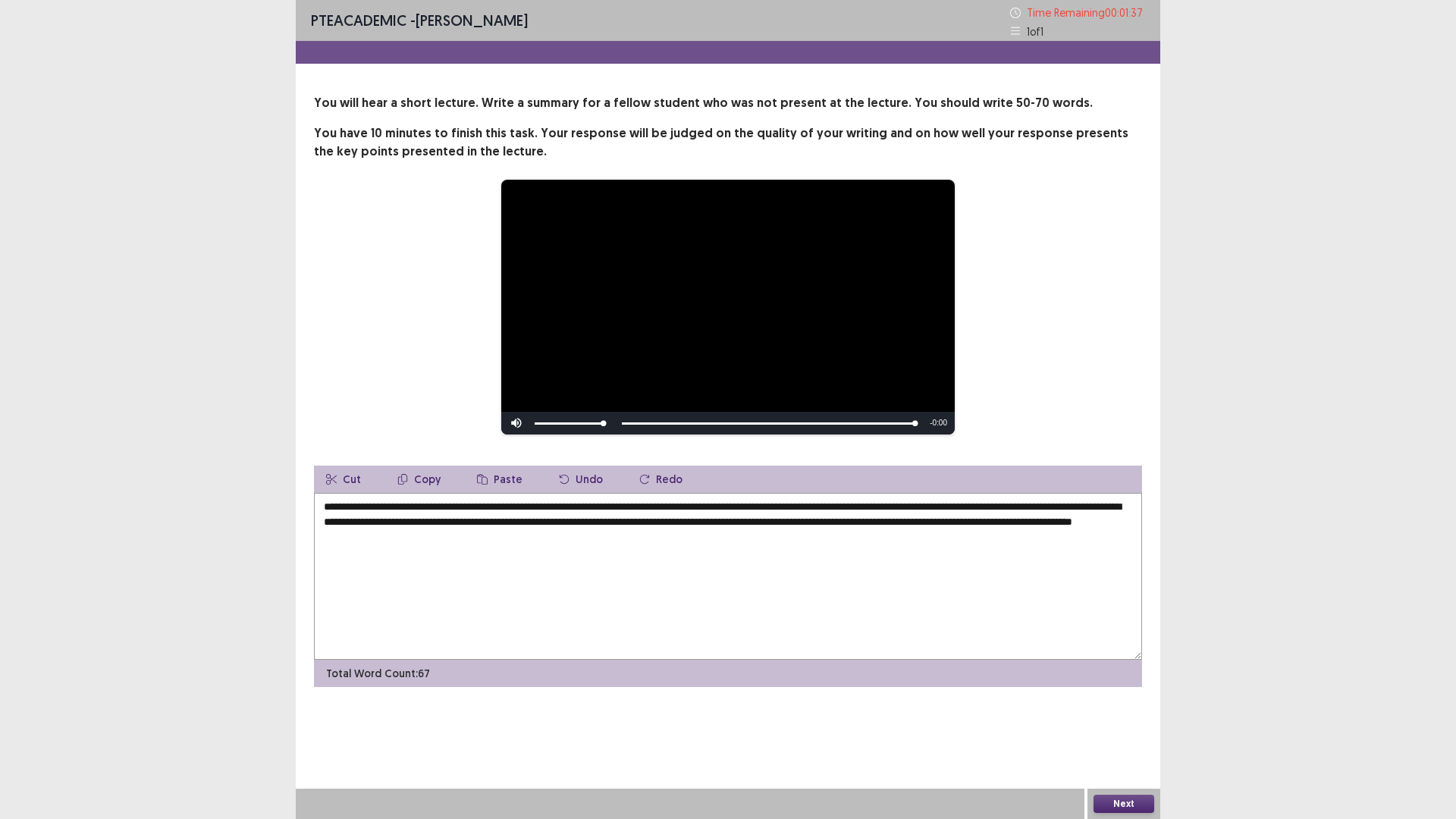
click at [1058, 519] on textarea "**********" at bounding box center [728, 576] width 828 height 167
click at [595, 544] on textarea "**********" at bounding box center [728, 576] width 828 height 167
click at [765, 511] on textarea "**********" at bounding box center [728, 576] width 828 height 167
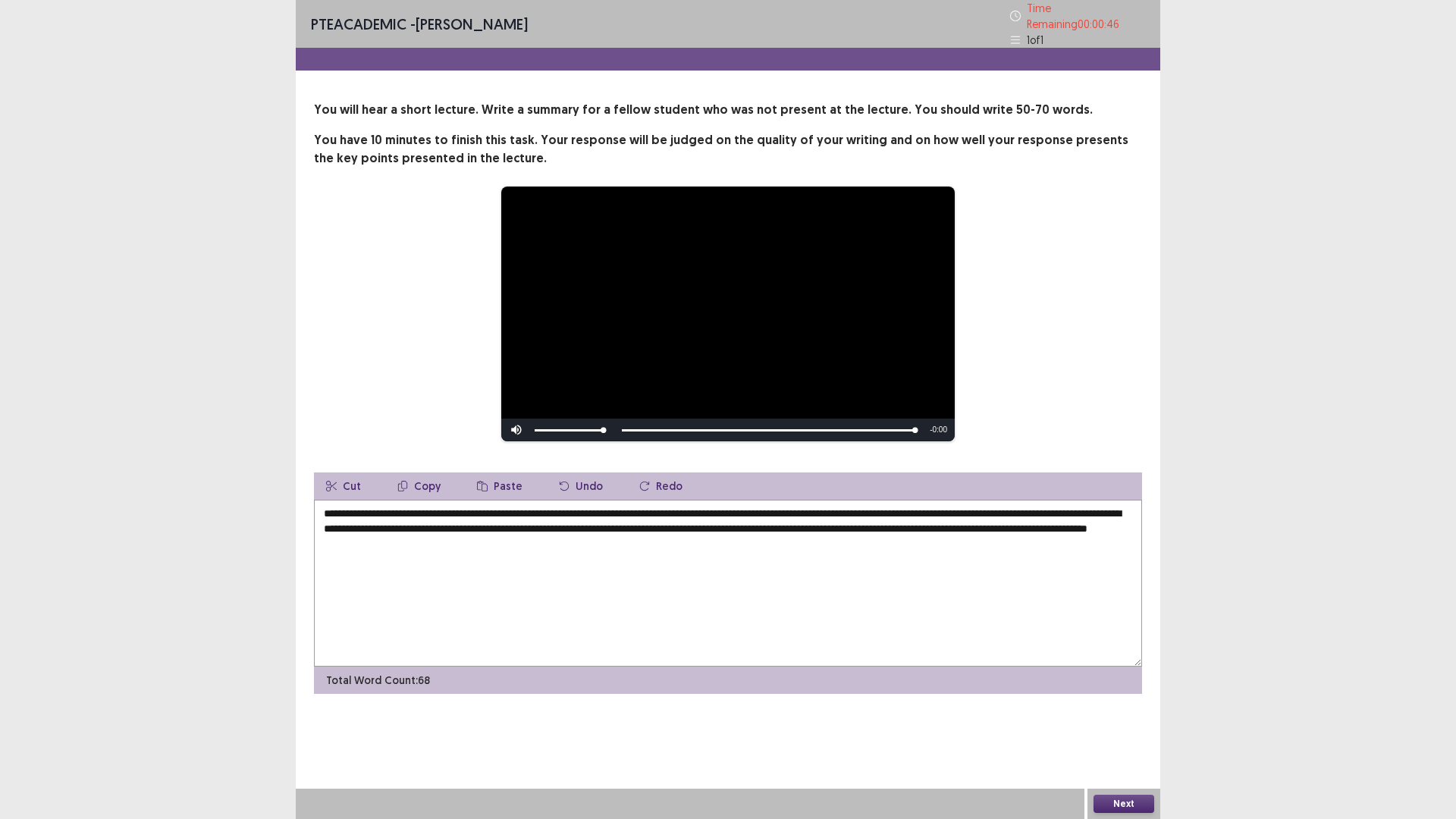
type textarea "**********"
click at [1125, 804] on button "Next" at bounding box center [1123, 804] width 60 height 18
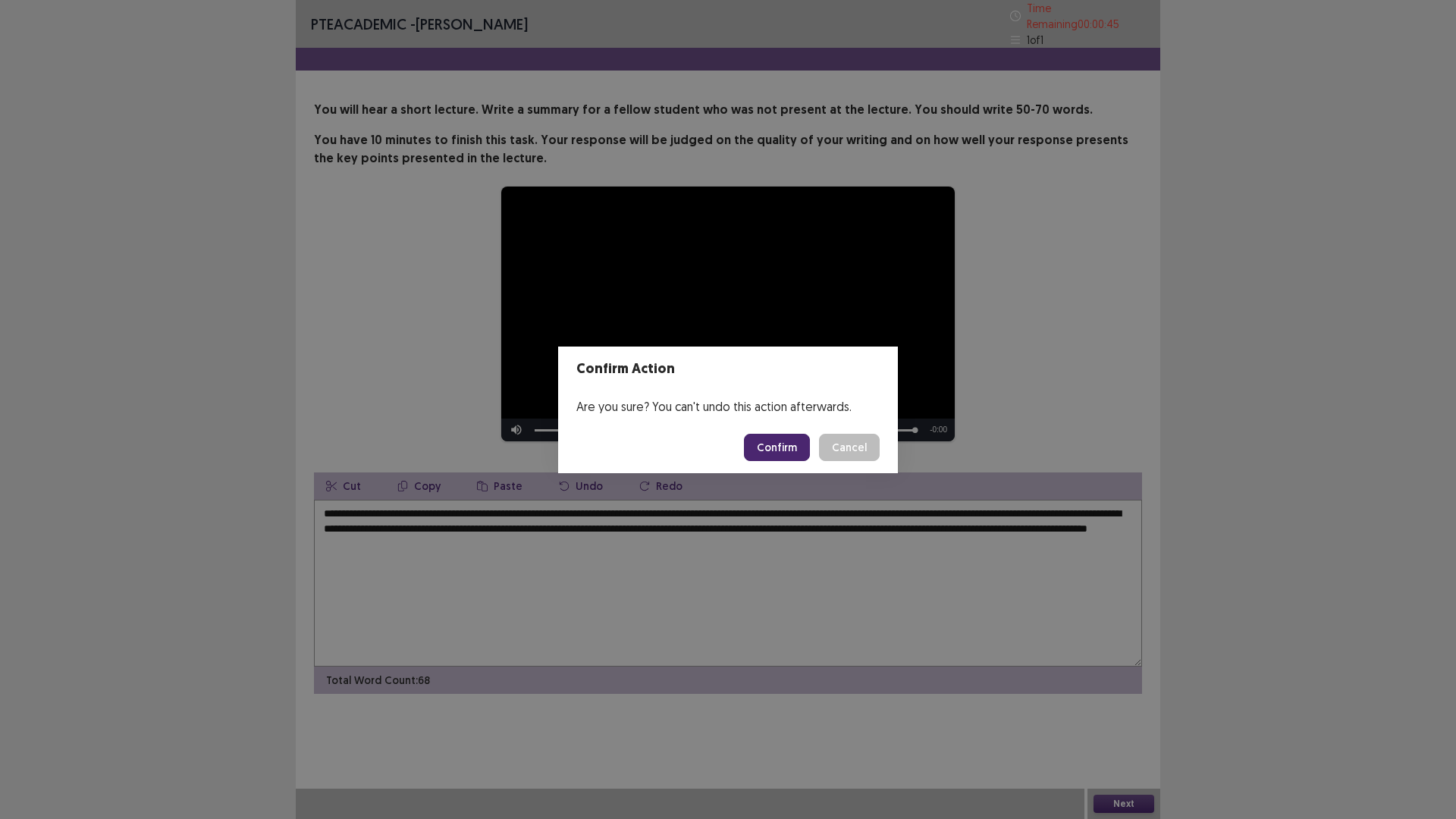
click at [791, 451] on button "Confirm" at bounding box center [776, 447] width 66 height 27
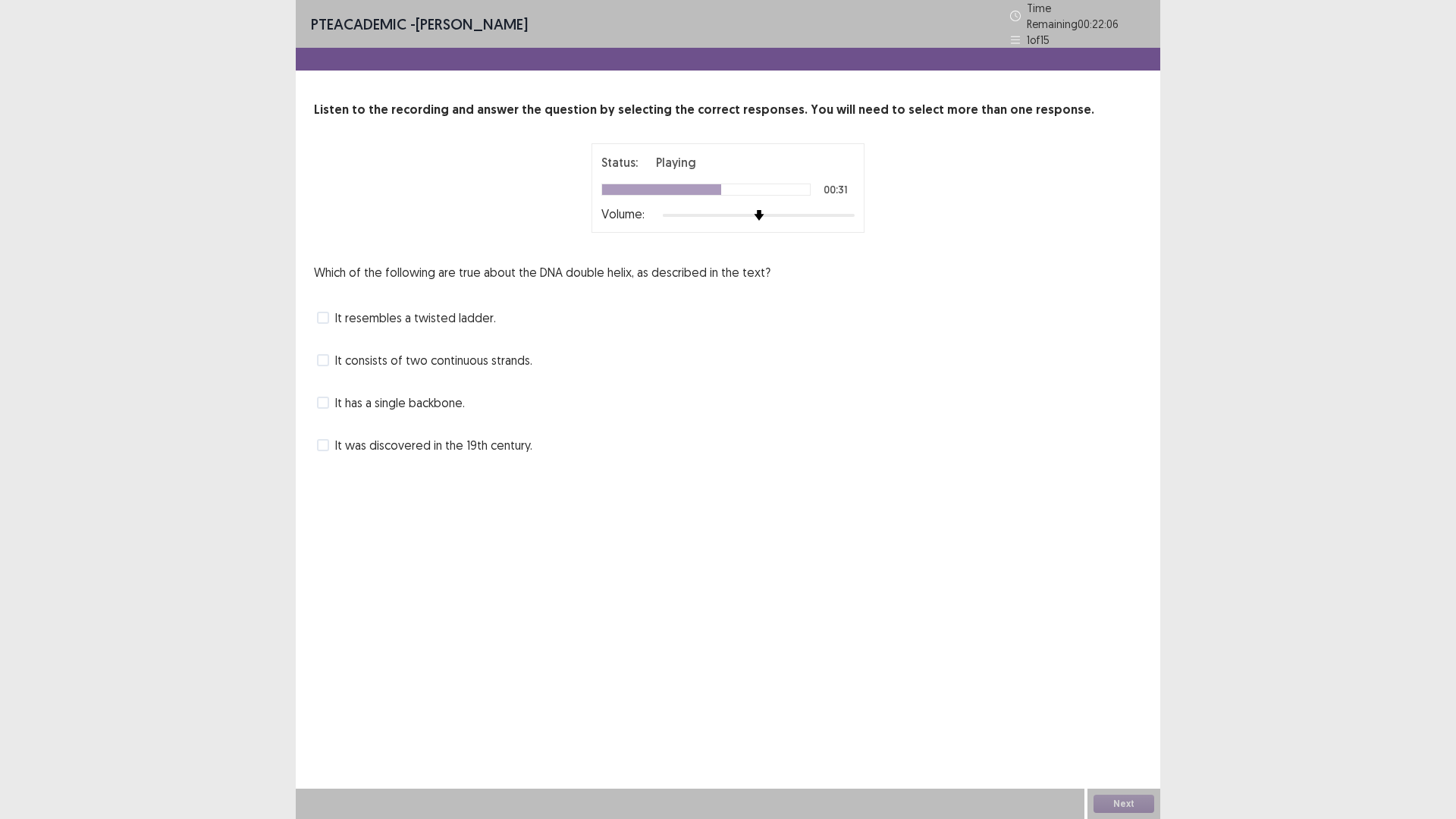
click at [337, 312] on span "It resembles a twisted ladder." at bounding box center [415, 318] width 161 height 18
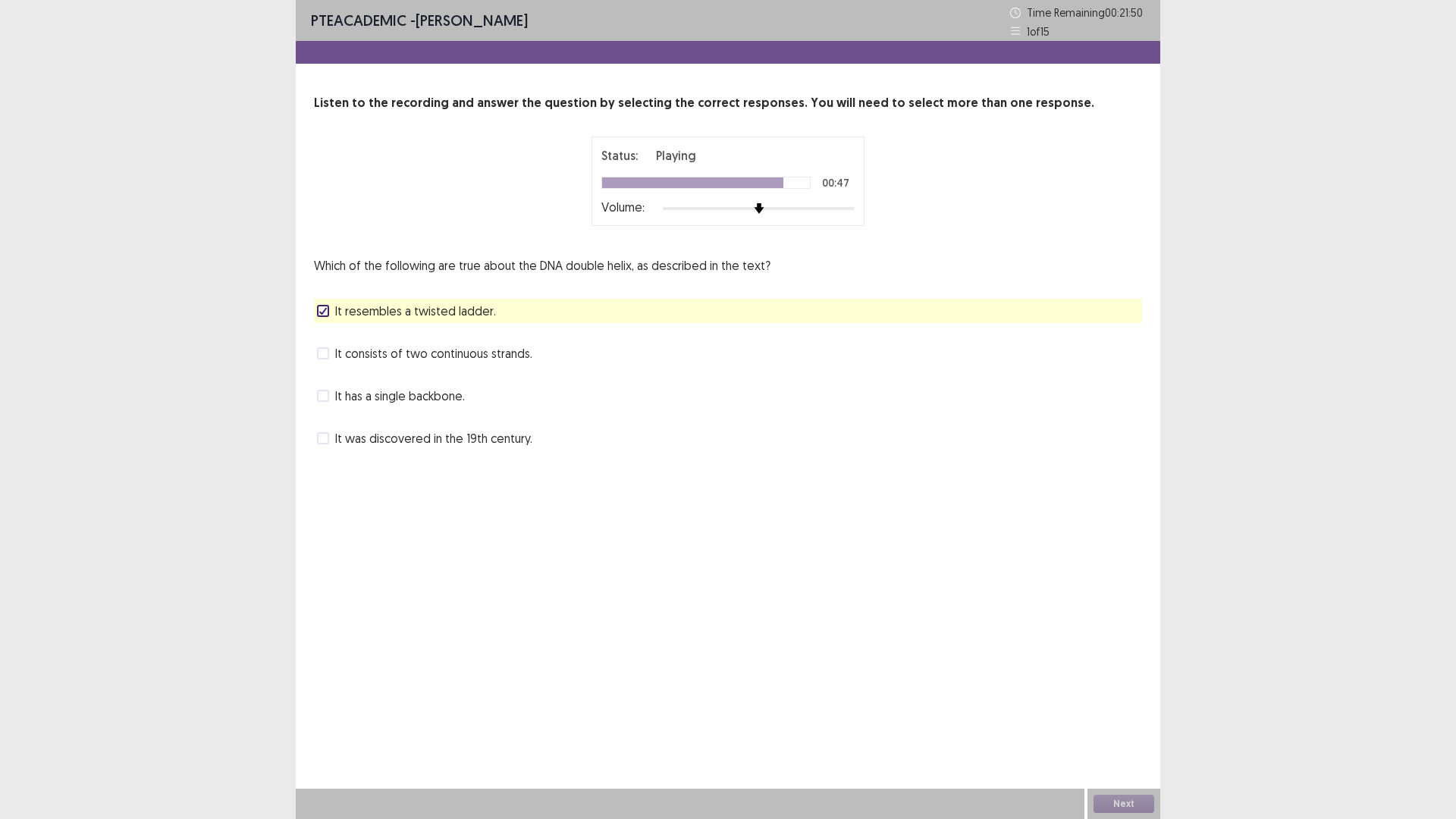
click at [328, 353] on span at bounding box center [322, 353] width 12 height 12
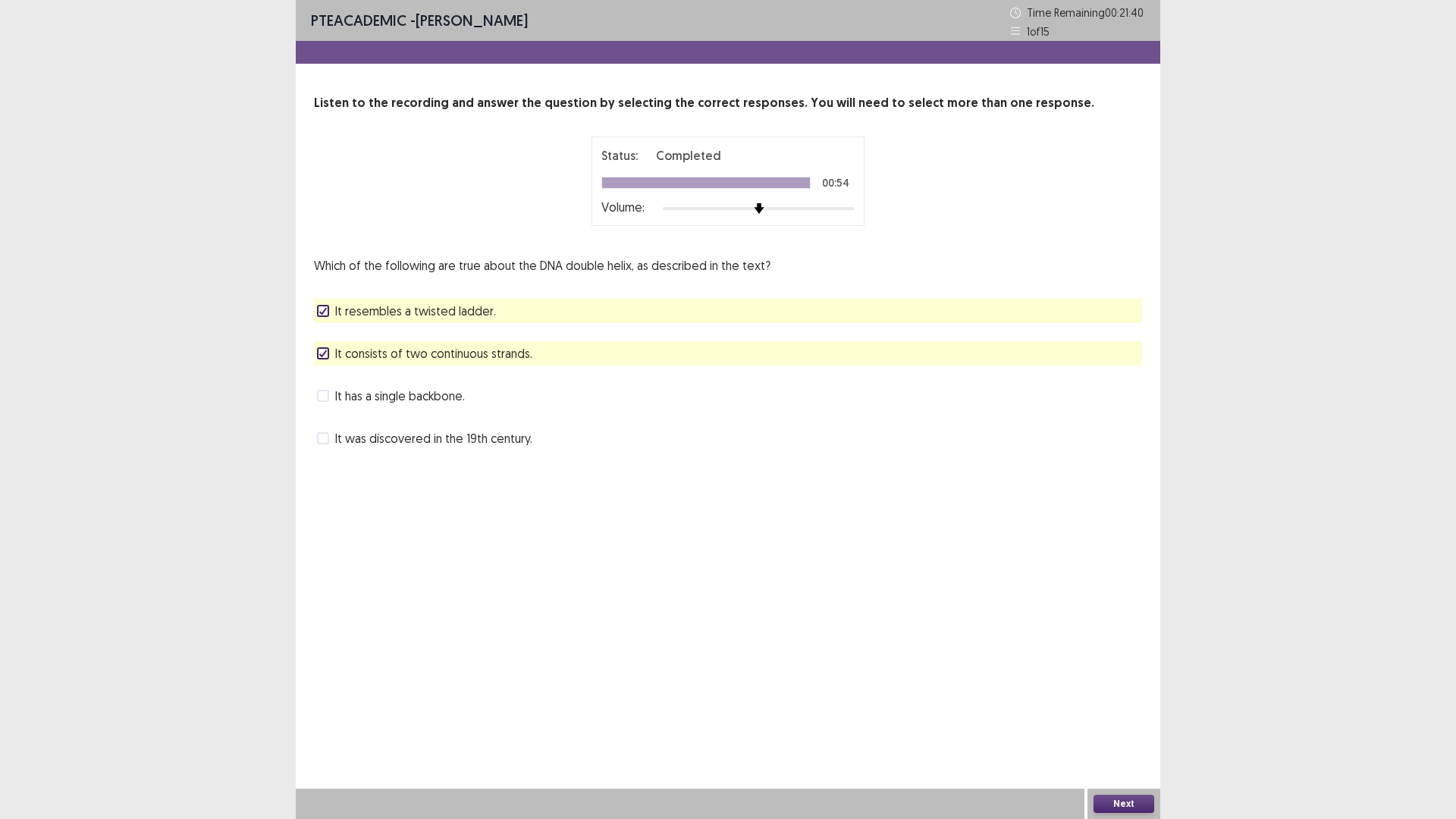
click at [1121, 796] on button "Next" at bounding box center [1123, 804] width 60 height 18
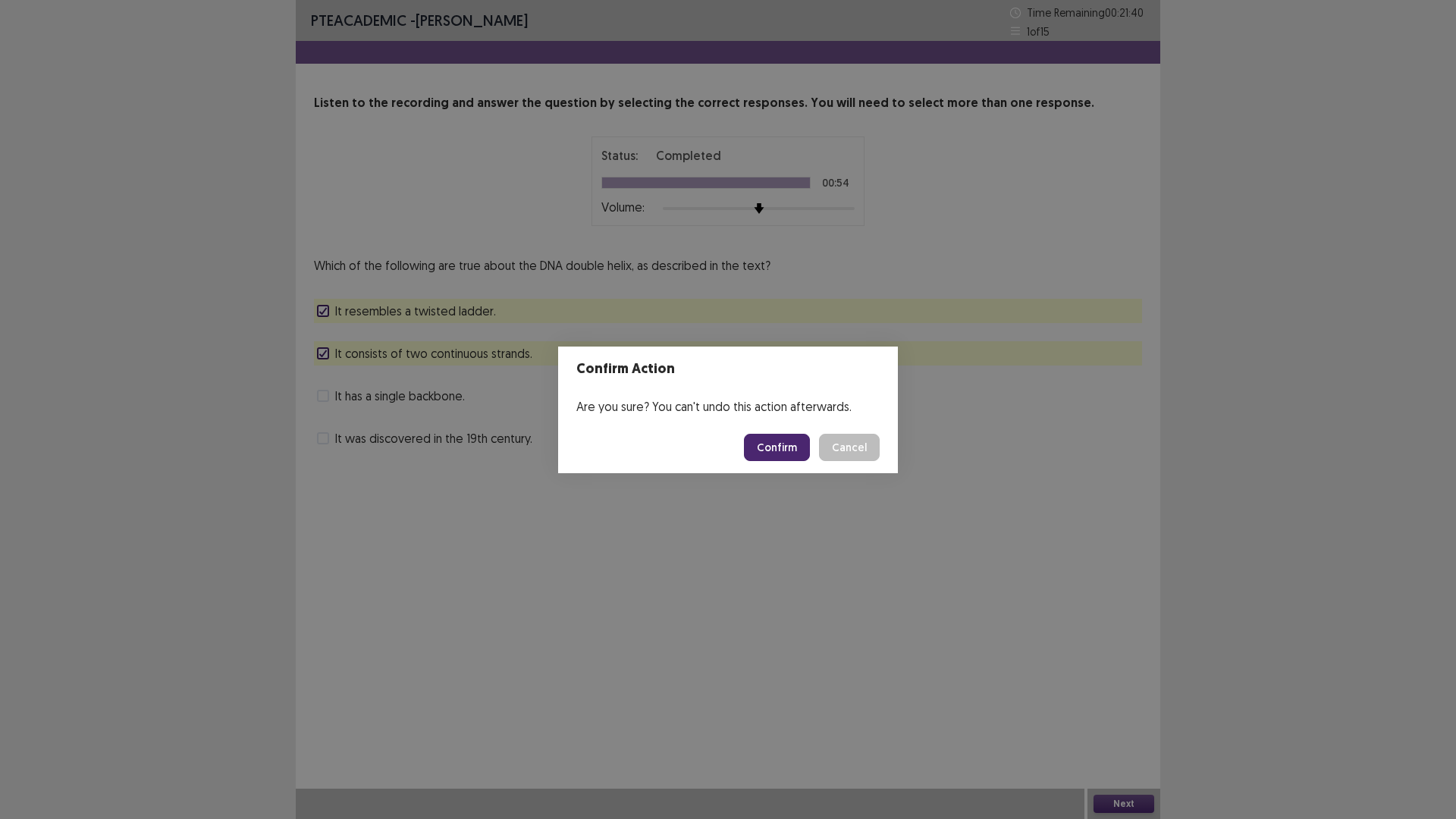
click at [779, 460] on button "Confirm" at bounding box center [776, 447] width 66 height 27
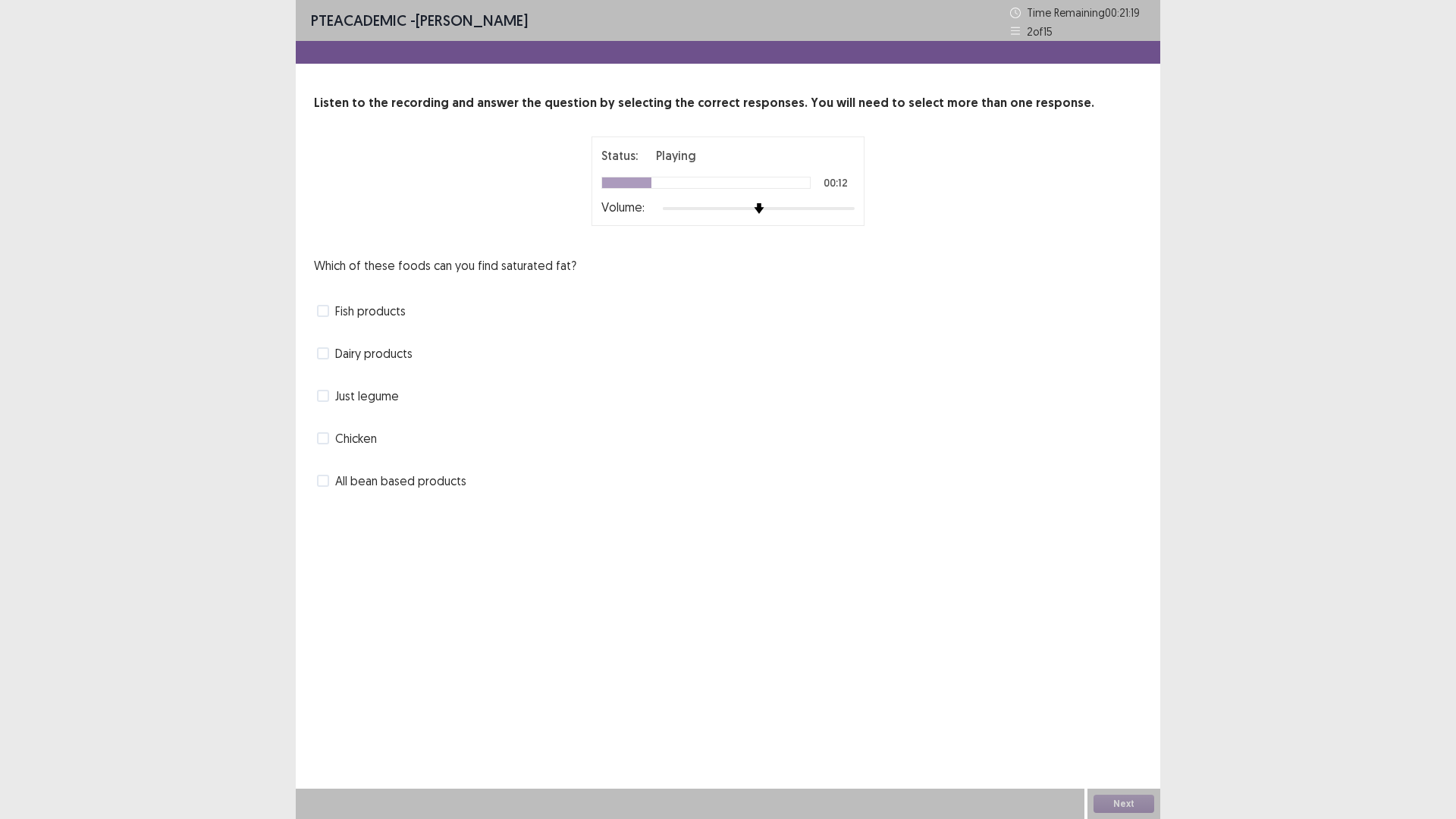
click at [325, 439] on span at bounding box center [322, 438] width 12 height 12
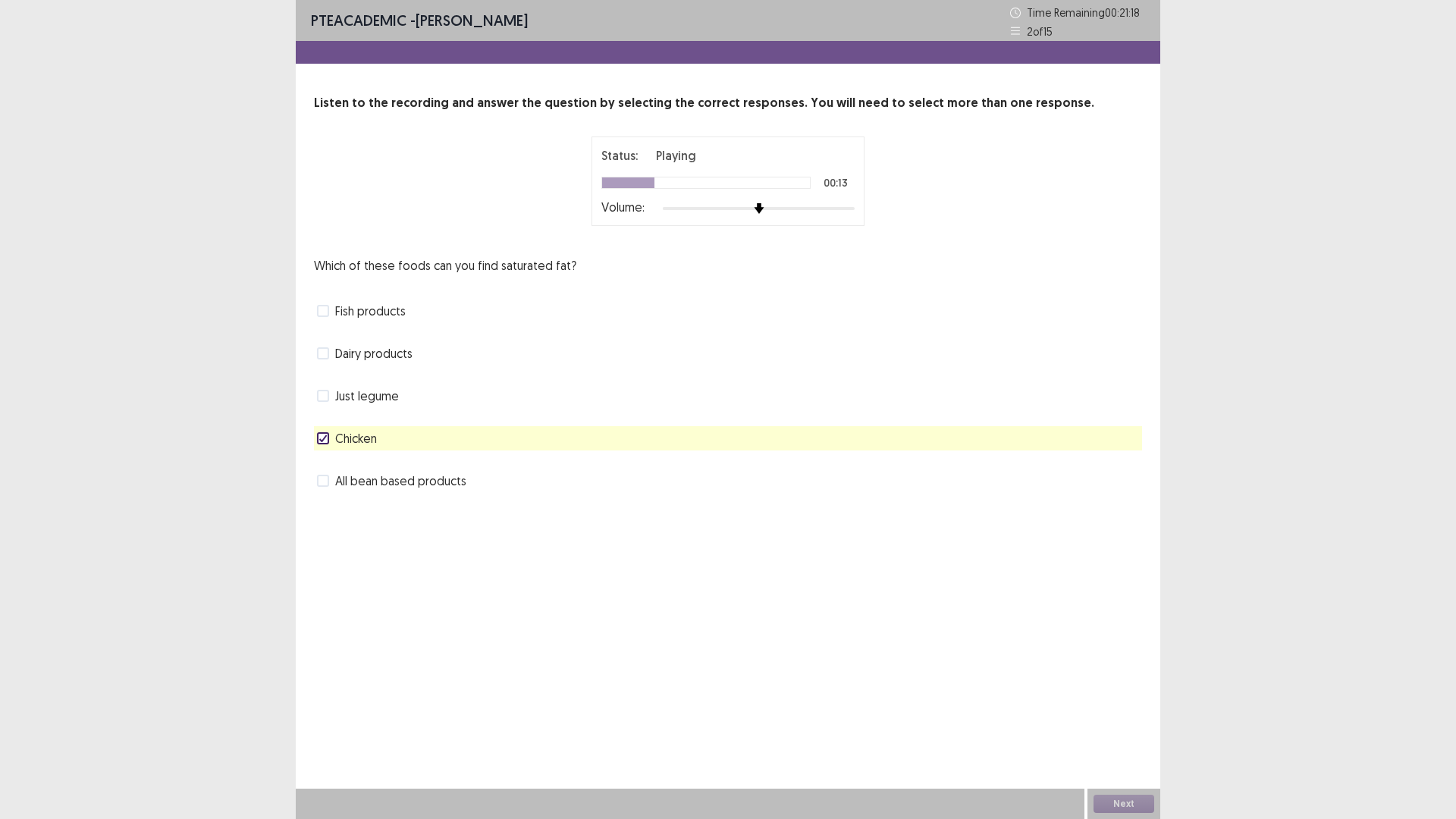
click at [338, 353] on span "Dairy products" at bounding box center [374, 353] width 78 height 18
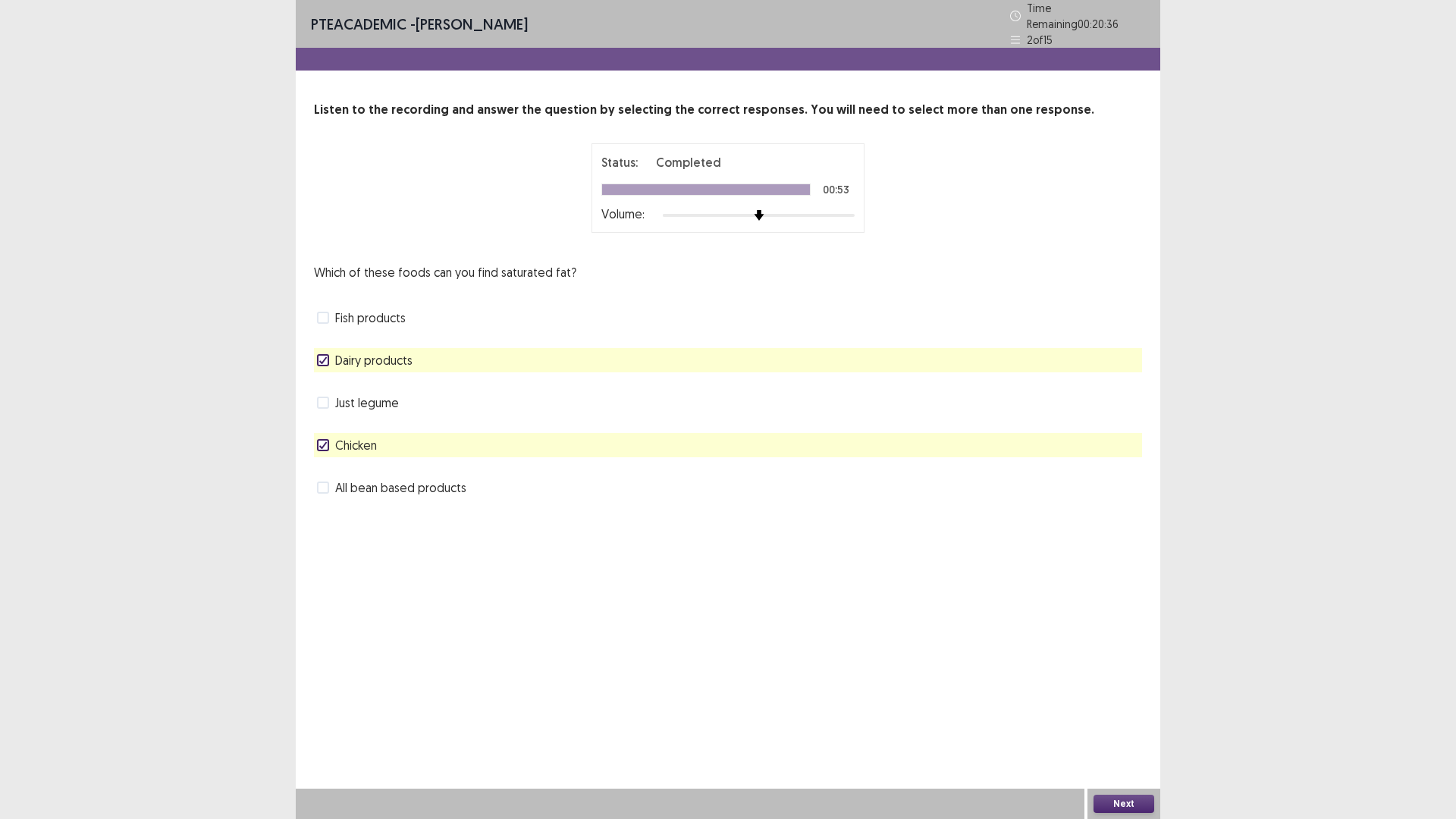
click at [1127, 814] on div "Next" at bounding box center [1124, 805] width 73 height 31
click at [1126, 799] on button "Next" at bounding box center [1123, 804] width 60 height 18
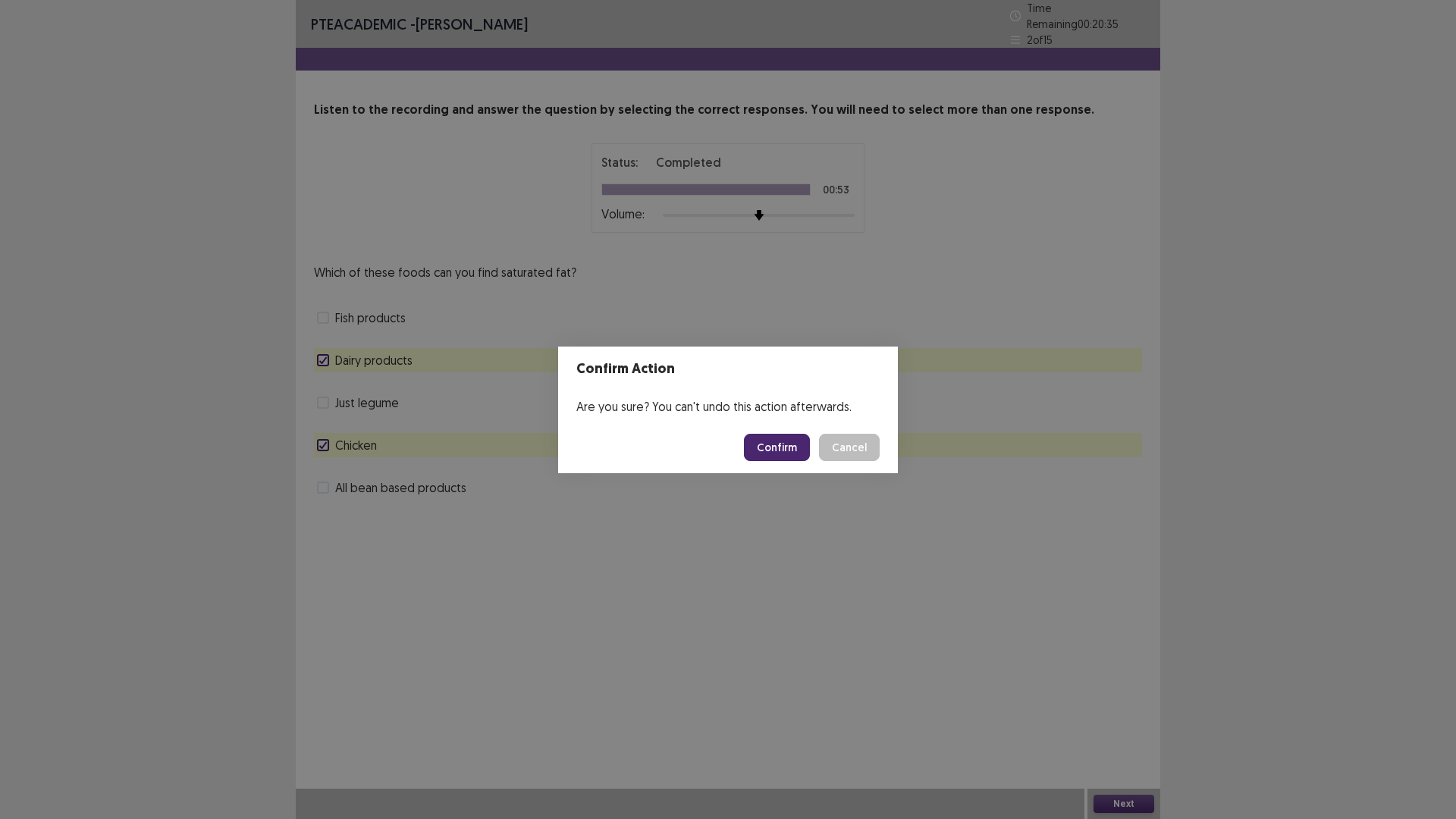
click at [774, 446] on button "Confirm" at bounding box center [776, 447] width 66 height 27
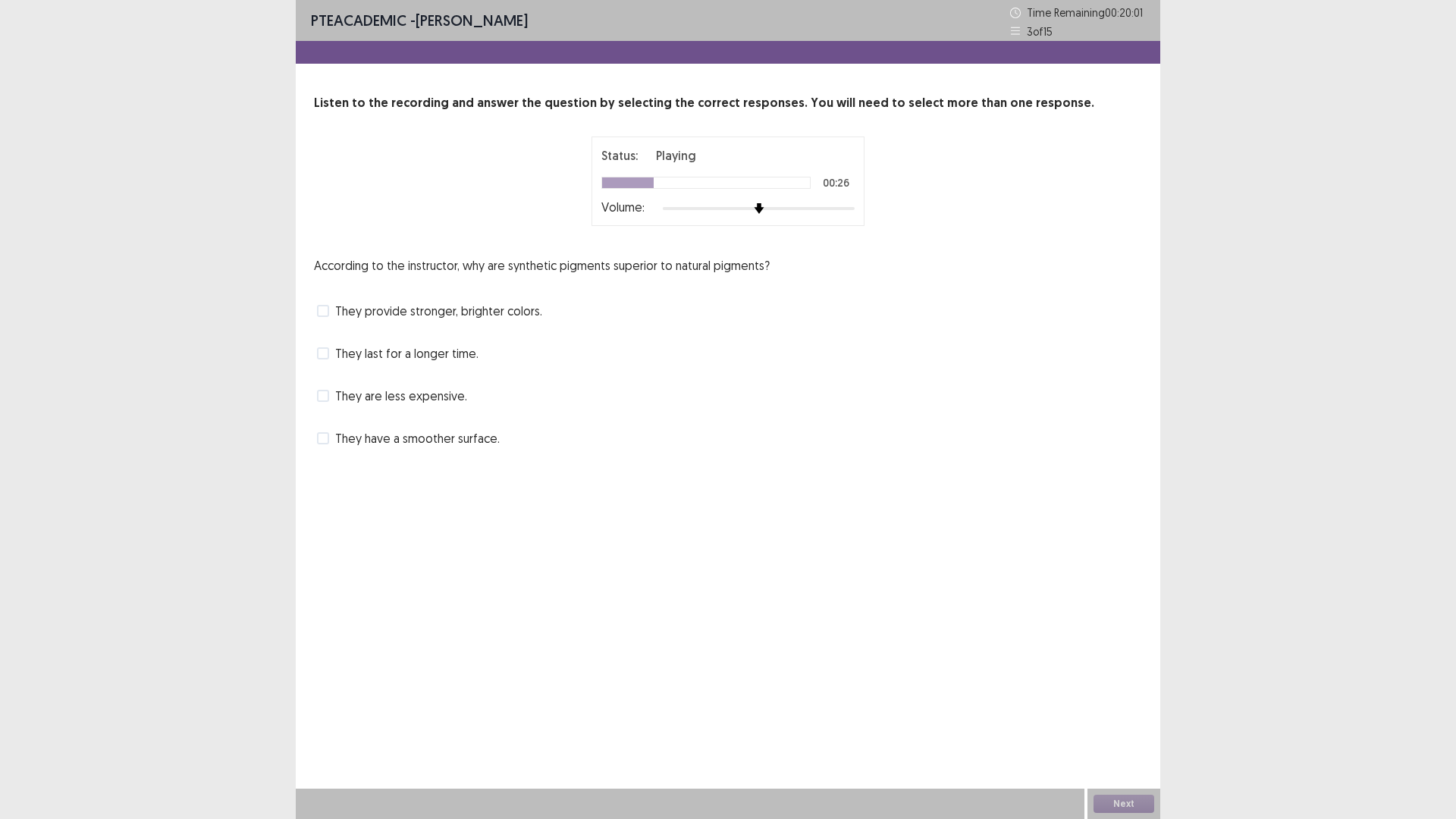
click at [341, 440] on span "They have a smoother surface." at bounding box center [417, 438] width 164 height 18
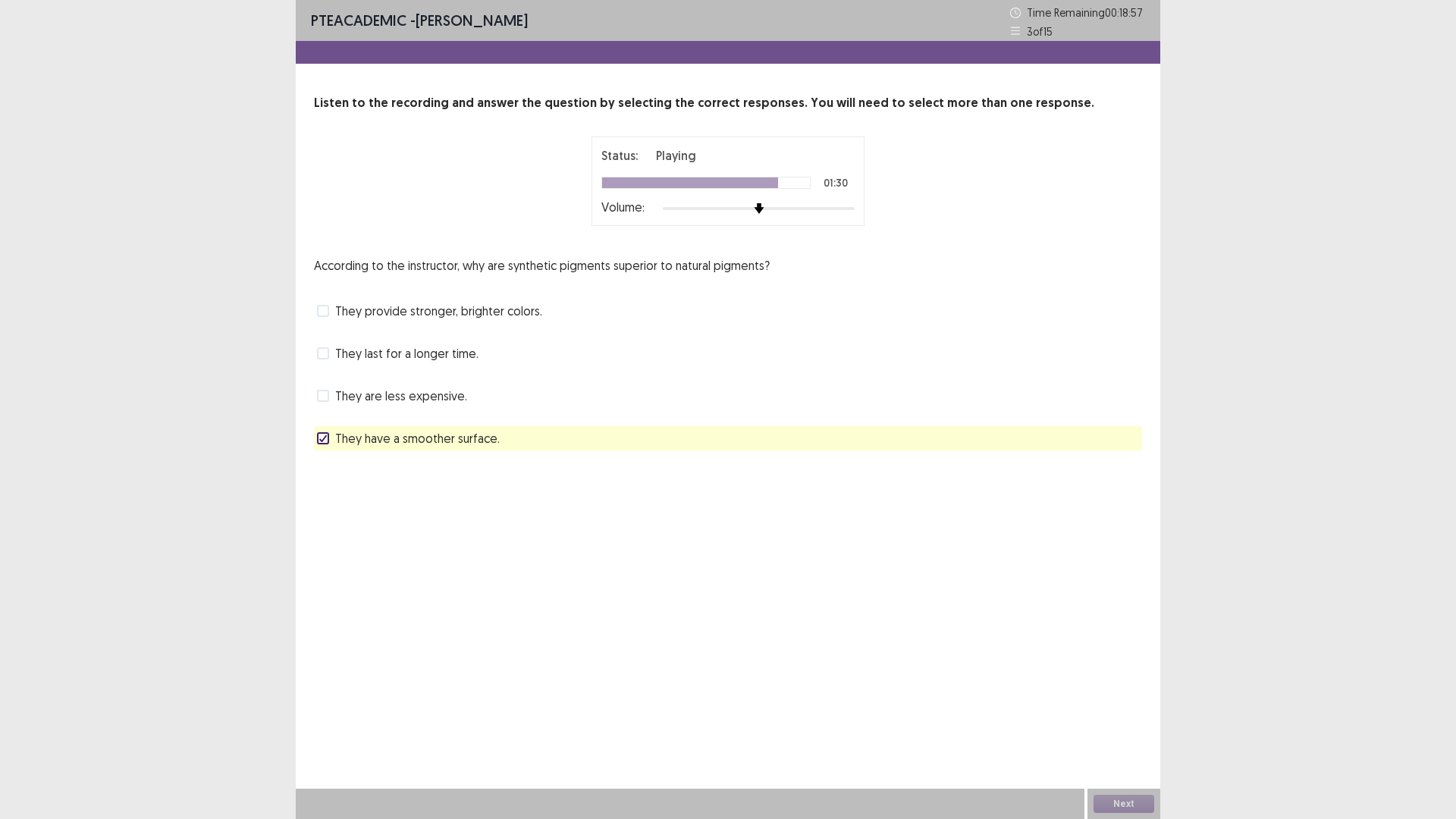
click at [325, 311] on span at bounding box center [322, 311] width 12 height 12
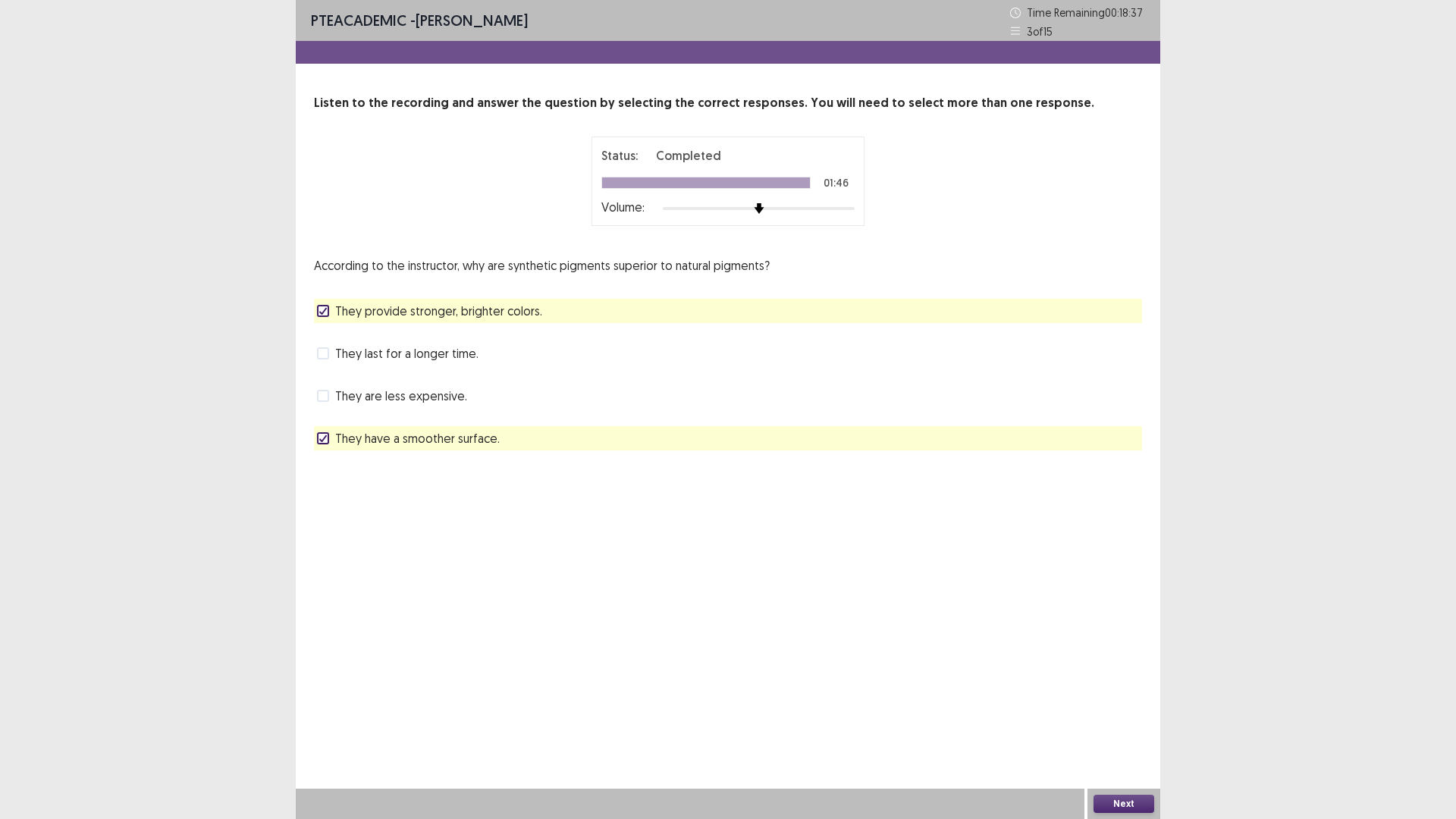
click at [1109, 806] on button "Next" at bounding box center [1123, 804] width 60 height 18
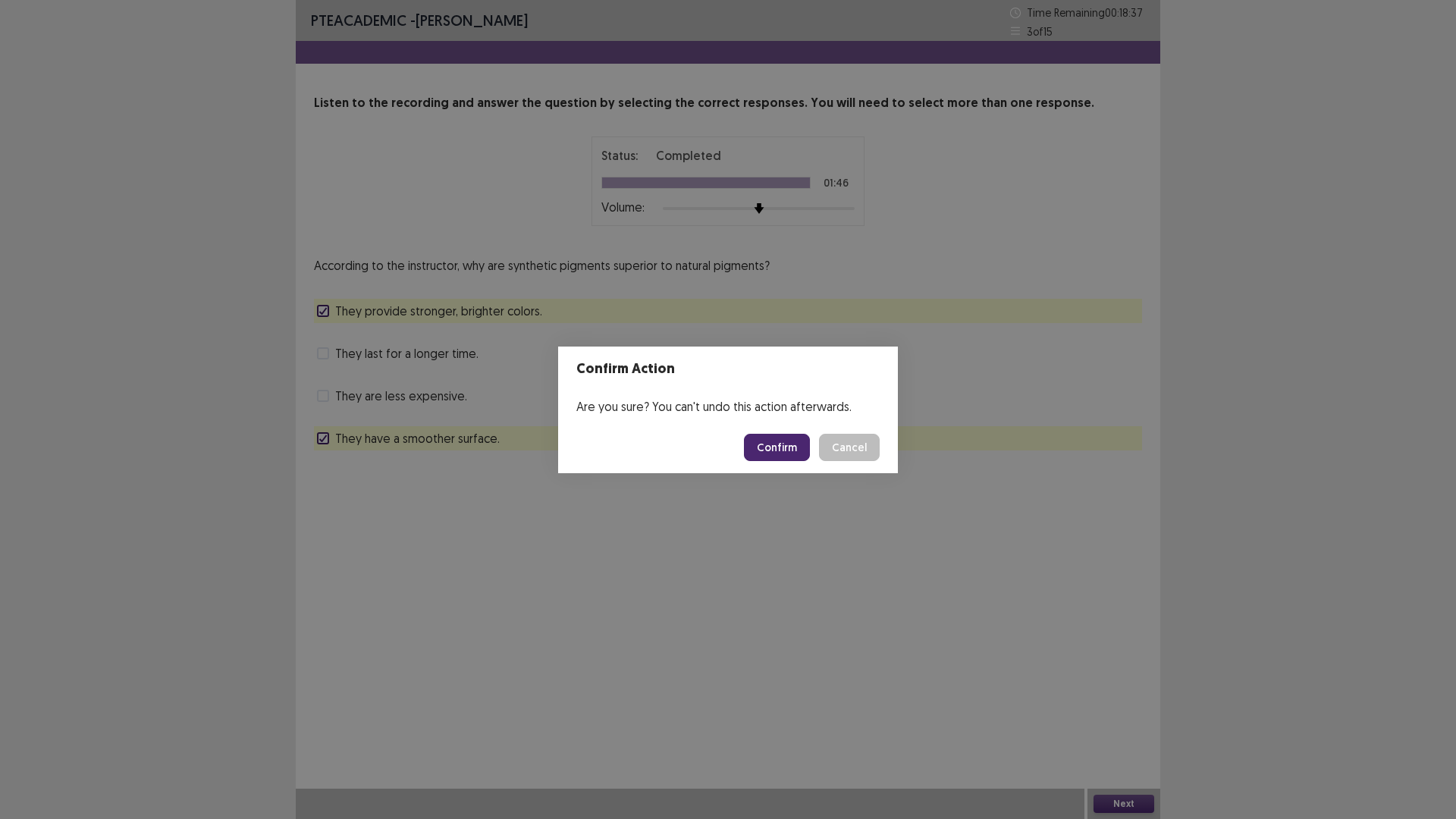
click at [774, 427] on footer "Confirm Cancel" at bounding box center [728, 447] width 339 height 51
click at [774, 447] on button "Confirm" at bounding box center [776, 447] width 66 height 27
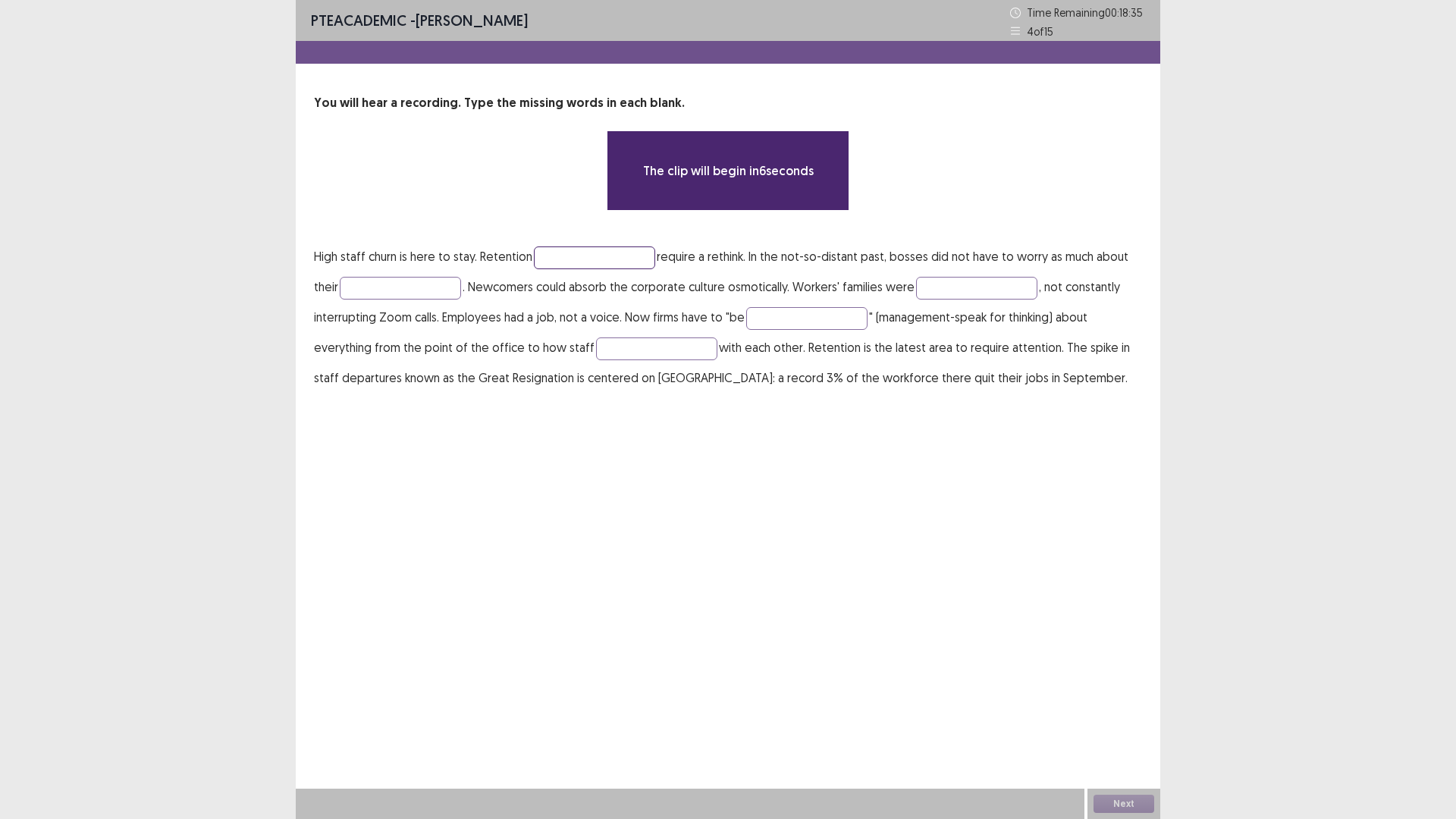
click at [576, 256] on input "text" at bounding box center [594, 257] width 121 height 23
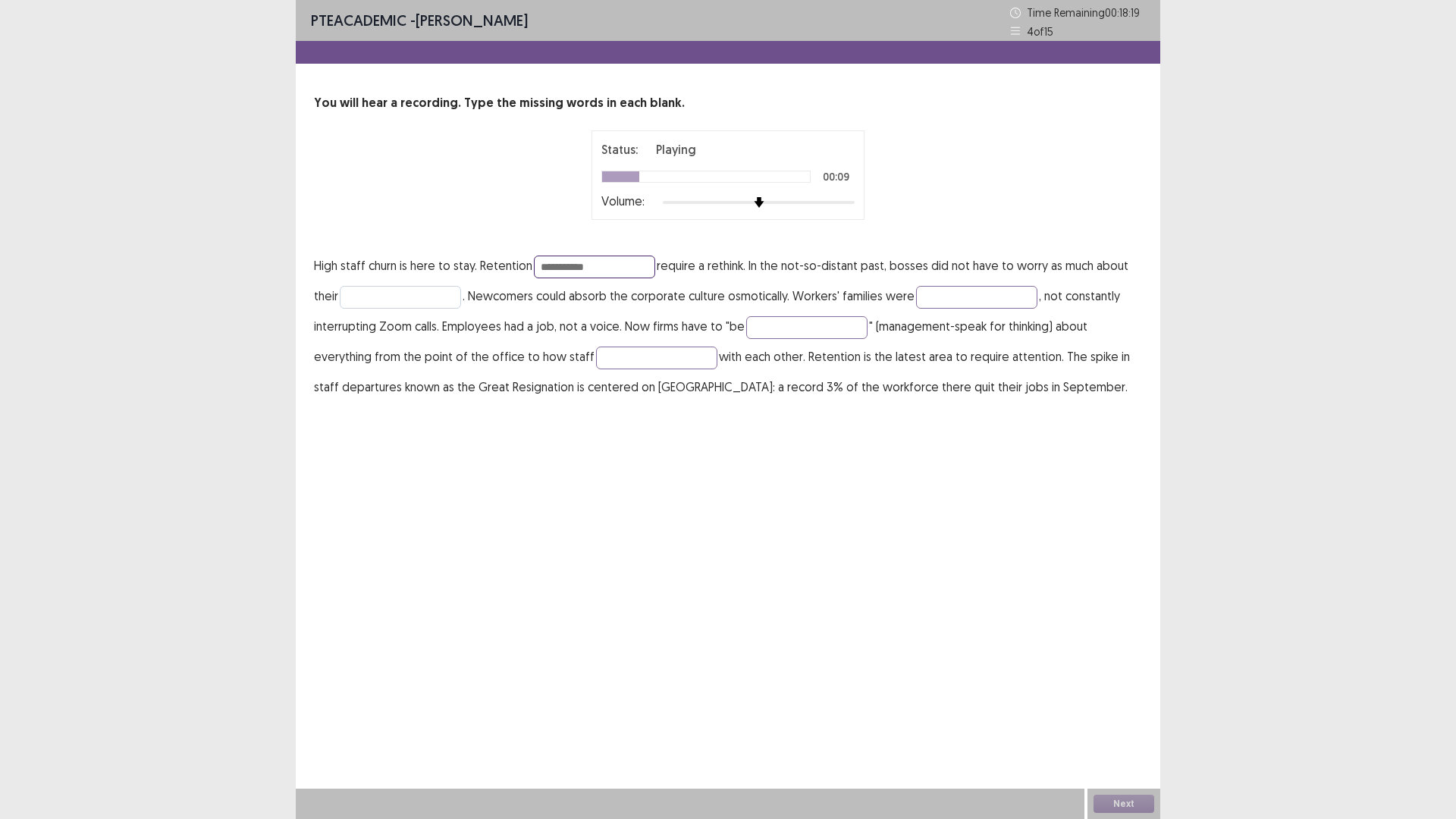
type input "**********"
click at [374, 294] on input "text" at bounding box center [400, 297] width 121 height 23
type input "**********"
click at [968, 294] on input "text" at bounding box center [977, 297] width 121 height 23
type input "*********"
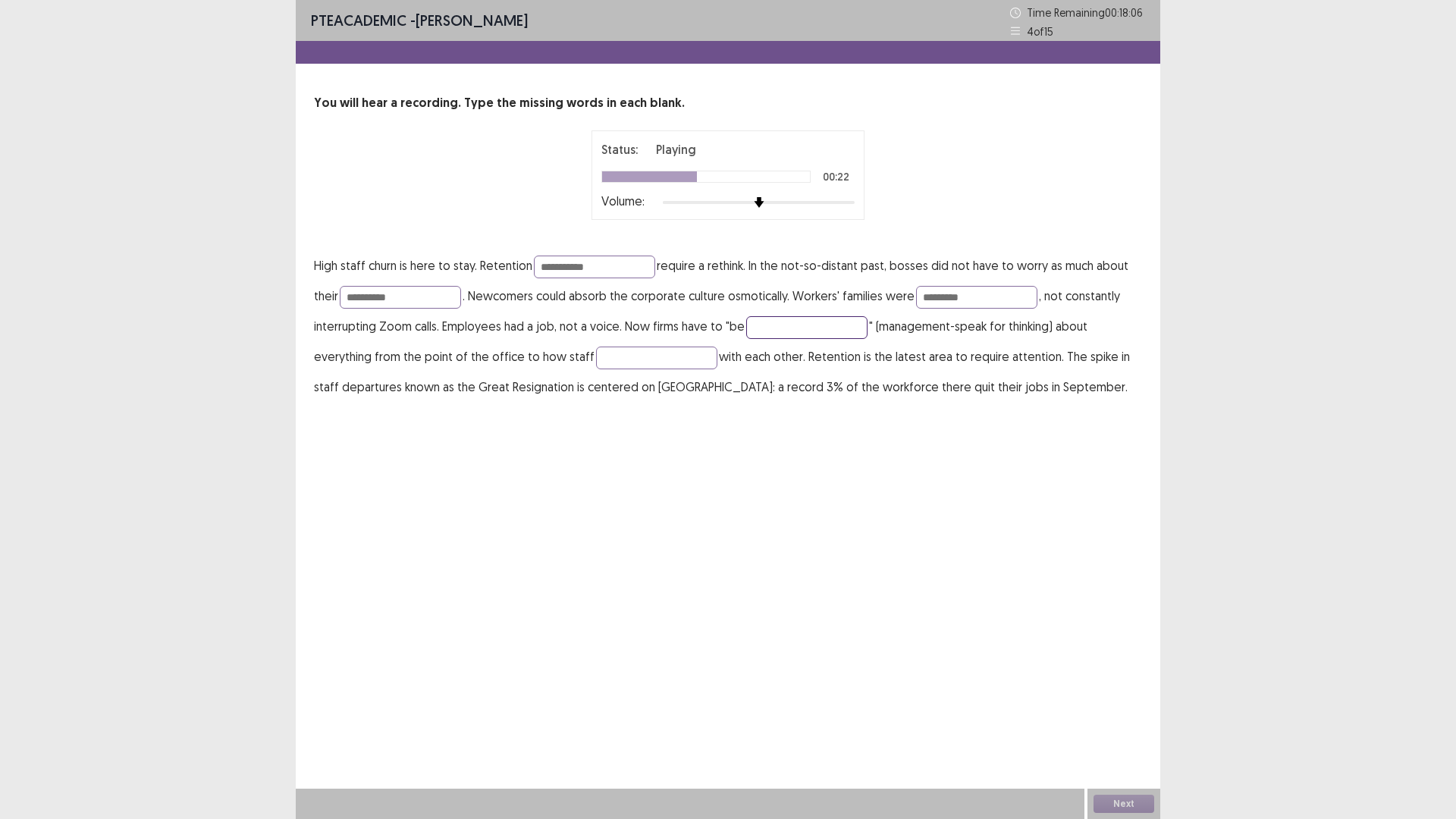
click at [798, 336] on input "text" at bounding box center [807, 327] width 121 height 23
type input "**********"
click at [647, 354] on input "text" at bounding box center [656, 358] width 121 height 23
click at [609, 358] on input "**********" at bounding box center [656, 358] width 121 height 23
type input "**********"
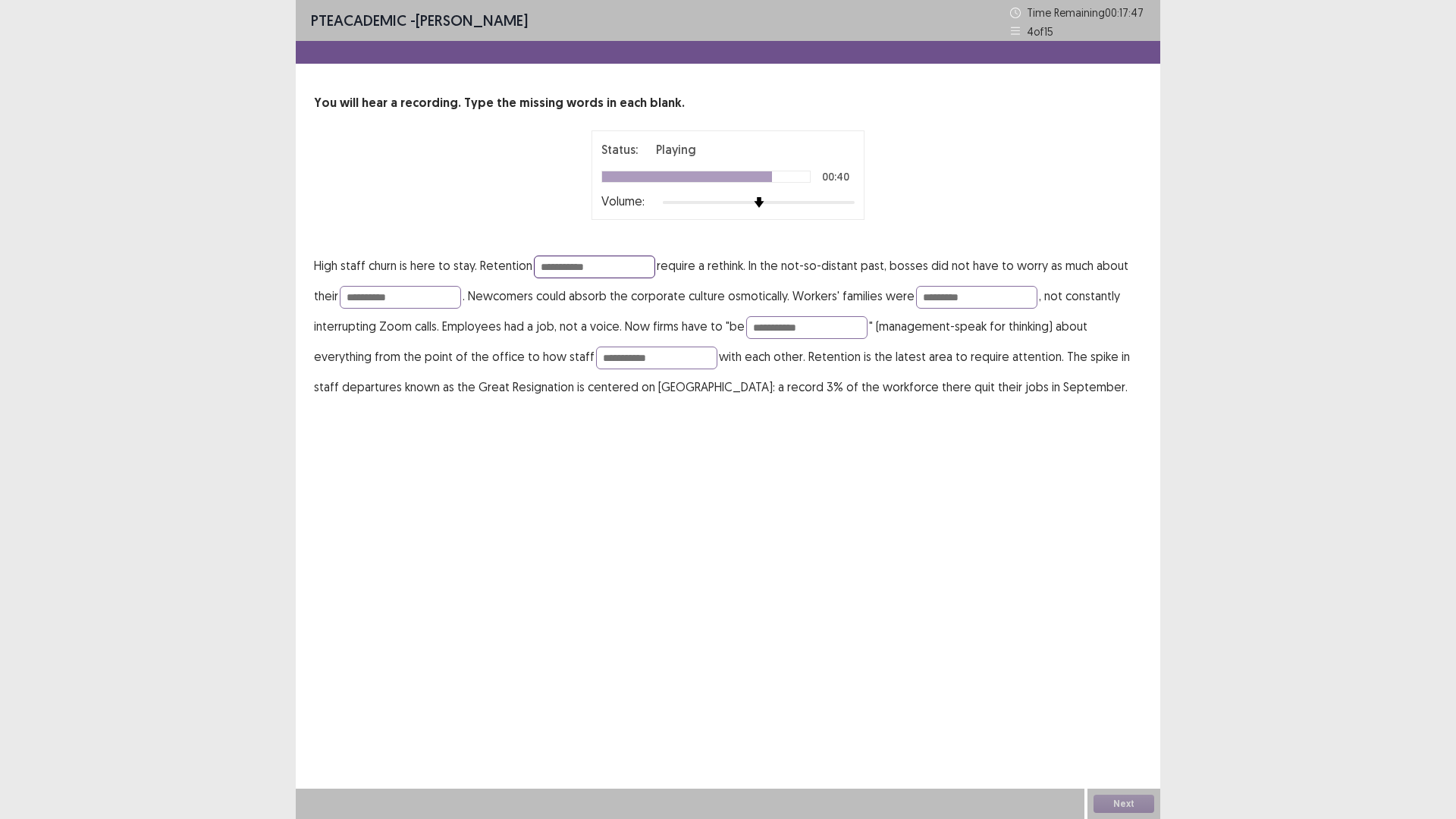
click at [607, 257] on input "**********" at bounding box center [594, 266] width 121 height 23
type input "**********"
click at [422, 299] on input "**********" at bounding box center [400, 297] width 121 height 23
type input "*********"
click at [958, 303] on input "*********" at bounding box center [977, 297] width 121 height 23
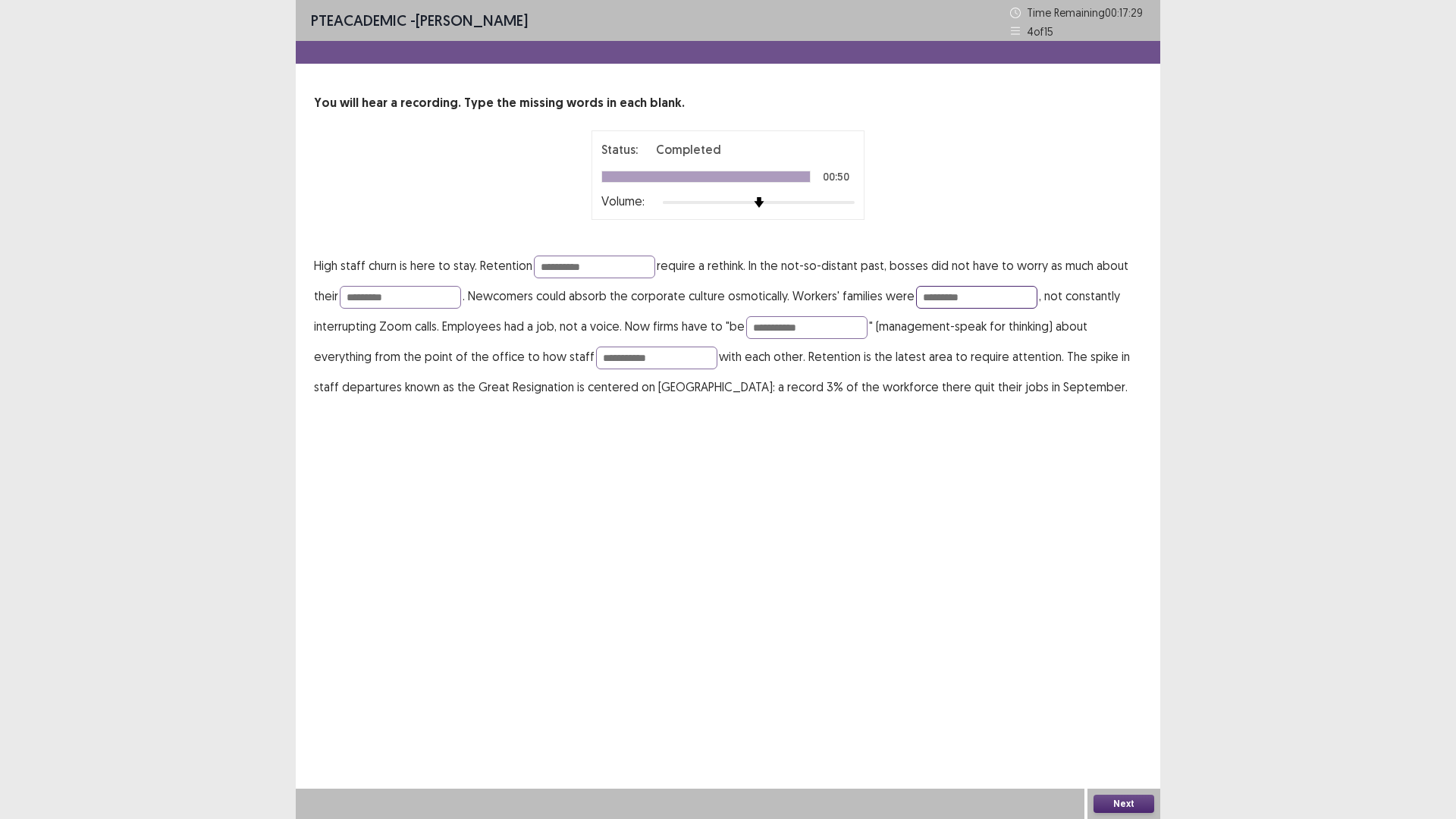
click at [1002, 296] on input "*********" at bounding box center [977, 297] width 121 height 23
type input "*********"
click at [1127, 808] on button "Next" at bounding box center [1123, 804] width 60 height 18
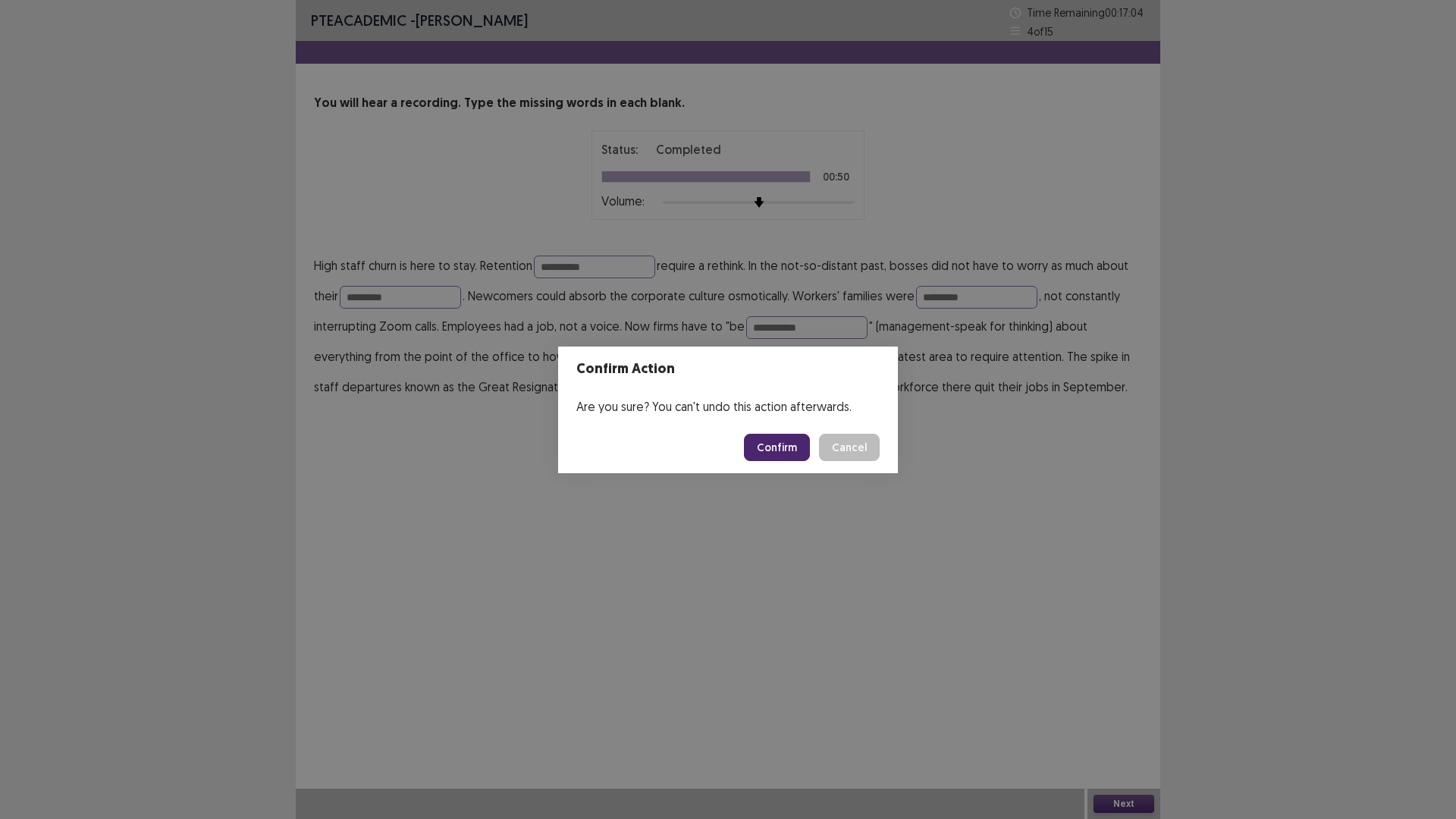
click at [784, 444] on button "Confirm" at bounding box center [776, 447] width 66 height 27
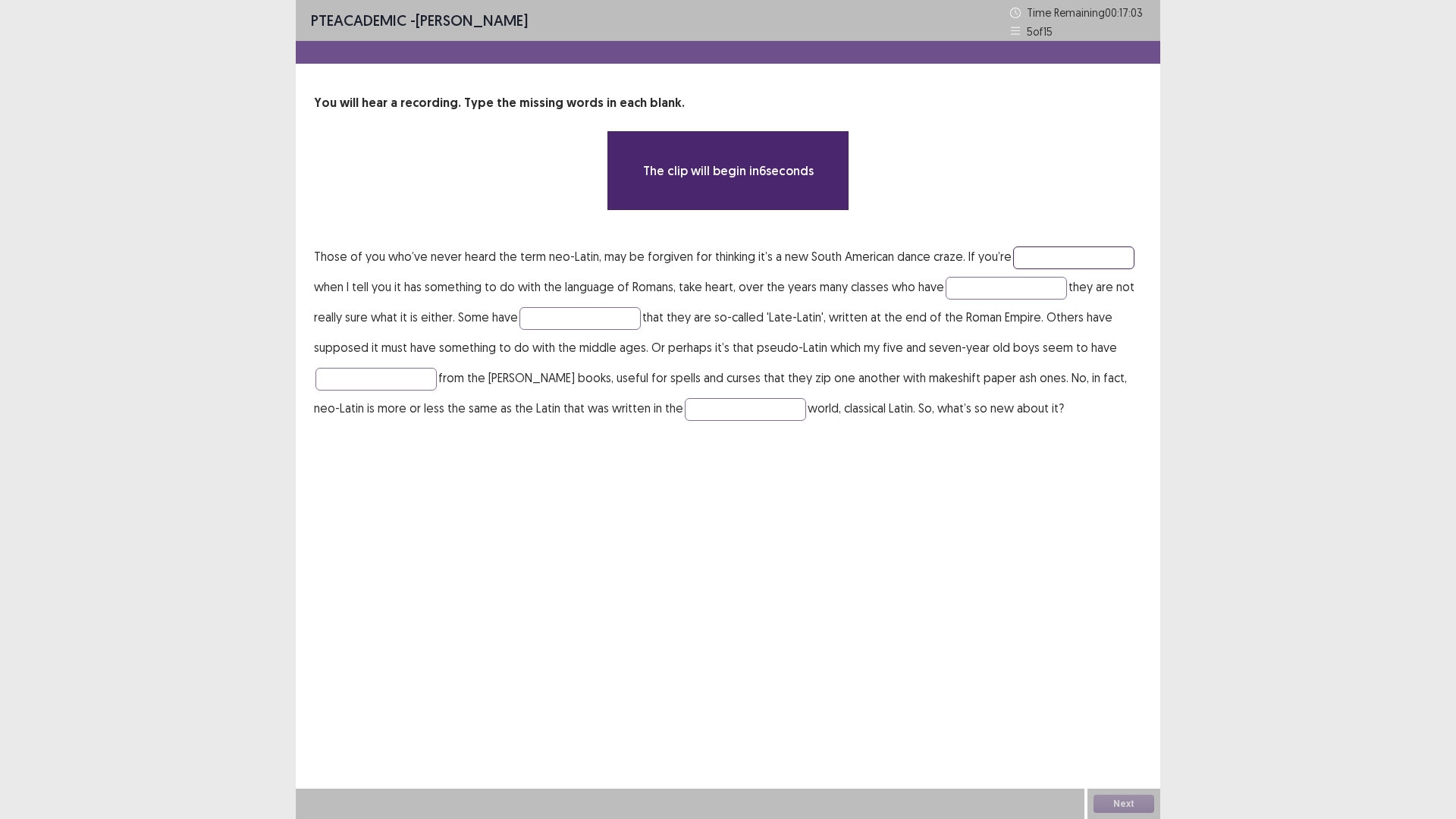
click at [1035, 254] on input "text" at bounding box center [1073, 257] width 121 height 23
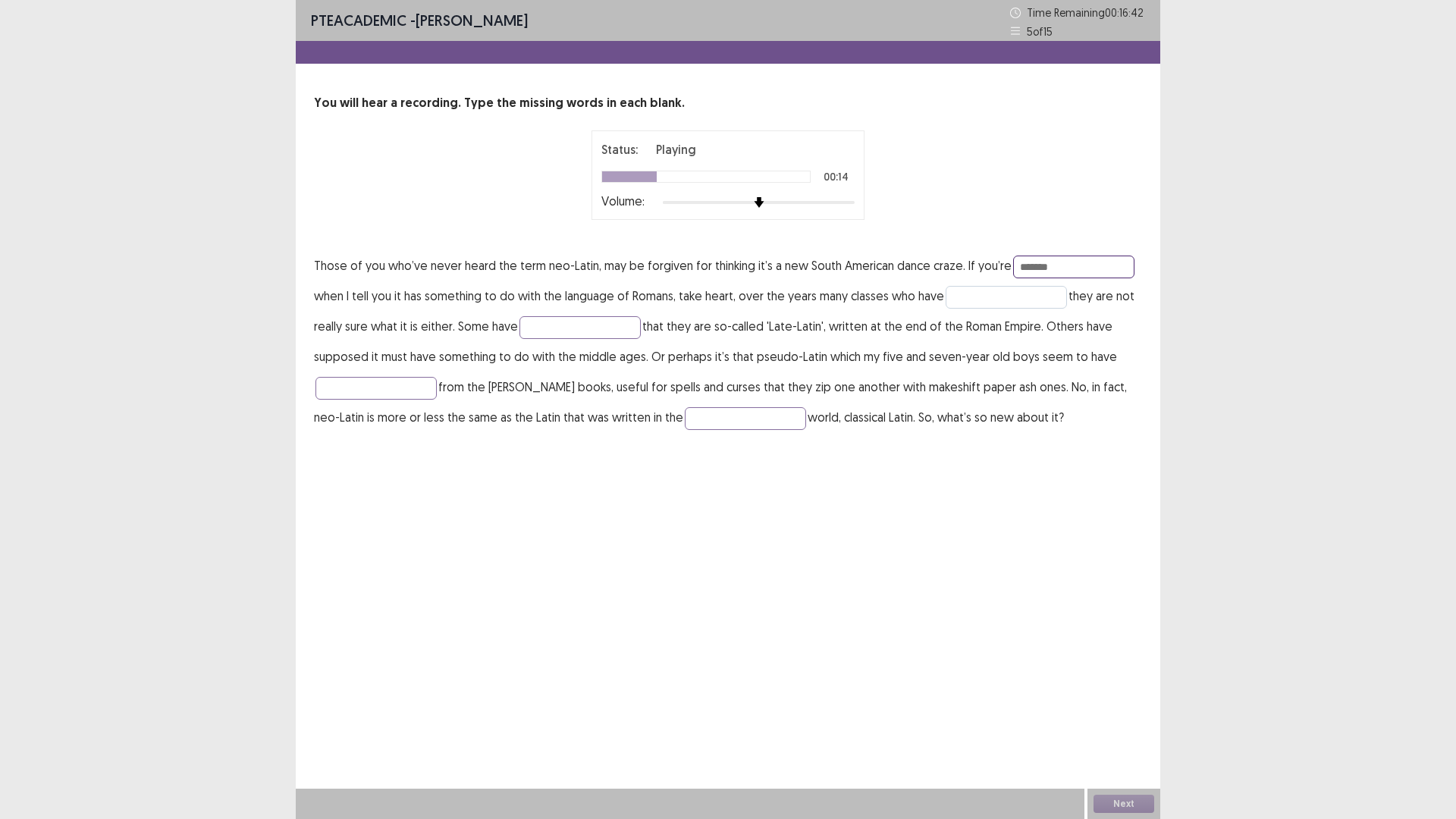
type input "*******"
click at [1015, 296] on input "text" at bounding box center [1006, 297] width 121 height 23
type input "********"
click at [544, 320] on input "text" at bounding box center [580, 327] width 121 height 23
type input "*******"
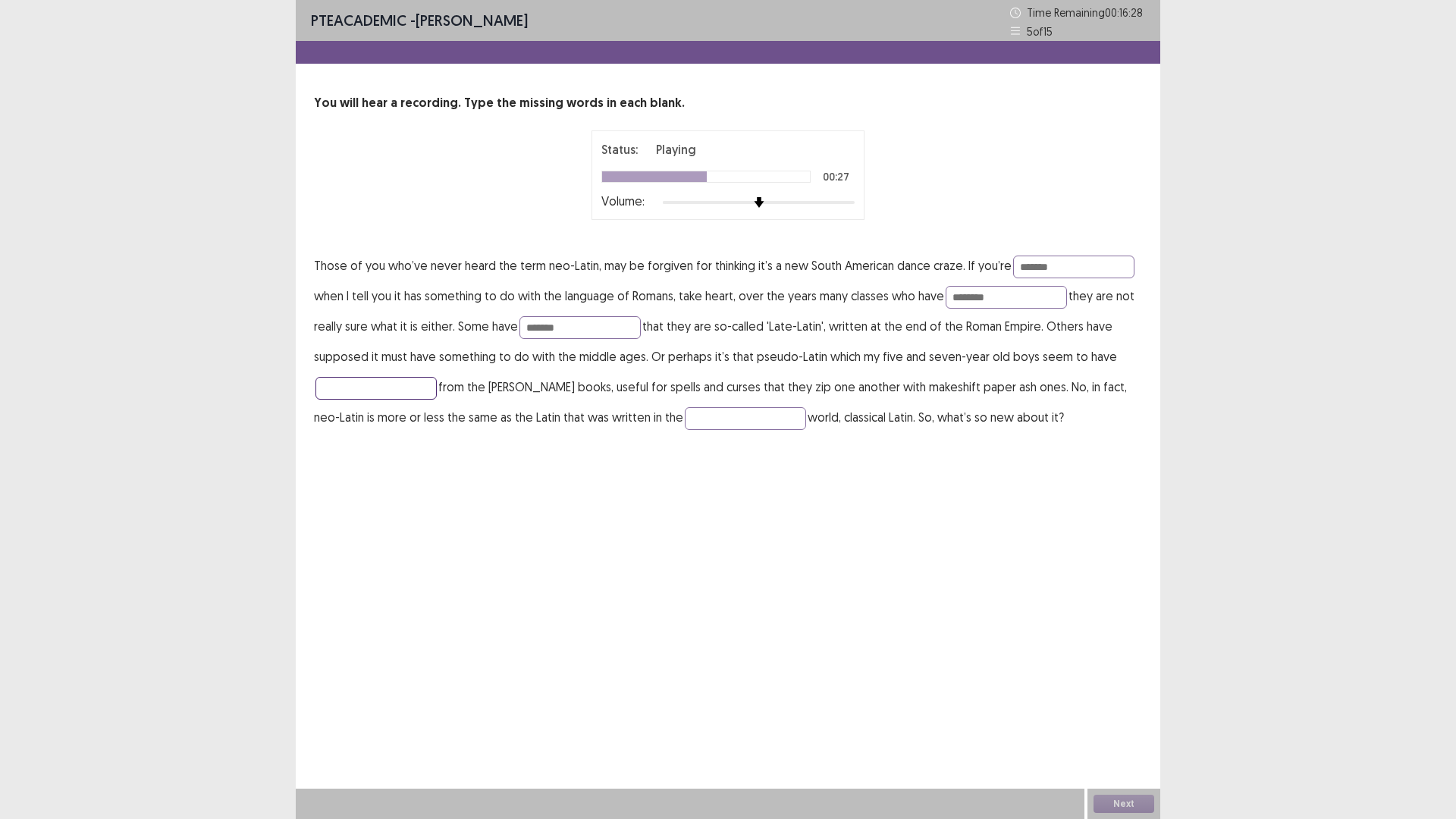
click at [407, 386] on input "text" at bounding box center [376, 387] width 121 height 23
type input "******"
click at [746, 415] on input "text" at bounding box center [746, 418] width 121 height 23
type input "*******"
click at [1010, 298] on input "********" at bounding box center [1006, 297] width 121 height 23
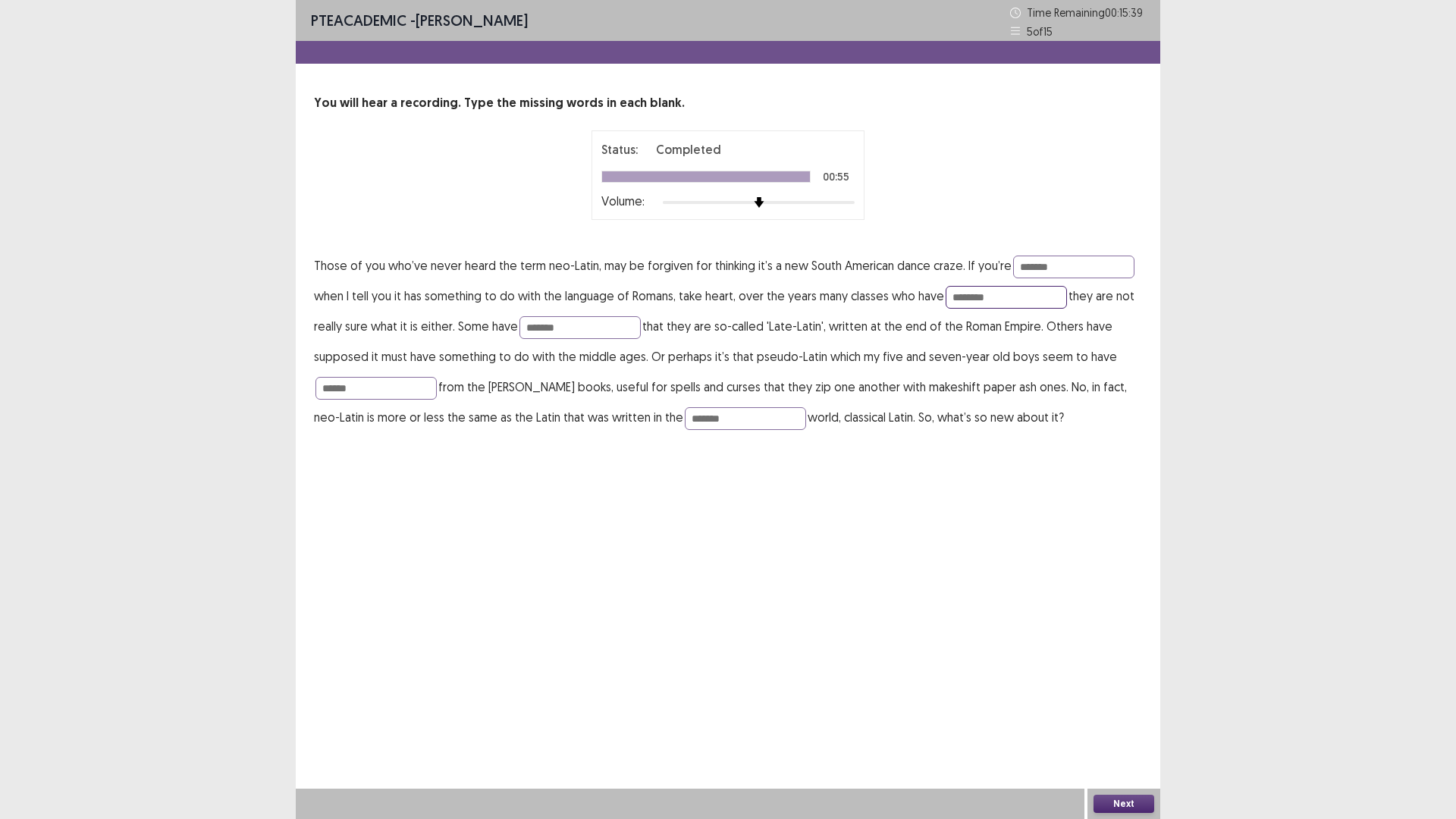
click at [1042, 305] on input "********" at bounding box center [1006, 297] width 121 height 23
type input "*********"
click at [1105, 806] on button "Next" at bounding box center [1123, 804] width 60 height 18
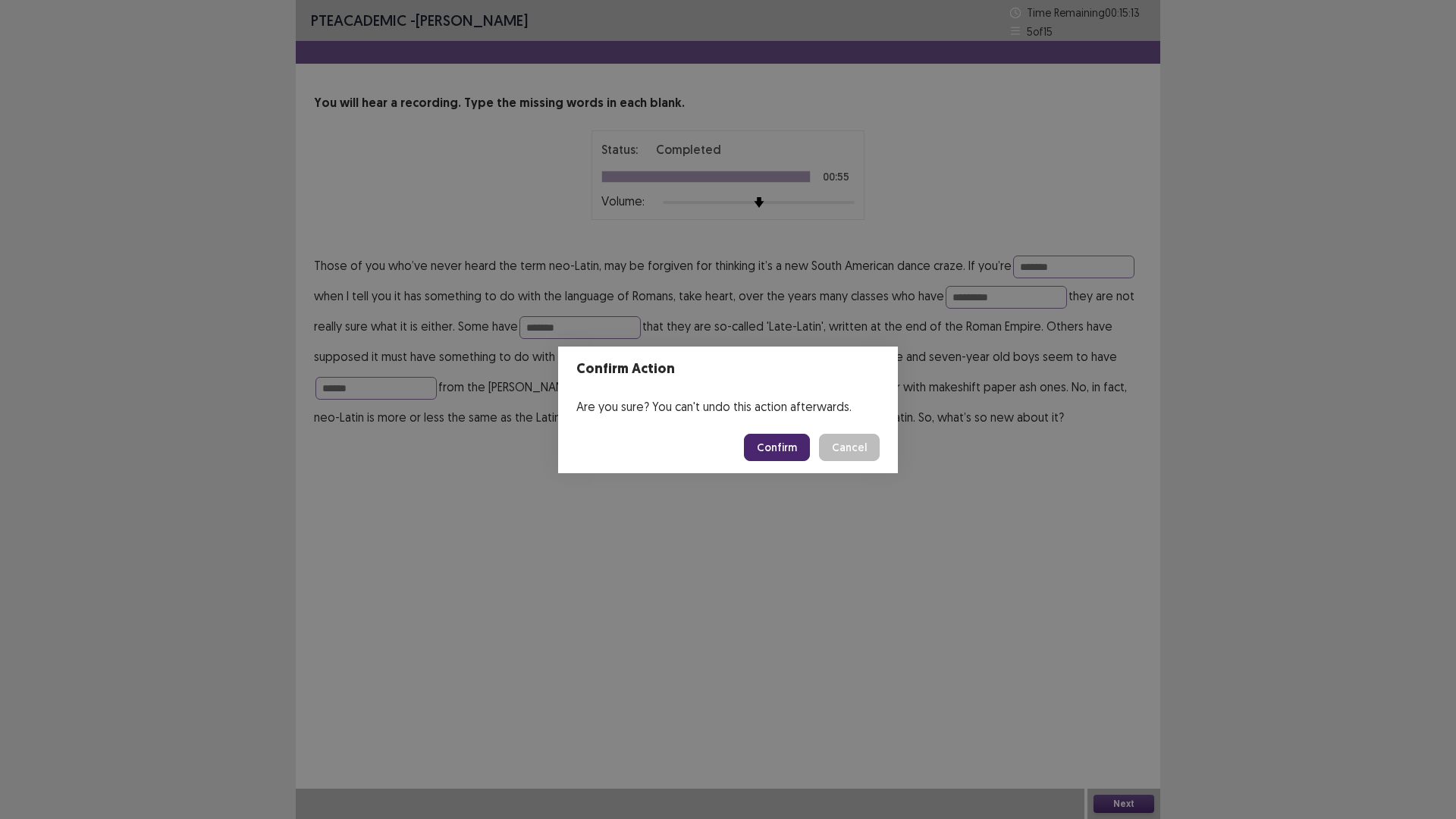
click at [783, 451] on button "Confirm" at bounding box center [776, 447] width 66 height 27
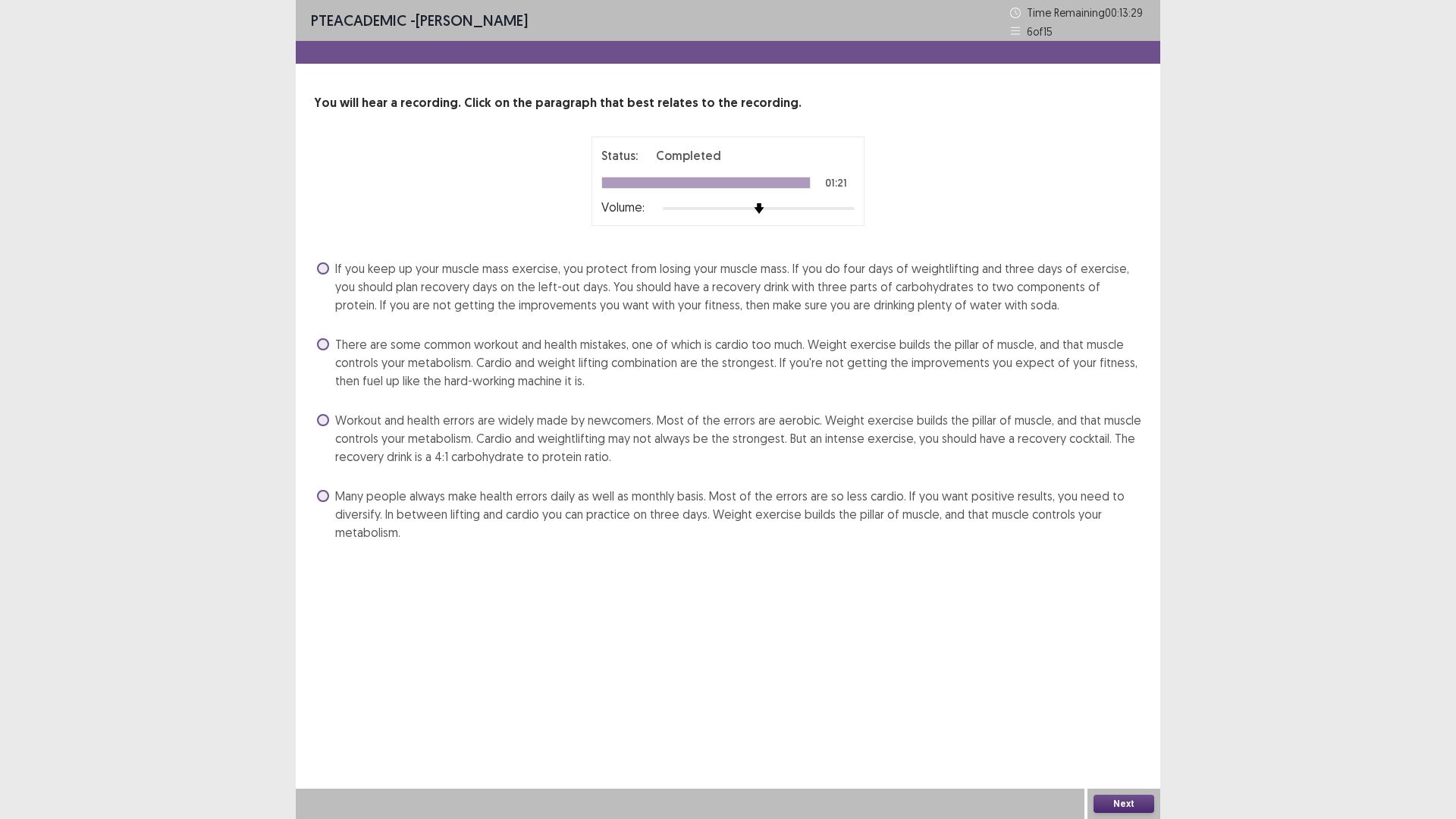
click at [315, 344] on div "There are some common workout and health mistakes, one of which is cardio too m…" at bounding box center [728, 362] width 828 height 60
click at [338, 352] on span "There are some common workout and health mistakes, one of which is cardio too m…" at bounding box center [738, 362] width 807 height 54
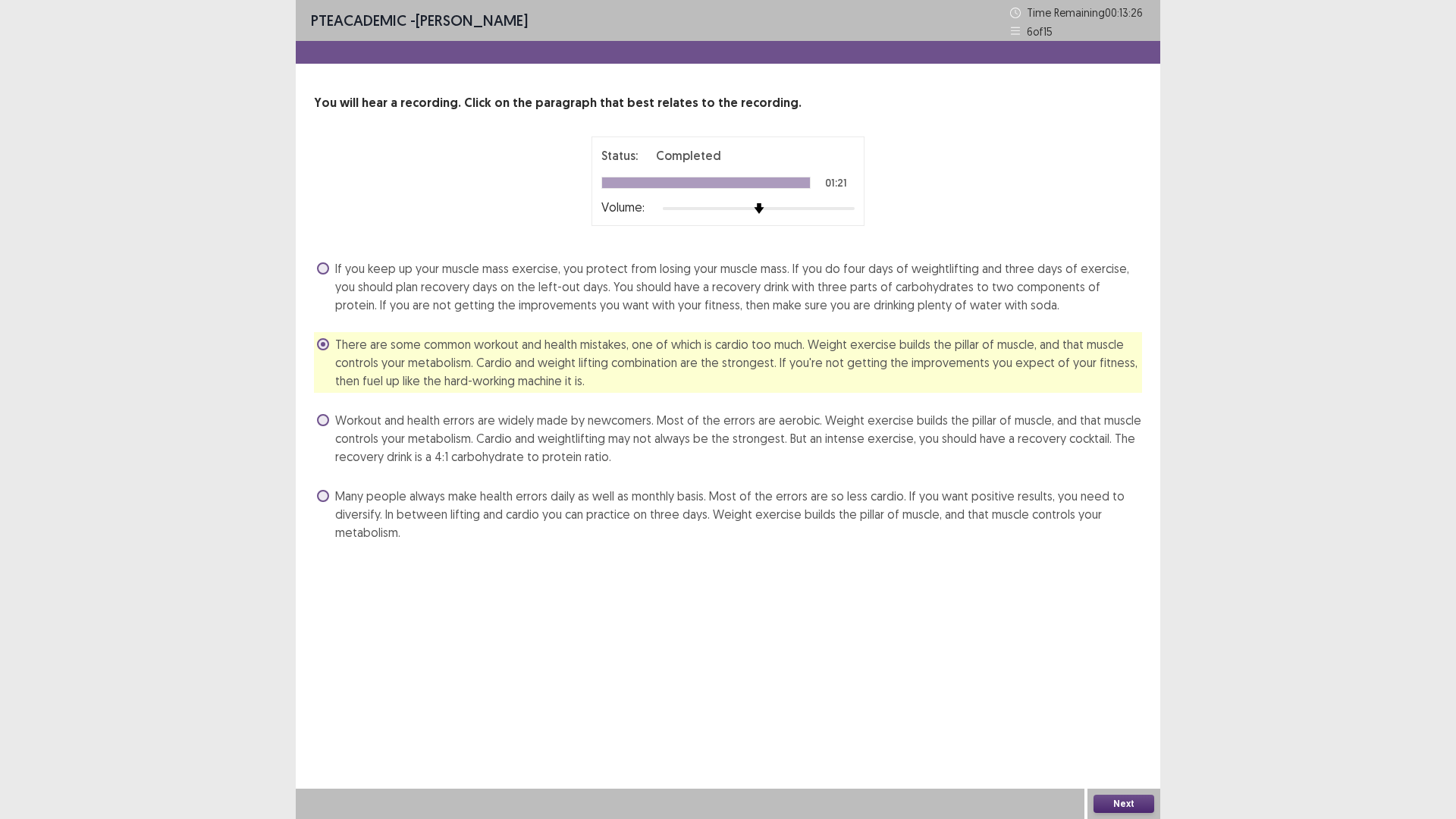
click at [1117, 802] on button "Next" at bounding box center [1123, 804] width 60 height 18
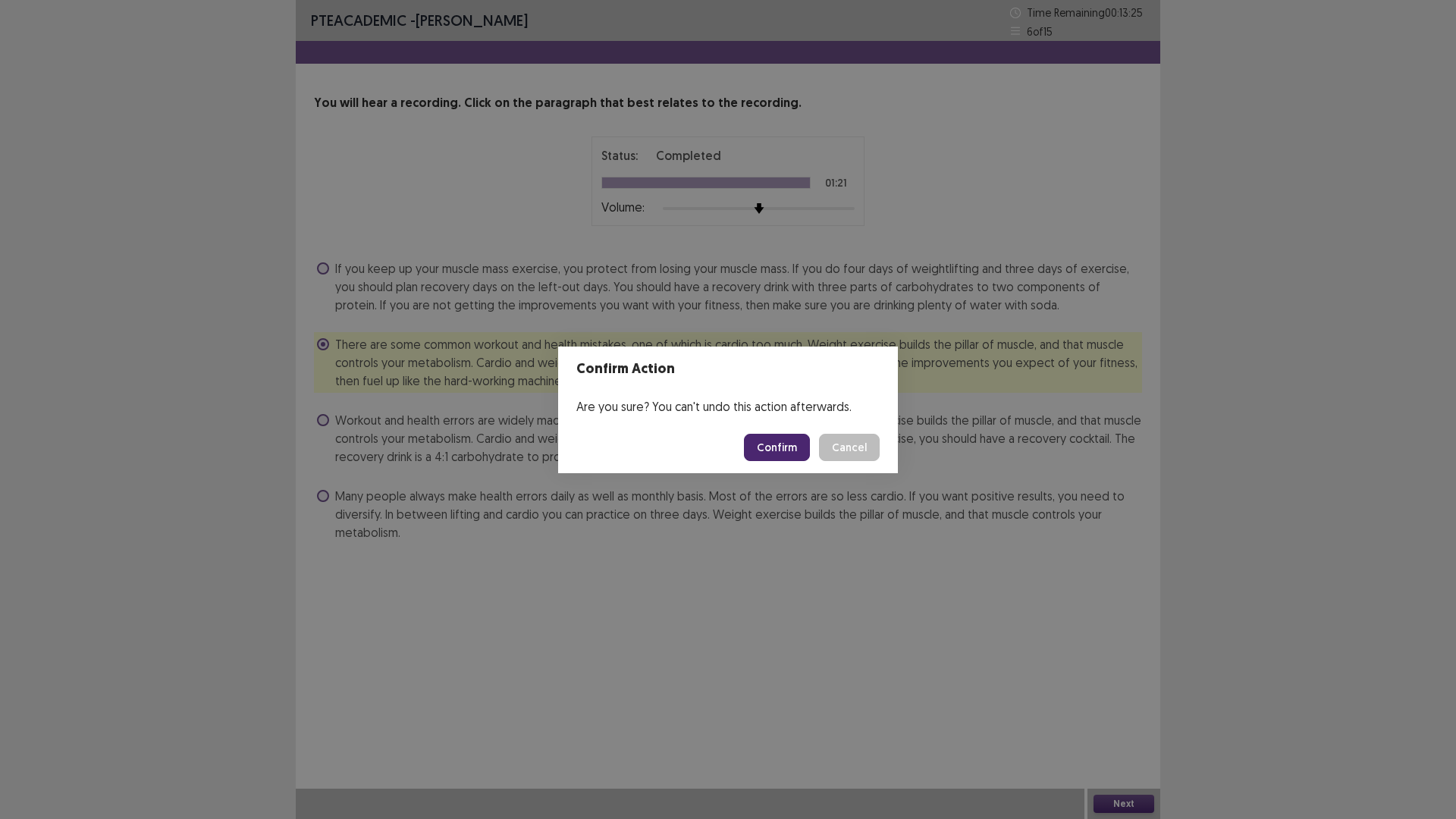
click at [768, 419] on div "Are you sure? You can't undo this action afterwards." at bounding box center [728, 406] width 339 height 31
click at [776, 448] on button "Confirm" at bounding box center [776, 447] width 66 height 27
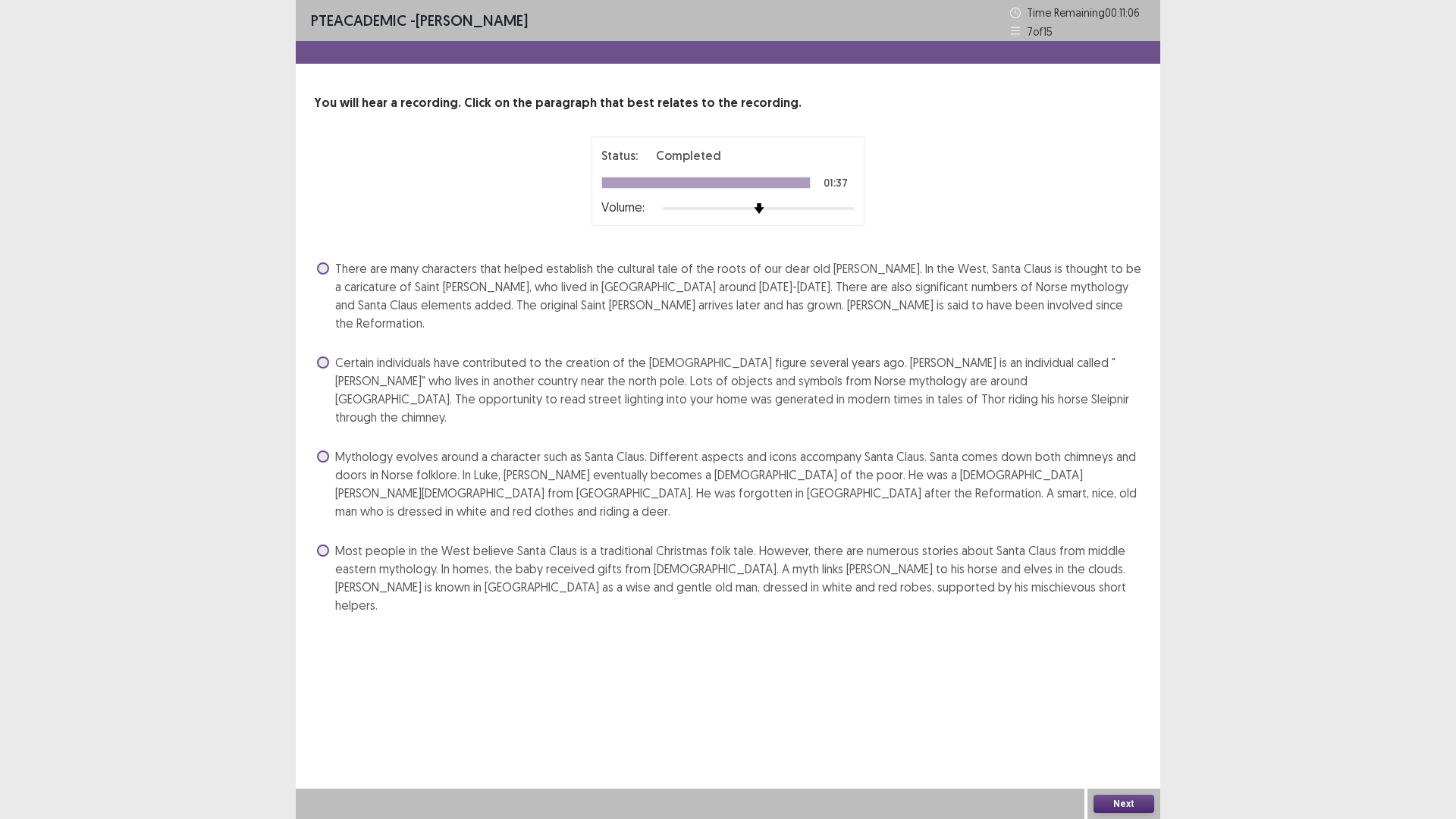
click at [324, 544] on span at bounding box center [322, 550] width 12 height 12
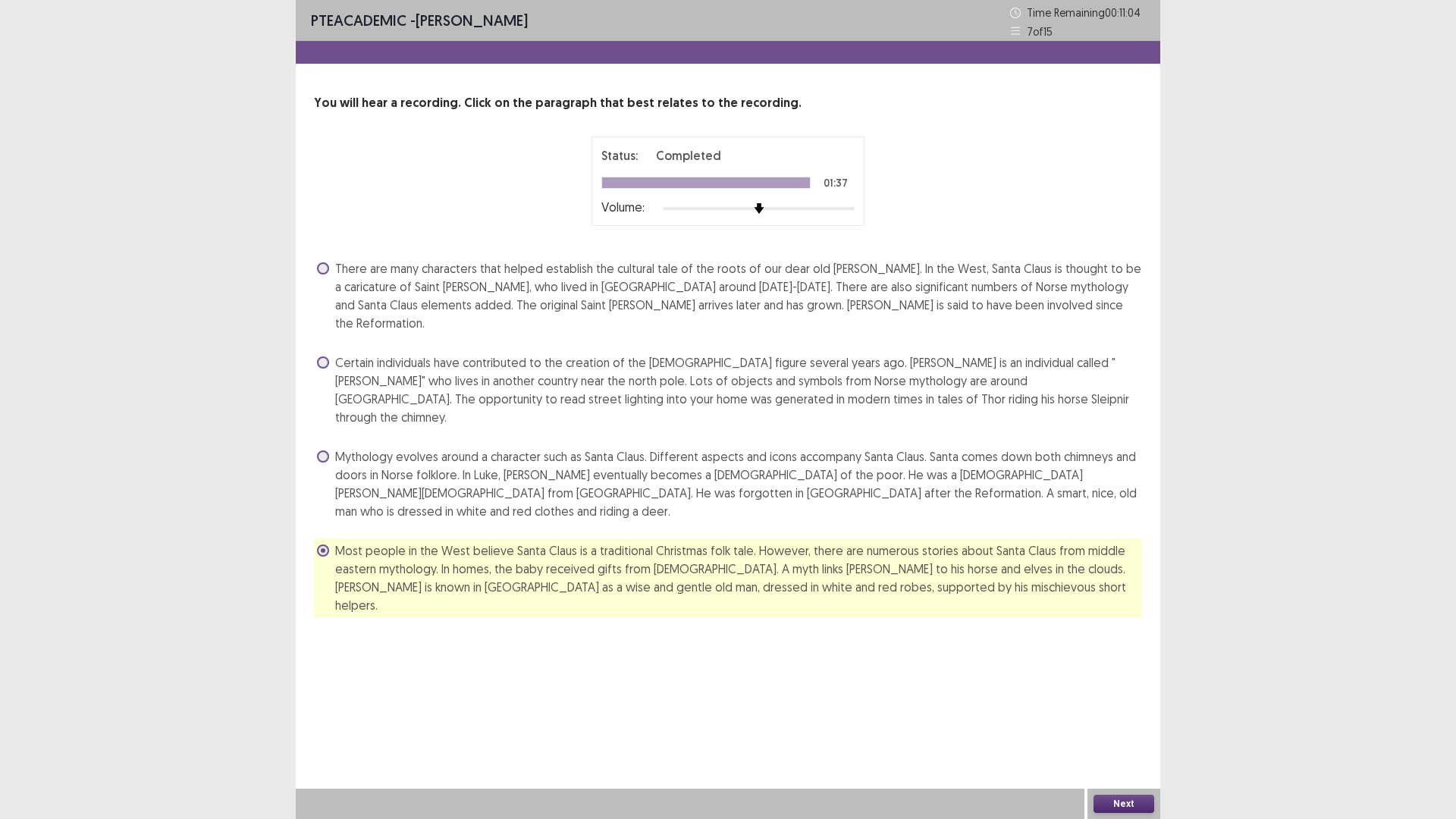
click at [1111, 799] on button "Next" at bounding box center [1123, 804] width 60 height 18
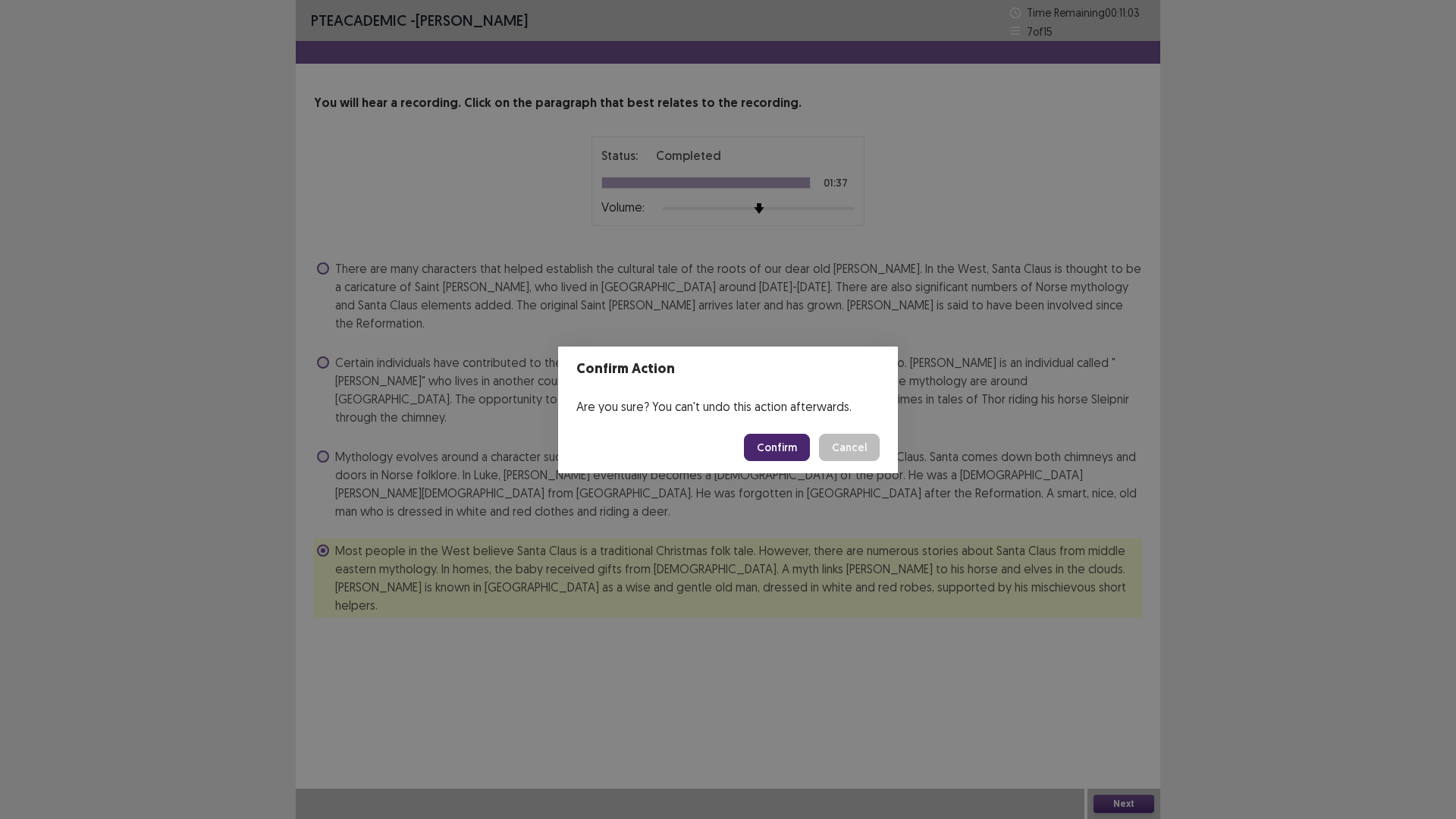
click at [802, 448] on button "Confirm" at bounding box center [776, 447] width 66 height 27
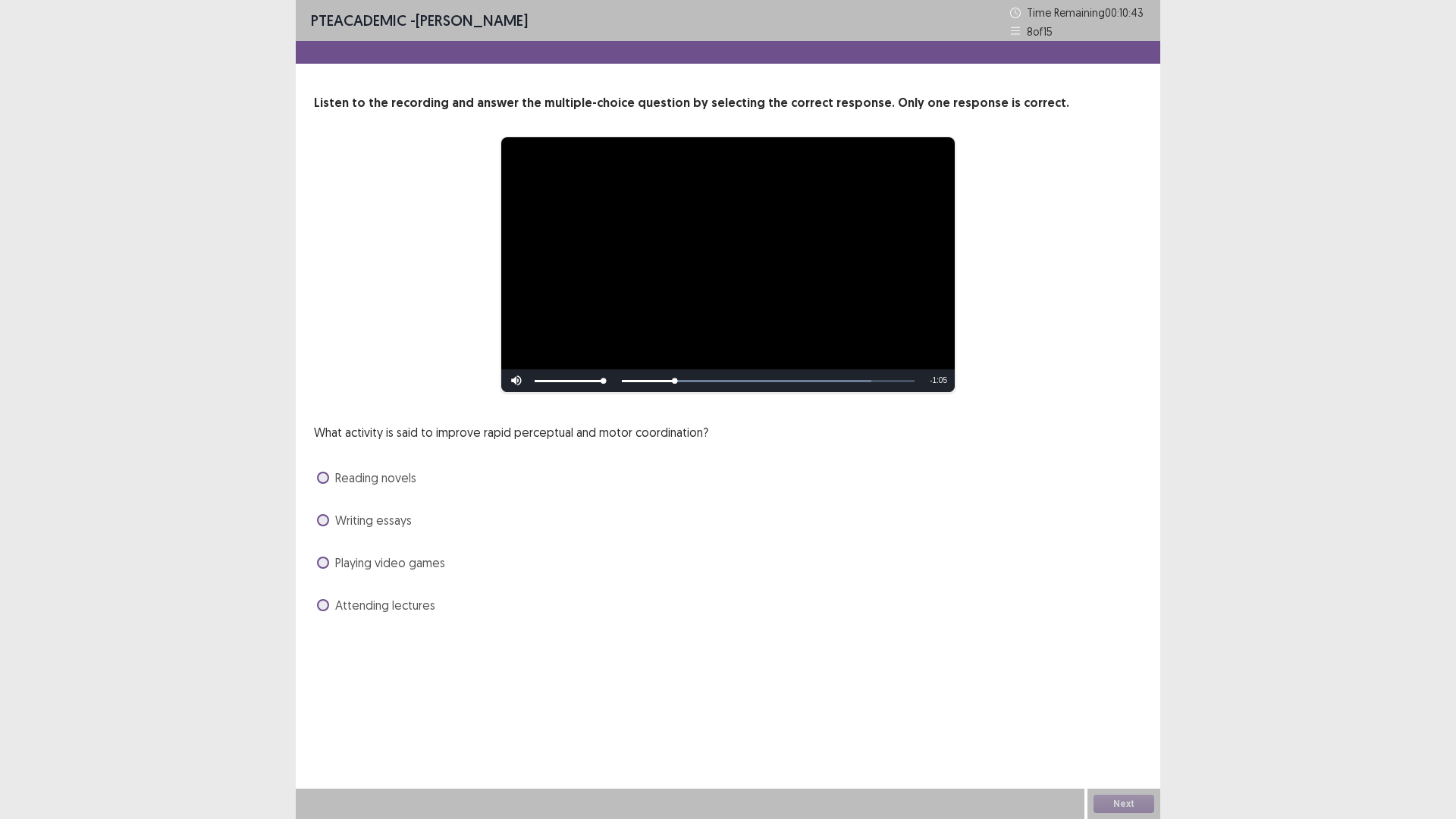
click at [330, 564] on label "Playing video games" at bounding box center [381, 563] width 128 height 18
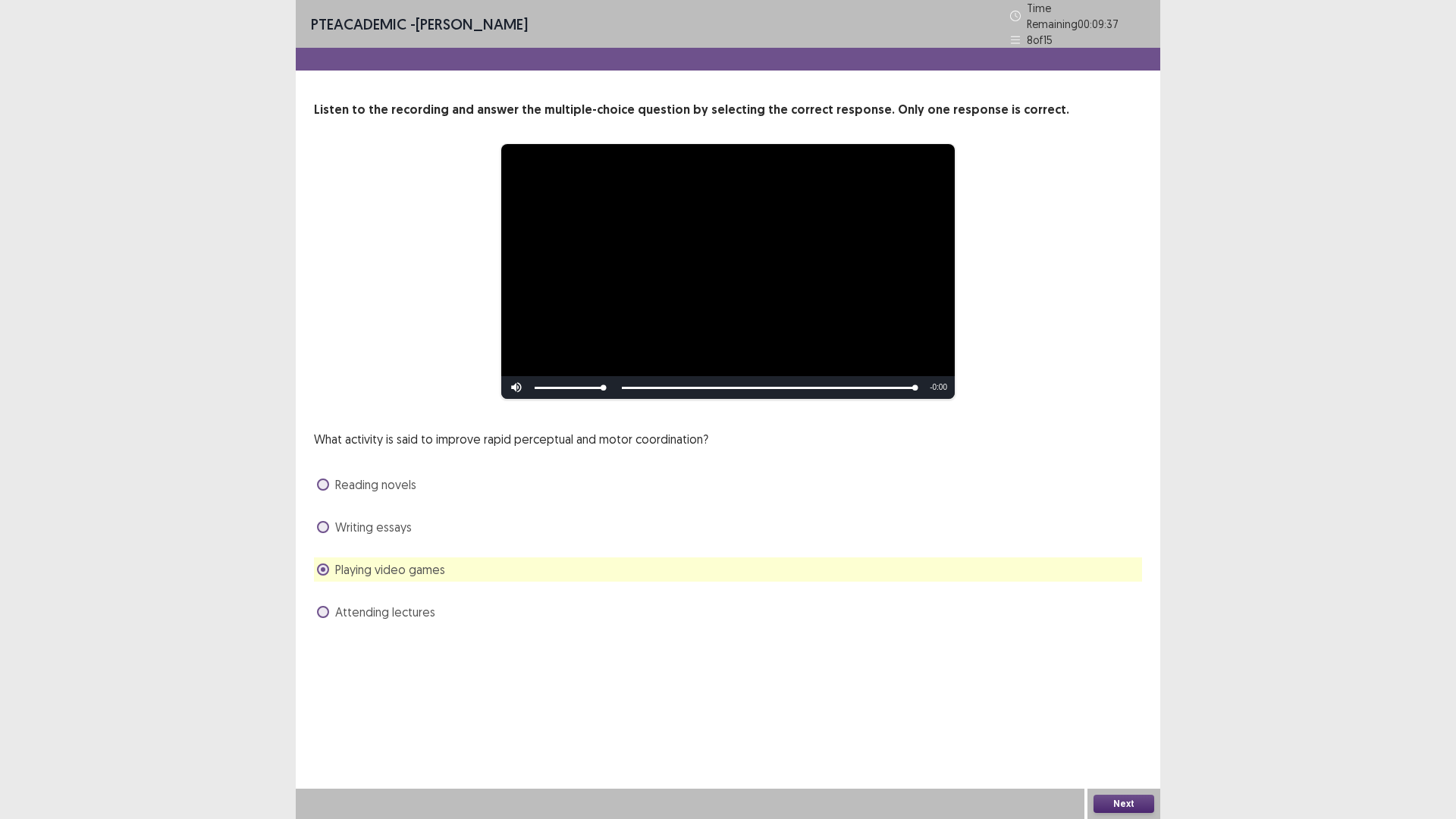
click at [1135, 803] on button "Next" at bounding box center [1123, 804] width 60 height 18
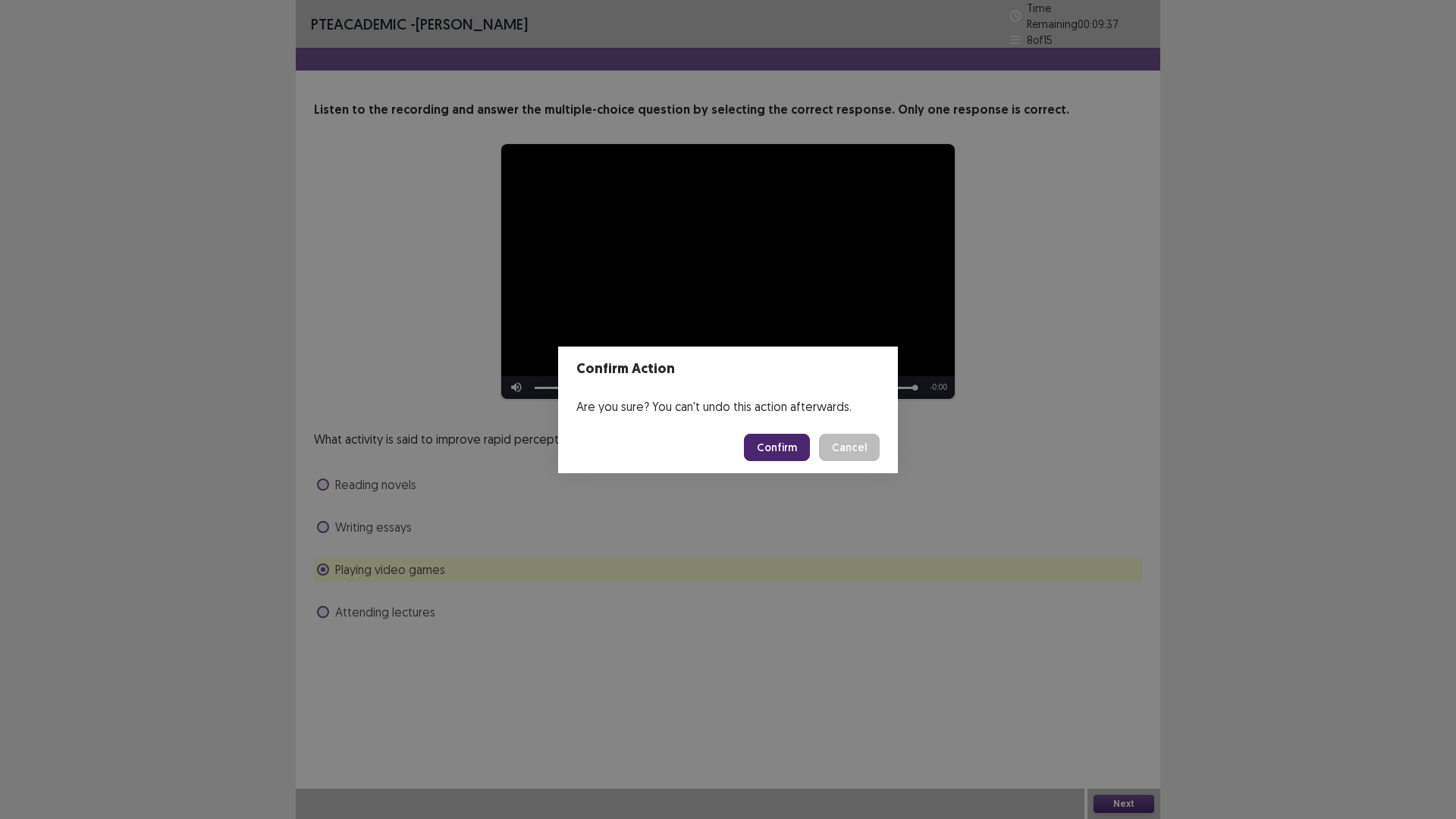
click at [796, 430] on footer "Confirm Cancel" at bounding box center [728, 447] width 339 height 51
click at [793, 437] on button "Confirm" at bounding box center [776, 447] width 66 height 27
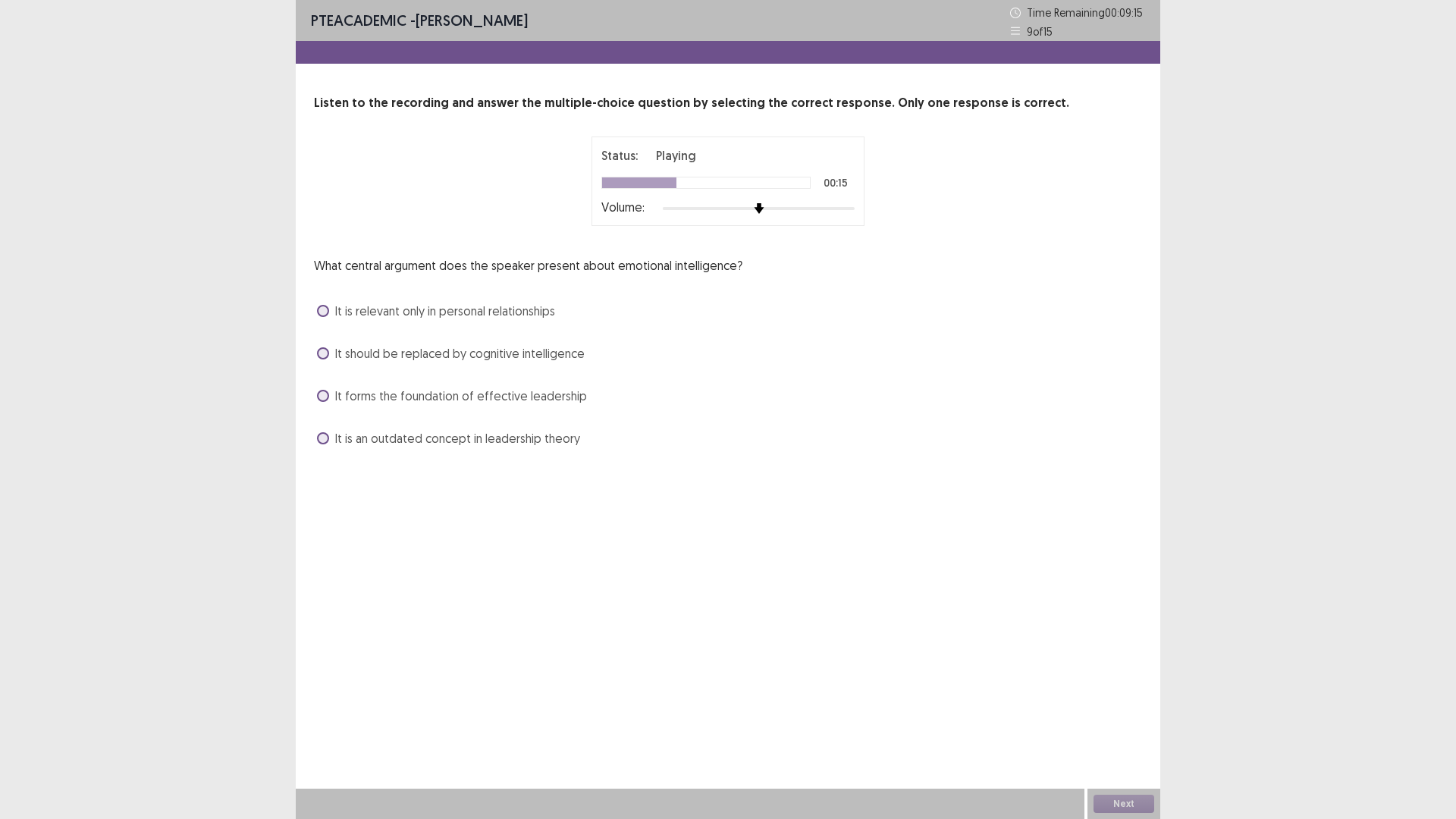
click at [329, 396] on label "It forms the foundation of effective leadership" at bounding box center [451, 396] width 270 height 18
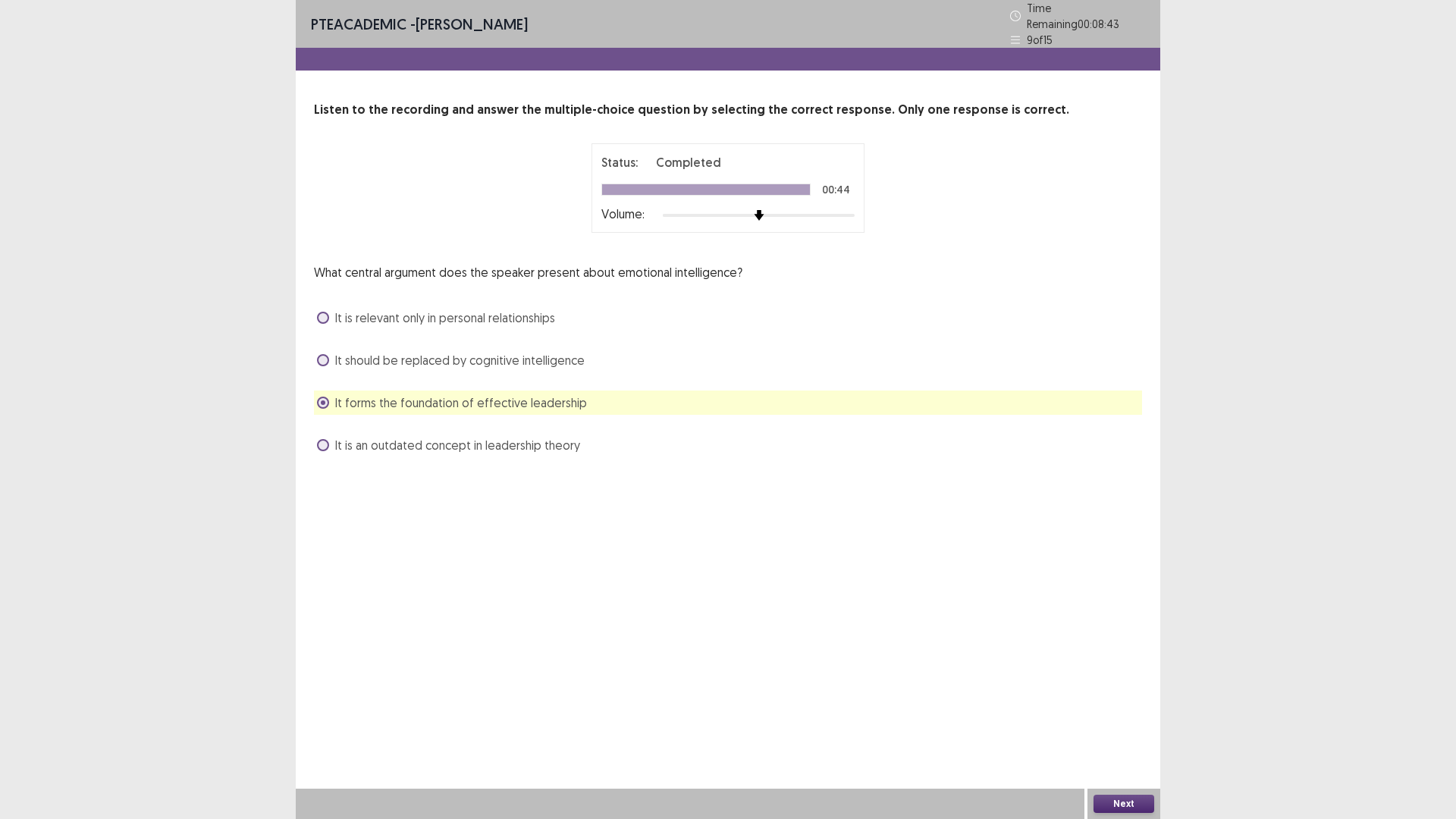
click at [1123, 804] on button "Next" at bounding box center [1123, 804] width 60 height 18
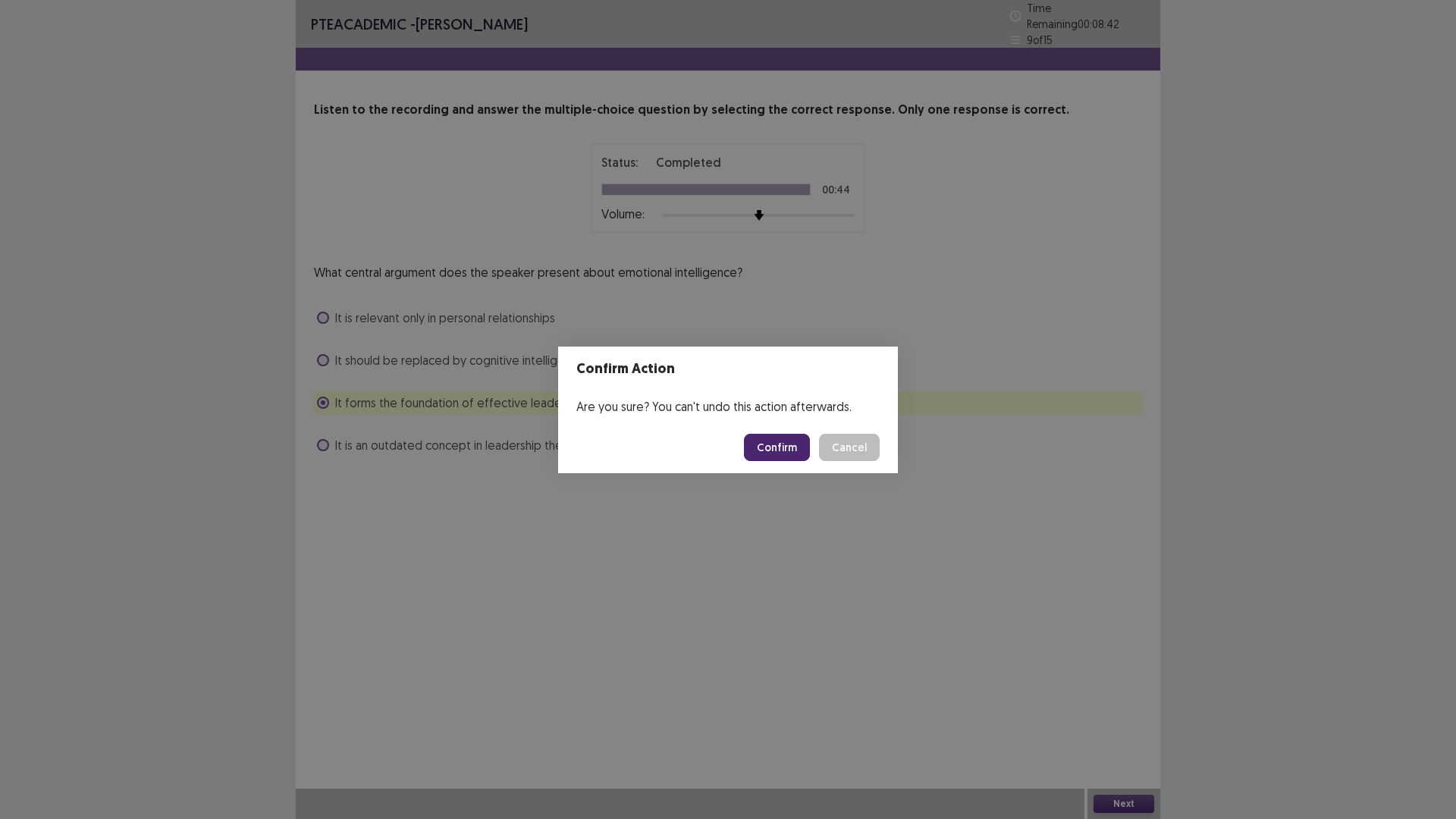
click at [776, 446] on button "Confirm" at bounding box center [776, 447] width 66 height 27
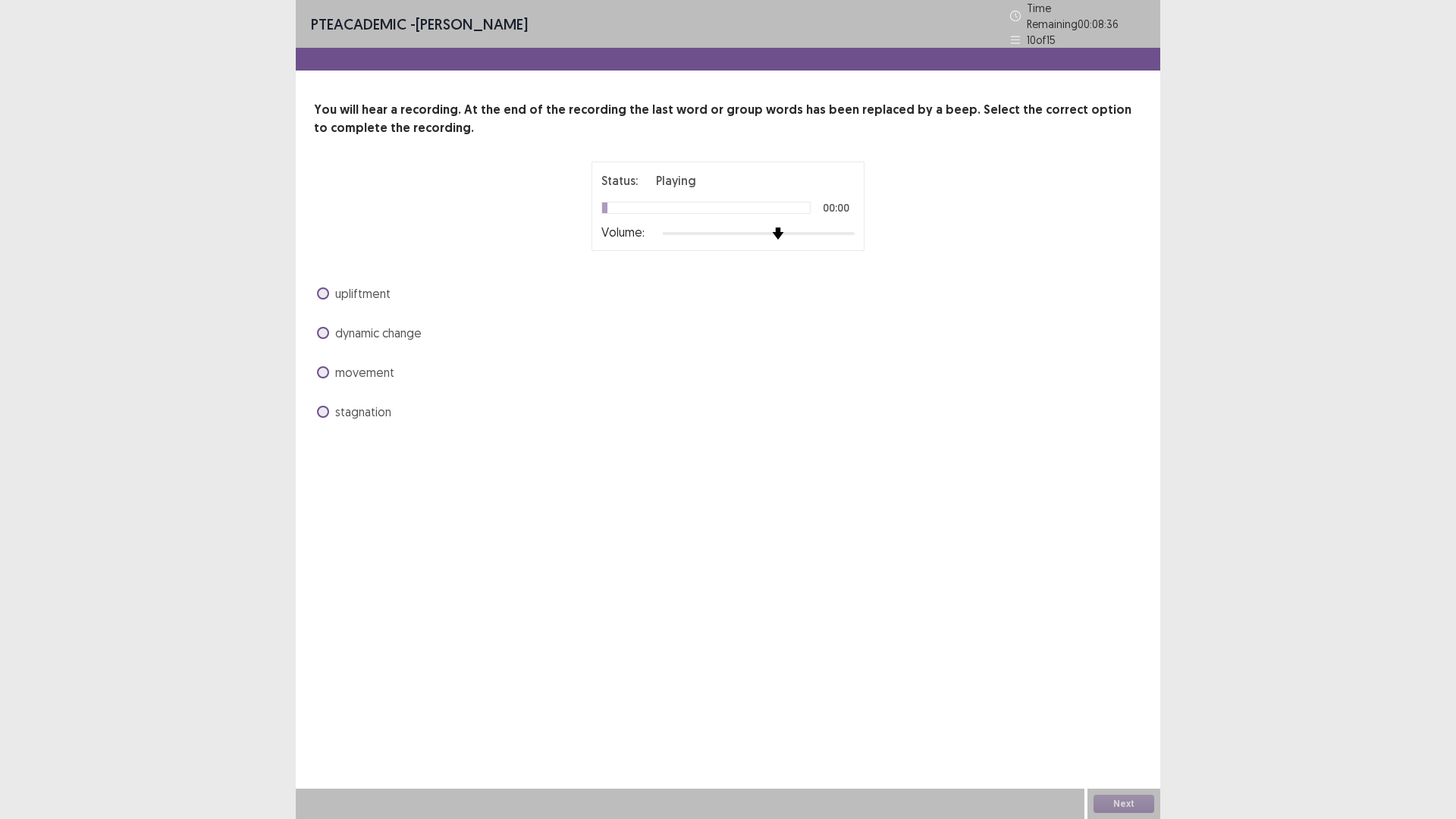
click at [771, 228] on div at bounding box center [758, 233] width 192 height 12
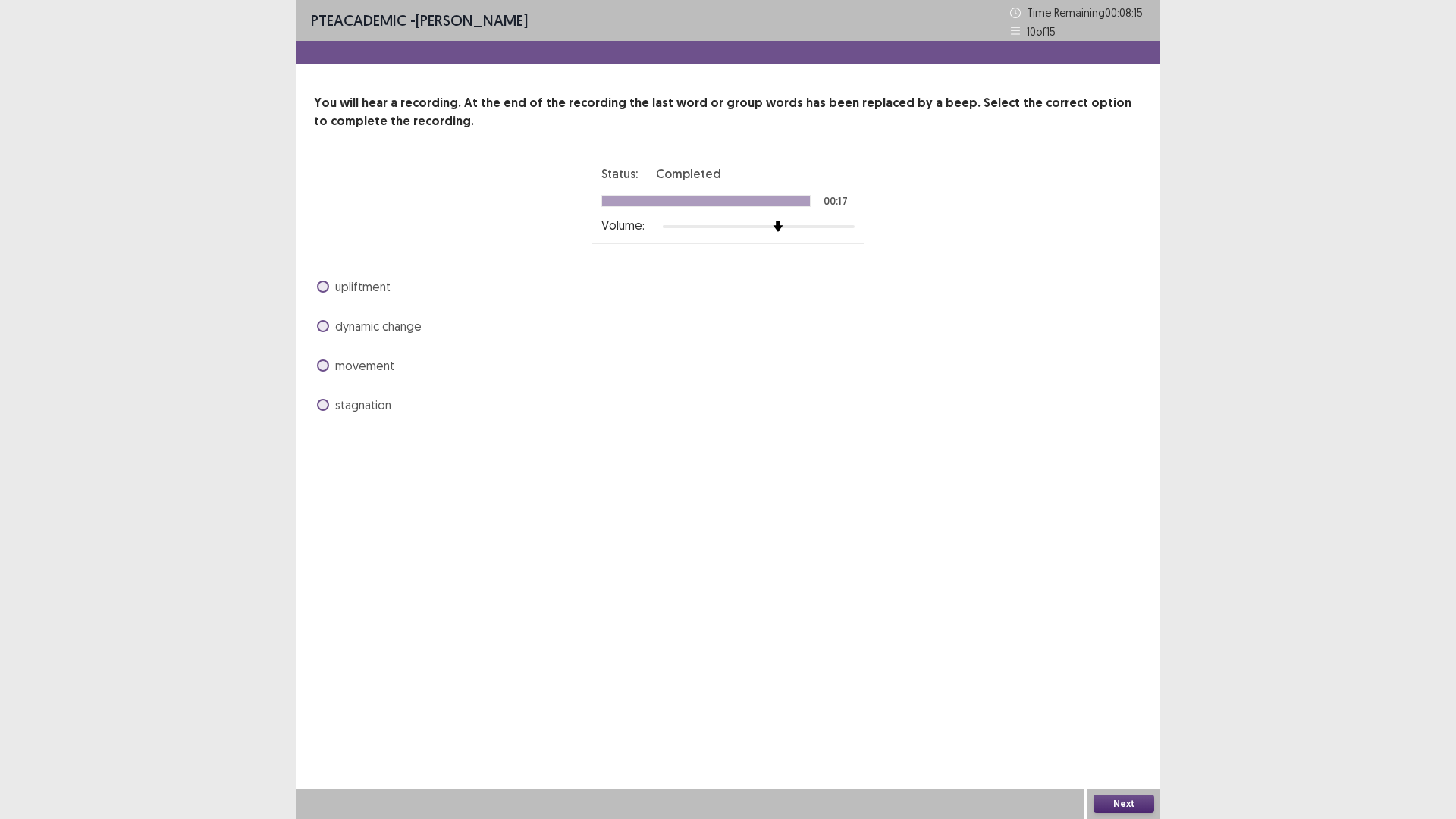
click at [320, 403] on span at bounding box center [322, 405] width 12 height 12
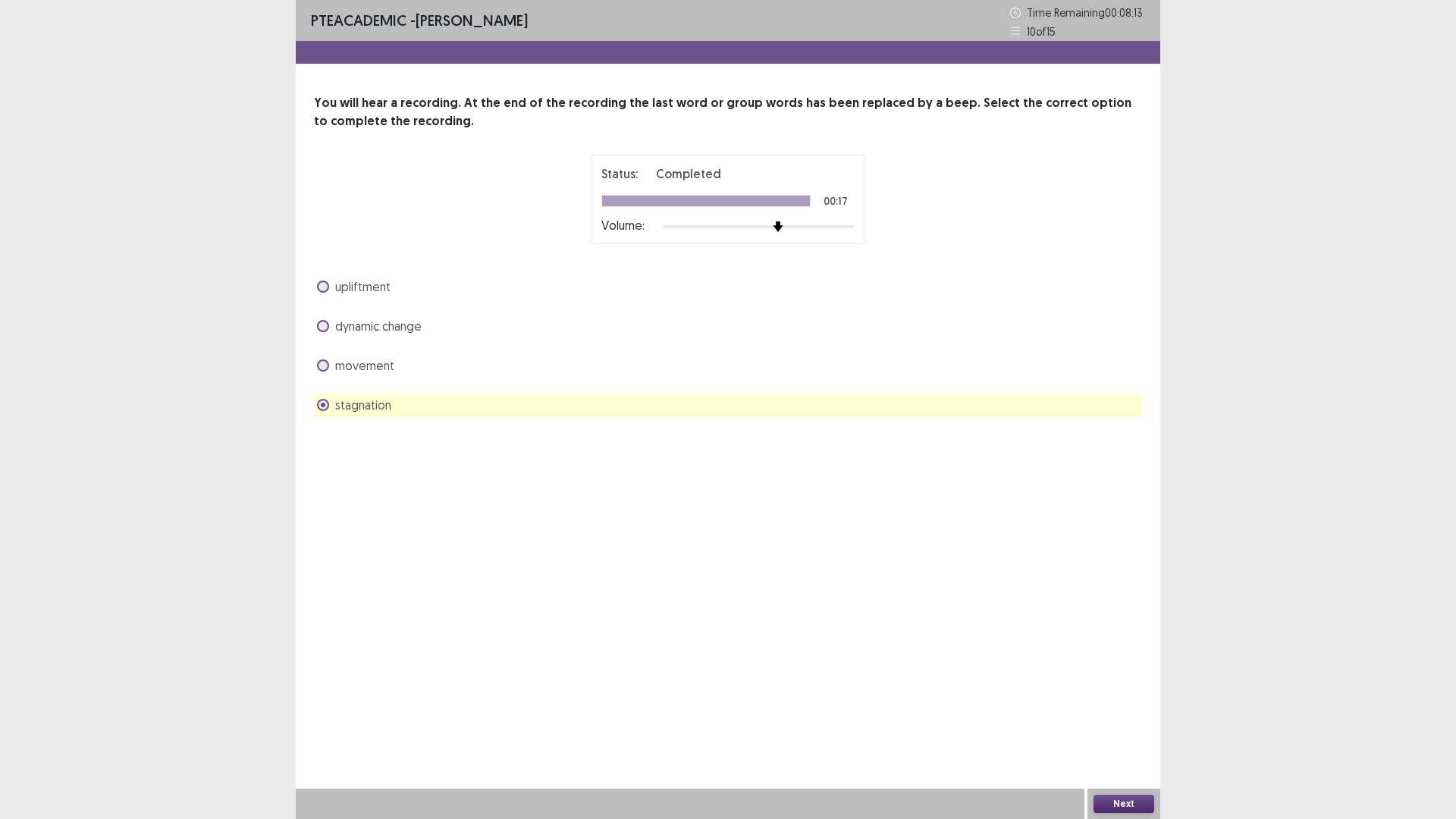
click at [1120, 806] on button "Next" at bounding box center [1123, 804] width 60 height 18
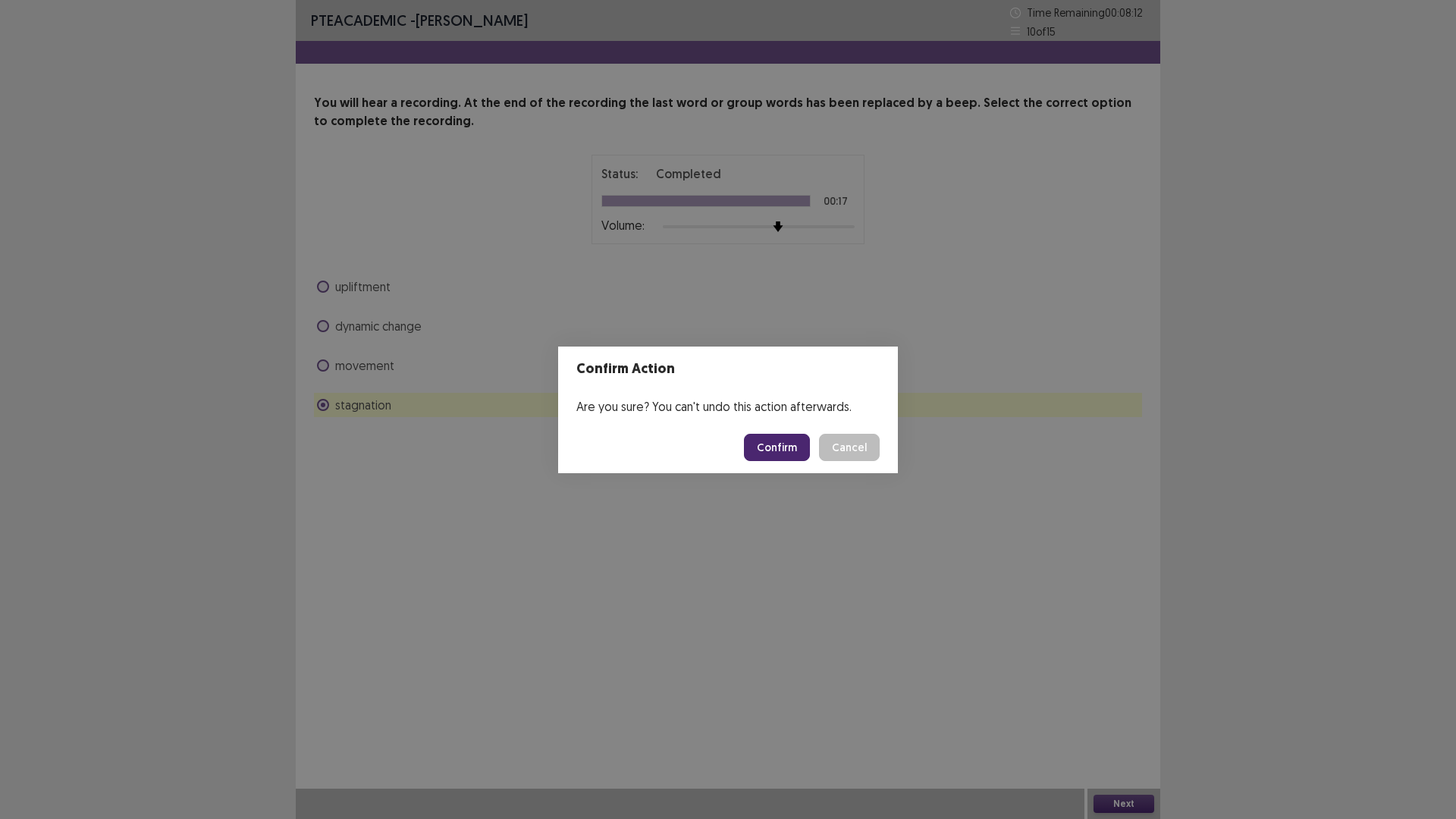
click at [780, 448] on button "Confirm" at bounding box center [776, 447] width 66 height 27
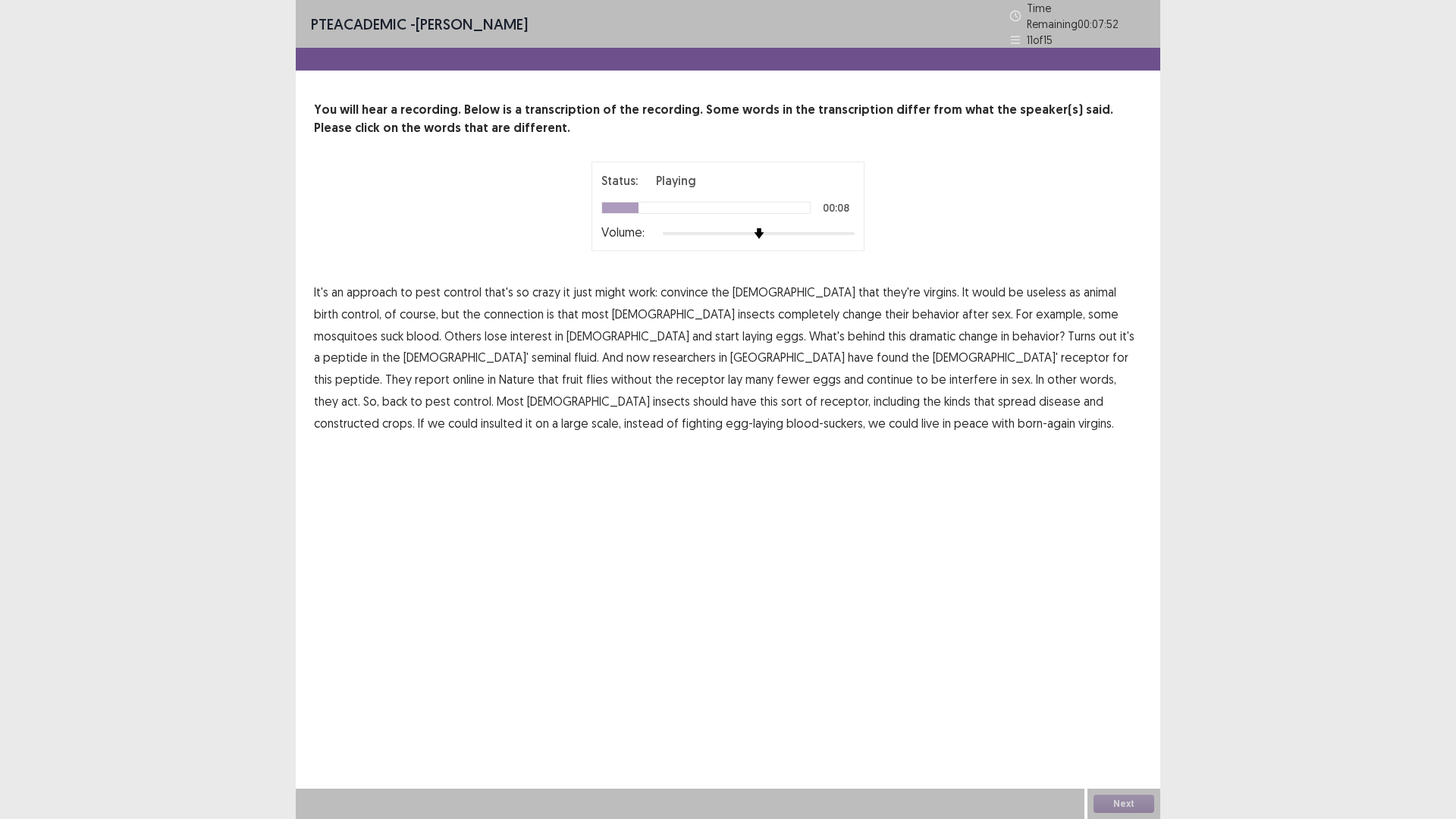
click at [484, 308] on span "connection" at bounding box center [514, 314] width 60 height 18
click at [950, 370] on span "interfere" at bounding box center [973, 379] width 48 height 18
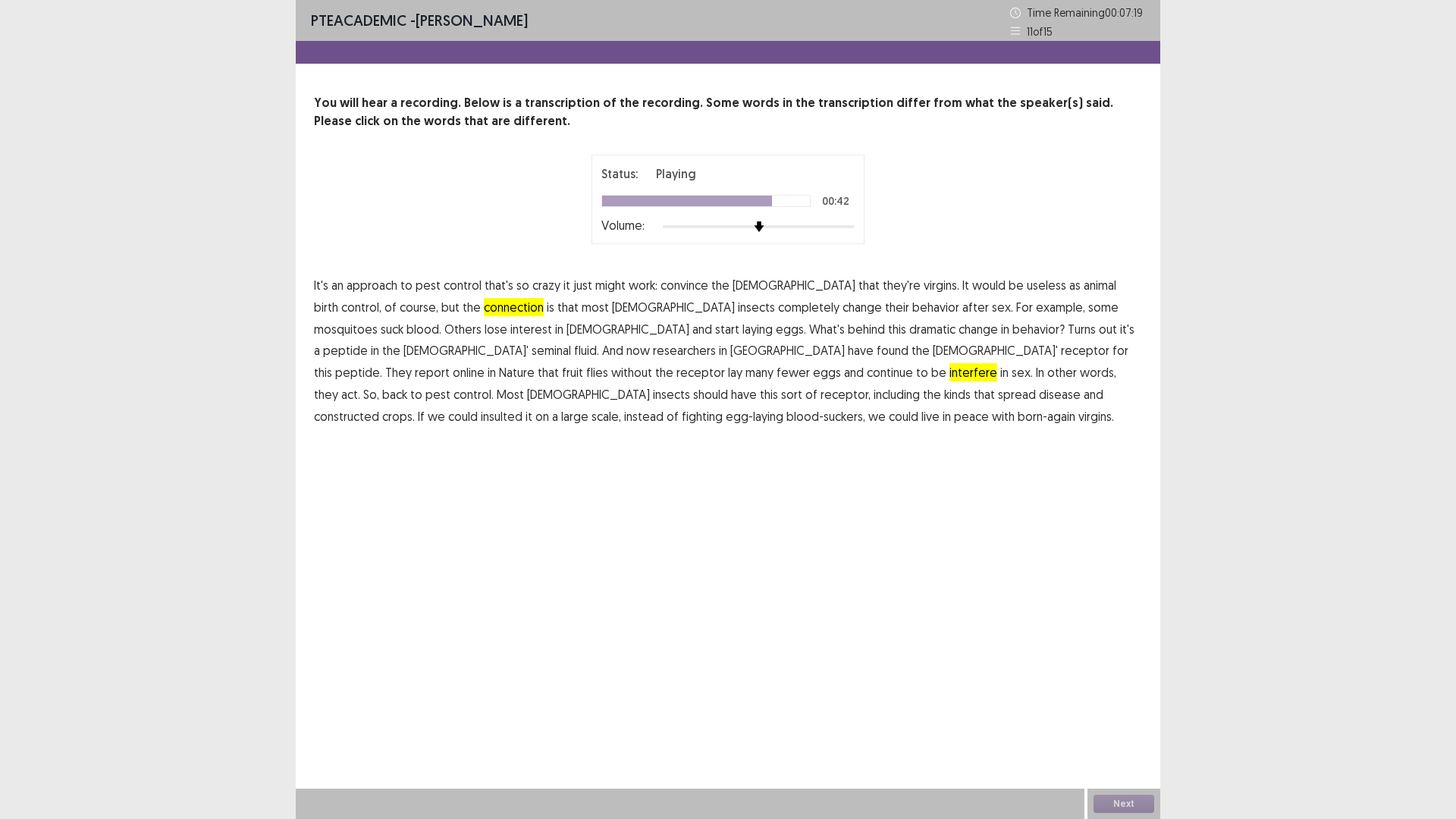
click at [379, 407] on span "constructed" at bounding box center [347, 416] width 65 height 18
click at [523, 407] on span "insulted" at bounding box center [502, 416] width 42 height 18
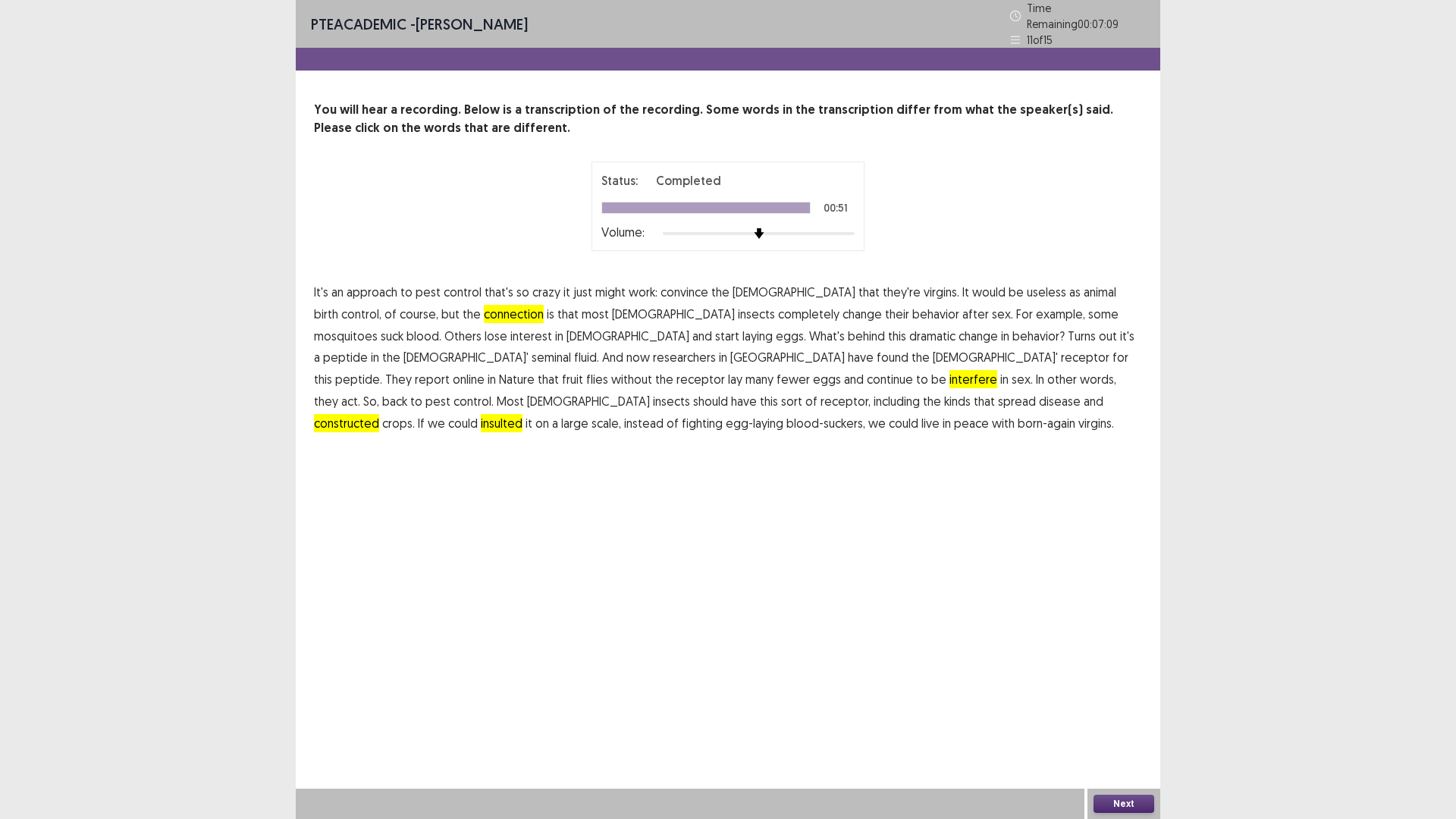
click at [1145, 809] on button "Next" at bounding box center [1123, 804] width 60 height 18
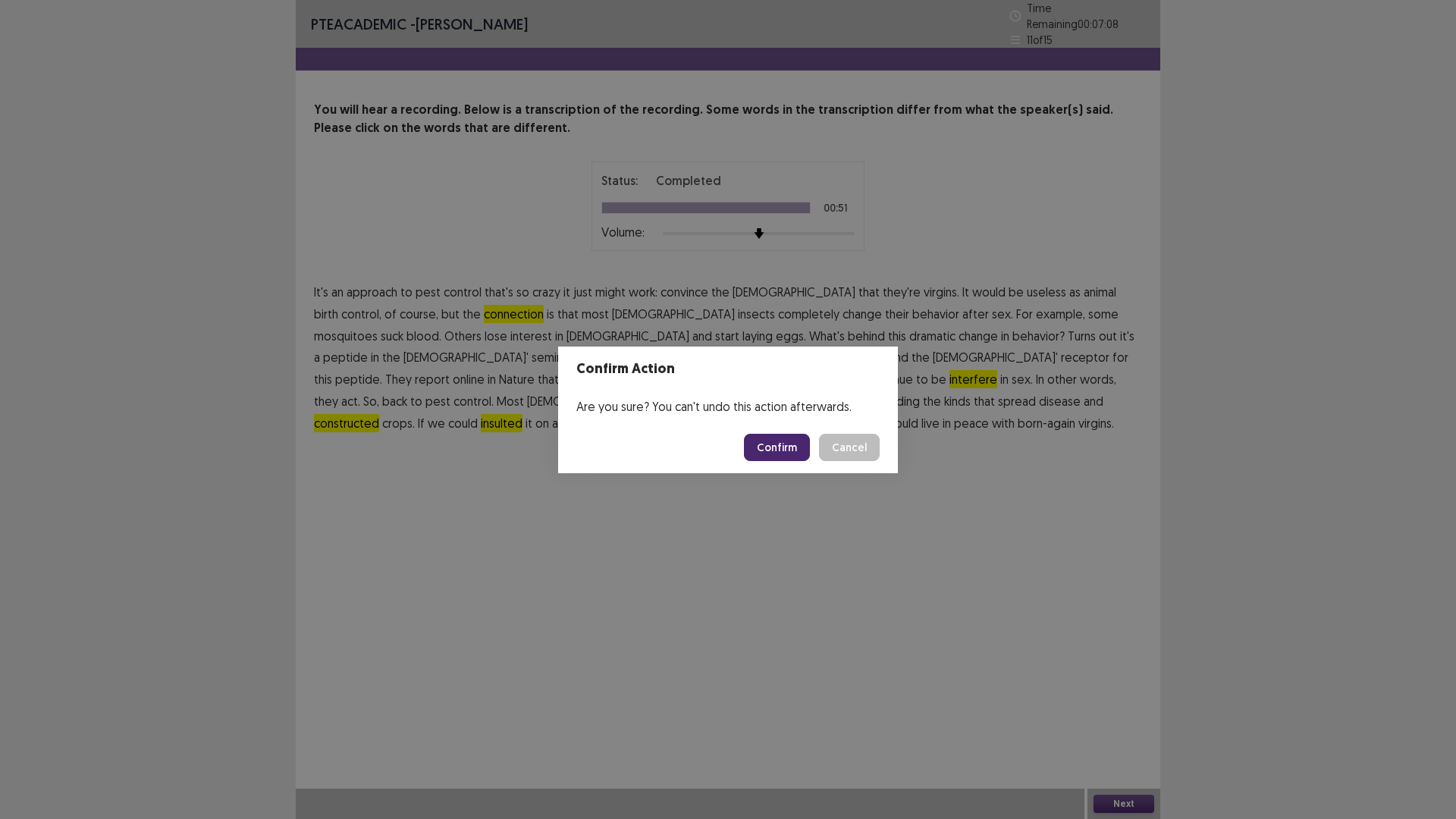
click at [786, 439] on button "Confirm" at bounding box center [776, 447] width 66 height 27
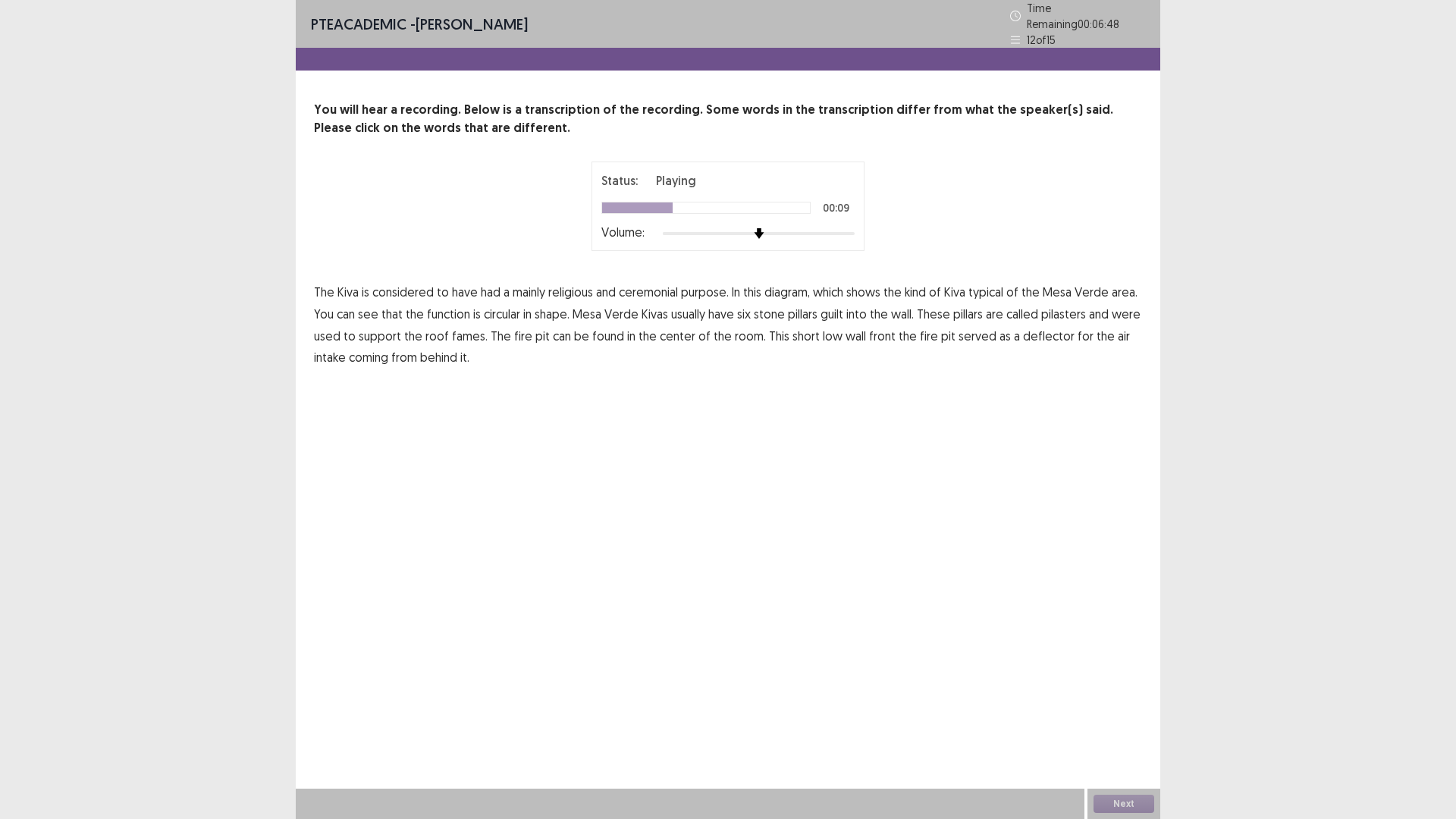
click at [452, 306] on span "function" at bounding box center [449, 314] width 43 height 18
click at [1067, 313] on span "pilasters" at bounding box center [1063, 314] width 45 height 18
click at [468, 331] on span "fames." at bounding box center [469, 336] width 35 height 18
click at [879, 331] on span "front" at bounding box center [882, 336] width 26 height 18
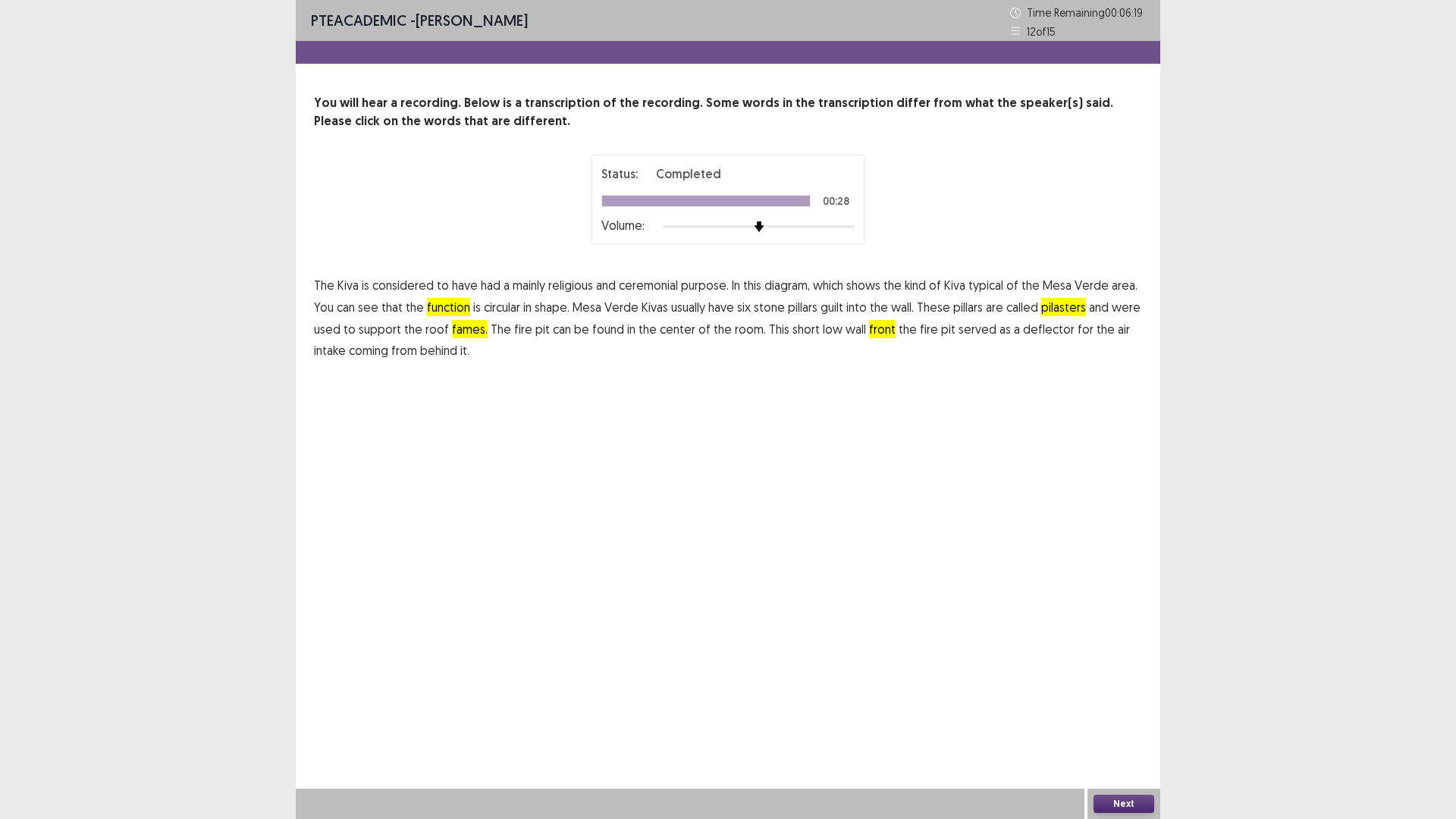
click at [1108, 805] on button "Next" at bounding box center [1123, 804] width 60 height 18
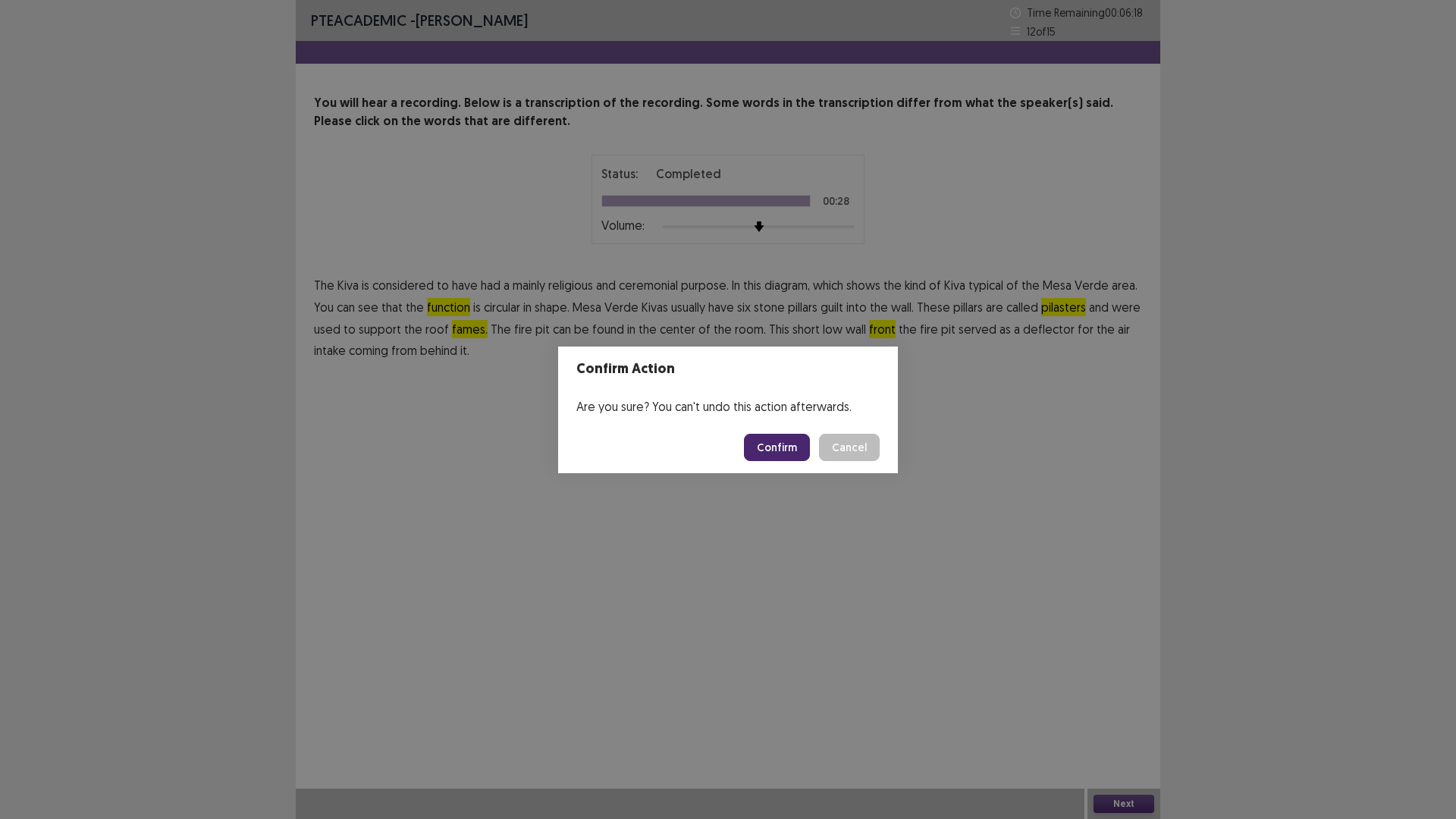
click at [776, 433] on button "Confirm" at bounding box center [776, 447] width 66 height 27
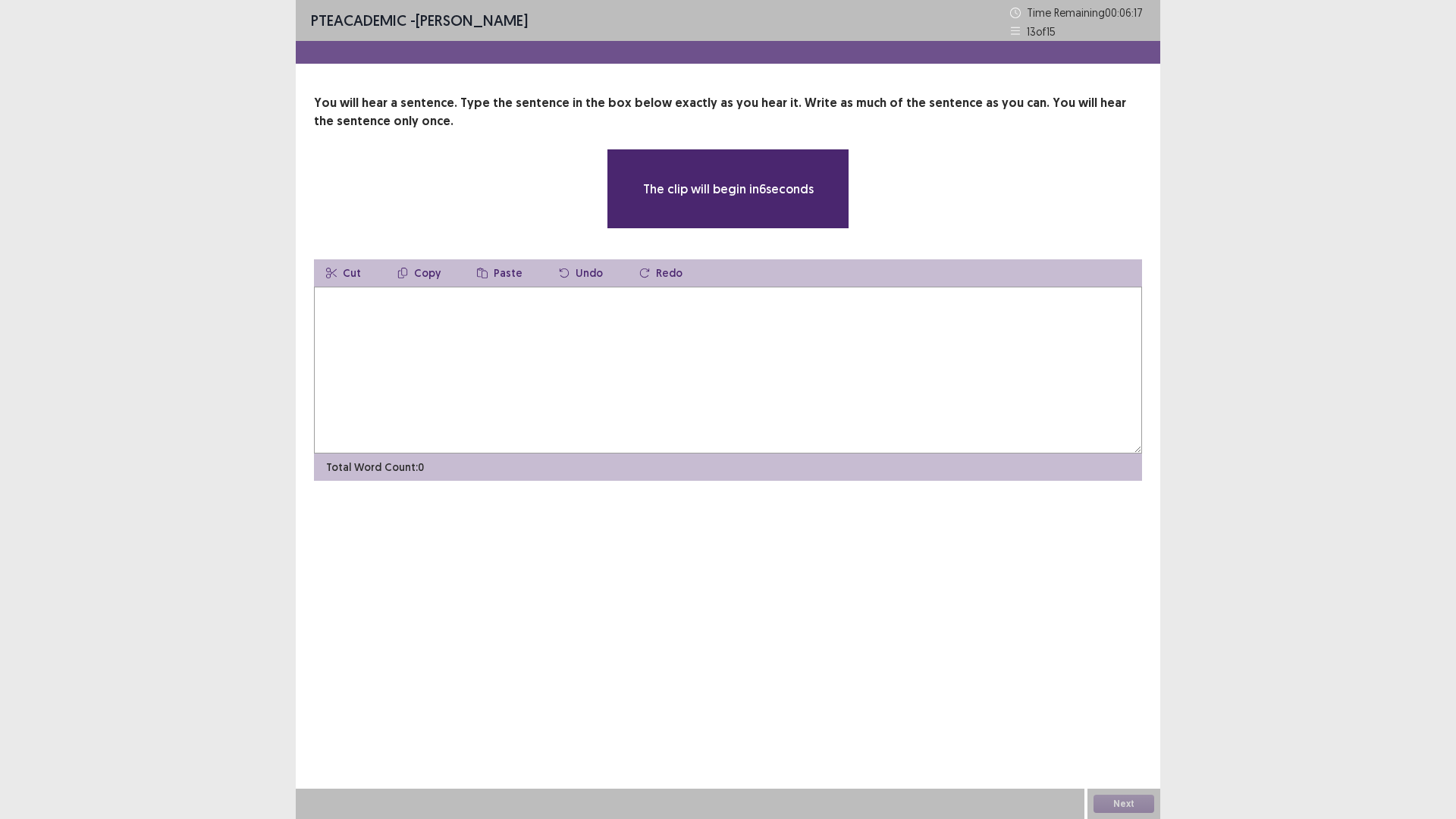
click at [718, 384] on textarea at bounding box center [728, 370] width 828 height 167
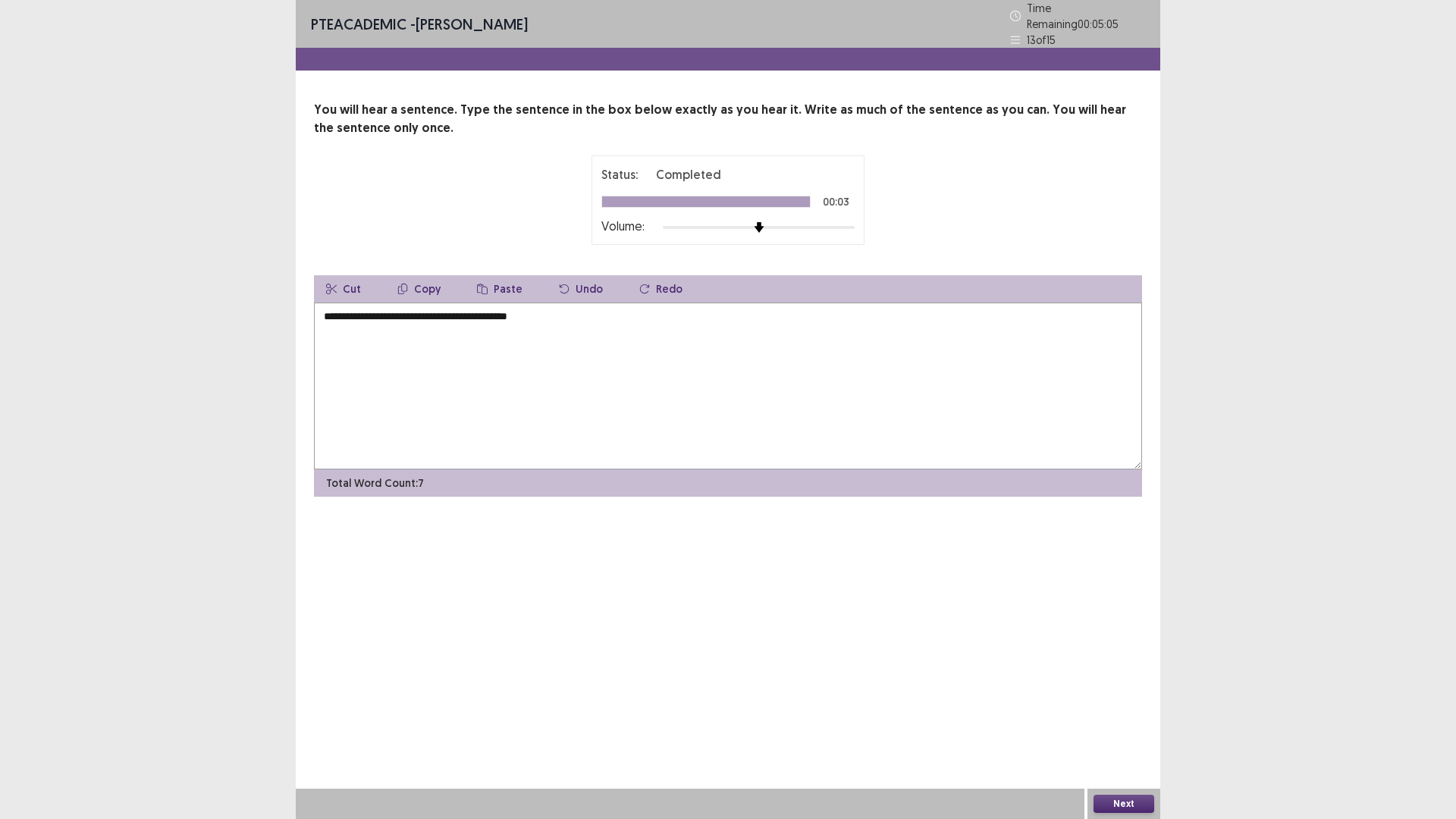
type textarea "**********"
click at [1118, 812] on button "Next" at bounding box center [1123, 804] width 60 height 18
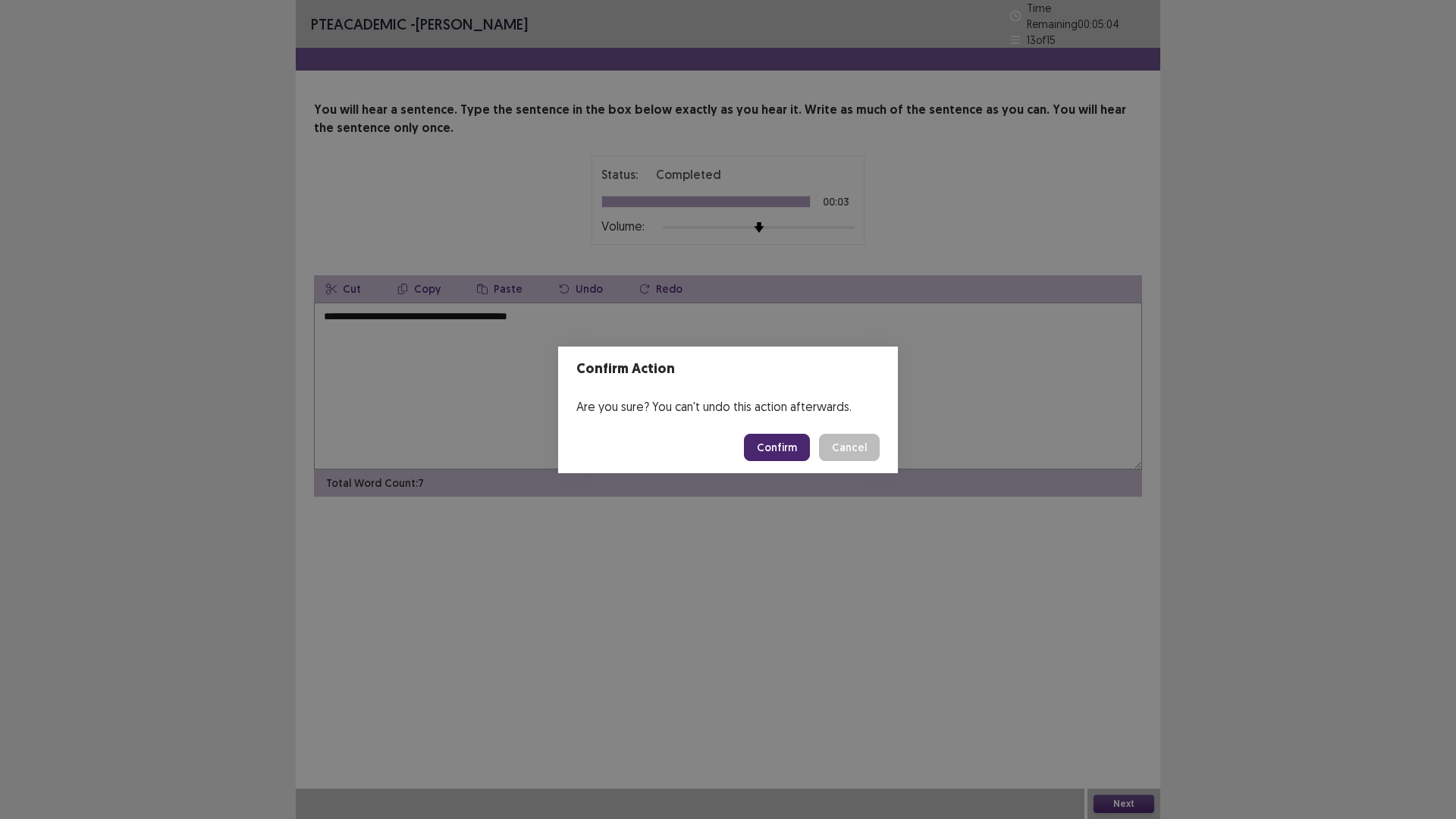
click at [764, 444] on button "Confirm" at bounding box center [776, 447] width 66 height 27
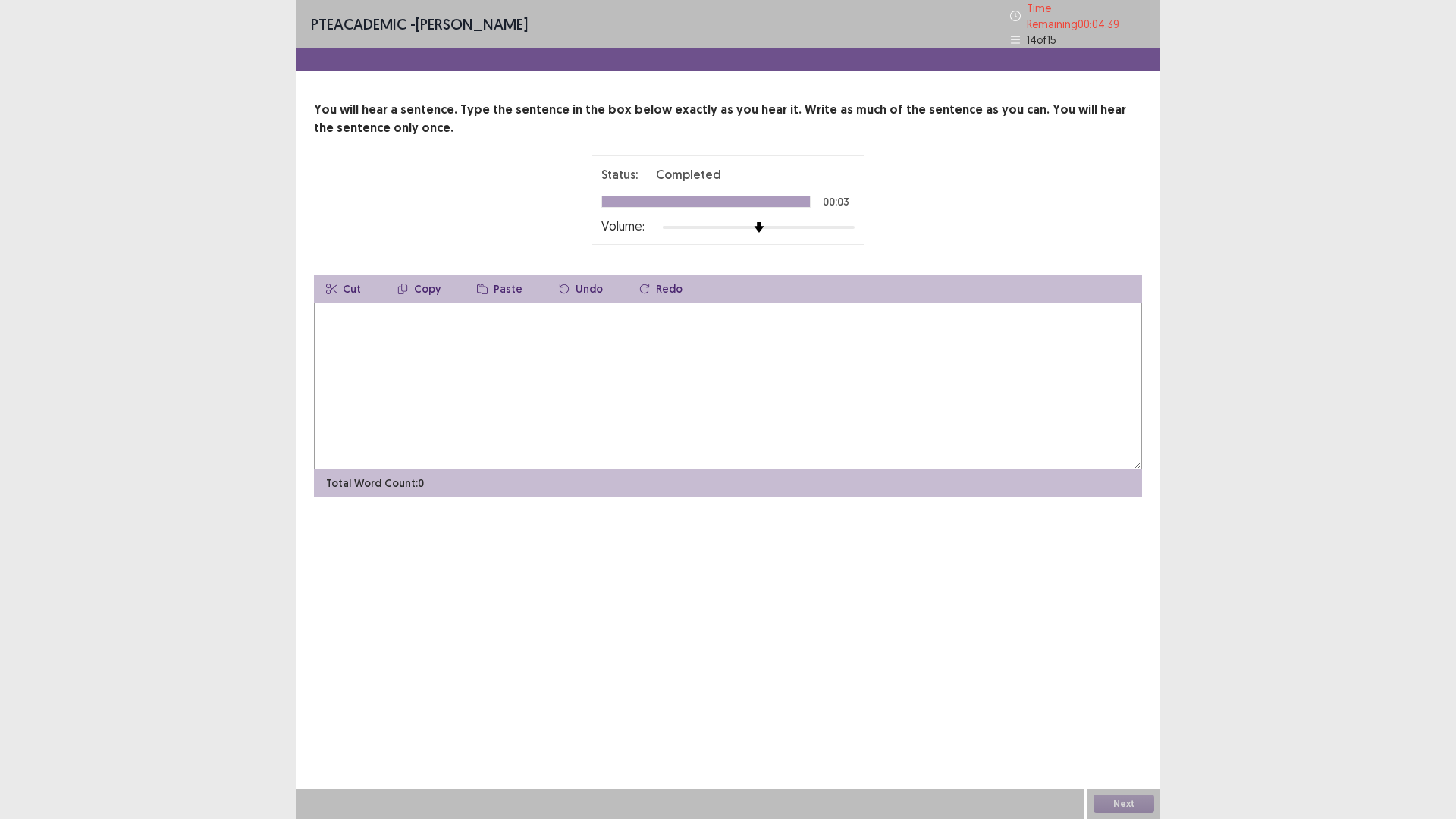
click at [400, 353] on textarea at bounding box center [728, 386] width 828 height 167
type textarea "**********"
click at [1131, 813] on div "Next" at bounding box center [1124, 805] width 73 height 31
click at [1127, 806] on button "Next" at bounding box center [1123, 804] width 60 height 18
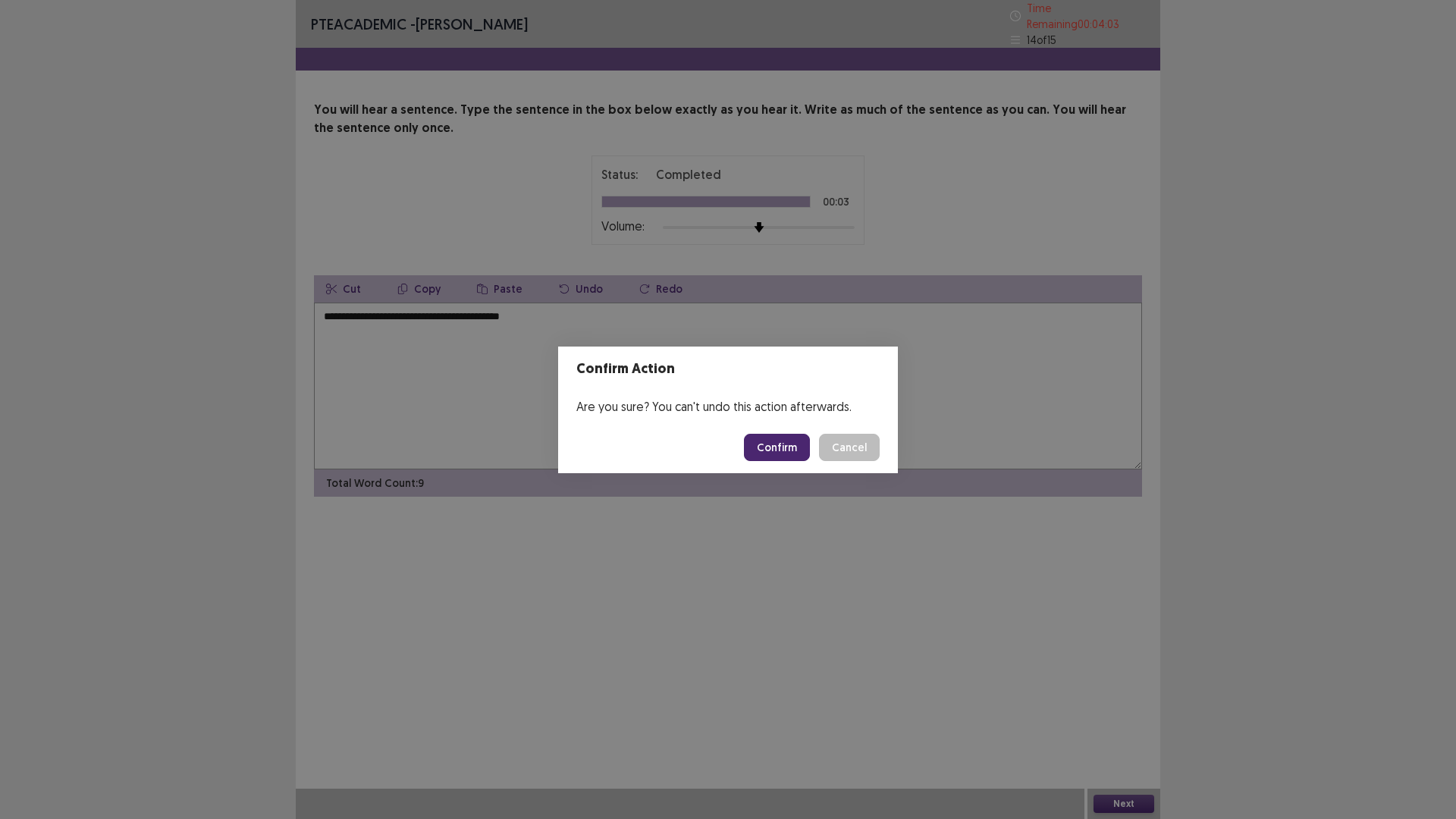
click at [767, 448] on button "Confirm" at bounding box center [776, 447] width 66 height 27
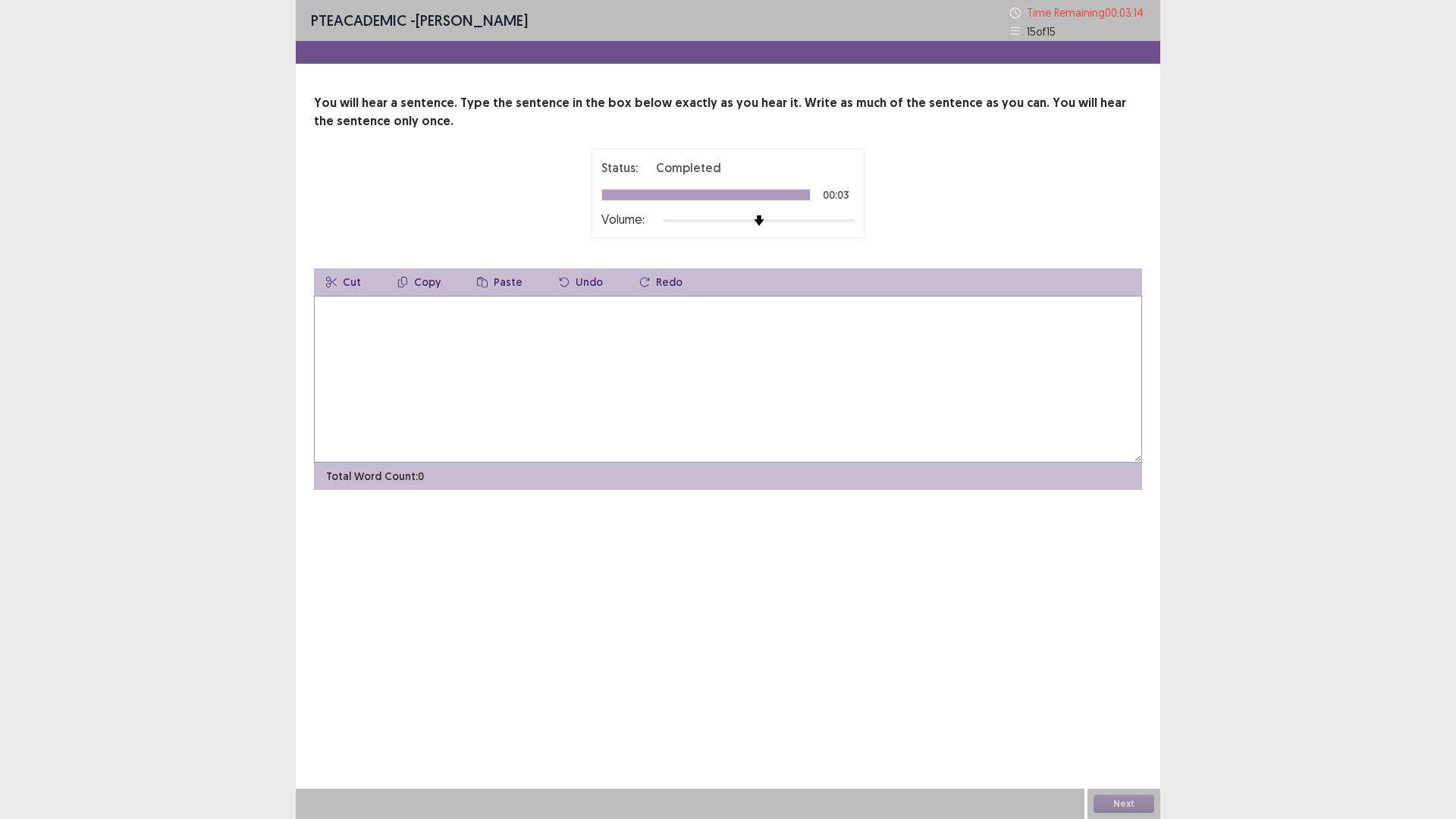
drag, startPoint x: 564, startPoint y: 363, endPoint x: 607, endPoint y: 365, distance: 43.0
click at [564, 361] on textarea at bounding box center [728, 379] width 828 height 167
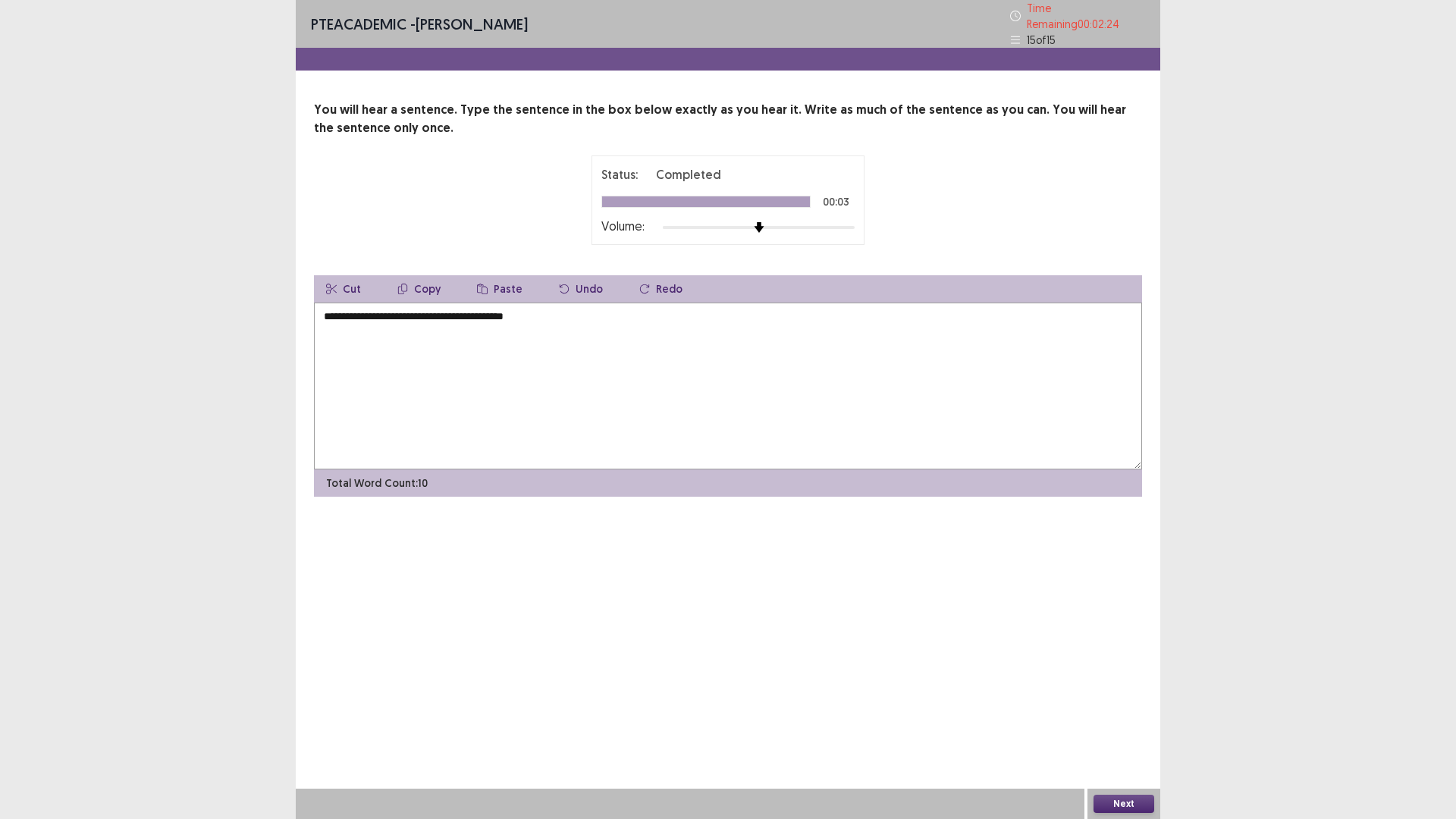
type textarea "**********"
click at [1141, 803] on button "Next" at bounding box center [1123, 804] width 60 height 18
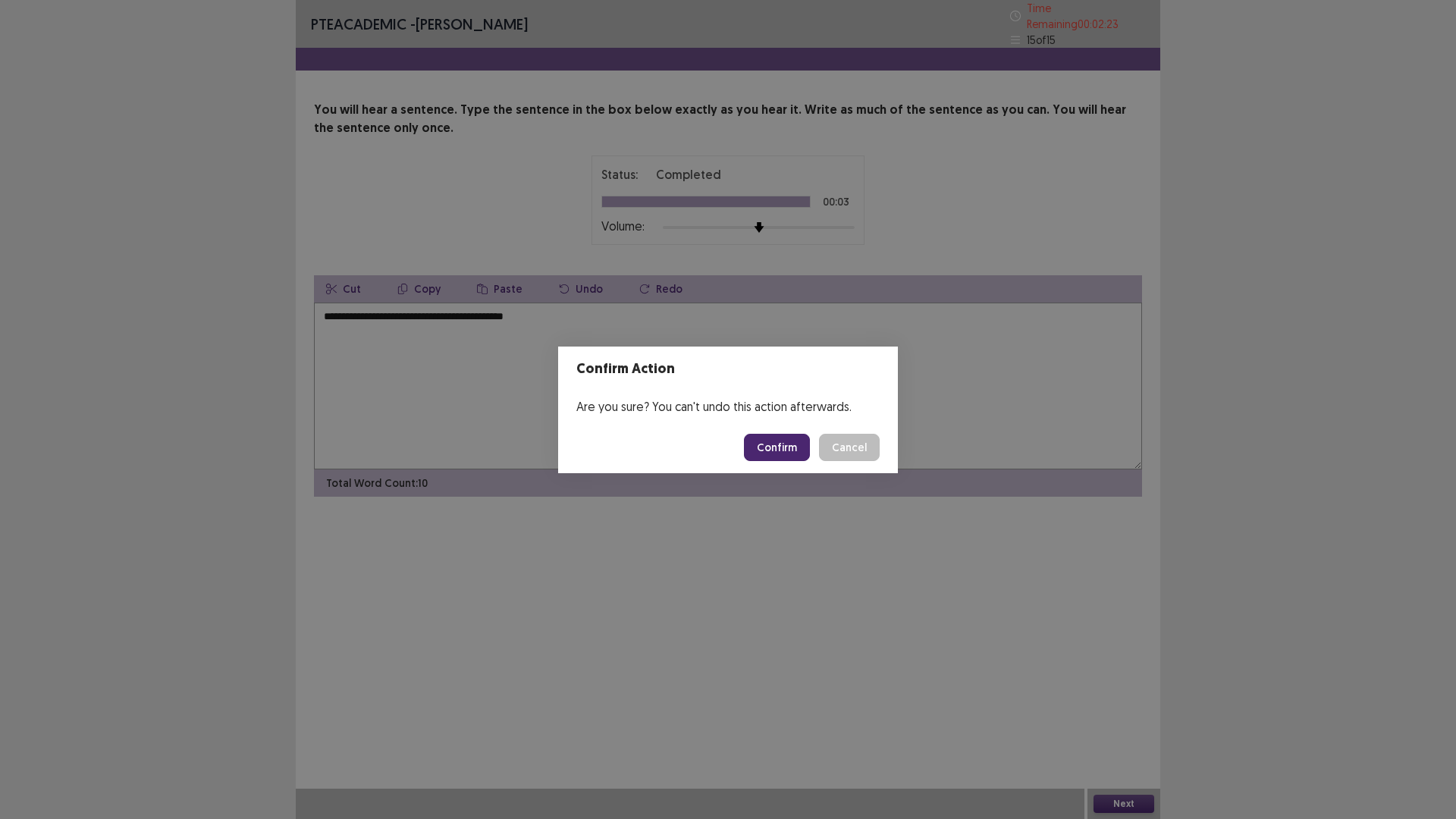
click at [790, 439] on button "Confirm" at bounding box center [776, 447] width 66 height 27
